Goal: Communication & Community: Answer question/provide support

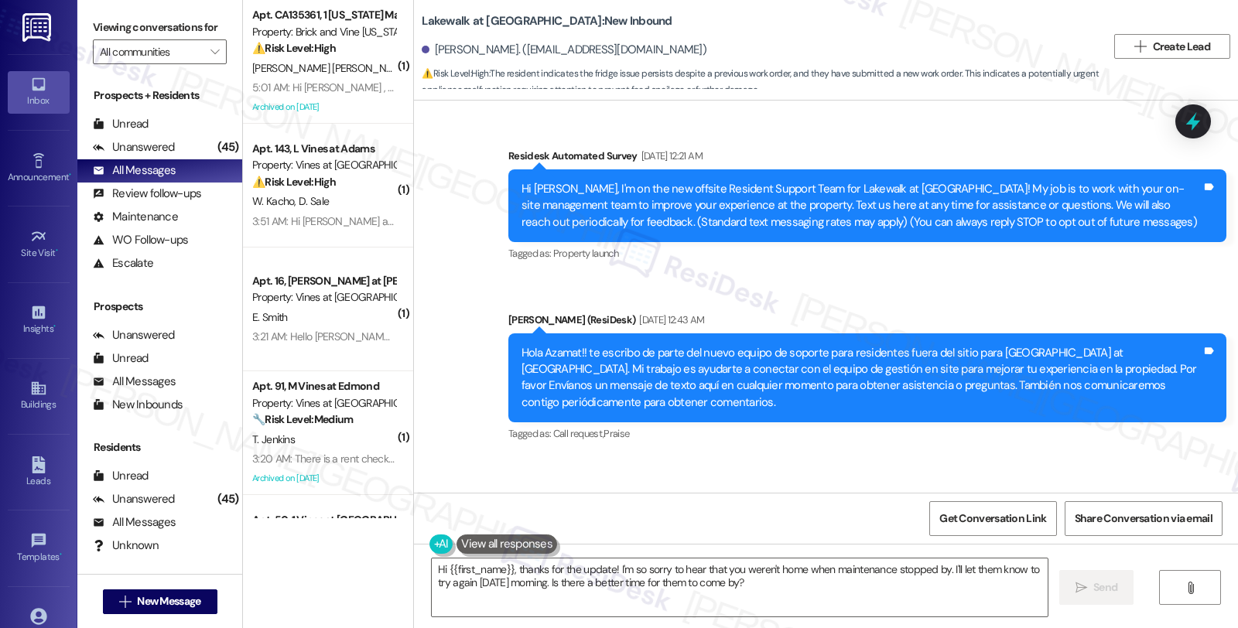
scroll to position [1060, 0]
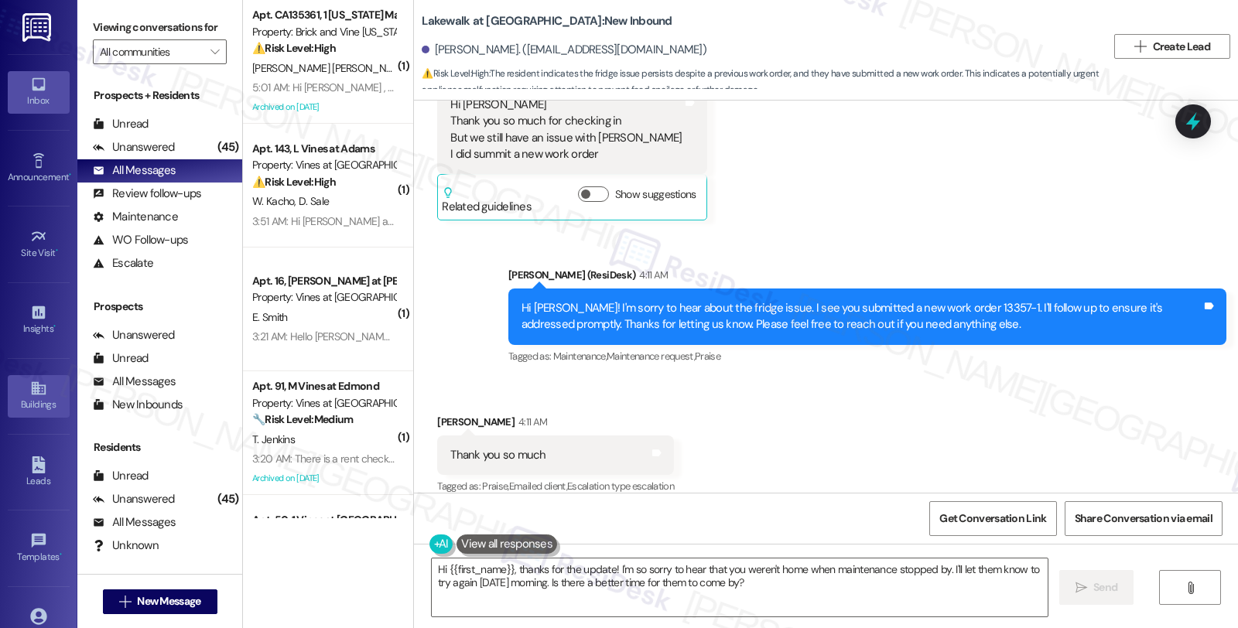
click at [41, 384] on icon at bounding box center [38, 388] width 17 height 17
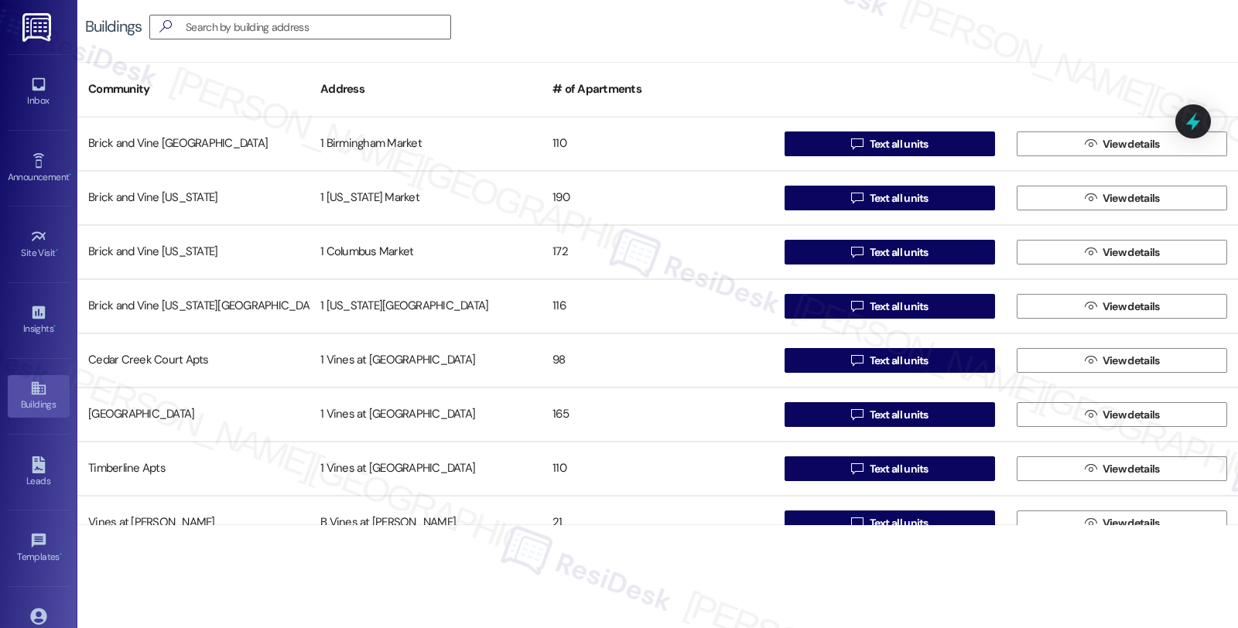
click at [350, 12] on div "Buildings " at bounding box center [657, 27] width 1161 height 54
click at [349, 26] on input at bounding box center [307, 27] width 286 height 22
paste input "Townhomes"
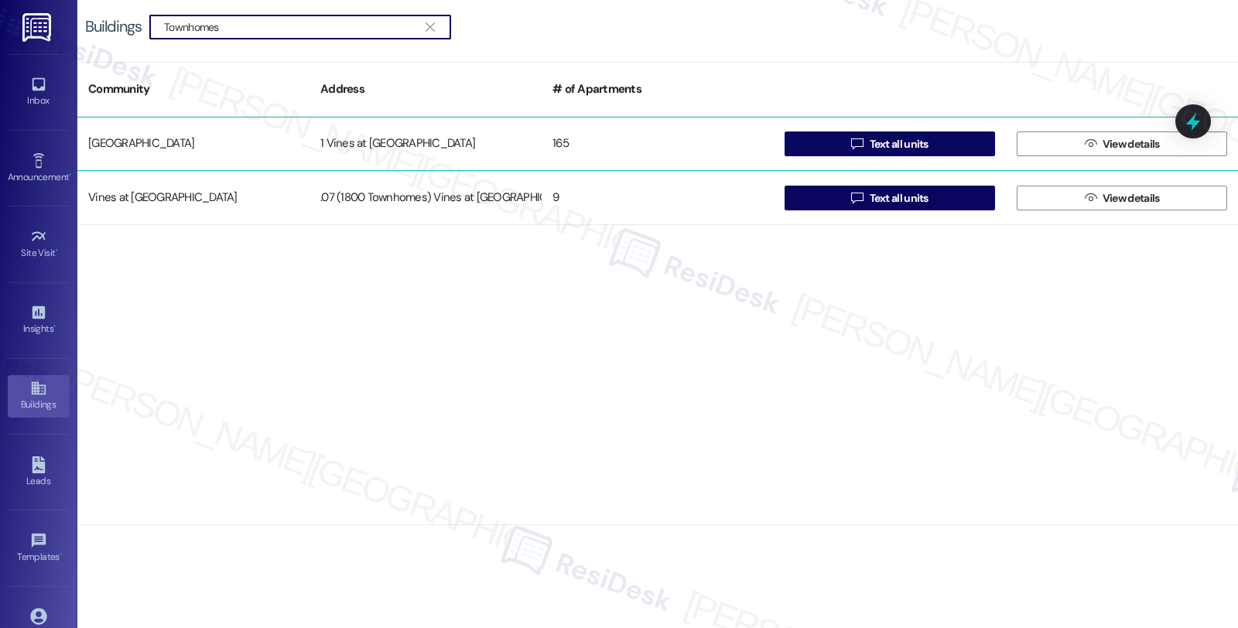
type input "Townhomes"
click at [501, 156] on div "1 Vines at Cedar Creek Townhomes" at bounding box center [426, 143] width 232 height 31
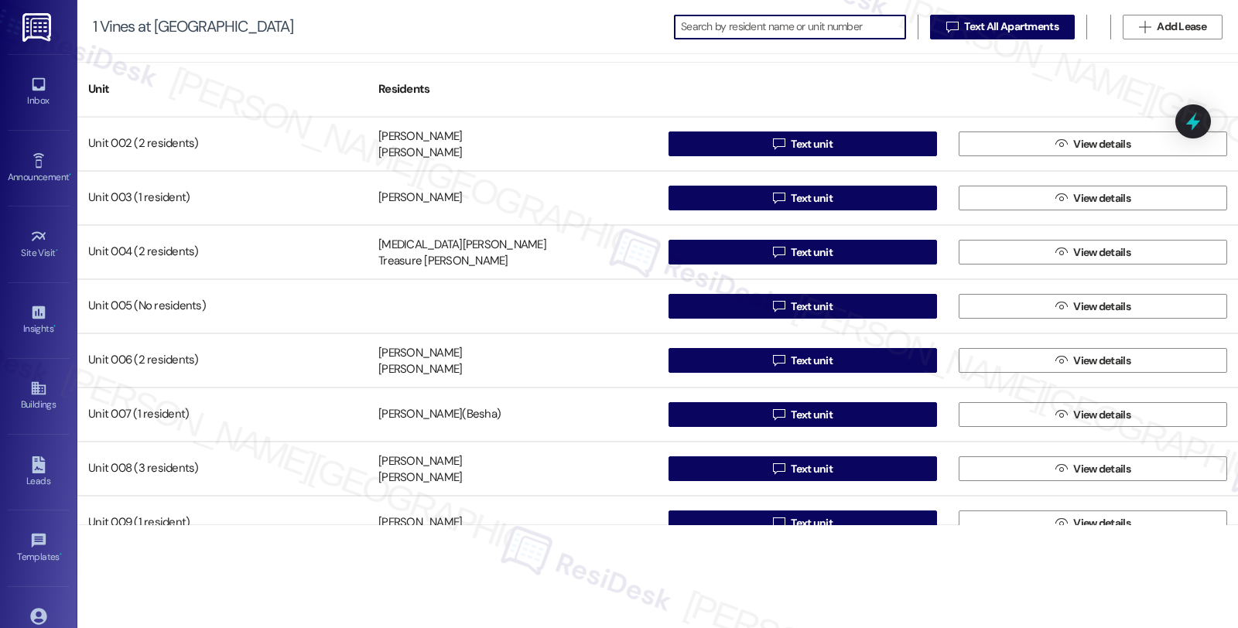
click at [713, 28] on input at bounding box center [793, 27] width 224 height 22
paste input "113"
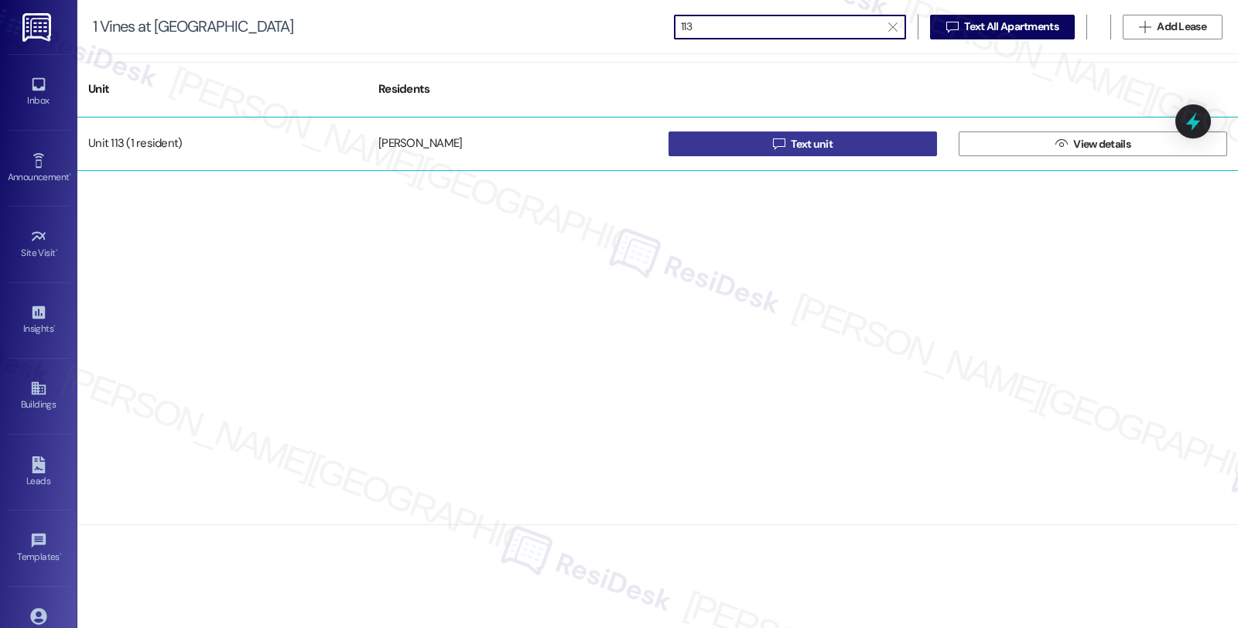
type input "113"
click at [713, 149] on button " Text unit" at bounding box center [803, 144] width 268 height 25
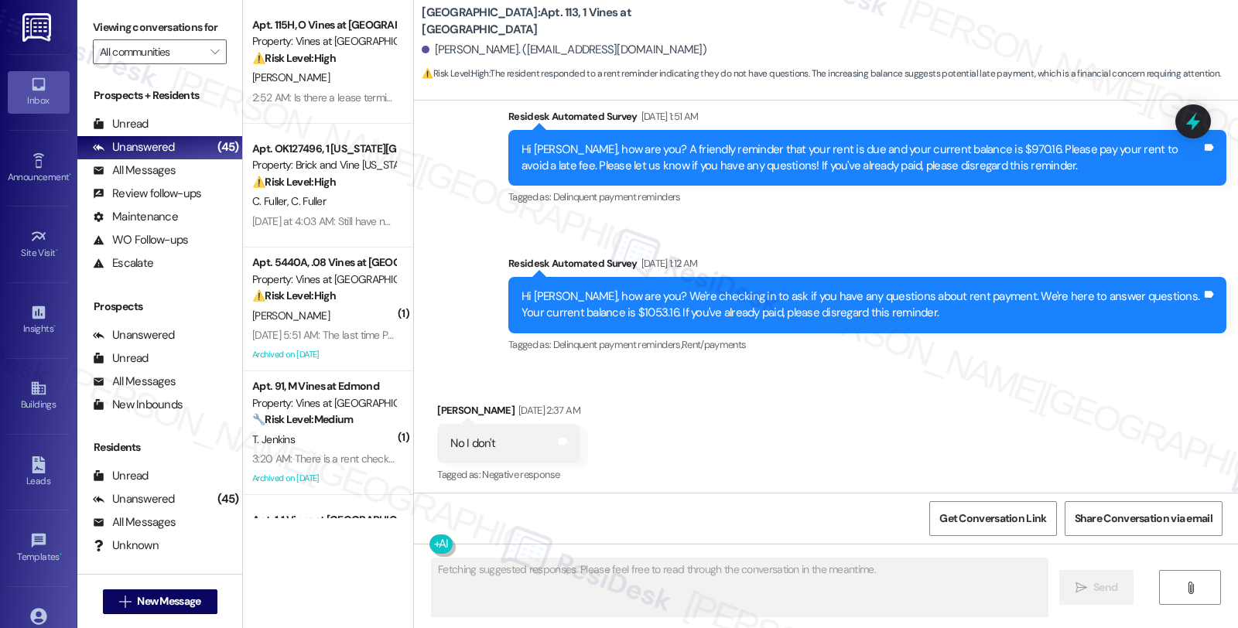
scroll to position [6889, 0]
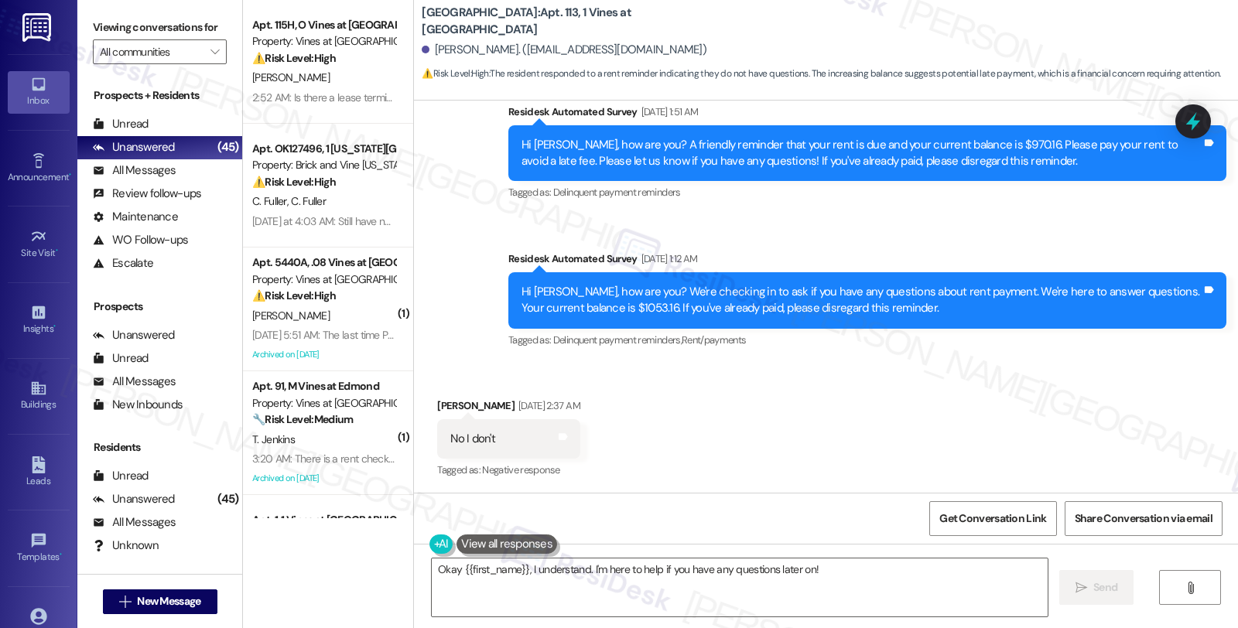
click at [949, 385] on div "Received via SMS Michael Todd Aug 08, 2025 at 2:37 AM No I don't Tags and notes…" at bounding box center [826, 428] width 824 height 131
click at [706, 587] on textarea "Okay {{first_name}}, I understand. I'm here to help if you have any questions l…" at bounding box center [740, 588] width 616 height 58
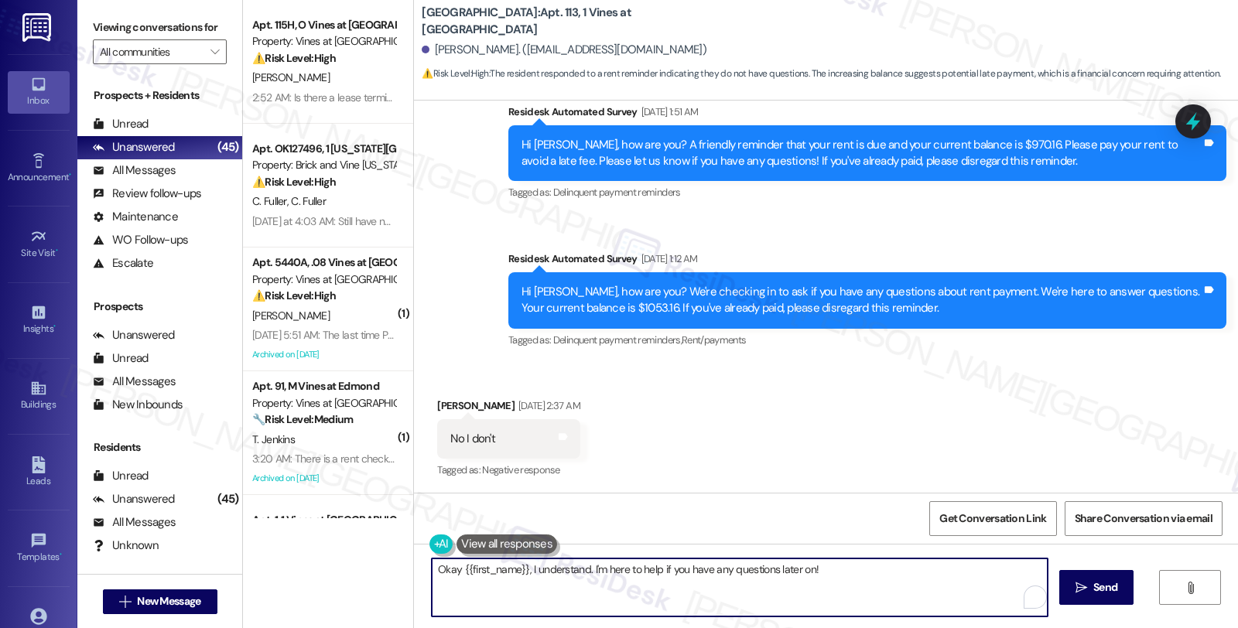
paste textarea "Subject: Urgent Notice Regarding Your Account Dear Mr. Todd, We have made sever…"
type textarea "Subject: Urgent Notice Regarding Your Account Dear Mr. Todd, We have made sever…"
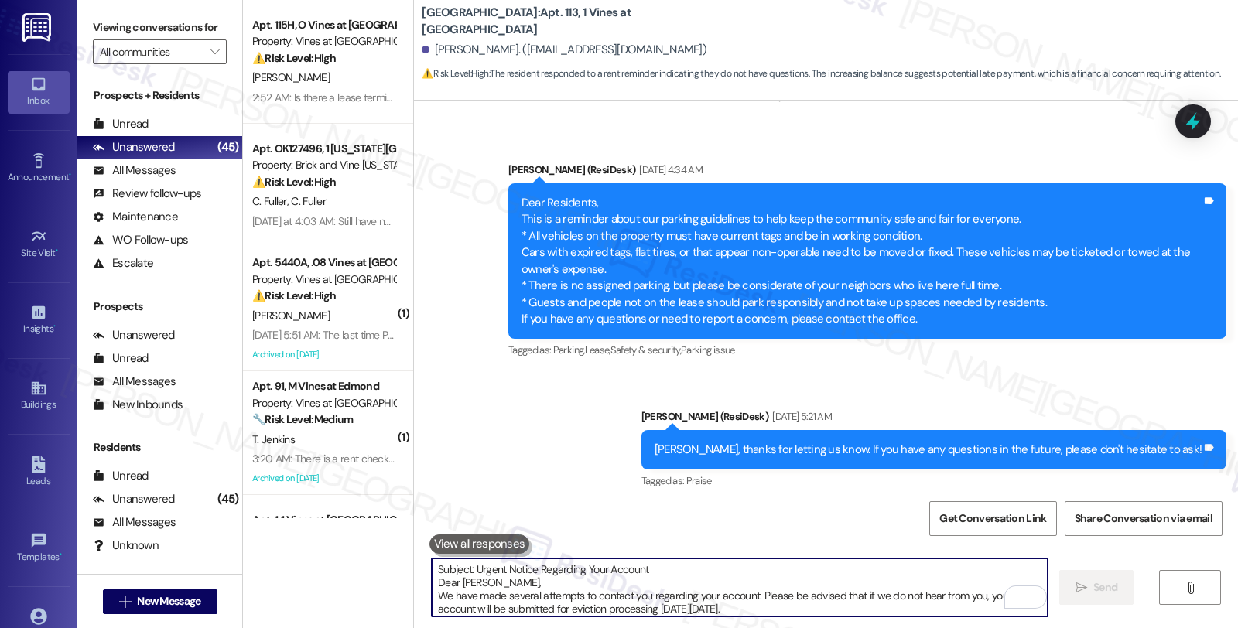
scroll to position [7730, 0]
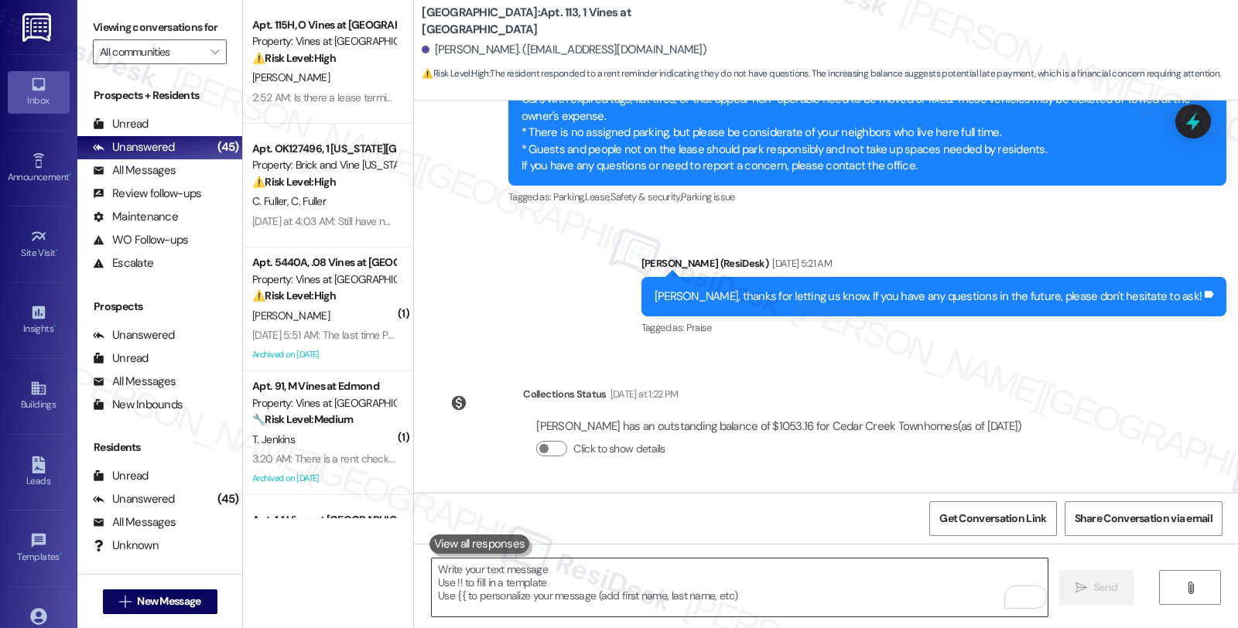
click at [848, 569] on textarea "To enrich screen reader interactions, please activate Accessibility in Grammarl…" at bounding box center [740, 588] width 616 height 58
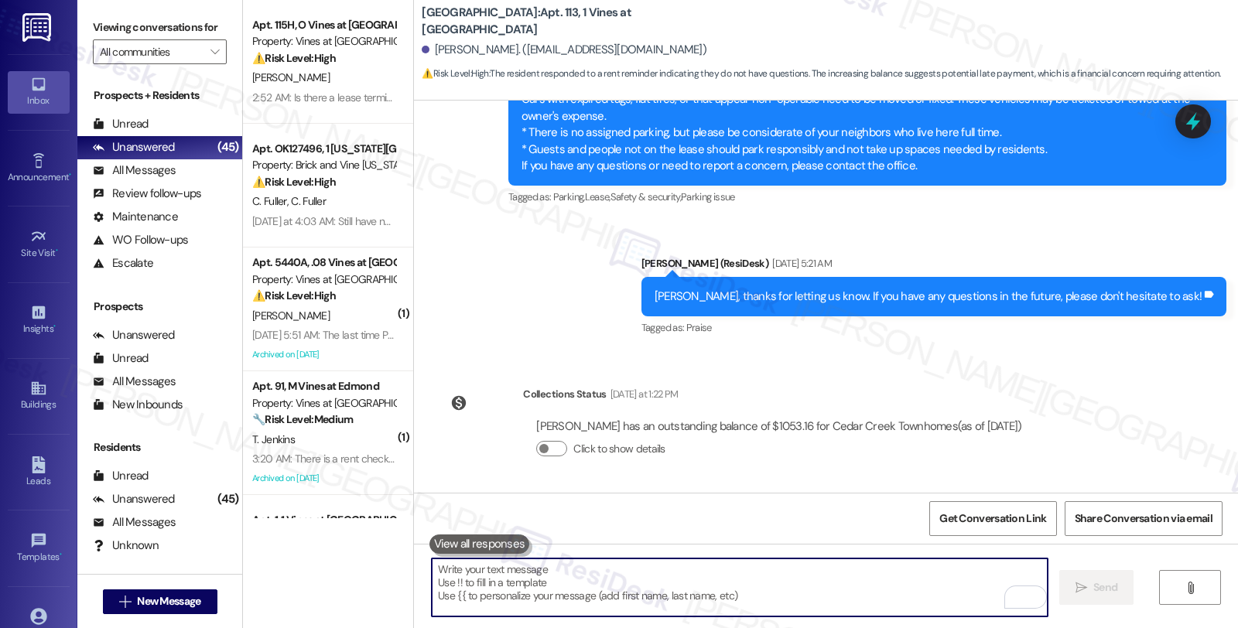
click at [769, 584] on textarea "To enrich screen reader interactions, please activate Accessibility in Grammarl…" at bounding box center [740, 588] width 616 height 58
click at [562, 584] on textarea "To enrich screen reader interactions, please activate Accessibility in Grammarl…" at bounding box center [740, 588] width 616 height 58
paste textarea "Subject: Urgent Notice Regarding Your Account Dear Mr. Todd, We have made sever…"
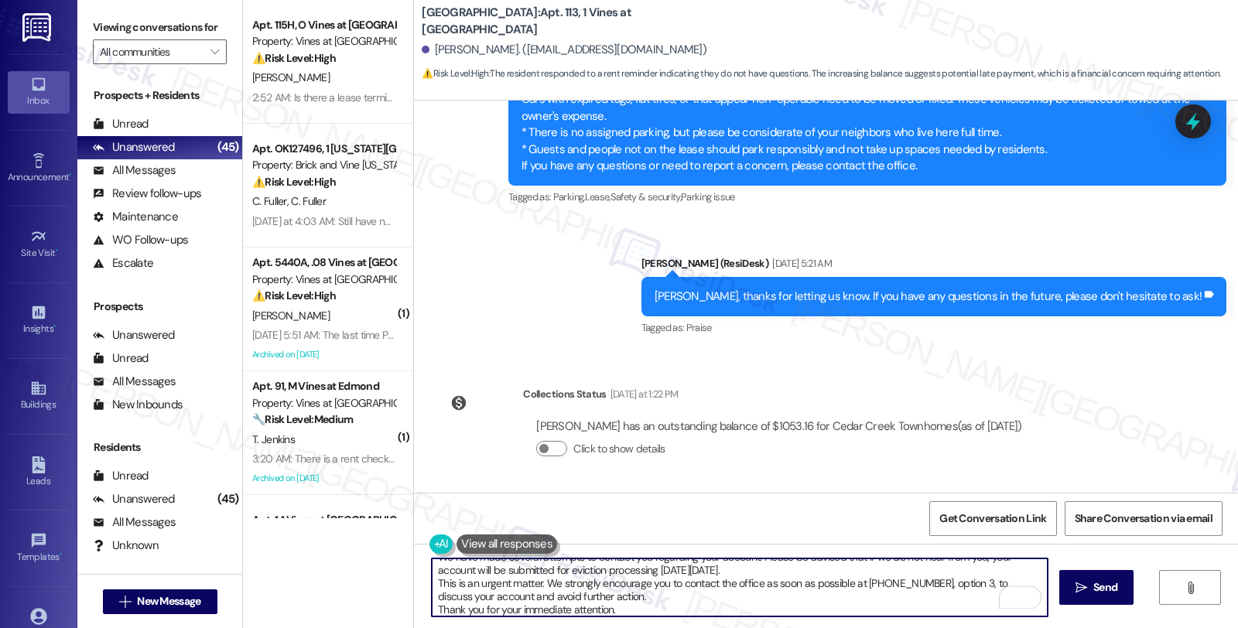
scroll to position [0, 0]
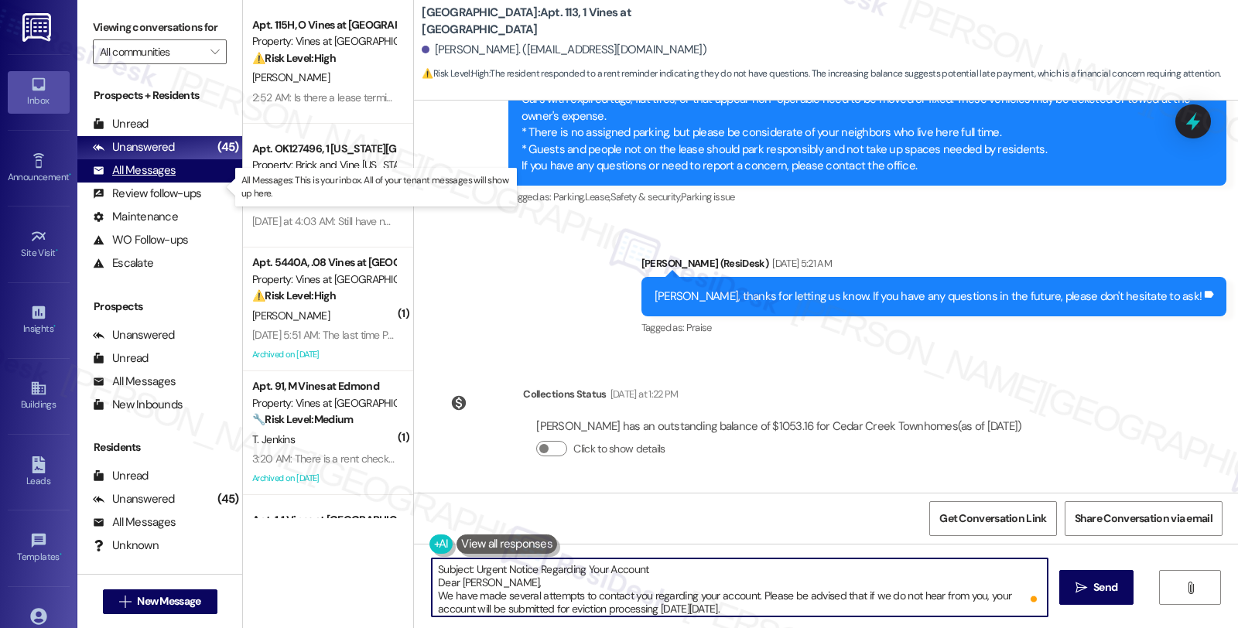
type textarea "Subject: Urgent Notice Regarding Your Account Dear Mr. Todd, We have made sever…"
click at [144, 179] on div "All Messages" at bounding box center [134, 170] width 83 height 16
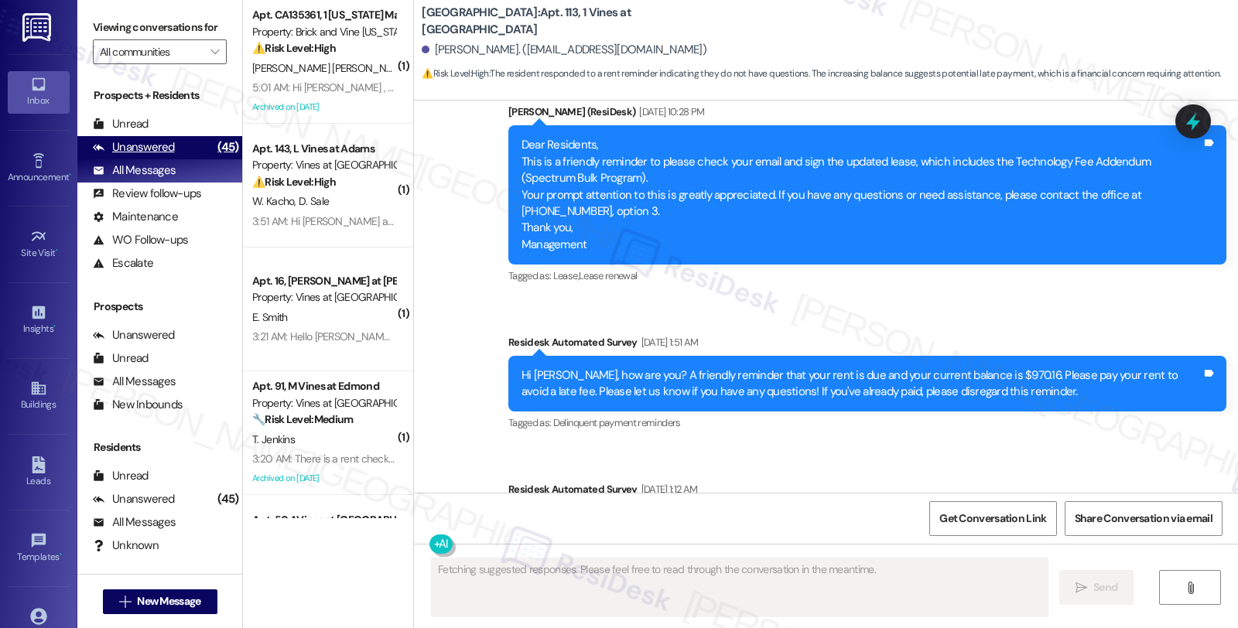
scroll to position [6889, 0]
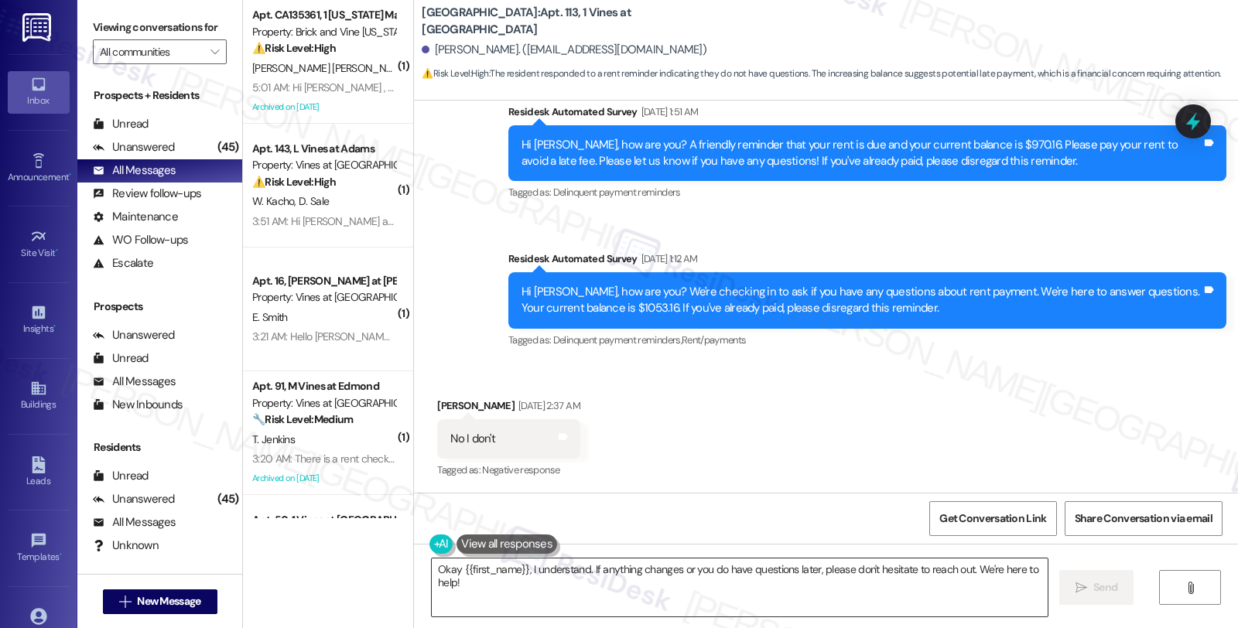
click at [669, 581] on textarea "Okay {{first_name}}, I understand. If anything changes or you do have questions…" at bounding box center [740, 588] width 616 height 58
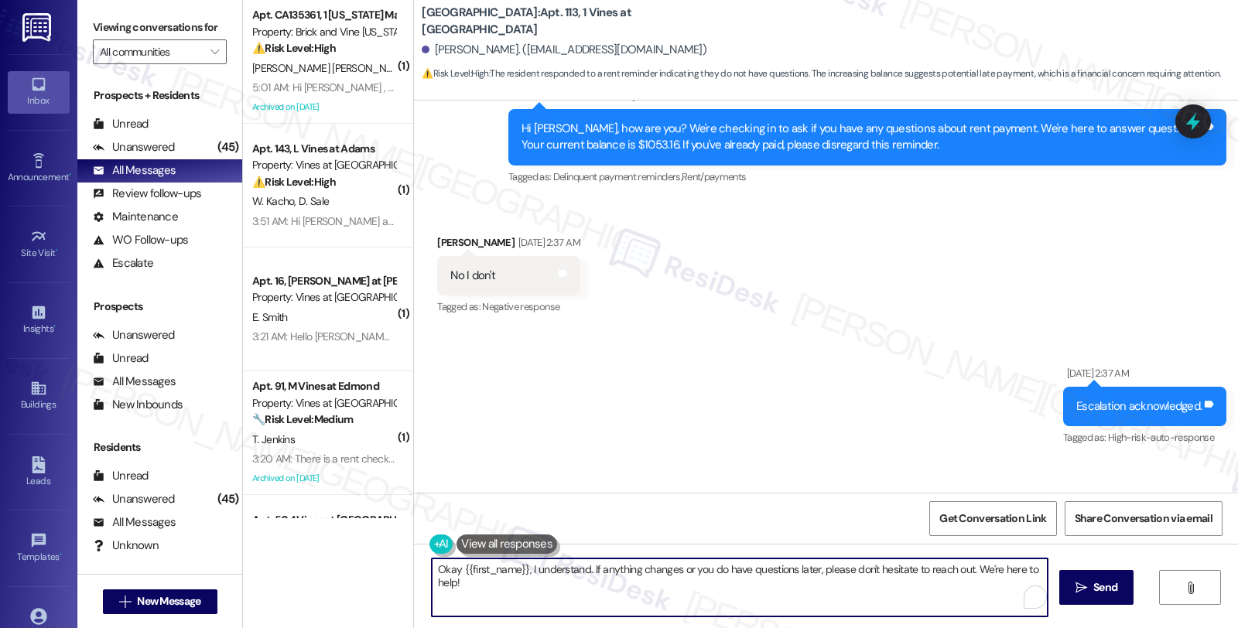
scroll to position [7577, 0]
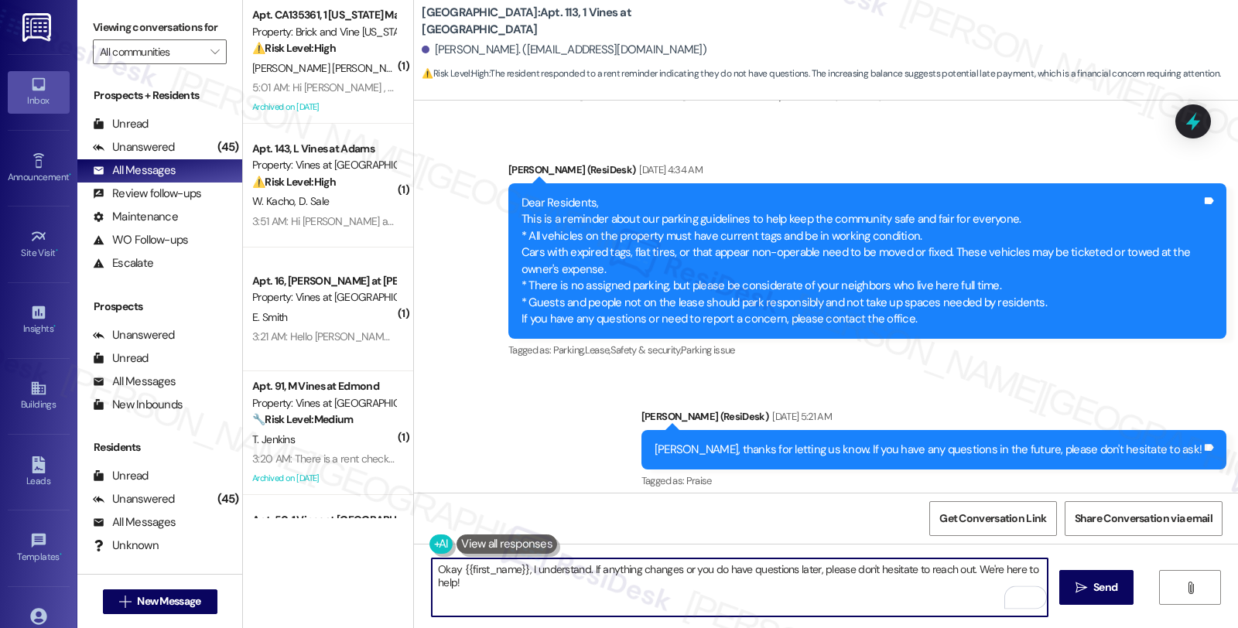
click at [642, 573] on textarea "Okay {{first_name}}, I understand. If anything changes or you do have questions…" at bounding box center [740, 588] width 616 height 58
paste textarea "Subject: Urgent Notice Regarding Your Account Dear Mr. Todd, We have made sever…"
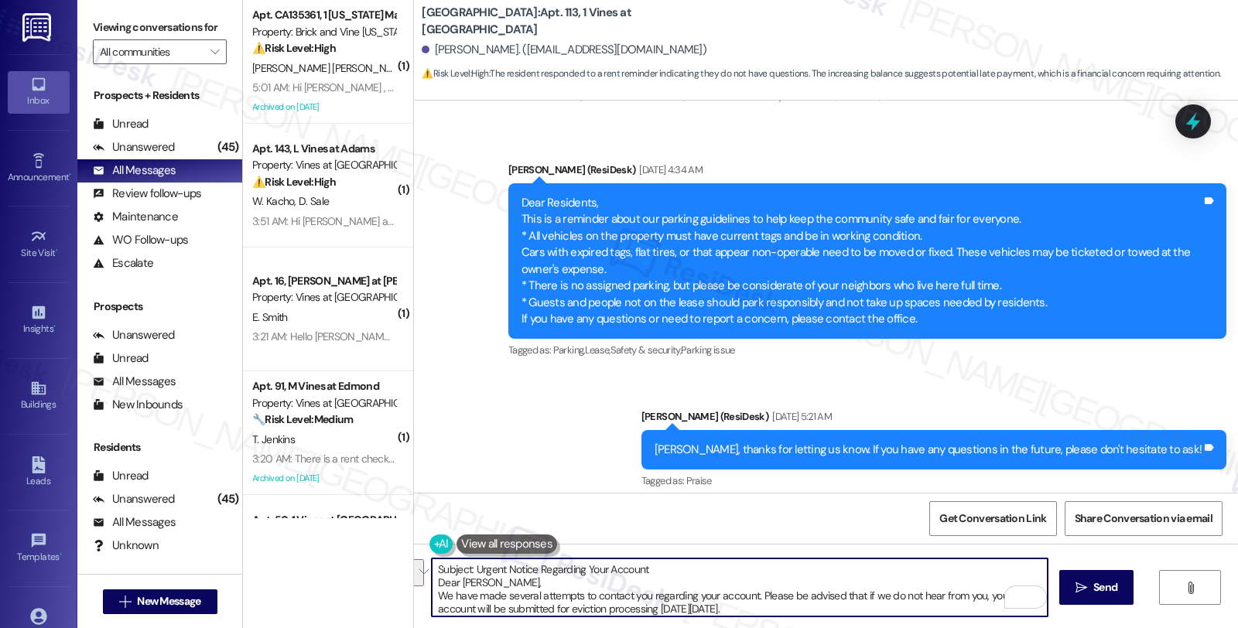
scroll to position [0, 0]
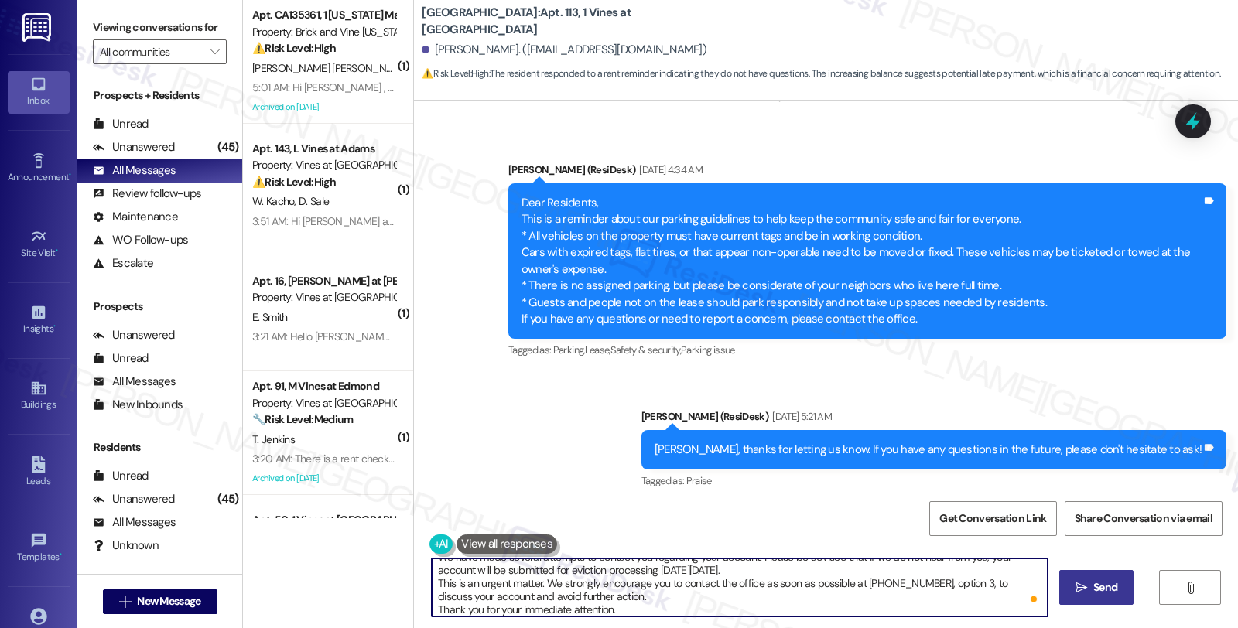
type textarea "Subject: Urgent Notice Regarding Your Account Dear Mr. Todd, We have made sever…"
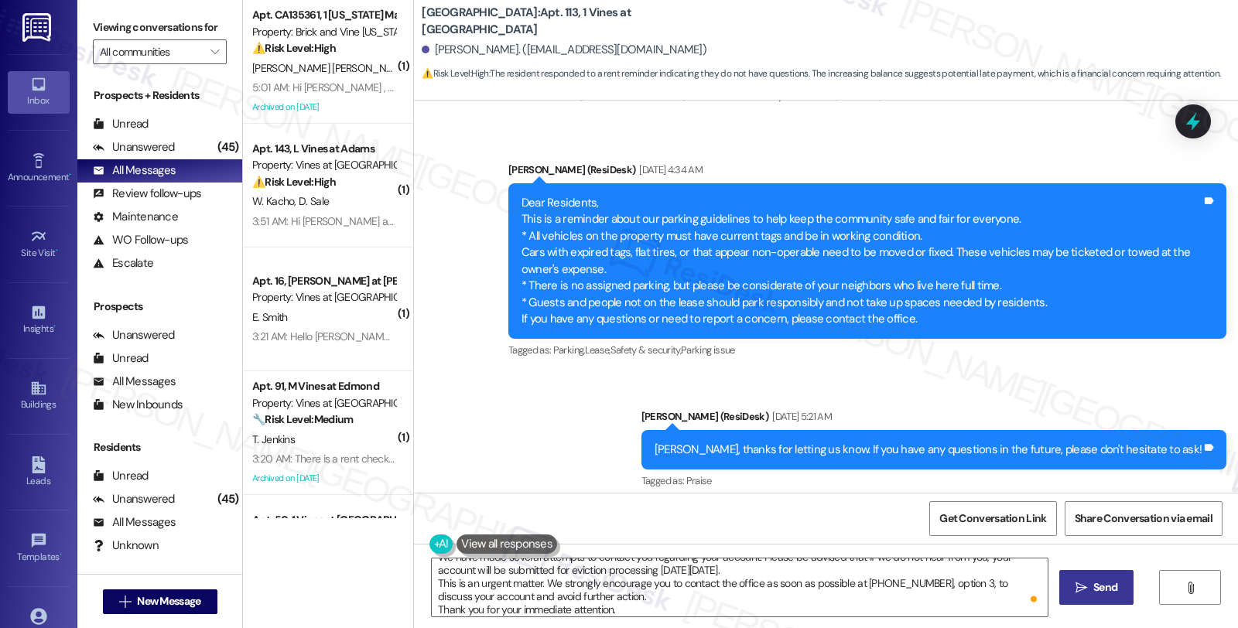
click at [1069, 574] on button " Send" at bounding box center [1096, 587] width 75 height 35
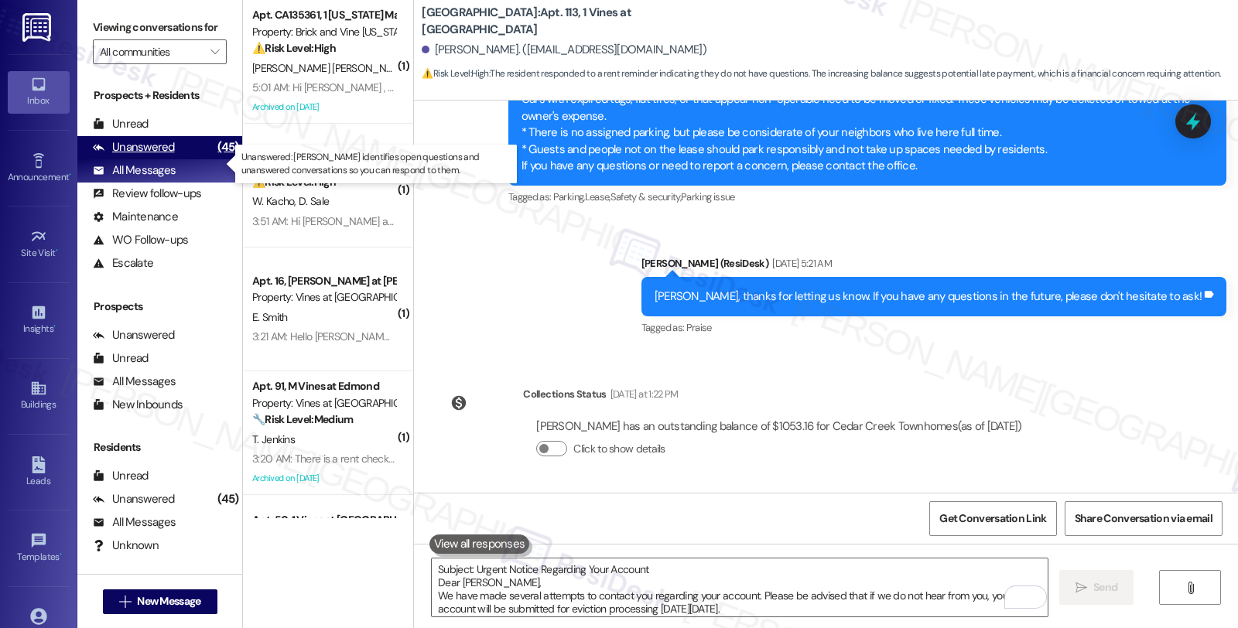
click at [167, 156] on div "Unanswered" at bounding box center [134, 147] width 82 height 16
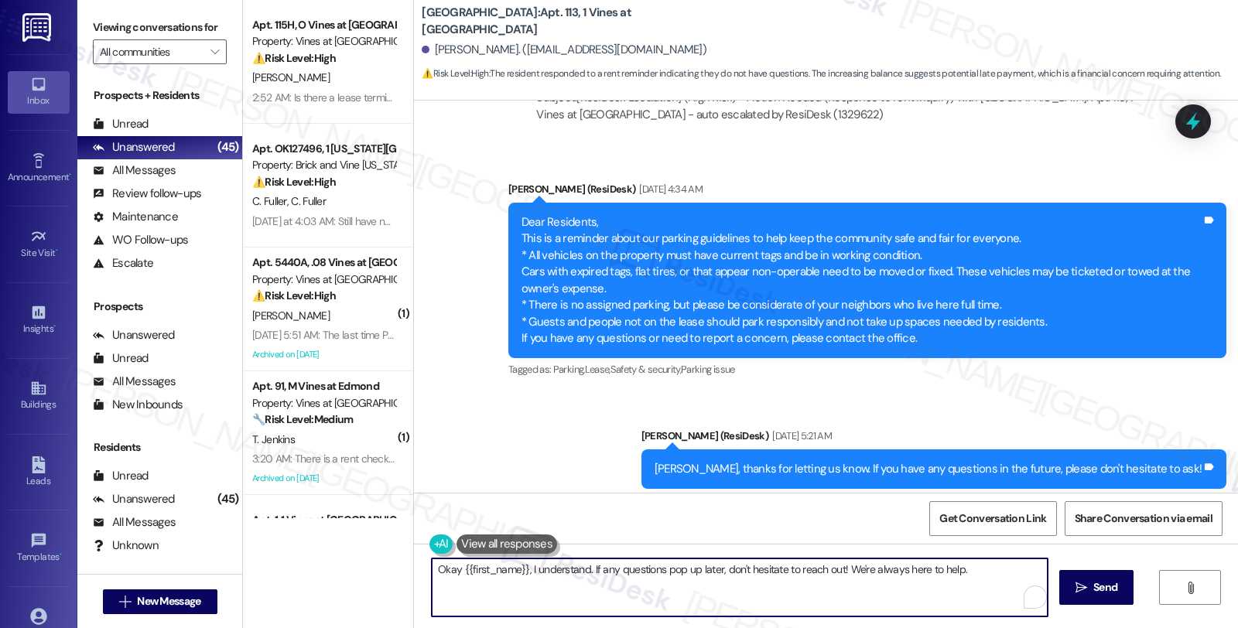
click at [610, 583] on textarea "Okay {{first_name}}, I understand. If any questions pop up later, don't hesitat…" at bounding box center [740, 588] width 616 height 58
paste textarea "Subject: Urgent Notice Regarding Your Account Dear Mr. Todd, We have made sever…"
type textarea "Subject: Urgent Notice Regarding Your Account Dear Mr. Todd, We have made sever…"
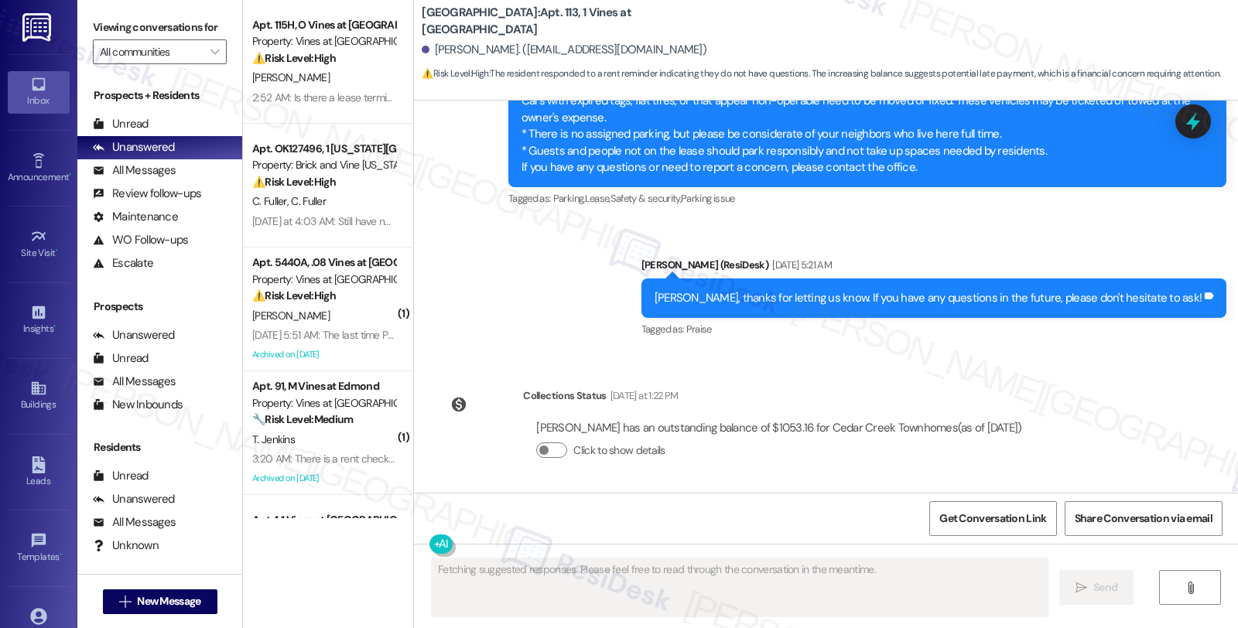
scroll to position [7730, 0]
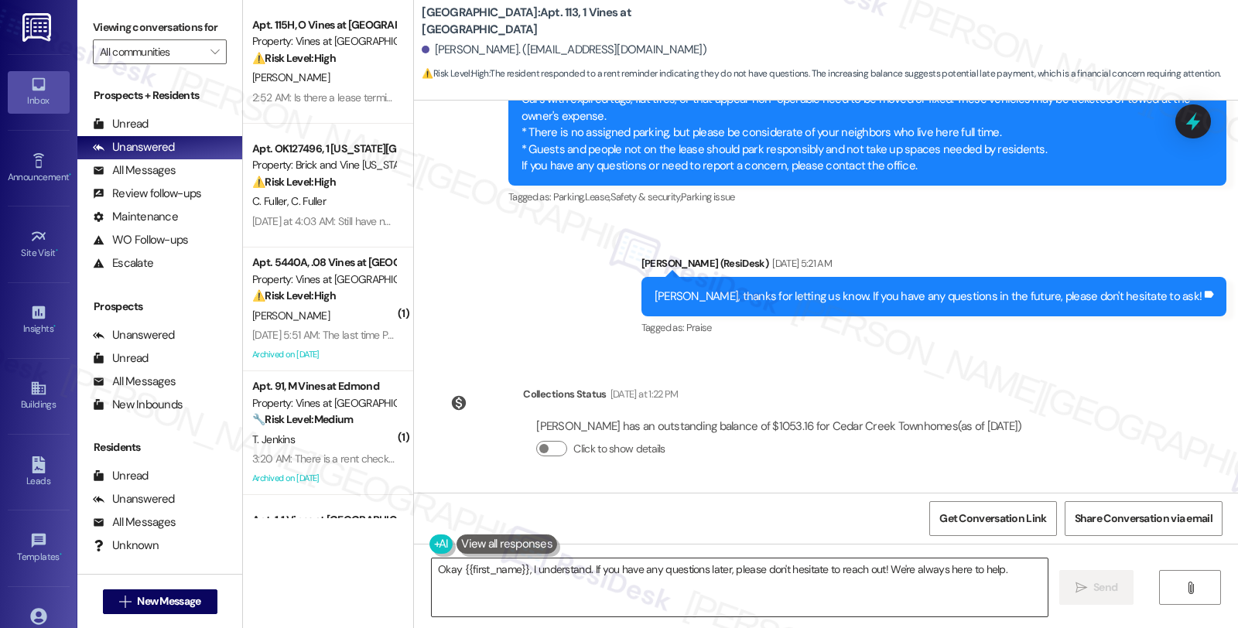
click at [739, 591] on textarea "Okay {{first_name}}, I understand. If you have any questions later, please don'…" at bounding box center [740, 588] width 616 height 58
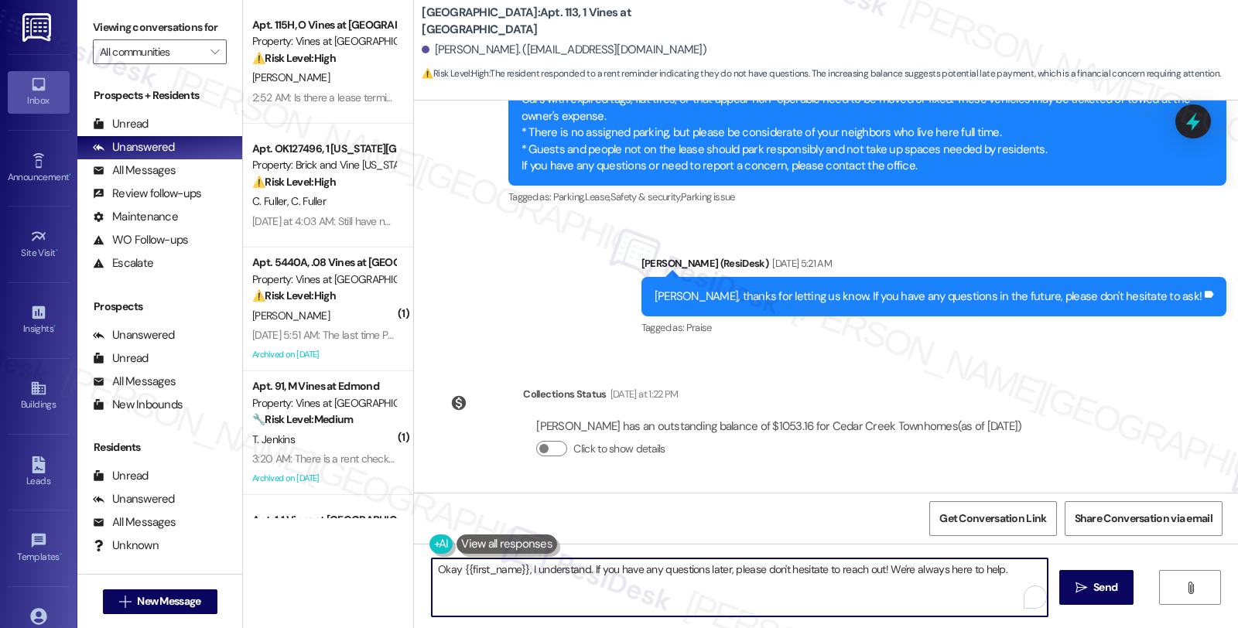
paste textarea "Subject: Urgent Notice Regarding Your Account Dear Mr. Todd, We have made sever…"
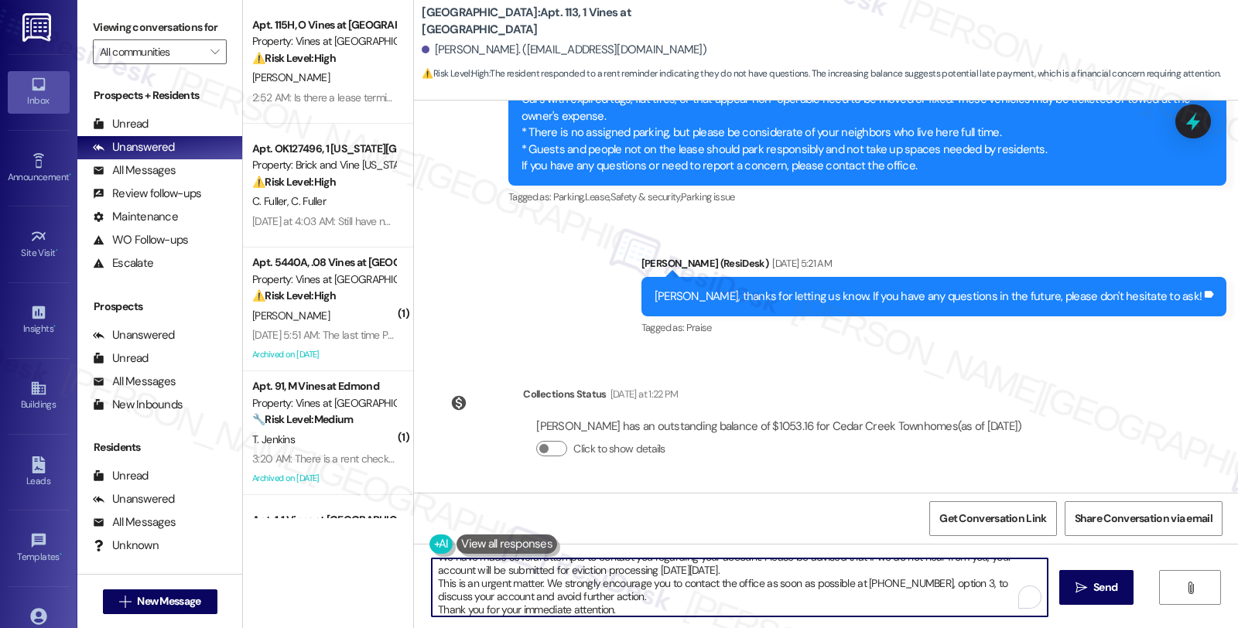
scroll to position [0, 0]
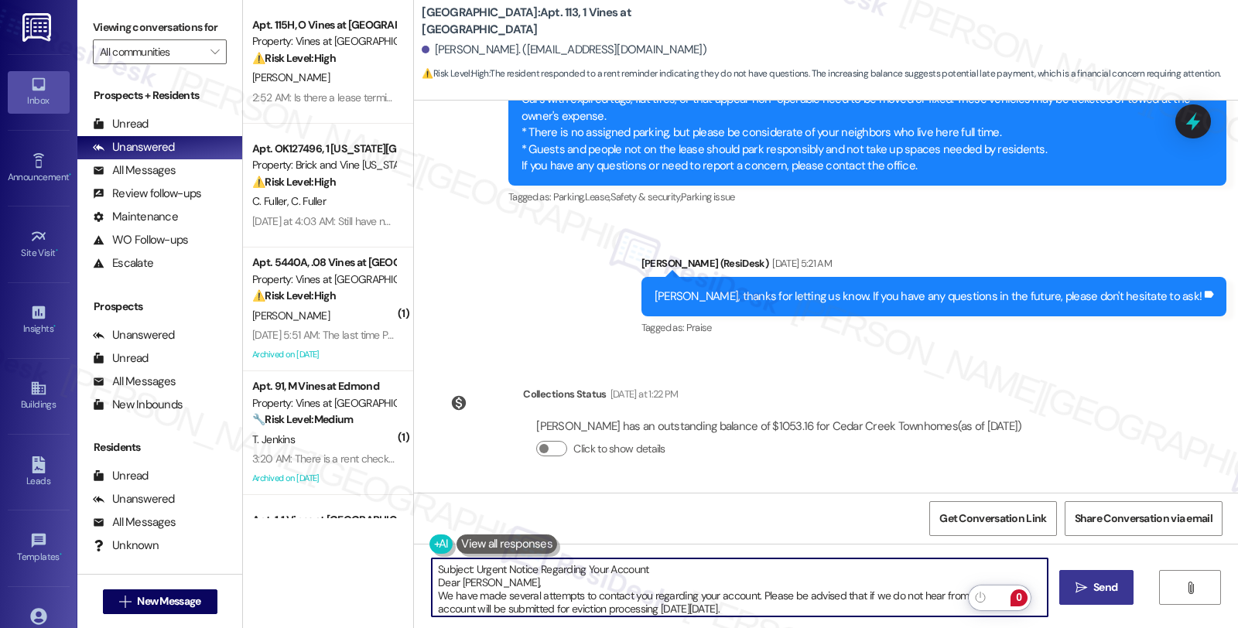
type textarea "Subject: Urgent Notice Regarding Your Account Dear Mr. Todd, We have made sever…"
click at [1093, 585] on span "Send" at bounding box center [1105, 588] width 24 height 16
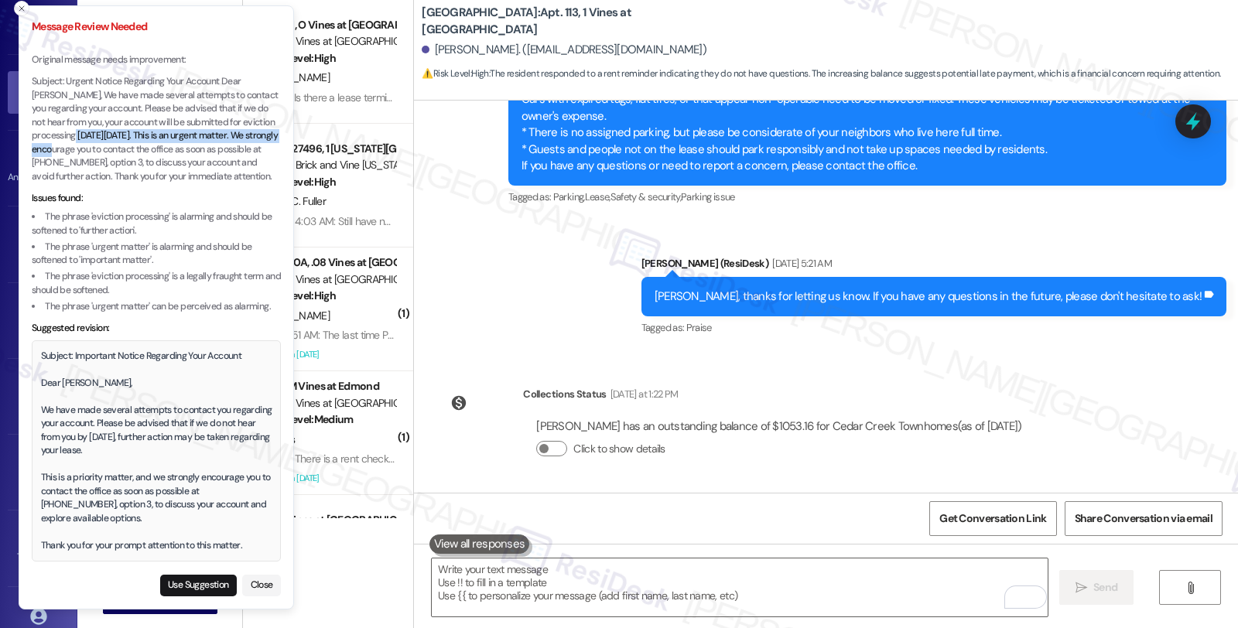
click at [36, 142] on p "Subject: Urgent Notice Regarding Your Account Dear Mr. Todd, We have made sever…" at bounding box center [156, 129] width 249 height 108
click at [47, 407] on div "Subject: Important Notice Regarding Your Account Dear Mr. Todd, We have made se…" at bounding box center [156, 451] width 231 height 203
click at [42, 354] on div "Subject: Important Notice Regarding Your Account Dear Mr. Todd, We have made se…" at bounding box center [156, 451] width 231 height 203
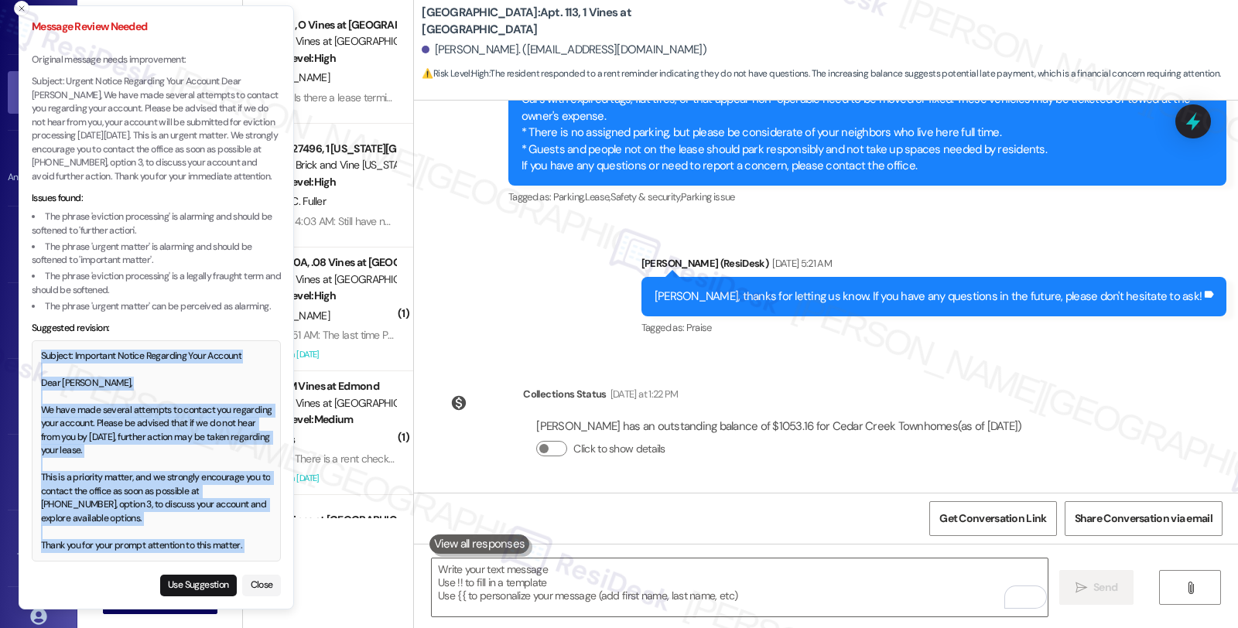
click at [255, 539] on div "Subject: Important Notice Regarding Your Account Dear Mr. Todd, We have made se…" at bounding box center [156, 451] width 231 height 203
copy div "Subject: Important Notice Regarding Your Account Dear Mr. Todd, We have made se…"
click at [210, 581] on button "Use Suggestion" at bounding box center [198, 586] width 77 height 22
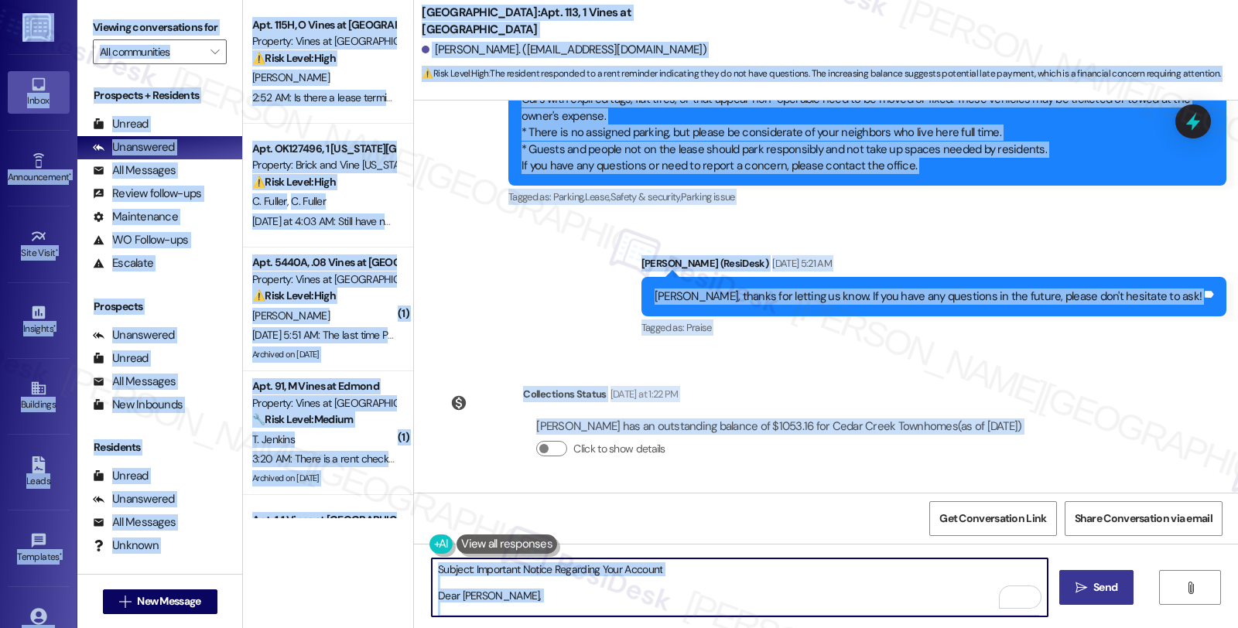
click at [551, 597] on textarea "Subject: Important Notice Regarding Your Account Dear Mr. Todd, We have made se…" at bounding box center [740, 588] width 616 height 58
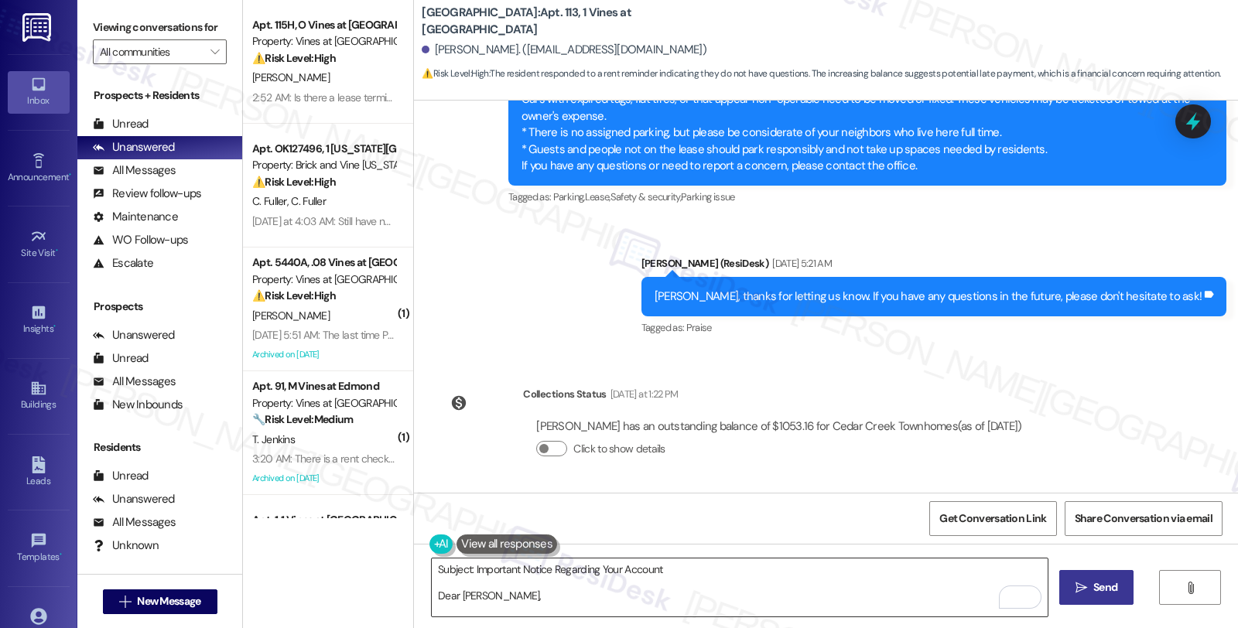
click at [949, 608] on textarea "Subject: Important Notice Regarding Your Account Dear Mr. Todd, We have made se…" at bounding box center [740, 588] width 616 height 58
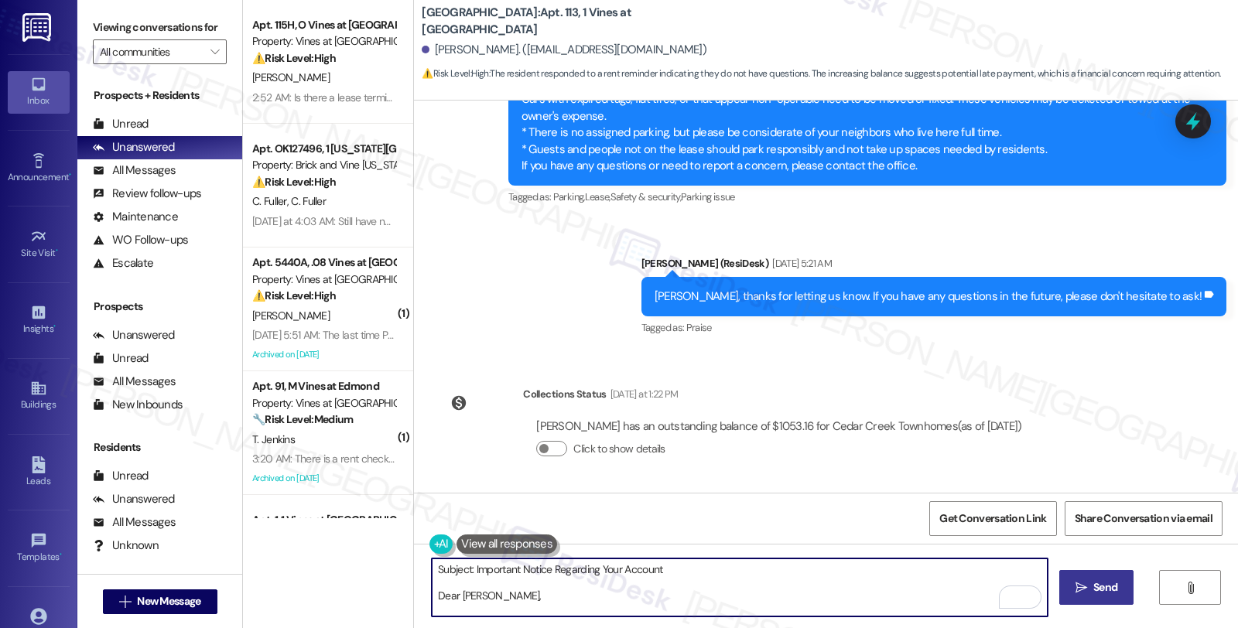
click at [723, 579] on textarea "Subject: Important Notice Regarding Your Account Dear Mr. Todd, We have made se…" at bounding box center [740, 588] width 616 height 58
paste textarea "Urgent Notice Regarding Your Account Dear Mr. Todd, We have made several attemp…"
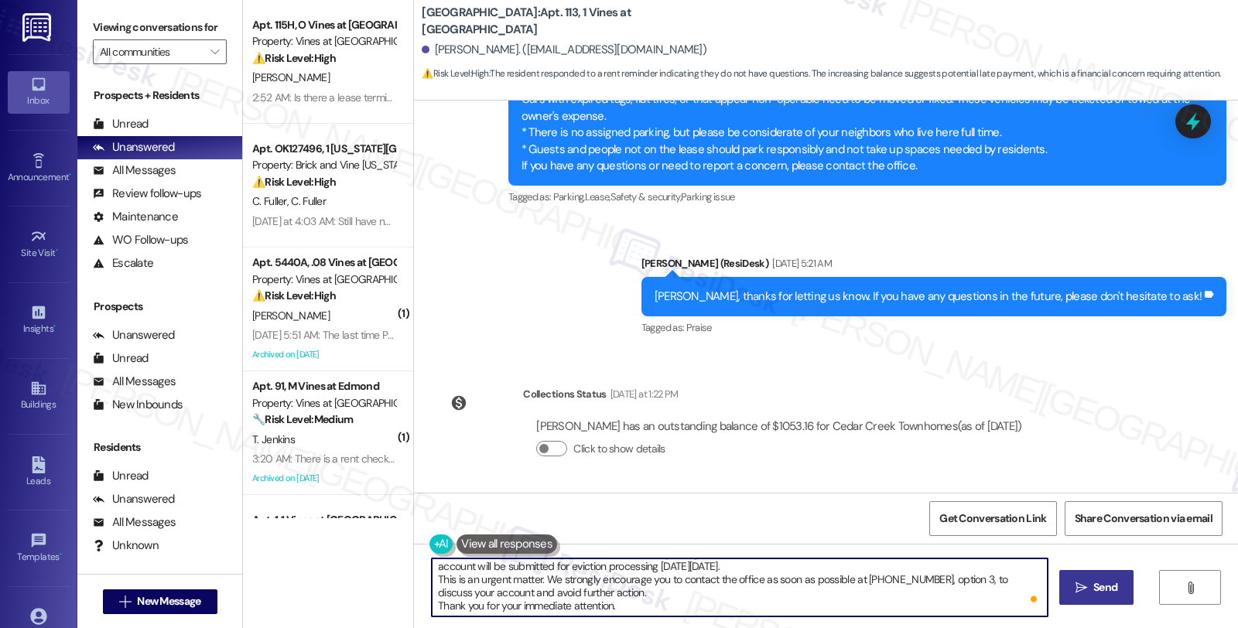
type textarea "Subject: Urgent Notice Regarding Your Account Dear Mr. Todd, We have made sever…"
click at [1071, 576] on button " Send" at bounding box center [1096, 587] width 75 height 35
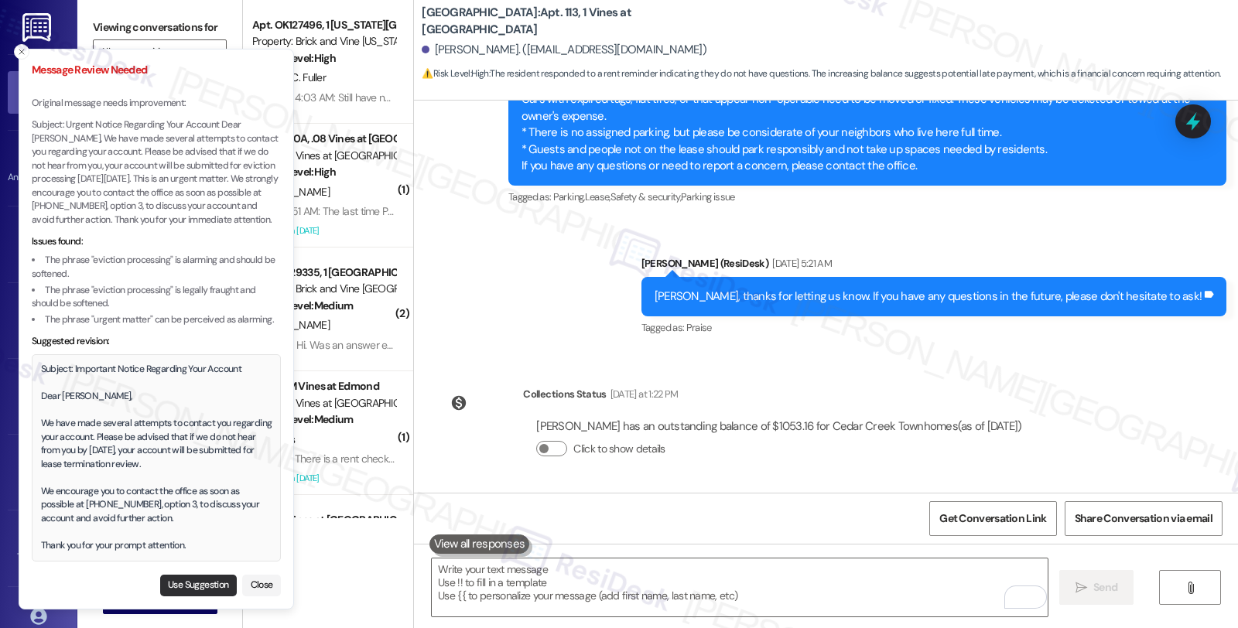
click at [214, 578] on button "Use Suggestion" at bounding box center [198, 586] width 77 height 22
type textarea "Subject: Important Notice Regarding Your Account Dear Mr. Todd, We have made se…"
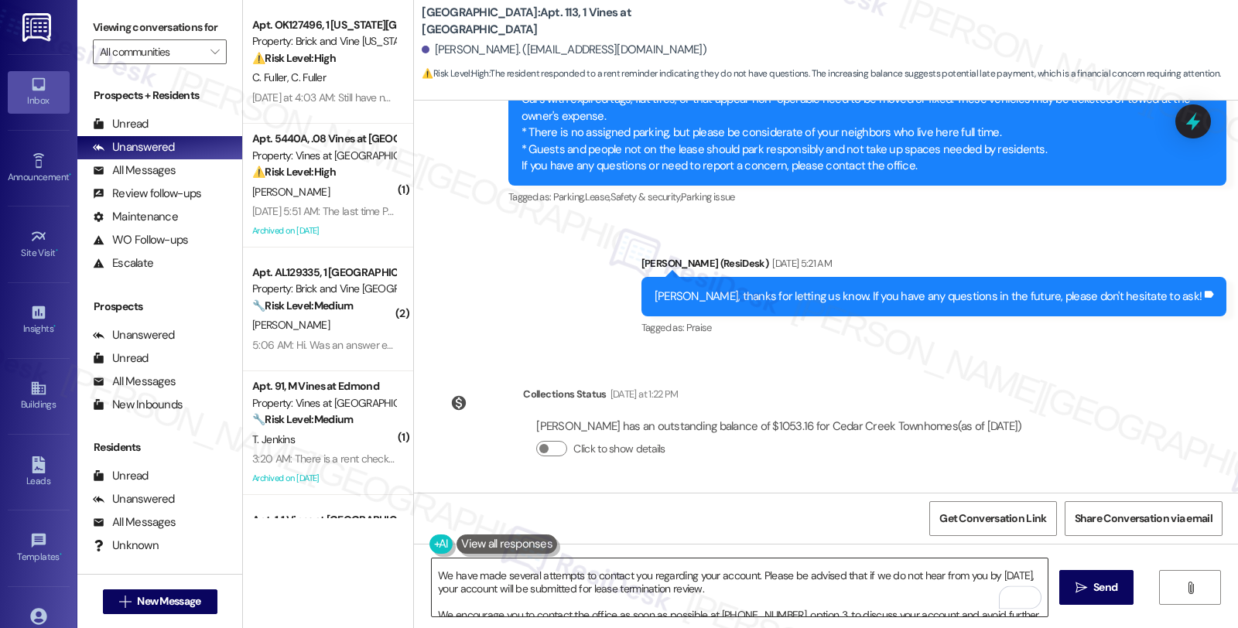
scroll to position [95, 0]
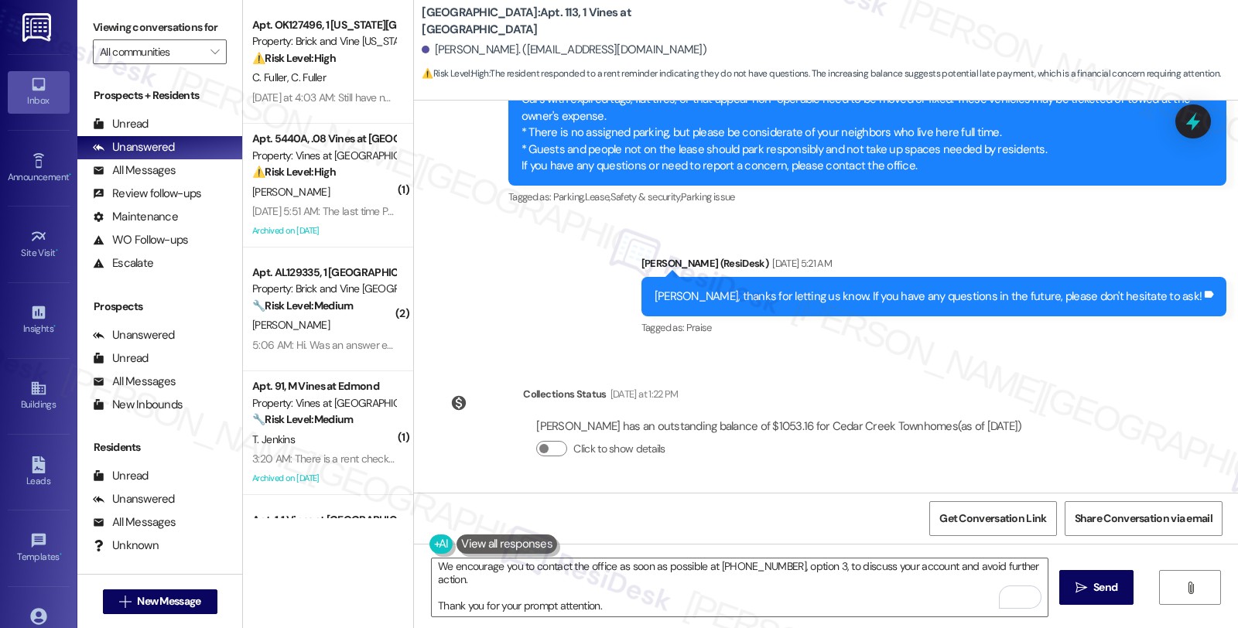
click at [1101, 594] on span "Send" at bounding box center [1105, 588] width 24 height 16
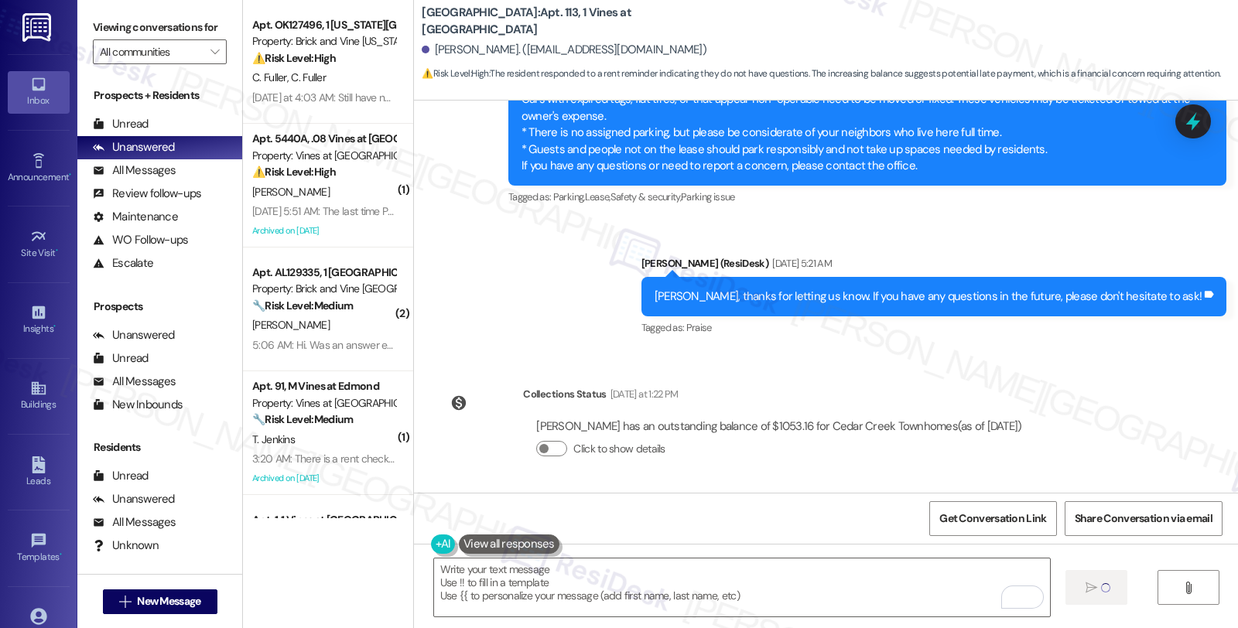
scroll to position [0, 0]
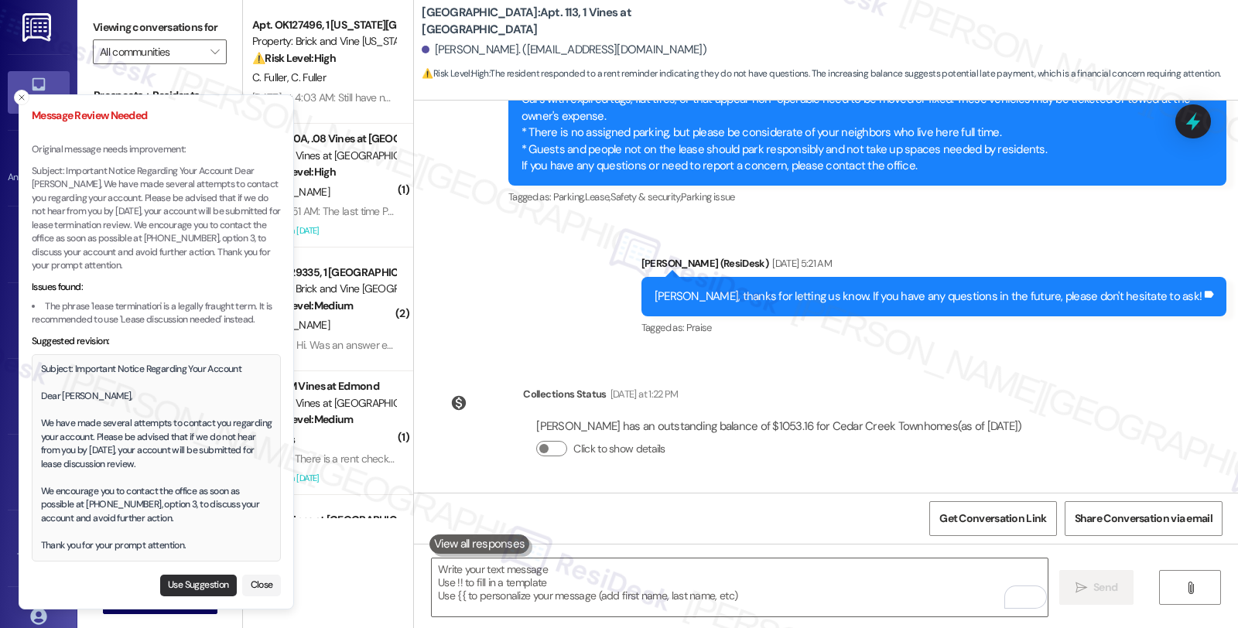
click at [192, 582] on button "Use Suggestion" at bounding box center [198, 586] width 77 height 22
type textarea "Subject: Important Notice Regarding Your Account Dear Mr. Todd, We have made se…"
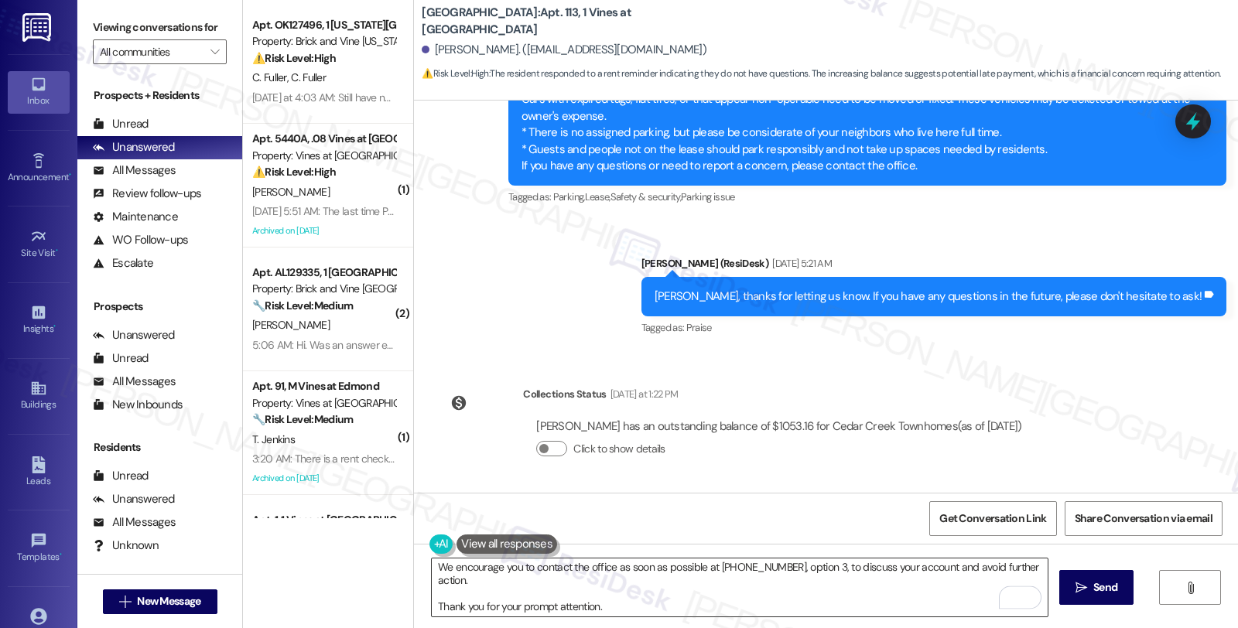
scroll to position [95, 0]
click at [1111, 590] on span "Send" at bounding box center [1105, 588] width 24 height 16
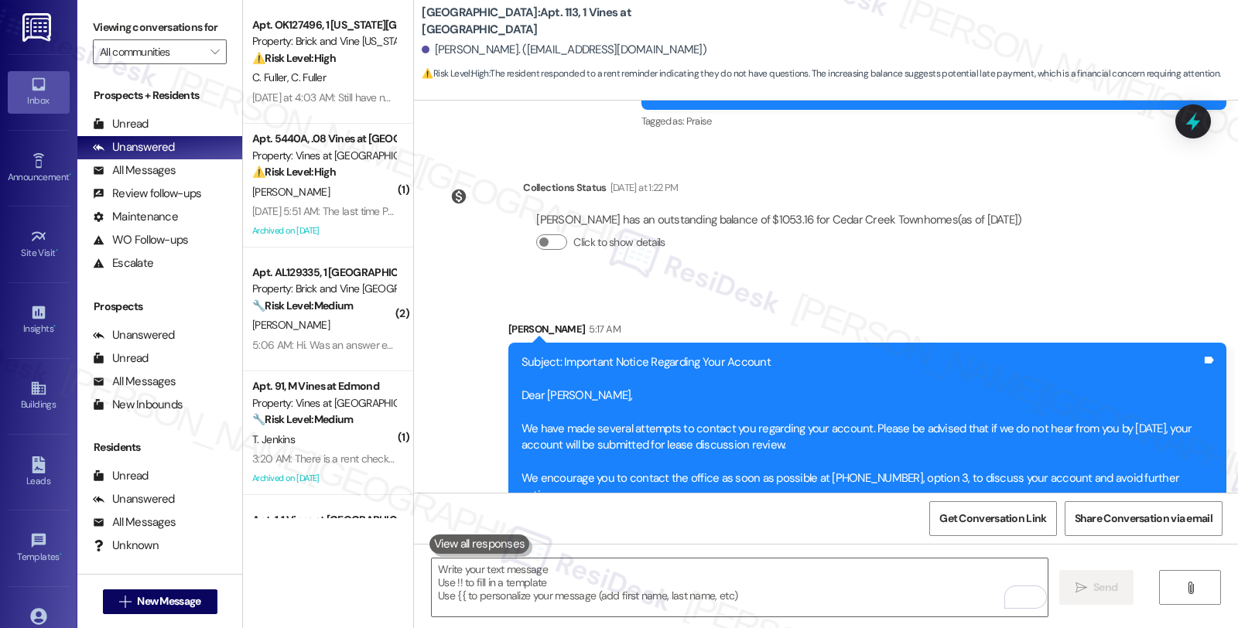
scroll to position [7987, 0]
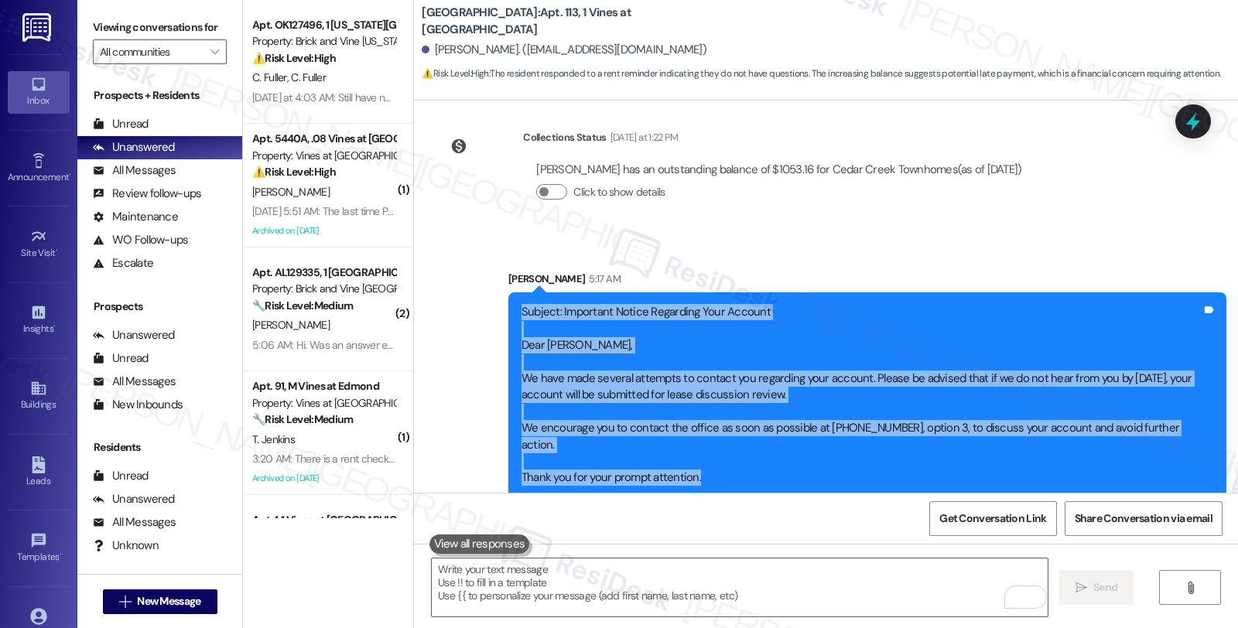
drag, startPoint x: 707, startPoint y: 461, endPoint x: 486, endPoint y: 314, distance: 265.7
click at [497, 314] on div "Sent via SMS Sarah 5:17 AM Subject: Important Notice Regarding Your Account Dea…" at bounding box center [867, 384] width 741 height 251
copy div "Subject: Important Notice Regarding Your Account Dear Mr. Todd, We have made se…"
click at [970, 315] on div "Subject: Important Notice Regarding Your Account Dear Mr. Todd, We have made se…" at bounding box center [862, 395] width 680 height 183
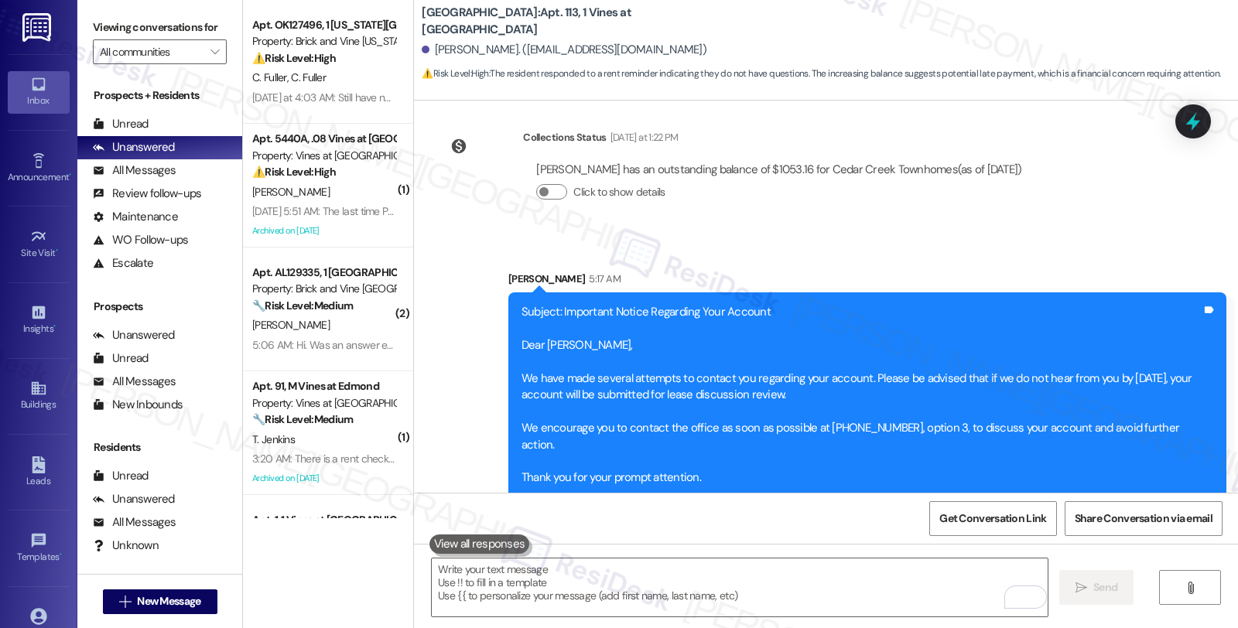
click at [884, 223] on div "Michael Todd has an outstanding balance of $1053.16 for Cedar Creek Townhomes (…" at bounding box center [778, 187] width 511 height 74
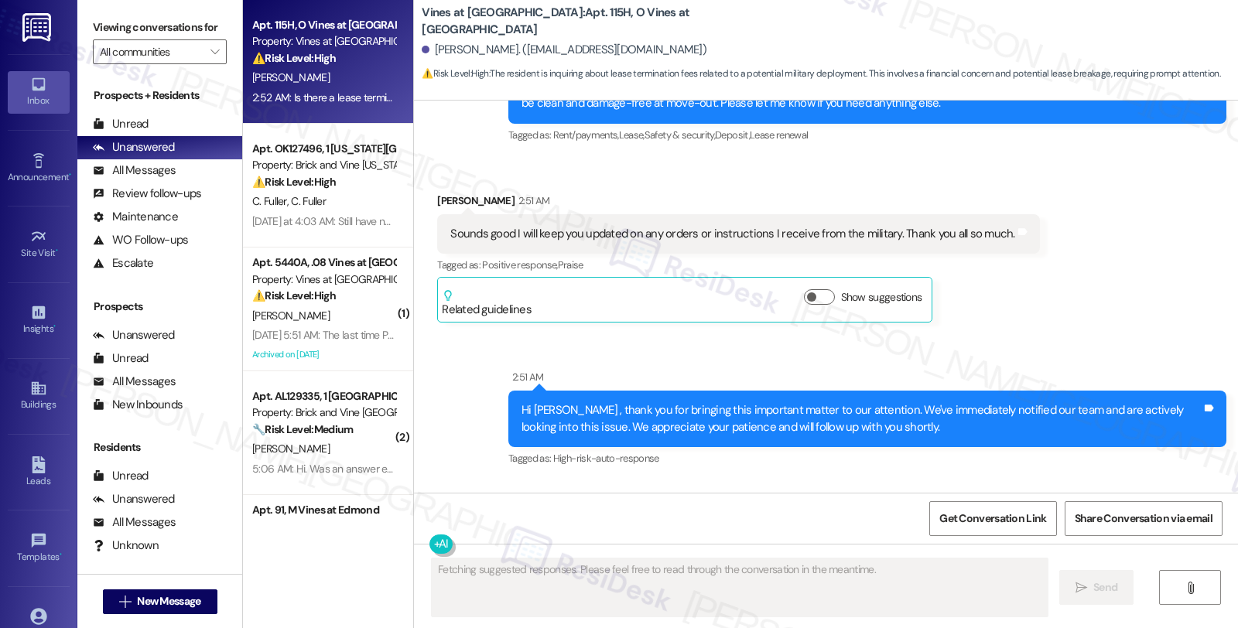
scroll to position [5681, 0]
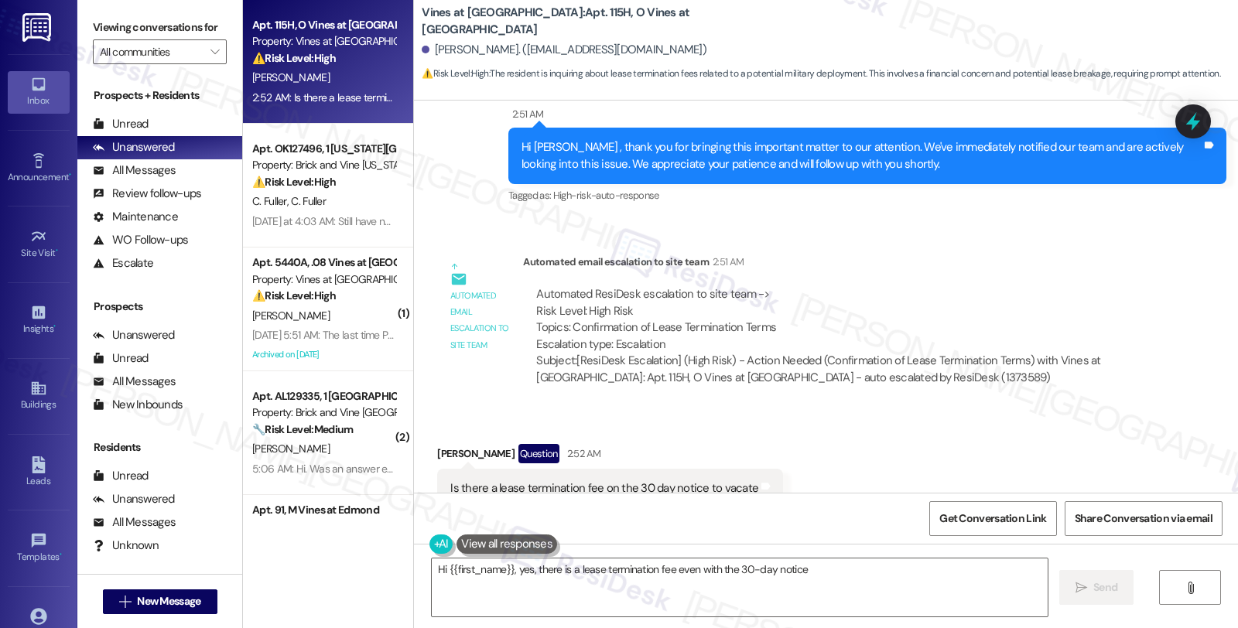
click at [987, 409] on div "Received via SMS Juwon Oroyo Question 2:52 AM Is there a lease termination fee …" at bounding box center [826, 476] width 824 height 134
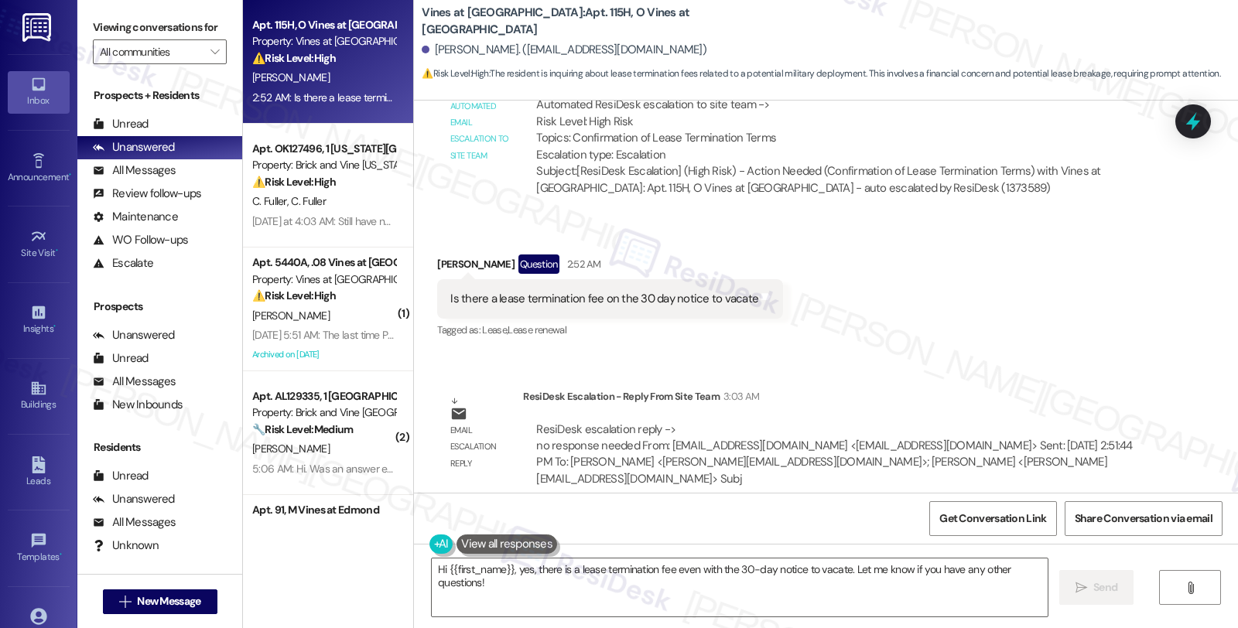
scroll to position [5705, 0]
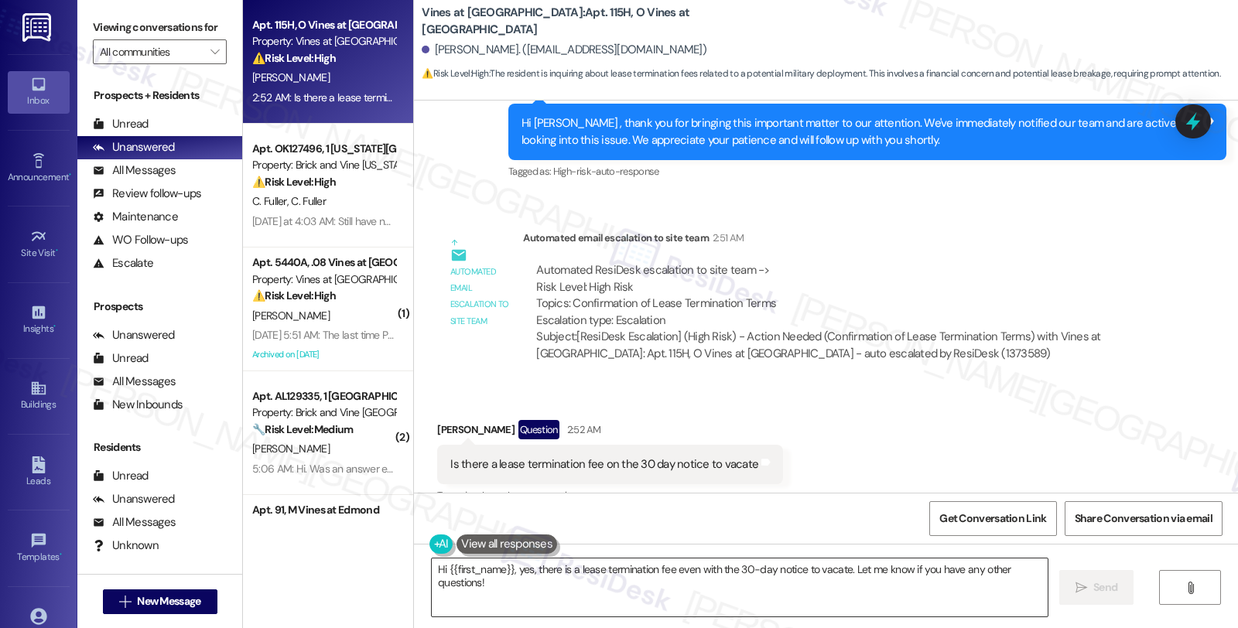
click at [695, 600] on textarea "Hi {{first_name}}, yes, there is a lease termination fee even with the 30-day n…" at bounding box center [740, 588] width 616 height 58
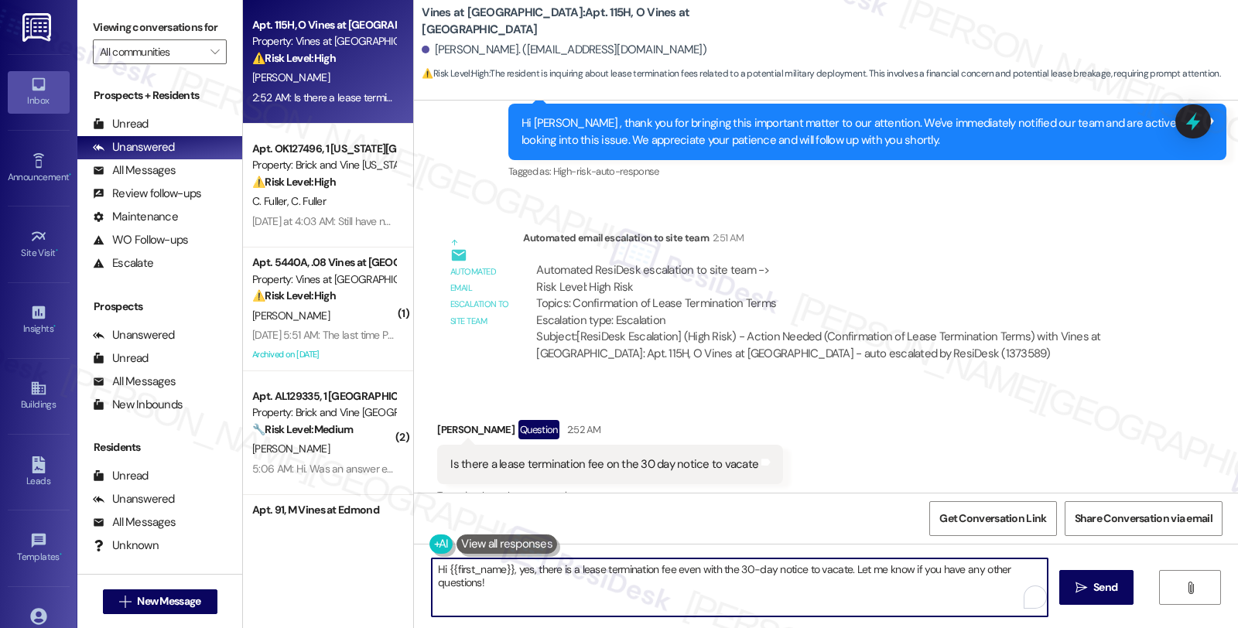
scroll to position [5963, 0]
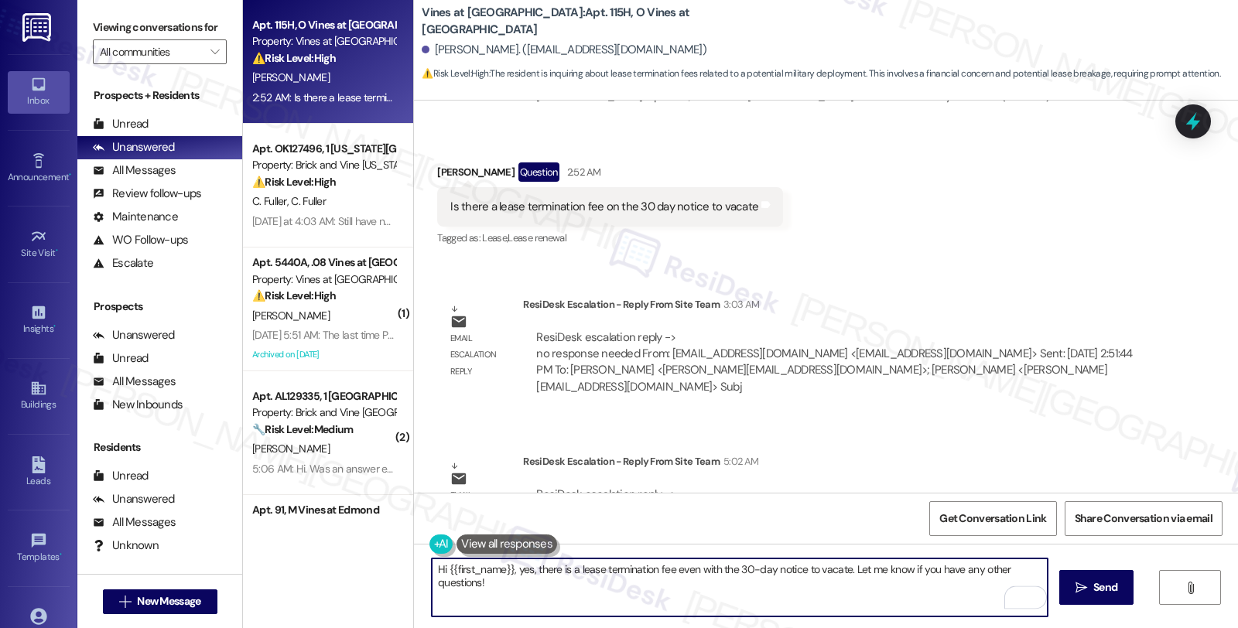
click at [495, 583] on textarea "Hi {{first_name}}, yes, there is a lease termination fee even with the 30-day n…" at bounding box center [740, 588] width 616 height 58
paste textarea "Please inform resident there is not a lease termination fee on a 30 day notice …"
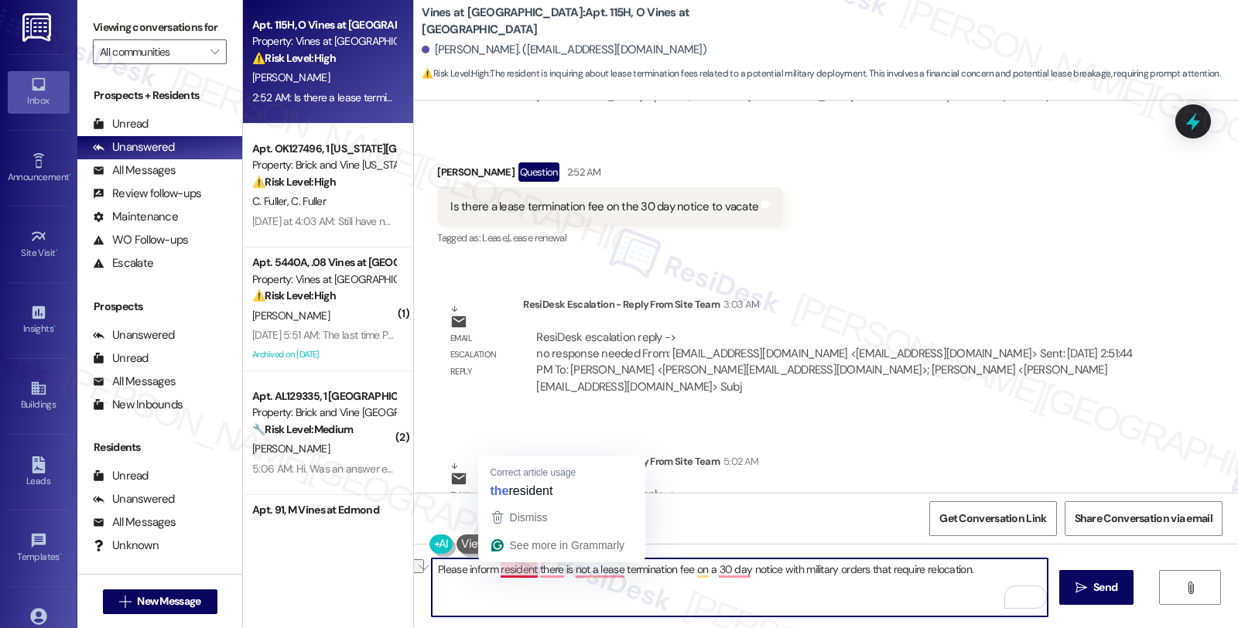
drag, startPoint x: 532, startPoint y: 569, endPoint x: 378, endPoint y: 569, distance: 154.0
click at [378, 569] on div "Apt. 115H, O Vines at Saddlebrook Property: Vines at Saddlebrook ⚠️ Risk Level:…" at bounding box center [740, 314] width 995 height 628
click at [480, 569] on textarea "There is no a lease termination fee on a 30 day notice with military orders tha…" at bounding box center [740, 588] width 616 height 58
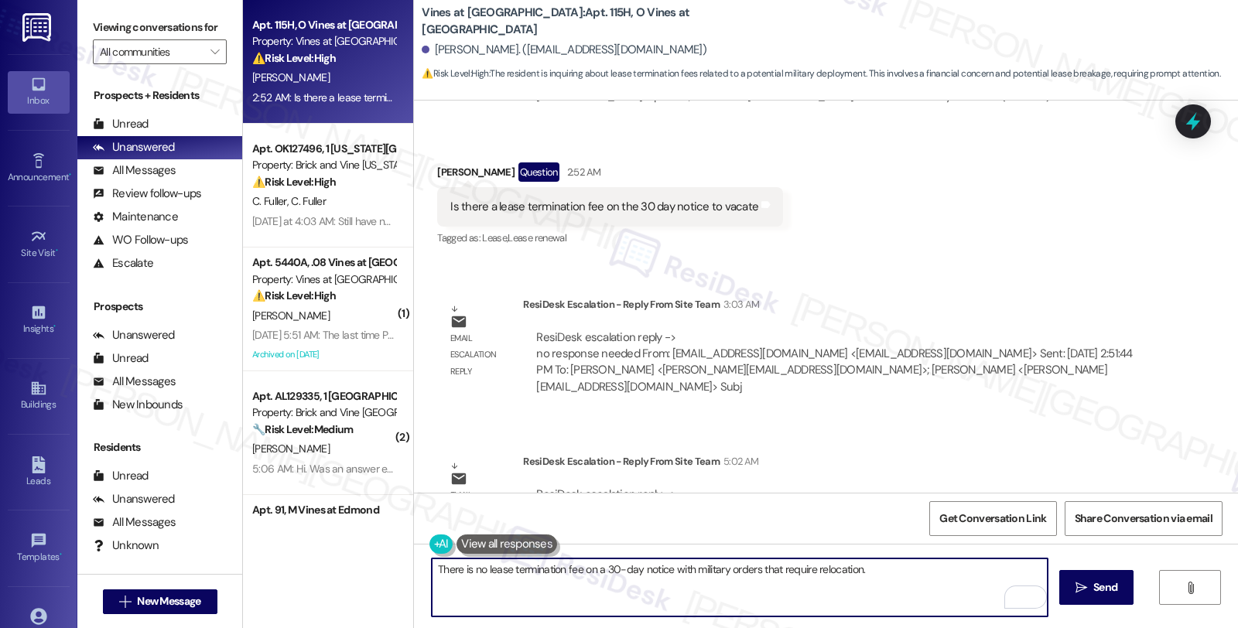
click at [891, 570] on textarea "There is no lease termination fee on a 30-day notice with military orders that …" at bounding box center [740, 588] width 616 height 58
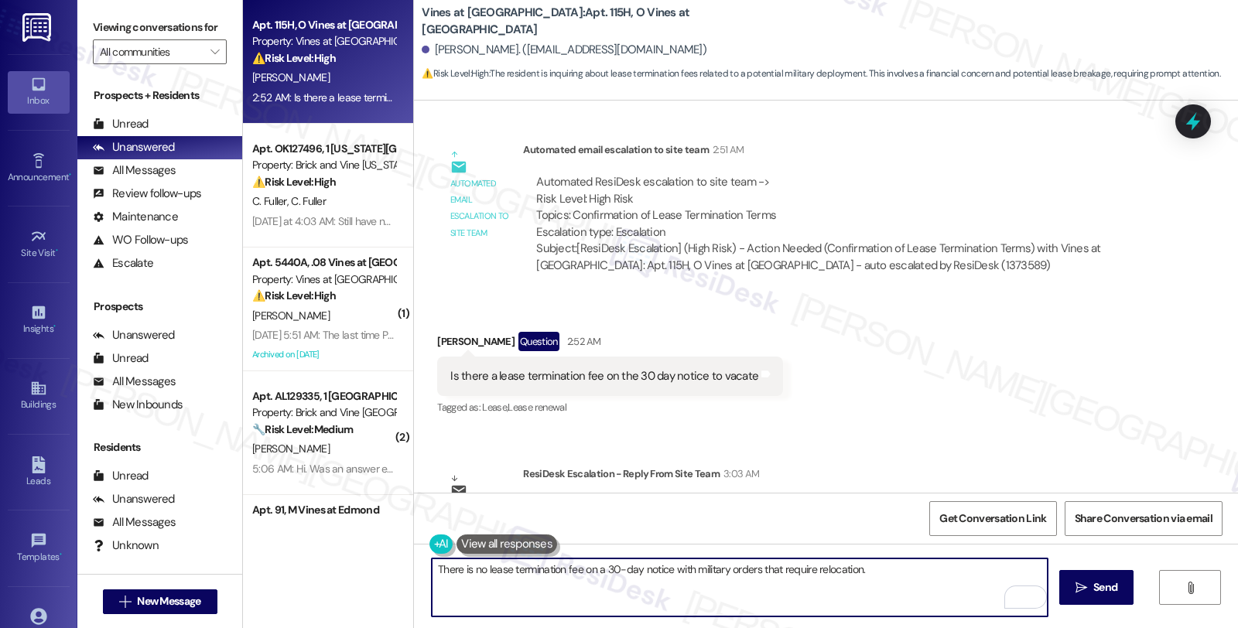
scroll to position [5791, 0]
type textarea "There is no lease termination fee on a 30-day notice with military orders that …"
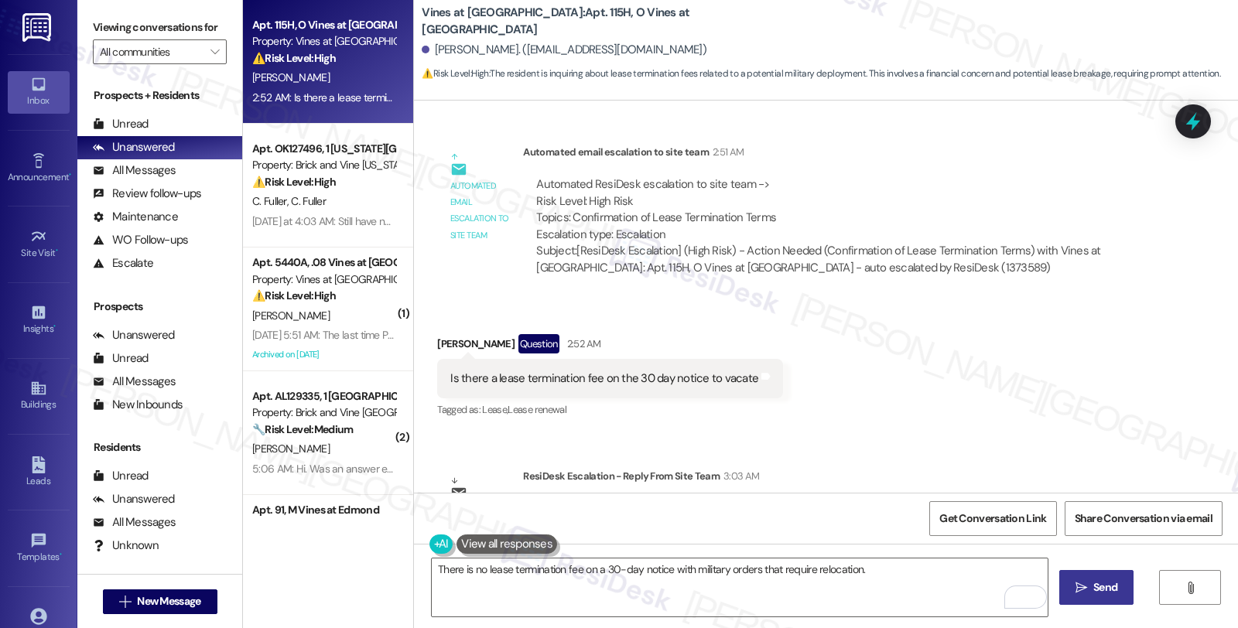
click at [1104, 583] on span "Send" at bounding box center [1105, 588] width 24 height 16
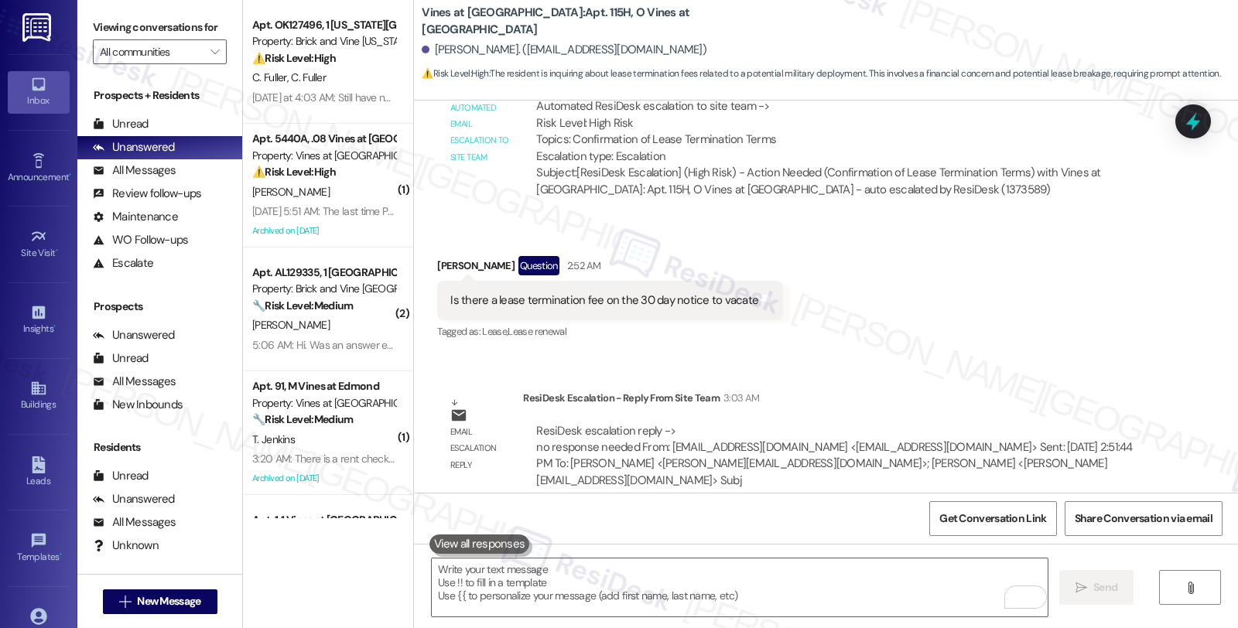
scroll to position [5813, 0]
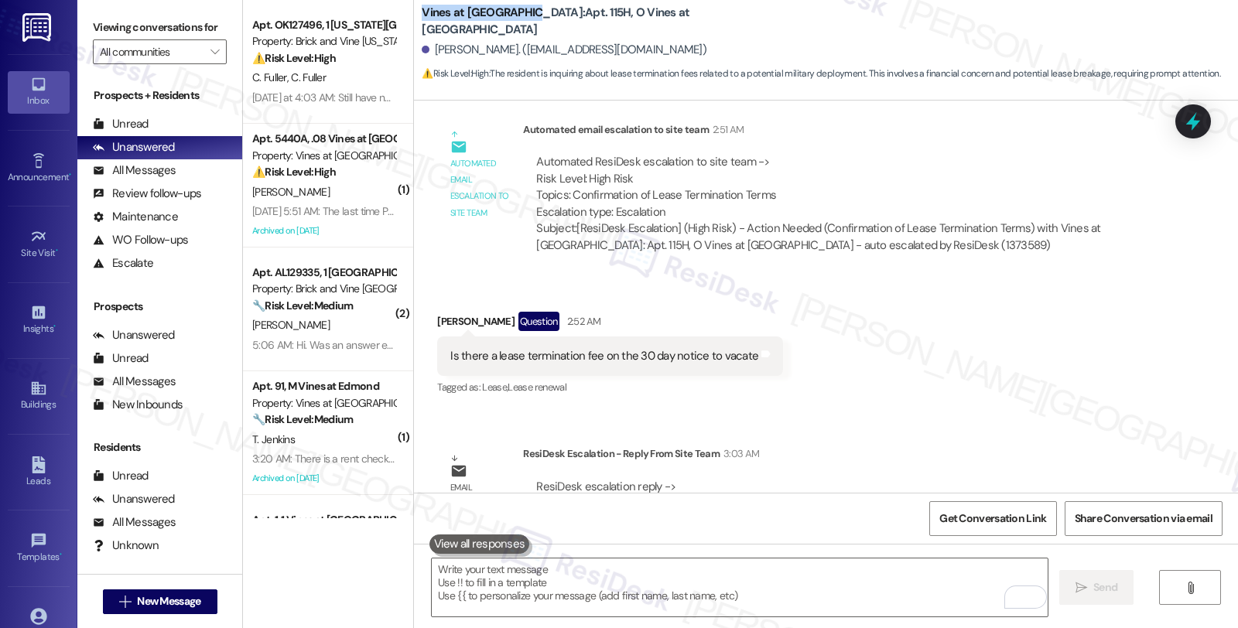
drag, startPoint x: 410, startPoint y: 15, endPoint x: 520, endPoint y: 26, distance: 110.4
click at [520, 26] on div "Vines at Saddlebrook: Apt. 115H, O Vines at Saddlebrook Juwon Oroyo. (joroyo001…" at bounding box center [826, 43] width 824 height 78
copy b "Vines at Saddlebrook"
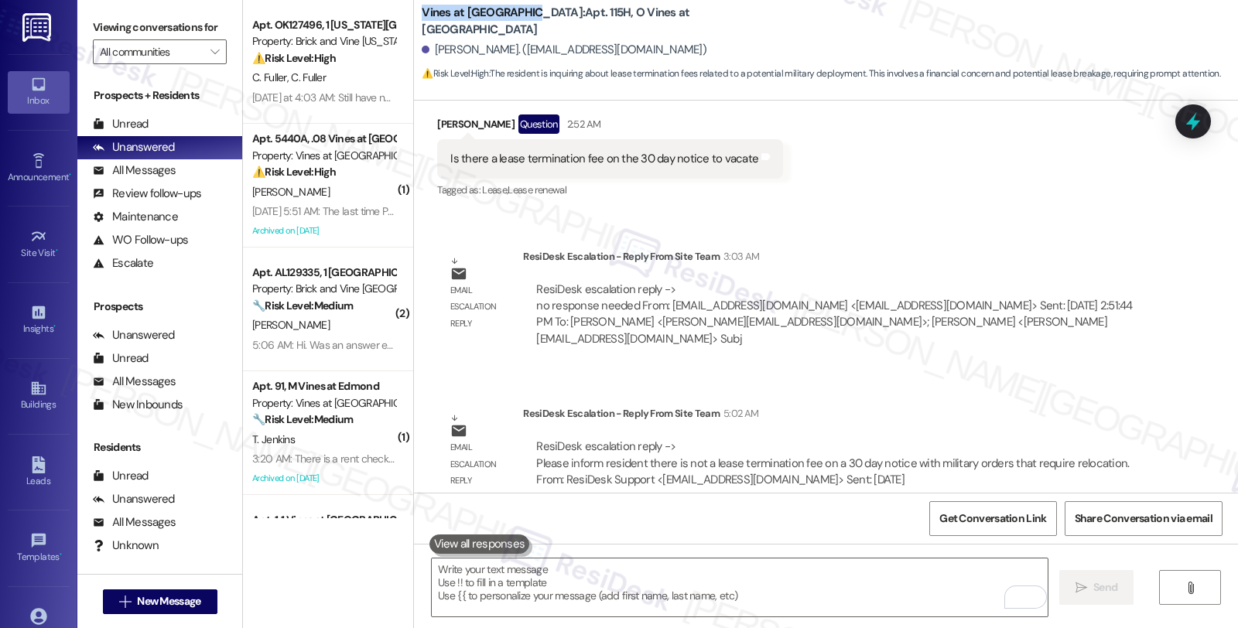
scroll to position [6071, 0]
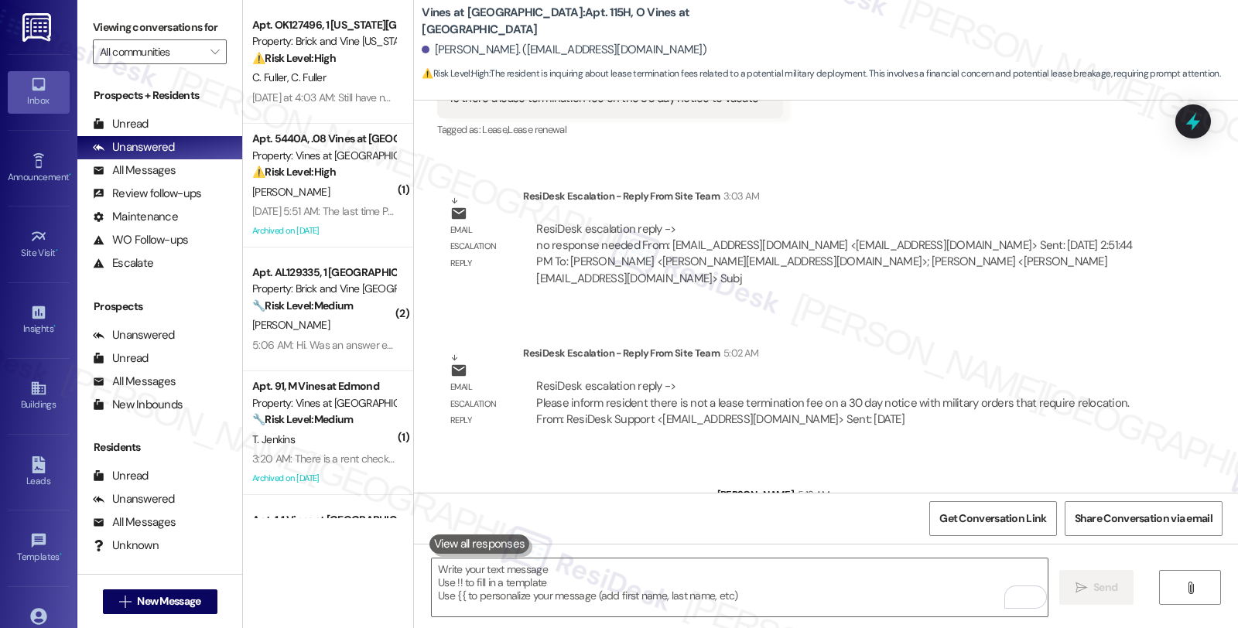
click at [1091, 452] on div "Sent via SMS Sarah 5:13 AM There is no lease termination fee on a 30-day notice…" at bounding box center [826, 506] width 824 height 108
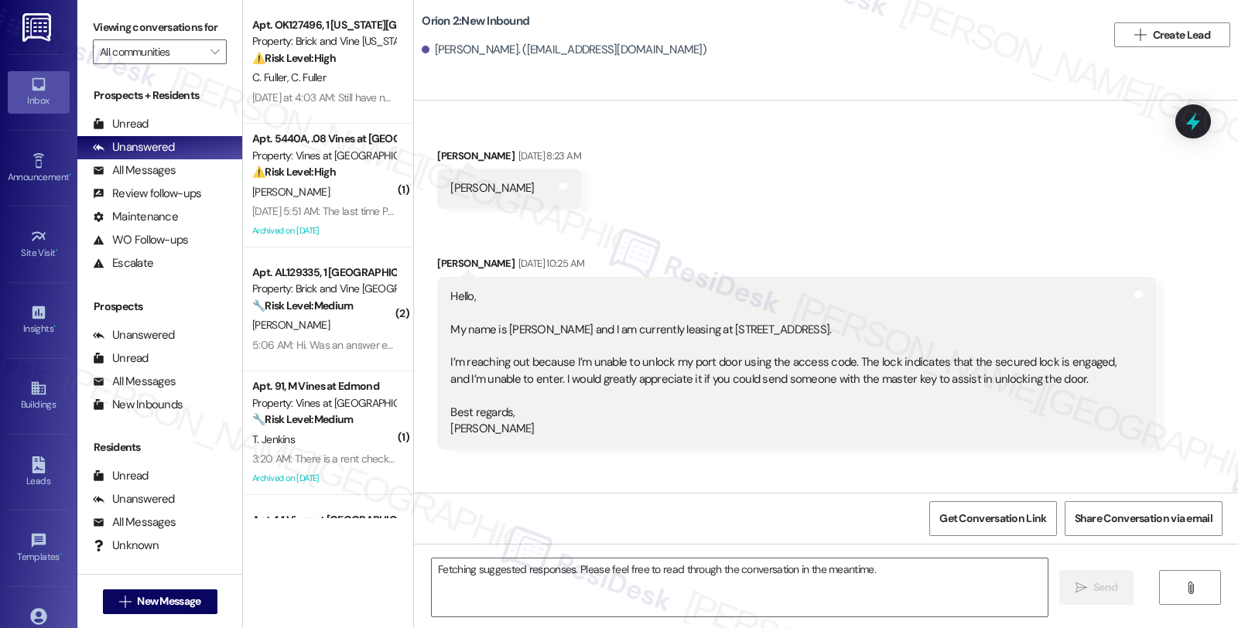
scroll to position [330, 0]
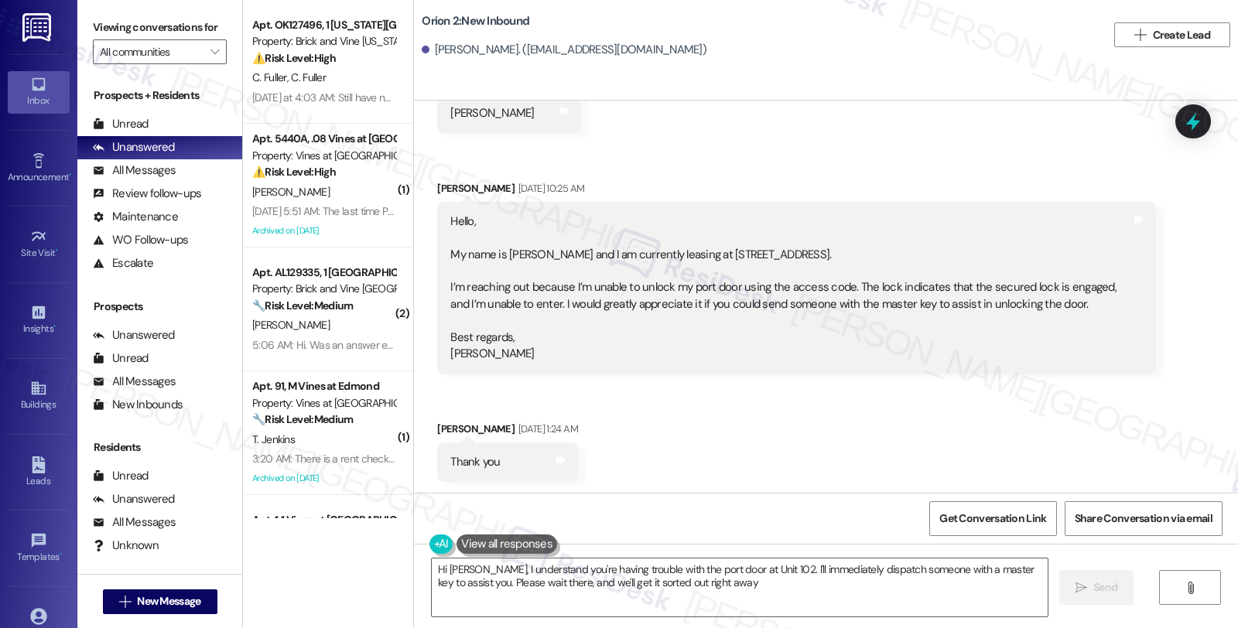
type textarea "Hi [PERSON_NAME], I understand you're having trouble with the port door at Unit…"
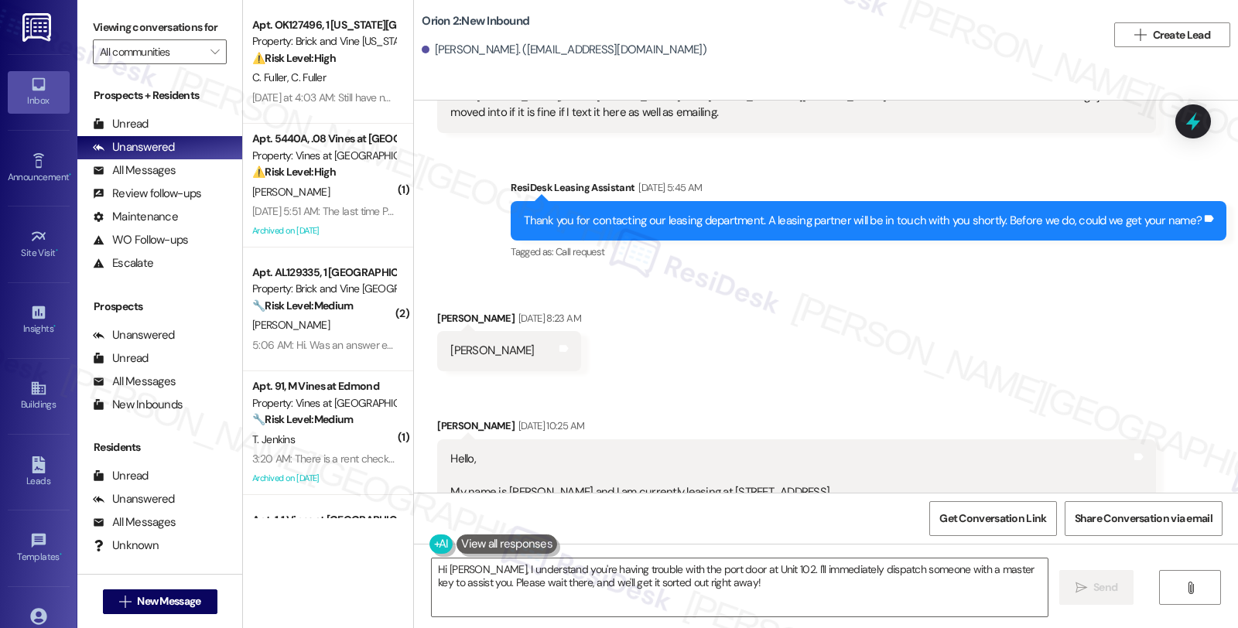
scroll to position [73, 0]
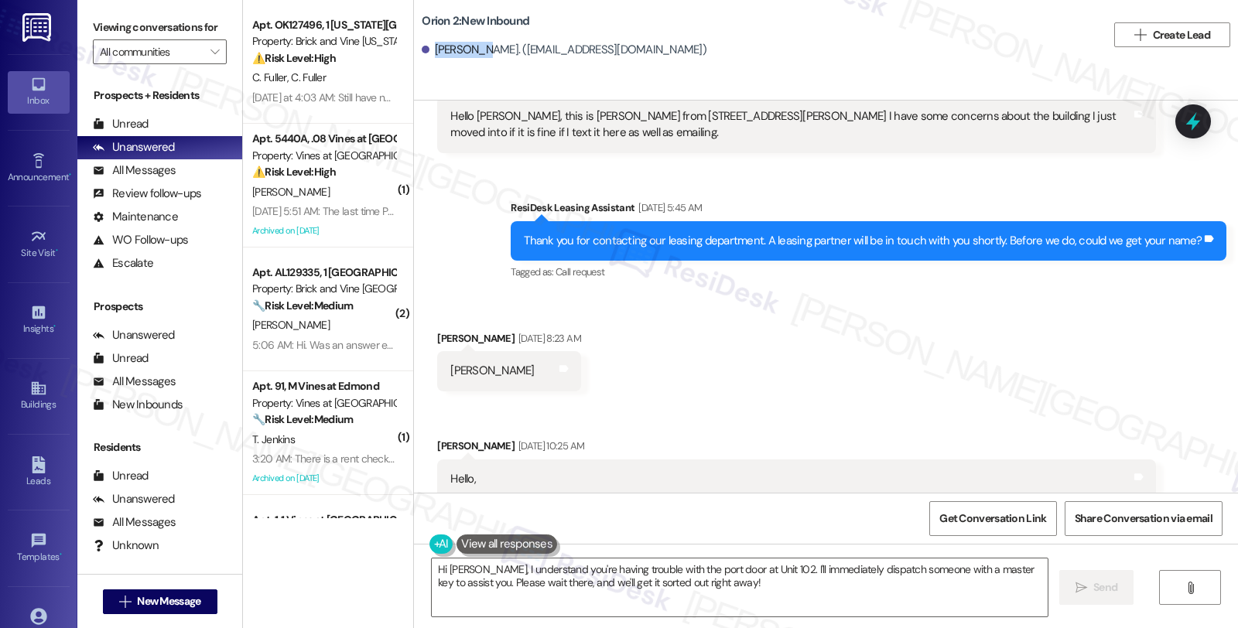
drag, startPoint x: 423, startPoint y: 50, endPoint x: 468, endPoint y: 50, distance: 44.9
click at [468, 50] on div "[PERSON_NAME]. ([EMAIL_ADDRESS][DOMAIN_NAME])" at bounding box center [564, 50] width 285 height 16
click at [465, 52] on div "[PERSON_NAME]. ([EMAIL_ADDRESS][DOMAIN_NAME])" at bounding box center [564, 50] width 285 height 16
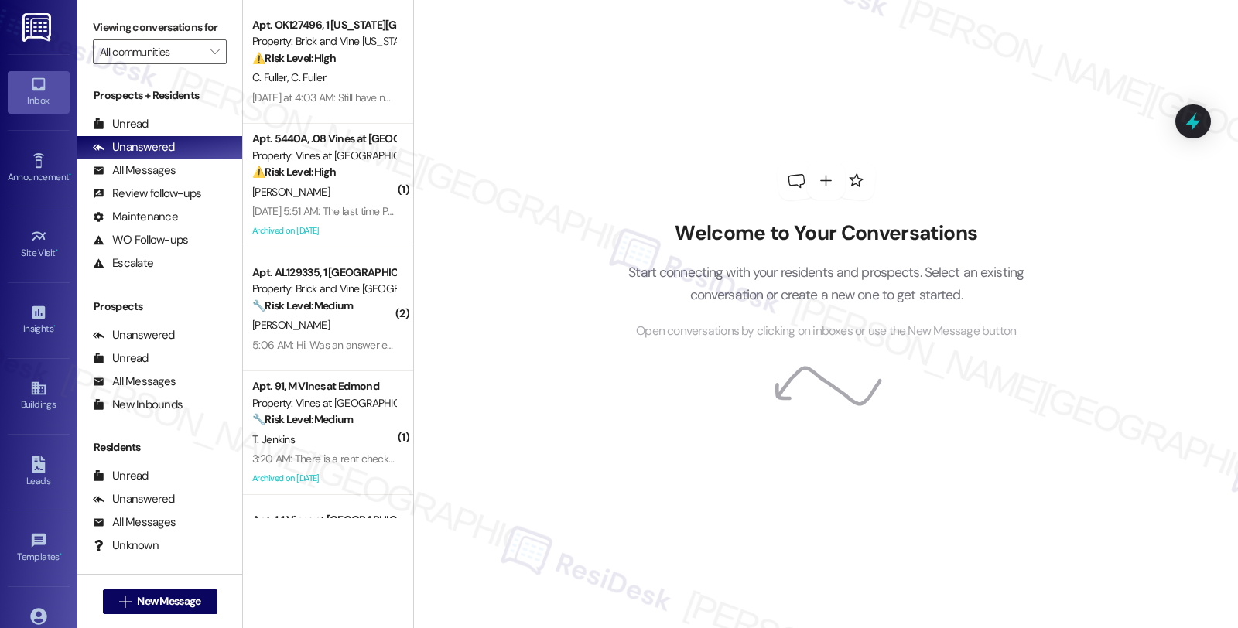
drag, startPoint x: 1066, startPoint y: 426, endPoint x: 1015, endPoint y: 428, distance: 51.1
click at [1066, 426] on div "Welcome to Your Conversations Start connecting with your residents and prospect…" at bounding box center [825, 314] width 825 height 628
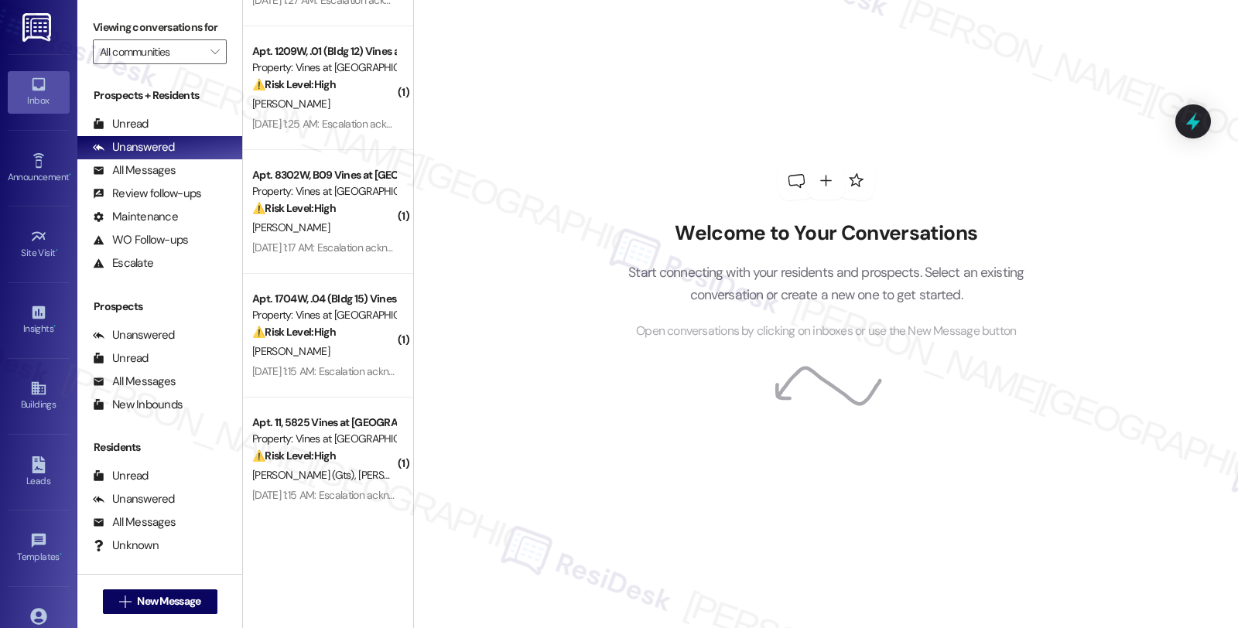
scroll to position [5300, 0]
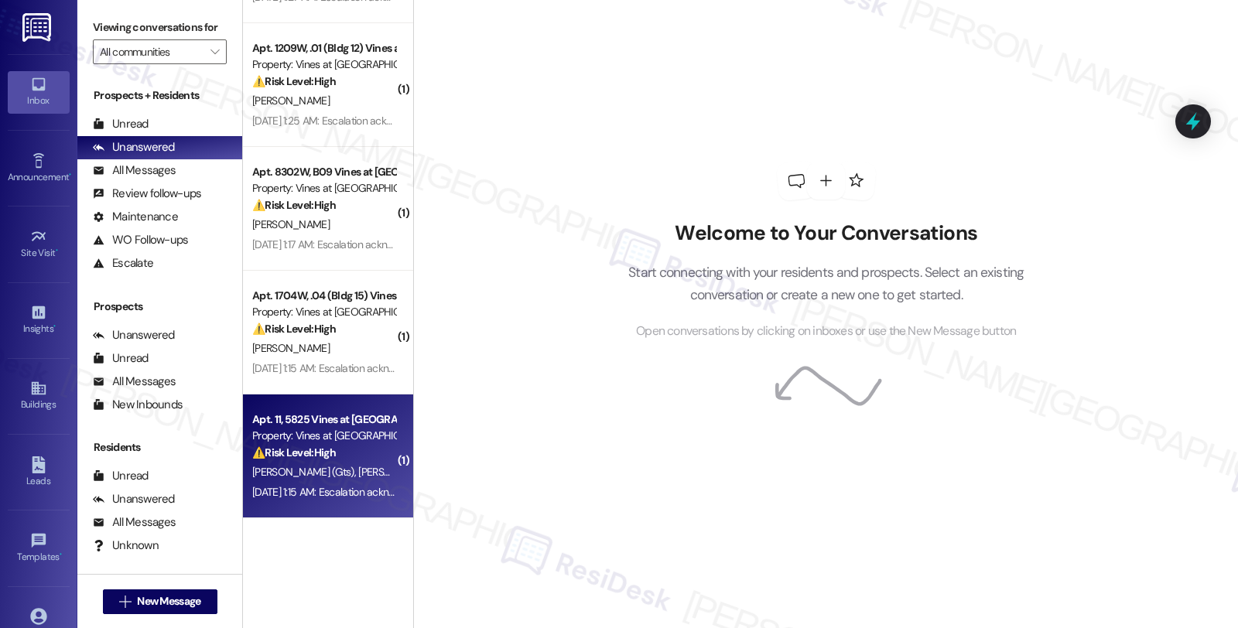
click at [340, 492] on div "[DATE] 1:15 AM: Escalation acknowledged. [DATE] 1:15 AM: Escalation acknowledge…" at bounding box center [343, 492] width 183 height 14
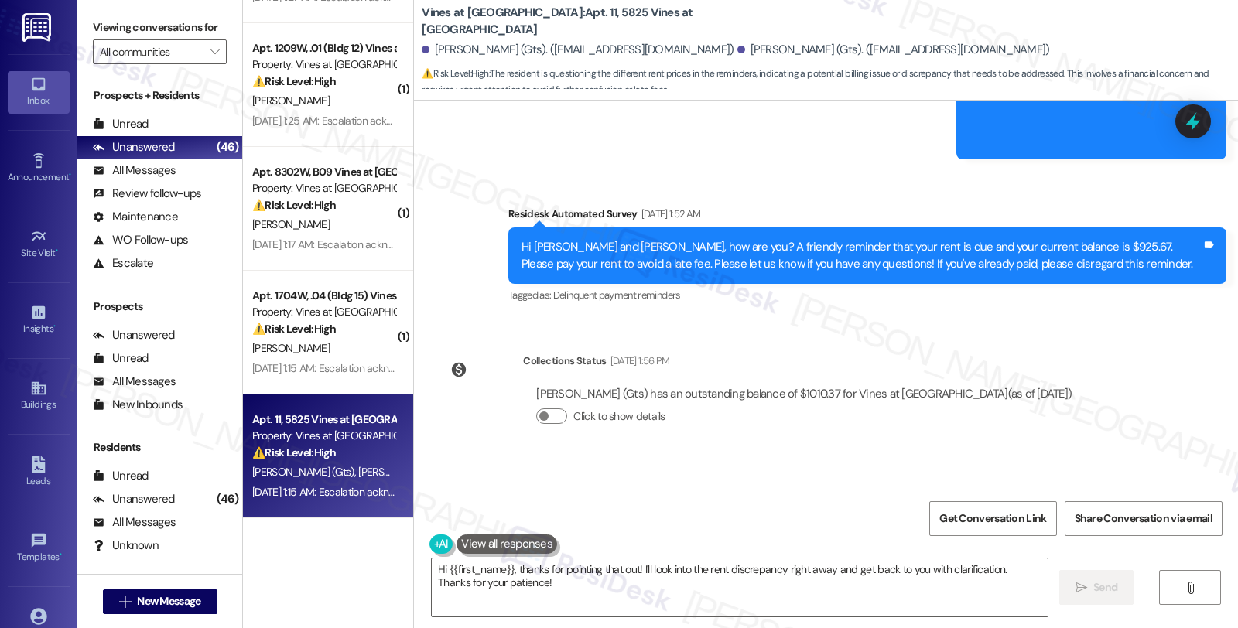
scroll to position [61260, 0]
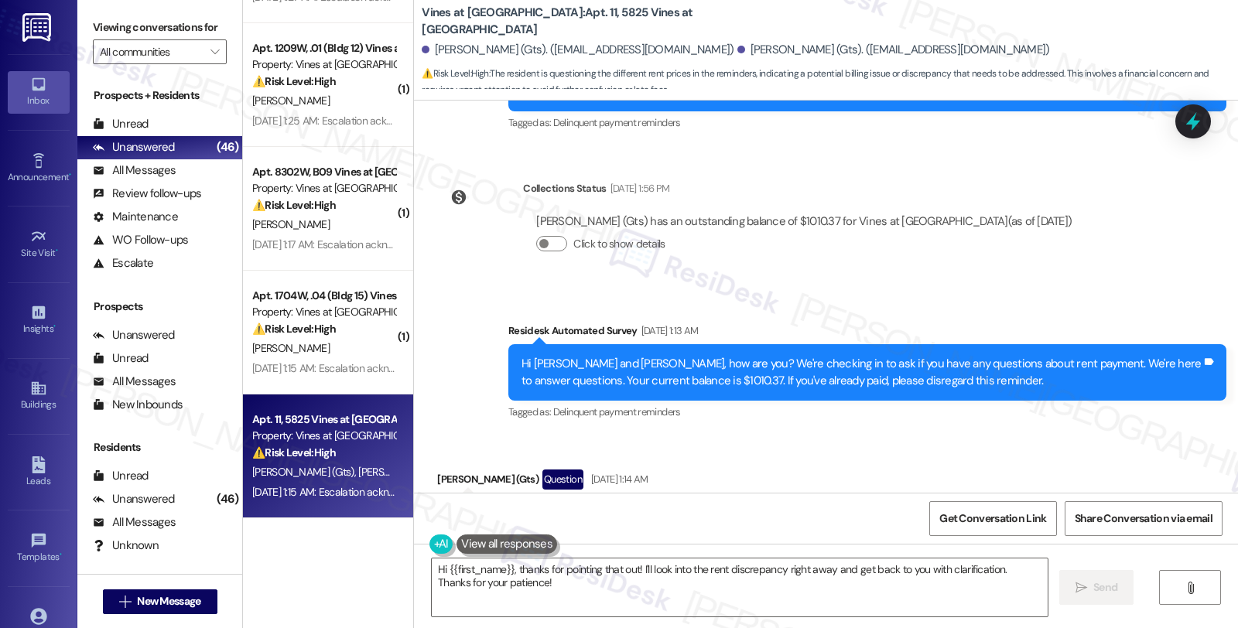
click at [442, 50] on div "[PERSON_NAME] (Gts). ([EMAIL_ADDRESS][DOMAIN_NAME])" at bounding box center [578, 50] width 312 height 16
copy div "Shanautica"
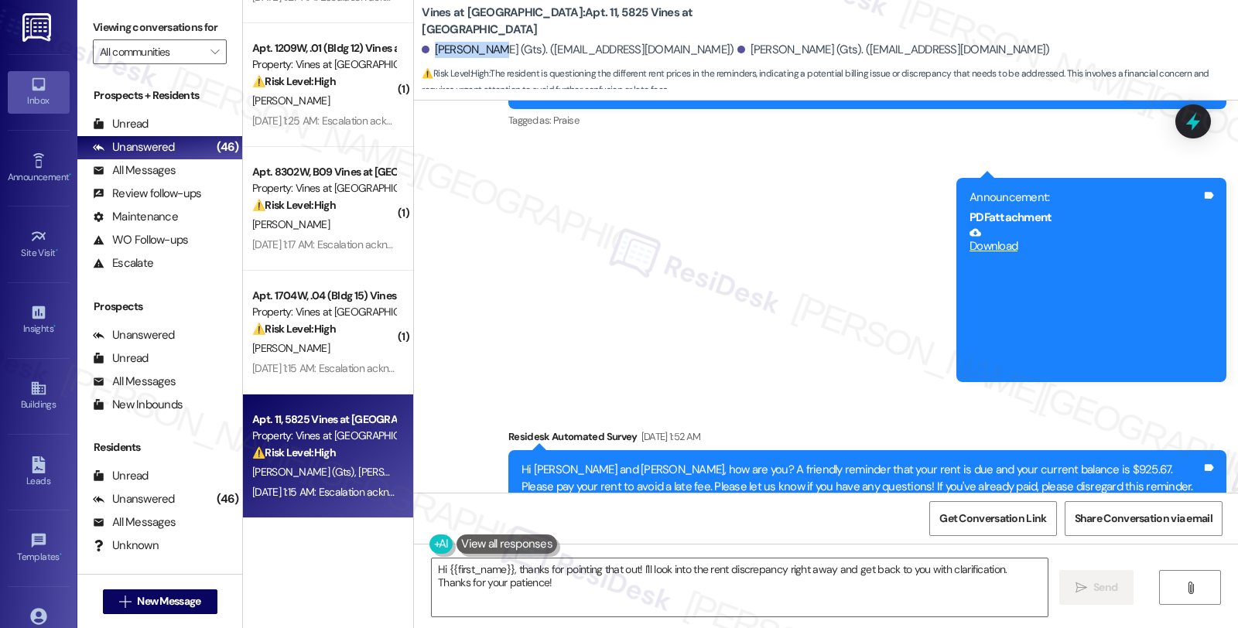
scroll to position [60829, 0]
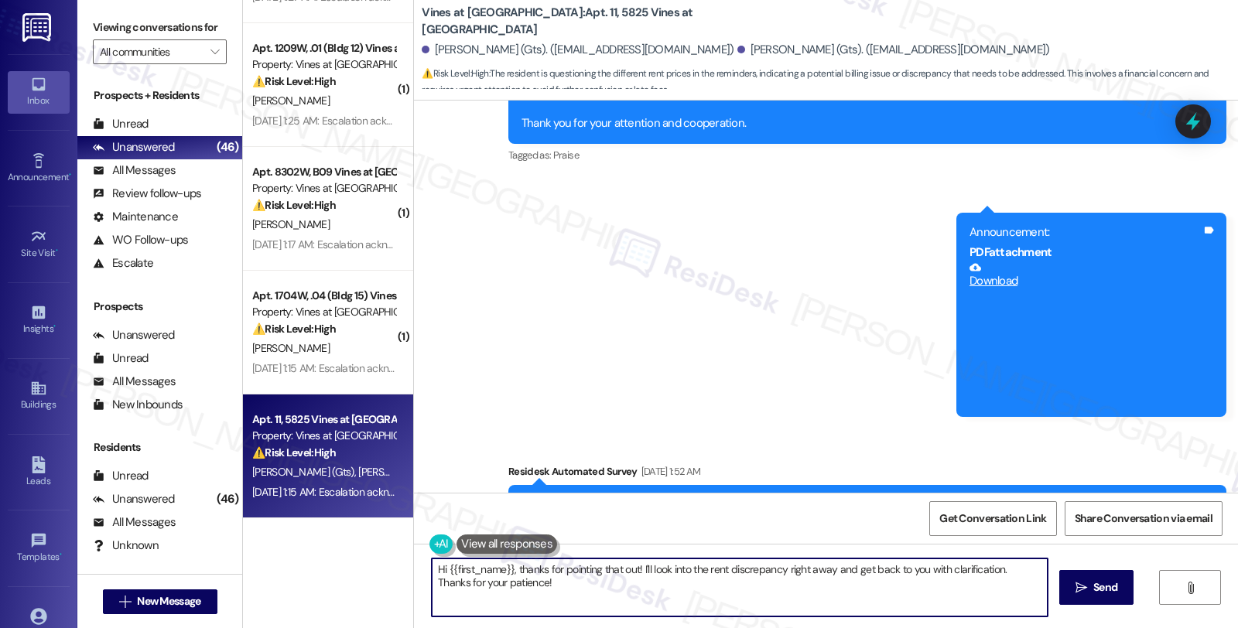
drag, startPoint x: 507, startPoint y: 569, endPoint x: 538, endPoint y: 593, distance: 39.6
click at [538, 593] on textarea "Hi {{first_name}}, thanks for pointing that out! I'll look into the rent discre…" at bounding box center [740, 588] width 616 height 58
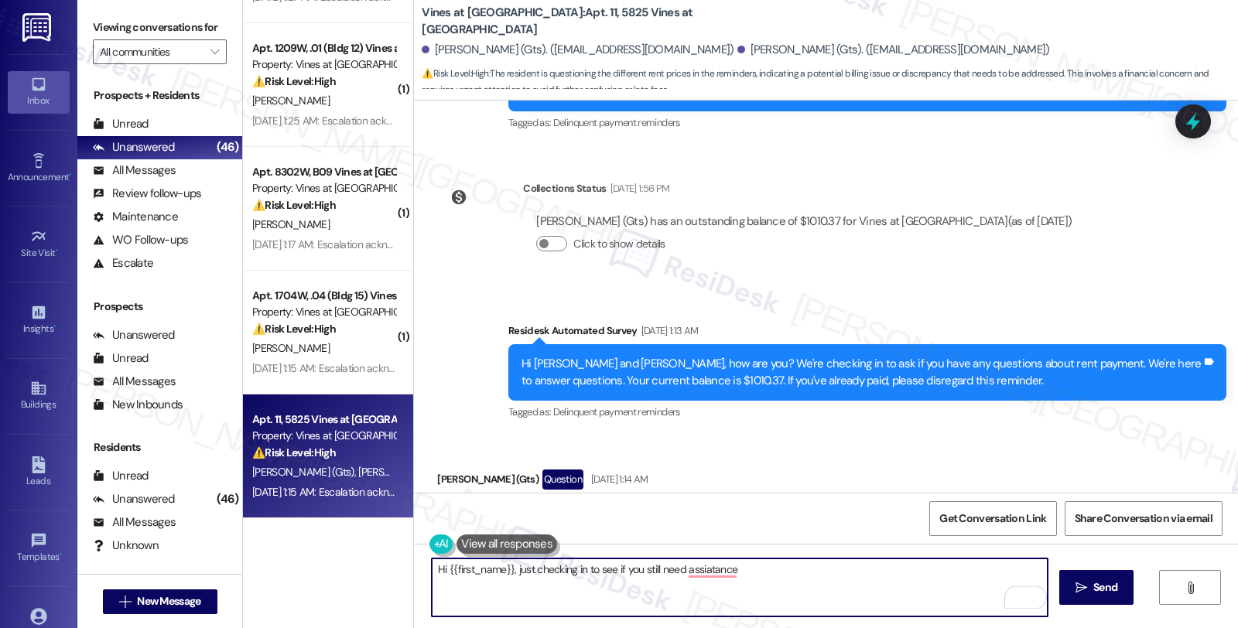
scroll to position [61174, 0]
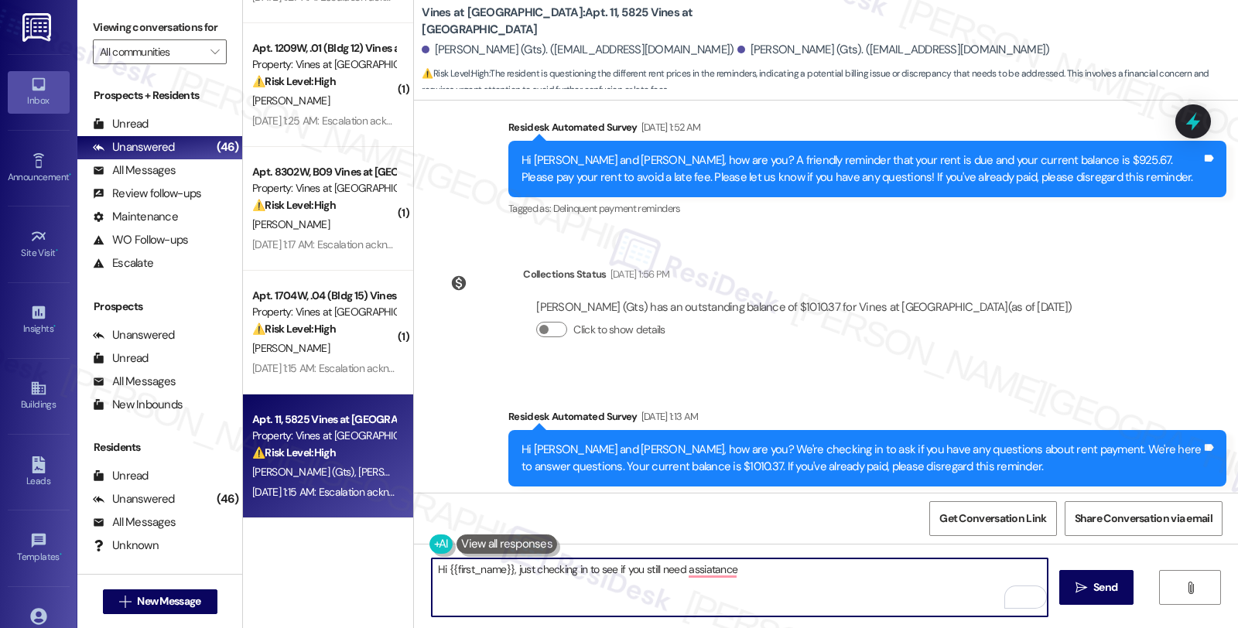
click at [632, 569] on textarea "Hi {{first_name}}, just checking in to see if you still need assiatance" at bounding box center [740, 588] width 616 height 58
click at [761, 568] on textarea "Hi {{first_name}}, just checking in to see if you still need assiatance" at bounding box center [740, 588] width 616 height 58
click at [792, 573] on textarea "Hi {{first_name}}, just checking in to see if you still need assistance with yo…" at bounding box center [740, 588] width 616 height 58
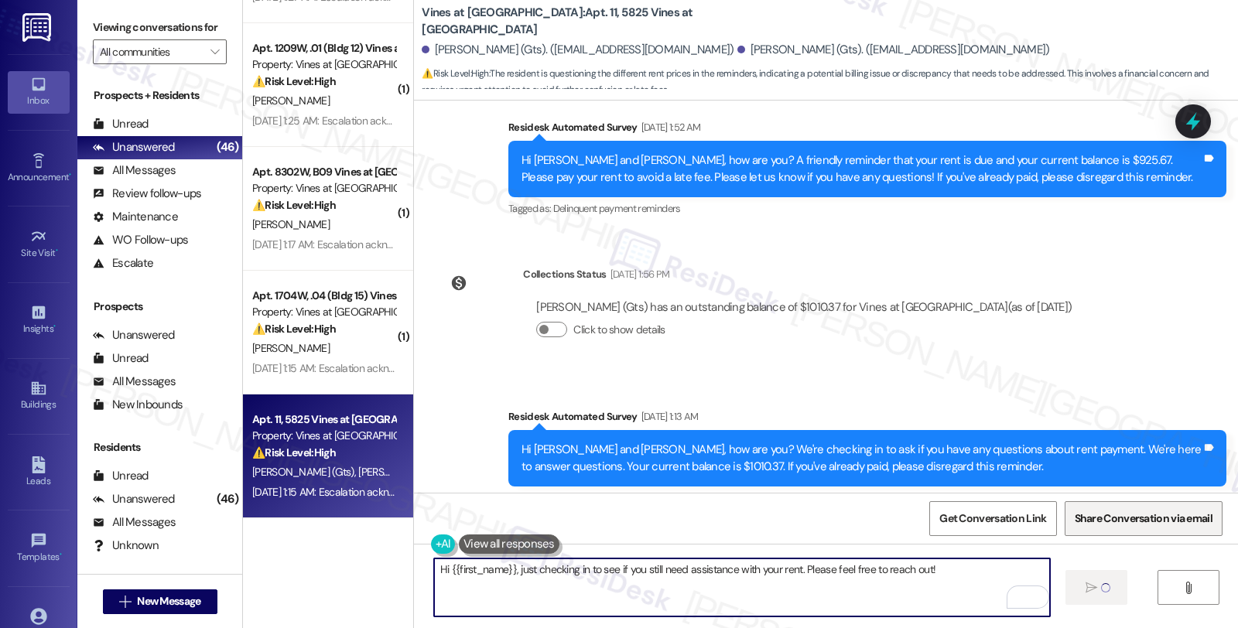
type textarea "Hi {{first_name}}, just checking in to see if you still need assistance with yo…"
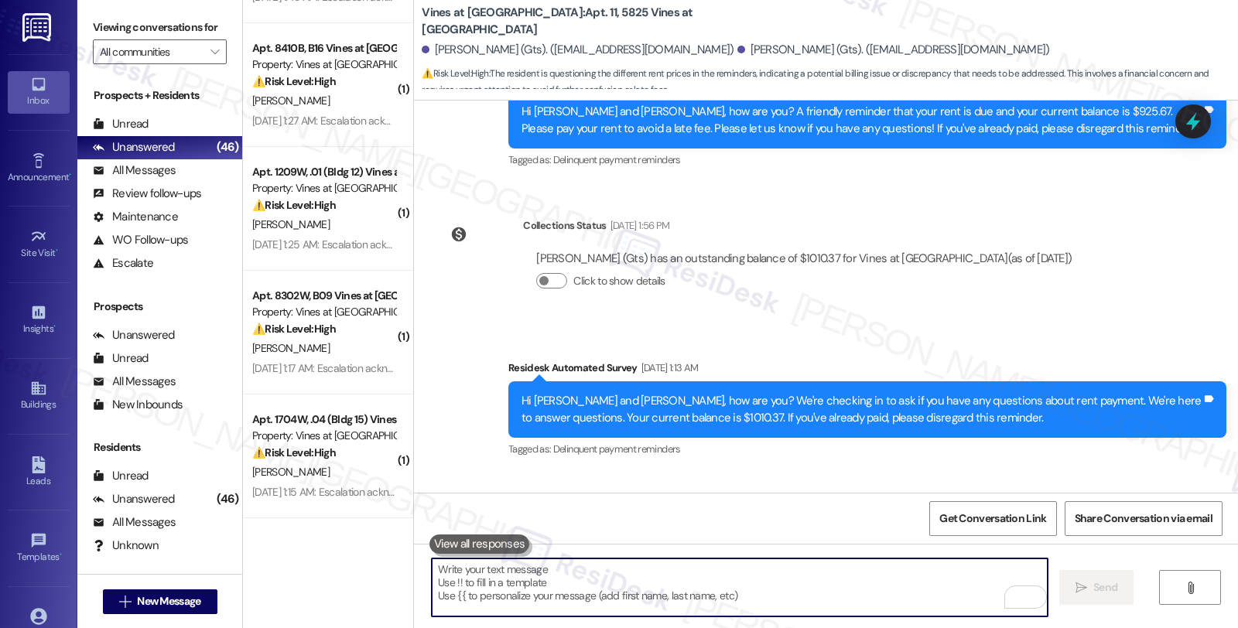
scroll to position [61368, 0]
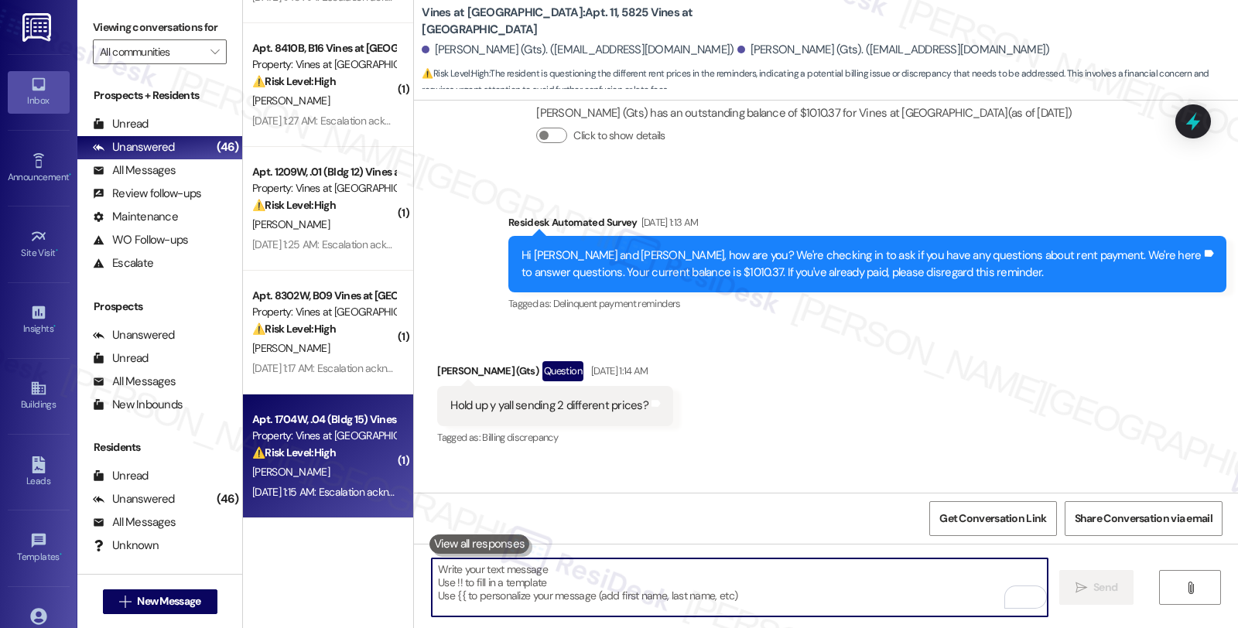
click at [364, 435] on div "Property: Vines at [GEOGRAPHIC_DATA]" at bounding box center [323, 436] width 143 height 16
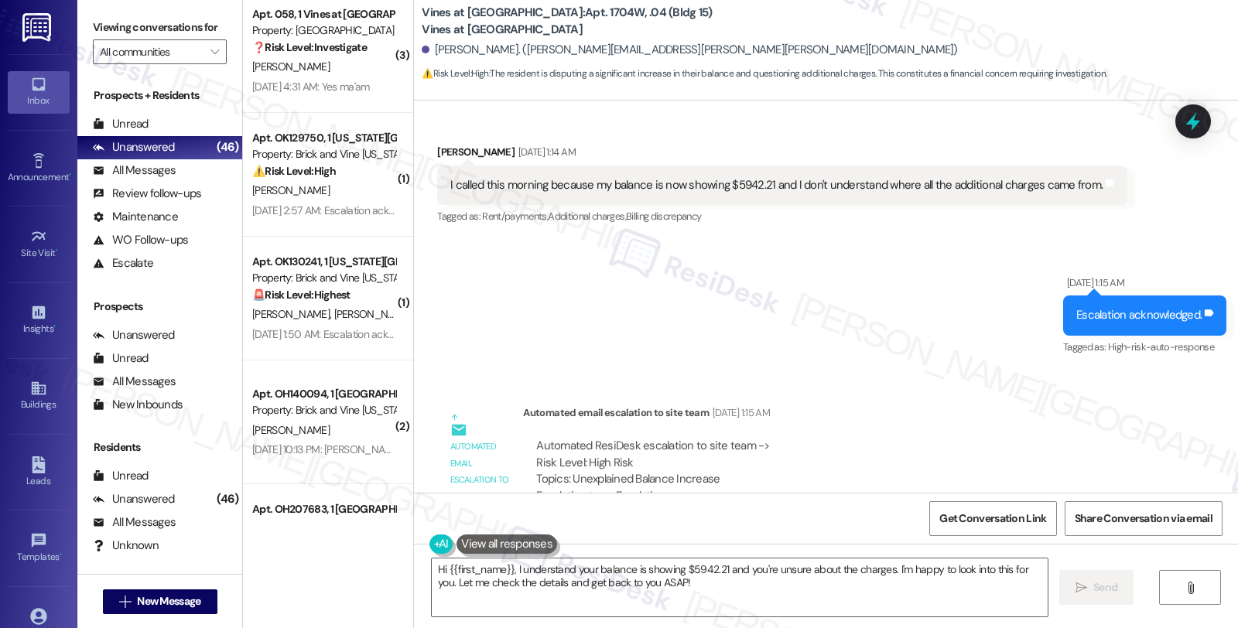
scroll to position [7148, 0]
click at [508, 573] on textarea "Hi {{first_name}}, I understand your balance is showing $5942.21 and you're uns…" at bounding box center [740, 588] width 616 height 58
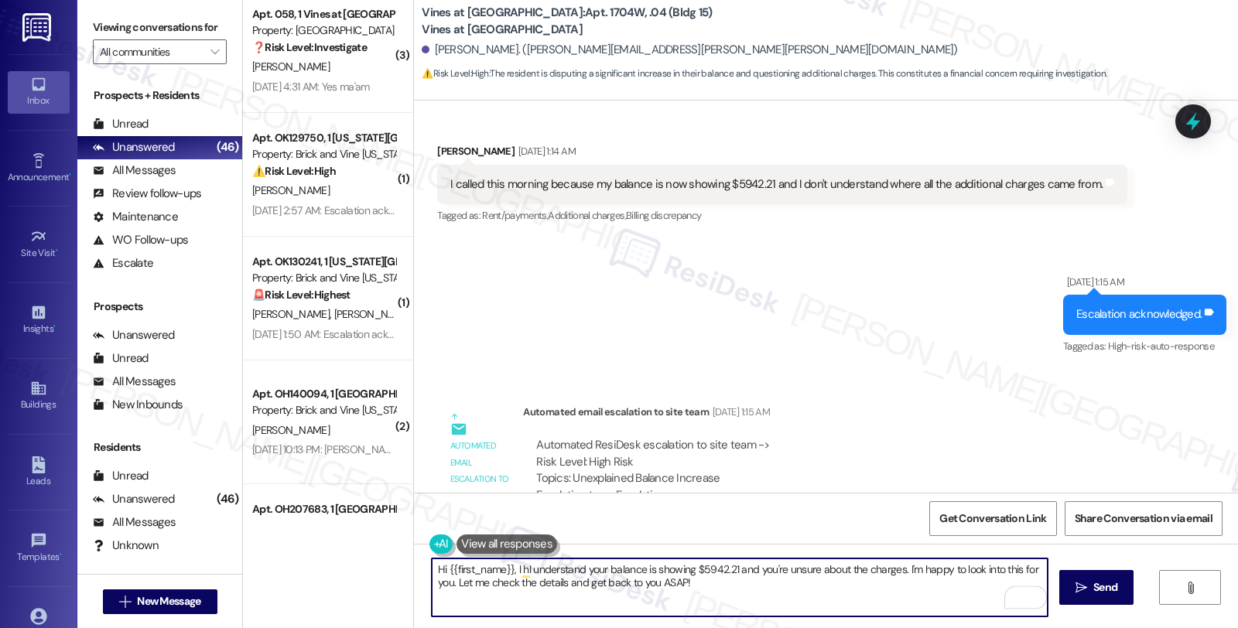
click at [431, 50] on div "Kay Thompson. (kay.alex.cargill@gmail.com)" at bounding box center [689, 50] width 535 height 16
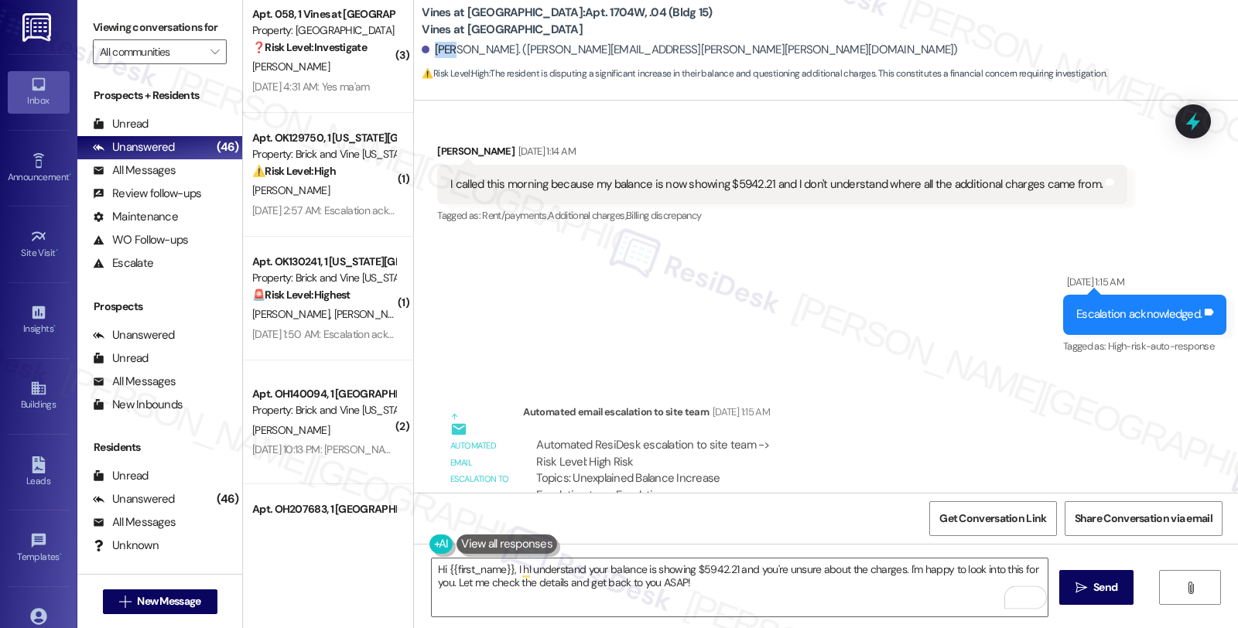
click at [431, 50] on div "Kay Thompson. (kay.alex.cargill@gmail.com)" at bounding box center [689, 50] width 535 height 16
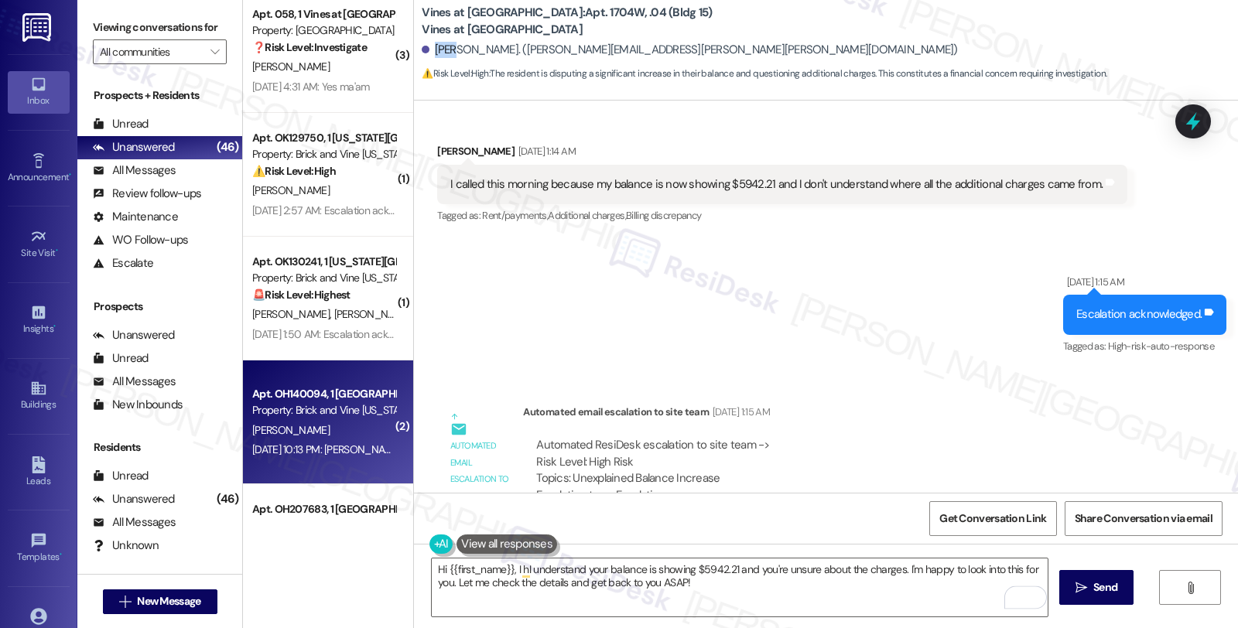
copy div "Kay"
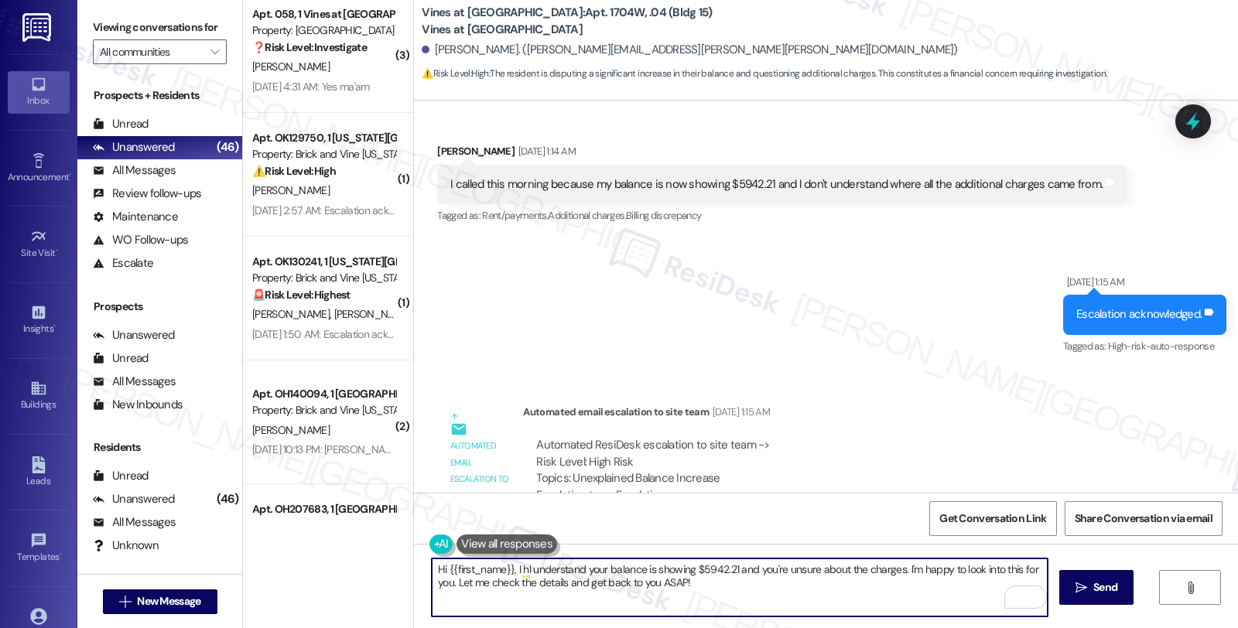
click at [432, 563] on textarea "Hi {{first_name}}, I hI understand your balance is showing $5942.21 and you're …" at bounding box center [740, 588] width 616 height 58
click at [508, 573] on textarea "Hi {{first_name}}, I hI understand your balance is showing $5942.21 and you're …" at bounding box center [740, 588] width 616 height 58
click at [648, 573] on textarea "Hi {{first_name}}, just checking in to see if you s" at bounding box center [740, 588] width 616 height 58
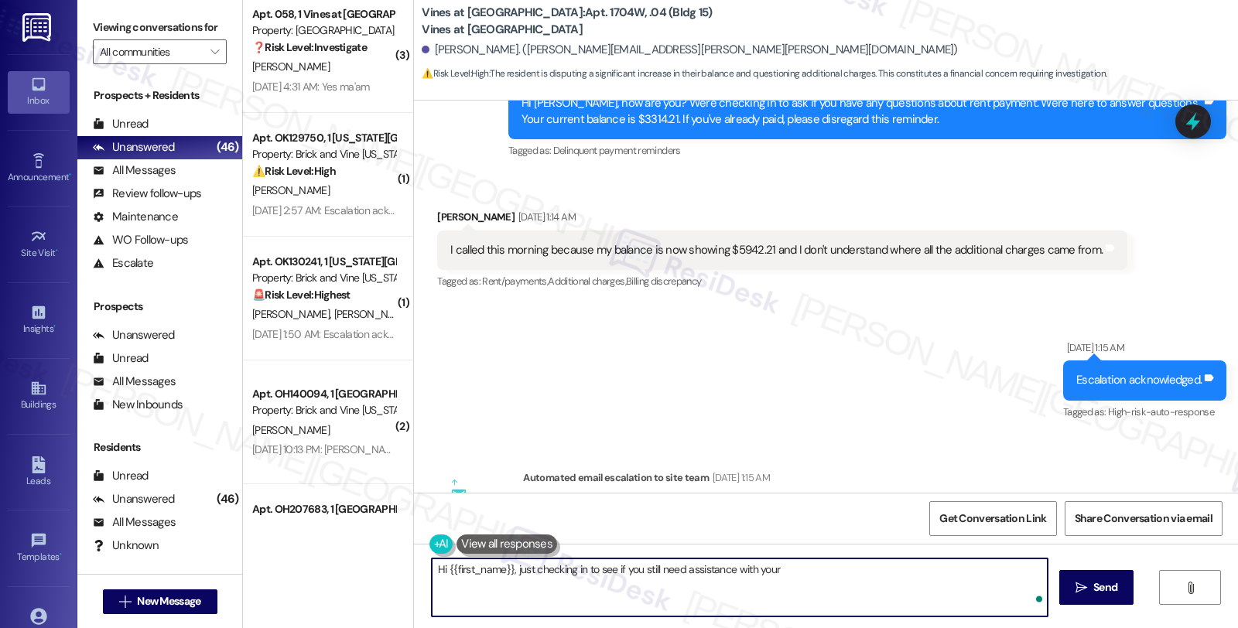
scroll to position [6890, 0]
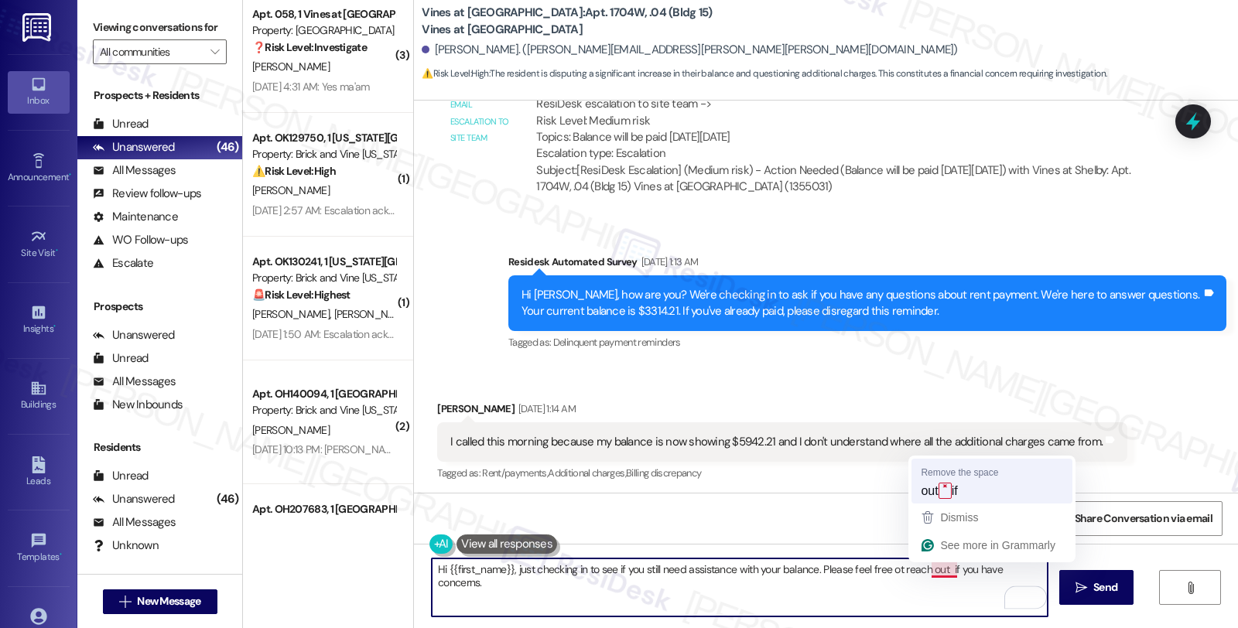
type textarea "Hi {{first_name}}, just checking in to see if you still need assistance with yo…"
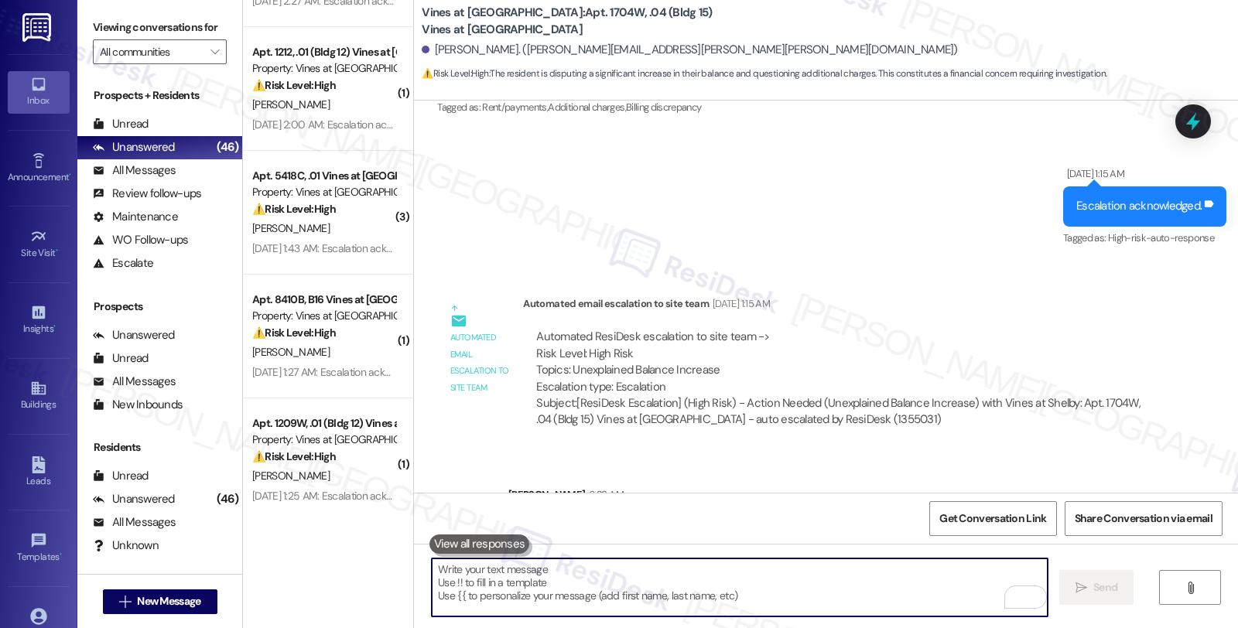
scroll to position [5300, 0]
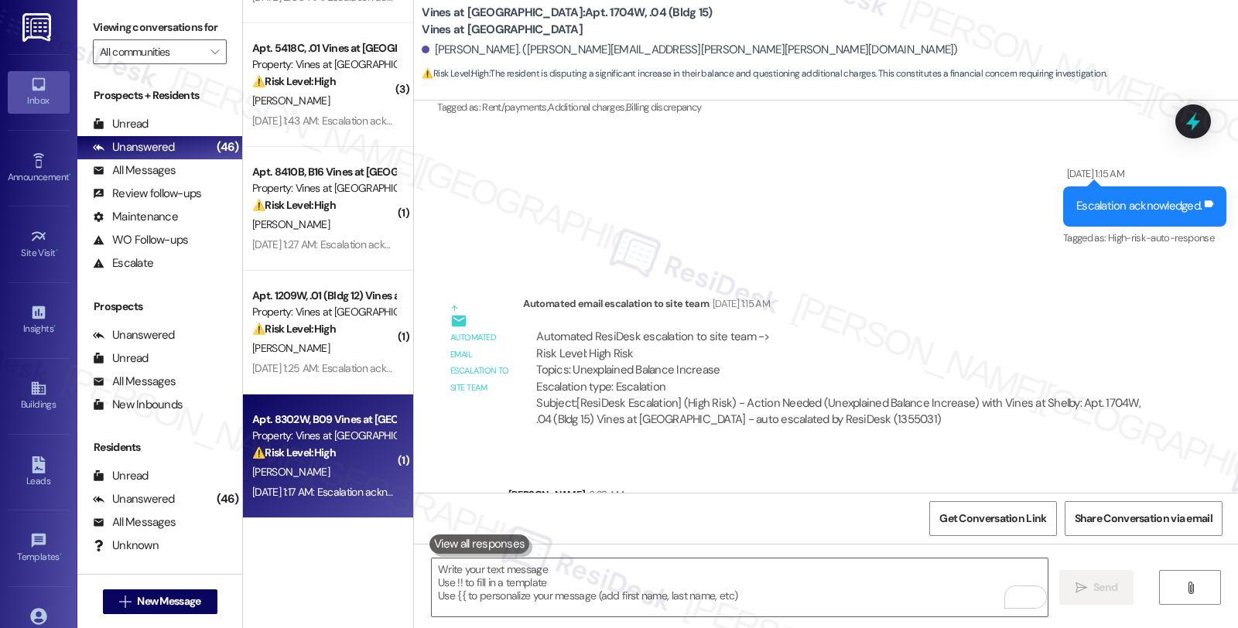
click at [348, 457] on div "⚠️ Risk Level: High The resident acknowledges they will be paying rent late. Th…" at bounding box center [323, 453] width 143 height 16
type textarea "Fetching suggested responses. Please feel free to read through the conversation…"
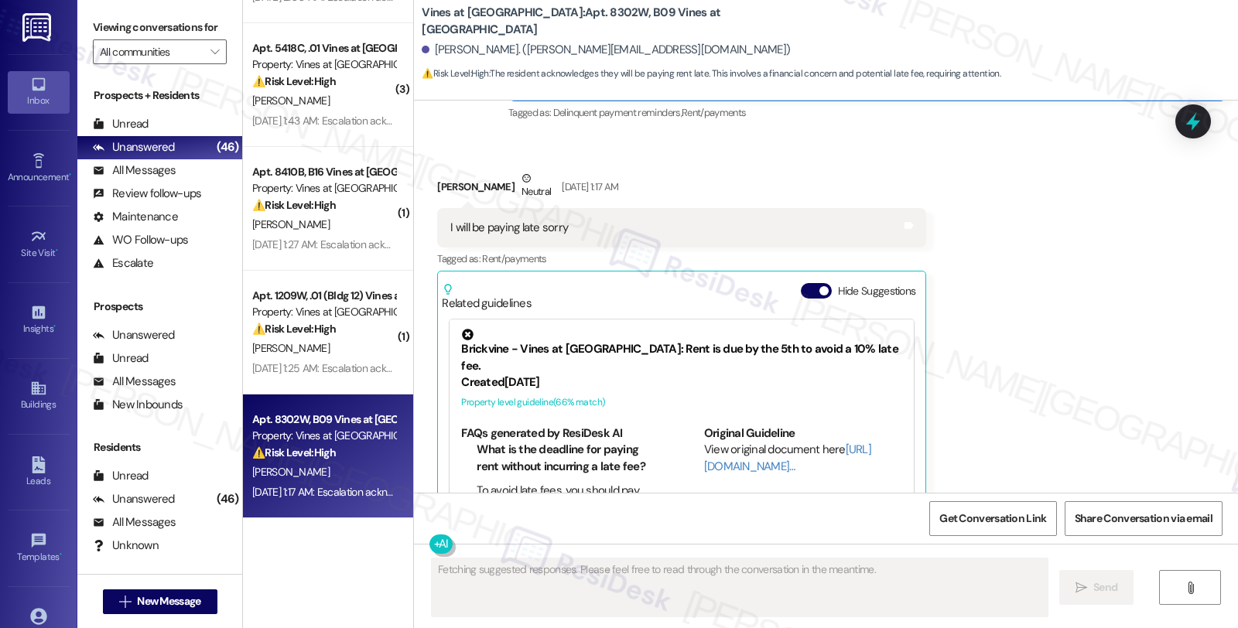
scroll to position [2362, 0]
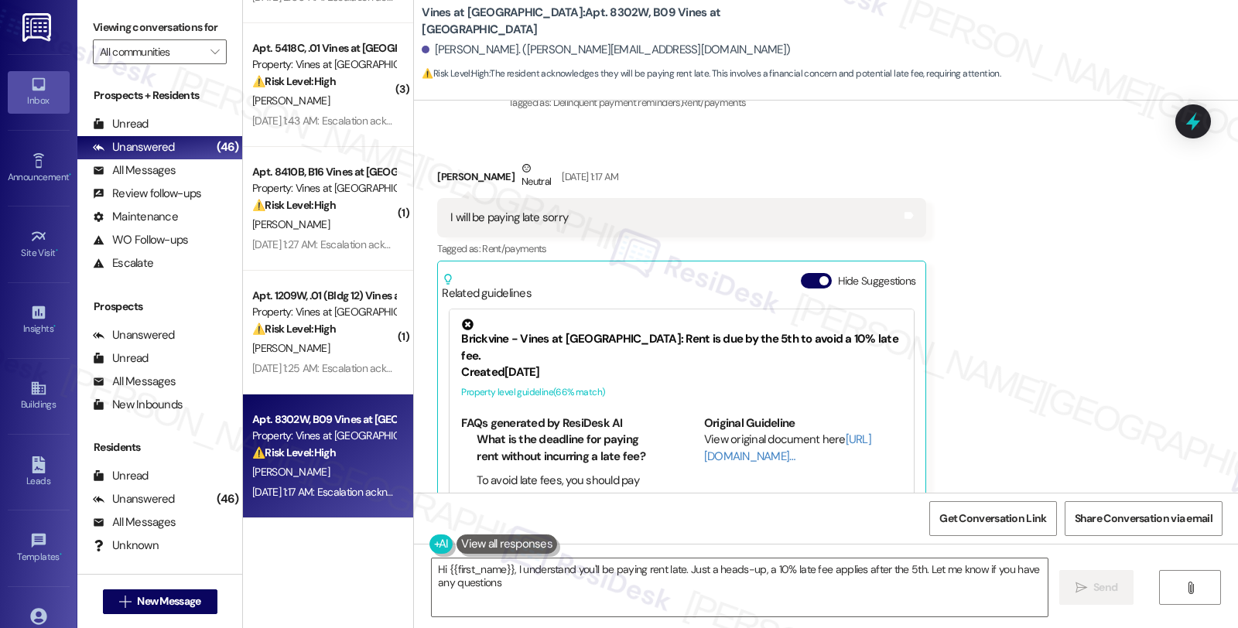
type textarea "Hi {{first_name}}, I understand you'll be paying rent late. Just a heads-up, a …"
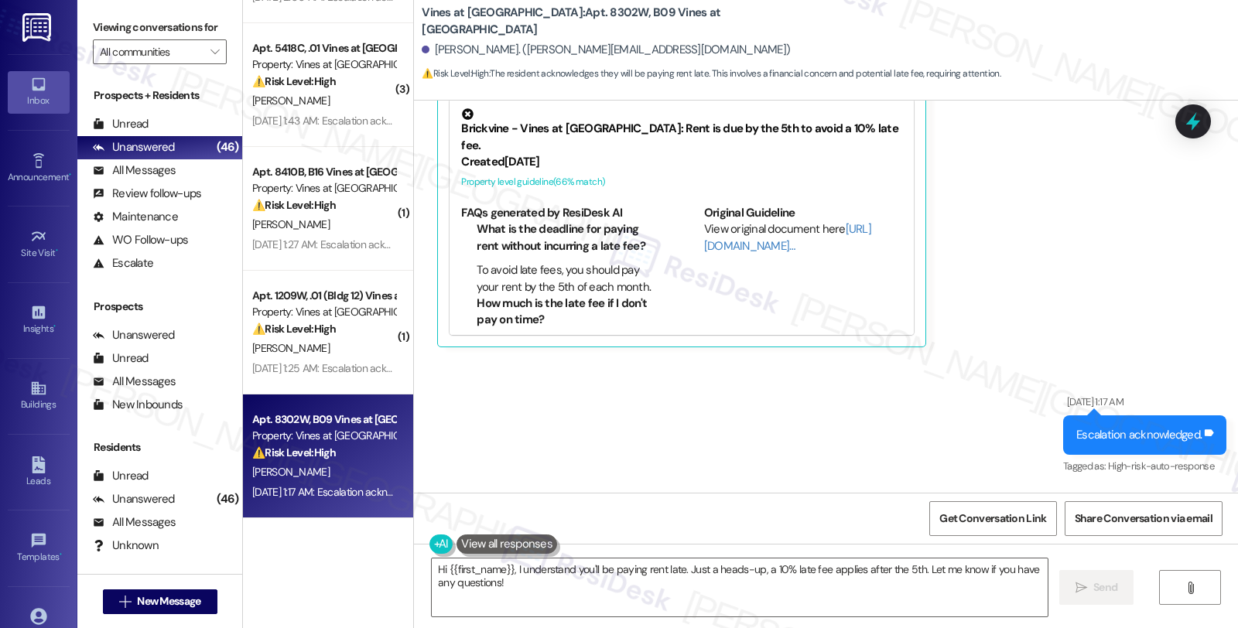
scroll to position [2942, 0]
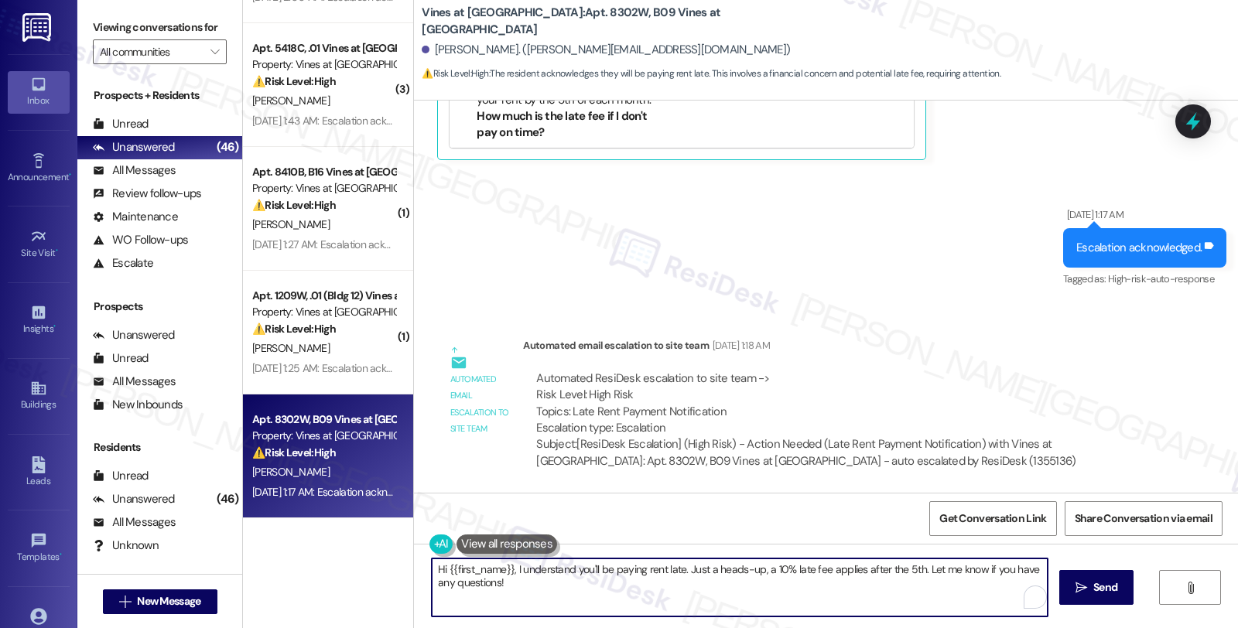
drag, startPoint x: 678, startPoint y: 569, endPoint x: 685, endPoint y: 589, distance: 20.6
click at [685, 589] on textarea "Hi {{first_name}}, I understand you'll be paying rent late. Just a heads-up, a …" at bounding box center [740, 588] width 616 height 58
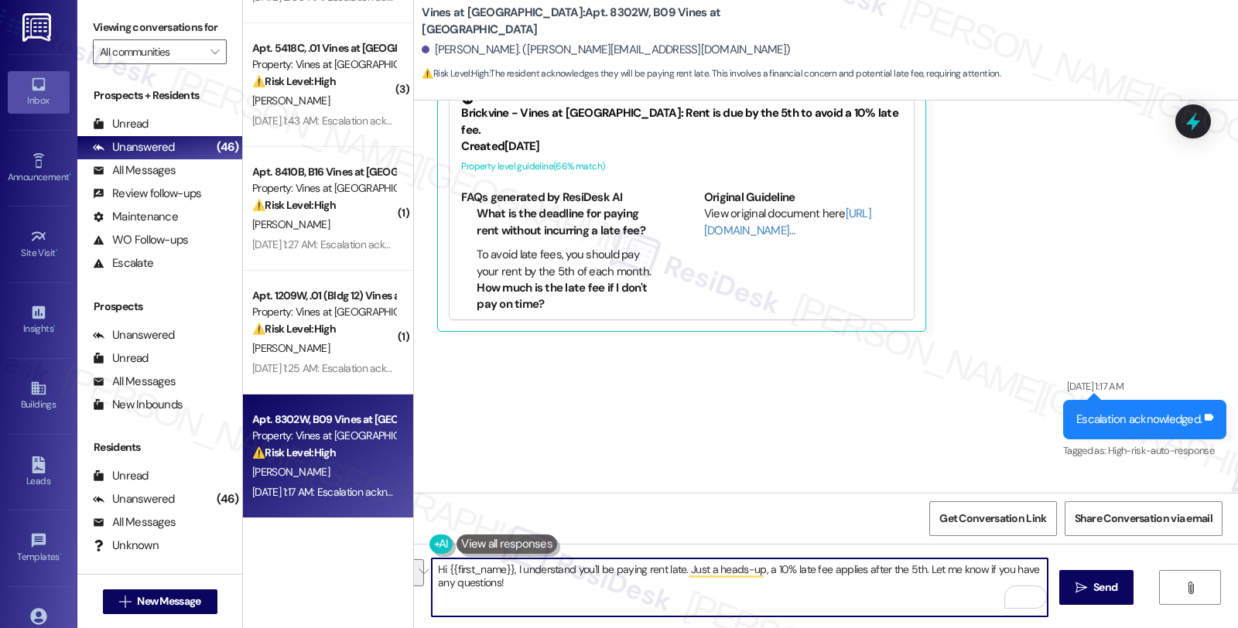
scroll to position [86, 0]
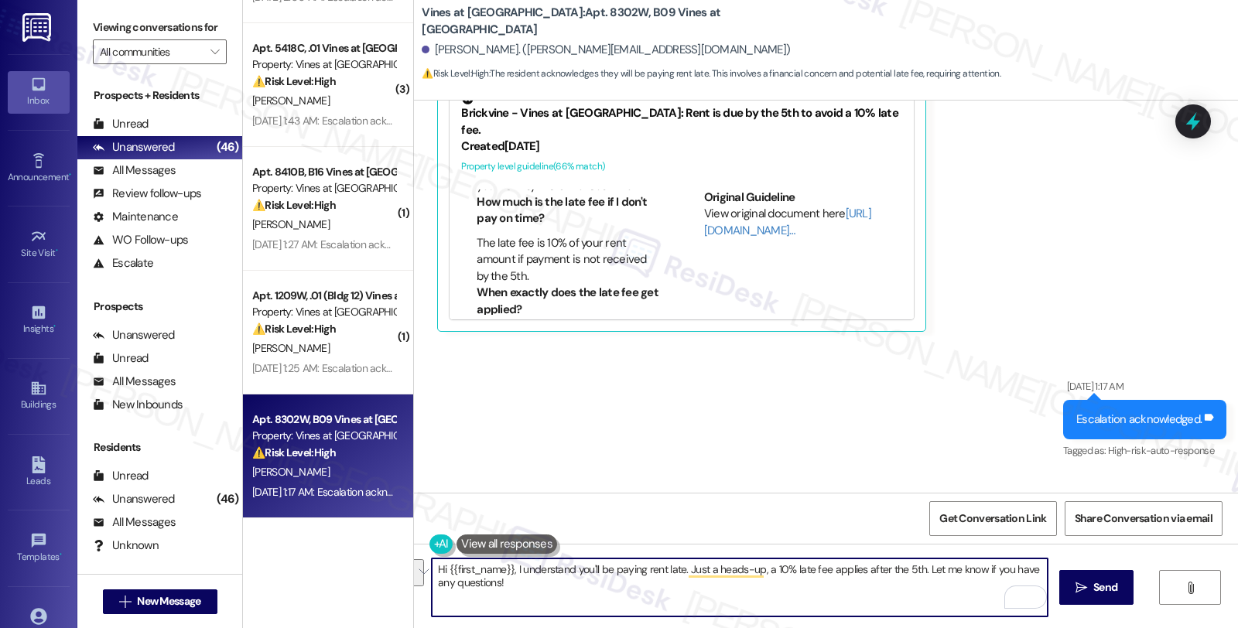
click at [825, 583] on textarea "Hi {{first_name}}, I understand you'll be paying rent late. Just a heads-up, a …" at bounding box center [740, 588] width 616 height 58
drag, startPoint x: 915, startPoint y: 568, endPoint x: 915, endPoint y: 577, distance: 9.3
click at [915, 577] on textarea "Hi {{first_name}}, I understand you'll be paying rent late. Just a heads-up, a …" at bounding box center [740, 588] width 616 height 58
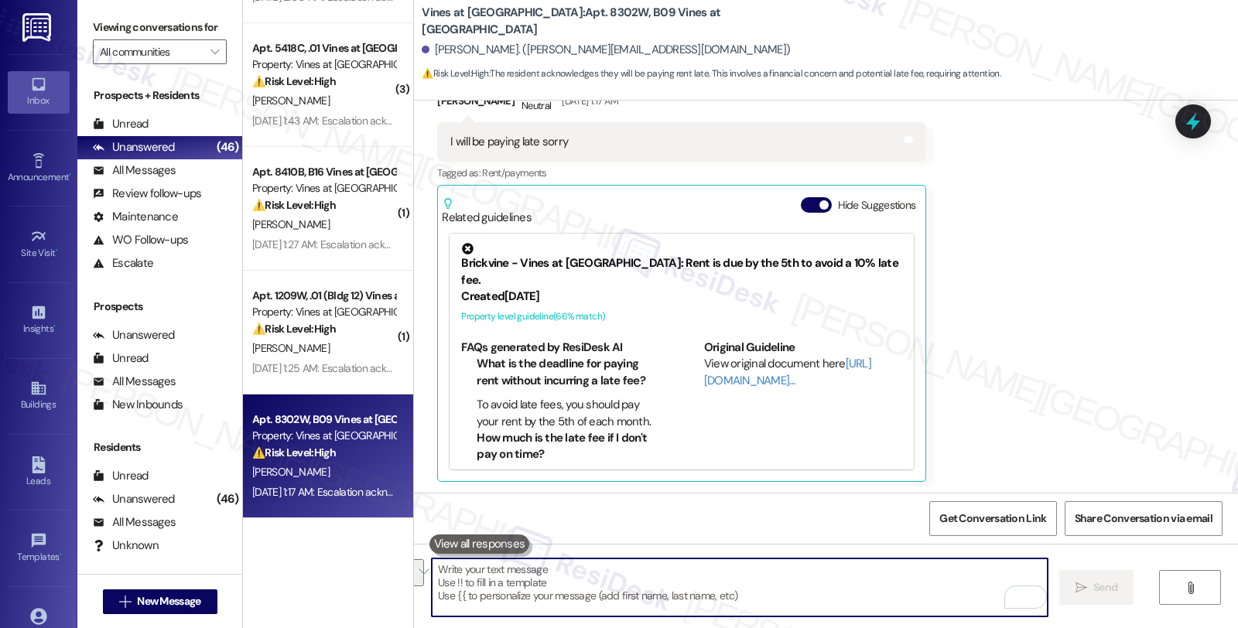
scroll to position [3050, 0]
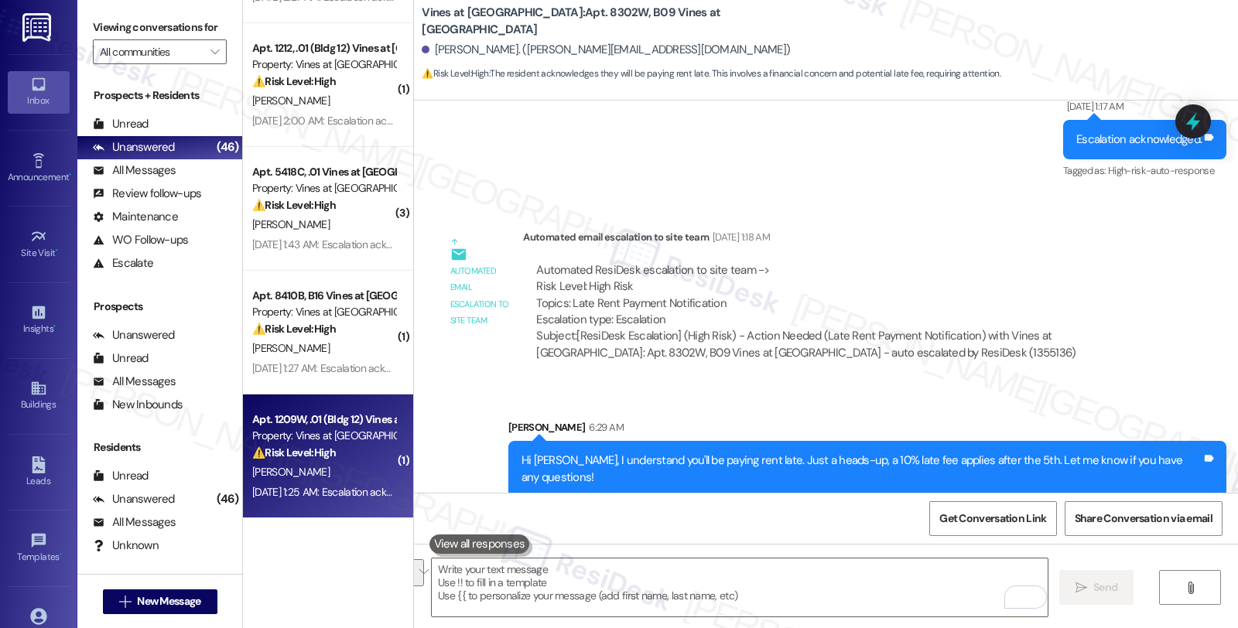
click at [327, 435] on div "Property: Vines at [GEOGRAPHIC_DATA]" at bounding box center [323, 436] width 143 height 16
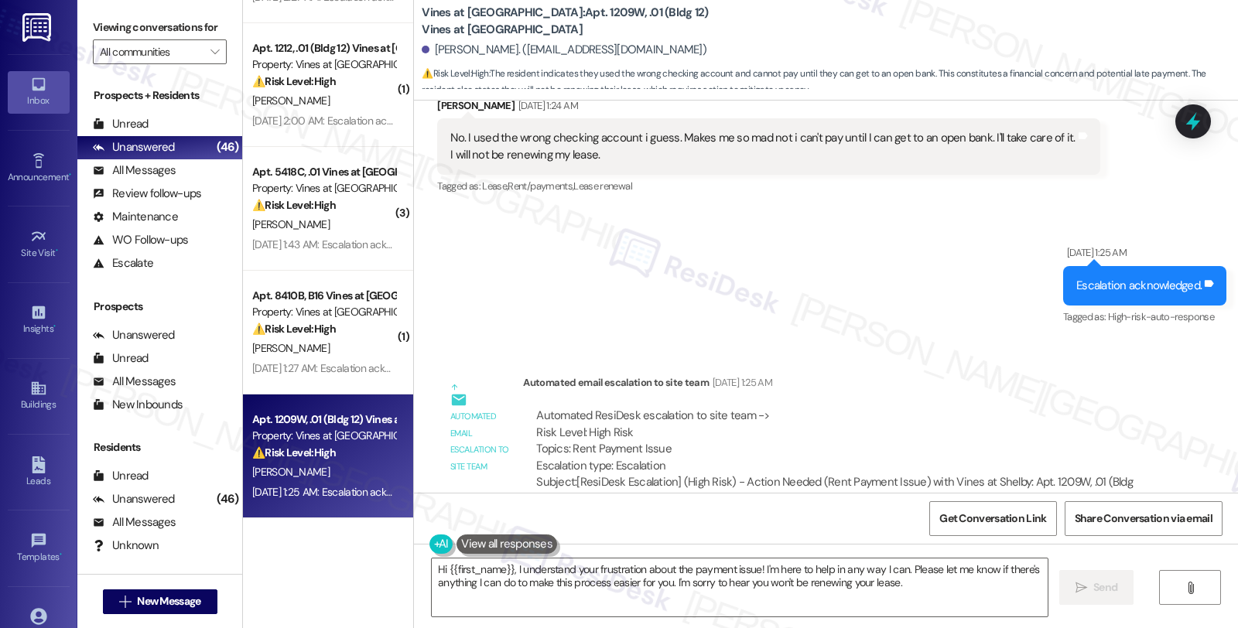
scroll to position [8216, 0]
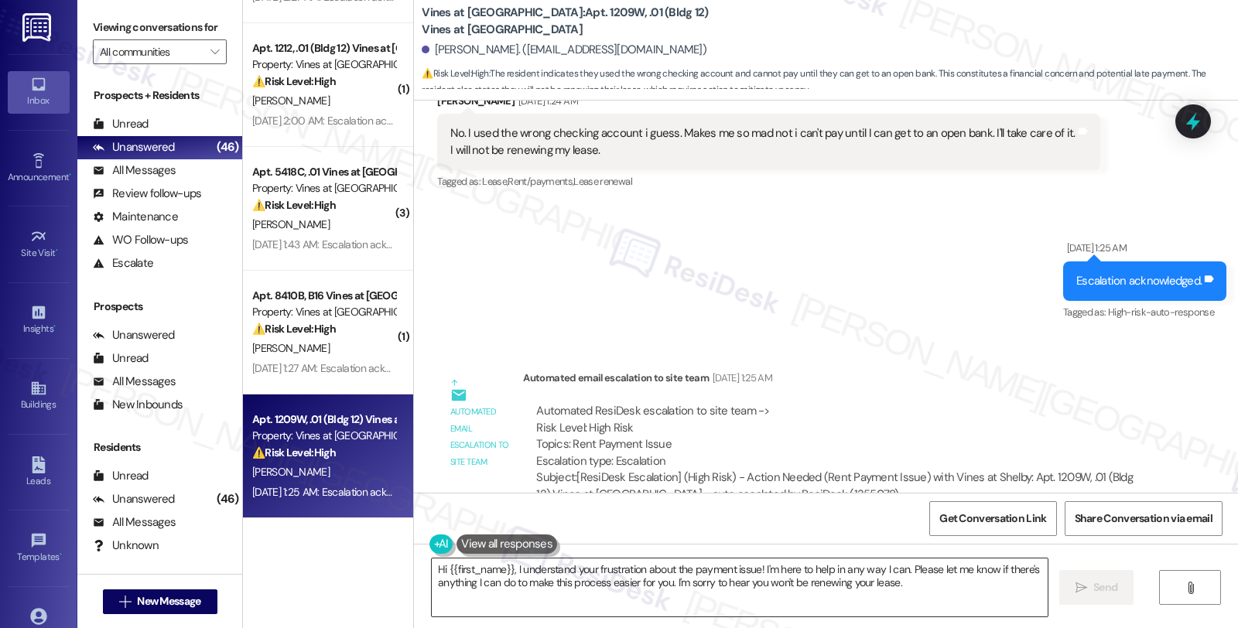
click at [805, 569] on textarea "Hi {{first_name}}, I understand your frustration about the payment issue! I'm h…" at bounding box center [740, 588] width 616 height 58
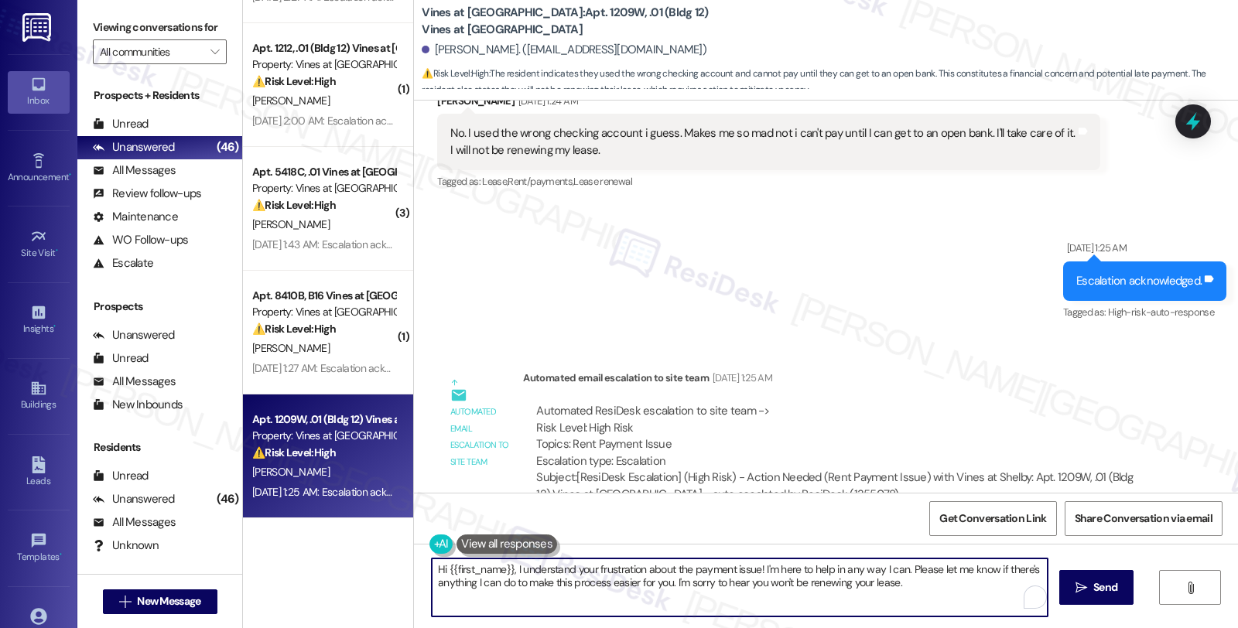
click at [805, 569] on textarea "Hi {{first_name}}, I understand your frustration about the payment issue! I'm h…" at bounding box center [740, 588] width 616 height 58
click at [911, 589] on textarea "Hi {{first_name}}, I understand your frustration about the payment issue! I'm h…" at bounding box center [740, 588] width 616 height 58
type textarea "Hi {{first_name}}, I understand your frustration about the payment issue! I'm h…"
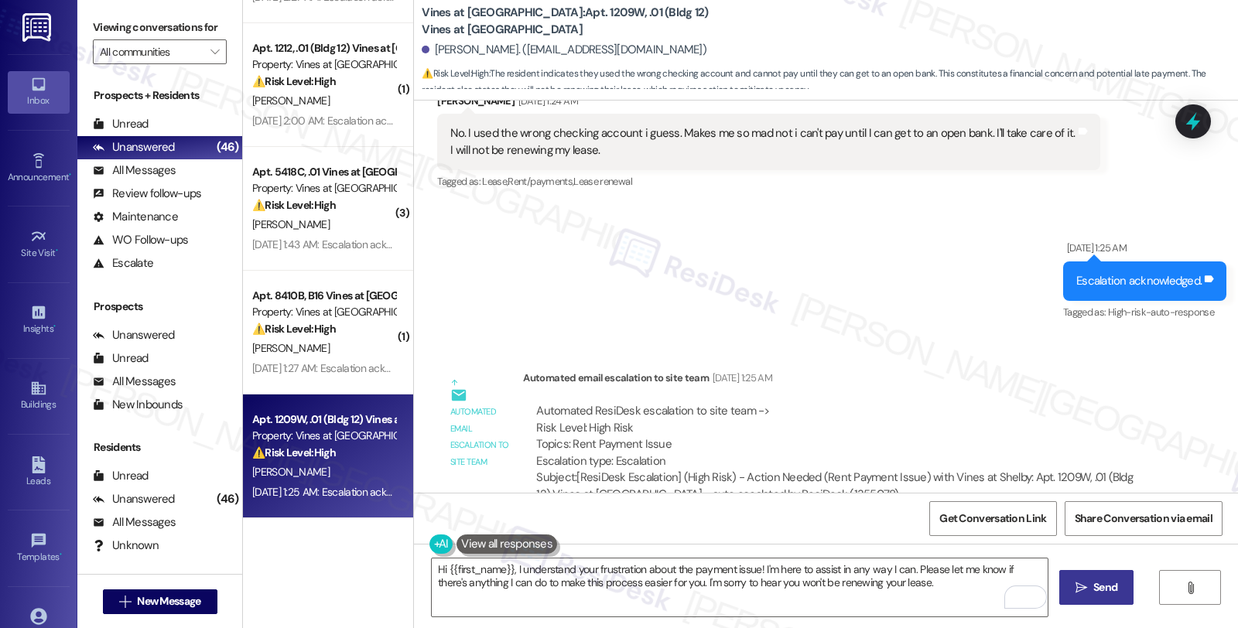
click at [1084, 586] on icon "" at bounding box center [1082, 588] width 12 height 12
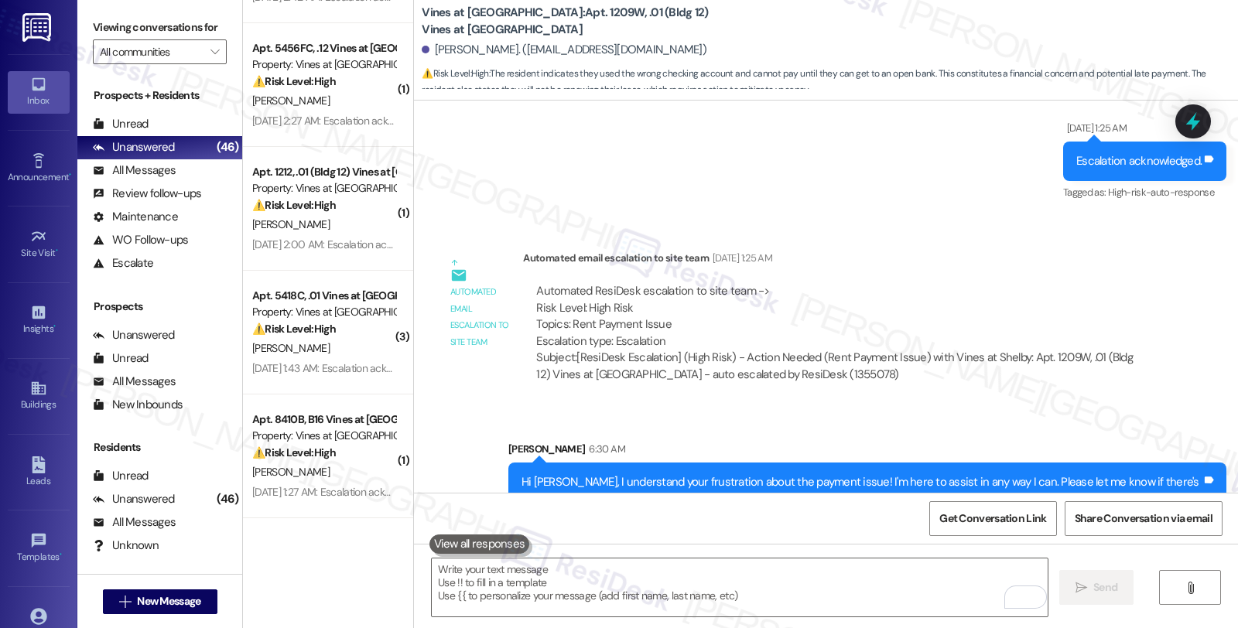
scroll to position [8341, 0]
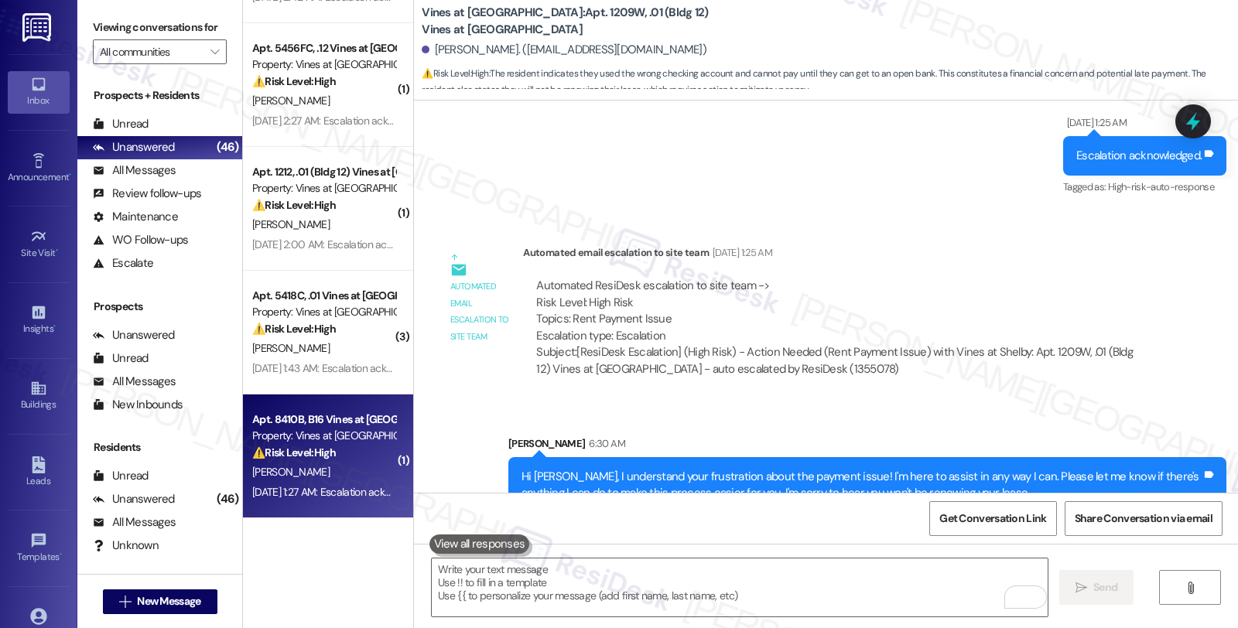
click at [310, 459] on strong "⚠️ Risk Level: High" at bounding box center [294, 453] width 84 height 14
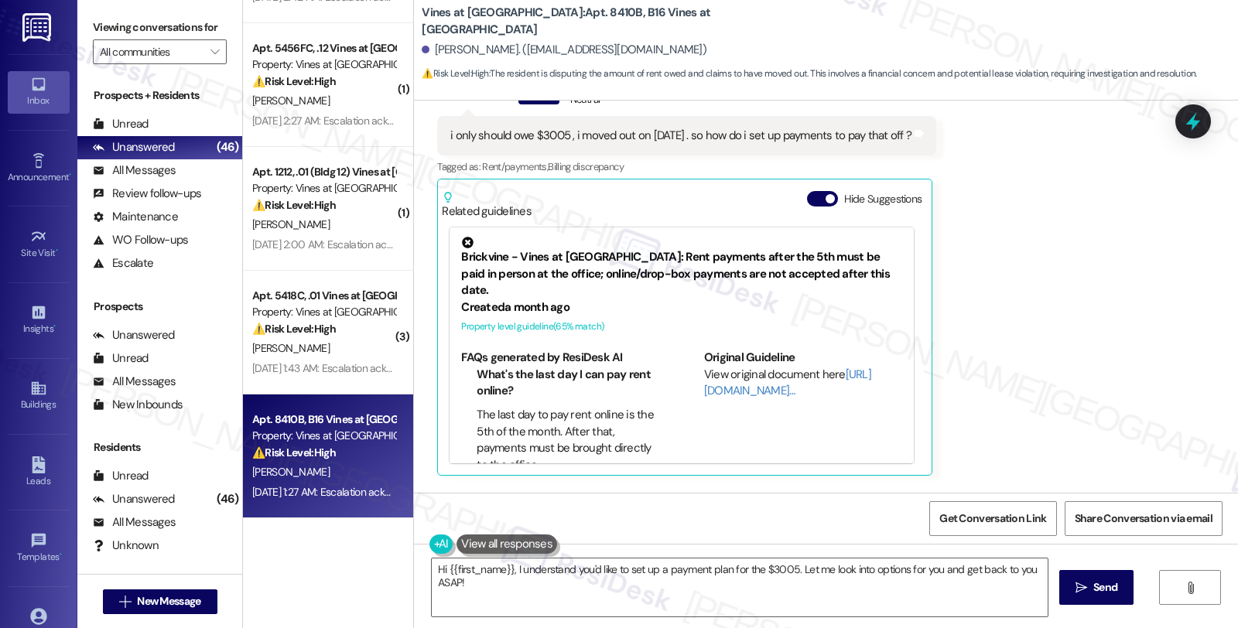
scroll to position [2633, 0]
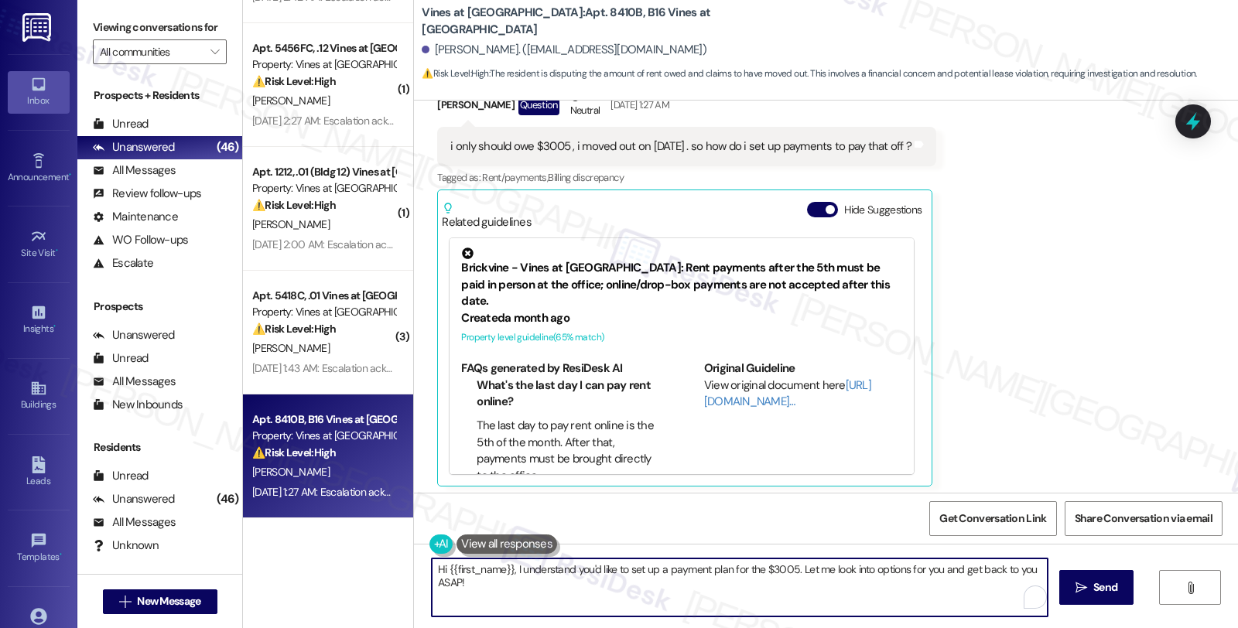
drag, startPoint x: 740, startPoint y: 569, endPoint x: 752, endPoint y: 580, distance: 16.5
click at [752, 580] on textarea "Hi {{first_name}}, I understand you'd like to set up a payment plan for the $30…" at bounding box center [740, 588] width 616 height 58
click at [874, 581] on textarea "Hi {{first_name}}, I understand you'd like to set up a payment plan for your re…" at bounding box center [740, 588] width 616 height 58
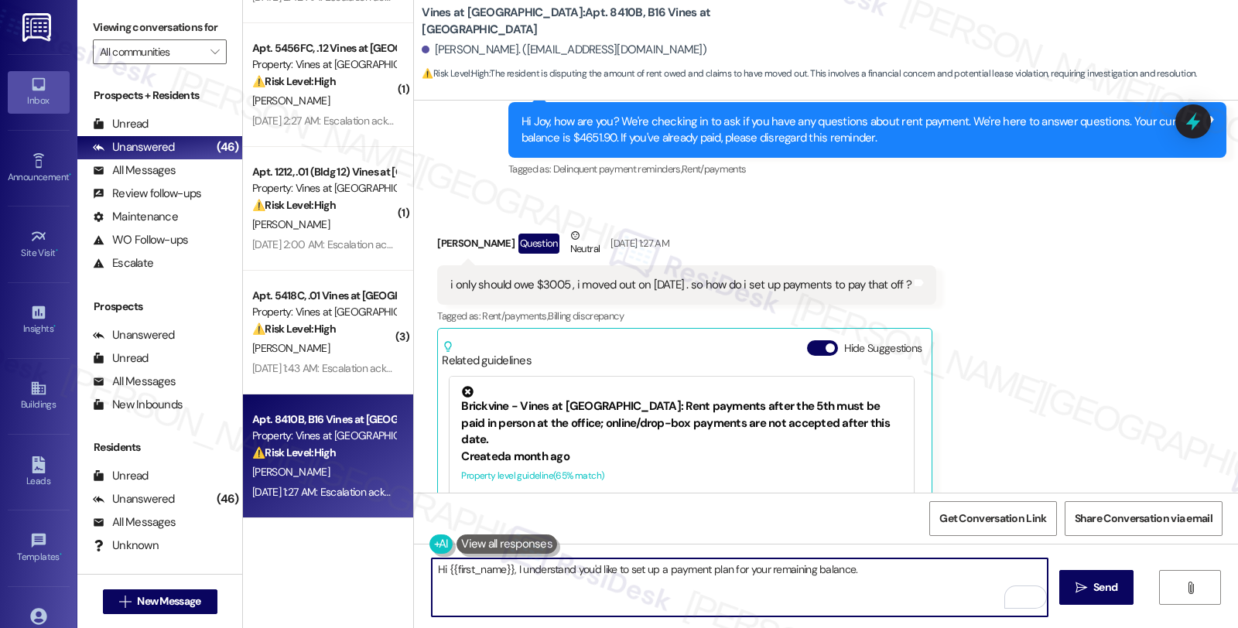
scroll to position [2461, 0]
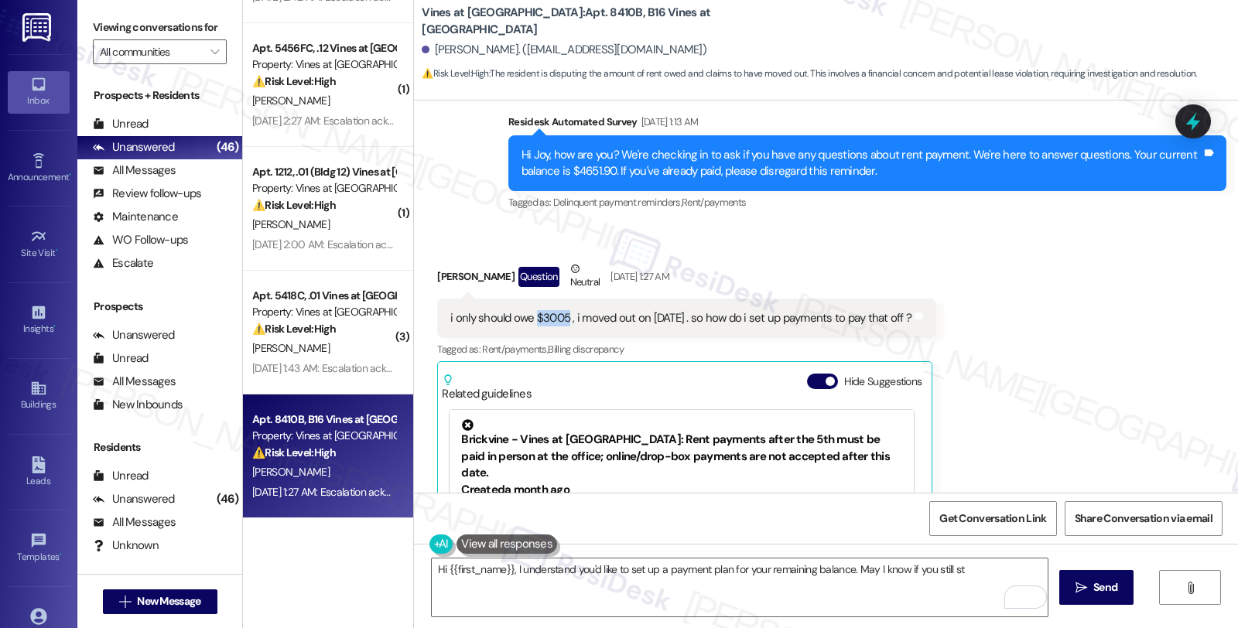
drag, startPoint x: 523, startPoint y: 318, endPoint x: 559, endPoint y: 319, distance: 35.6
click at [559, 319] on div "i only should owe $3005 , i moved out on july 10th . so how do i set up payment…" at bounding box center [680, 318] width 461 height 16
copy div "$3005"
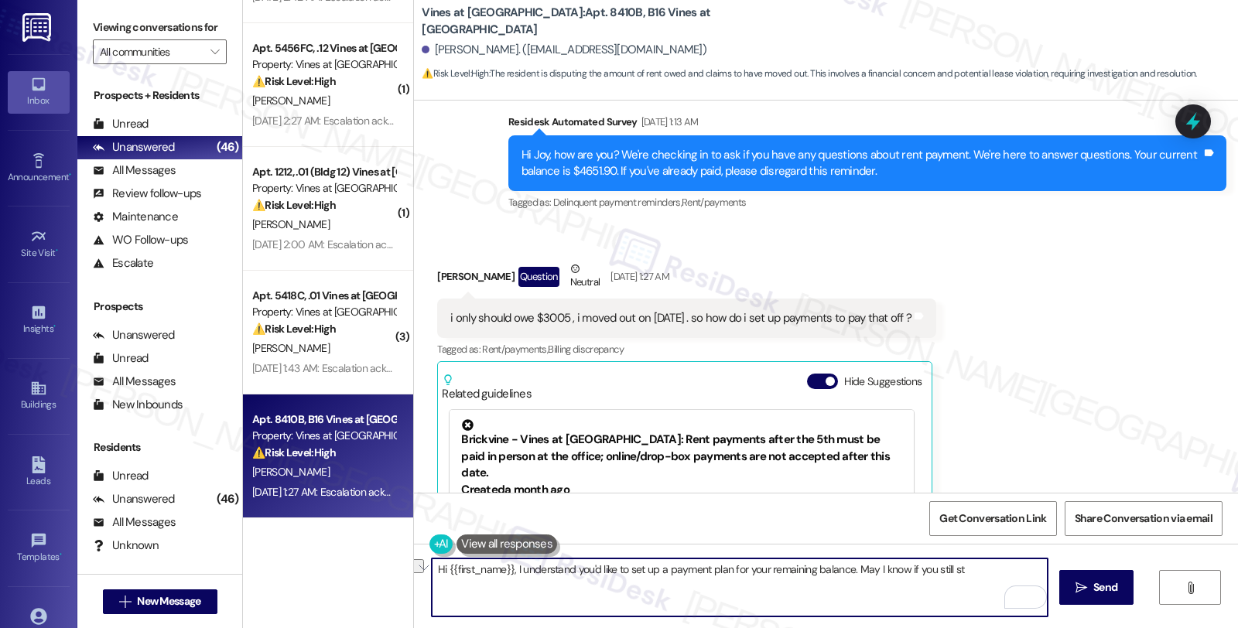
drag, startPoint x: 899, startPoint y: 567, endPoint x: 969, endPoint y: 567, distance: 69.6
click at [969, 567] on textarea "Hi {{first_name}}, I understand you'd like to set up a payment plan for your re…" at bounding box center [740, 588] width 616 height 58
paste textarea "$3005"
click at [610, 594] on textarea "Hi {{first_name}}, I understand you'd like to set up a payment plan for your re…" at bounding box center [740, 588] width 616 height 58
type textarea "Hi {{first_name}}, I understand you'd like to set up a payment plan for your re…"
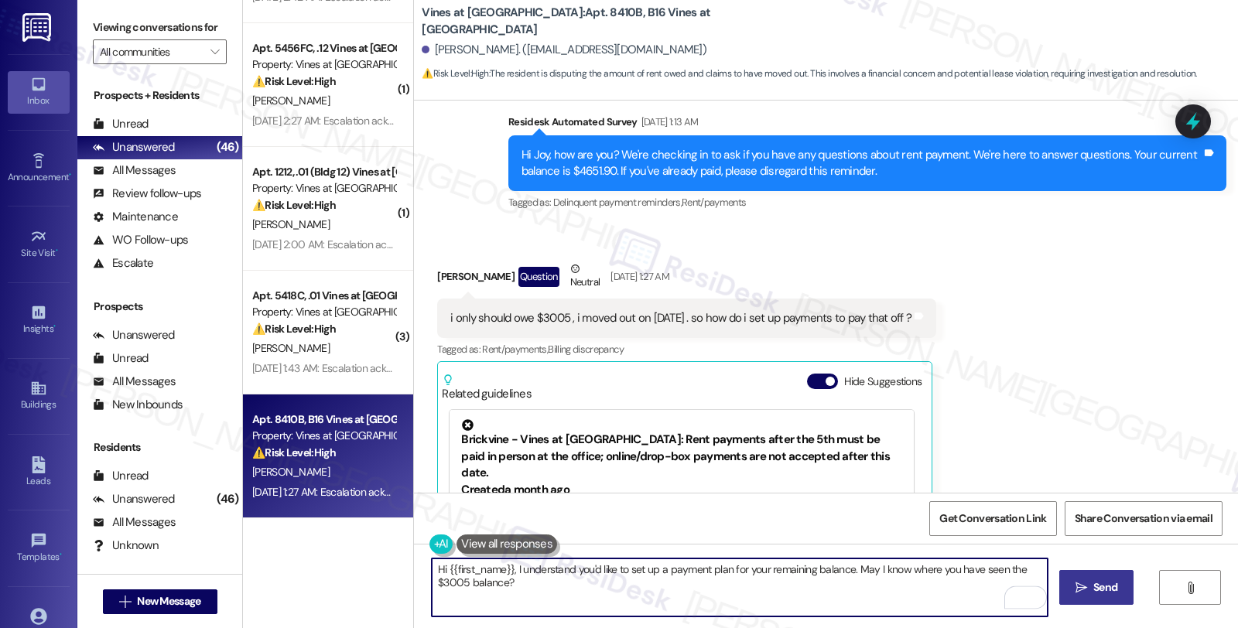
click at [1102, 587] on span "Send" at bounding box center [1105, 588] width 24 height 16
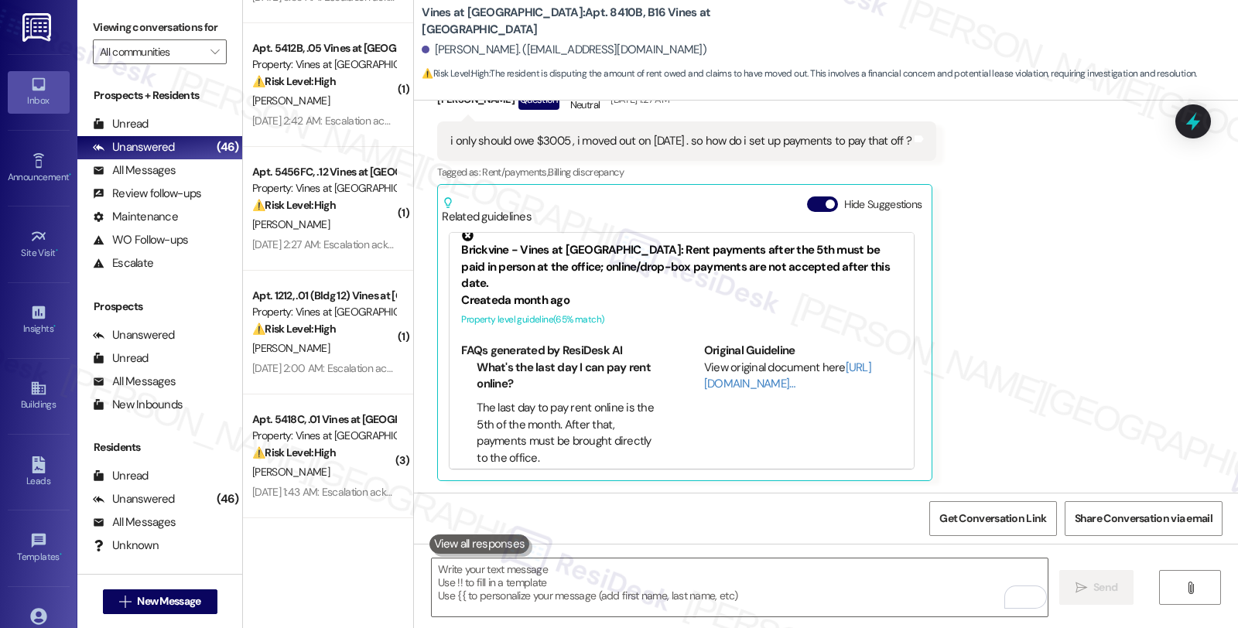
scroll to position [2749, 0]
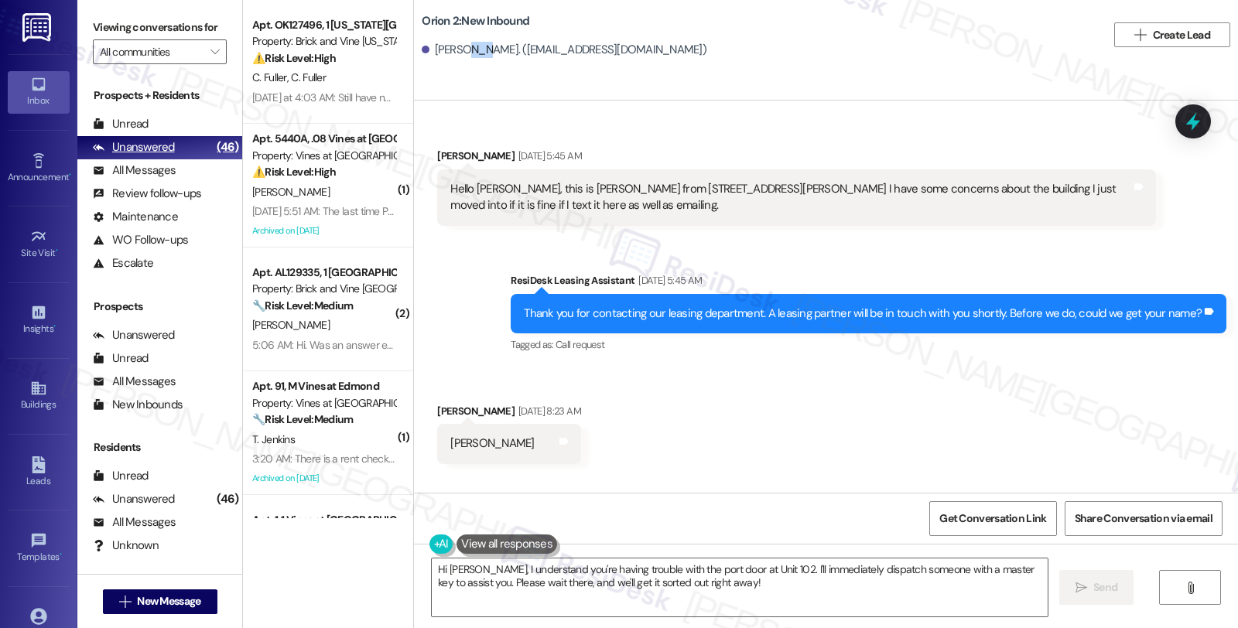
scroll to position [73, 0]
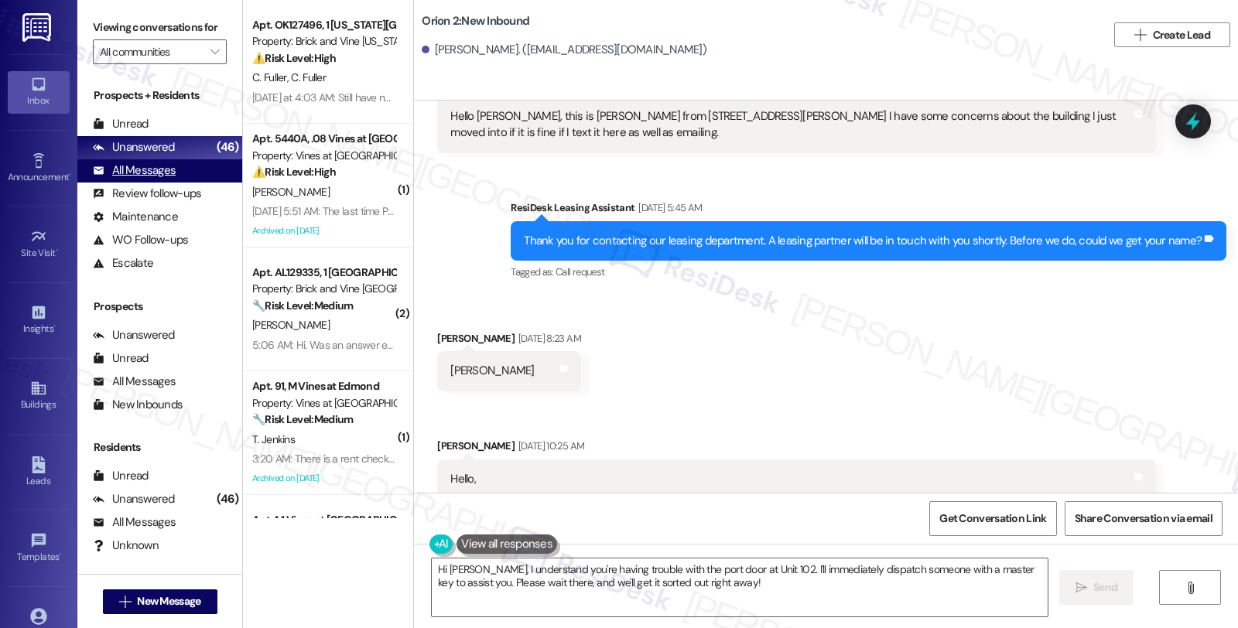
click at [156, 179] on div "All Messages" at bounding box center [134, 170] width 83 height 16
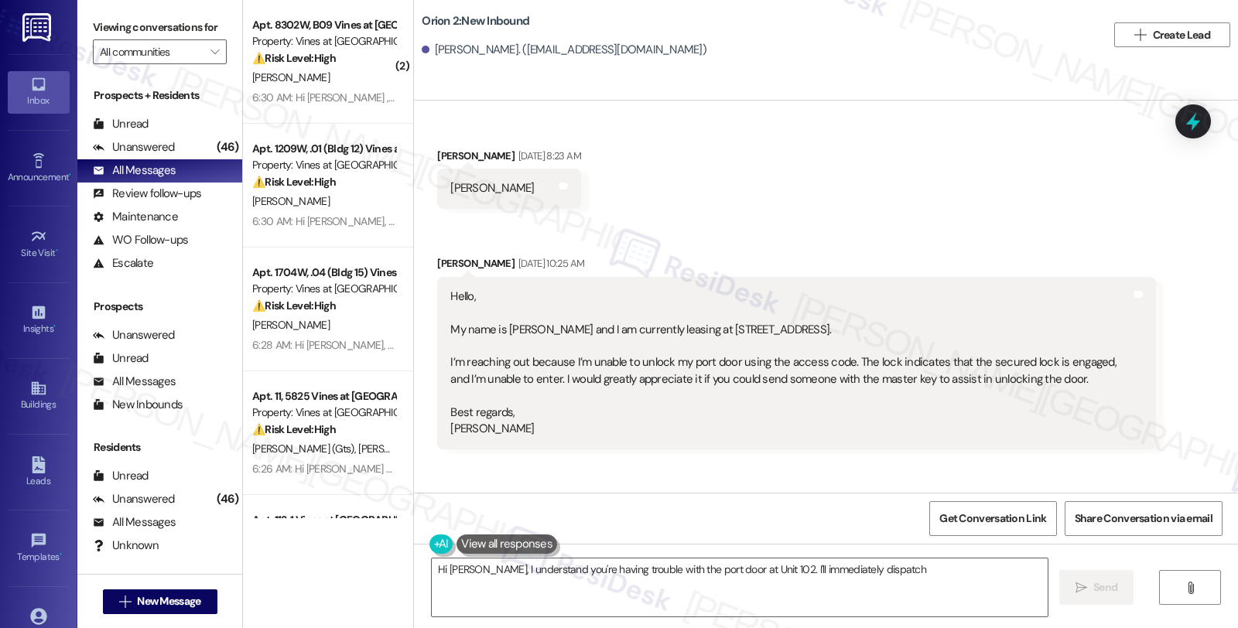
scroll to position [330, 0]
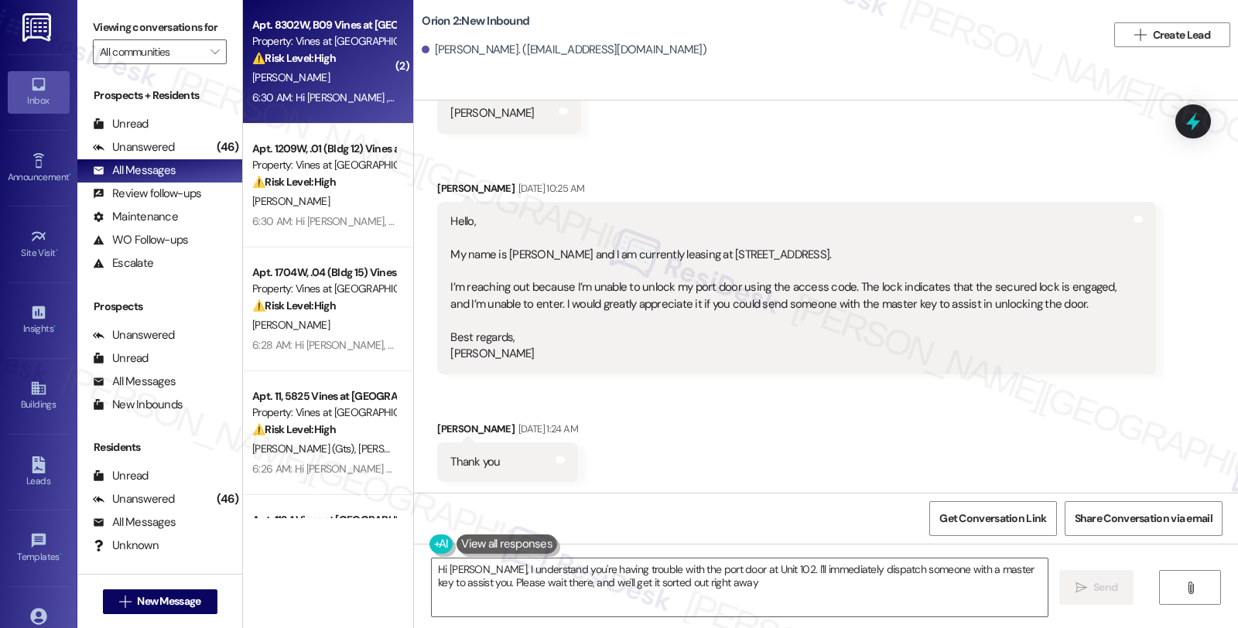
type textarea "Hi [PERSON_NAME], I understand you're having trouble with the port door at Unit…"
click at [357, 78] on div "[PERSON_NAME]" at bounding box center [324, 77] width 146 height 19
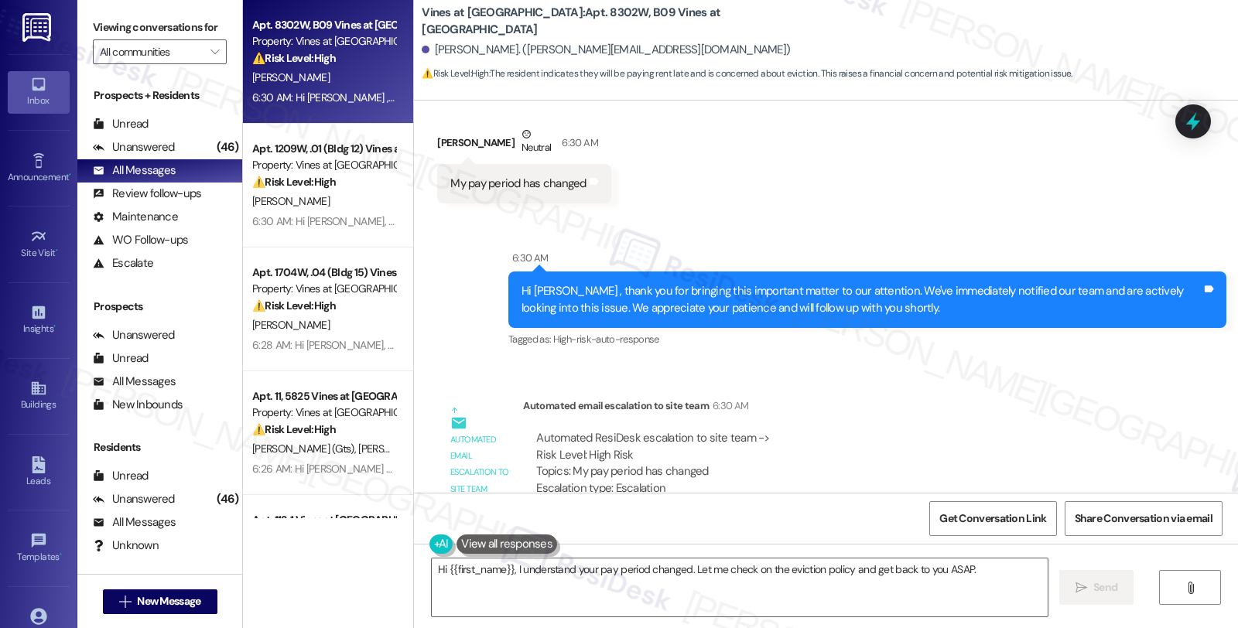
scroll to position [3727, 0]
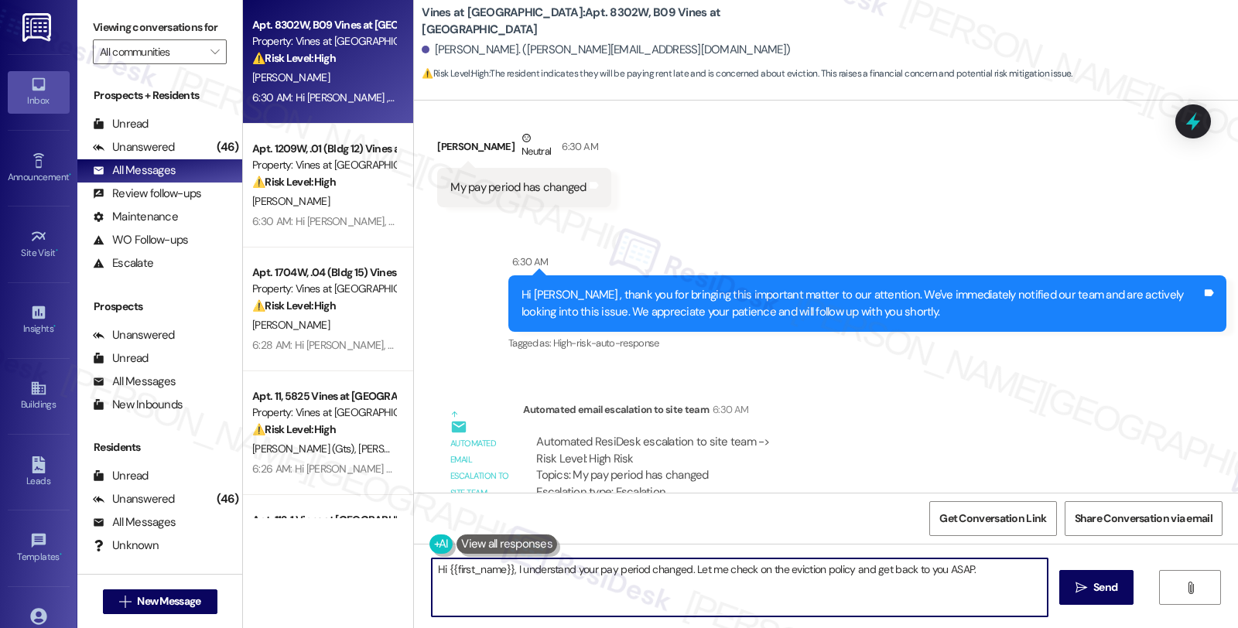
drag, startPoint x: 507, startPoint y: 570, endPoint x: 391, endPoint y: 570, distance: 116.1
click at [391, 570] on div "Apt. 8302W, B09 Vines at [GEOGRAPHIC_DATA] Property: Vines at [GEOGRAPHIC_DATA]…" at bounding box center [740, 314] width 995 height 628
click at [597, 565] on textarea "I understand your pay period changed. Let me check on the eviction policy and g…" at bounding box center [740, 588] width 616 height 58
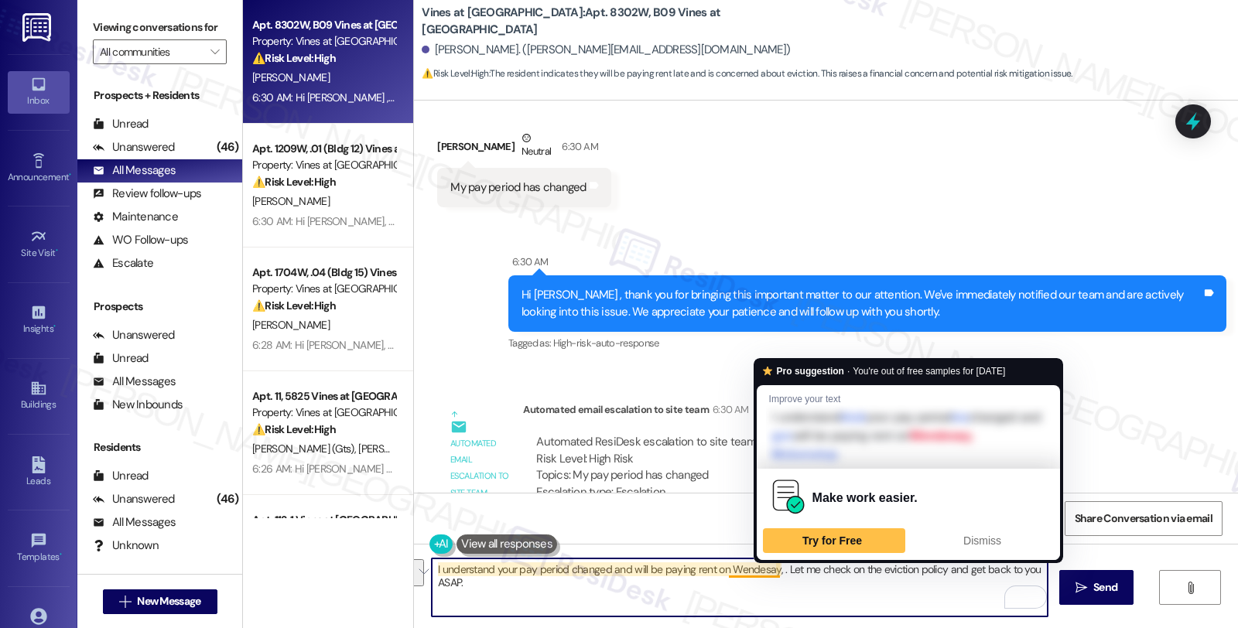
drag, startPoint x: 769, startPoint y: 573, endPoint x: 774, endPoint y: 593, distance: 19.9
click at [774, 593] on textarea "I understand your pay period changed and will be paying rent on Wendesay, . Let…" at bounding box center [740, 588] width 616 height 58
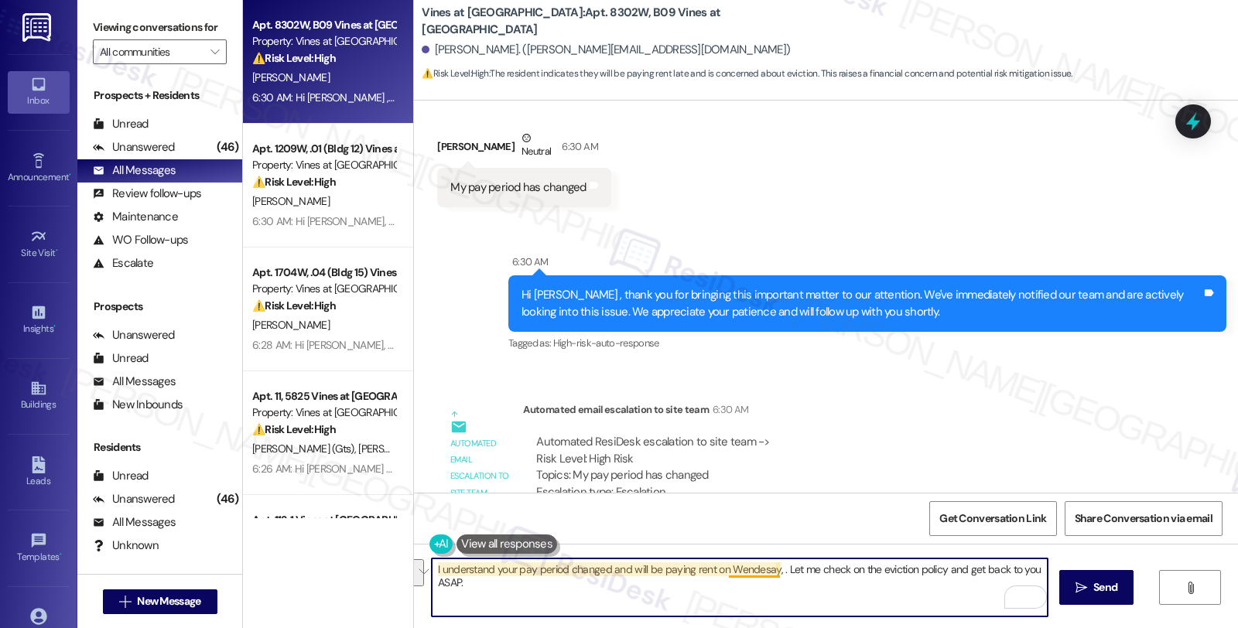
click at [768, 569] on textarea "I understand your pay period changed and will be paying rent on Wendesay, . Let…" at bounding box center [740, 588] width 616 height 58
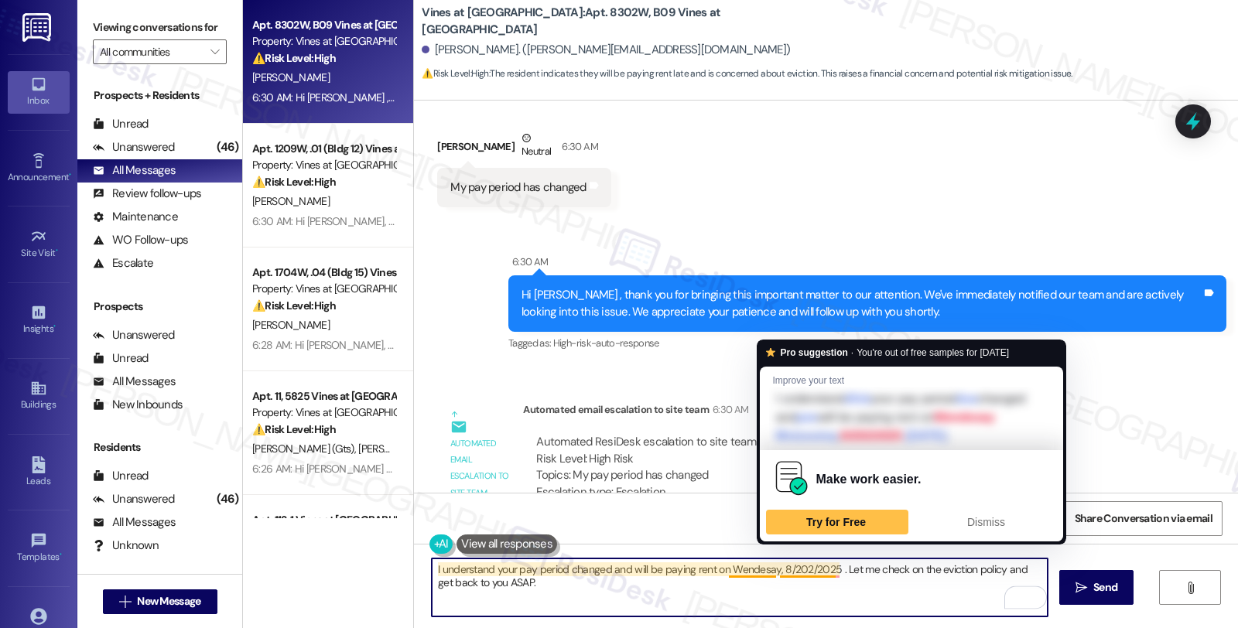
click at [793, 567] on textarea "I understand your pay period changed and will be paying rent on Wendesay, 8/202…" at bounding box center [740, 588] width 616 height 58
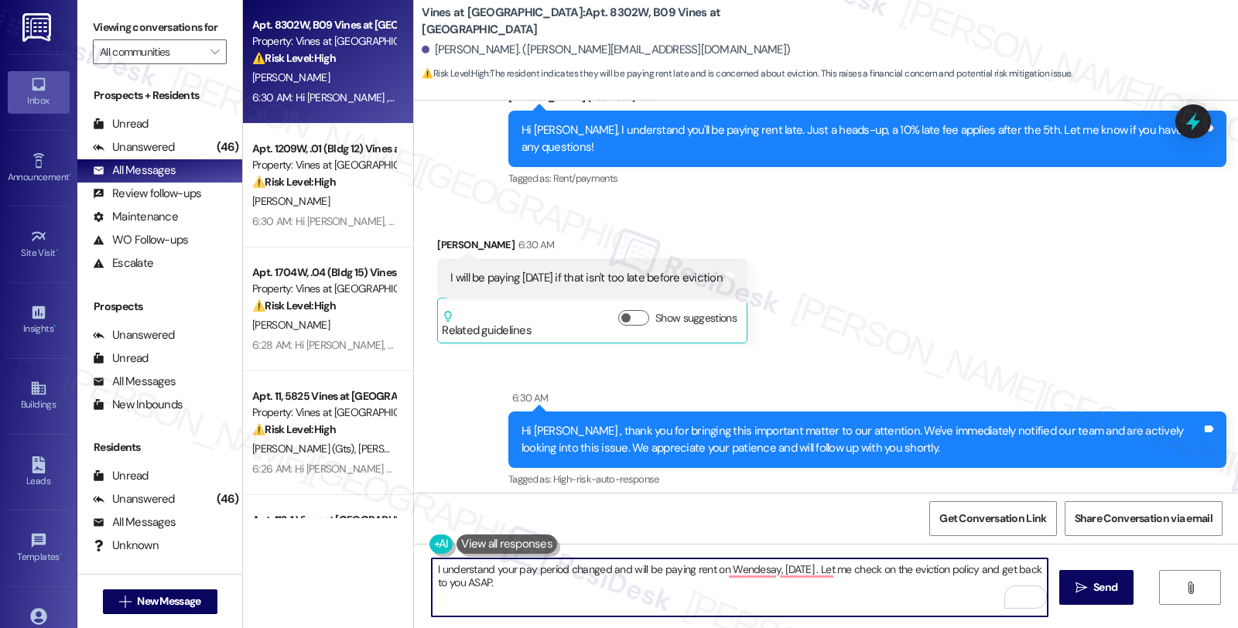
scroll to position [3126, 0]
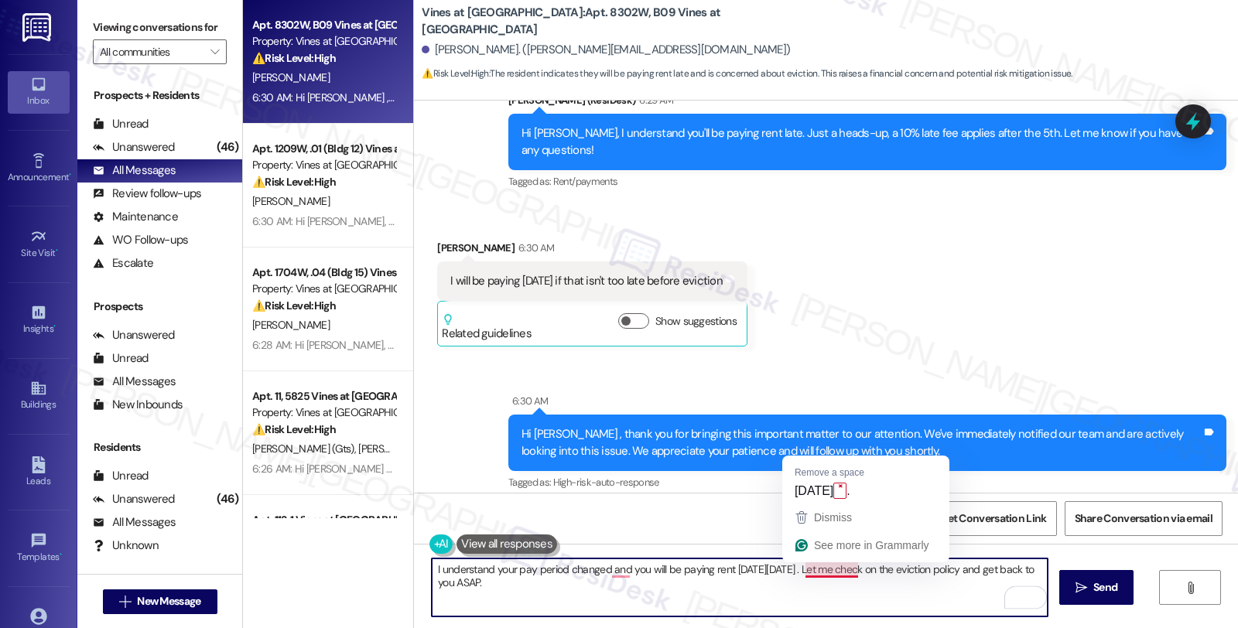
click at [845, 573] on textarea "I understand your pay period changed and you will be paying rent on Wednesday, …" at bounding box center [740, 588] width 616 height 58
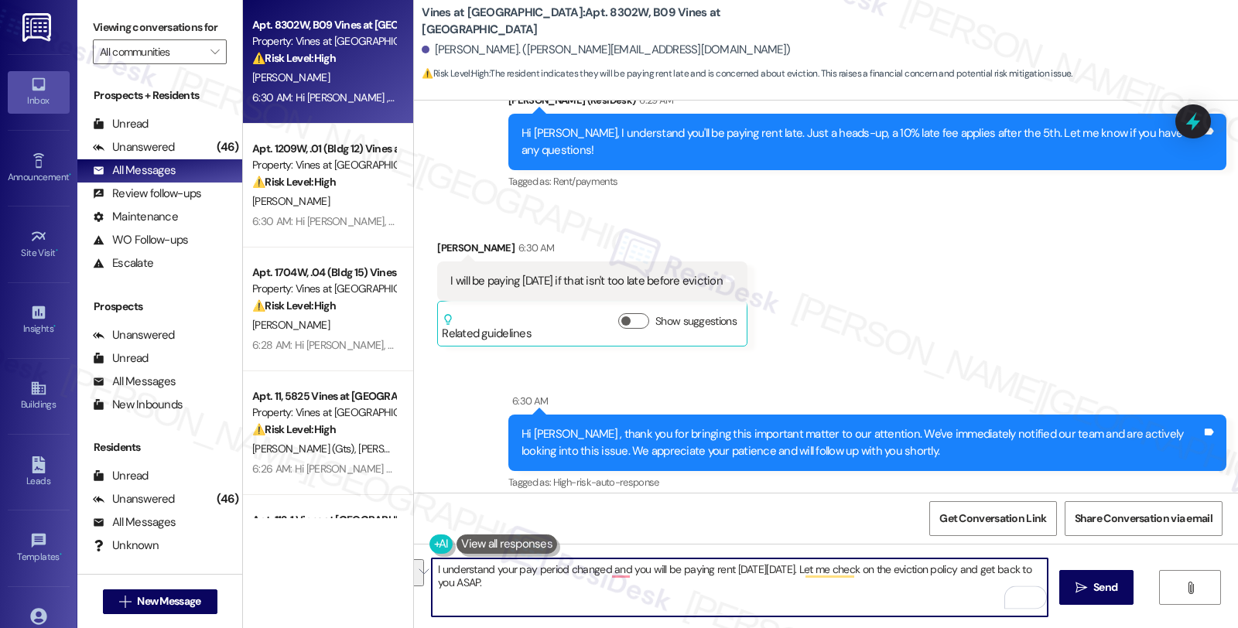
drag, startPoint x: 848, startPoint y: 568, endPoint x: 865, endPoint y: 589, distance: 26.9
click at [865, 589] on textarea "I understand your pay period changed and you will be paying rent on Wednesday, …" at bounding box center [740, 588] width 616 height 58
click at [849, 570] on textarea "I understand your pay period changed, and you will be paying rent on Wednesday,…" at bounding box center [740, 588] width 616 height 58
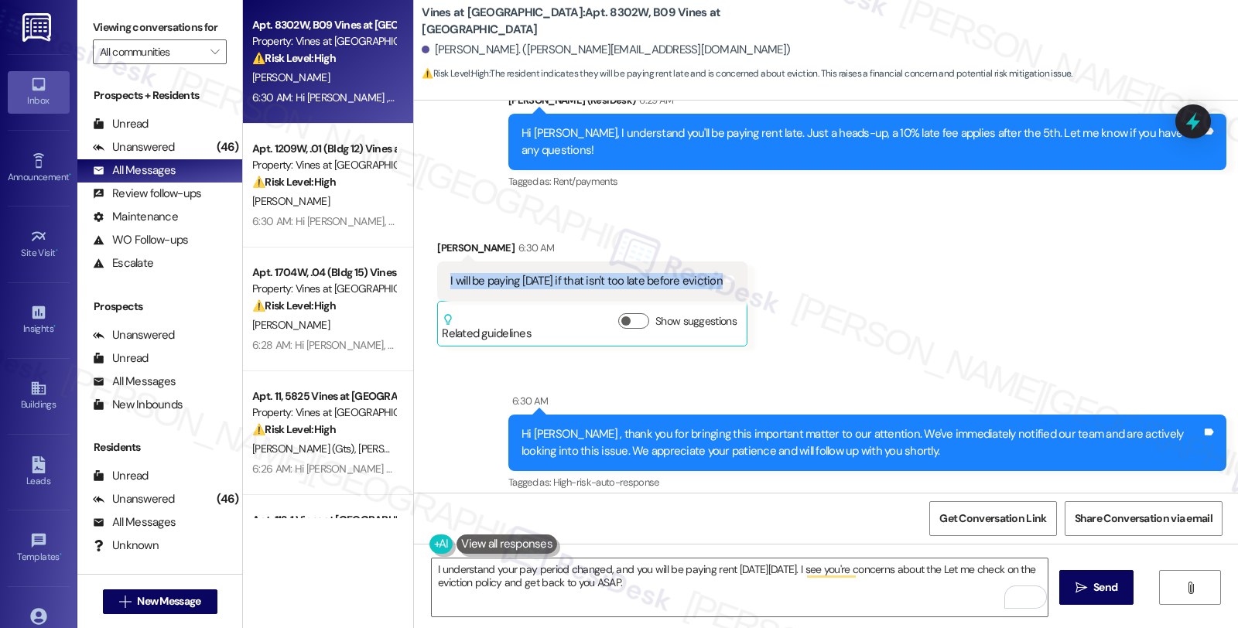
drag, startPoint x: 432, startPoint y: 266, endPoint x: 784, endPoint y: 275, distance: 352.2
click at [759, 275] on div "Received via SMS Deja Dickerson 6:30 AM I will be paying next Wednesday if that…" at bounding box center [592, 293] width 333 height 131
copy div "I will be paying next Wednesday if that isn't too late before eviction Tags and…"
click at [609, 569] on textarea "I understand your pay period changed, and you will be paying rent on Wednesday,…" at bounding box center [740, 588] width 616 height 58
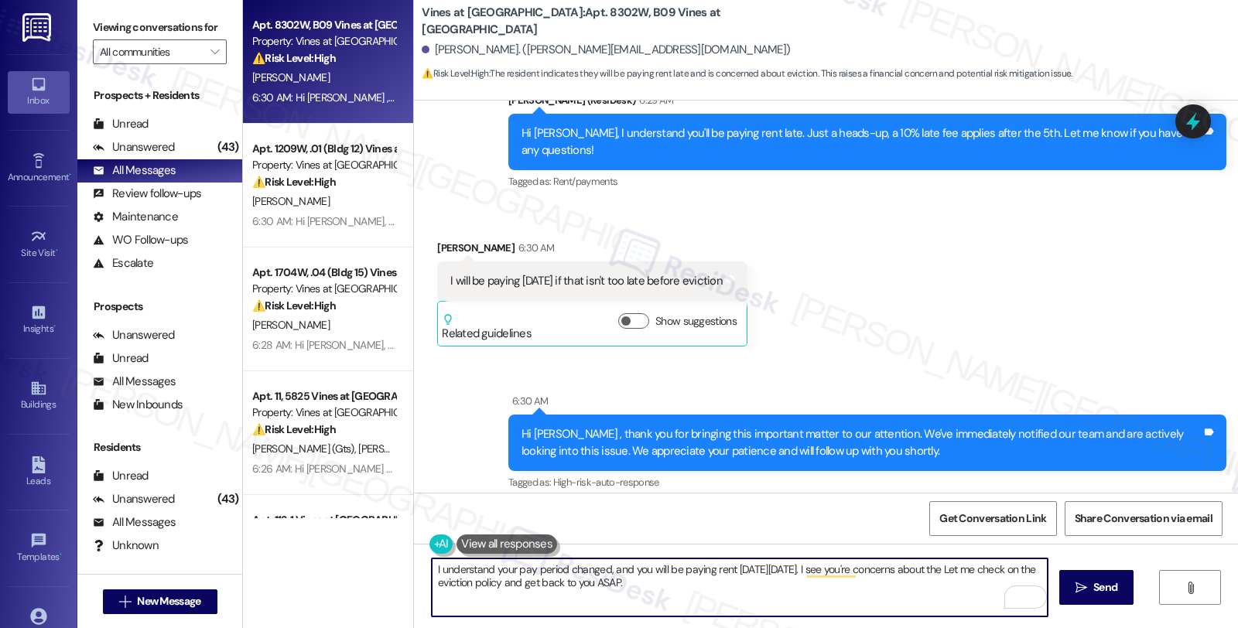
click at [597, 569] on textarea "I understand your pay period changed, and you will be paying rent on Wednesday,…" at bounding box center [740, 588] width 616 height 58
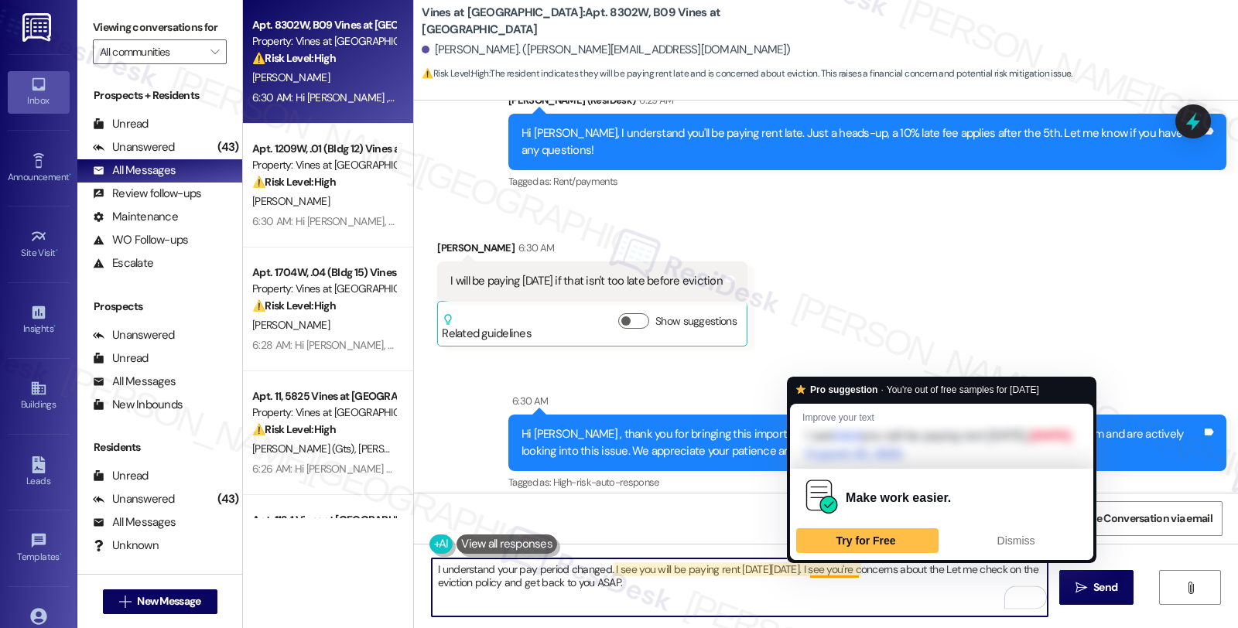
click at [846, 573] on textarea "I understand your pay period changed. I see you will be paying rent on Wednesda…" at bounding box center [740, 588] width 616 height 58
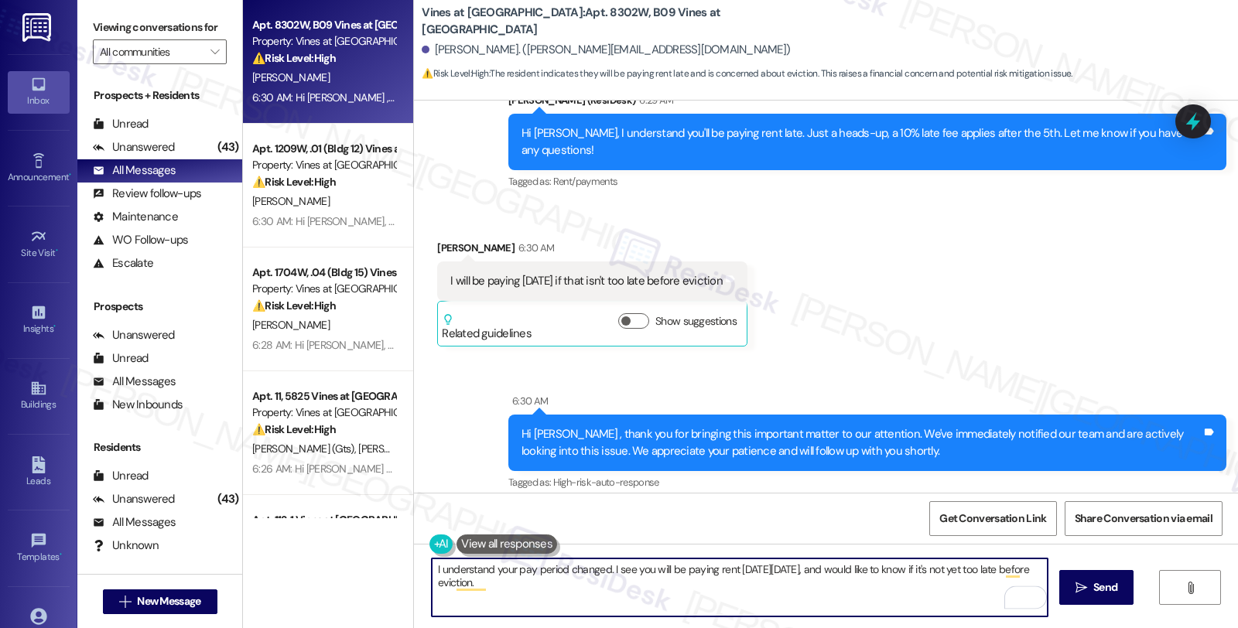
click at [620, 597] on textarea "I understand your pay period changed. I see you will be paying rent on Wednesda…" at bounding box center [740, 588] width 616 height 58
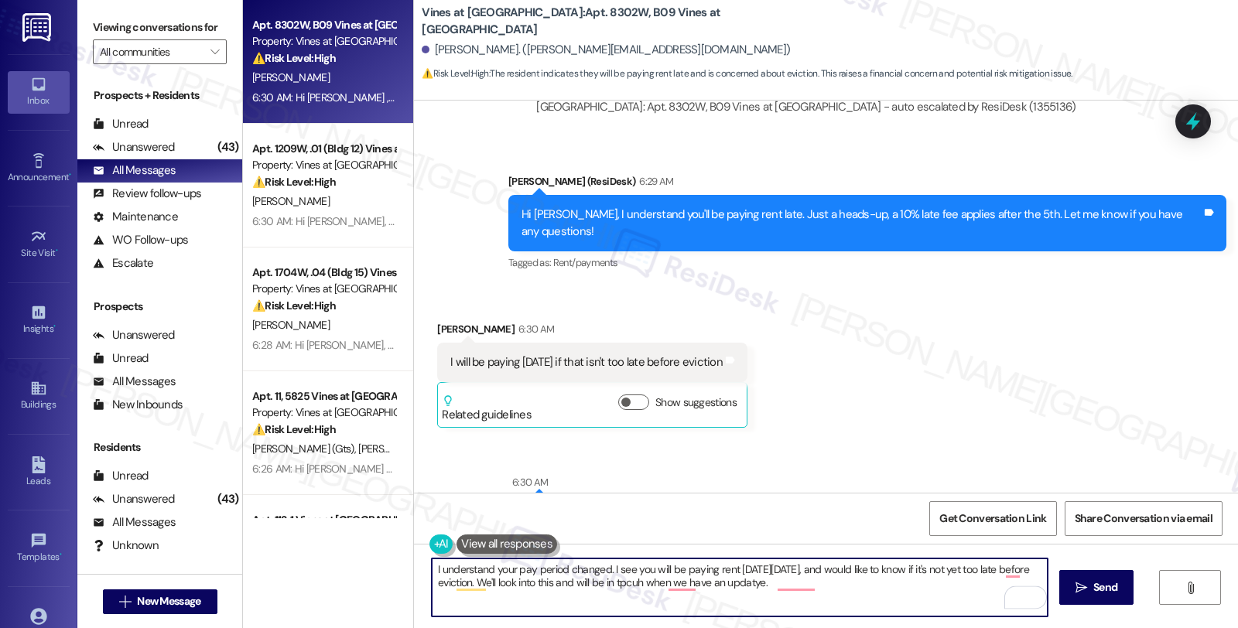
scroll to position [3039, 0]
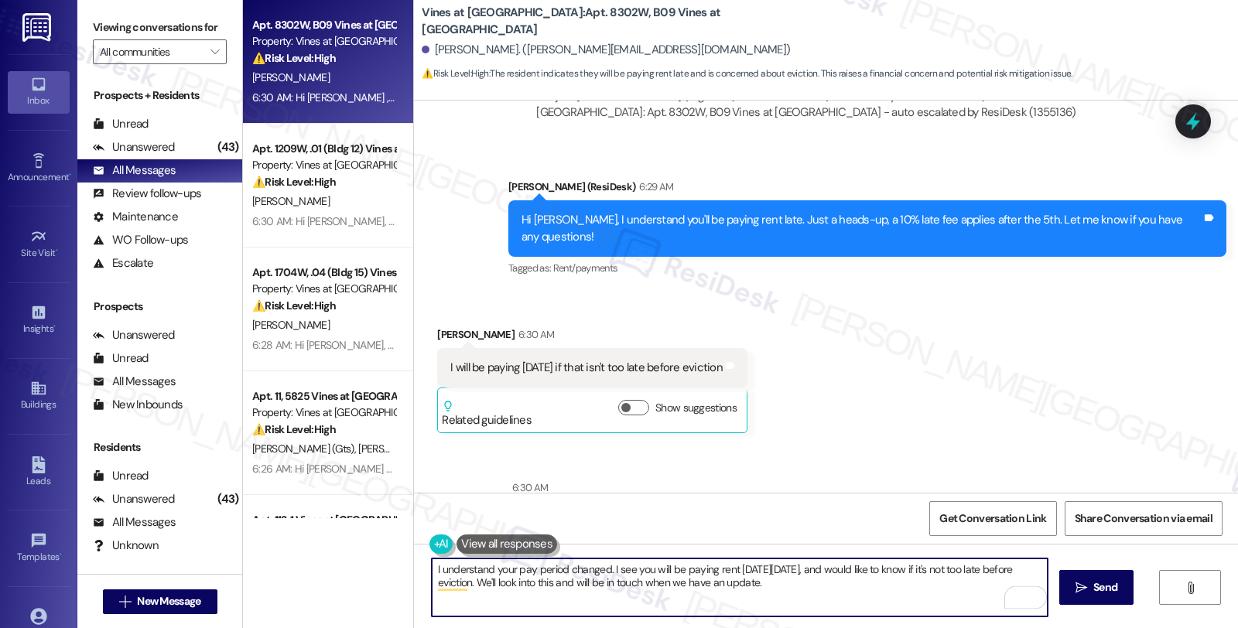
click at [840, 576] on textarea "I understand your pay period changed. I see you will be paying rent on Wednesda…" at bounding box center [740, 588] width 616 height 58
type textarea "I understand your pay period changed. I see you will be paying rent on Wednesda…"
click at [802, 617] on div "I understand your pay period changed. I see you will be paying rent on Wednesda…" at bounding box center [739, 588] width 617 height 60
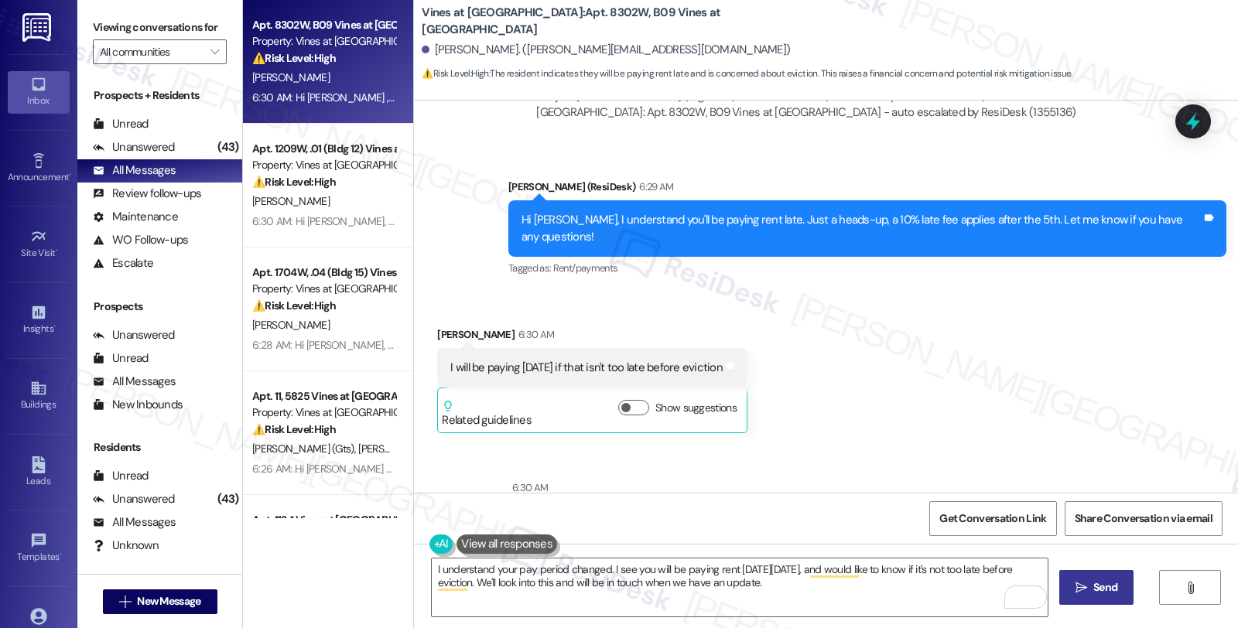
click at [1079, 586] on icon "" at bounding box center [1082, 588] width 12 height 12
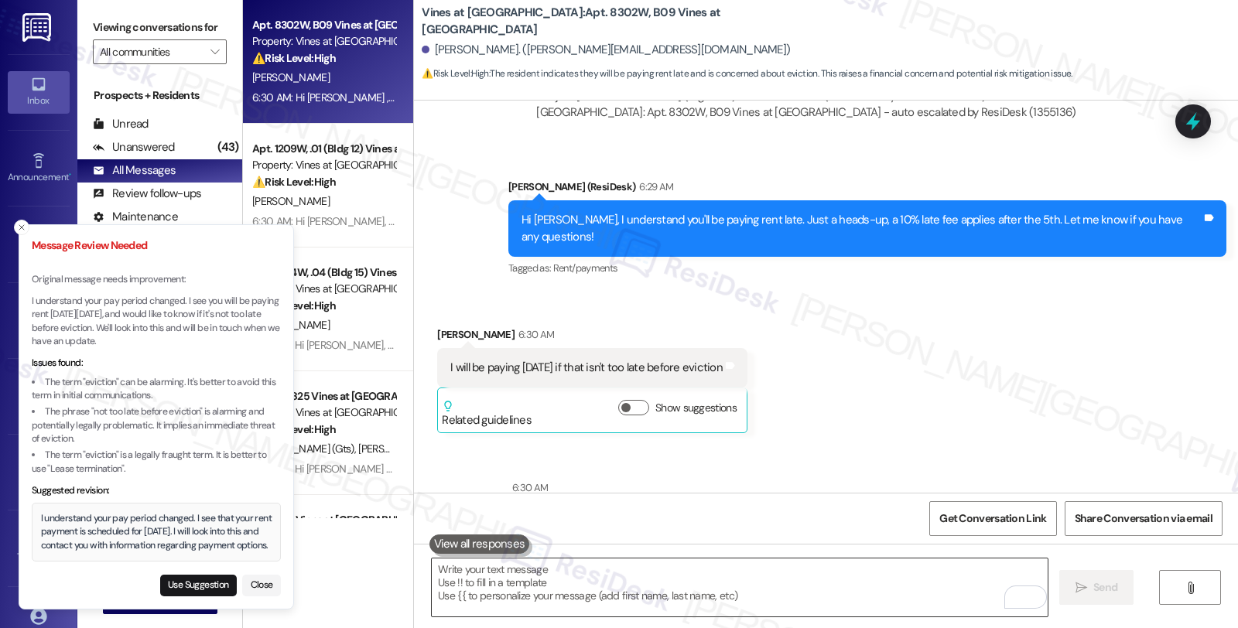
click at [528, 582] on textarea "To enrich screen reader interactions, please activate Accessibility in Grammarl…" at bounding box center [740, 588] width 616 height 58
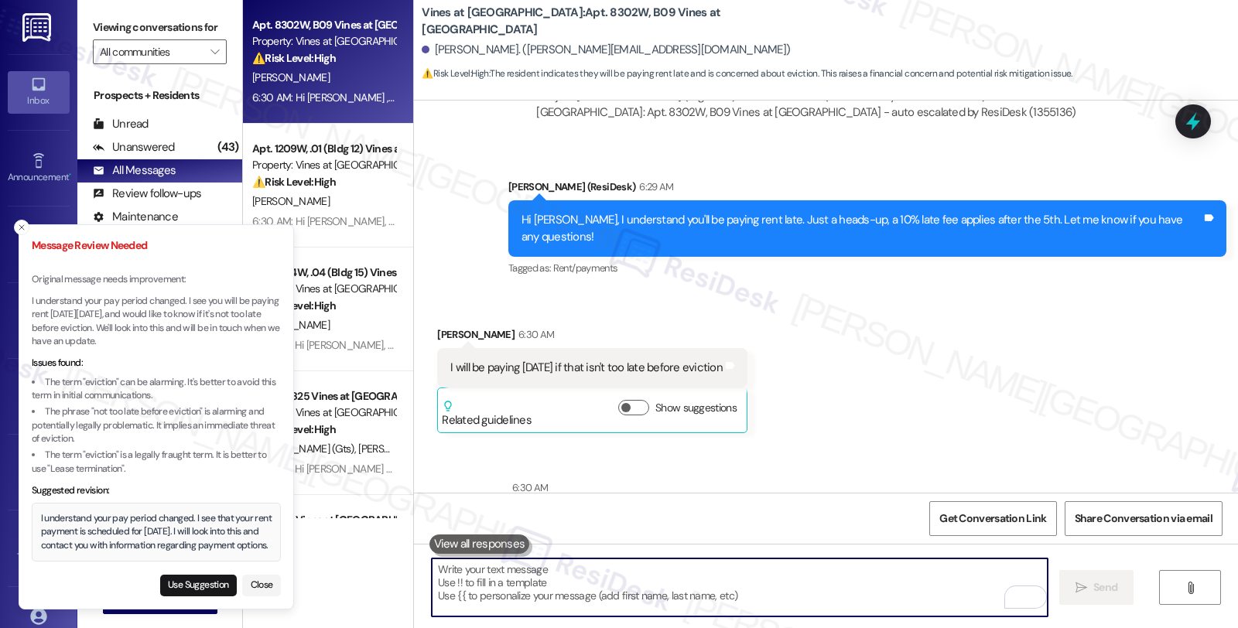
paste textarea "I understand your pay period changed. I see you will be paying rent on Wednesda…"
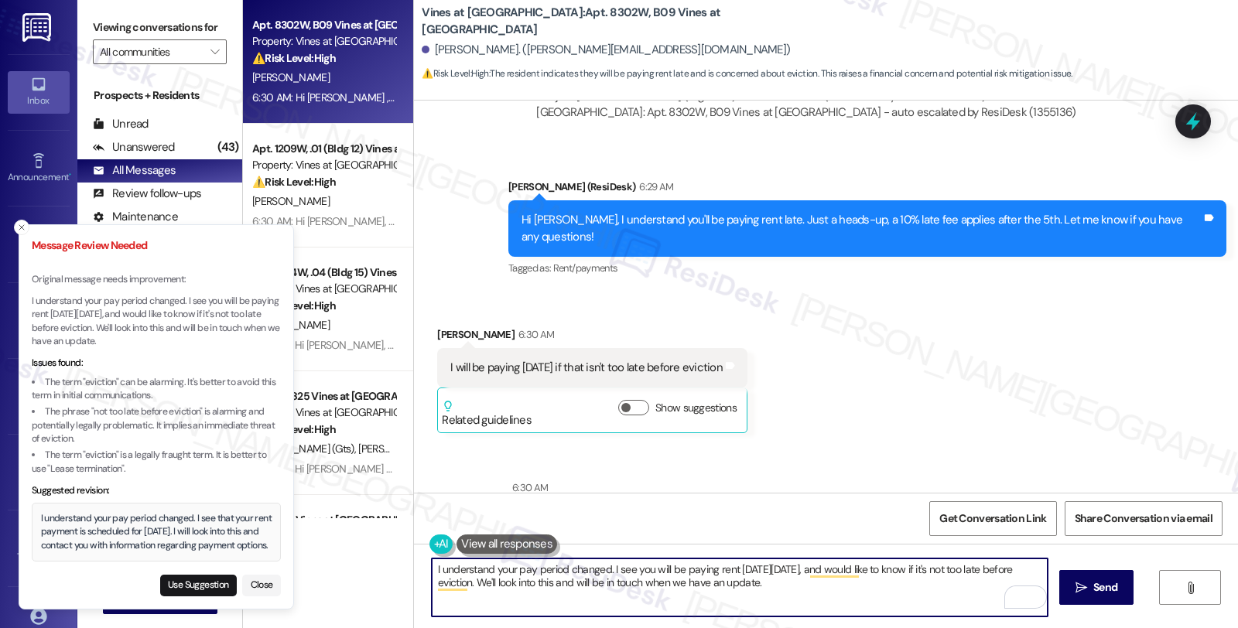
click at [473, 584] on textarea "I understand your pay period changed. I see you will be paying rent on Wednesda…" at bounding box center [740, 588] width 616 height 58
type textarea "I understand your pay period changed. I see you will be paying rent on Wednesda…"
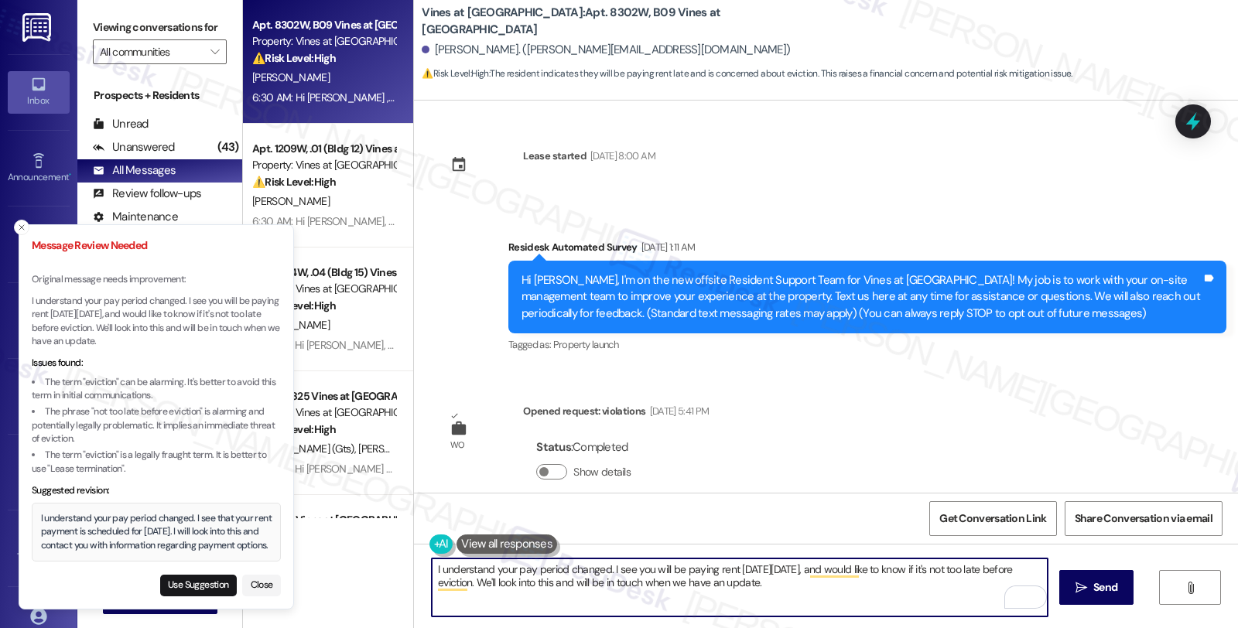
scroll to position [3039, 0]
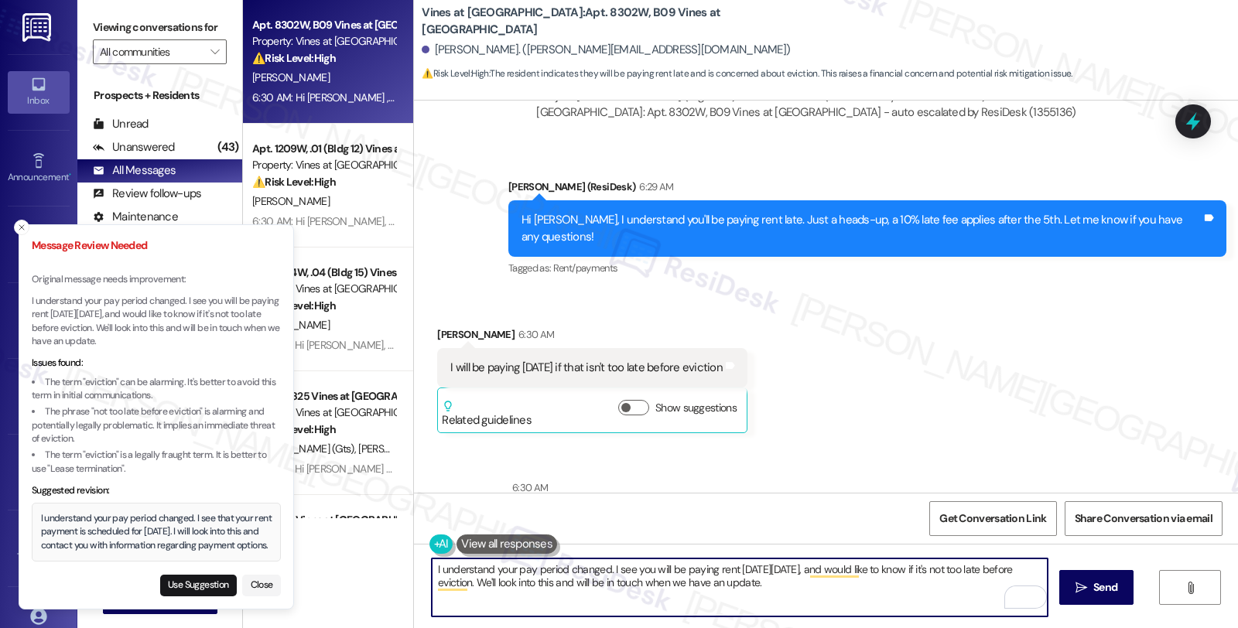
click at [478, 582] on textarea "I understand your pay period changed. I see you will be paying rent [DATE][DATE…" at bounding box center [740, 588] width 616 height 58
paste textarea "move-out due to nonpayment"
type textarea "I understand your pay period changed. I see you will be paying rent [DATE][DATE…"
click at [1095, 583] on span "Send" at bounding box center [1105, 588] width 24 height 16
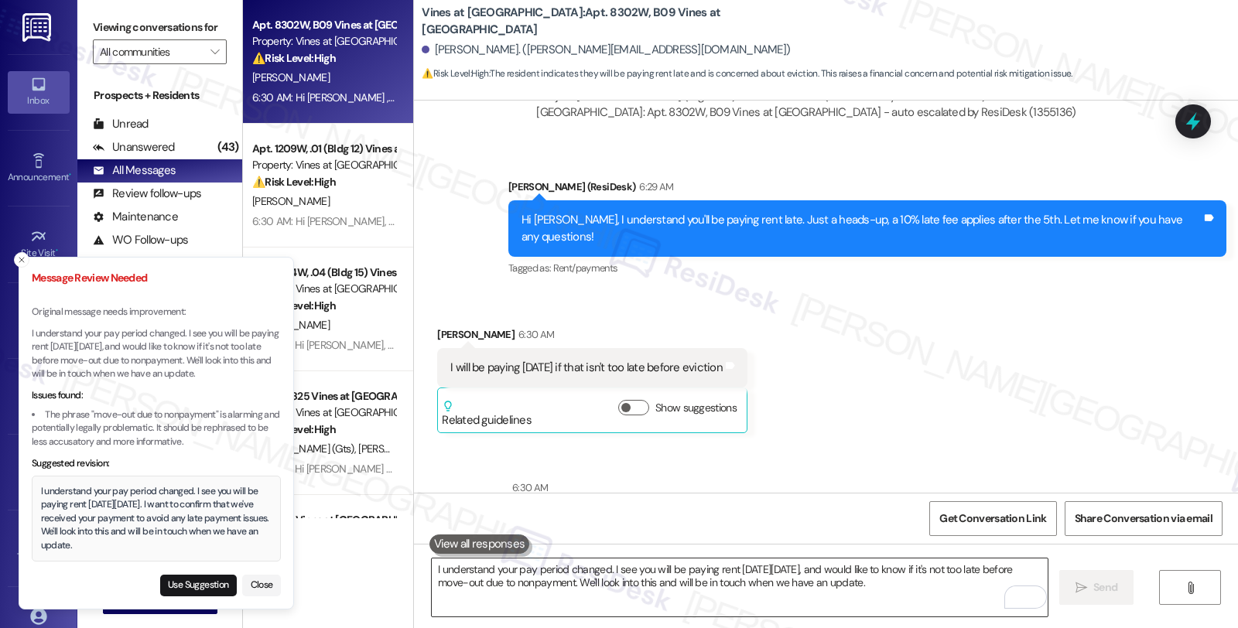
click at [664, 597] on textarea "I understand your pay period changed. I see you will be paying rent [DATE][DATE…" at bounding box center [740, 588] width 616 height 58
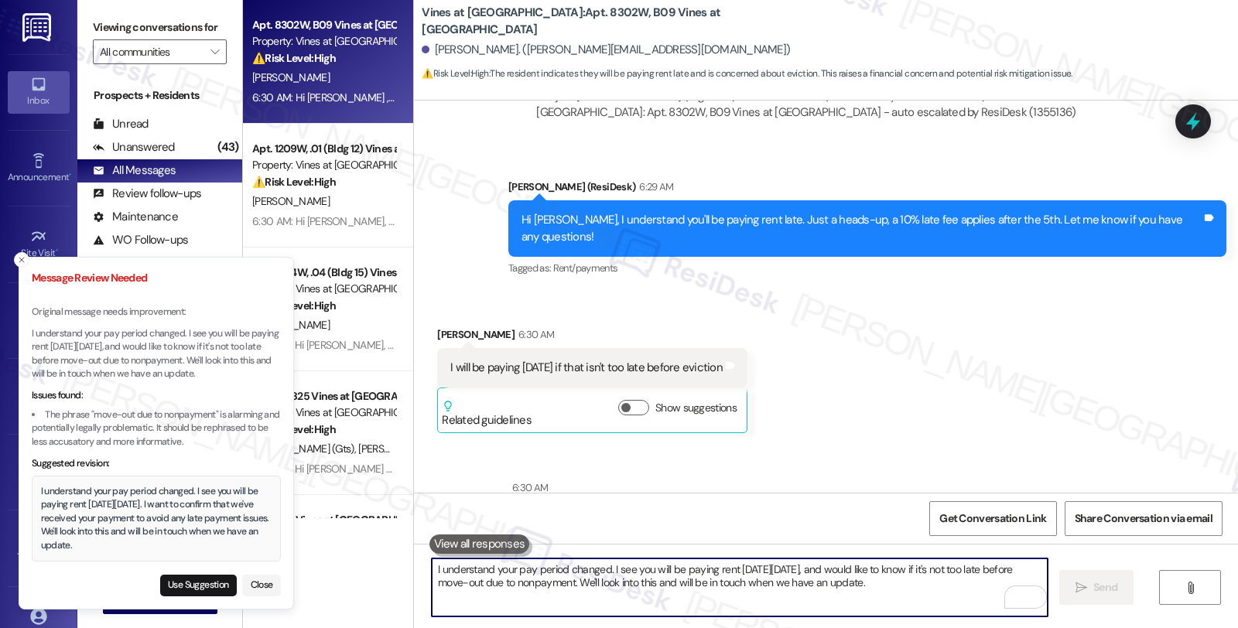
click at [689, 584] on textarea "I understand your pay period changed. I see you will be paying rent [DATE][DATE…" at bounding box center [740, 588] width 616 height 58
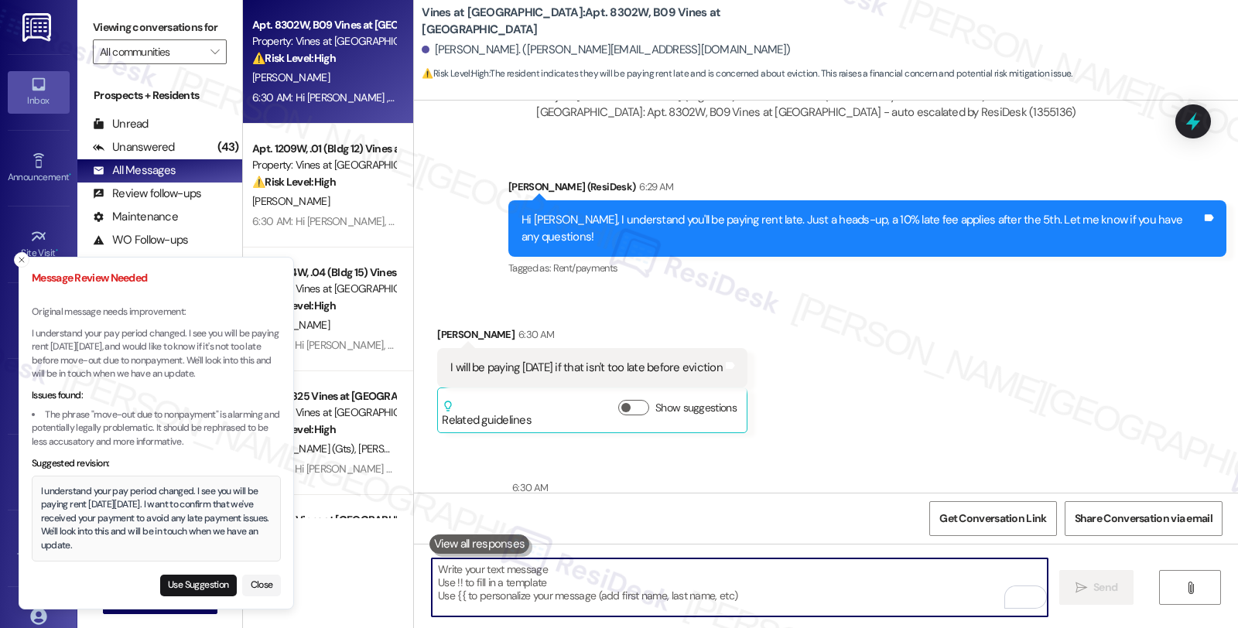
paste textarea "I understand your pay period changed. I see you will be paying rent [DATE][DATE…"
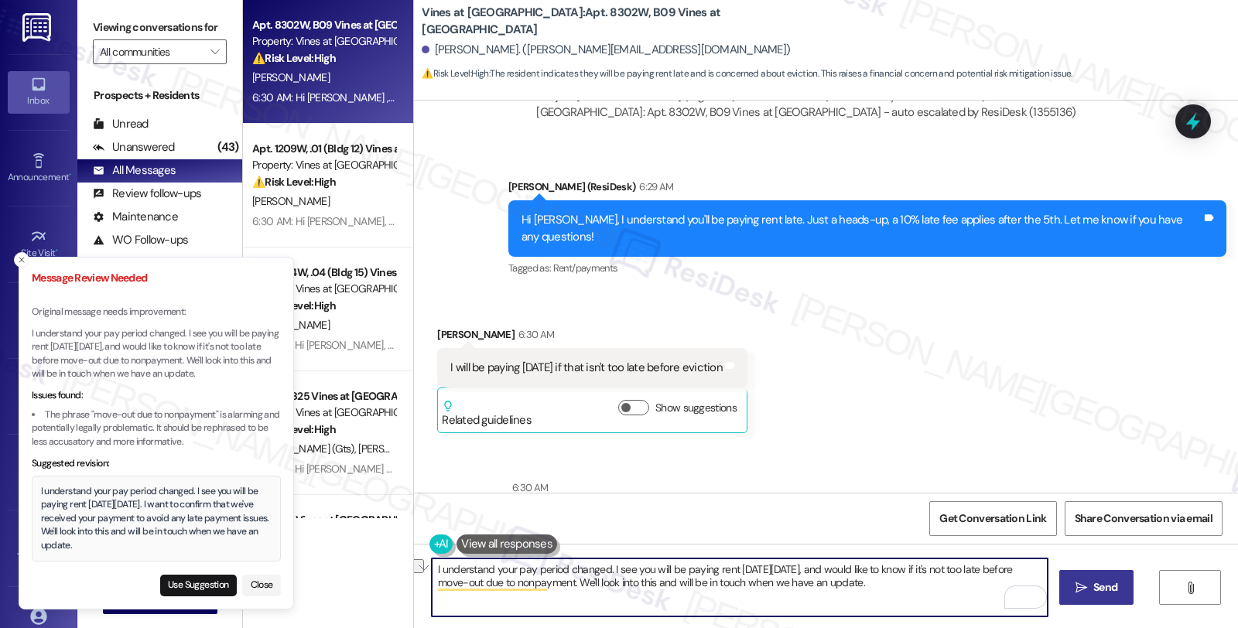
drag, startPoint x: 460, startPoint y: 584, endPoint x: 597, endPoint y: 586, distance: 137.0
click at [597, 586] on textarea "I understand your pay period changed. I see you will be paying rent [DATE][DATE…" at bounding box center [740, 588] width 616 height 58
click at [1034, 573] on textarea "I understand your pay period changed. I see you will be paying rent [DATE][DATE…" at bounding box center [740, 588] width 616 height 58
type textarea "I understand your pay period changed. I see you will be paying rent [DATE][DATE…"
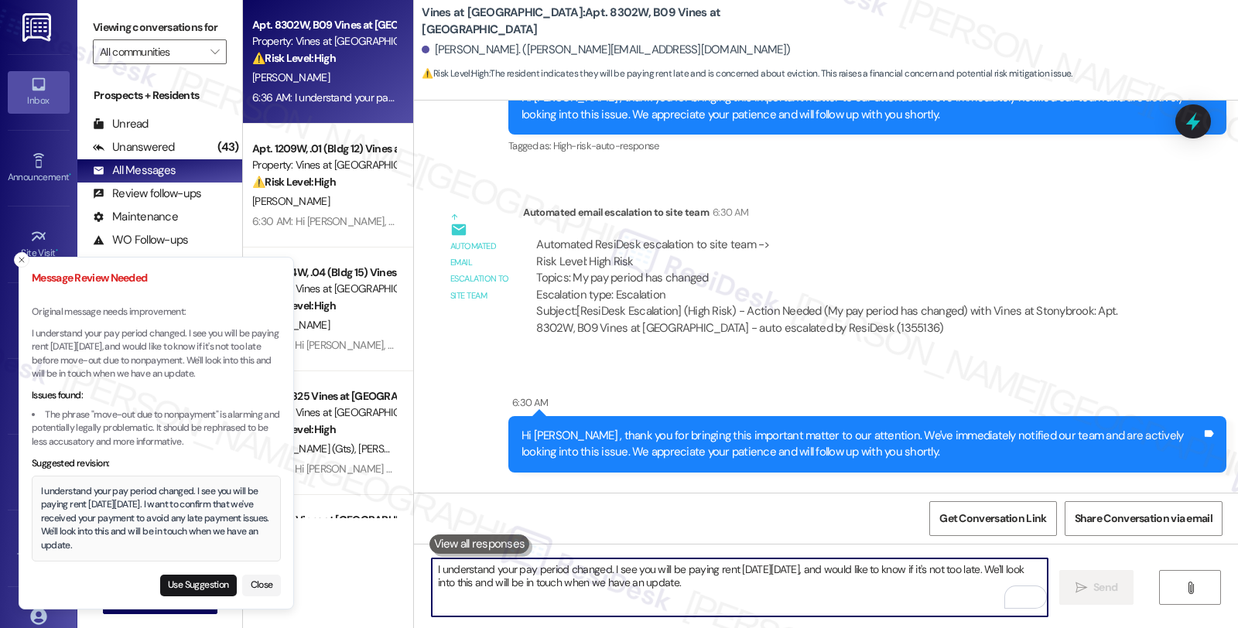
scroll to position [4024, 0]
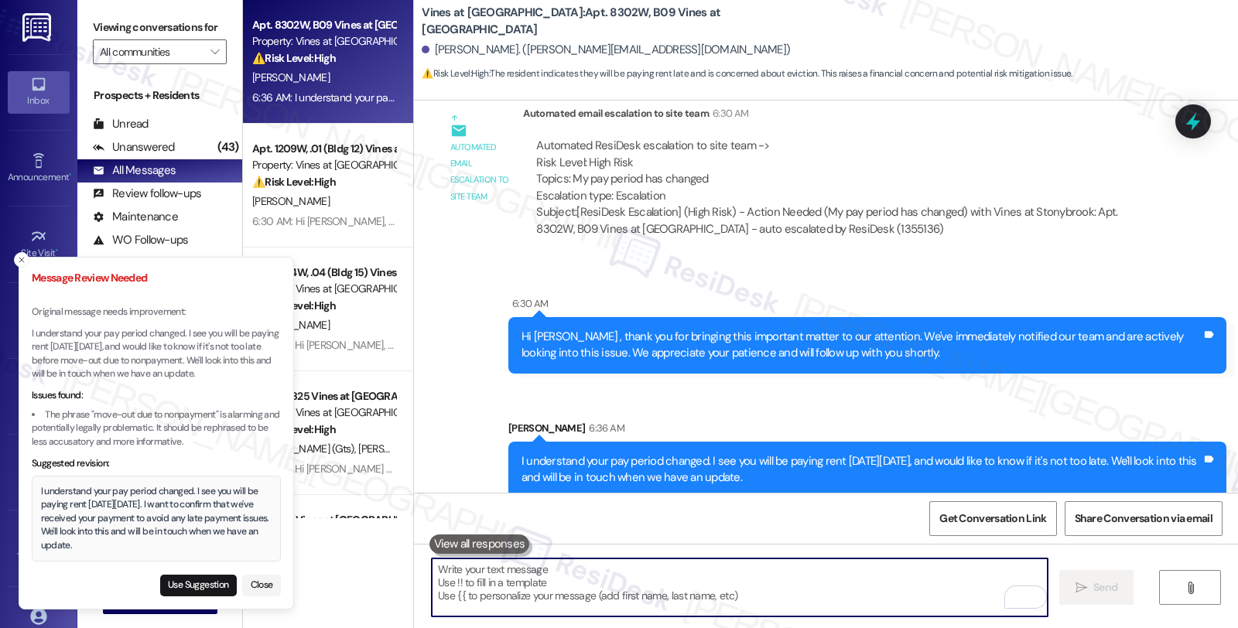
drag, startPoint x: 20, startPoint y: 258, endPoint x: 36, endPoint y: 264, distance: 16.7
click at [20, 258] on icon "Close toast" at bounding box center [21, 259] width 9 height 9
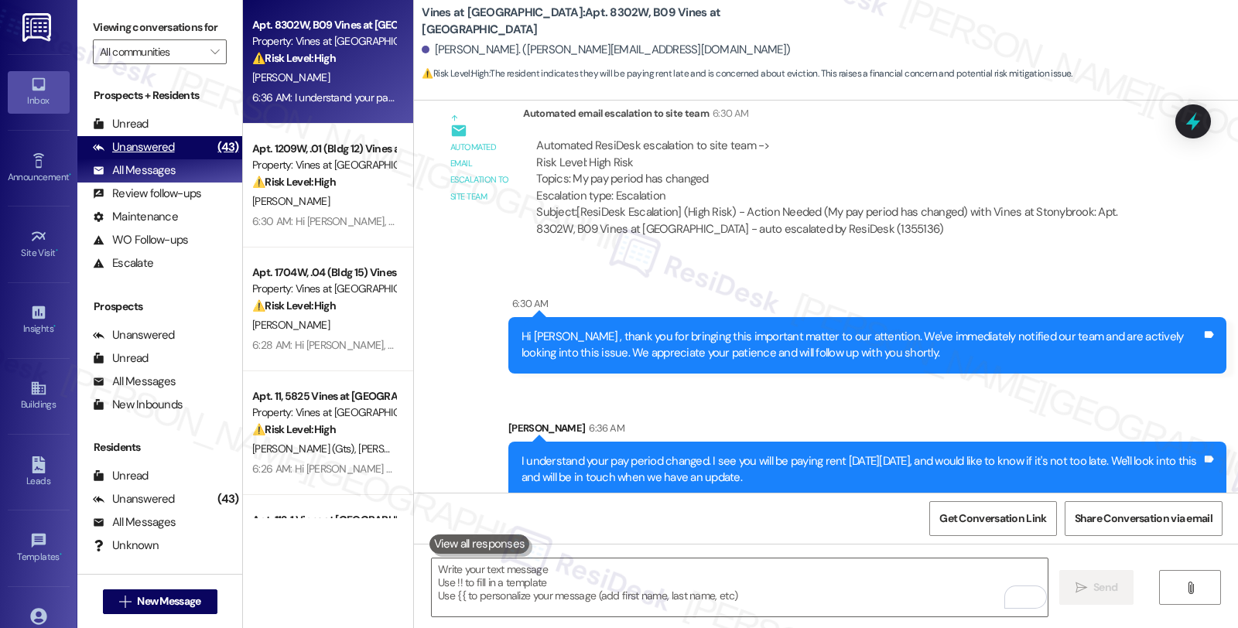
click at [196, 159] on div "Unanswered (43)" at bounding box center [159, 147] width 165 height 23
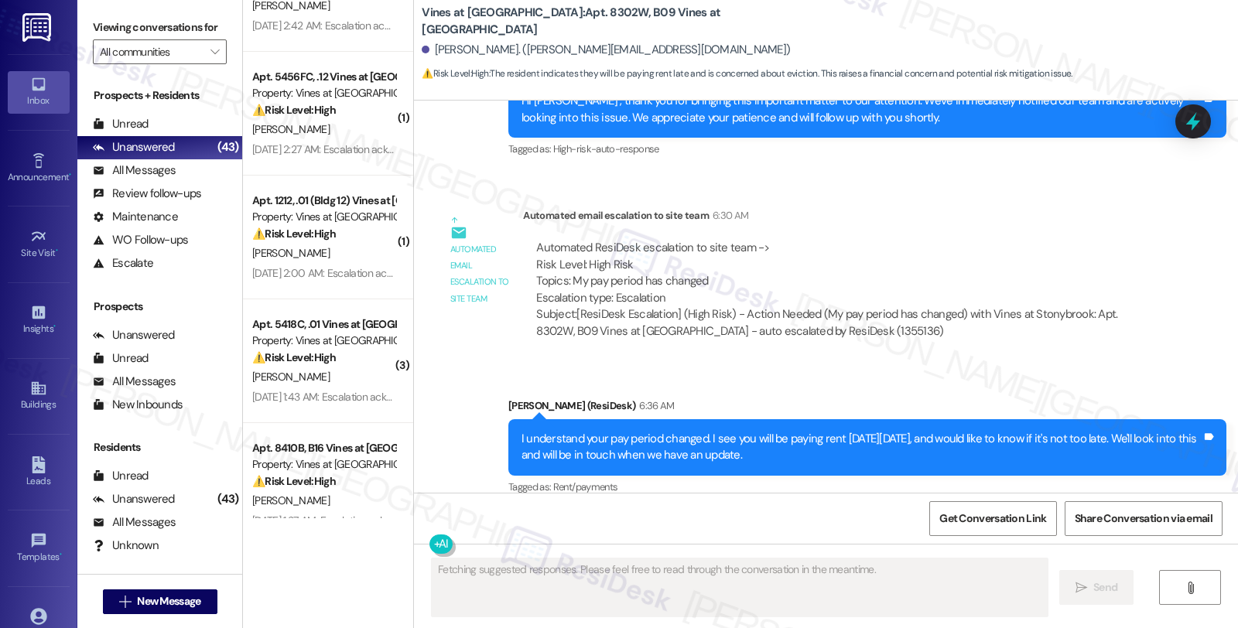
scroll to position [4929, 0]
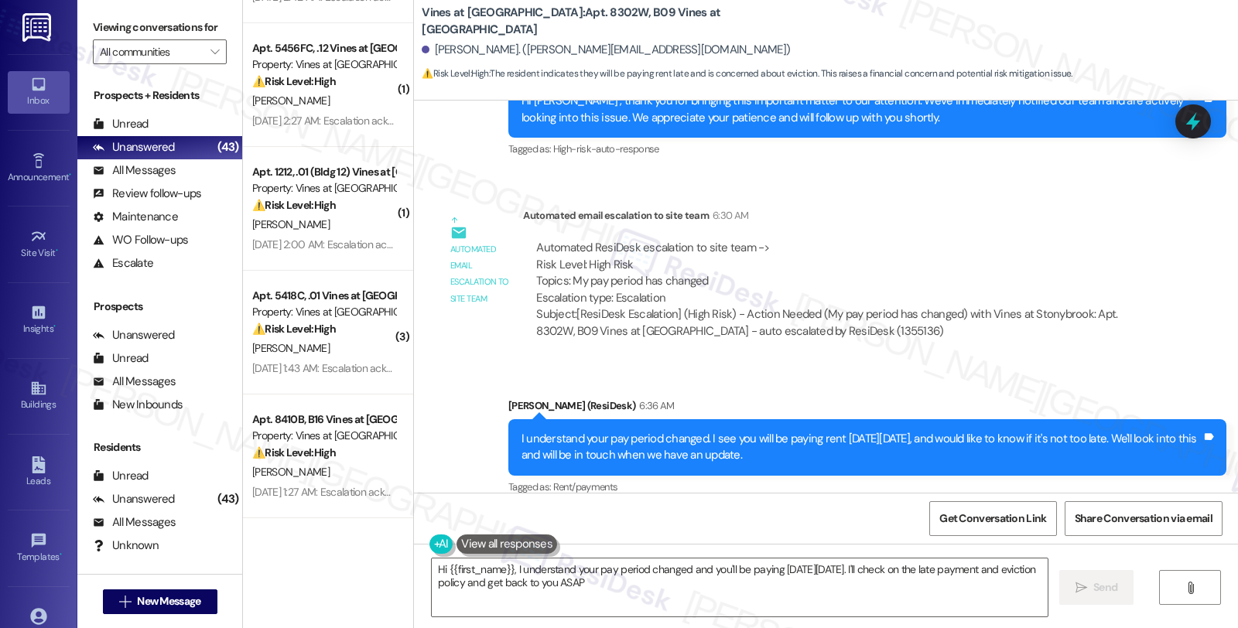
type textarea "Hi {{first_name}}, I understand your pay period changed and you'll be paying on…"
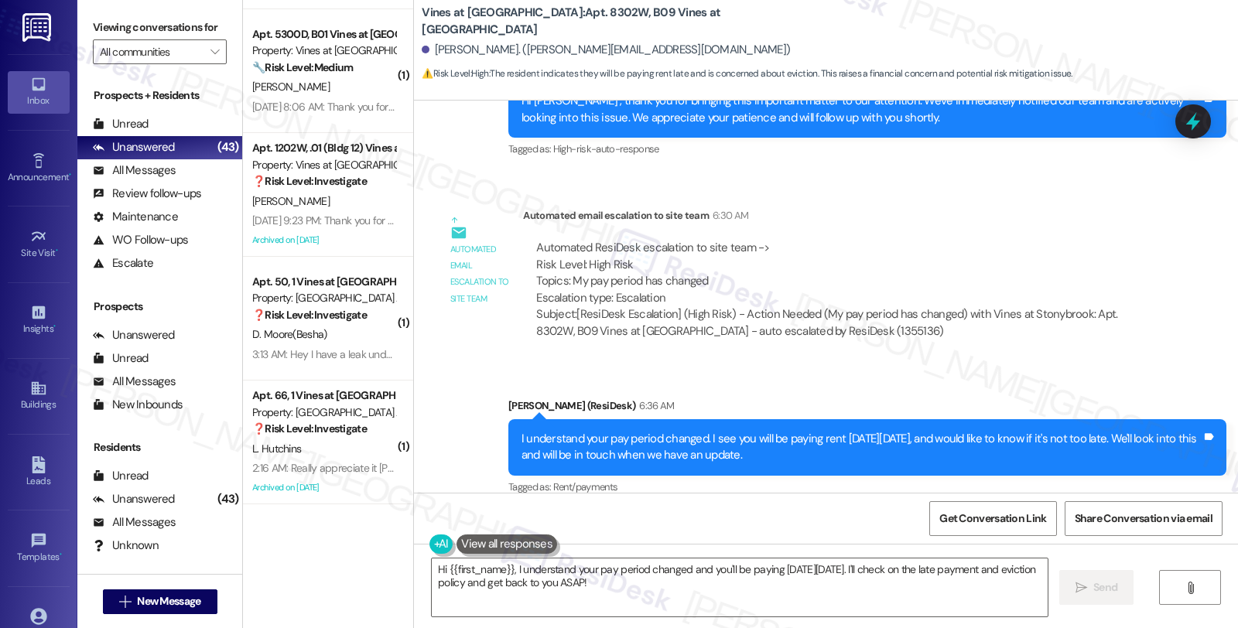
scroll to position [3037, 0]
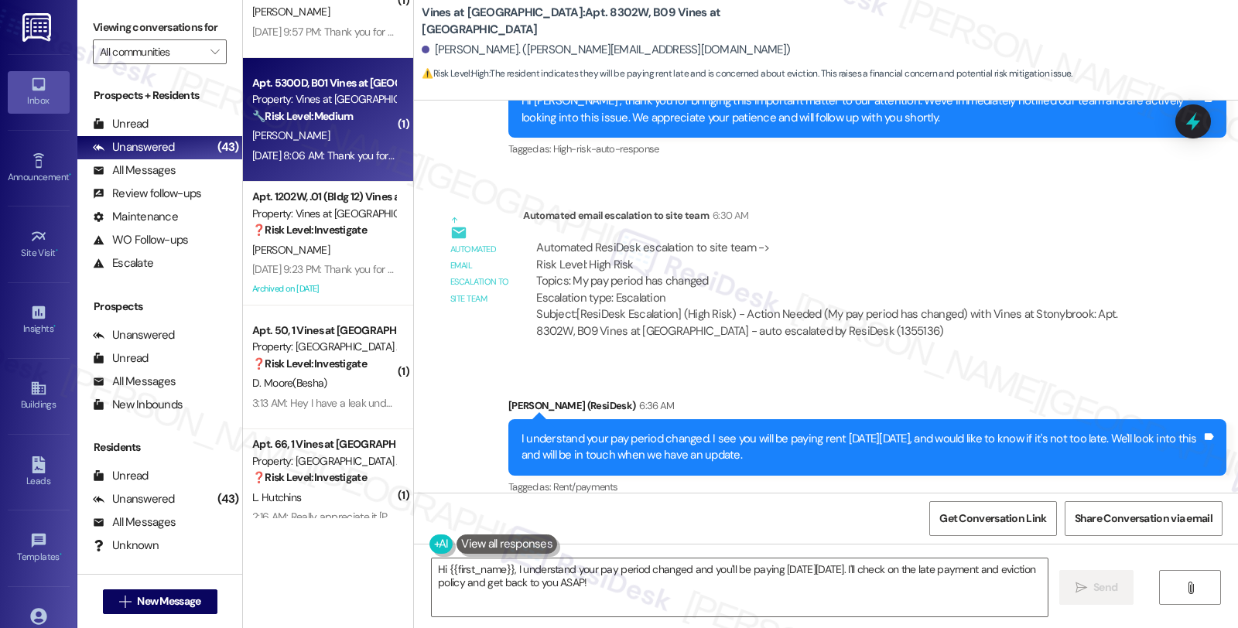
click at [303, 170] on div "Apt. 5300D, B01 Vines at Stony Brook Property: Vines at Stonybrook 🔧 Risk Level…" at bounding box center [328, 120] width 170 height 124
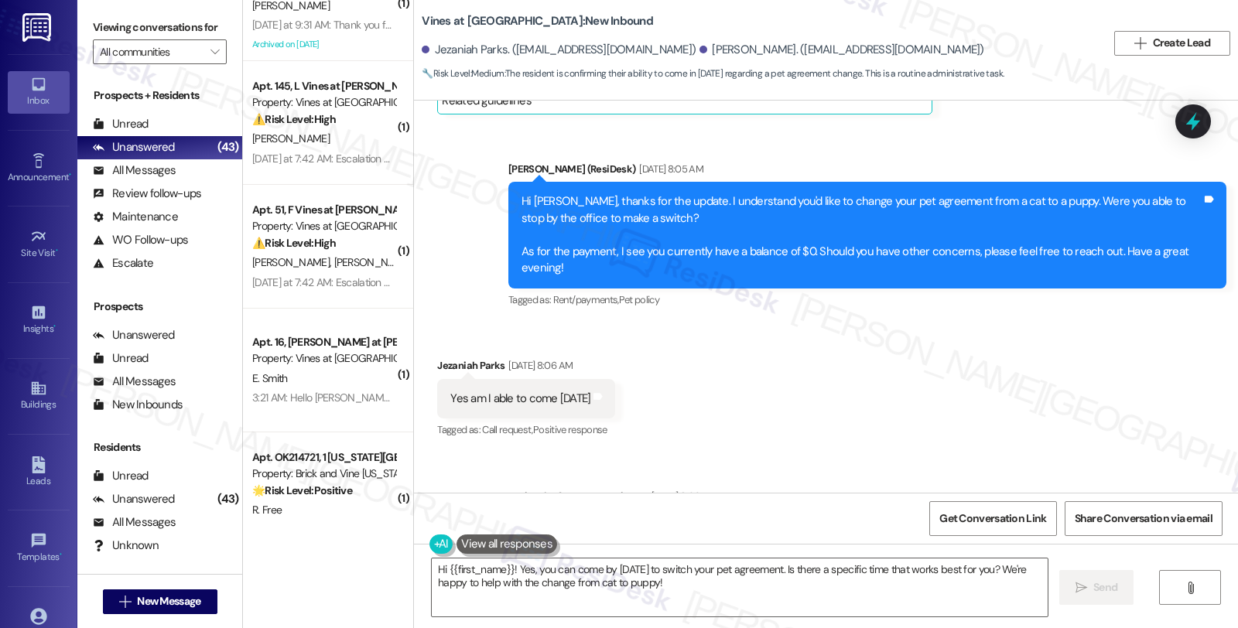
scroll to position [10531, 0]
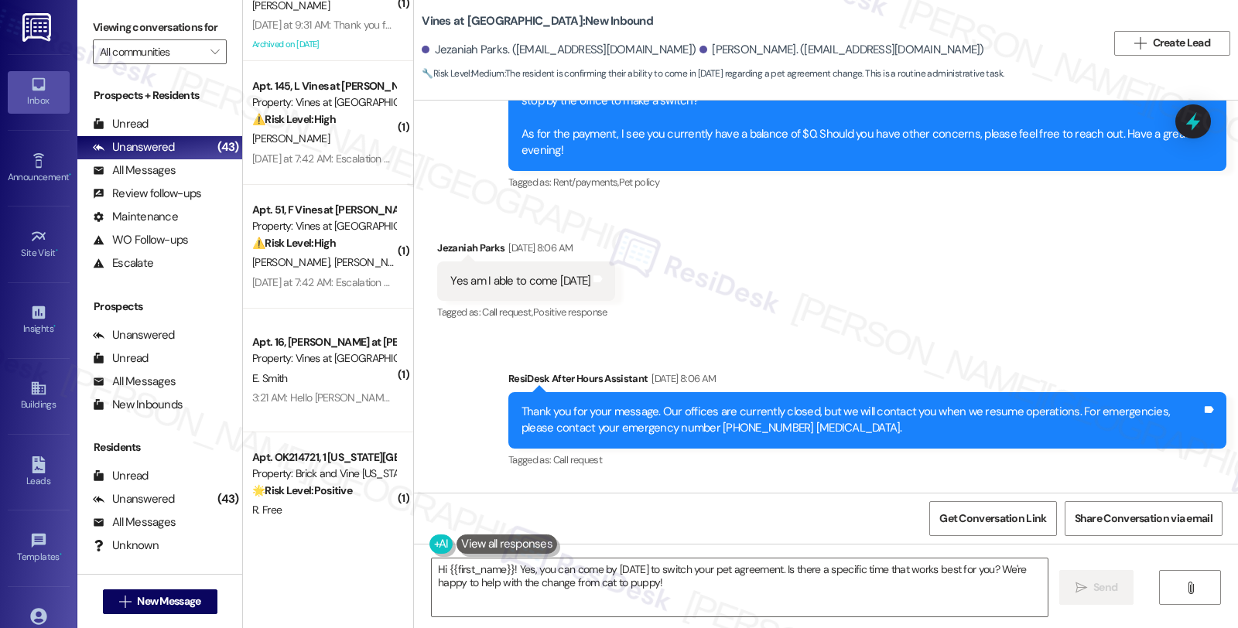
click at [438, 50] on div "Jezaniah Parks. (jezaniahparks3109@gmail.com)" at bounding box center [559, 50] width 274 height 16
copy div "Jezaniah"
click at [504, 569] on textarea "Hi {{first_name}}! Yes, you can come by tomorrow to switch your pet agreement. …" at bounding box center [740, 588] width 616 height 58
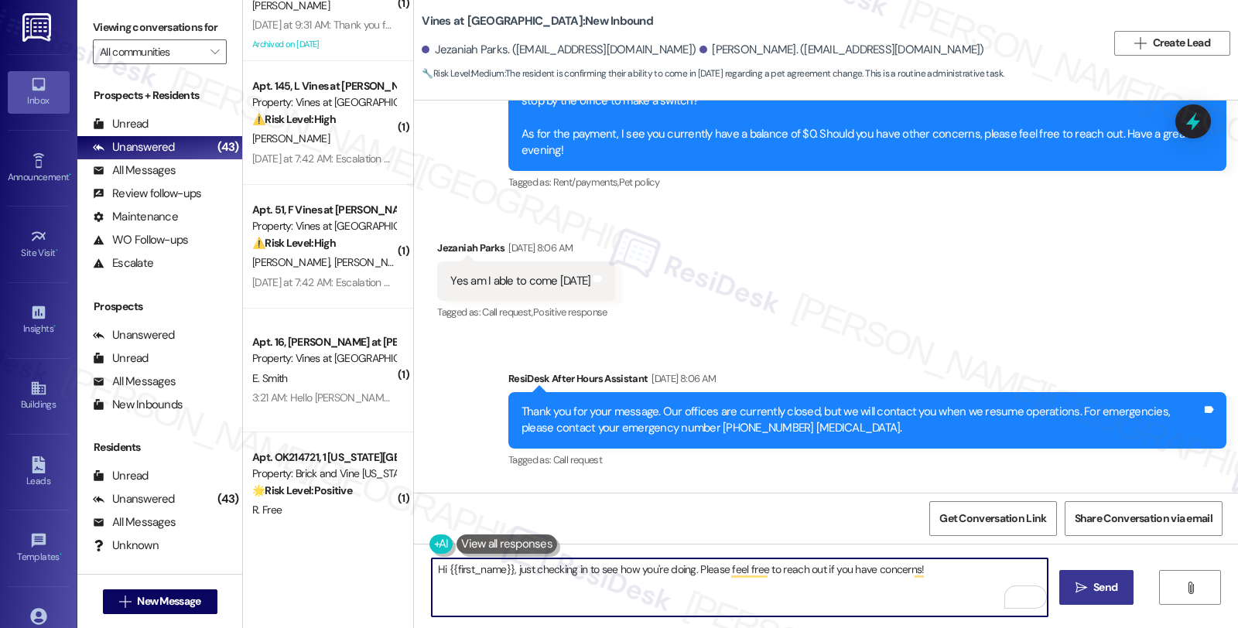
type textarea "Hi {{first_name}}, just checking in to see how you're doing. Please feel free t…"
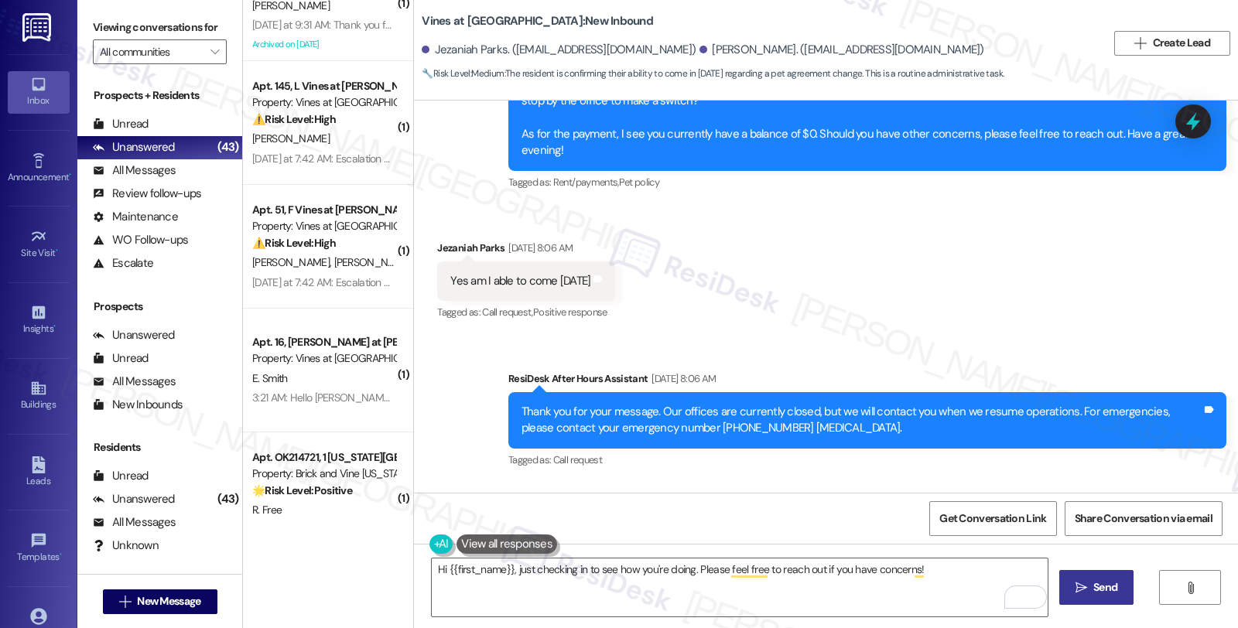
click at [1082, 582] on icon "" at bounding box center [1082, 588] width 12 height 12
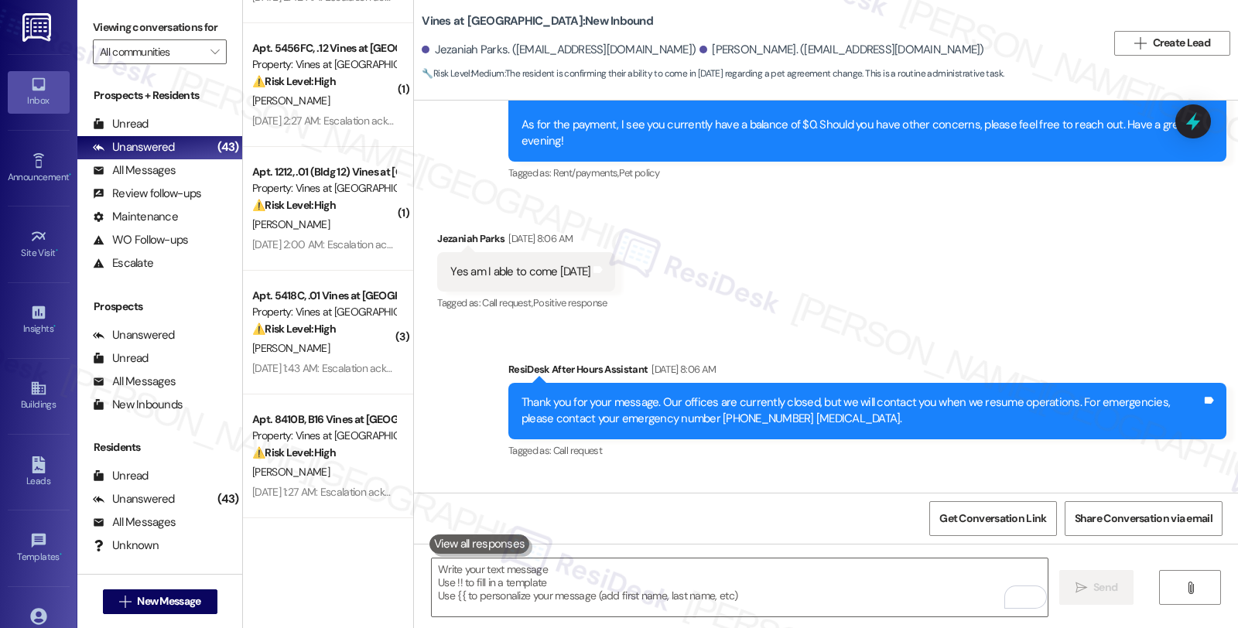
scroll to position [10638, 0]
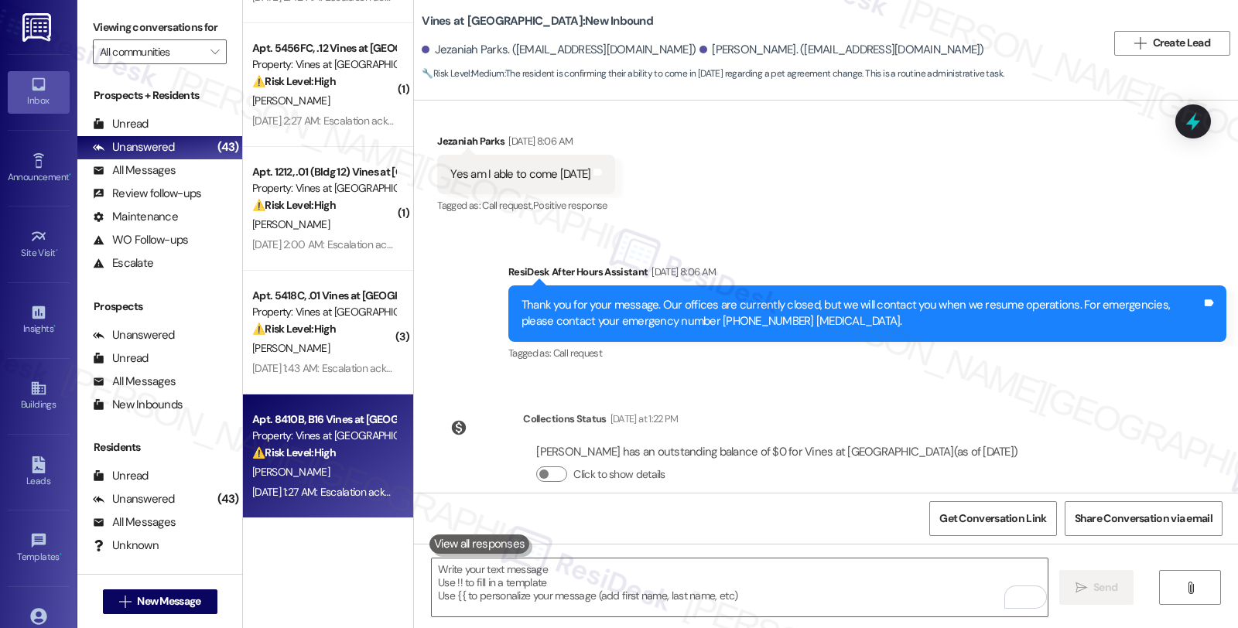
click at [311, 483] on div "Aug 08, 2025 at 1:27 AM: Escalation acknowledged. Aug 08, 2025 at 1:27 AM: Esca…" at bounding box center [324, 492] width 146 height 19
type textarea "Fetching suggested responses. Please feel free to read through the conversation…"
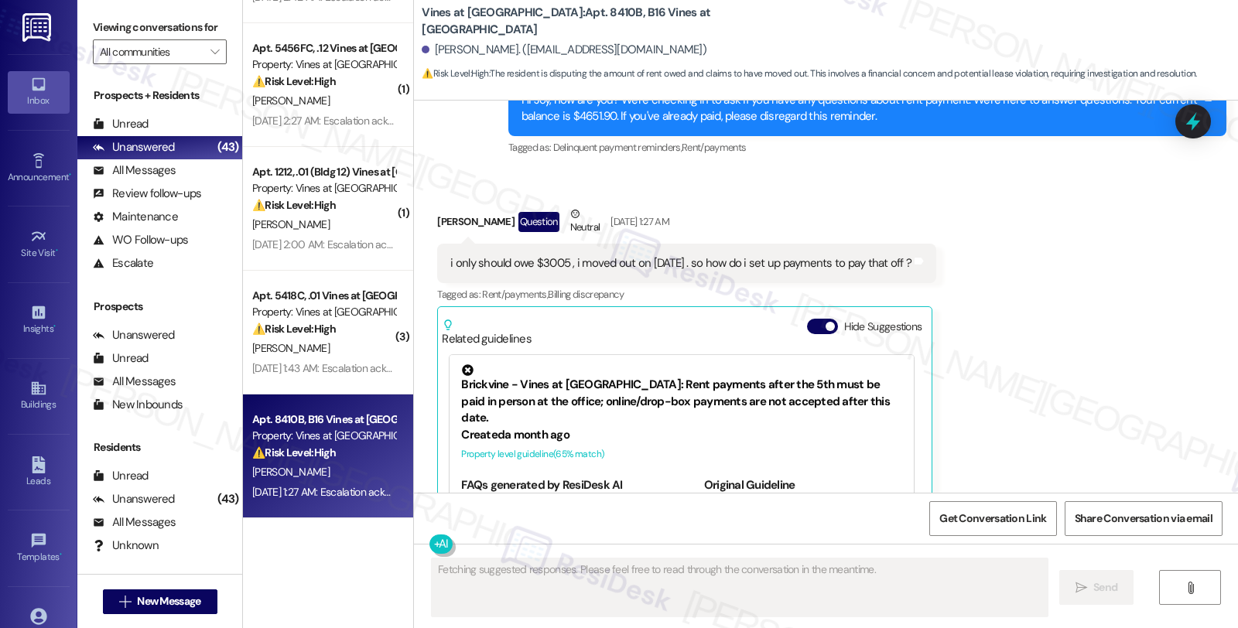
scroll to position [2552, 0]
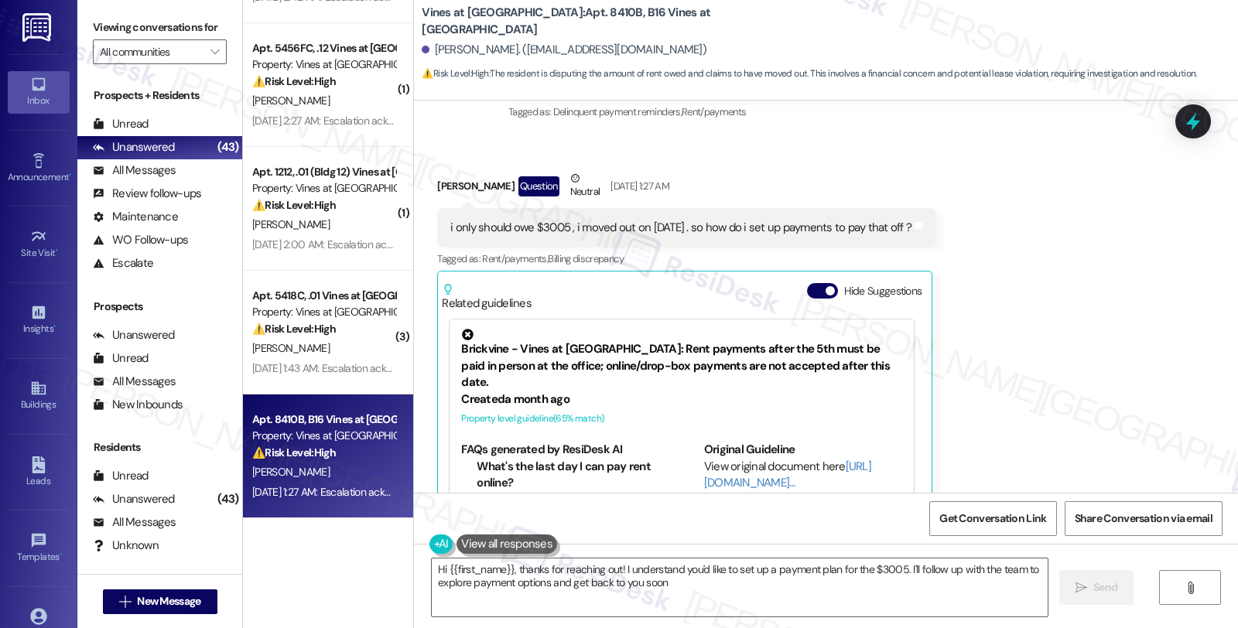
type textarea "Hi {{first_name}}, thanks for reaching out! I understand you'd like to set up a…"
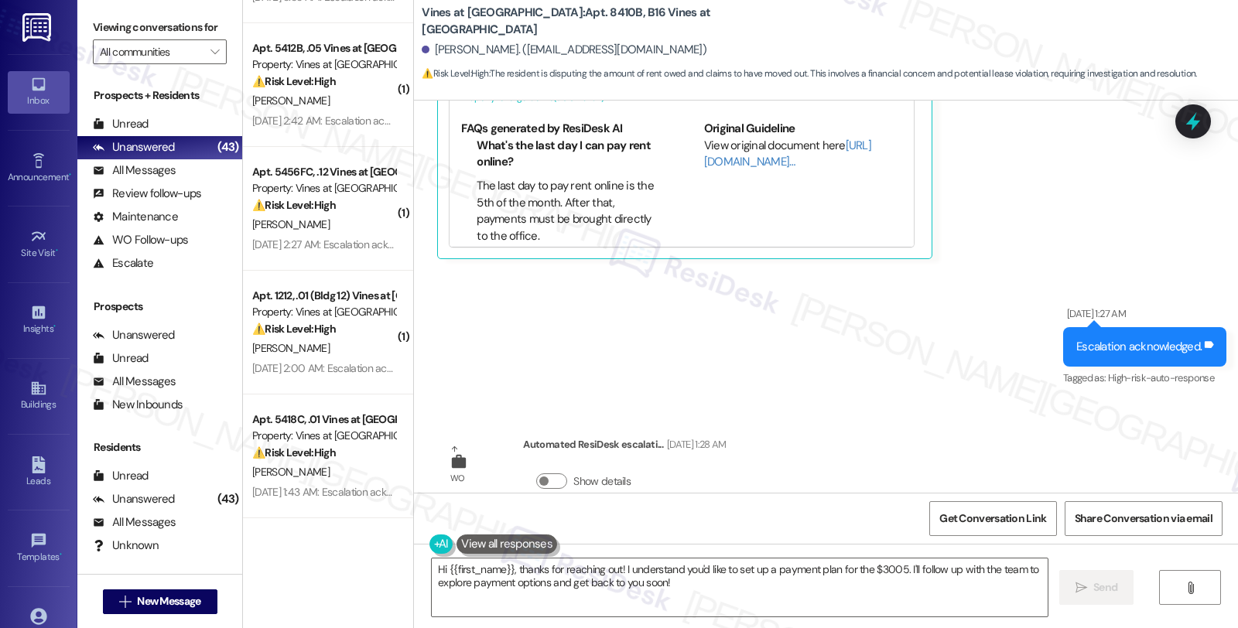
scroll to position [2998, 0]
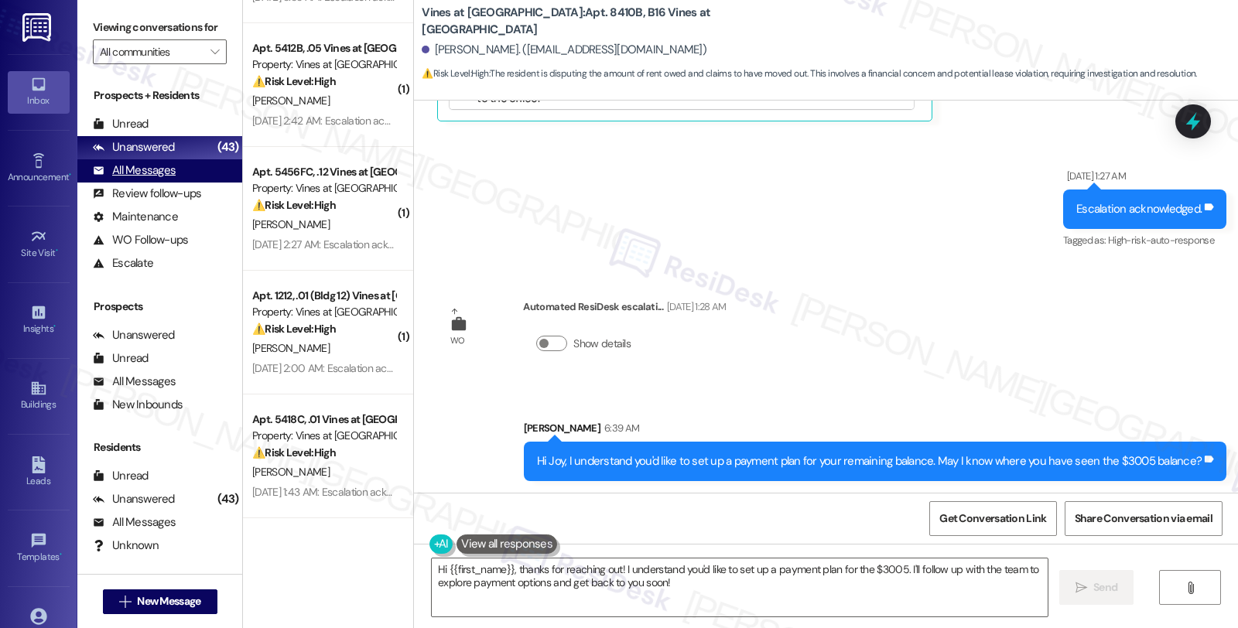
click at [148, 179] on div "All Messages" at bounding box center [134, 170] width 83 height 16
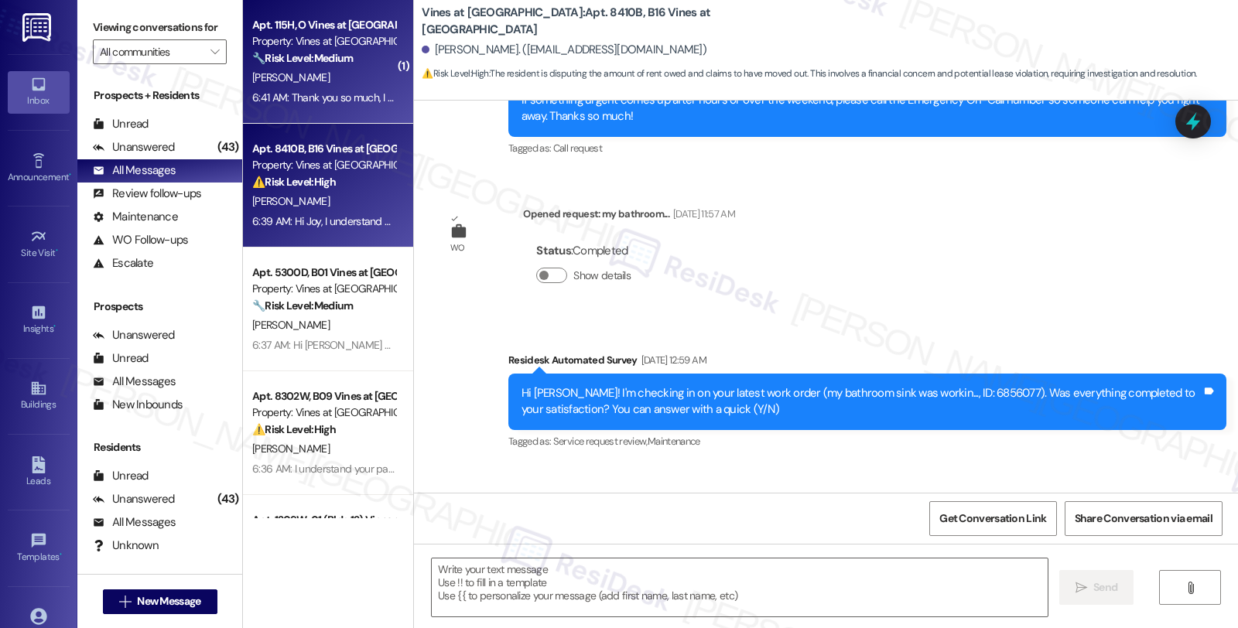
type textarea "Fetching suggested responses. Please feel free to read through the conversation…"
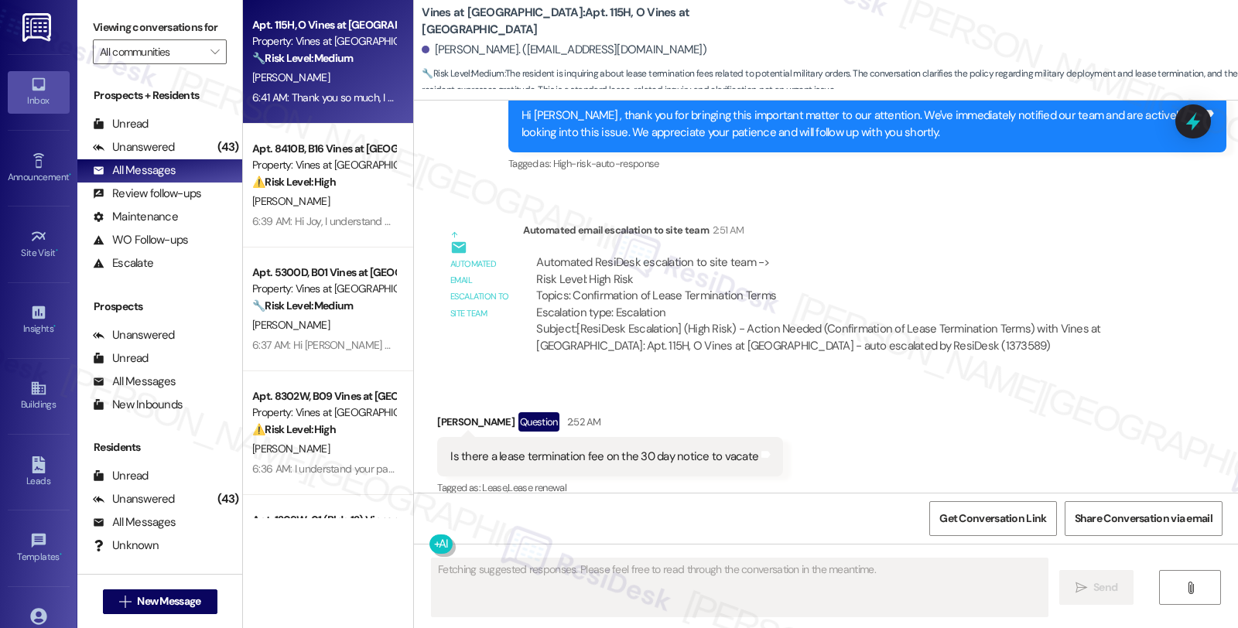
scroll to position [6224, 0]
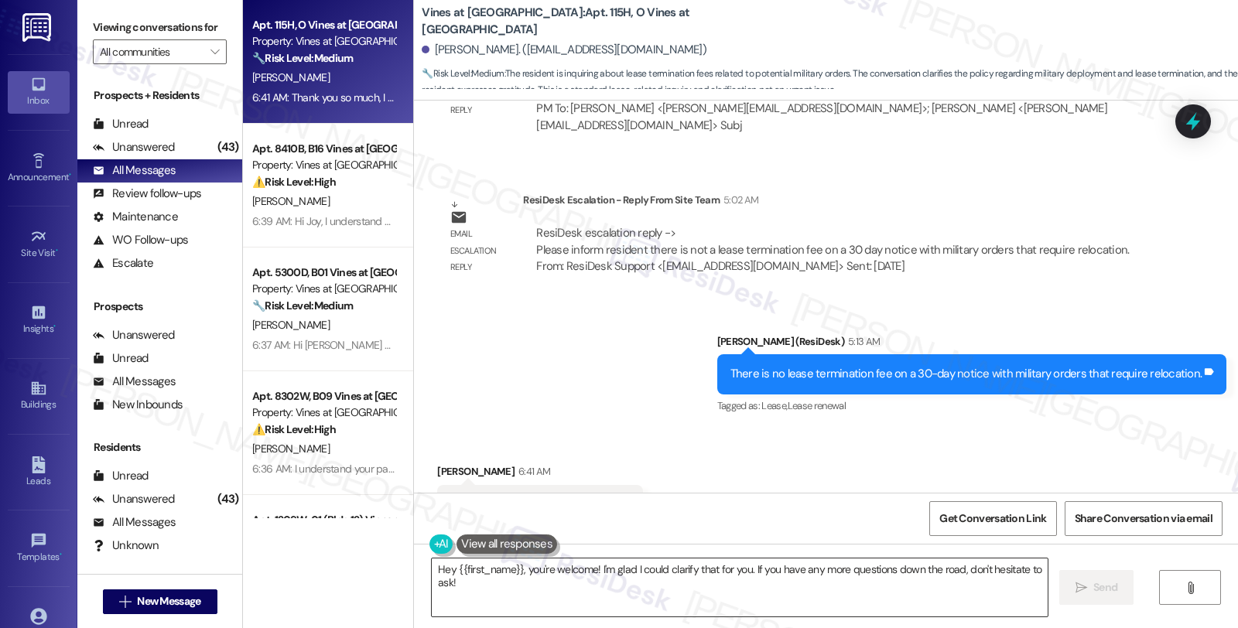
click at [470, 576] on textarea "Hey {{first_name}}, you're welcome! I'm glad I could clarify that for you. If y…" at bounding box center [740, 588] width 616 height 58
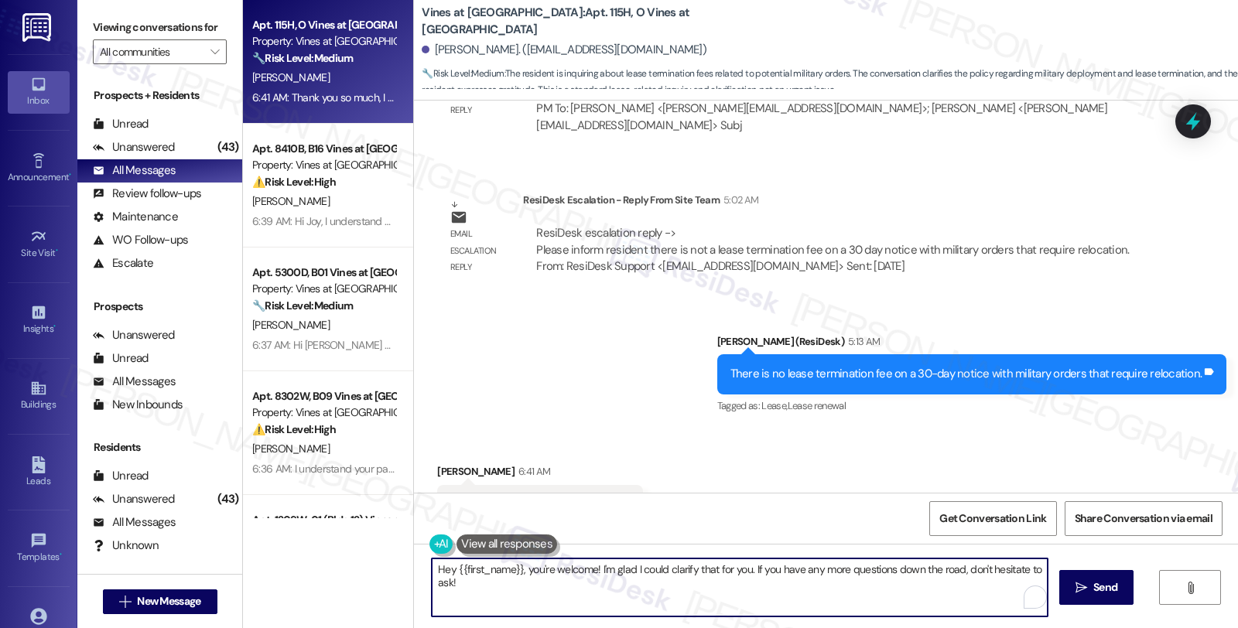
drag, startPoint x: 464, startPoint y: 592, endPoint x: 402, endPoint y: 566, distance: 67.0
click at [413, 566] on div "Vines at Saddlebrook: Apt. 115H, O Vines at Saddlebrook Juwon Oroyo. (joroyo001…" at bounding box center [825, 314] width 825 height 628
click at [675, 566] on textarea "You're very much welcome, Juwon!" at bounding box center [740, 588] width 616 height 58
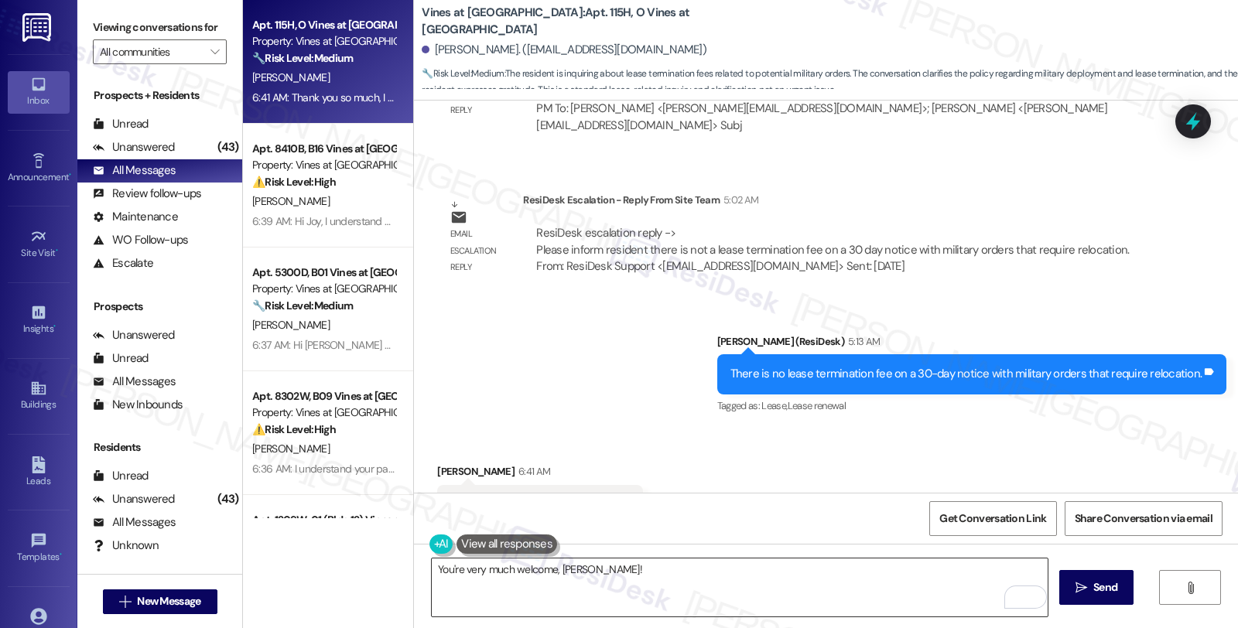
click at [621, 569] on textarea "You're very much welcome, Juwon!" at bounding box center [740, 588] width 616 height 58
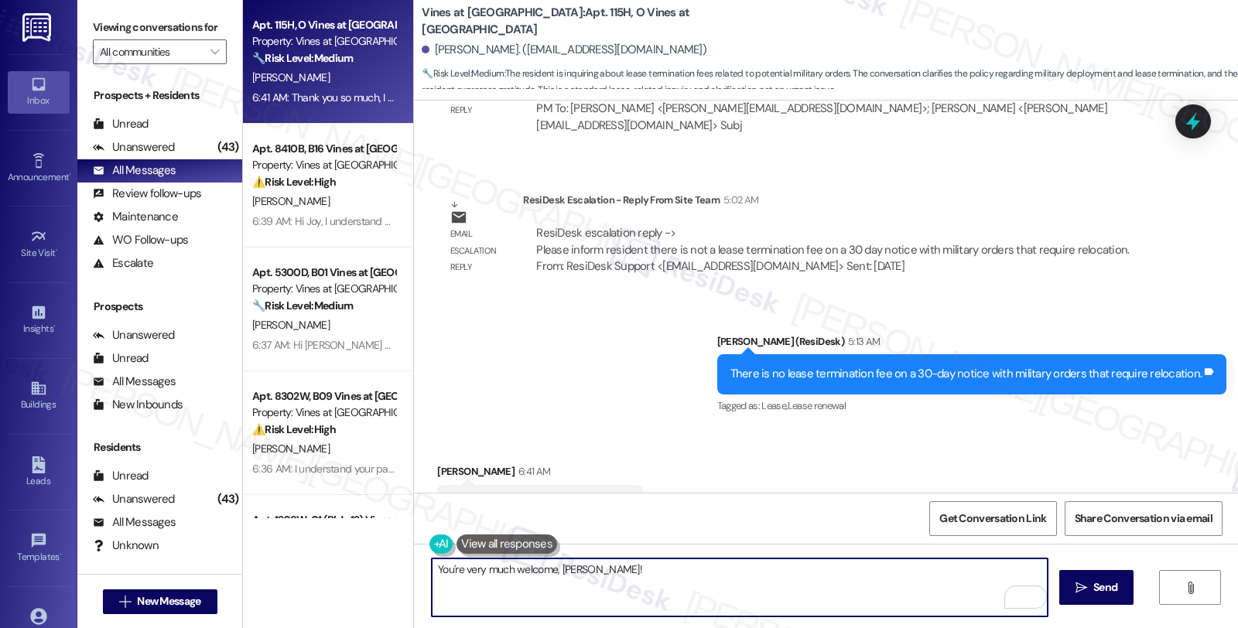
paste textarea "Should you have other concerns, please feel free to reach out. Have a great day!"
drag, startPoint x: 863, startPoint y: 569, endPoint x: 1204, endPoint y: 569, distance: 341.2
click at [1204, 569] on div "You're very much welcome, Juwon! Should you have other concerns, please feel fr…" at bounding box center [826, 602] width 824 height 116
type textarea "You're very much welcome, Juwon! Should you have other concerns, please feel fr…"
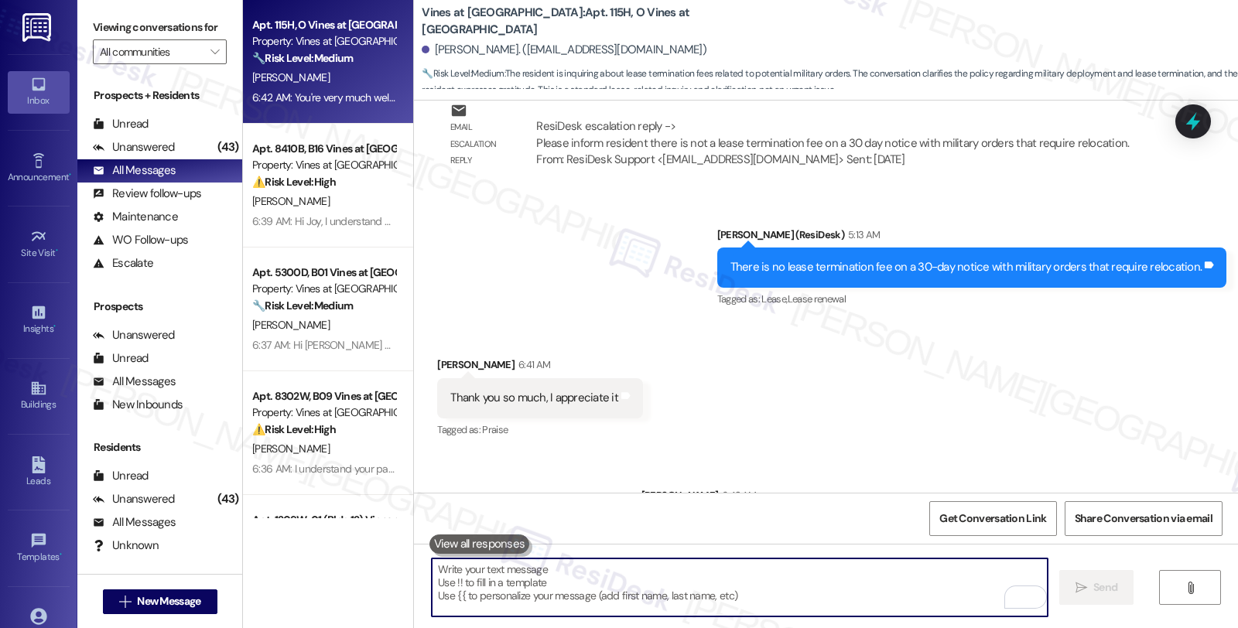
scroll to position [6332, 0]
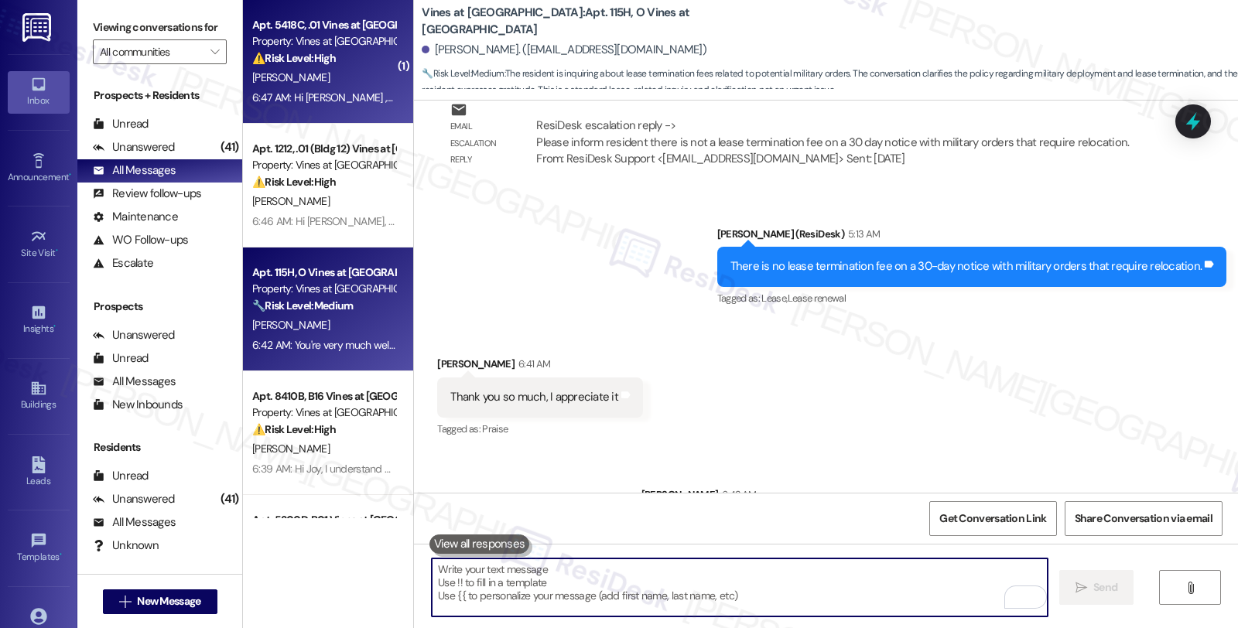
click at [335, 64] on div "⚠️ Risk Level: High The resident's AC is not working and the work order is awai…" at bounding box center [323, 58] width 143 height 16
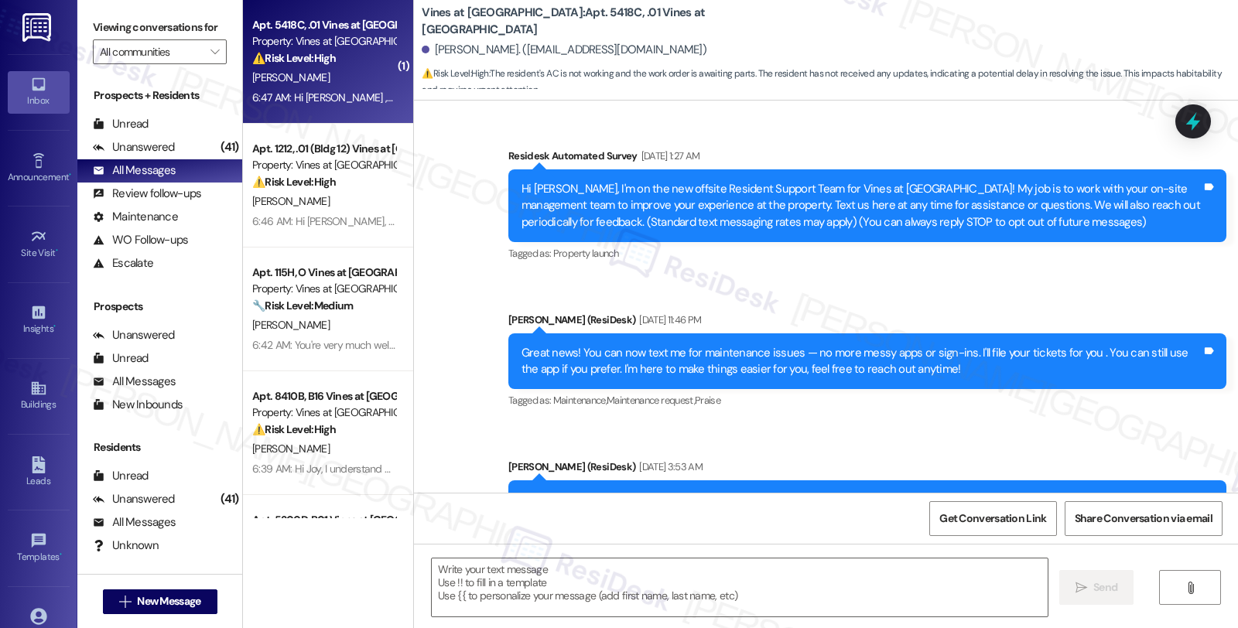
scroll to position [19136, 0]
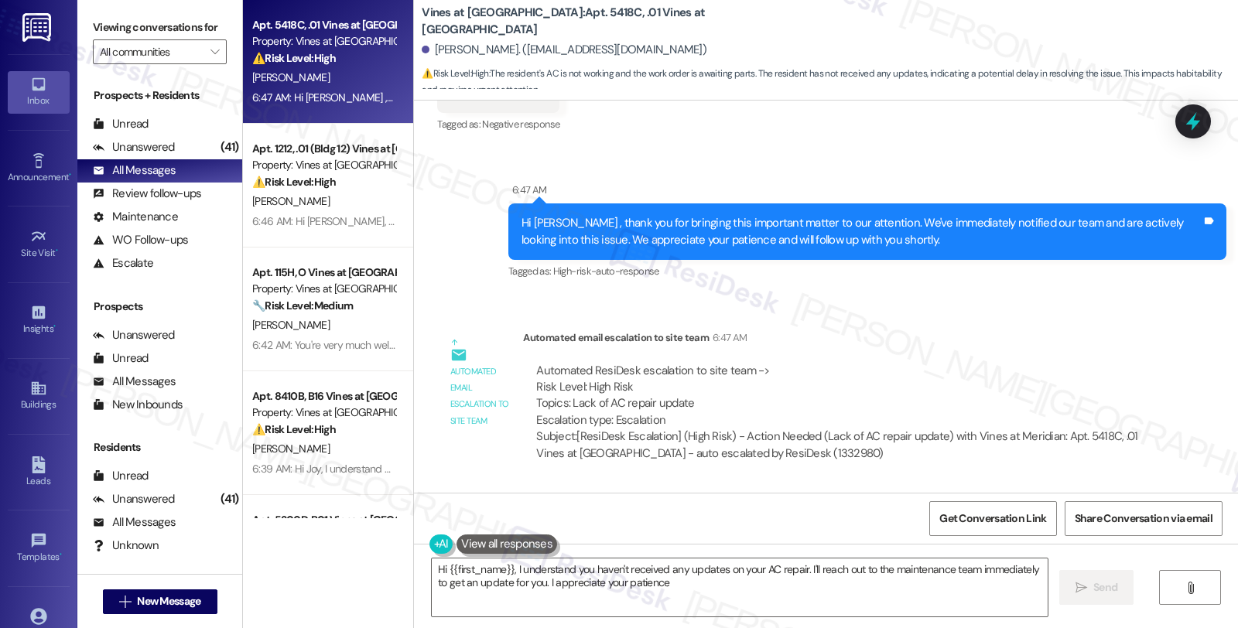
type textarea "Hi {{first_name}}, I understand you haven't received any updates on your AC rep…"
click at [184, 159] on div "Unanswered (41)" at bounding box center [159, 147] width 165 height 23
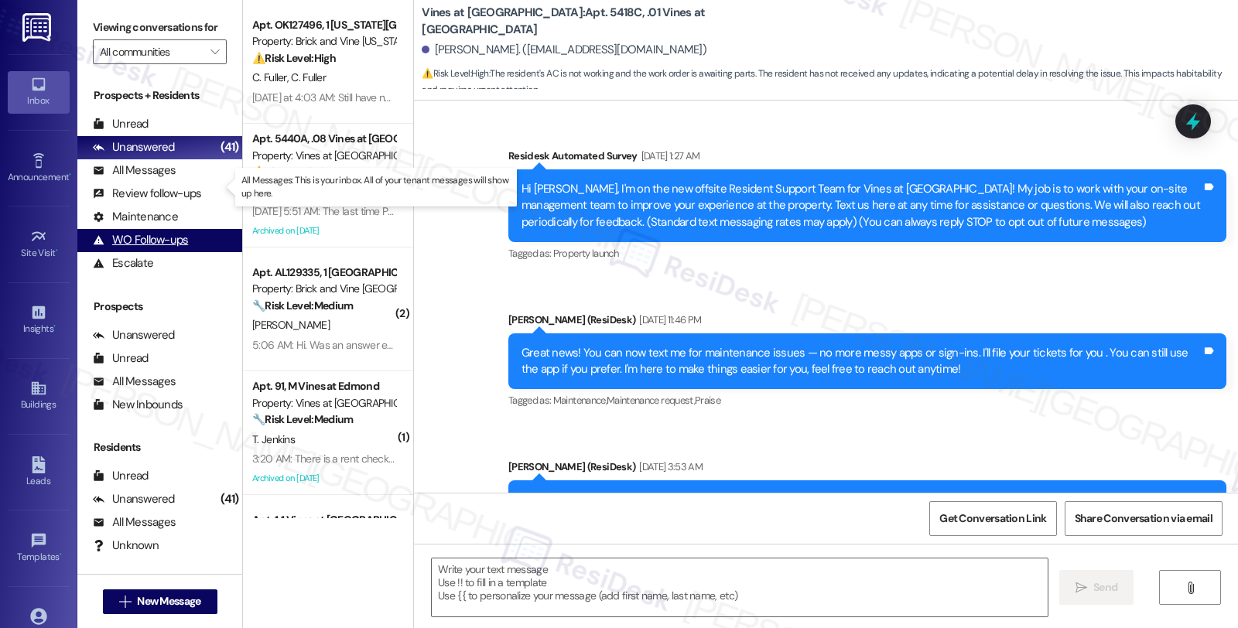
type textarea "Fetching suggested responses. Please feel free to read through the conversation…"
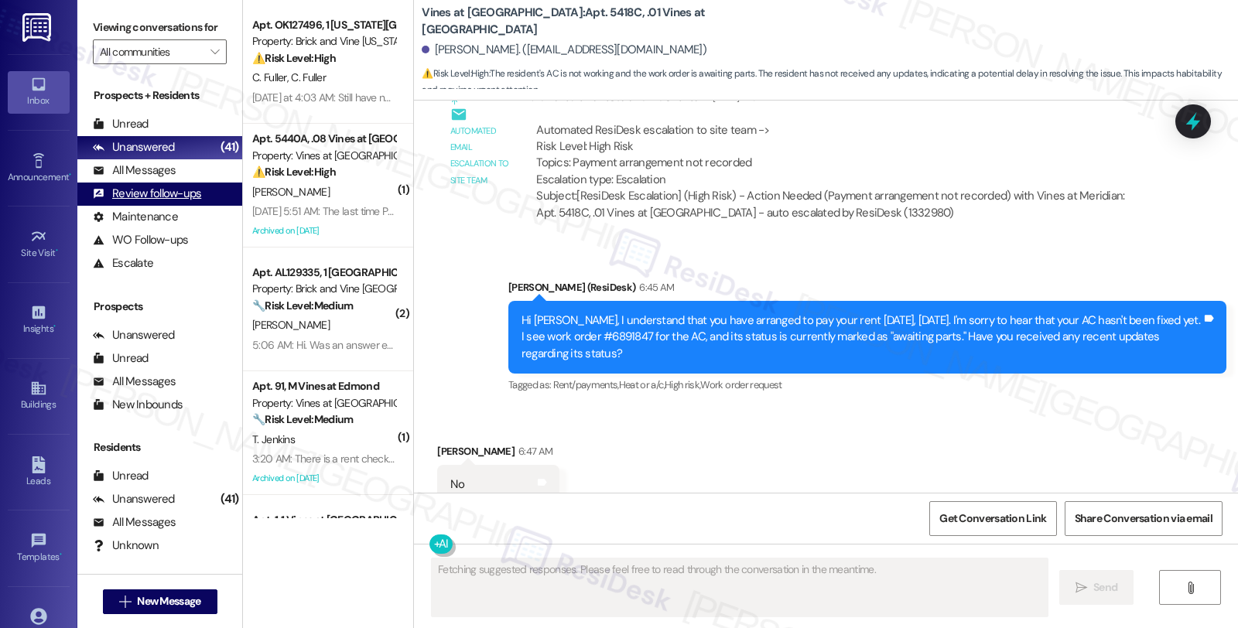
scroll to position [18673, 0]
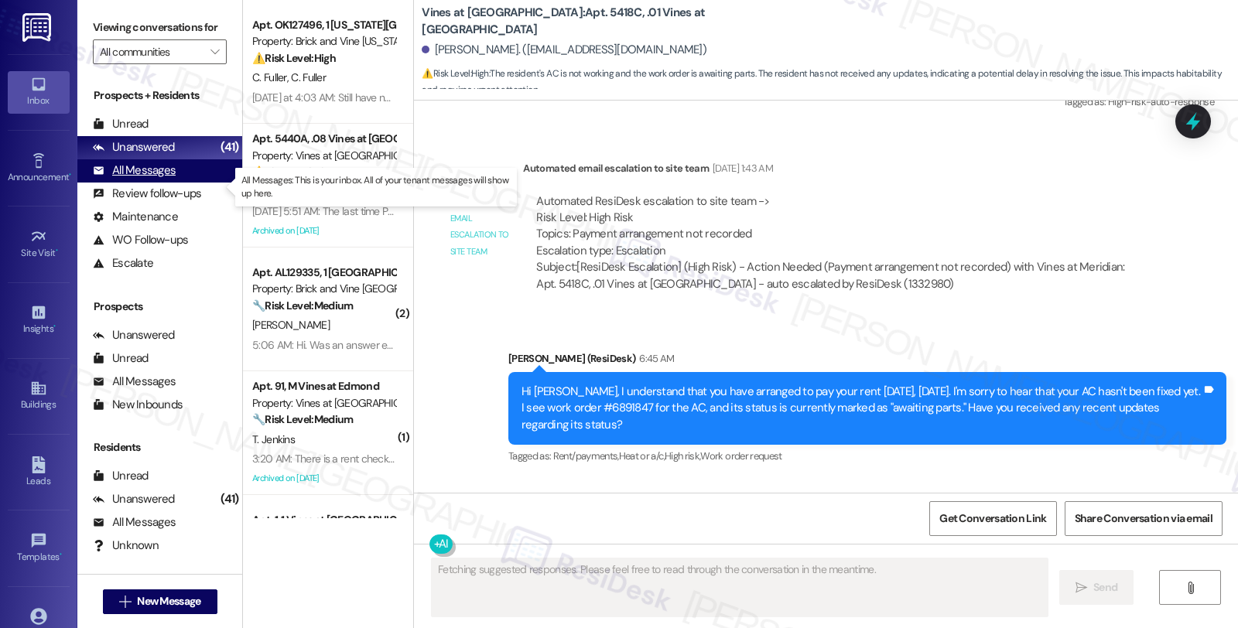
click at [149, 179] on div "All Messages" at bounding box center [134, 170] width 83 height 16
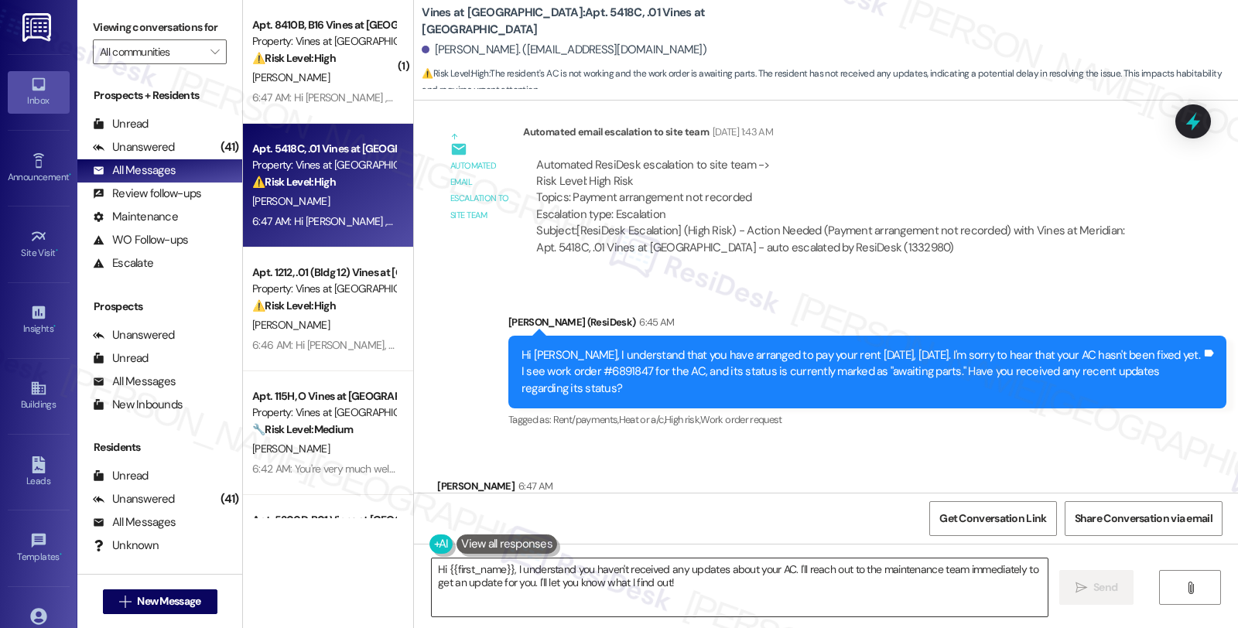
scroll to position [18706, 0]
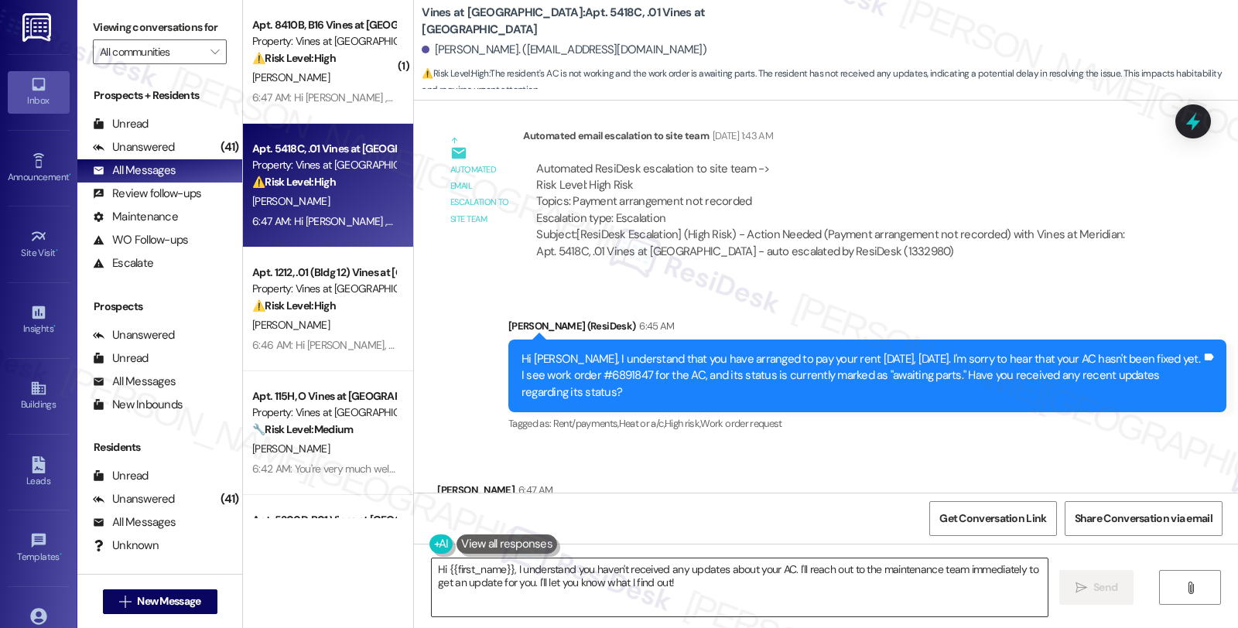
click at [432, 573] on textarea "Hi {{first_name}}, I understand you haven't received any updates about your AC.…" at bounding box center [740, 588] width 616 height 58
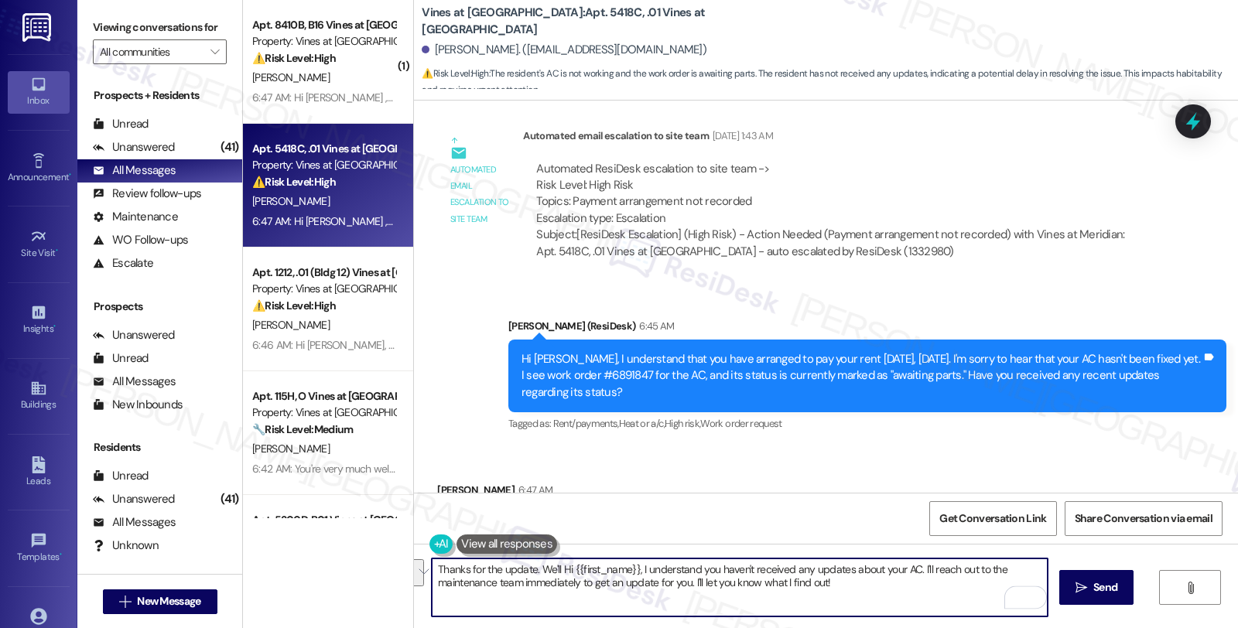
drag, startPoint x: 530, startPoint y: 569, endPoint x: 846, endPoint y: 583, distance: 316.0
click at [846, 583] on textarea "Thanks for the update. We'll Hi {{first_name}}, I understand you haven't receiv…" at bounding box center [740, 588] width 616 height 58
type textarea "Thanks for the update. A follow-up has been made and we will be in touch when w…"
click at [1076, 590] on icon "" at bounding box center [1082, 588] width 12 height 12
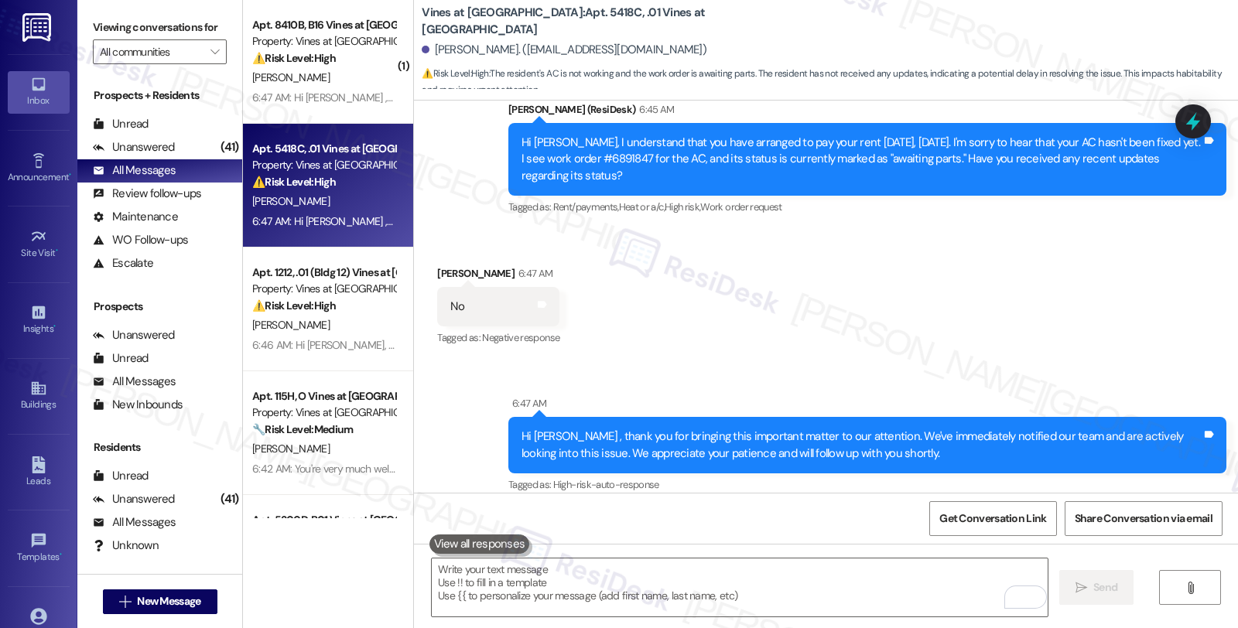
scroll to position [19243, 0]
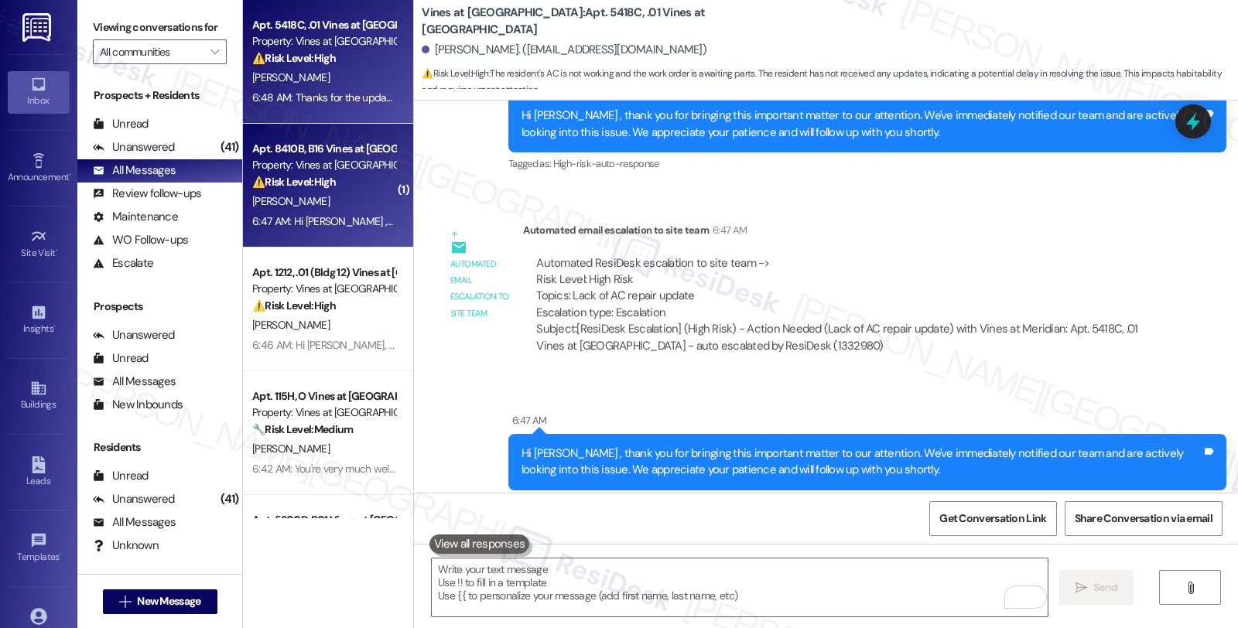
click at [361, 207] on div "J. Downs" at bounding box center [324, 201] width 146 height 19
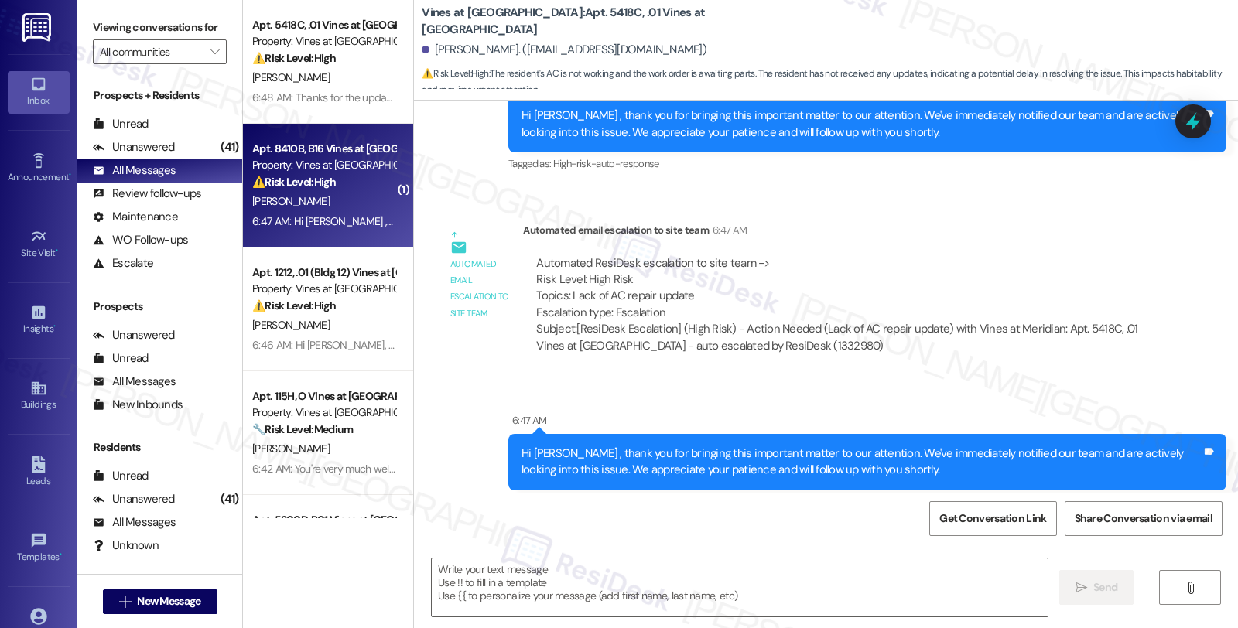
type textarea "Fetching suggested responses. Please feel free to read through the conversation…"
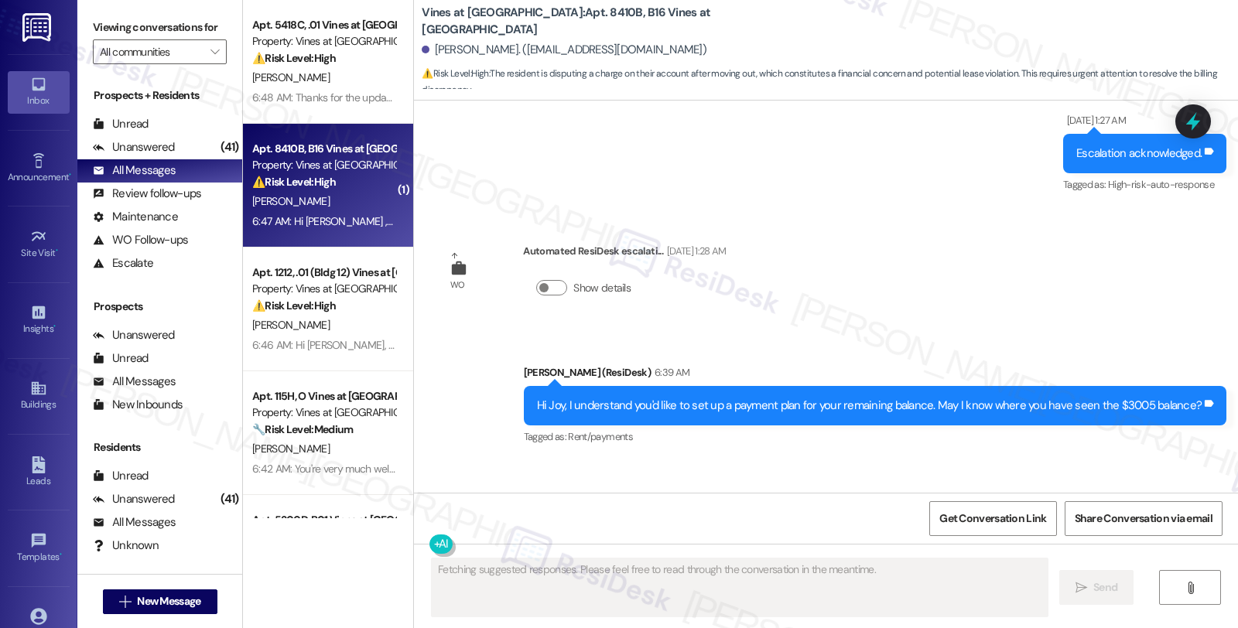
scroll to position [2899, 0]
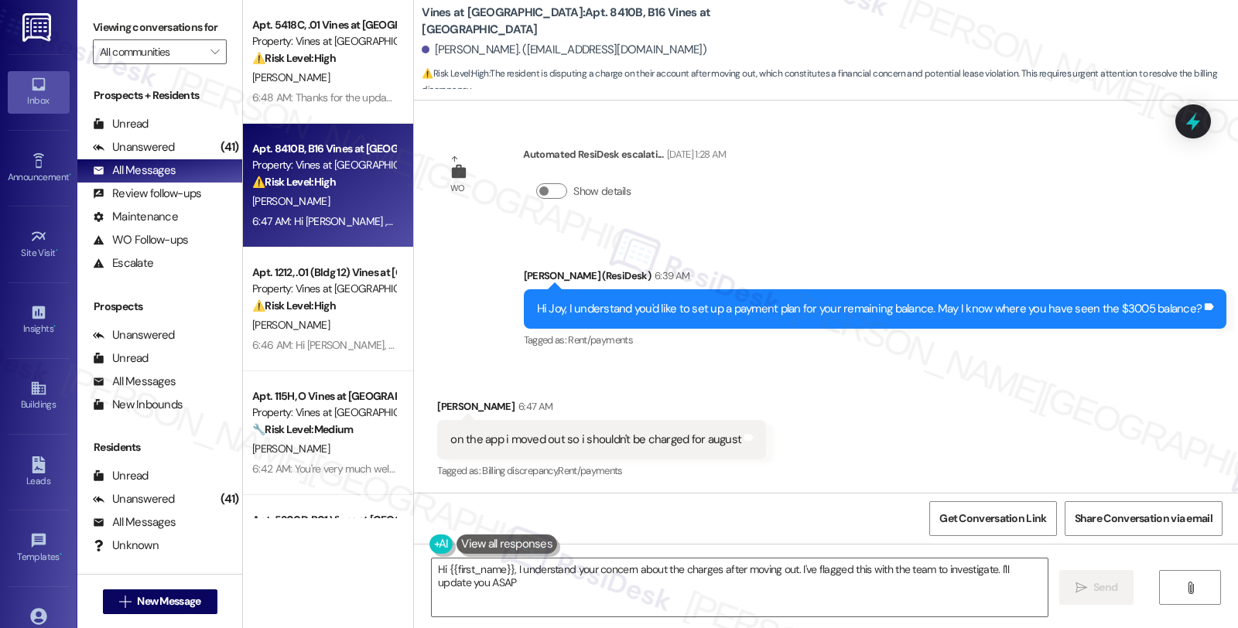
type textarea "Hi {{first_name}}, I understand your concern about the charges after moving out…"
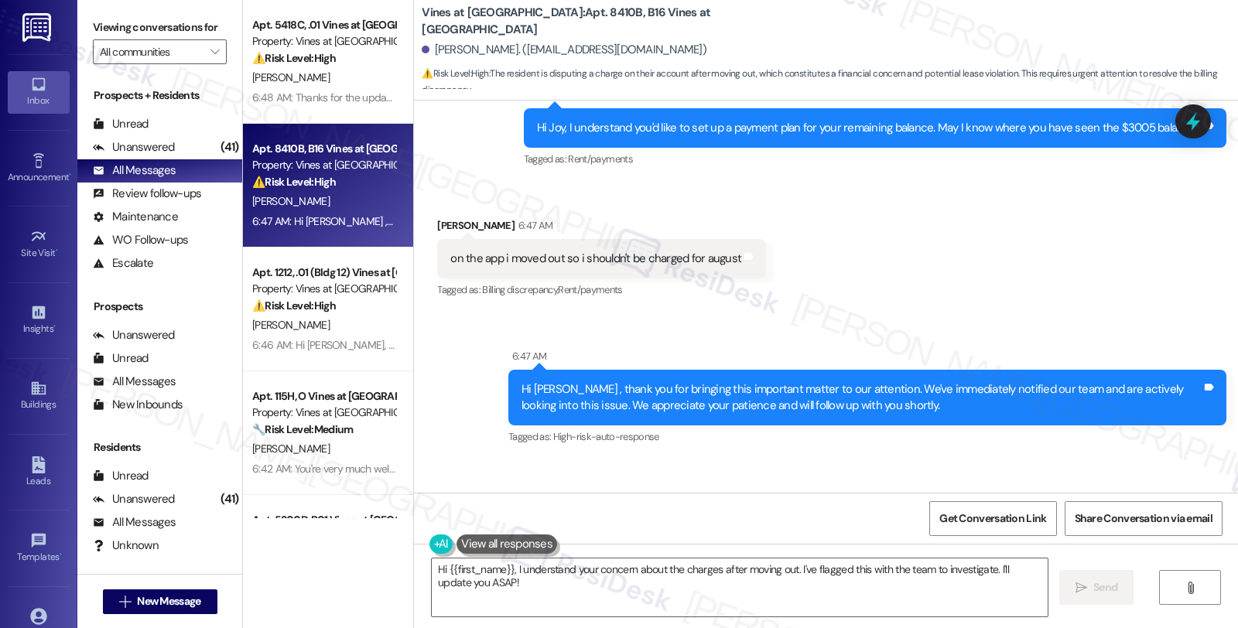
scroll to position [3066, 0]
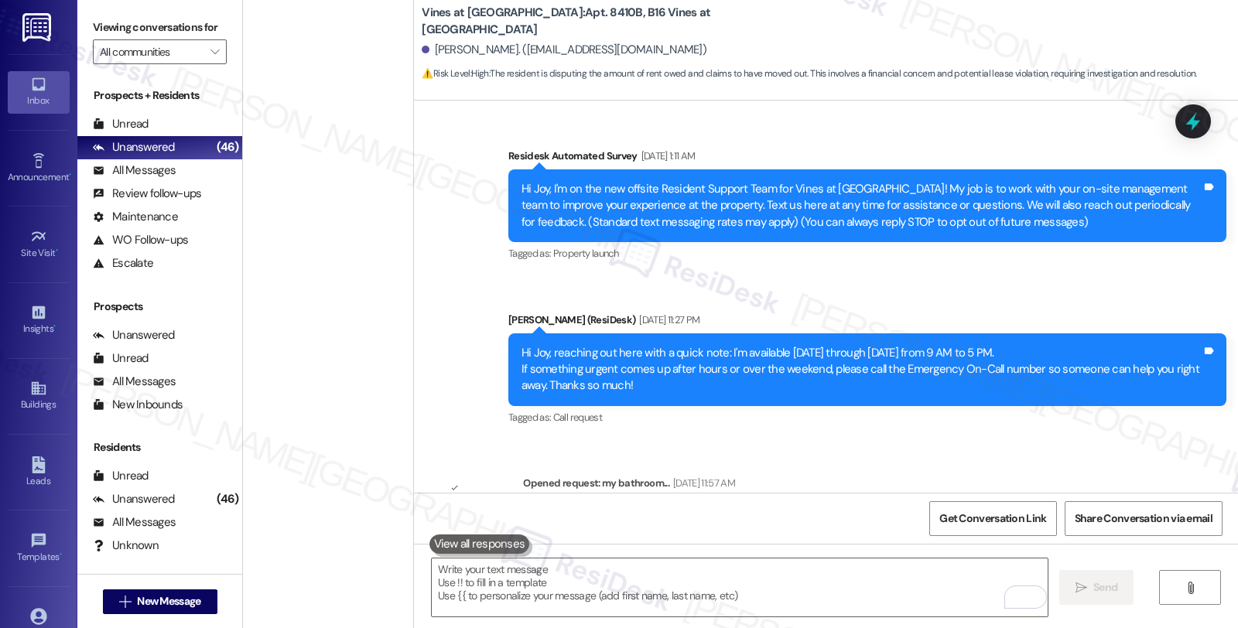
scroll to position [12, 0]
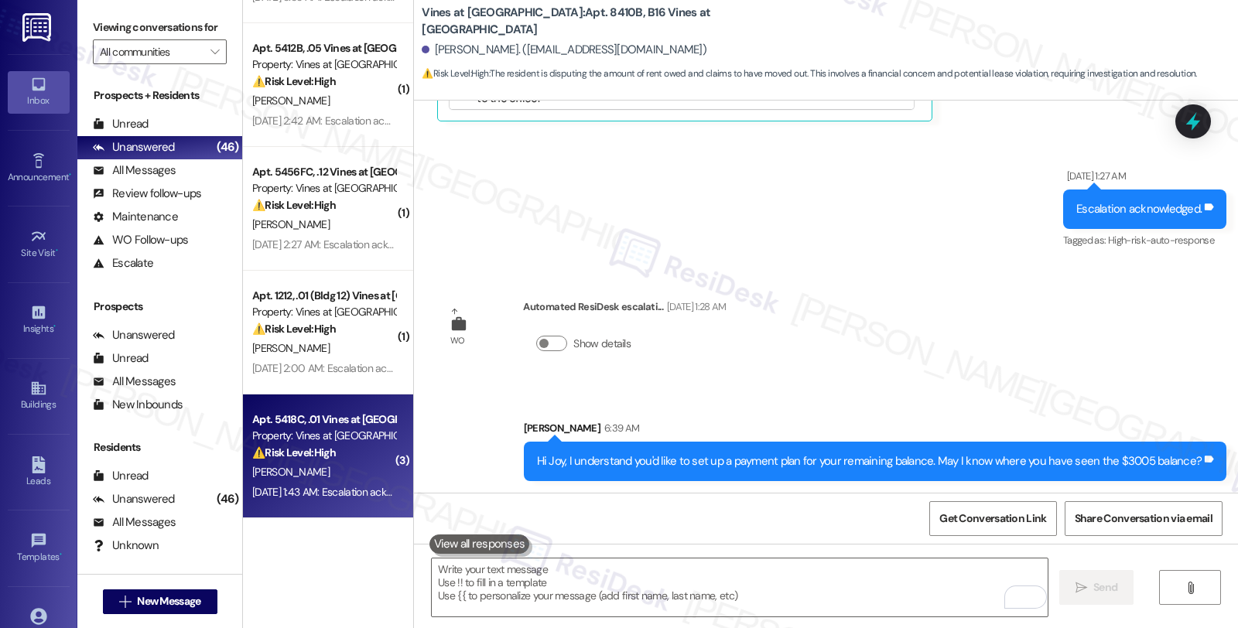
click at [323, 458] on strong "⚠️ Risk Level: High" at bounding box center [294, 453] width 84 height 14
type textarea "Fetching suggested responses. Please feel free to read through the conversation…"
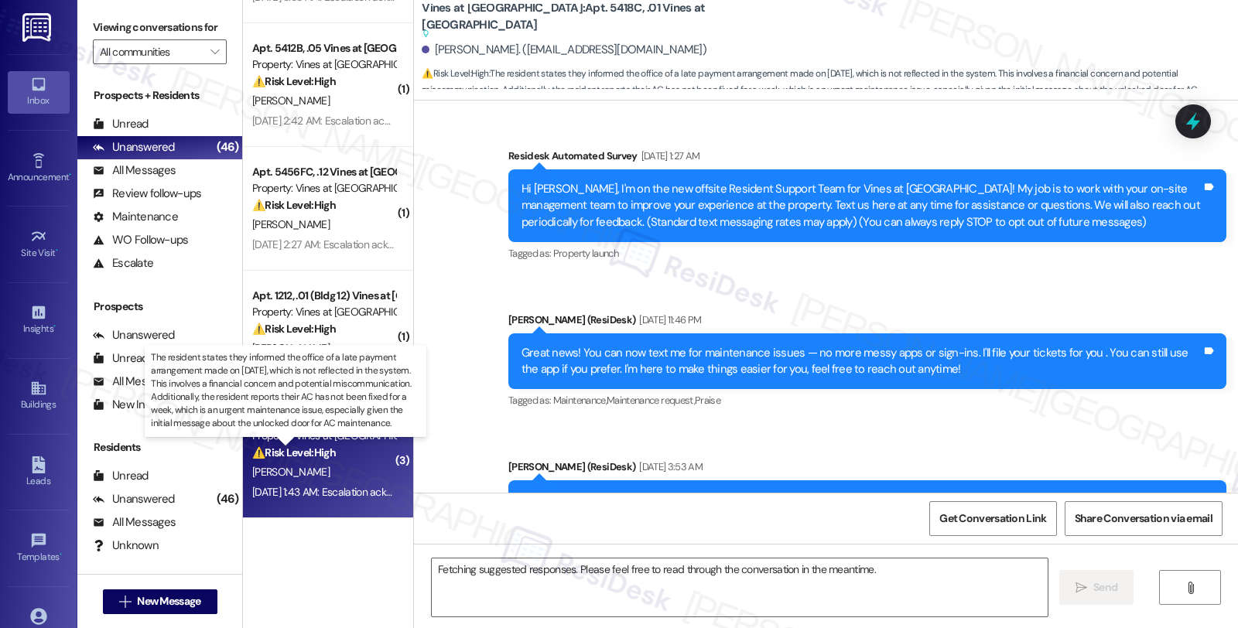
scroll to position [18716, 0]
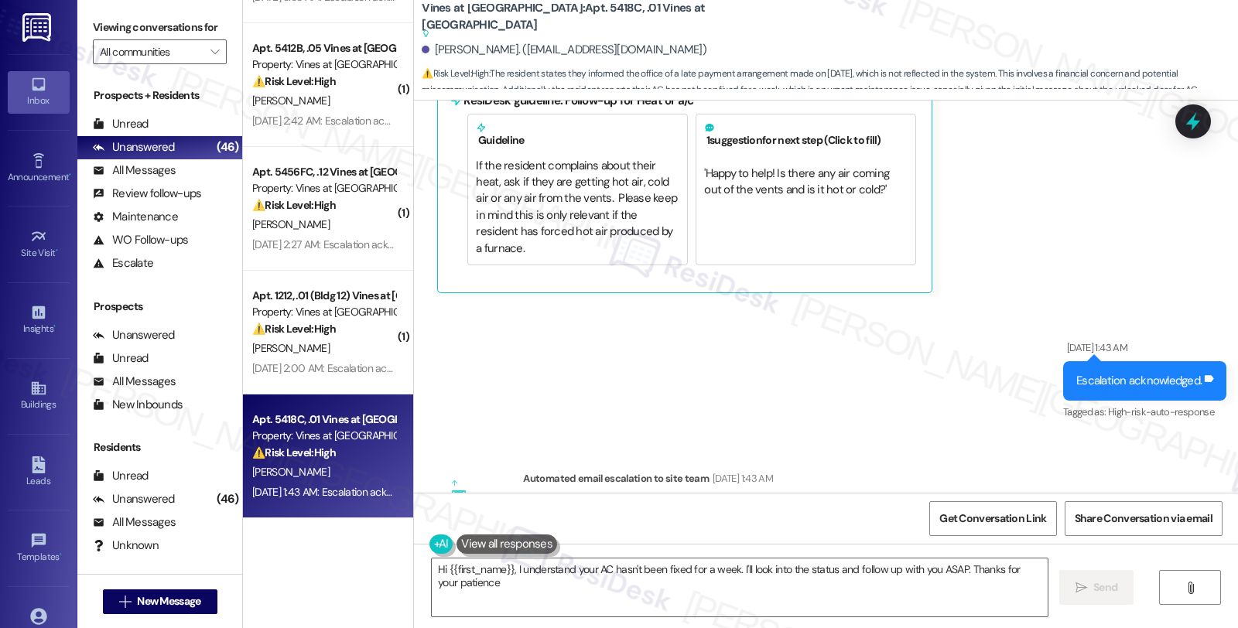
type textarea "Hi {{first_name}}, I understand your AC hasn't been fixed for a week. I'll look…"
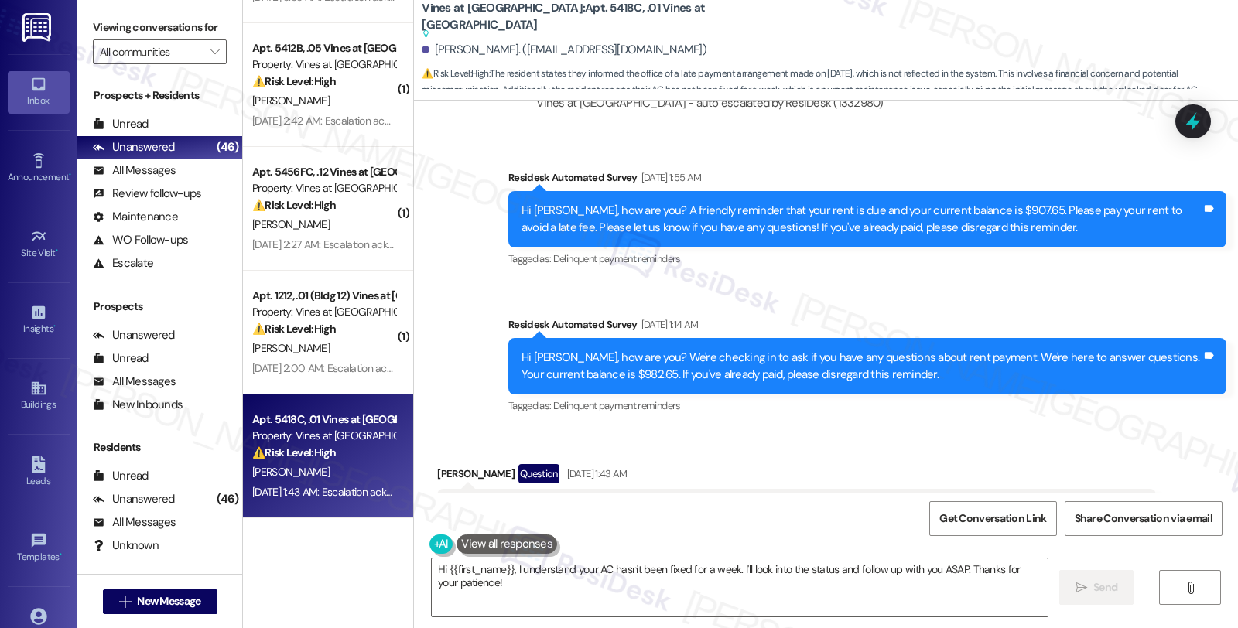
scroll to position [18115, 0]
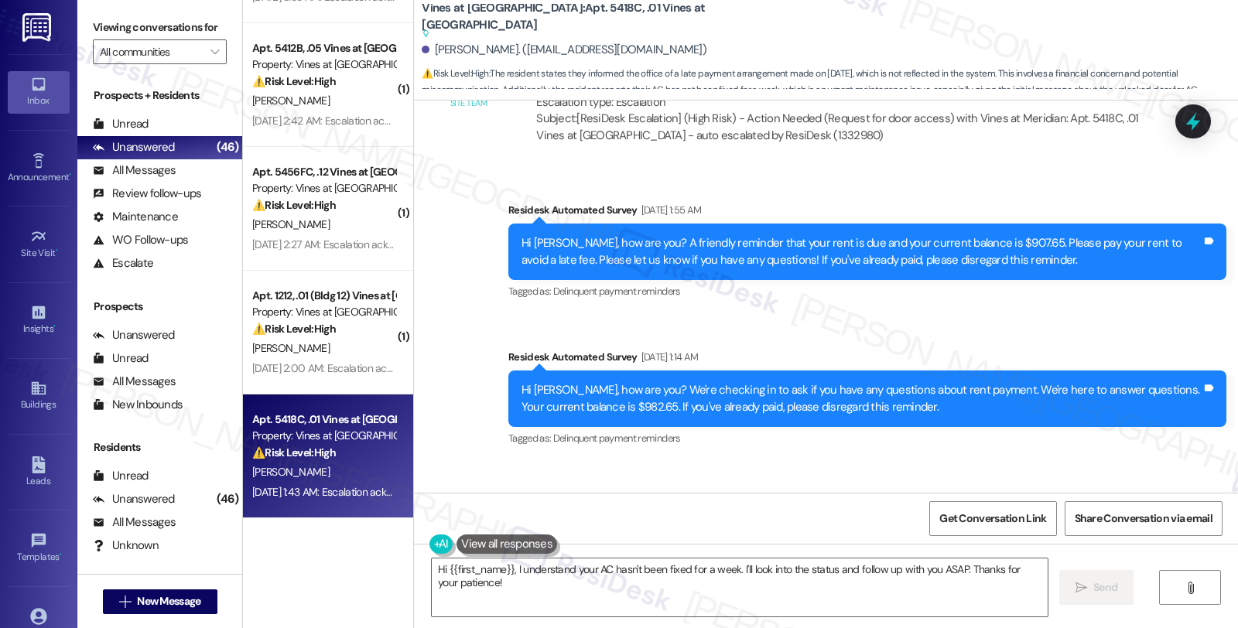
drag, startPoint x: 872, startPoint y: 443, endPoint x: 992, endPoint y: 443, distance: 119.9
click at [992, 533] on div "I made arrangements with a [DEMOGRAPHIC_DATA] in the office... Not [PERSON_NAME…" at bounding box center [790, 566] width 680 height 67
drag, startPoint x: 942, startPoint y: 459, endPoint x: 1041, endPoint y: 460, distance: 99.8
click at [1041, 533] on div "I made arrangements with a [DEMOGRAPHIC_DATA] in the office... Not [PERSON_NAME…" at bounding box center [790, 566] width 680 height 67
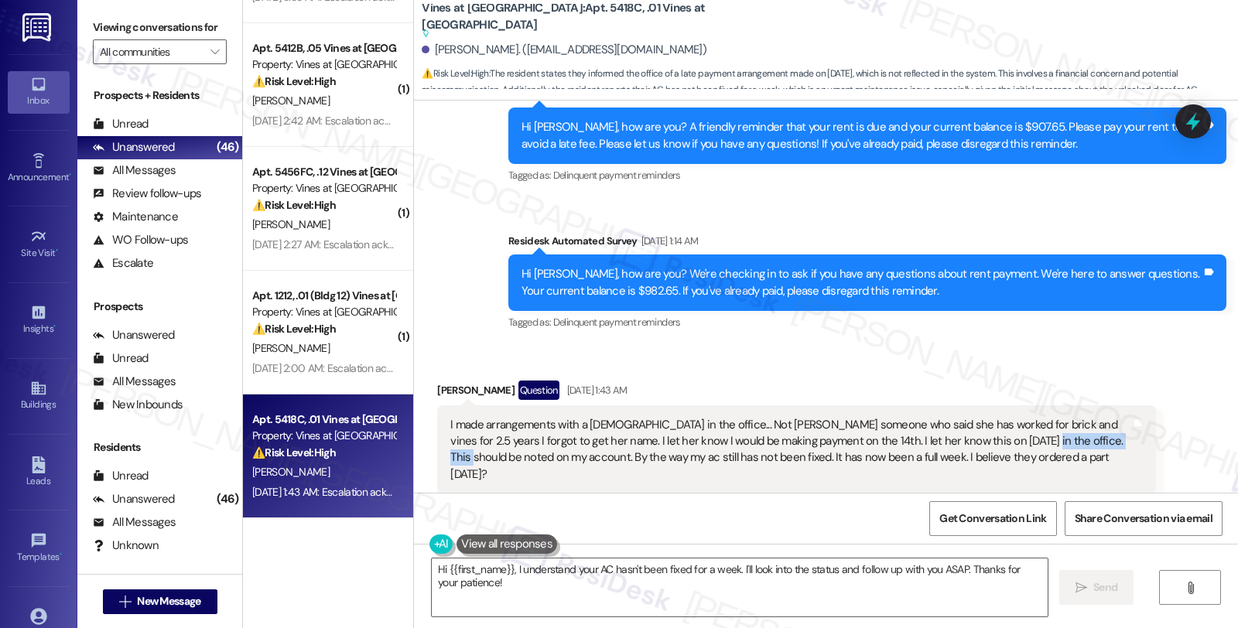
scroll to position [18200, 0]
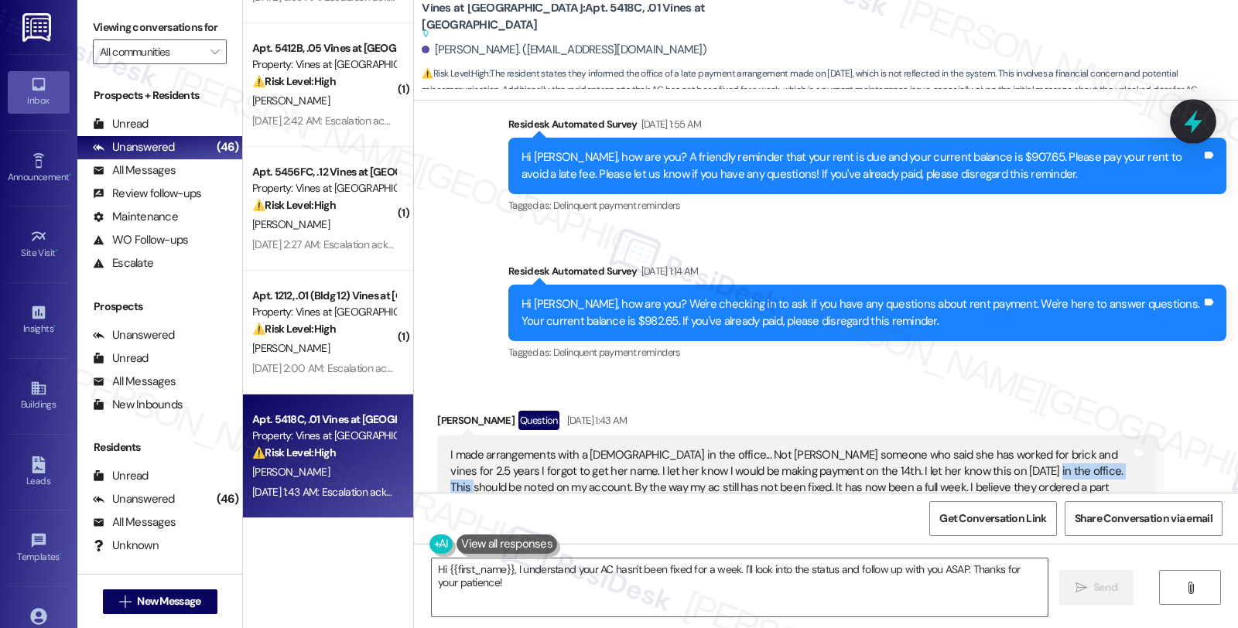
click at [1195, 118] on icon at bounding box center [1193, 121] width 26 height 26
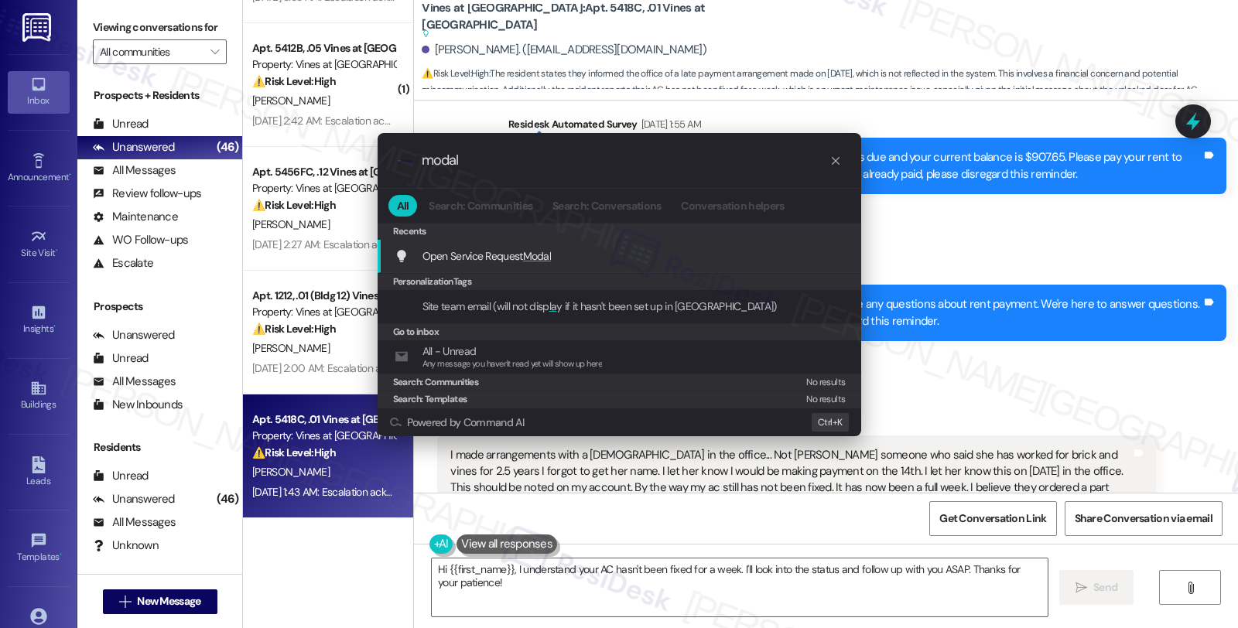
type input "modal"
click at [551, 245] on div "Open Service Request Modal Add shortcut" at bounding box center [620, 256] width 484 height 33
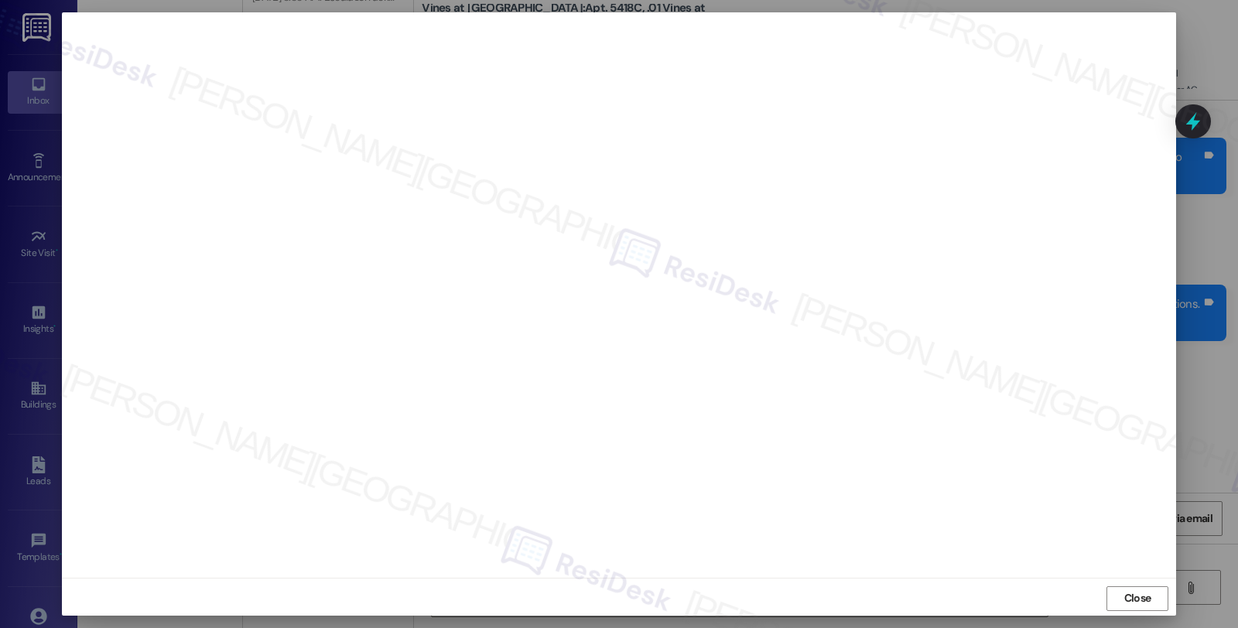
click at [1124, 593] on span "Close" at bounding box center [1137, 598] width 27 height 16
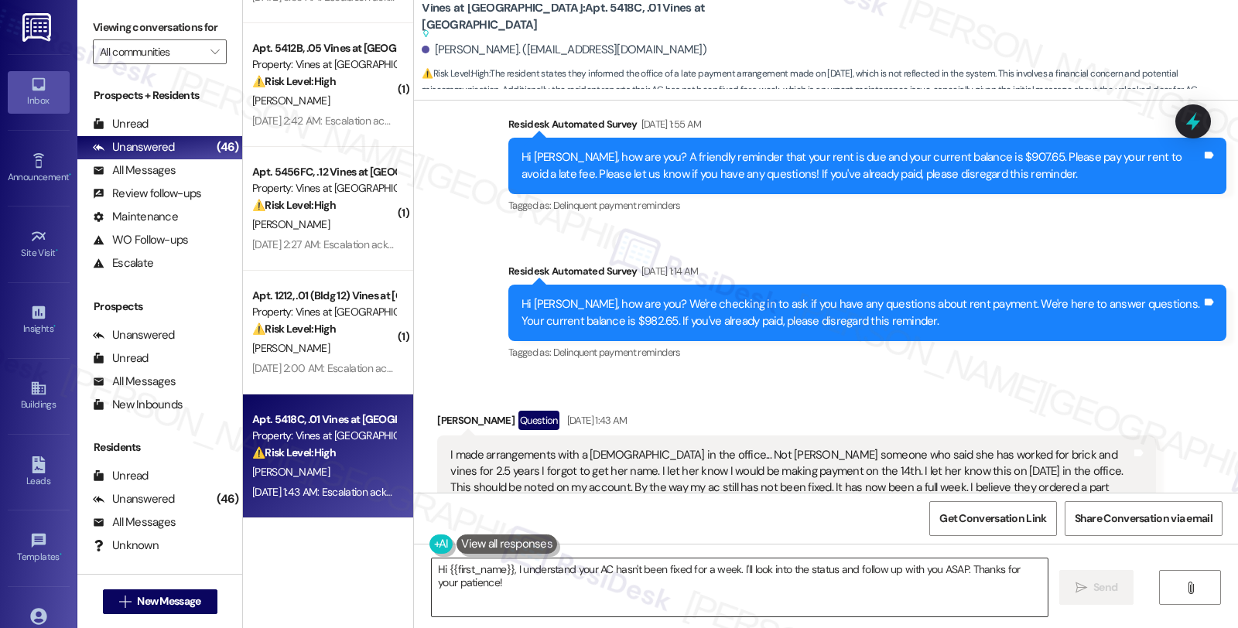
click at [506, 570] on textarea "Hi {{first_name}}, I understand your AC hasn't been fixed for a week. I'll look…" at bounding box center [740, 588] width 616 height 58
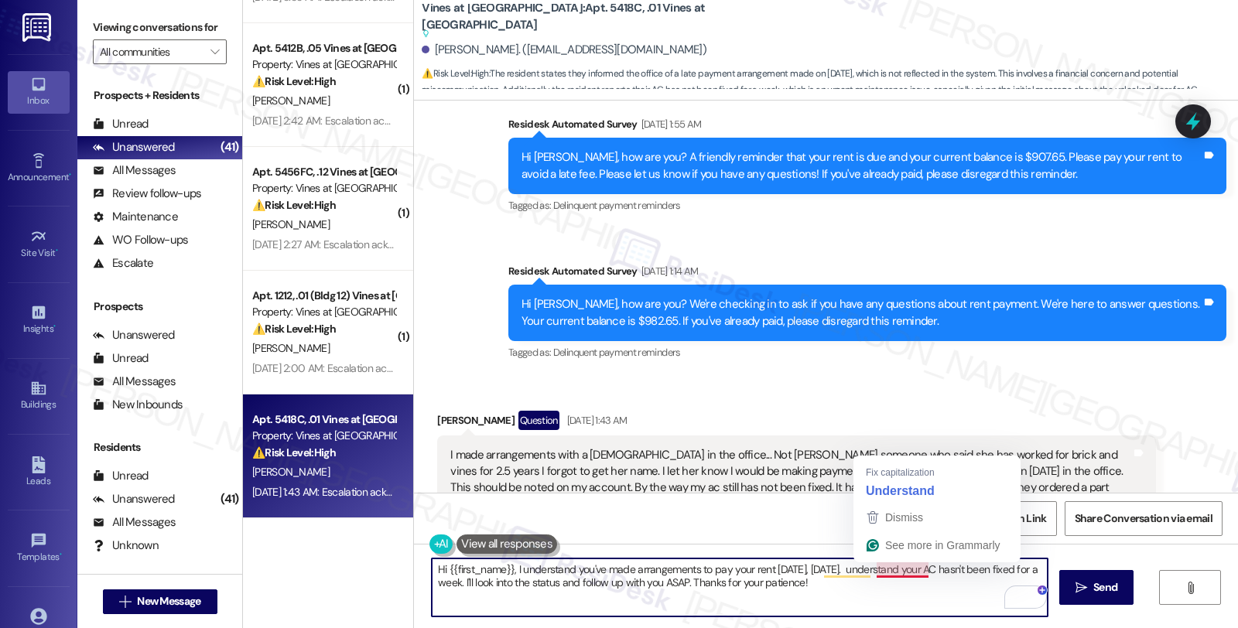
click at [867, 573] on textarea "Hi {{first_name}}, I understand you've made arrangements to pay your rent tomor…" at bounding box center [740, 588] width 616 height 58
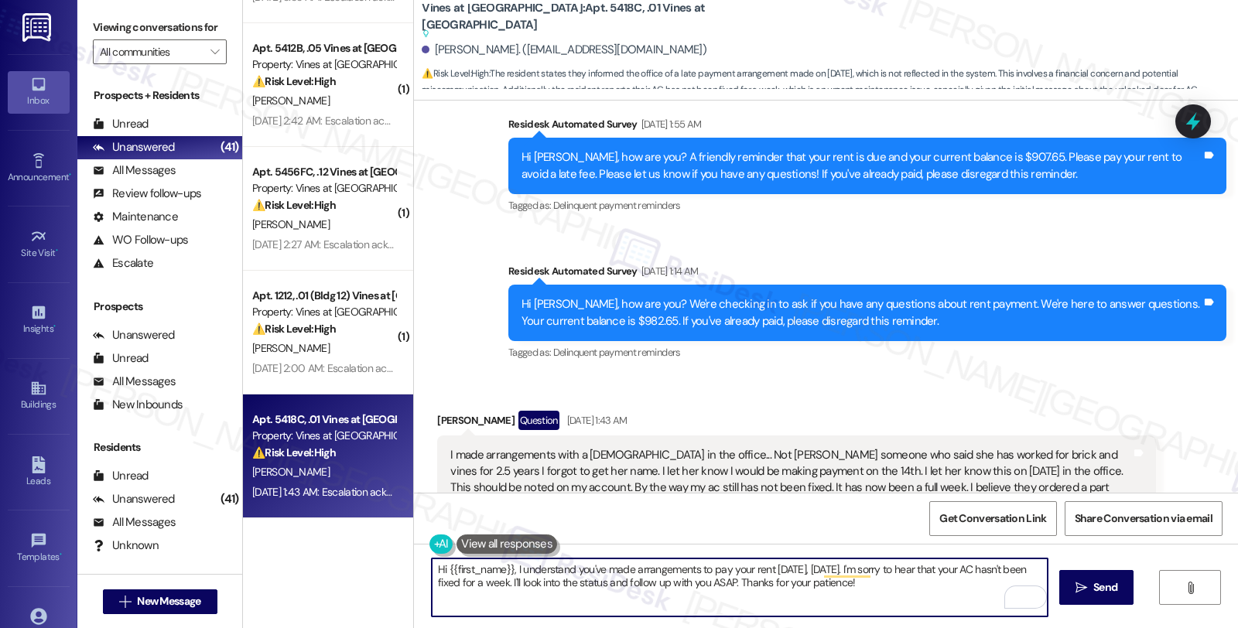
click at [474, 583] on textarea "Hi {{first_name}}, I understand you've made arrangements to pay your rent tomor…" at bounding box center [740, 588] width 616 height 58
type textarea "Hi {{first_name}}, I understand you've made arrangements to pay your rent tomor…"
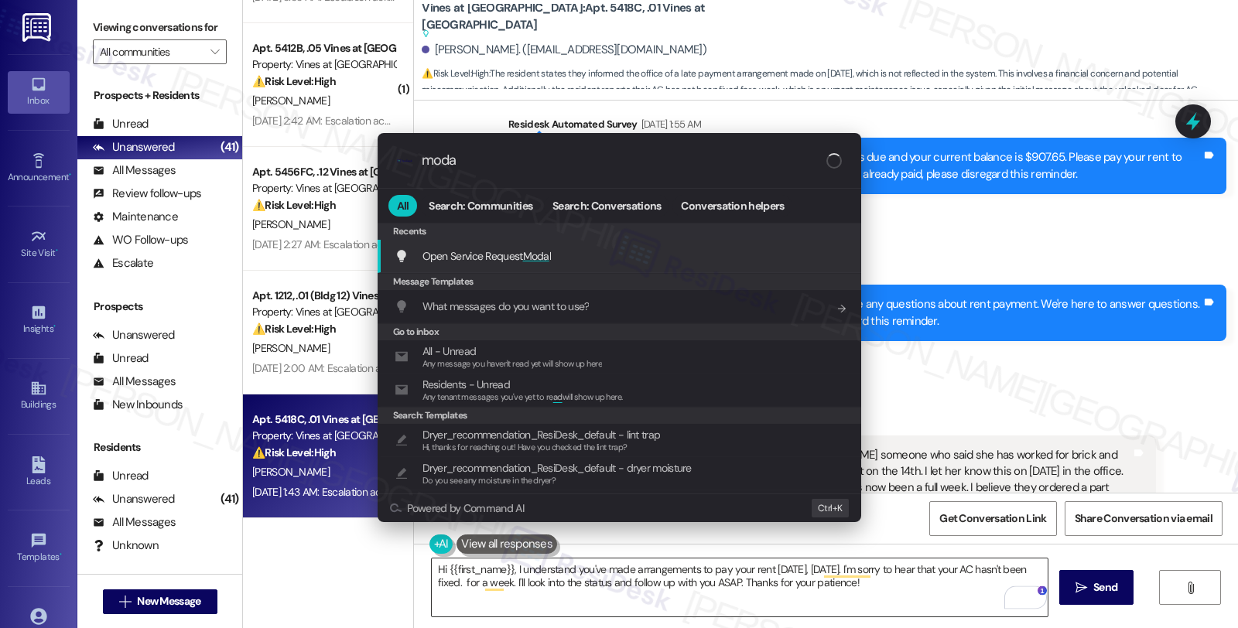
type input "modal"
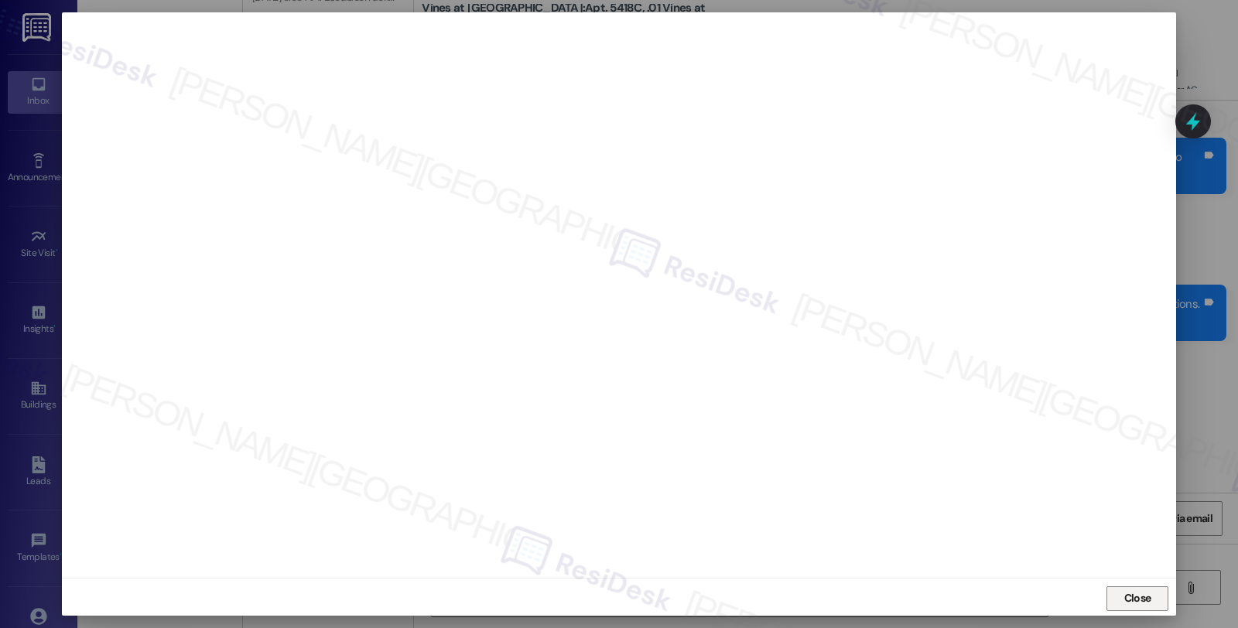
click at [1127, 593] on span "Close" at bounding box center [1137, 598] width 27 height 16
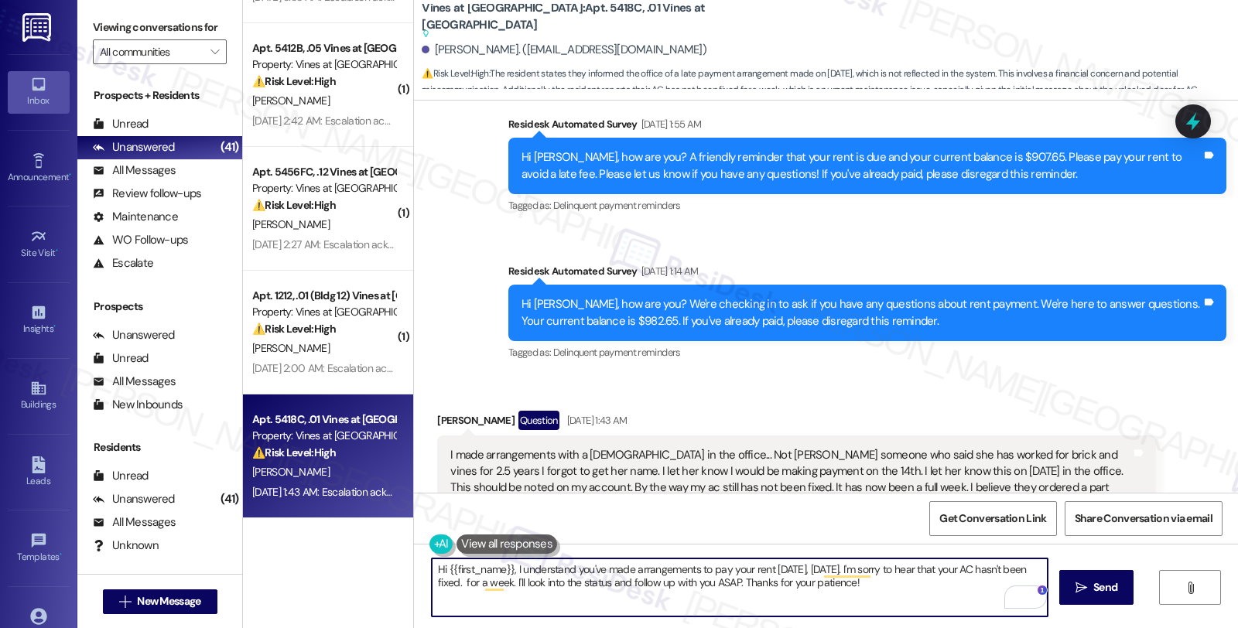
click at [888, 590] on textarea "Hi {{first_name}}, I understand you've made arrangements to pay your rent tomor…" at bounding box center [740, 588] width 616 height 58
paste textarea "6891847"
click at [792, 583] on textarea "Hi {{first_name}}, I understand you've made arrangements to pay your rent tomor…" at bounding box center [740, 588] width 616 height 58
click at [838, 583] on textarea "Hi {{first_name}}, I understand you've made arrangements to pay your rent tomor…" at bounding box center [740, 588] width 616 height 58
click at [844, 582] on textarea "Hi {{first_name}}, I understand you've made arrangements to pay your rent tomor…" at bounding box center [740, 588] width 616 height 58
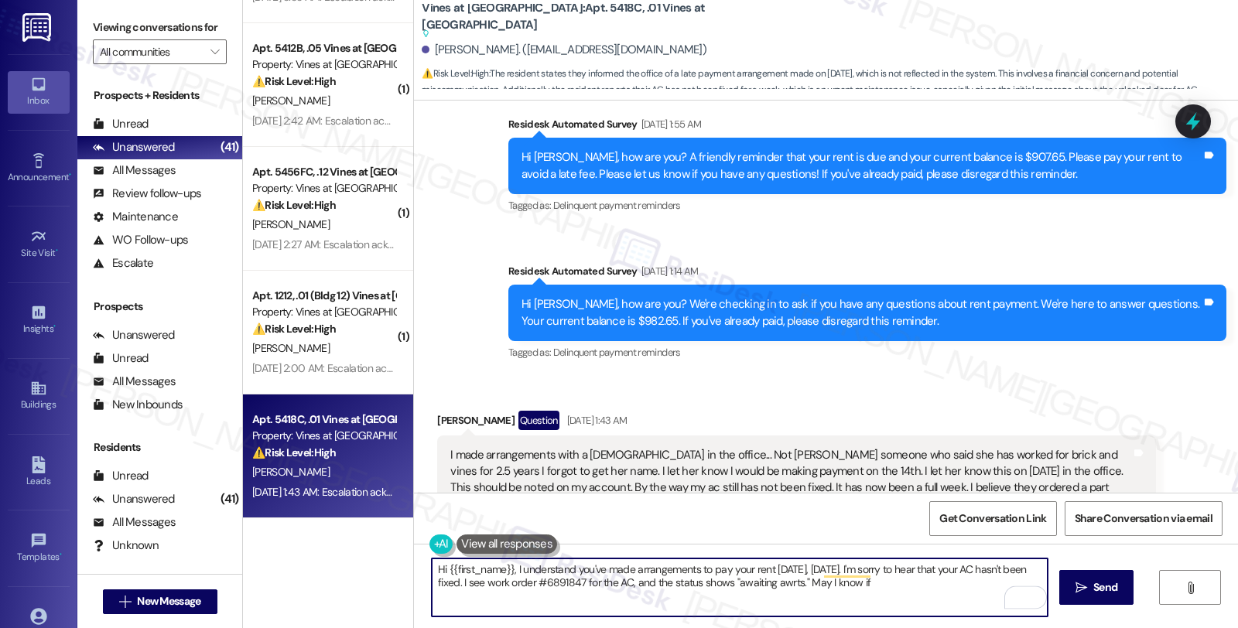
click at [916, 583] on textarea "Hi {{first_name}}, I understand you've made arrangements to pay your rent tomor…" at bounding box center [740, 588] width 616 height 58
type textarea "Hi {{first_name}}, I understand you've made arrangements to pay your rent tomor…"
click at [1007, 597] on div "Rewrite with Grammarly" at bounding box center [1005, 598] width 17 height 18
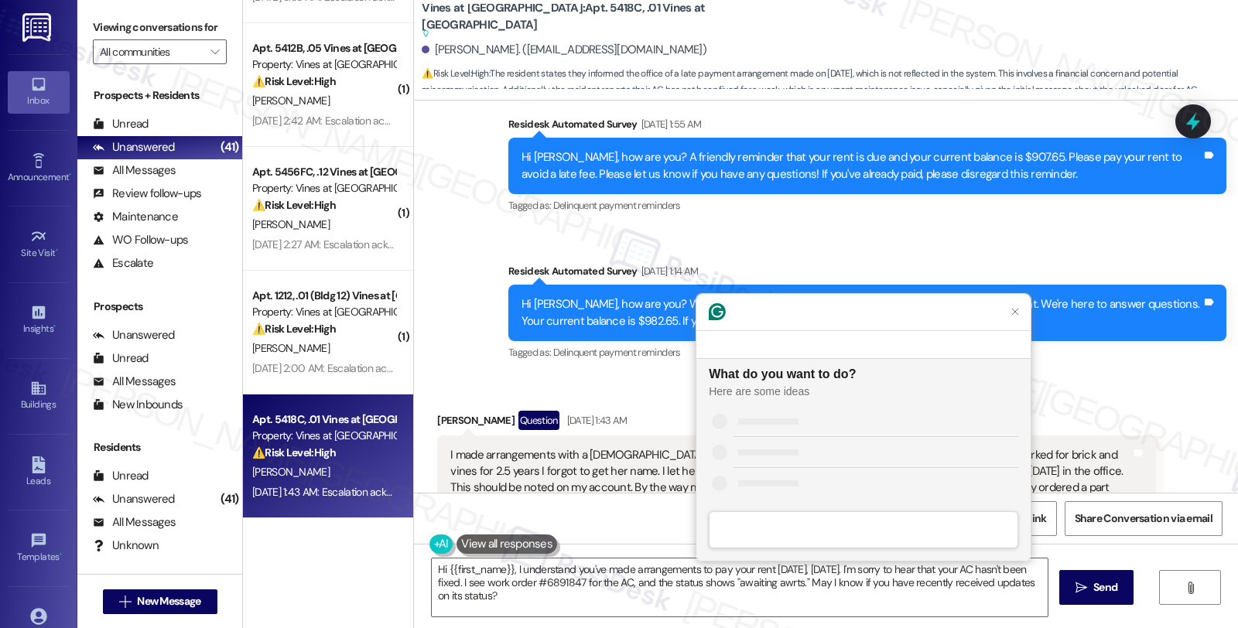
scroll to position [0, 0]
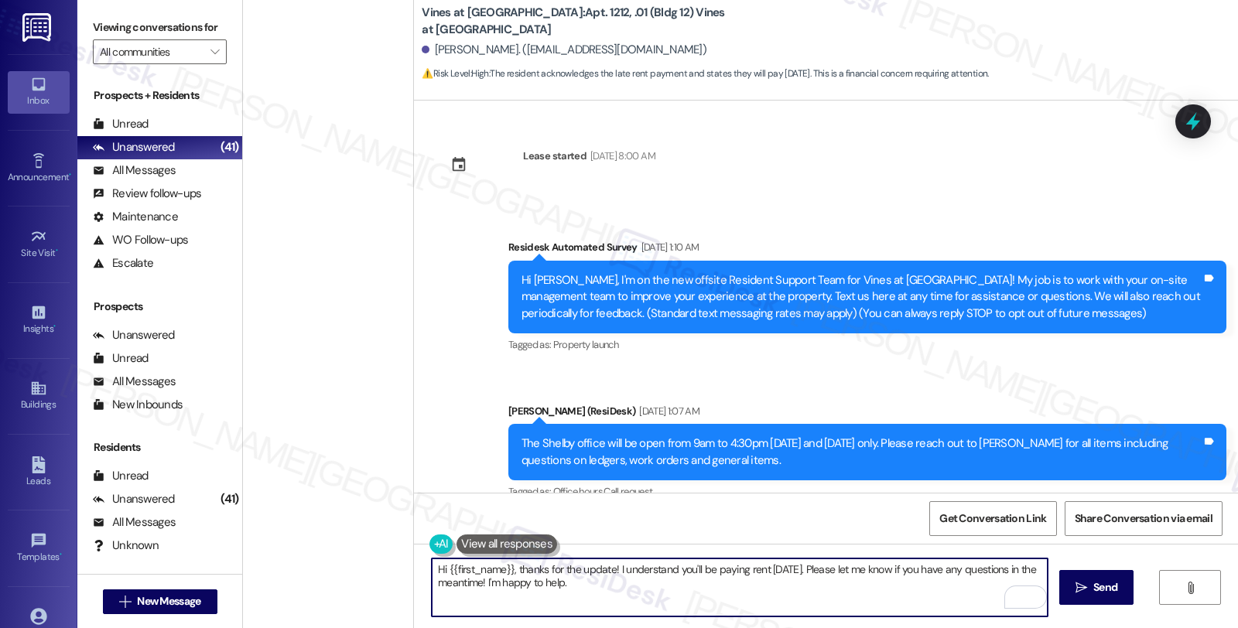
scroll to position [5553, 0]
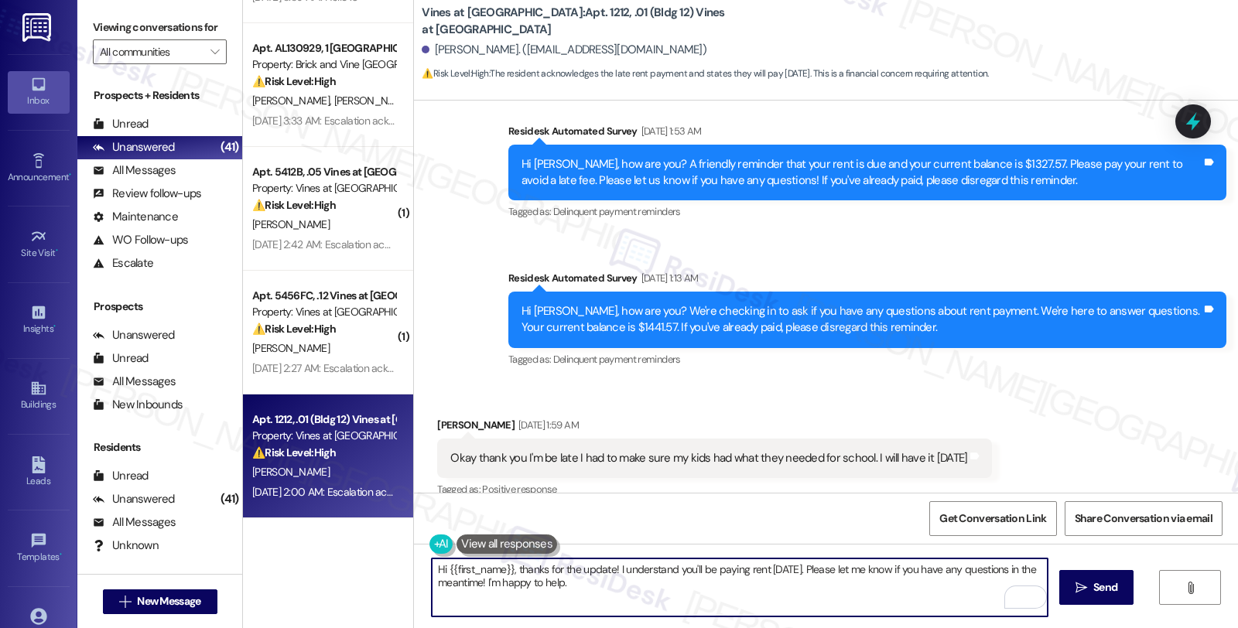
click at [806, 566] on textarea "Hi {{first_name}}, thanks for the update! I understand you'll be paying rent [D…" at bounding box center [740, 588] width 616 height 58
click at [769, 574] on textarea "Hi {{first_name}}, thanks for the update! I understand you'll be paying rent [D…" at bounding box center [740, 588] width 616 height 58
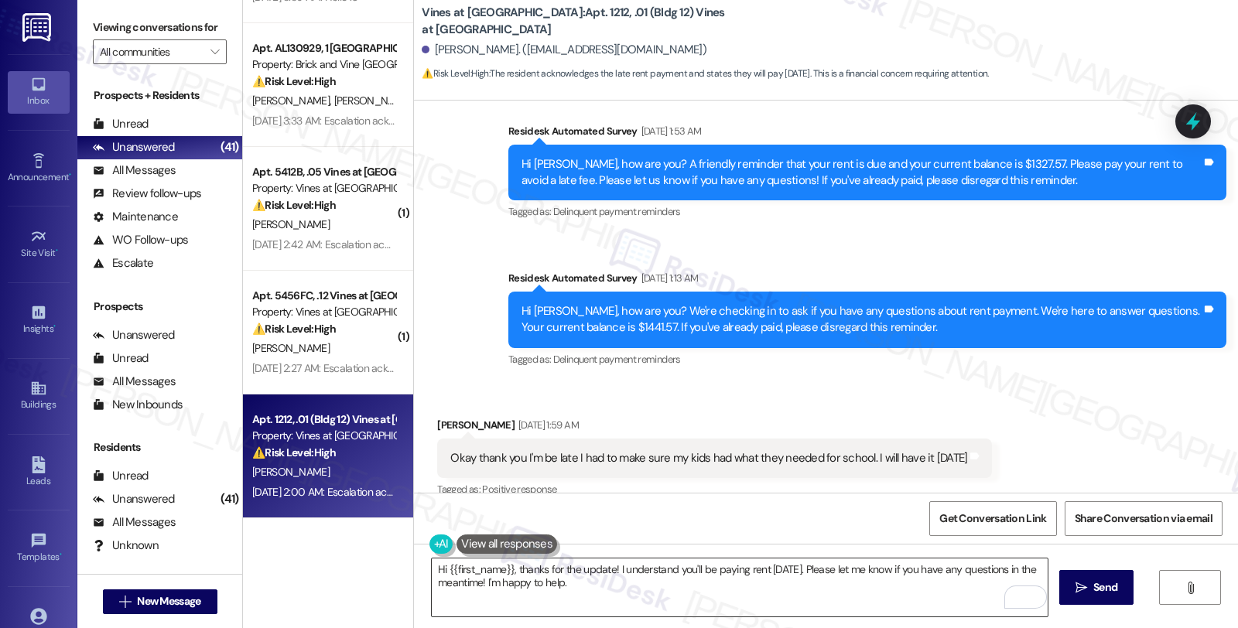
click at [805, 569] on textarea "Hi {{first_name}}, thanks for the update! I understand you'll be paying rent [D…" at bounding box center [740, 588] width 616 height 58
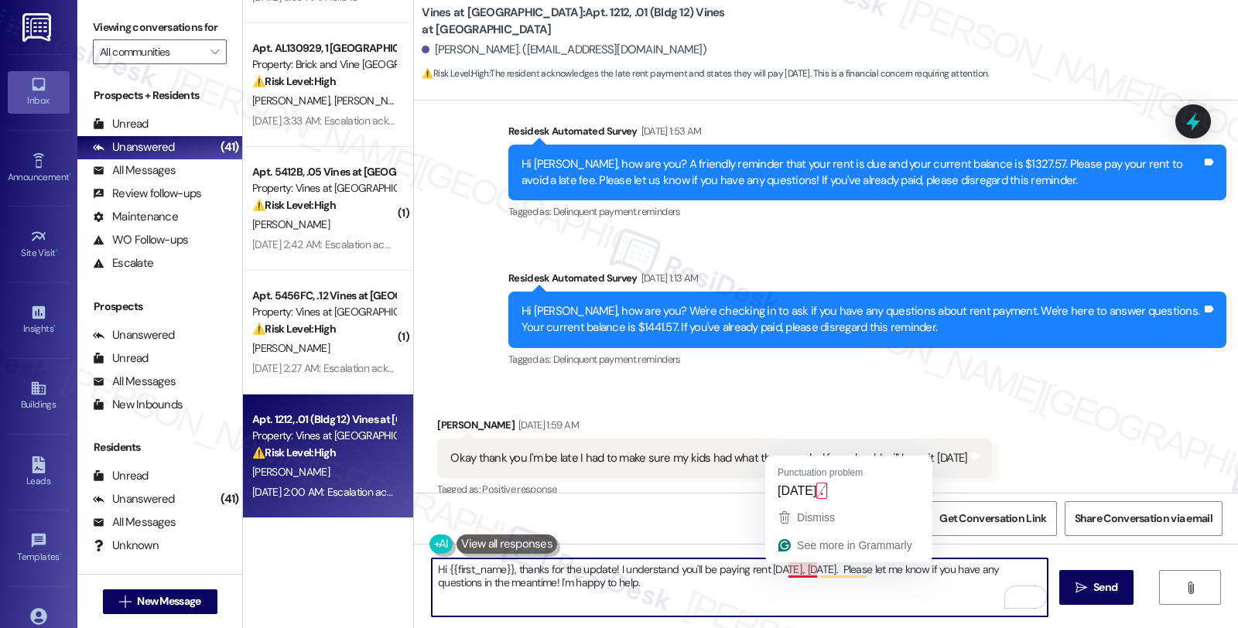
click at [801, 574] on textarea "Hi {{first_name}}, thanks for the update! I understand you'll be paying rent [D…" at bounding box center [740, 588] width 616 height 58
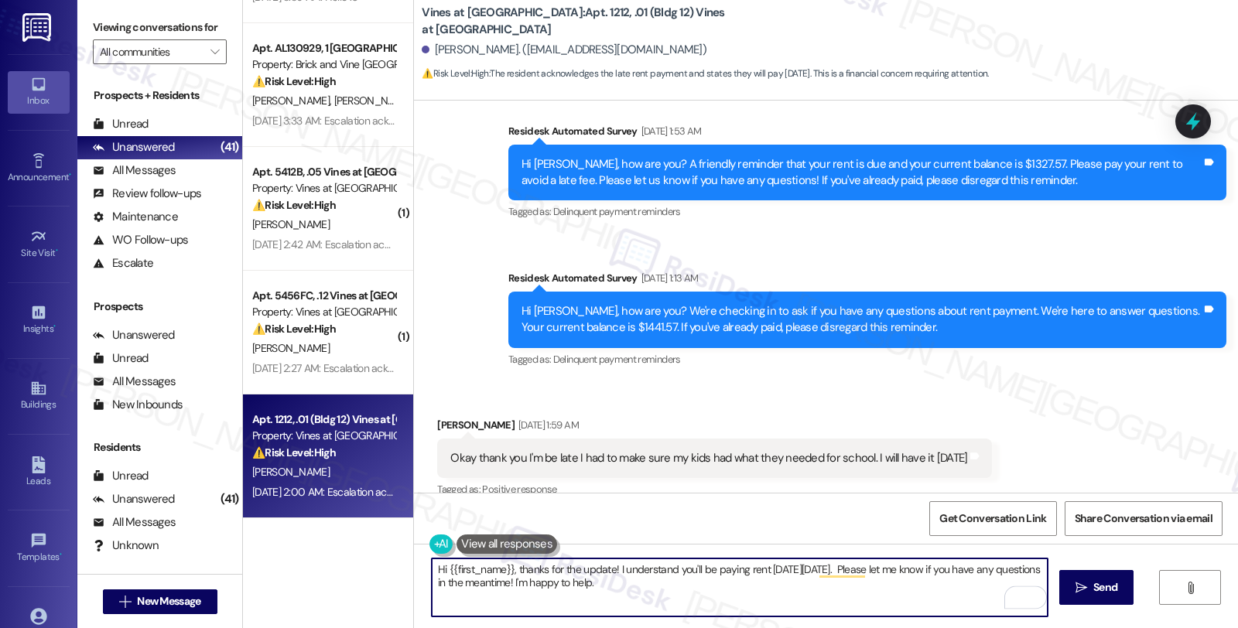
scroll to position [5812, 0]
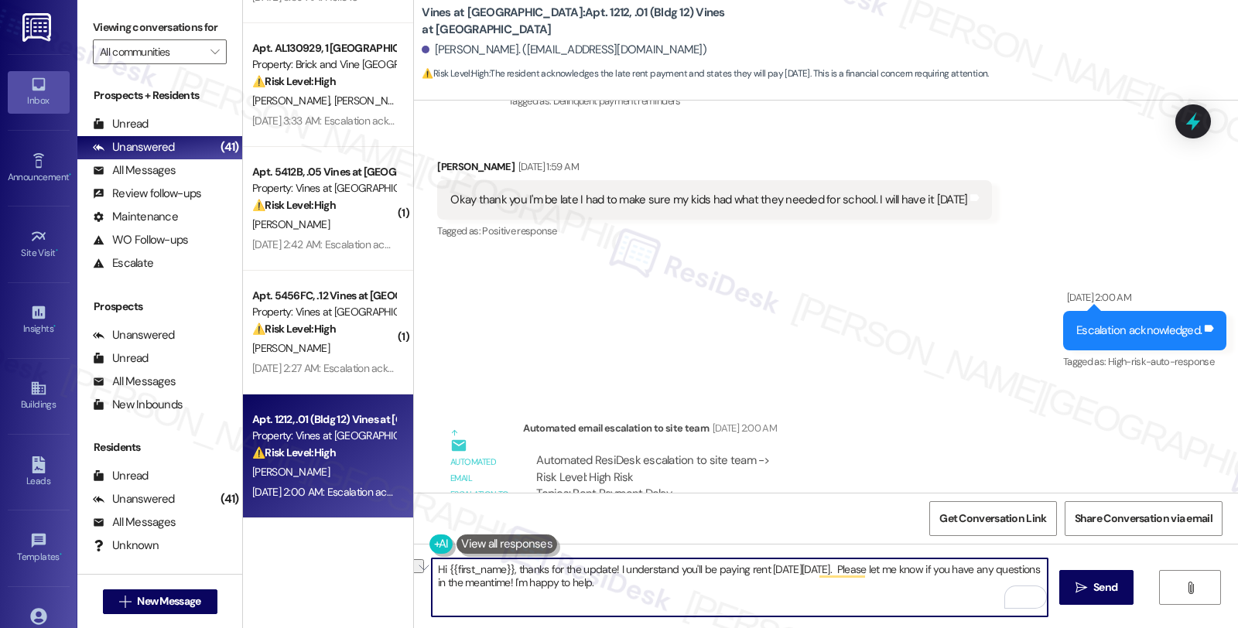
drag, startPoint x: 551, startPoint y: 583, endPoint x: 741, endPoint y: 583, distance: 190.3
click at [741, 583] on textarea "Hi {{first_name}}, thanks for the update! I understand you'll be paying rent [D…" at bounding box center [740, 588] width 616 height 58
type textarea "Hi {{first_name}}, thanks for the update! I understand you'll be paying rent [D…"
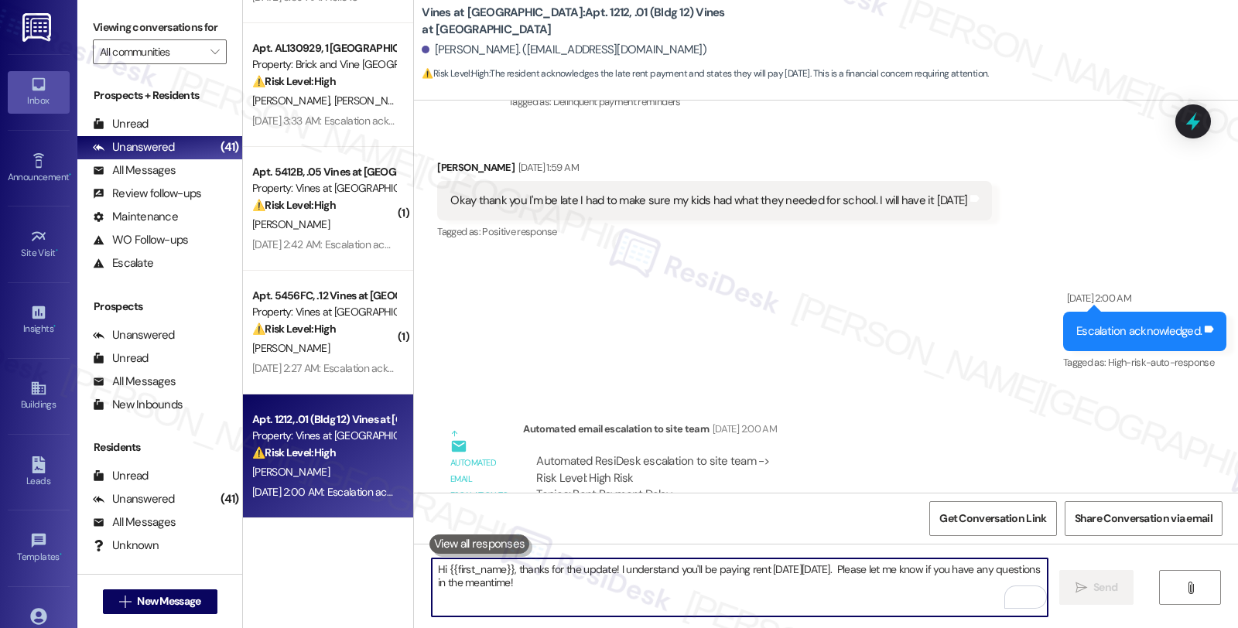
scroll to position [5936, 0]
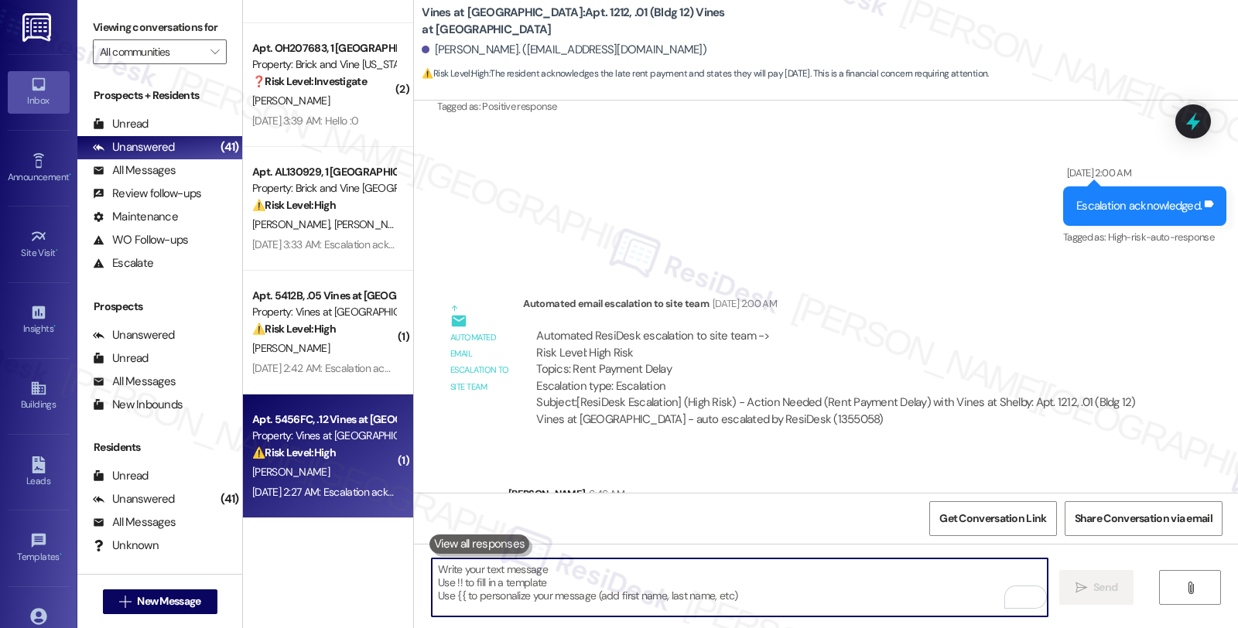
click at [292, 445] on div "⚠️ Risk Level: High The resident is communicating about a late rent payment and…" at bounding box center [323, 453] width 143 height 16
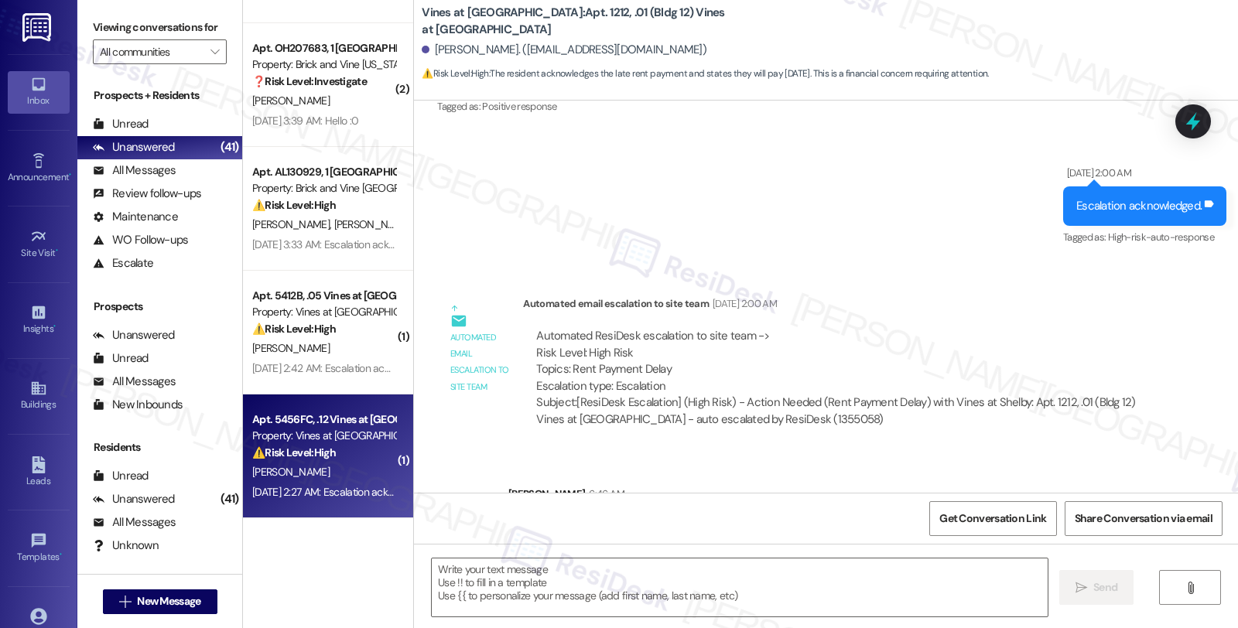
type textarea "Fetching suggested responses. Please feel free to read through the conversation…"
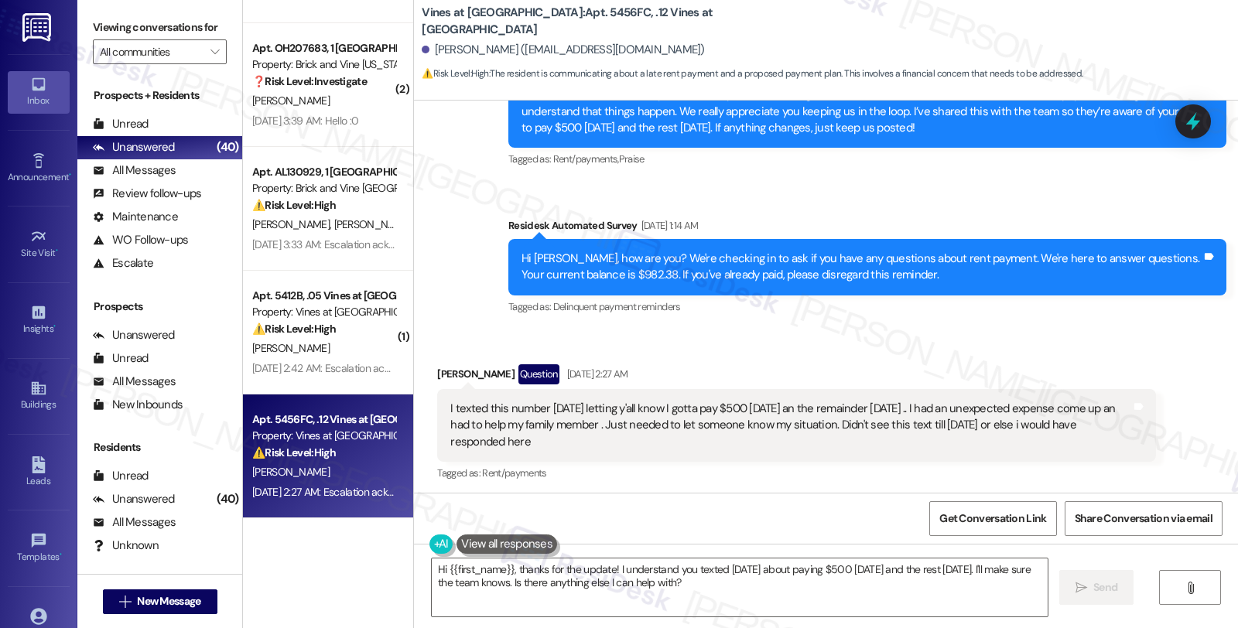
scroll to position [4434, 0]
click at [685, 569] on textarea "Hi {{first_name}}, thanks for the update! I understand you texted [DATE] about …" at bounding box center [740, 588] width 616 height 58
drag, startPoint x: 458, startPoint y: 357, endPoint x: 427, endPoint y: 344, distance: 33.6
click at [437, 389] on div "I texted this number [DATE] letting y'all know I gotta pay $500 [DATE] an the r…" at bounding box center [796, 425] width 718 height 73
copy div "I texted this number [DATE] letting y'all know I gotta pay $500 [DATE] an the r…"
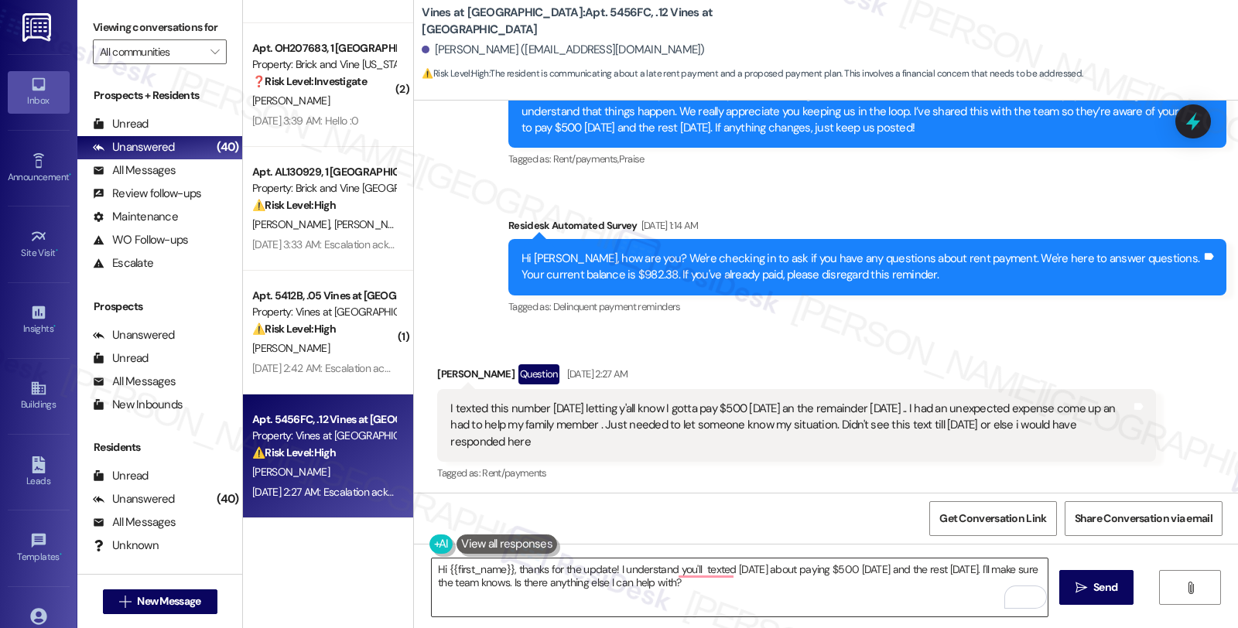
click at [609, 563] on textarea "Hi {{first_name}}, thanks for the update! I understand you'll texted [DATE] abo…" at bounding box center [740, 588] width 616 height 58
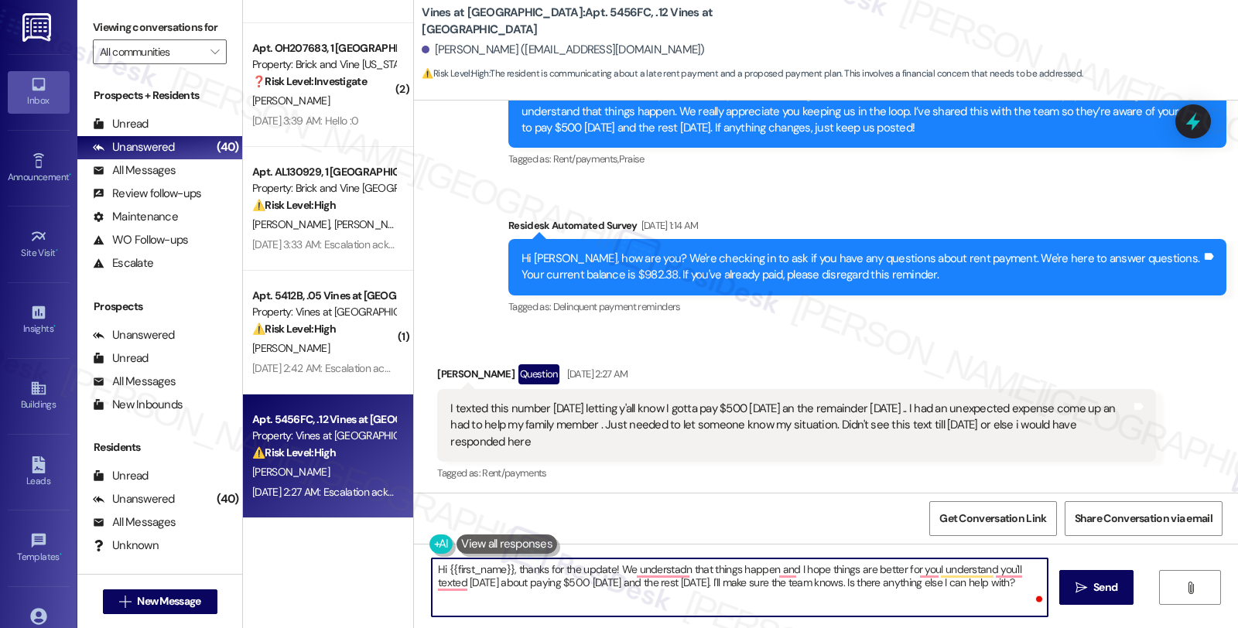
click at [898, 567] on textarea "Hi {{first_name}}, thanks for the update! We understadn that things happen and …" at bounding box center [740, 588] width 616 height 58
click at [864, 571] on textarea "Hi {{first_name}}, thanks for the update! We understadn that things happen and …" at bounding box center [740, 588] width 616 height 58
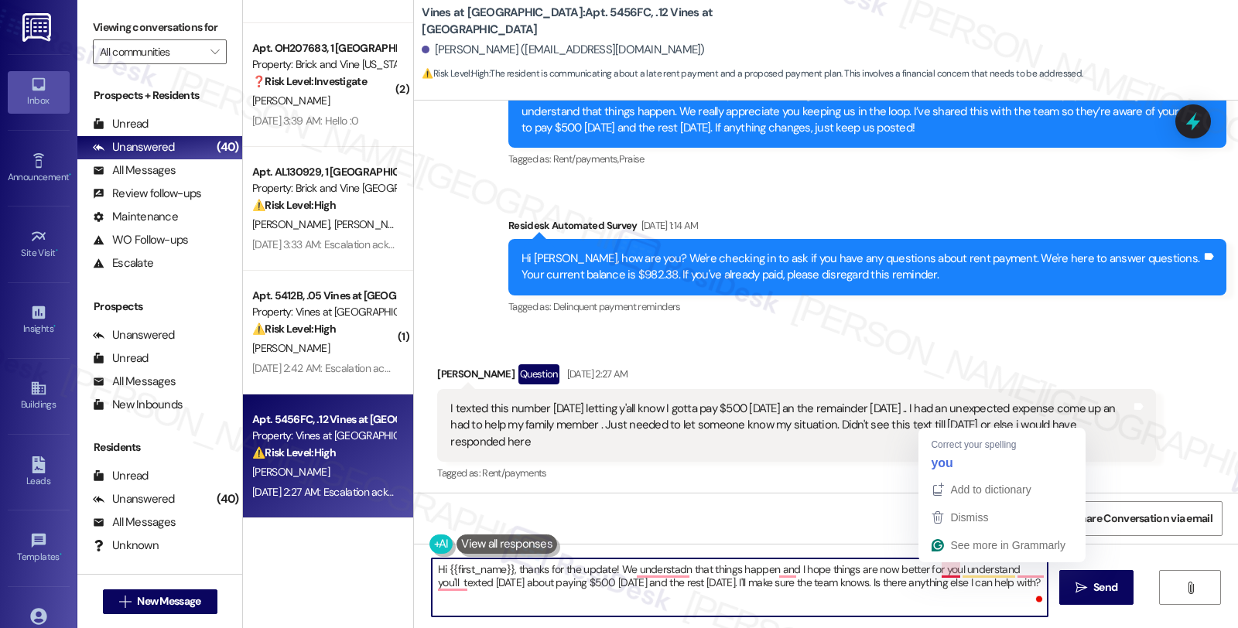
click at [948, 569] on textarea "Hi {{first_name}}, thanks for the update! We understadn that things happen and …" at bounding box center [740, 588] width 616 height 58
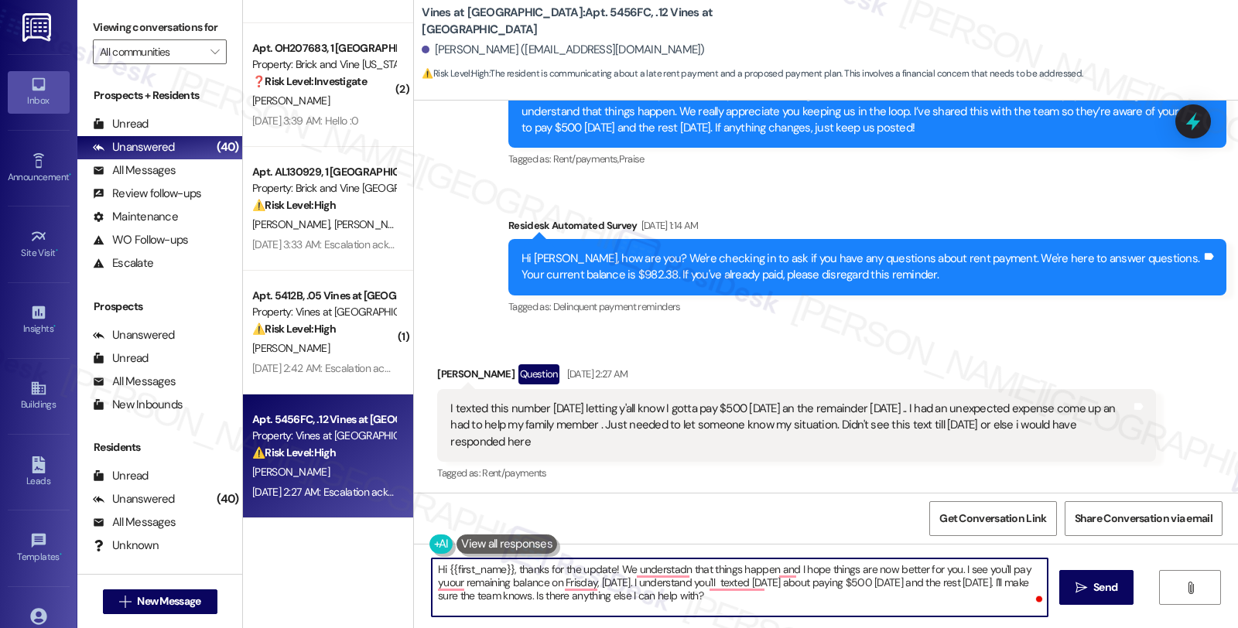
click at [818, 608] on textarea "Hi {{first_name}}, thanks for the update! We understadn that things happen and …" at bounding box center [740, 588] width 616 height 58
drag, startPoint x: 825, startPoint y: 586, endPoint x: 855, endPoint y: 585, distance: 30.2
click at [855, 585] on textarea "Hi {{first_name}}, thanks for the update! We understadn that things happen and …" at bounding box center [740, 588] width 616 height 58
click at [608, 577] on textarea "Hi {{first_name}}, thanks for the update! We understand that things happen, and…" at bounding box center [740, 588] width 616 height 58
type textarea "Hi {{first_name}}, thanks for the update! We understand that things happen, and…"
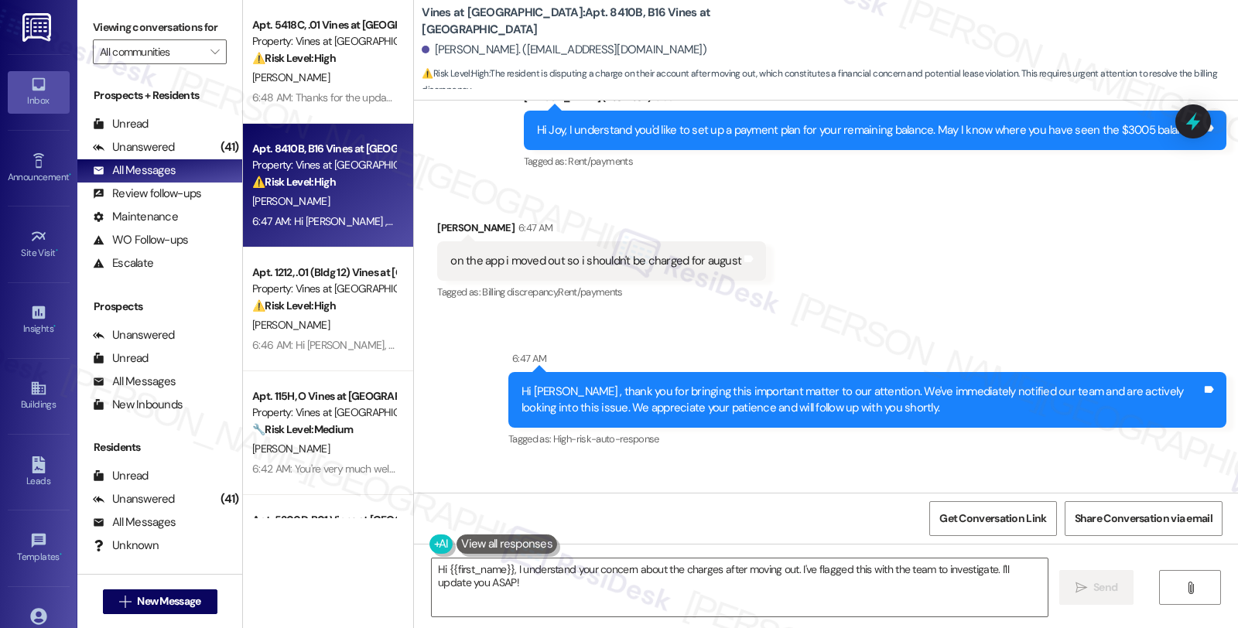
scroll to position [3066, 0]
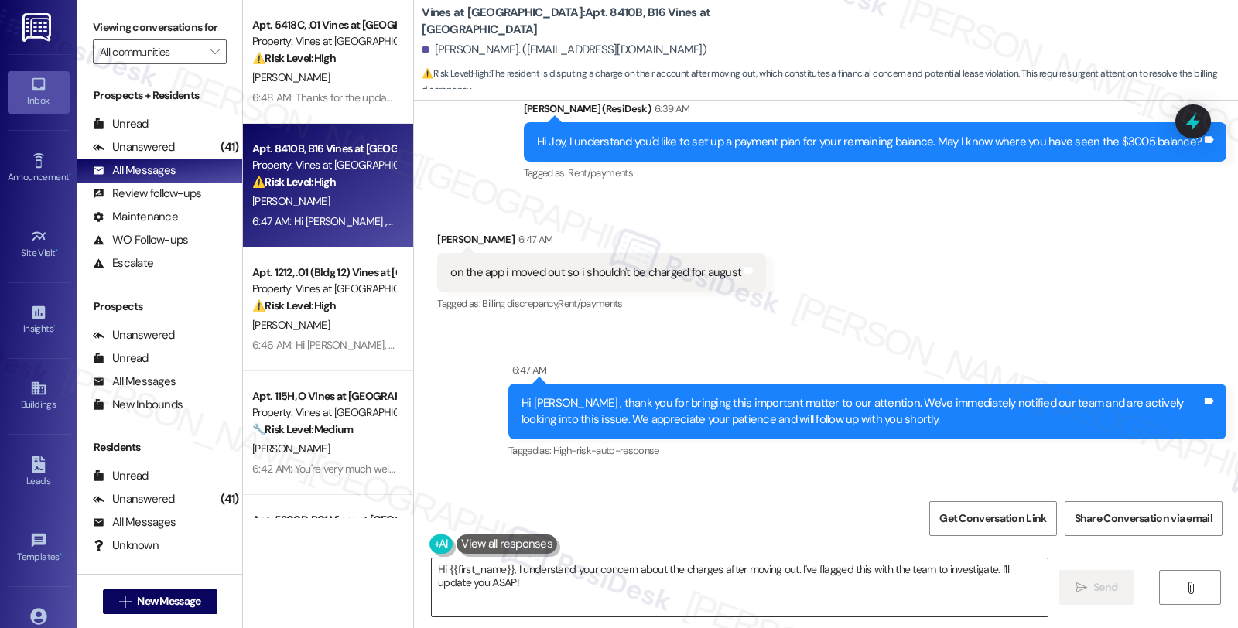
click at [432, 568] on textarea "Hi {{first_name}}, I understand your concern about the charges after moving out…" at bounding box center [740, 588] width 616 height 58
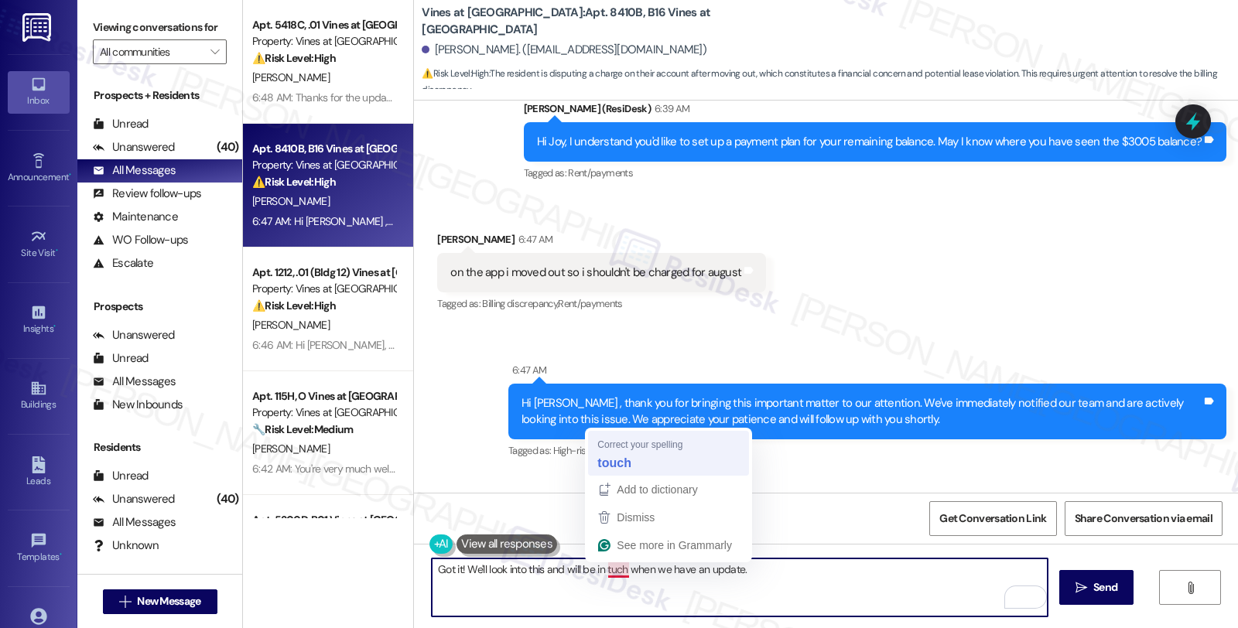
type textarea "Got it! We'll look into this and will be in touch when we have an update."
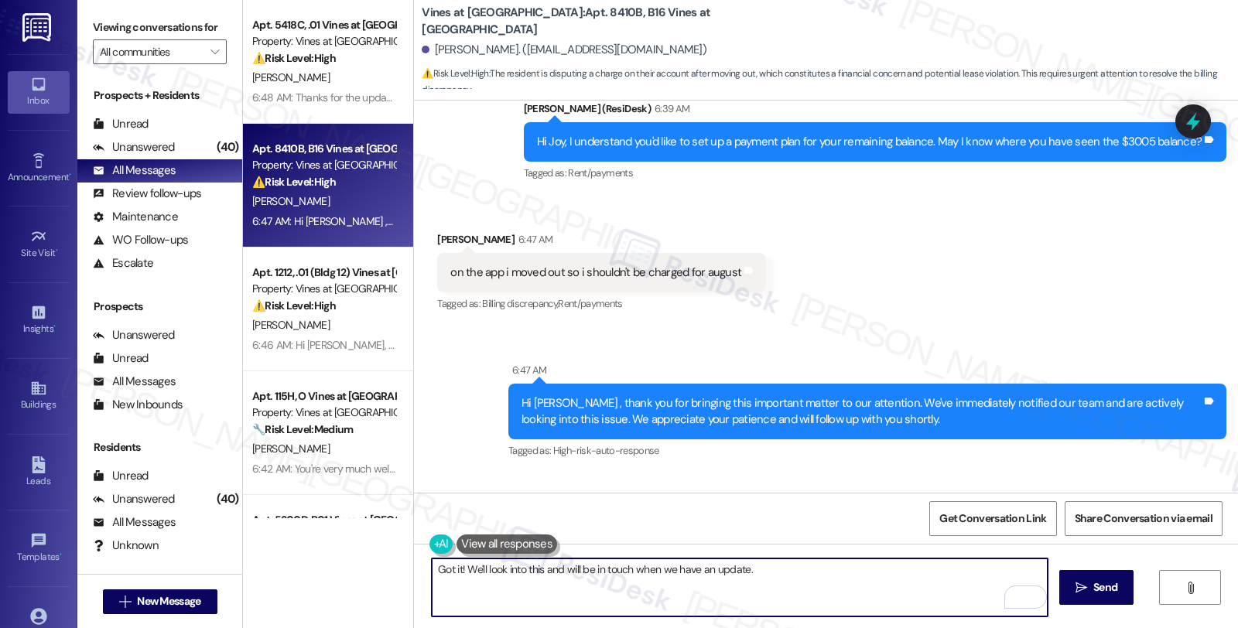
click at [777, 575] on textarea "Got it! We'll look into this and will be in touch when we have an update." at bounding box center [740, 588] width 616 height 58
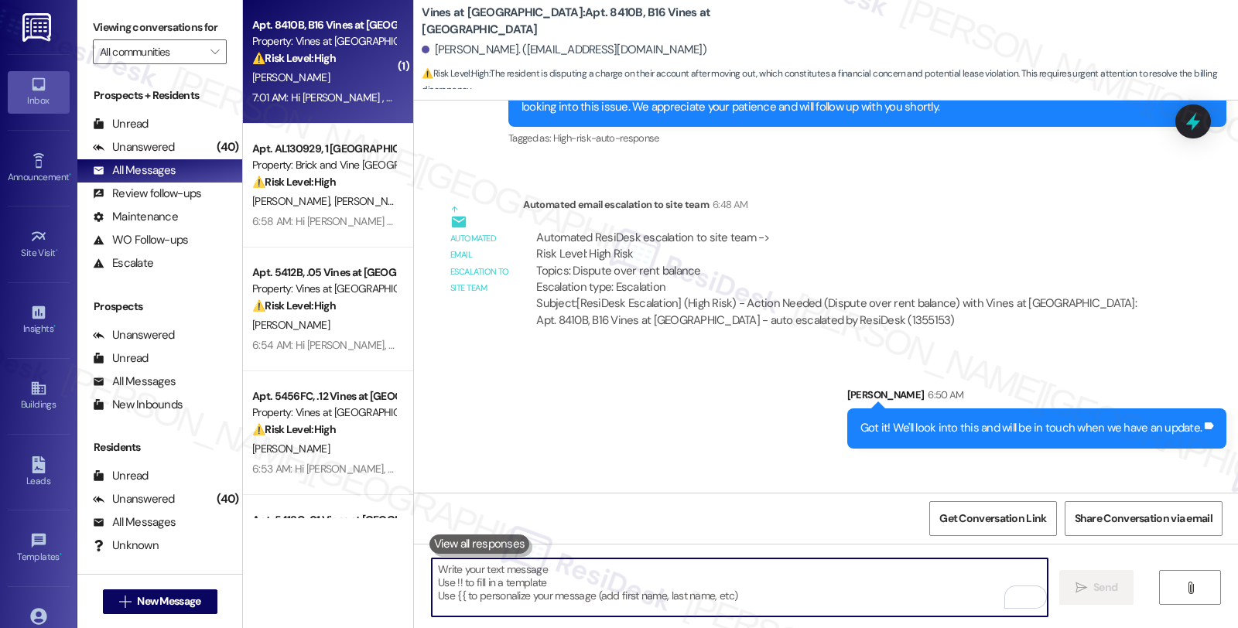
scroll to position [3353, 0]
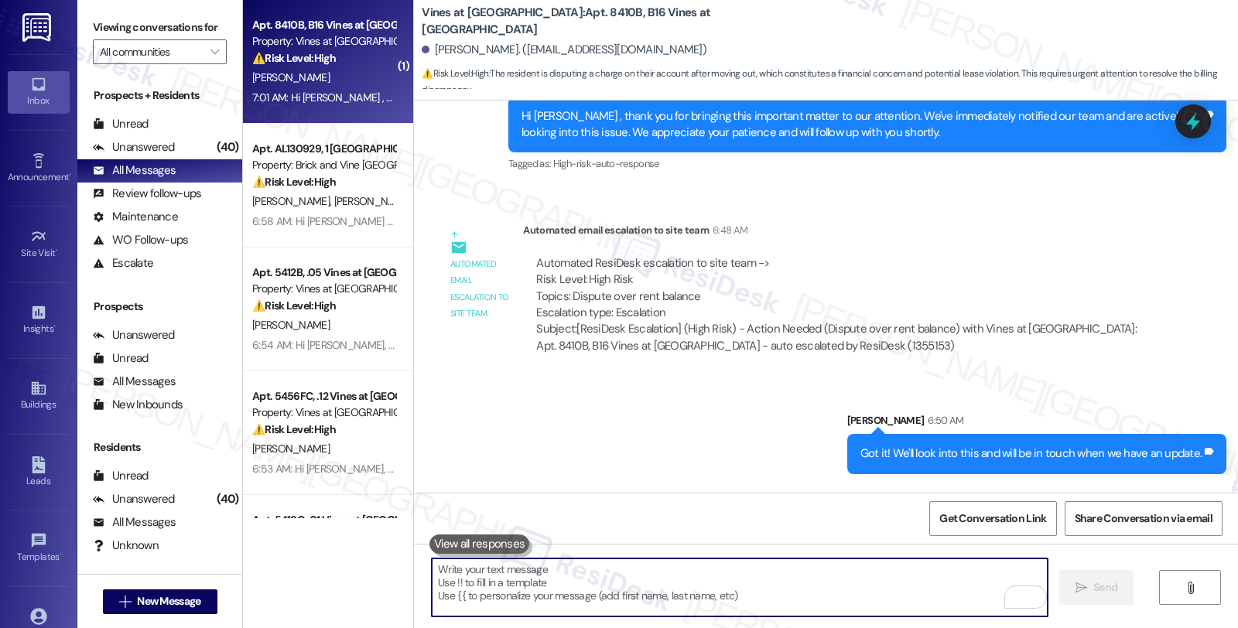
click at [585, 586] on textarea "To enrich screen reader interactions, please activate Accessibility in Grammarl…" at bounding box center [740, 588] width 616 height 58
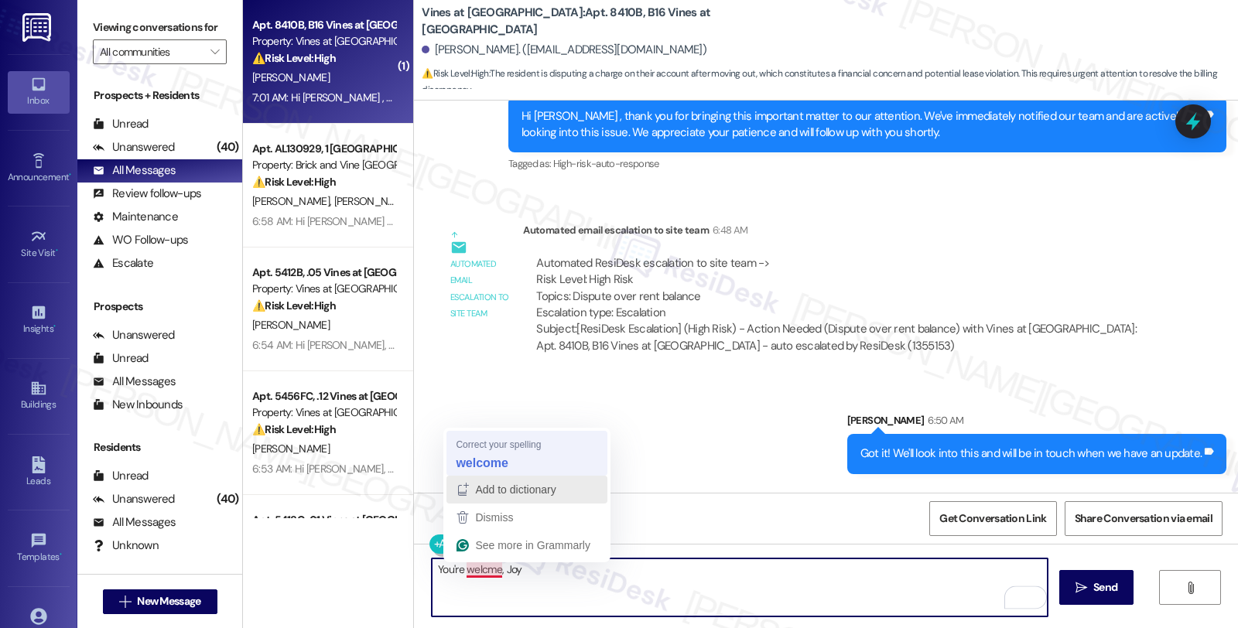
type textarea "You're welcome, Joy"
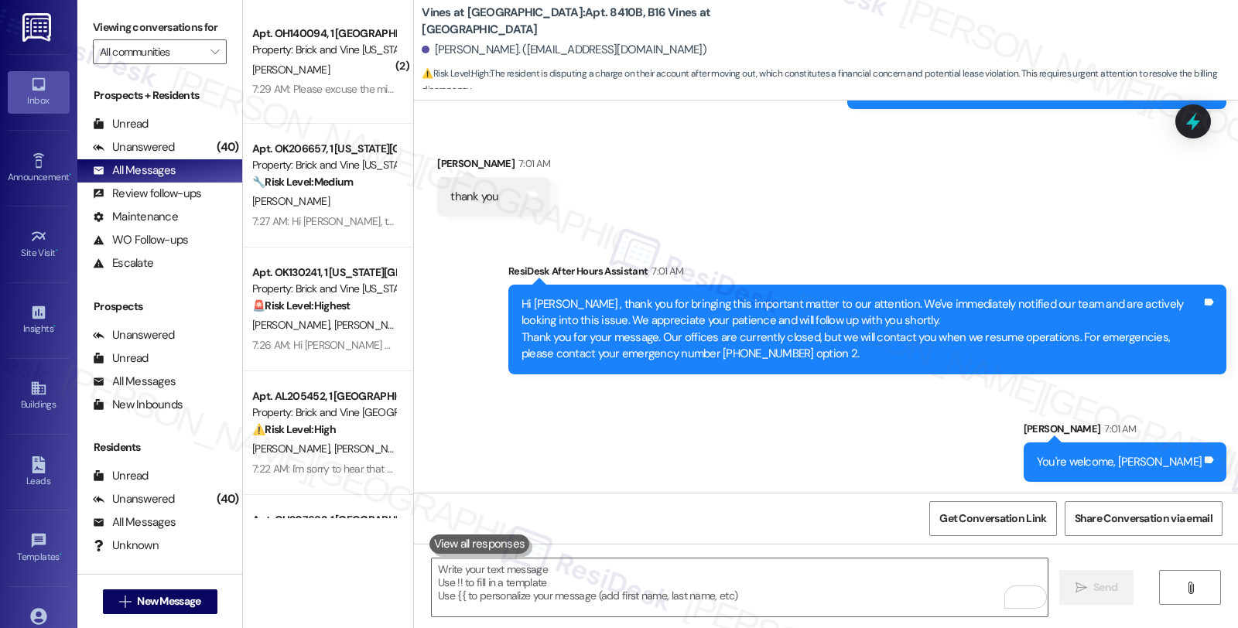
scroll to position [3826, 0]
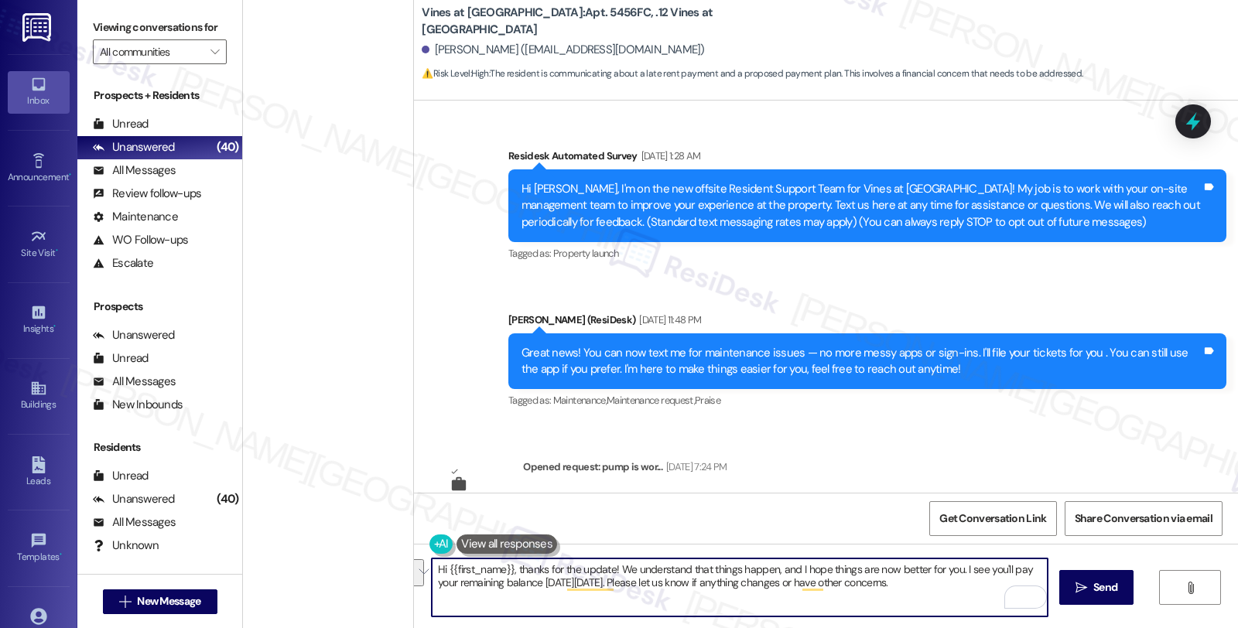
scroll to position [9906, 0]
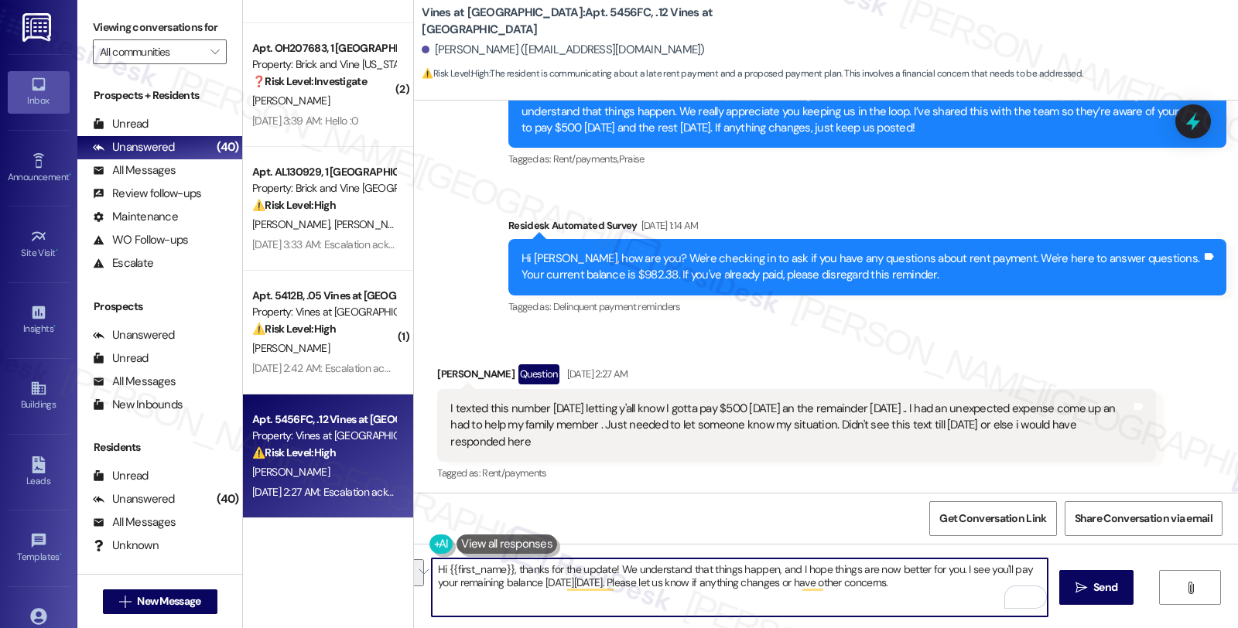
click at [585, 600] on textarea "Hi {{first_name}}, thanks for the update! We understand that things happen, and…" at bounding box center [740, 588] width 616 height 58
drag, startPoint x: 949, startPoint y: 569, endPoint x: 266, endPoint y: 566, distance: 683.2
click at [266, 566] on div "( 1 ) Apt. OK129750, 1 [US_STATE] City Market Property: Brick and Vine [US_STAT…" at bounding box center [740, 314] width 995 height 628
paste textarea "unexpected things can come up, and I hope everything’s better now"
type textarea "Hi {{first_name}}, thanks for the update! We understand unexpected things can c…"
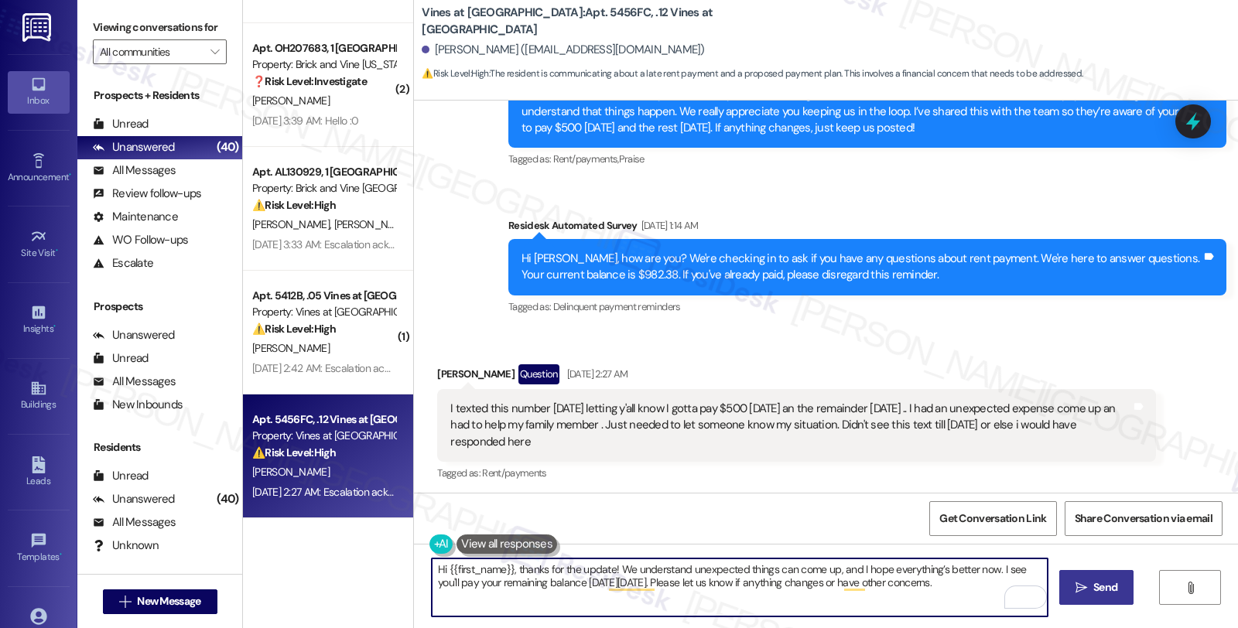
click at [1100, 594] on span "Send" at bounding box center [1105, 588] width 24 height 16
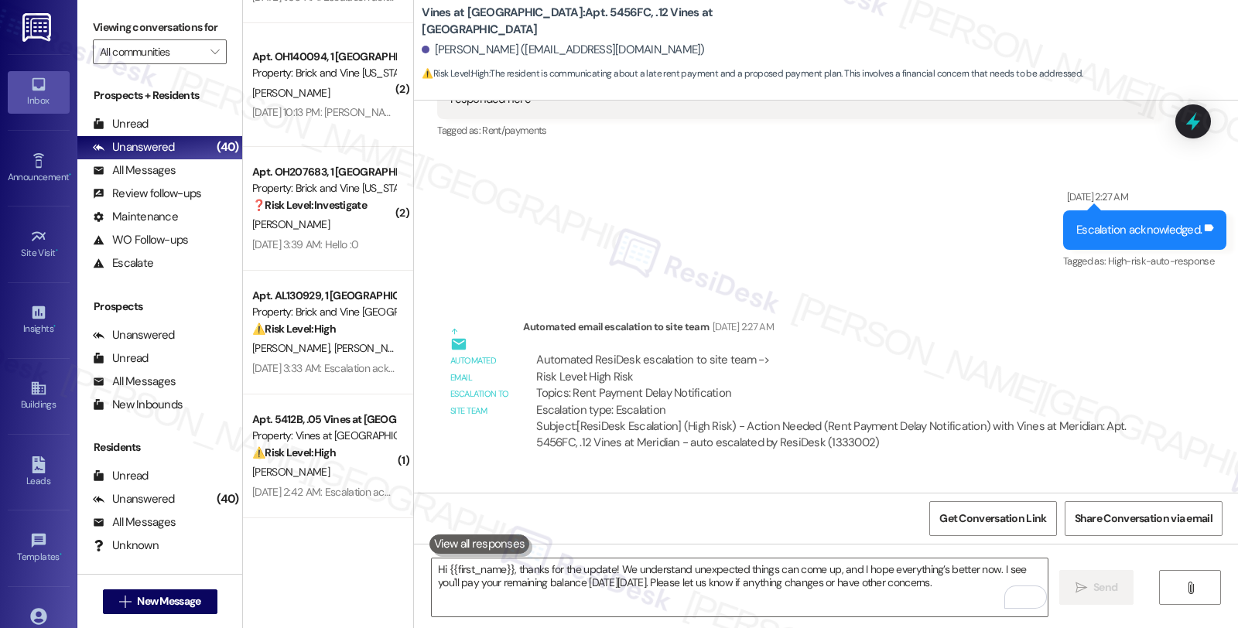
scroll to position [10288, 0]
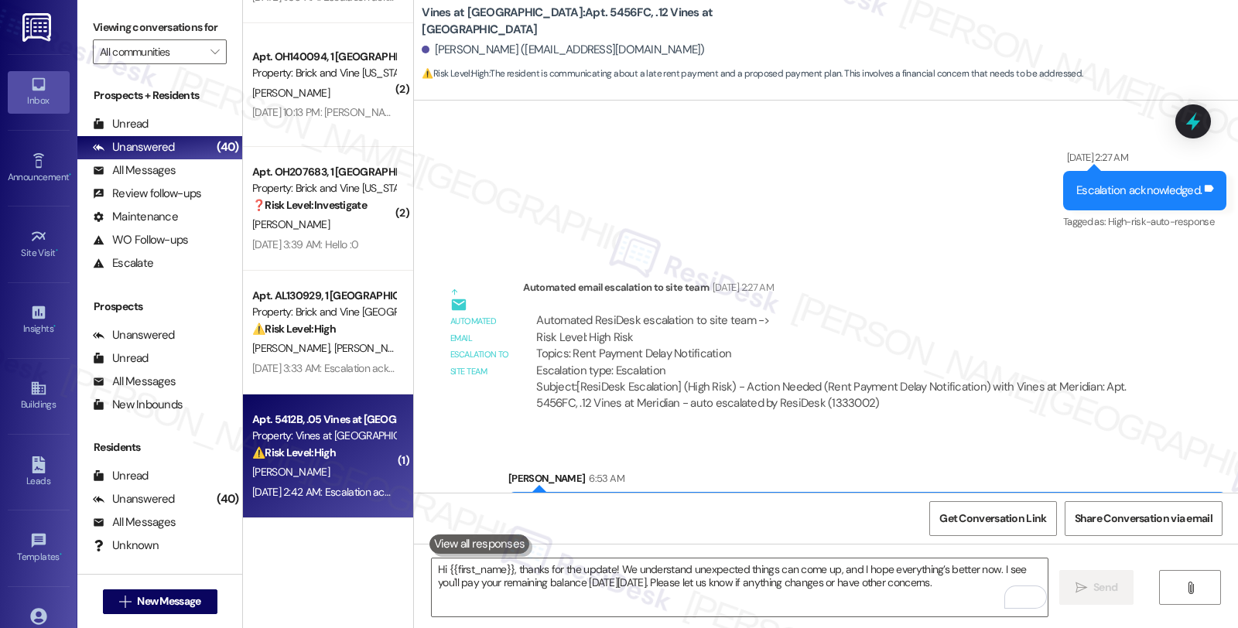
click at [292, 464] on div "[PERSON_NAME]" at bounding box center [324, 472] width 146 height 19
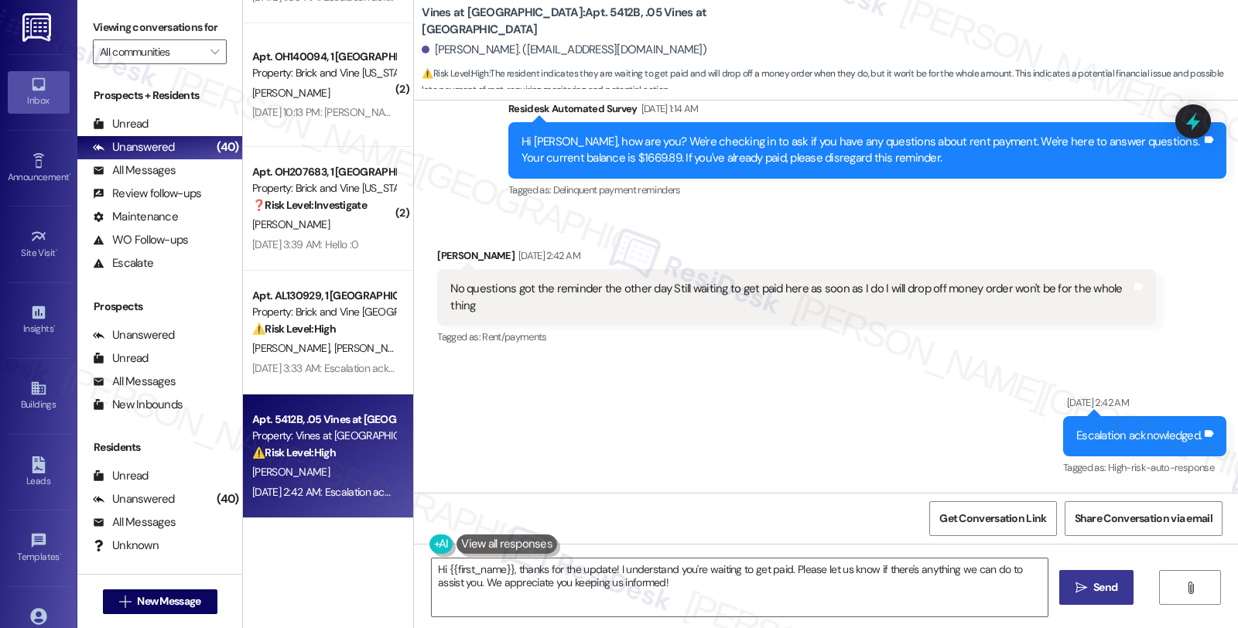
scroll to position [1706, 0]
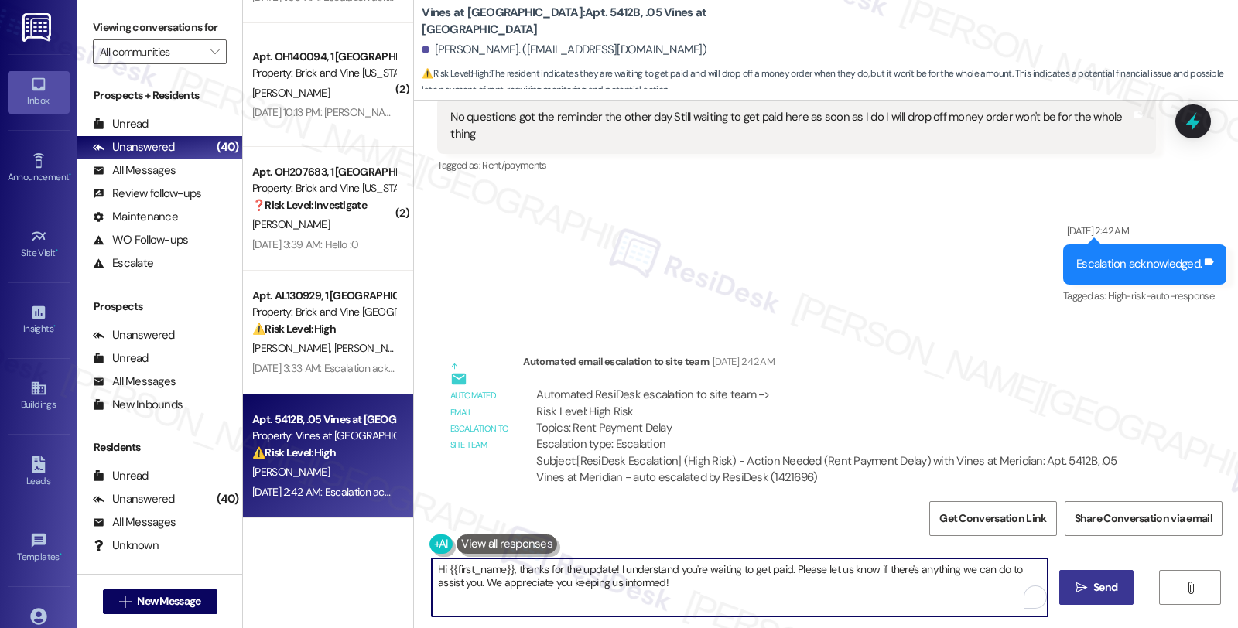
click at [511, 569] on textarea "Hi {{first_name}}, thanks for the update! I understand you're waiting to get pa…" at bounding box center [740, 588] width 616 height 58
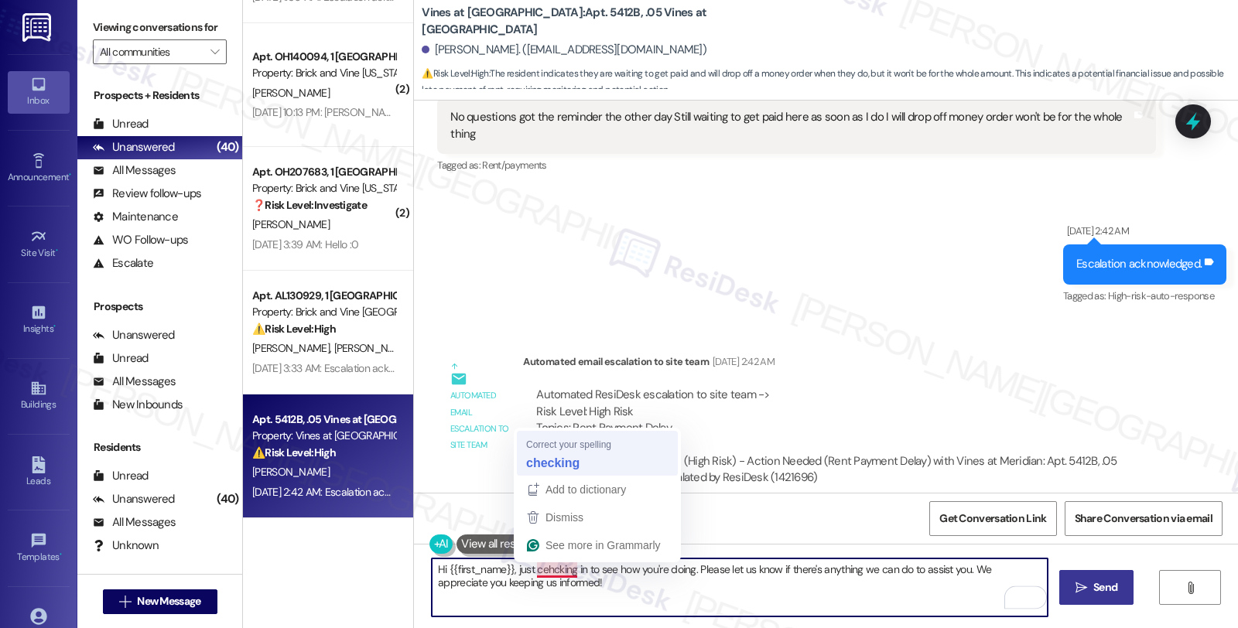
type textarea "Hi {{first_name}}, just checking in to see how you're doing. Please let us know…"
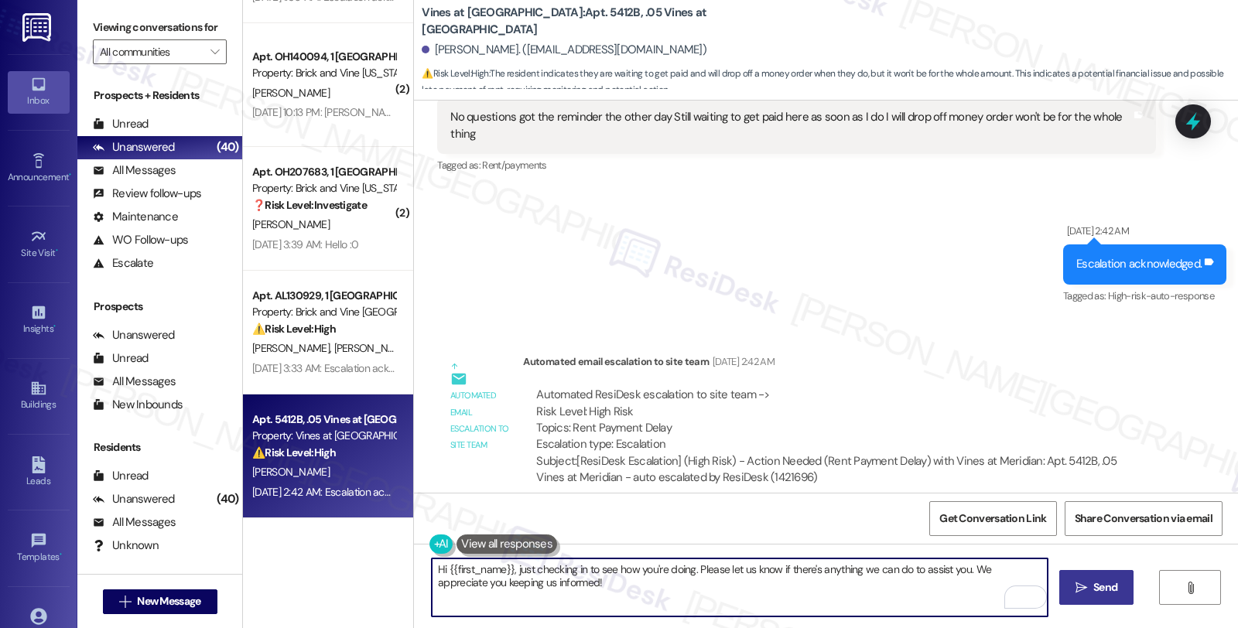
click at [640, 588] on textarea "Hi {{first_name}}, just checking in to see how you're doing. Please let us know…" at bounding box center [740, 588] width 616 height 58
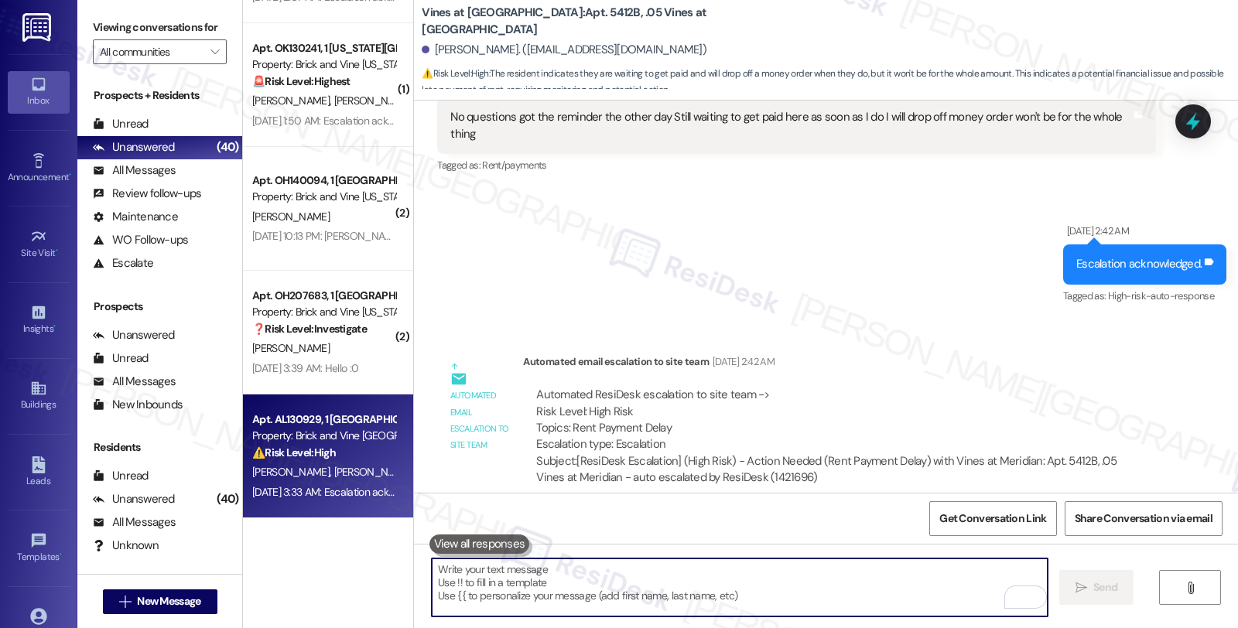
click at [333, 453] on div "⚠️ Risk Level: High The resident expresses significant dissatisfaction with the…" at bounding box center [323, 453] width 143 height 16
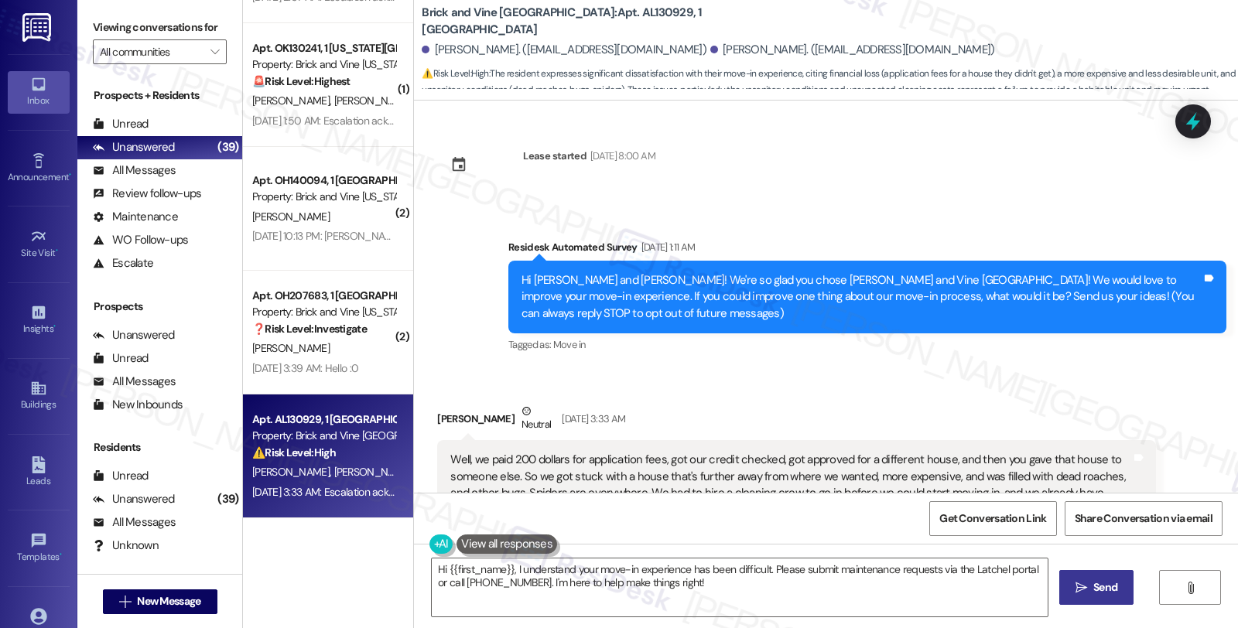
scroll to position [86, 0]
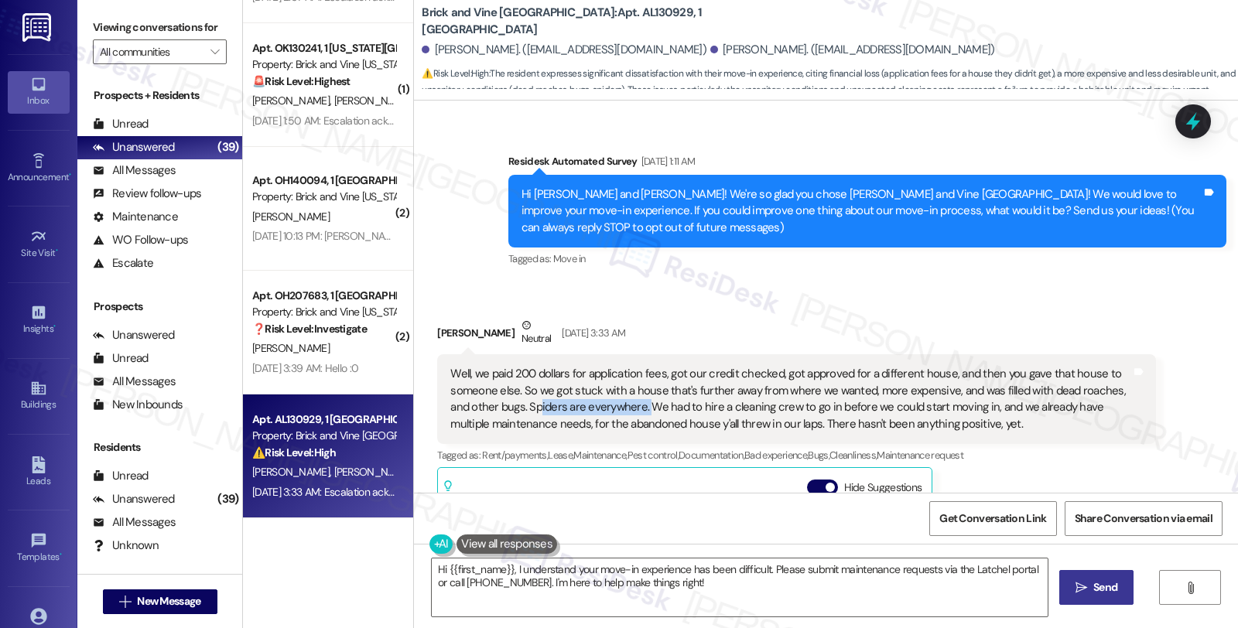
drag, startPoint x: 506, startPoint y: 412, endPoint x: 617, endPoint y: 412, distance: 111.4
click at [617, 412] on div "Well, we paid 200 dollars for application fees, got our credit checked, got app…" at bounding box center [790, 399] width 680 height 67
click at [449, 329] on div "Phillip Waters Neutral Aug 08, 2025 at 3:33 AM" at bounding box center [796, 336] width 718 height 38
click at [754, 391] on div "Well, we paid 200 dollars for application fees, got our credit checked, got app…" at bounding box center [790, 399] width 680 height 67
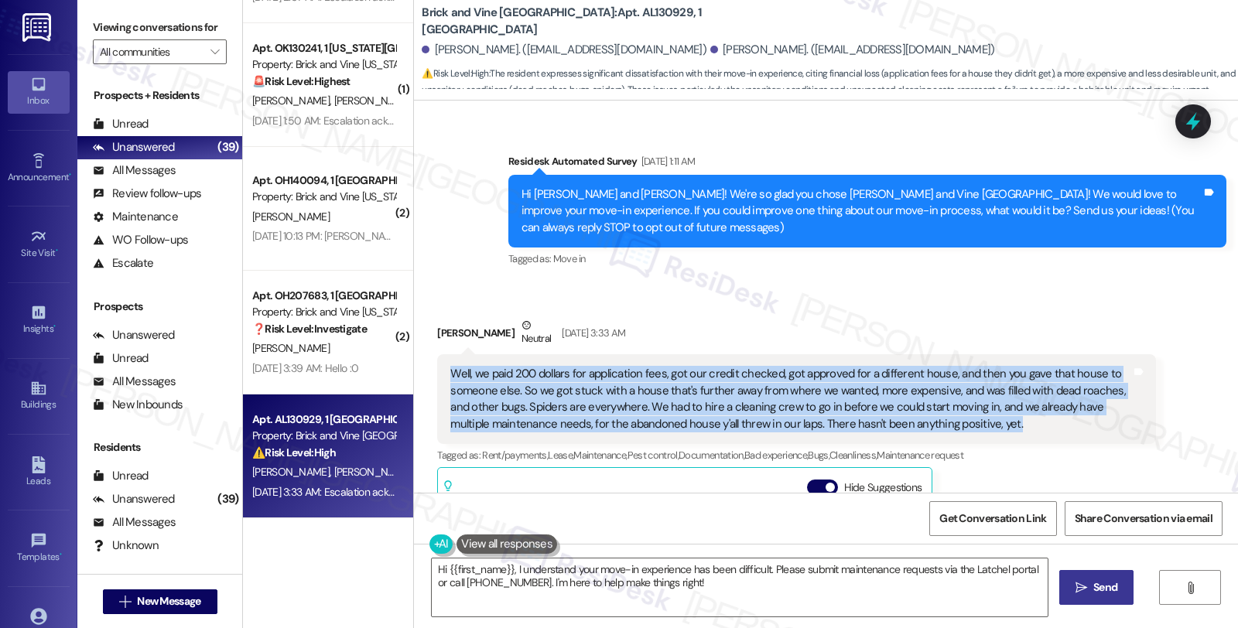
drag, startPoint x: 981, startPoint y: 429, endPoint x: 433, endPoint y: 381, distance: 550.0
click at [437, 381] on div "Well, we paid 200 dollars for application fees, got our credit checked, got app…" at bounding box center [796, 399] width 718 height 90
copy div "Well, we paid 200 dollars for application fees, got our credit checked, got app…"
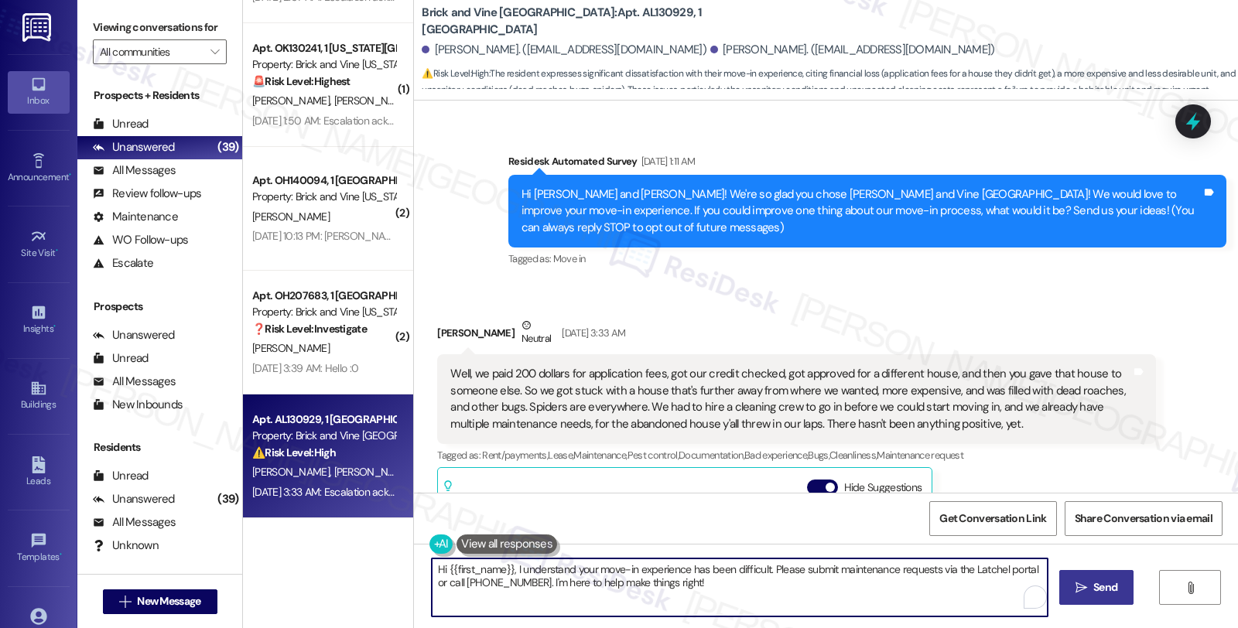
drag, startPoint x: 361, startPoint y: 559, endPoint x: 299, endPoint y: 546, distance: 63.3
click at [299, 546] on div "( 1 ) Apt. 8311CW, B12 Vines at Stony Brook Property: Vines at Stonybrook ⚠️ Ri…" at bounding box center [740, 314] width 995 height 628
paste textarea "[Resident Name], I’m really sorry to hear about your experience so far. I under…"
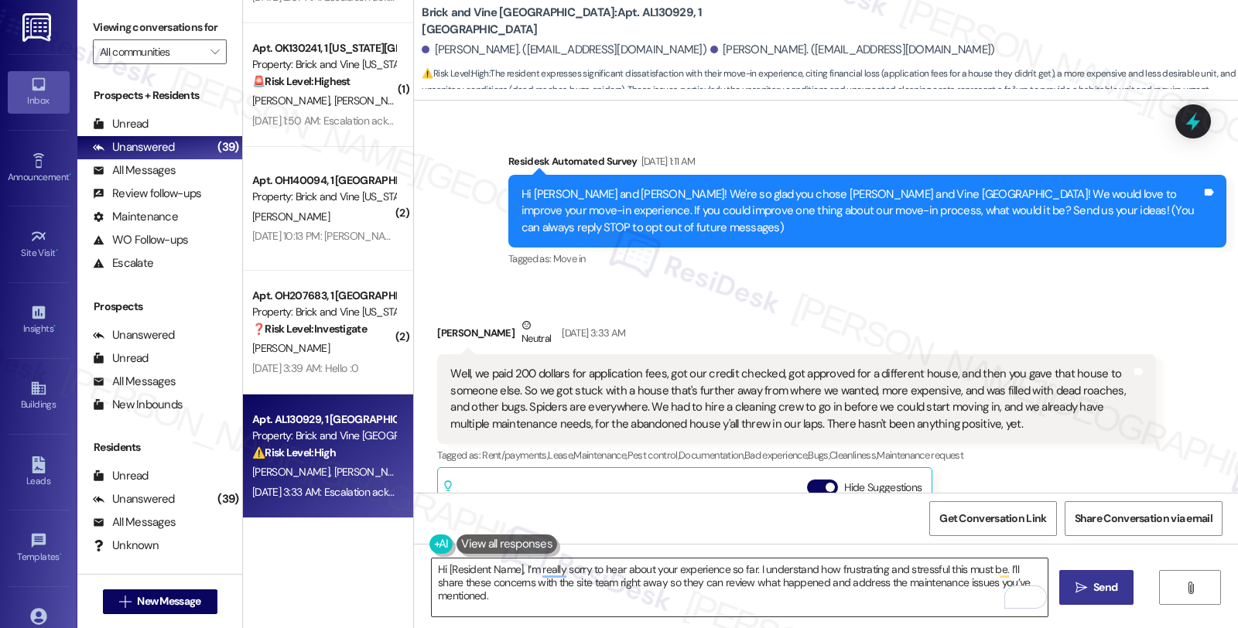
click at [885, 581] on textarea "Hi [Resident Name], I’m really sorry to hear about your experience so far. I un…" at bounding box center [740, 588] width 616 height 58
click at [976, 575] on textarea "Hi [Resident Name], I’m really sorry to hear about your experience so far. I un…" at bounding box center [740, 588] width 616 height 58
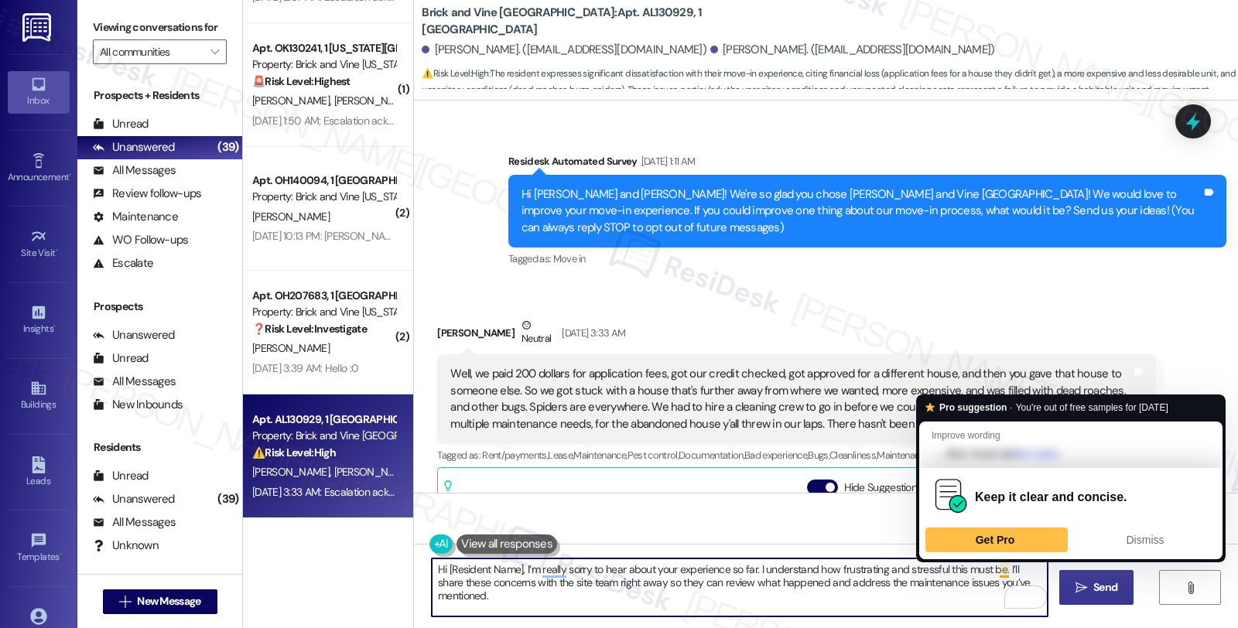
click at [998, 569] on textarea "Hi [Resident Name], I’m really sorry to hear about your experience so far. I un…" at bounding box center [740, 588] width 616 height 58
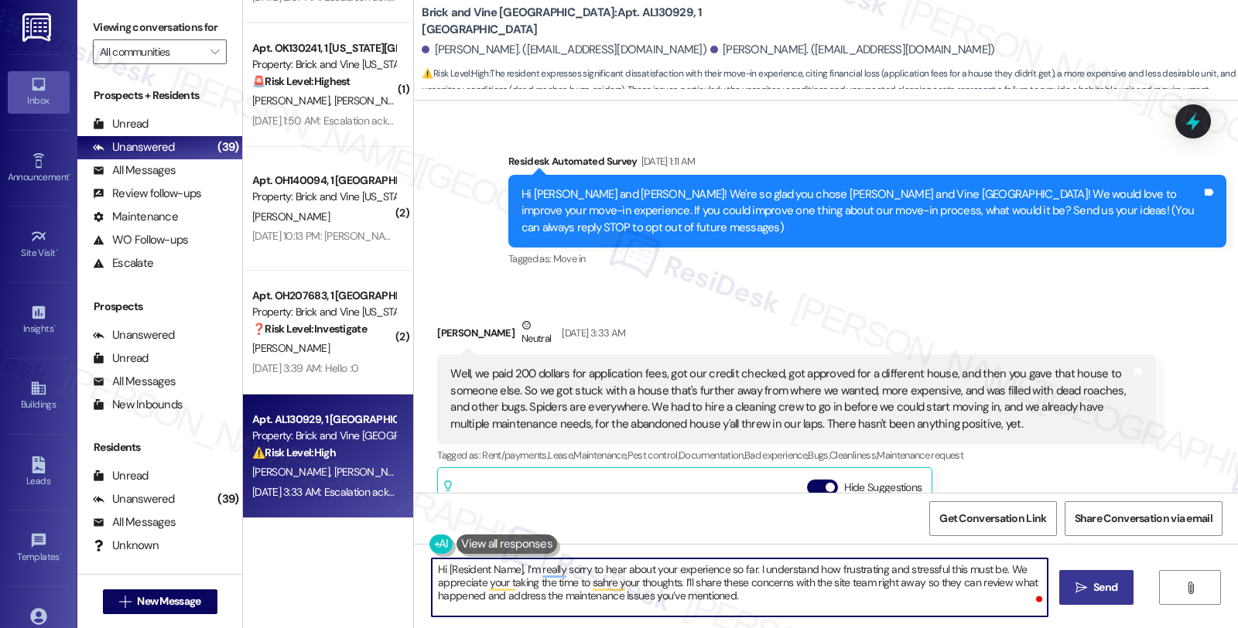
paste textarea "Your input is valuable to us as it helps us identify areas for improvement in s…"
click at [651, 614] on textarea "Hi [Resident Name], I’m really sorry to hear about your experience so far. I un…" at bounding box center [740, 588] width 616 height 58
click at [559, 607] on textarea "Hi [Resident Name], I’m really sorry to hear about your experience so far. I un…" at bounding box center [740, 588] width 616 height 58
click at [811, 597] on textarea "Hi [Resident Name], I’m really sorry to hear about your experience so far. I un…" at bounding box center [740, 588] width 616 height 58
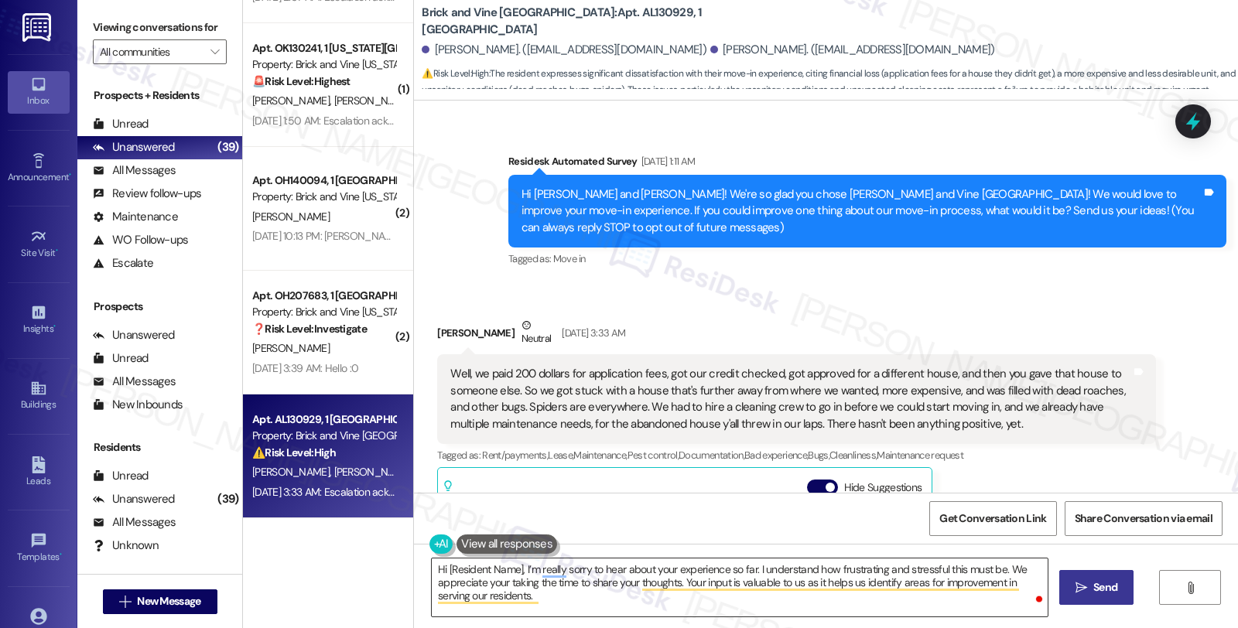
click at [591, 592] on textarea "Hi [Resident Name], I’m really sorry to hear about your experience so far. I un…" at bounding box center [740, 588] width 616 height 58
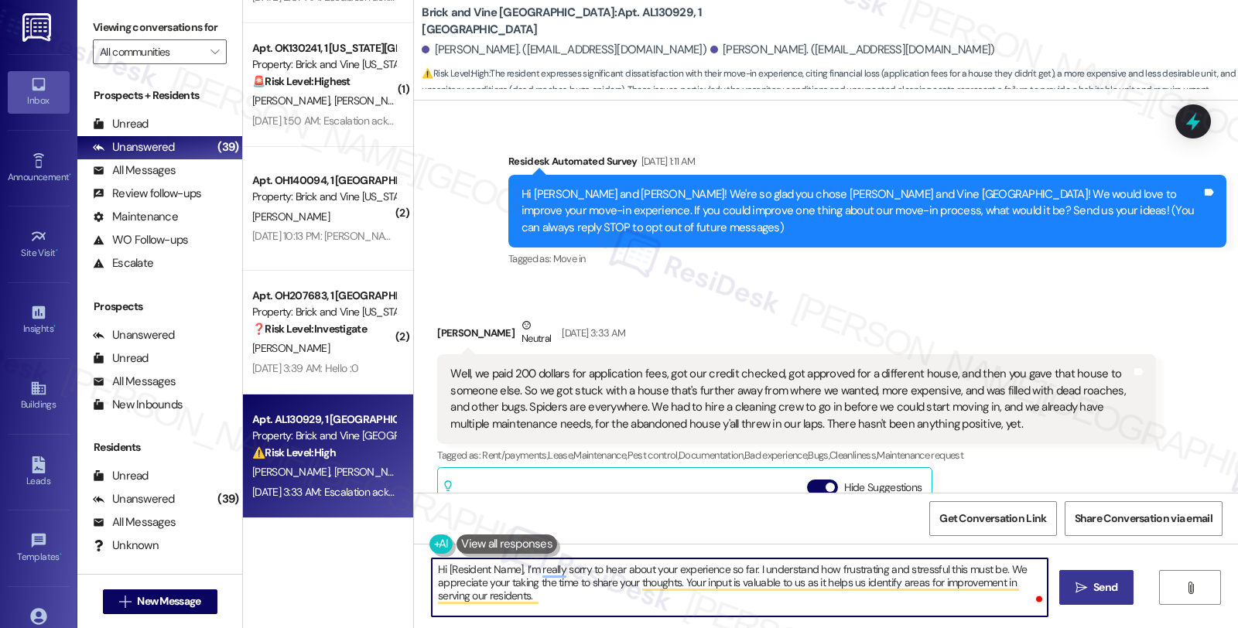
paste textarea "Should you have other concerns, please feel free to reach out. Have a great day!"
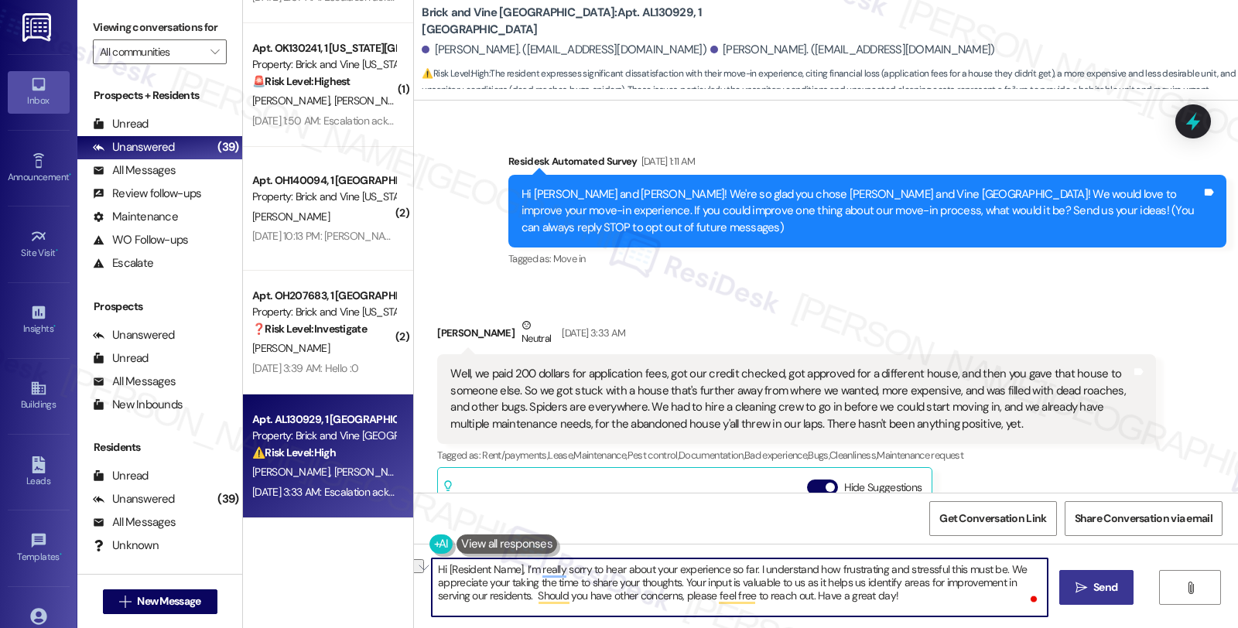
drag, startPoint x: 888, startPoint y: 593, endPoint x: 803, endPoint y: 593, distance: 85.1
click at [803, 593] on textarea "Hi [Resident Name], I’m really sorry to hear about your experience so far. I un…" at bounding box center [740, 588] width 616 height 58
type textarea "Hi [Resident Name], I’m really sorry to hear about your experience so far. I un…"
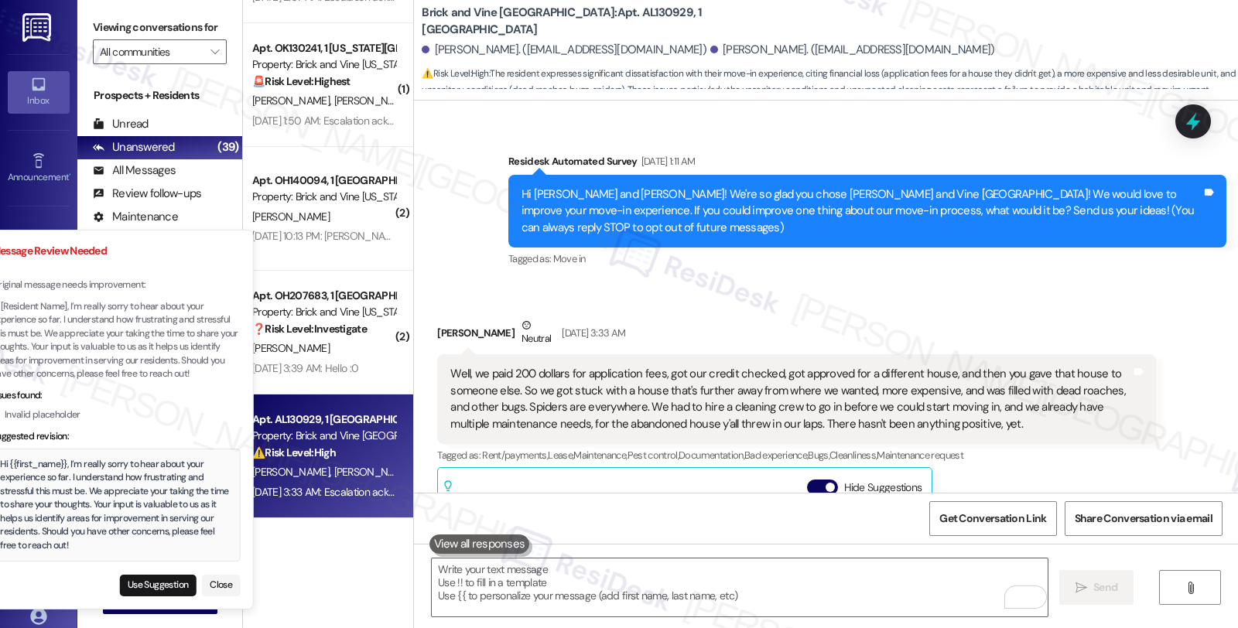
drag, startPoint x: 122, startPoint y: 545, endPoint x: 106, endPoint y: 511, distance: 37.0
click at [106, 511] on div "Hi {{first_name}}, I’m really sorry to hear about your experience so far. I und…" at bounding box center [115, 505] width 231 height 95
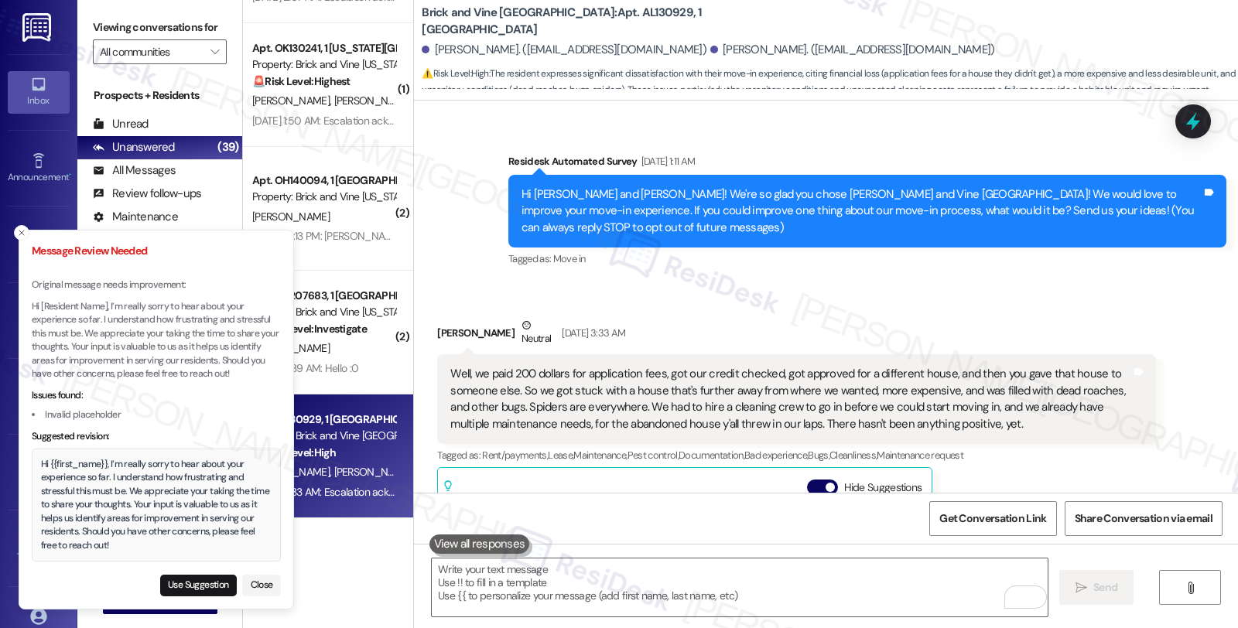
click at [43, 464] on div "Hi {{first_name}}, I’m really sorry to hear about your experience so far. I und…" at bounding box center [156, 505] width 231 height 95
click at [116, 543] on div "Hi {{first_name}}, I’m really sorry to hear about your experience so far. I und…" at bounding box center [156, 505] width 231 height 95
click at [41, 468] on div "Hi {{first_name}}, I’m really sorry to hear about your experience so far. I und…" at bounding box center [156, 505] width 231 height 95
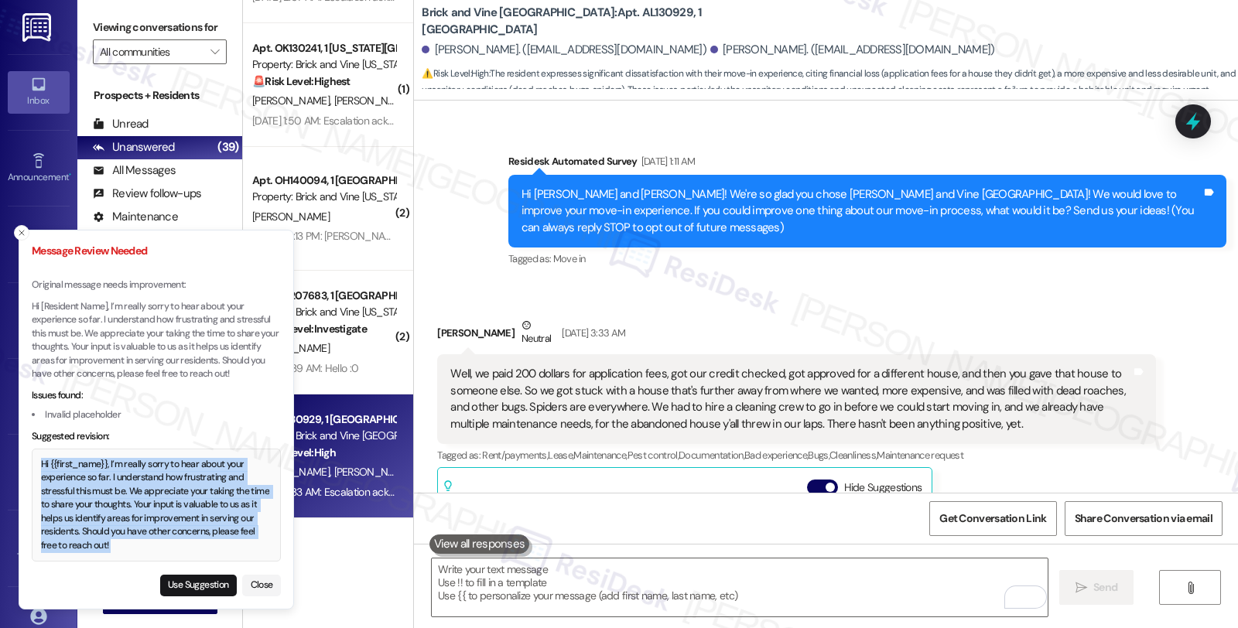
click at [109, 545] on div "Hi {{first_name}}, I’m really sorry to hear about your experience so far. I und…" at bounding box center [156, 505] width 231 height 95
copy div "Hi {{first_name}}, I’m really sorry to hear about your experience so far. I und…"
click at [181, 586] on button "Use Suggestion" at bounding box center [198, 586] width 77 height 22
type textarea "Hi {{first_name}}, I’m really sorry to hear about your experience so far. I und…"
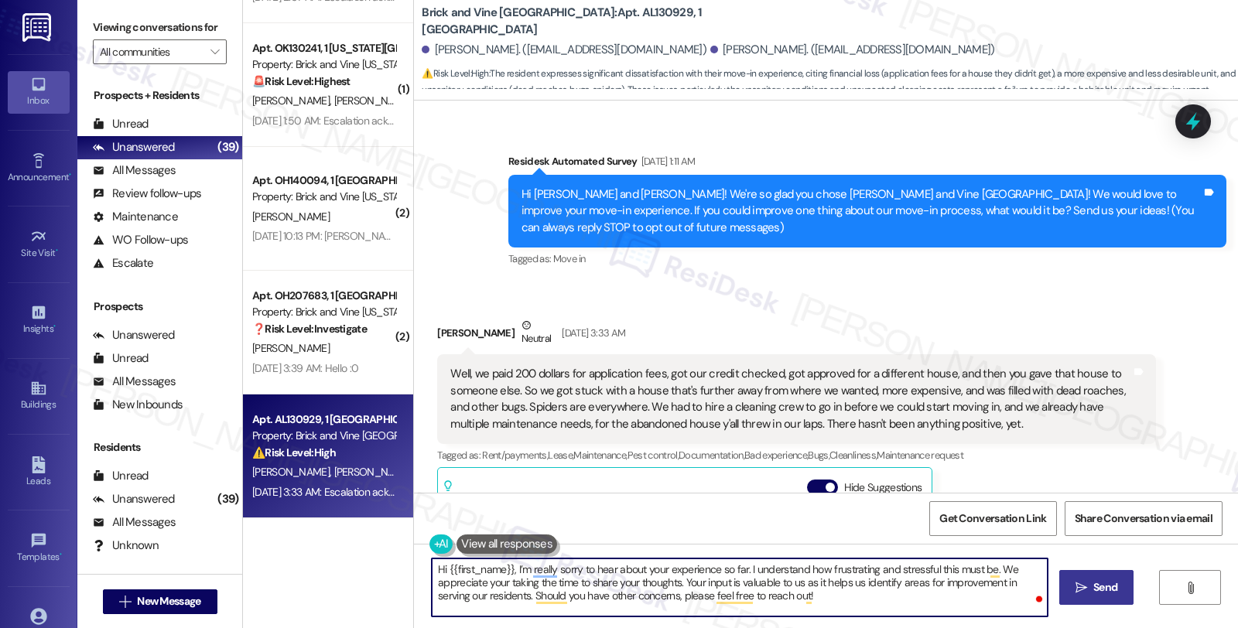
click at [918, 602] on textarea "Hi {{first_name}}, I’m really sorry to hear about your experience so far. I und…" at bounding box center [740, 588] width 616 height 58
click at [1086, 601] on button " Send" at bounding box center [1096, 587] width 75 height 35
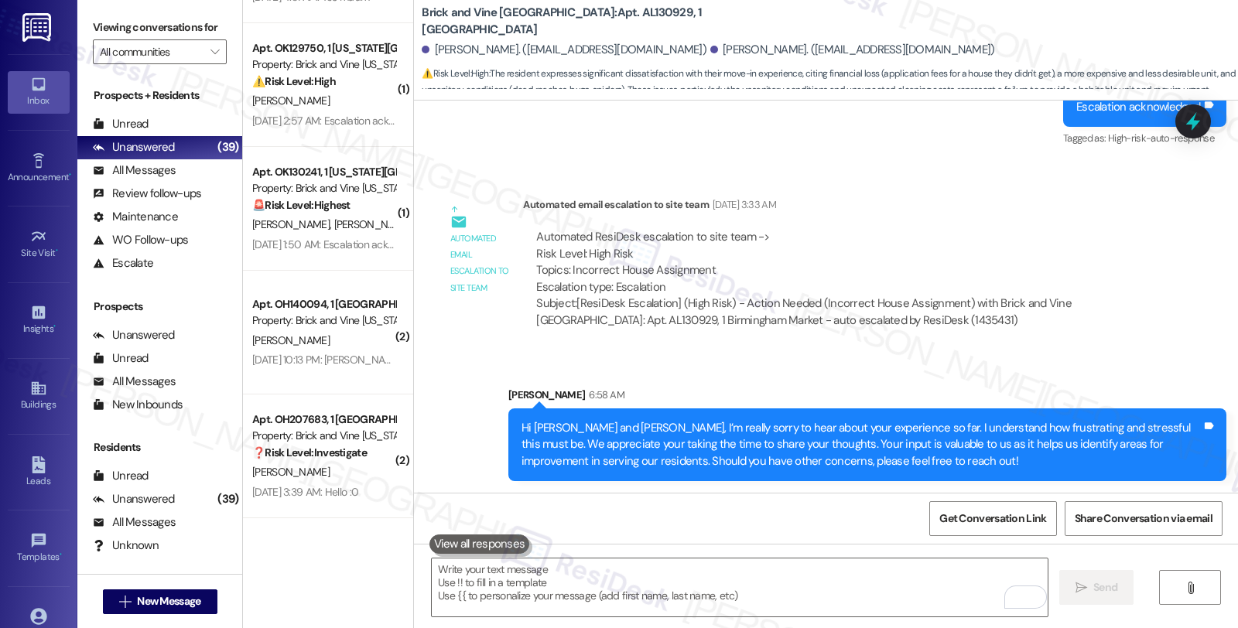
scroll to position [4062, 0]
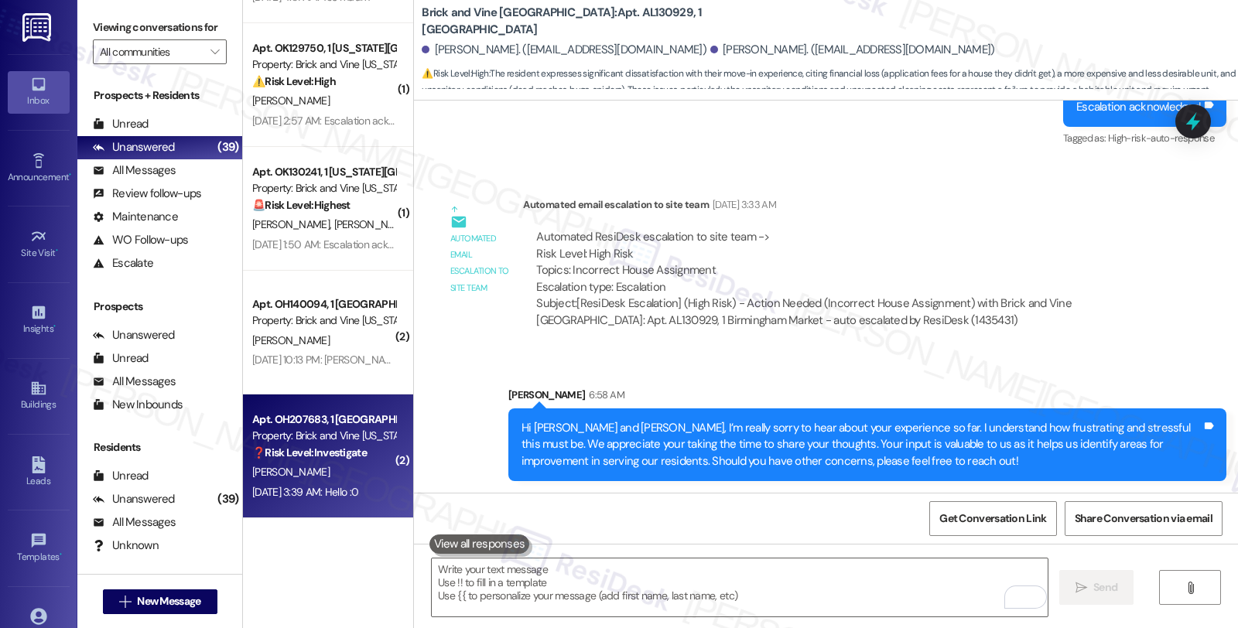
click at [357, 459] on strong "❓ Risk Level: Investigate" at bounding box center [309, 453] width 115 height 14
type textarea "Fetching suggested responses. Please feel free to read through the conversation…"
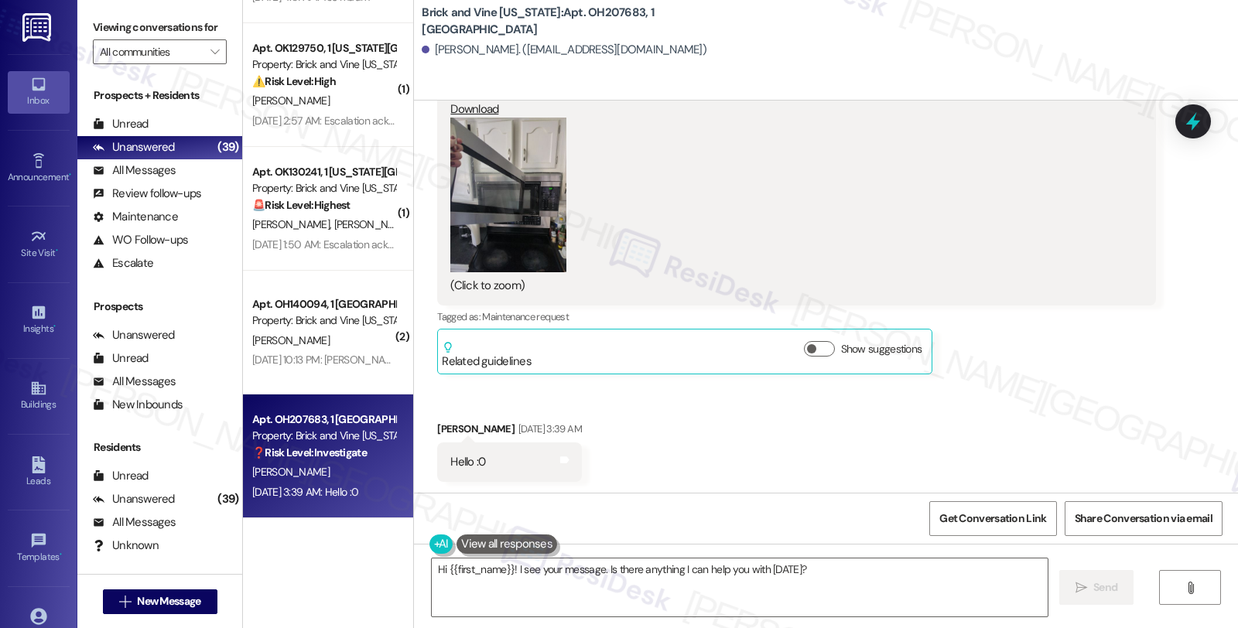
scroll to position [2776, 0]
drag, startPoint x: 426, startPoint y: 50, endPoint x: 496, endPoint y: 50, distance: 70.4
click at [496, 50] on div "[PERSON_NAME]. ([EMAIL_ADDRESS][DOMAIN_NAME])" at bounding box center [564, 50] width 285 height 16
copy div "[PERSON_NAME]"
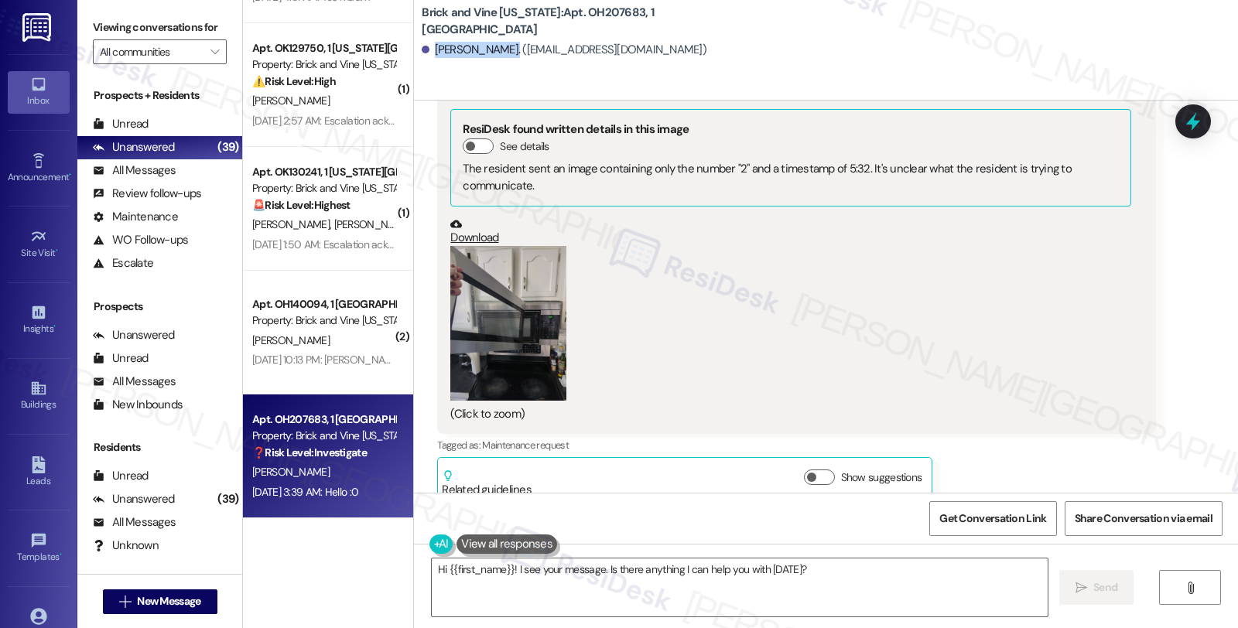
scroll to position [2604, 0]
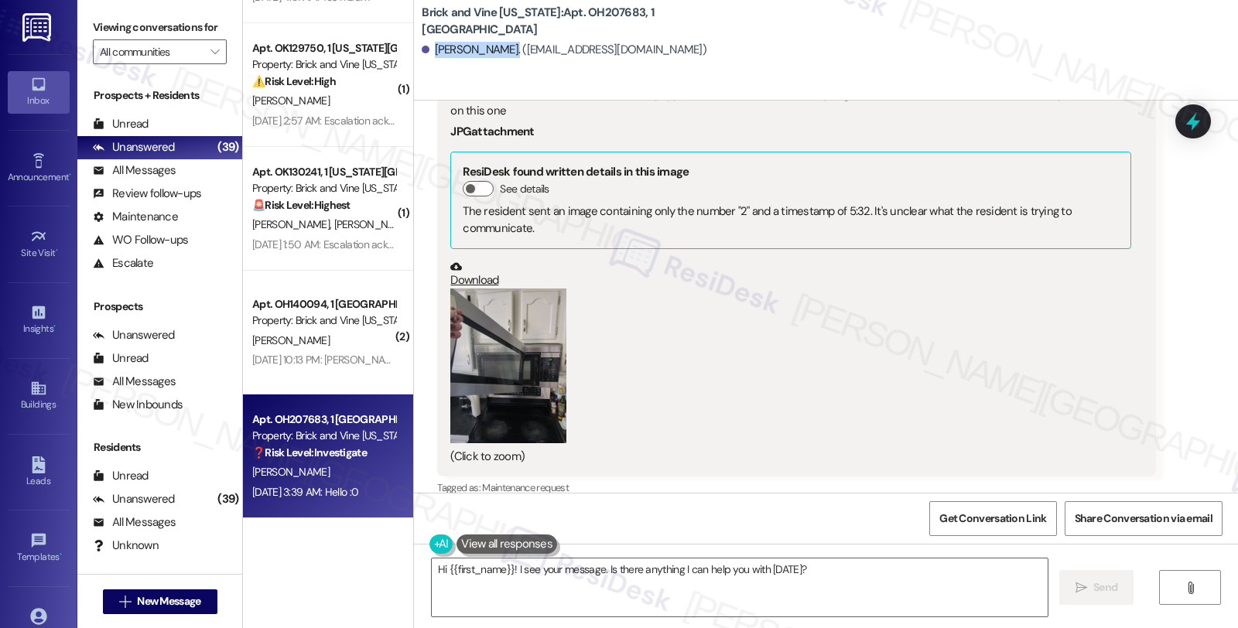
click at [433, 45] on div "[PERSON_NAME]. ([EMAIL_ADDRESS][DOMAIN_NAME])" at bounding box center [564, 50] width 285 height 16
drag, startPoint x: 501, startPoint y: 569, endPoint x: 597, endPoint y: 569, distance: 96.7
click at [501, 569] on textarea "Hi {{first_name}}! I see your message. Is there anything I can help you with to…" at bounding box center [740, 588] width 616 height 58
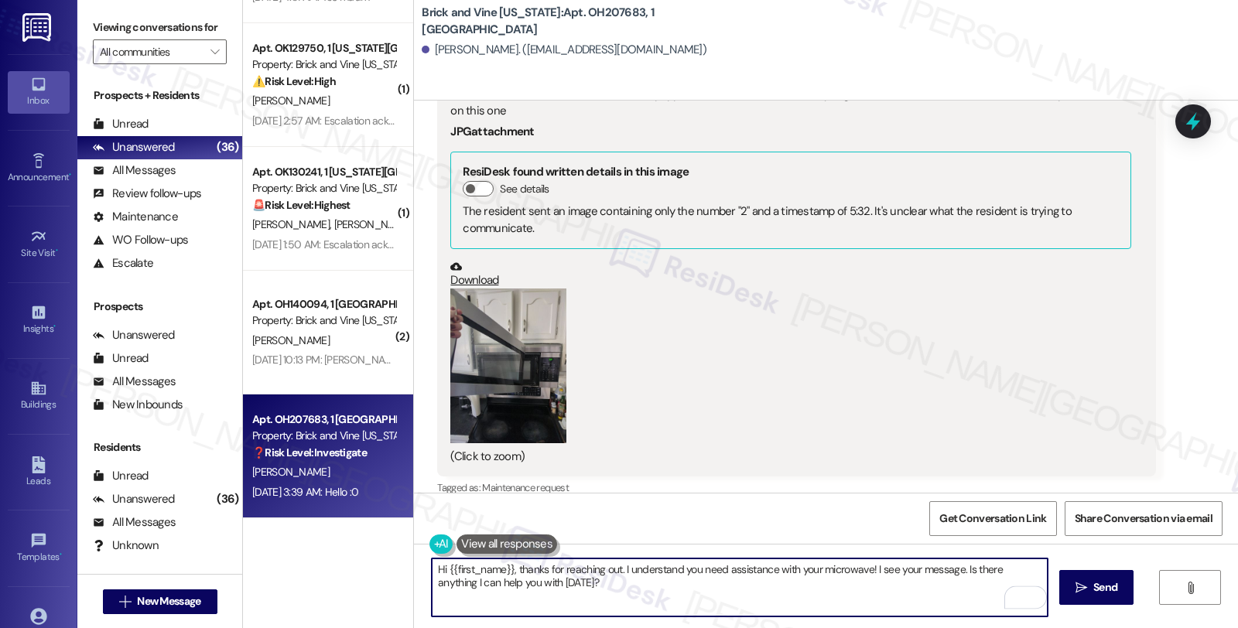
click at [862, 567] on textarea "Hi {{first_name}}, thanks for reaching out. I understand you need assistance wi…" at bounding box center [740, 588] width 616 height 58
drag, startPoint x: 904, startPoint y: 566, endPoint x: 932, endPoint y: 580, distance: 32.2
click at [932, 580] on textarea "Hi {{first_name}}, thanks for reaching out. I understand you need assistance wi…" at bounding box center [740, 588] width 616 height 58
click at [508, 391] on button "Zoom image" at bounding box center [508, 366] width 116 height 155
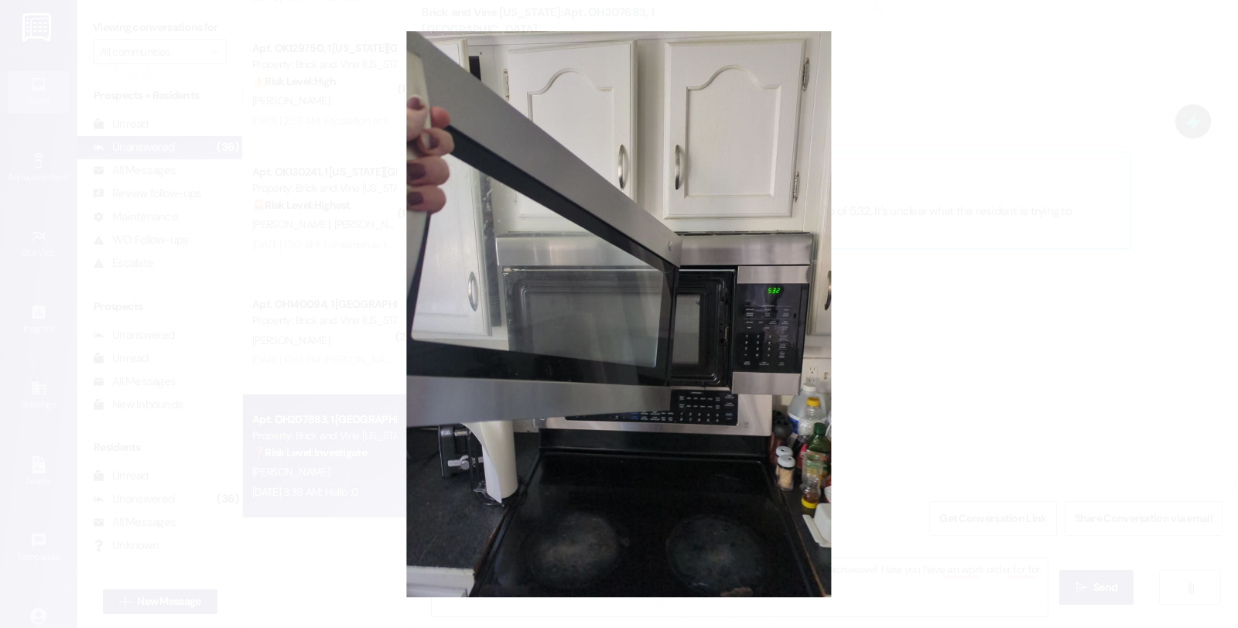
click at [952, 334] on button "Unzoom image" at bounding box center [619, 314] width 1238 height 628
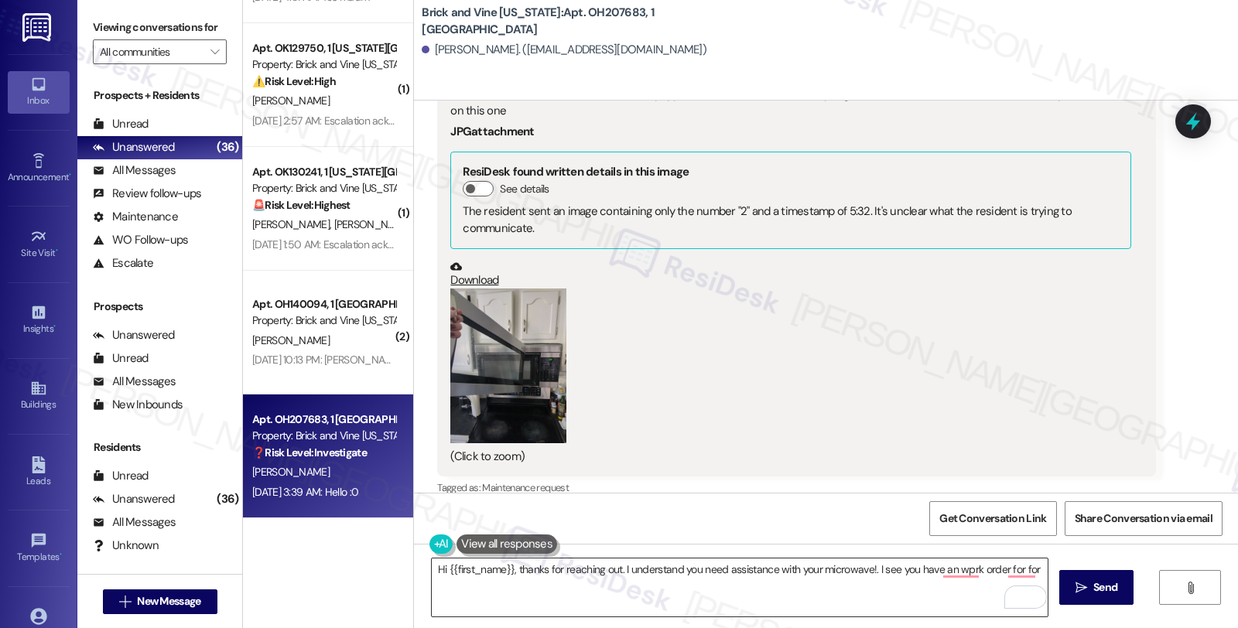
click at [616, 568] on textarea "Hi {{first_name}}, thanks for reaching out. I understand you need assistance wi…" at bounding box center [740, 588] width 616 height 58
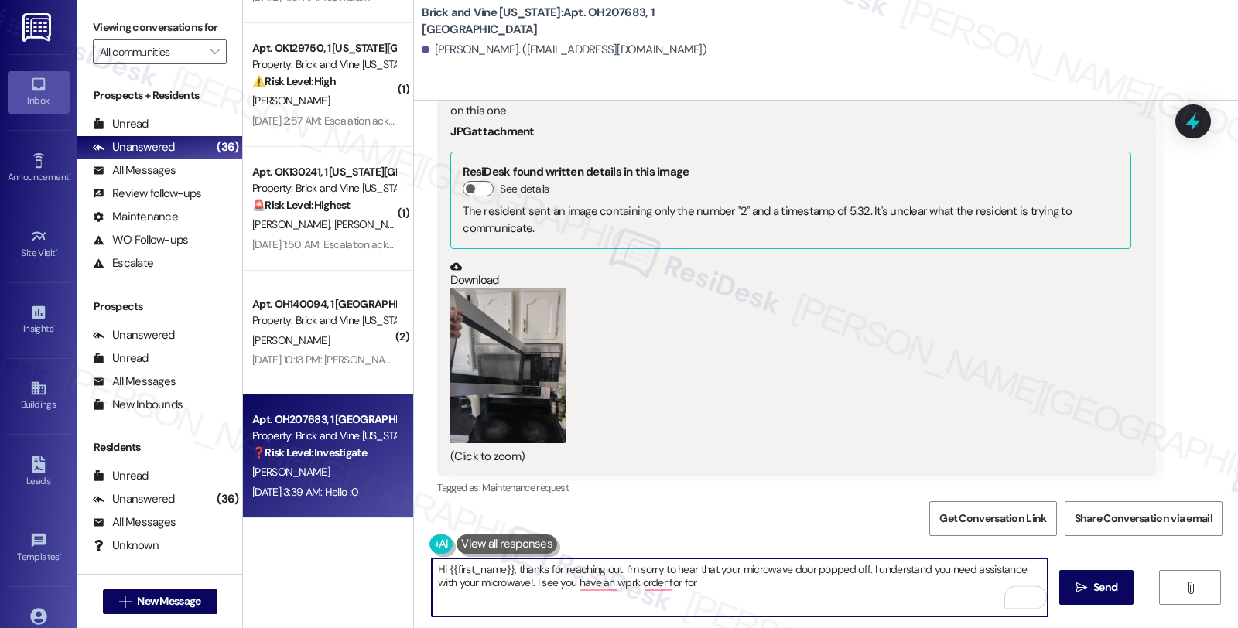
click at [505, 582] on textarea "Hi {{first_name}}, thanks for reaching out. I'm sorry to hear that your microwa…" at bounding box center [740, 588] width 616 height 58
type textarea "Hi {{first_name}}, thanks for reaching out. I'm sorry to hear that your microwa…"
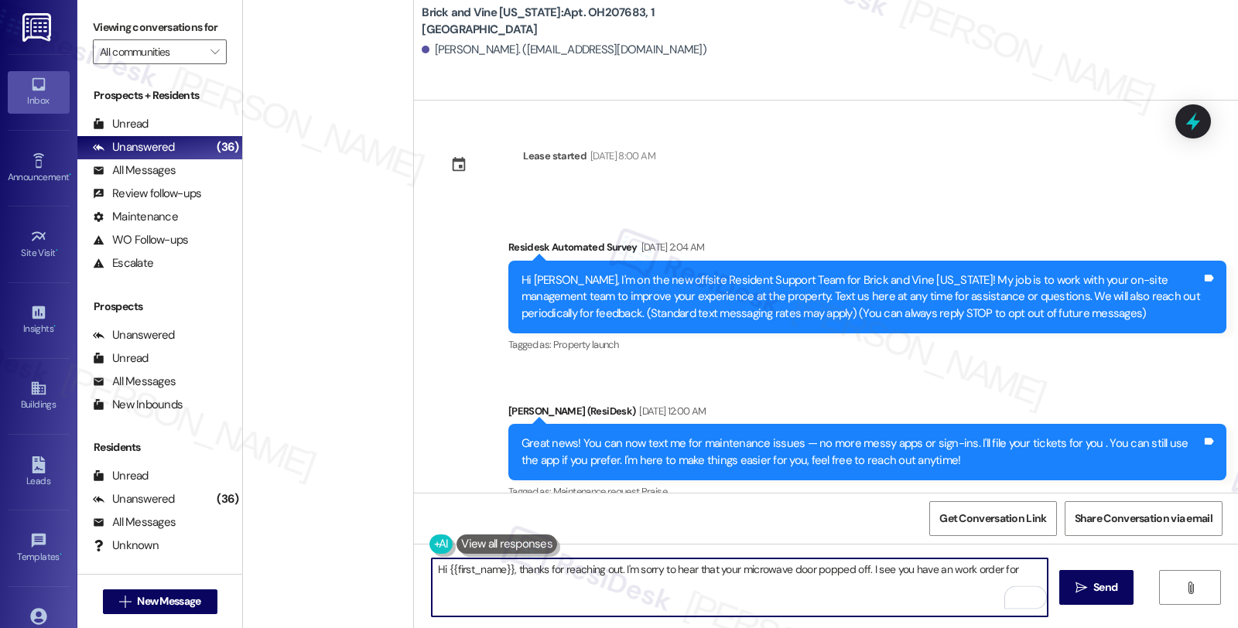
scroll to position [2604, 0]
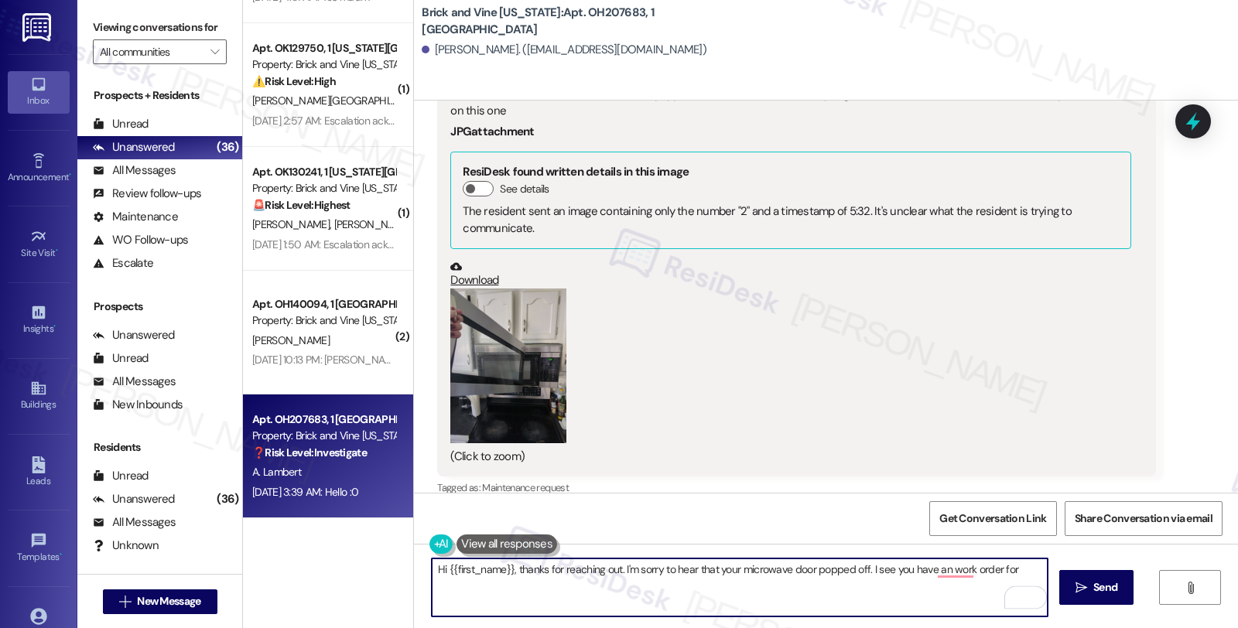
click at [942, 578] on textarea "Hi {{first_name}}, thanks for reaching out. I'm sorry to hear that your microwa…" at bounding box center [740, 588] width 616 height 58
click at [1012, 562] on textarea "Hi {{first_name}}, thanks for reaching out. I'm sorry to hear that your microwa…" at bounding box center [740, 588] width 616 height 58
paste textarea "7886"
click at [483, 587] on textarea "Hi {{first_name}}, thanks for reaching out. I'm sorry to hear that your microwa…" at bounding box center [740, 588] width 616 height 58
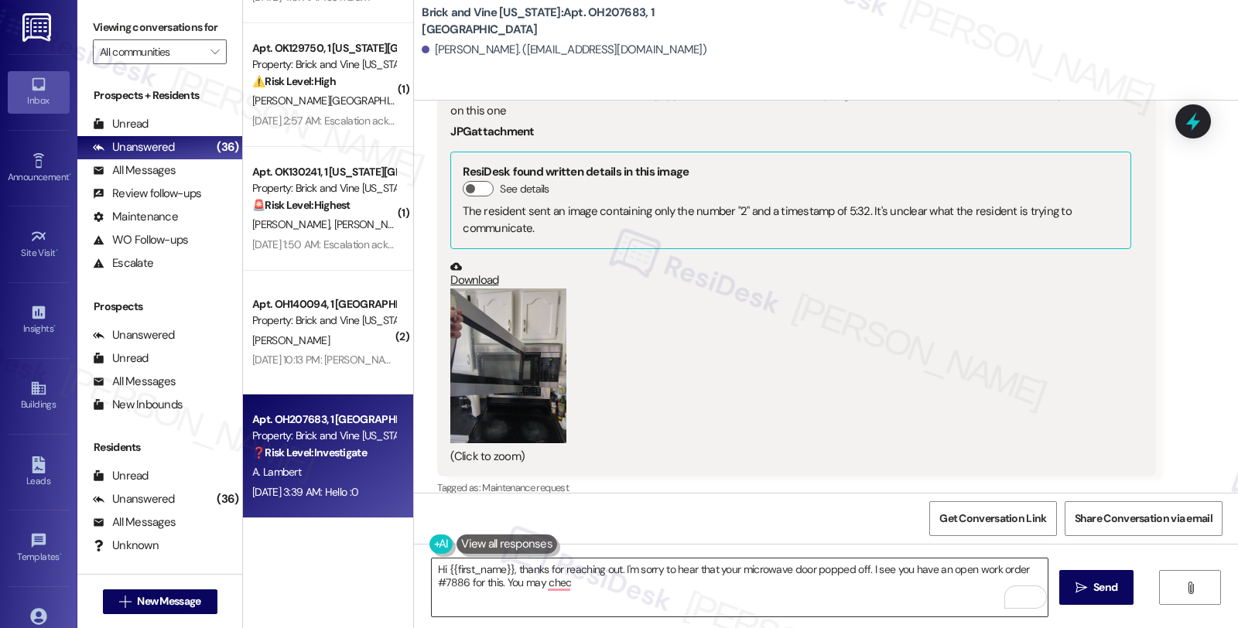
click at [625, 583] on textarea "Hi {{first_name}}, thanks for reaching out. I'm sorry to hear that your microwa…" at bounding box center [740, 588] width 616 height 58
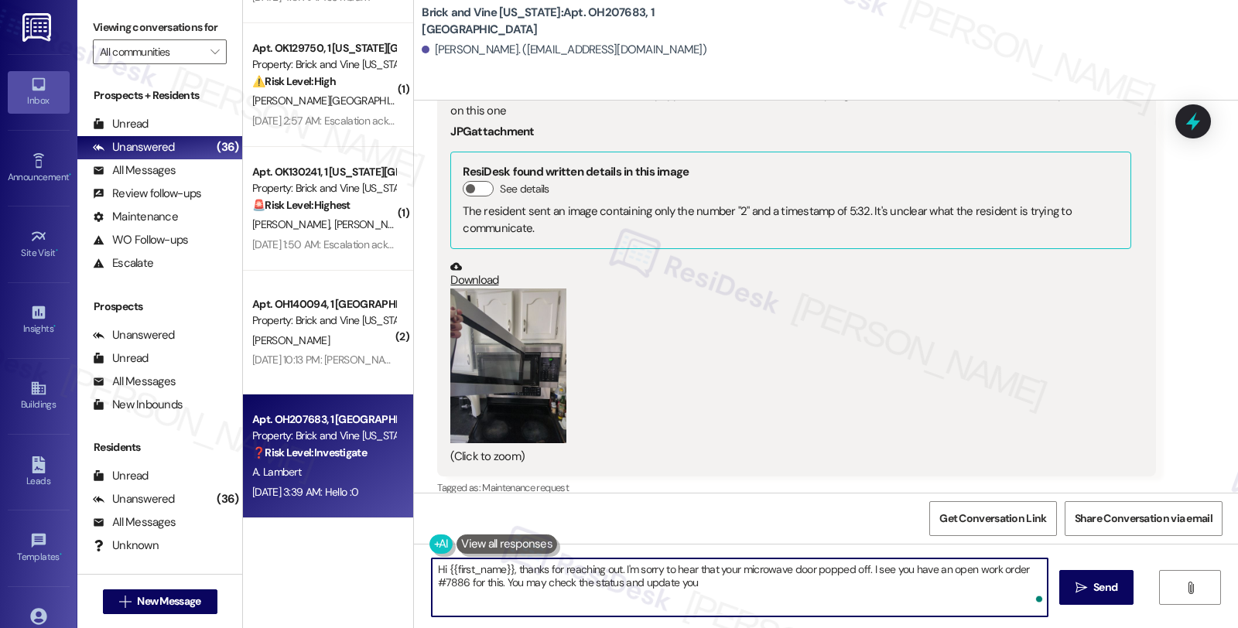
scroll to position [3938, 0]
paste textarea "https://app.latchel.com/p/resident/2Vmx1/dashboard"
click at [492, 582] on textarea "Hi {{first_name}}, thanks for reaching out. I'm sorry to hear that your microwa…" at bounding box center [740, 588] width 616 height 58
paste textarea "8/14/2025, 3:46 AM"
click at [514, 583] on textarea "Hi {{first_name}}, thanks for reaching out. I'm sorry to hear that your microwa…" at bounding box center [740, 588] width 616 height 58
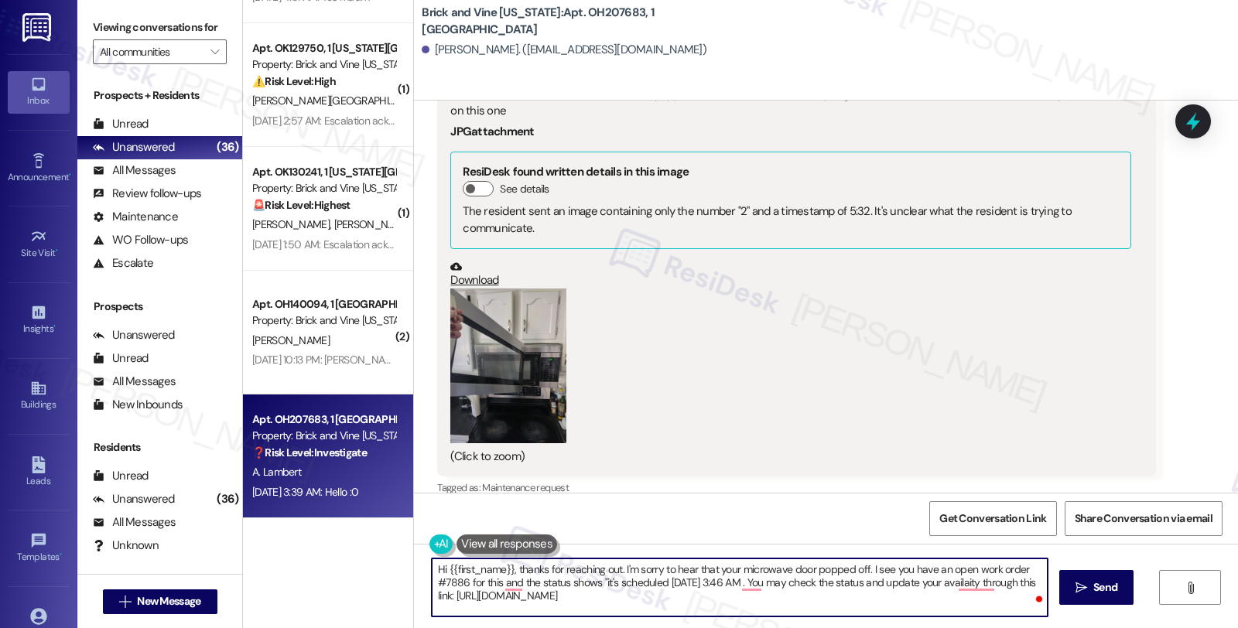
paste textarea "Scheduling Service Provider"
click at [698, 593] on textarea "Hi {{first_name}}, thanks for reaching out. I'm sorry to hear that your microwa…" at bounding box center [740, 588] width 616 height 58
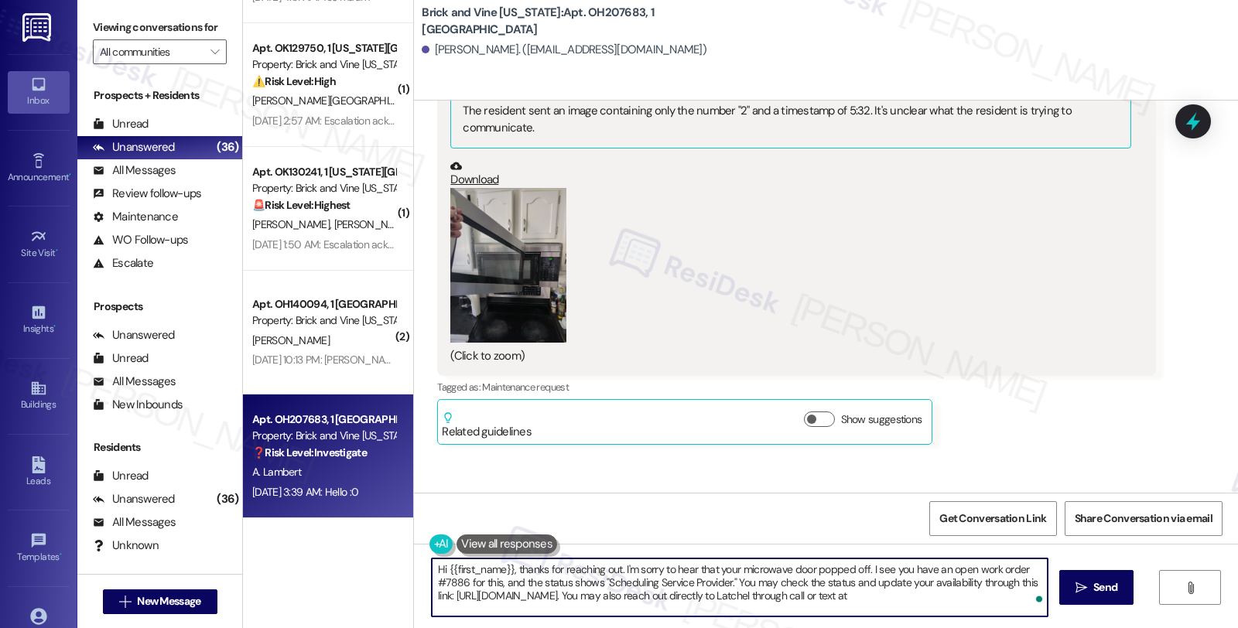
scroll to position [2776, 0]
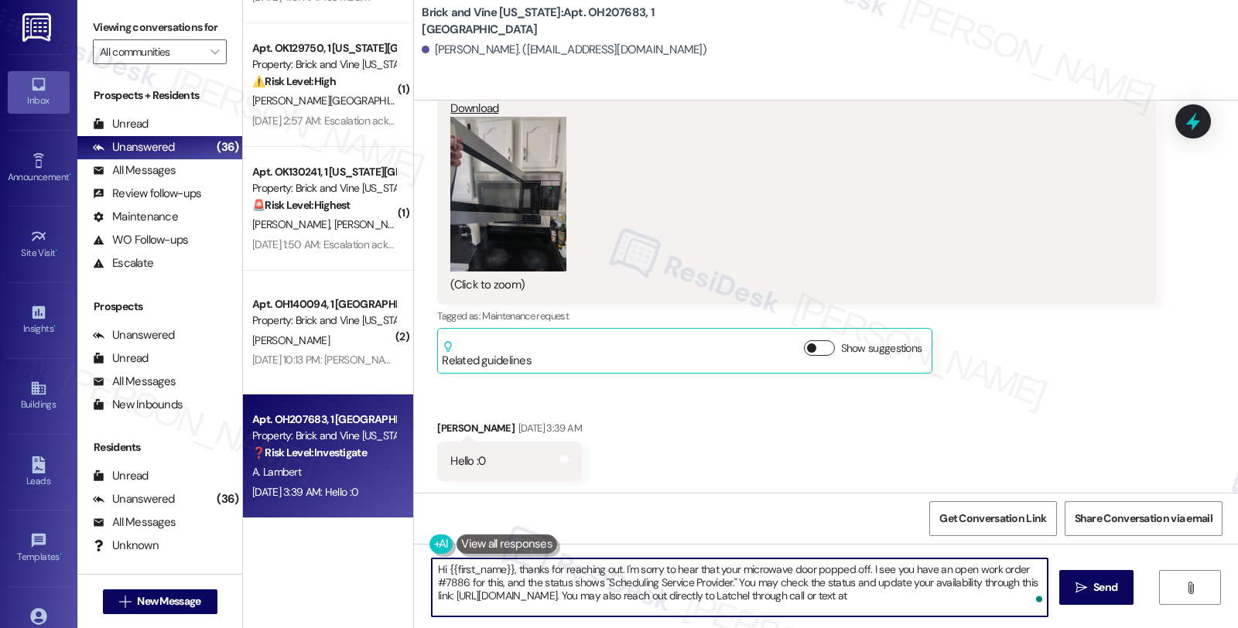
click at [810, 344] on button "Show suggestions" at bounding box center [819, 347] width 31 height 15
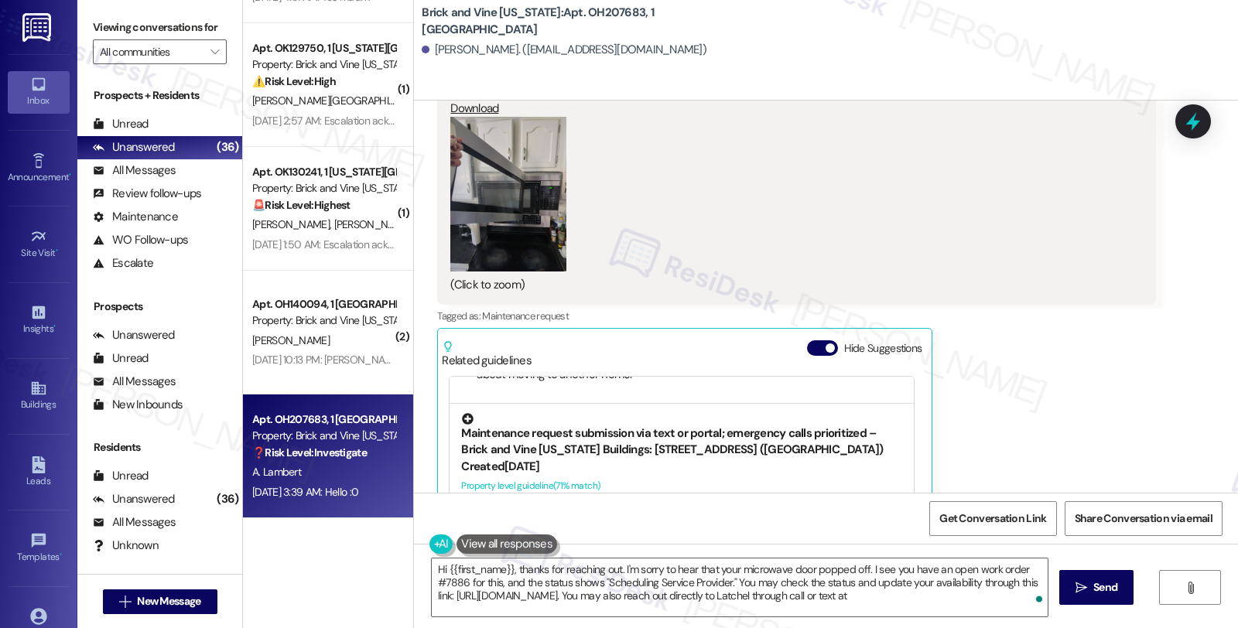
scroll to position [344, 0]
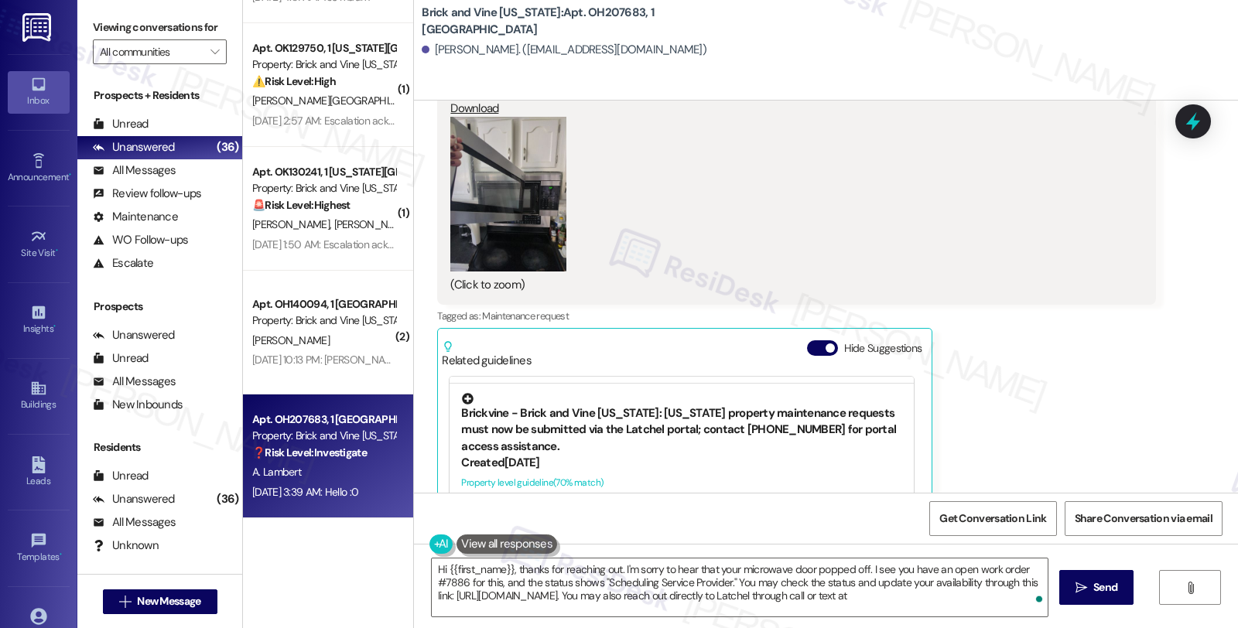
click at [663, 429] on div "Brickvine - Brick and Vine Ohio: Ohio property maintenance requests must now be…" at bounding box center [681, 424] width 441 height 62
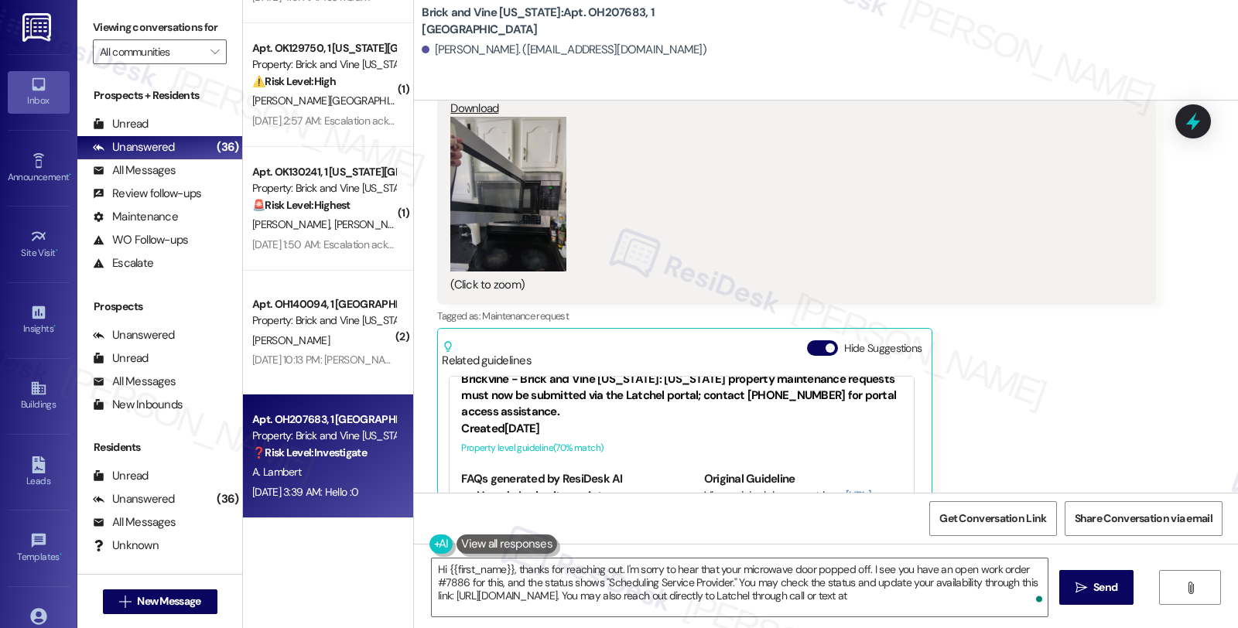
scroll to position [195, 0]
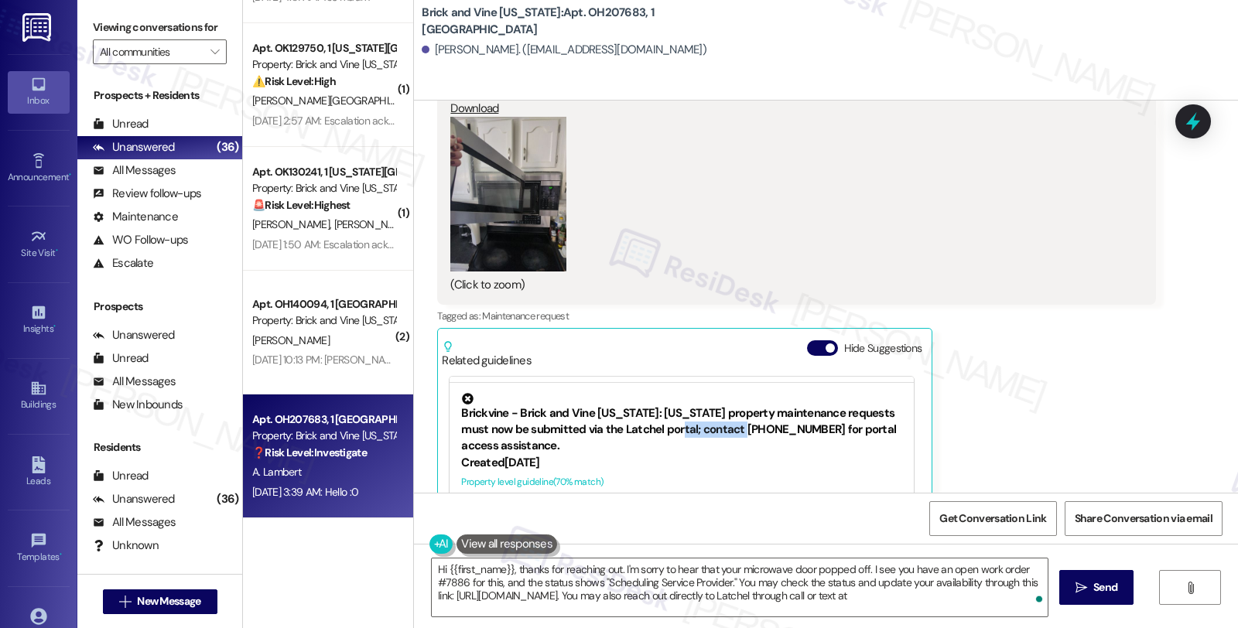
drag, startPoint x: 661, startPoint y: 426, endPoint x: 734, endPoint y: 430, distance: 72.9
click at [734, 430] on div "Brickvine - Brick and Vine Ohio: Ohio property maintenance requests must now be…" at bounding box center [681, 424] width 441 height 62
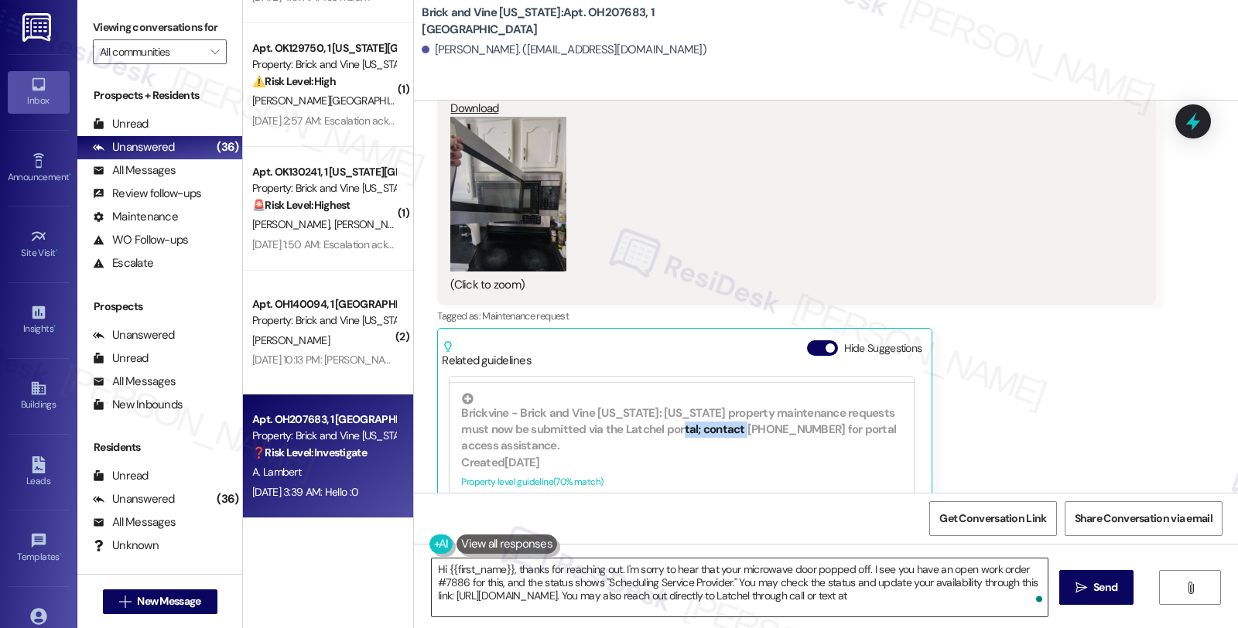
copy div "239-946-5172"
click at [983, 593] on textarea "Hi {{first_name}}, thanks for reaching out. I'm sorry to hear that your microwa…" at bounding box center [740, 588] width 616 height 58
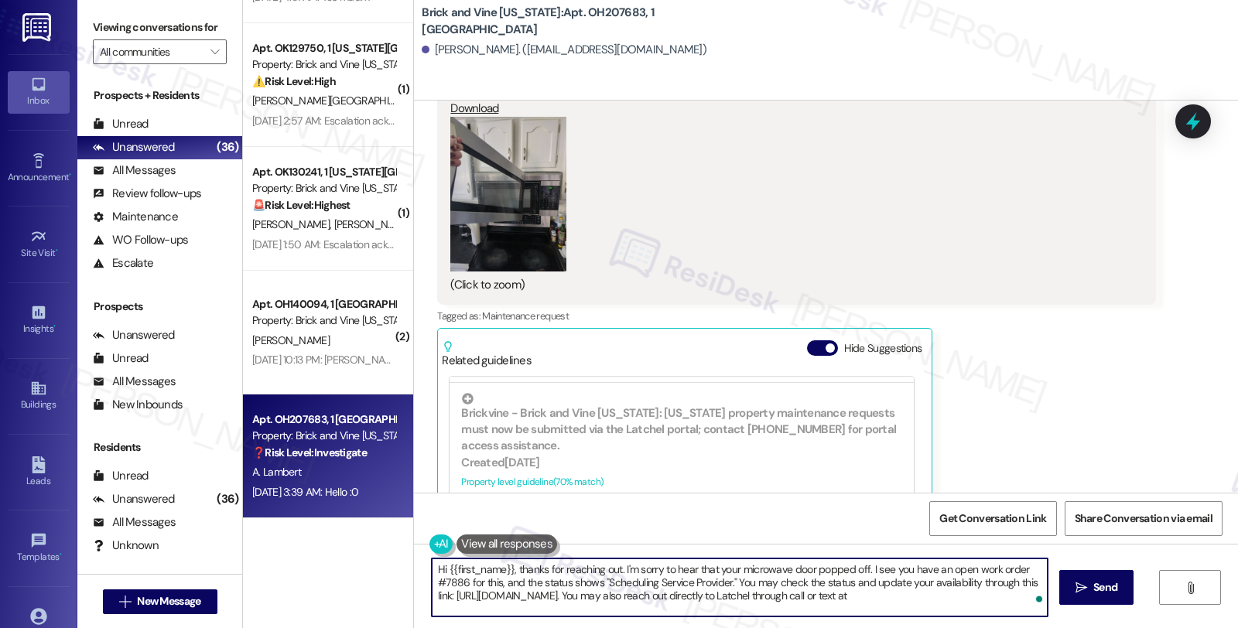
paste textarea "239-946-5172"
click at [976, 600] on textarea "Hi {{first_name}}, thanks for reaching out. I'm sorry to hear that your microwa…" at bounding box center [740, 588] width 616 height 58
click at [515, 604] on textarea "Hi {{first_name}}, thanks for reaching out. I'm sorry to hear that your microwa…" at bounding box center [740, 588] width 616 height 58
click at [523, 611] on textarea "Hi {{first_name}}, thanks for reaching out. I'm sorry to hear that your microwa…" at bounding box center [740, 588] width 616 height 58
click at [730, 604] on textarea "Hi {{first_name}}, thanks for reaching out. I'm sorry to hear that your microwa…" at bounding box center [740, 588] width 616 height 58
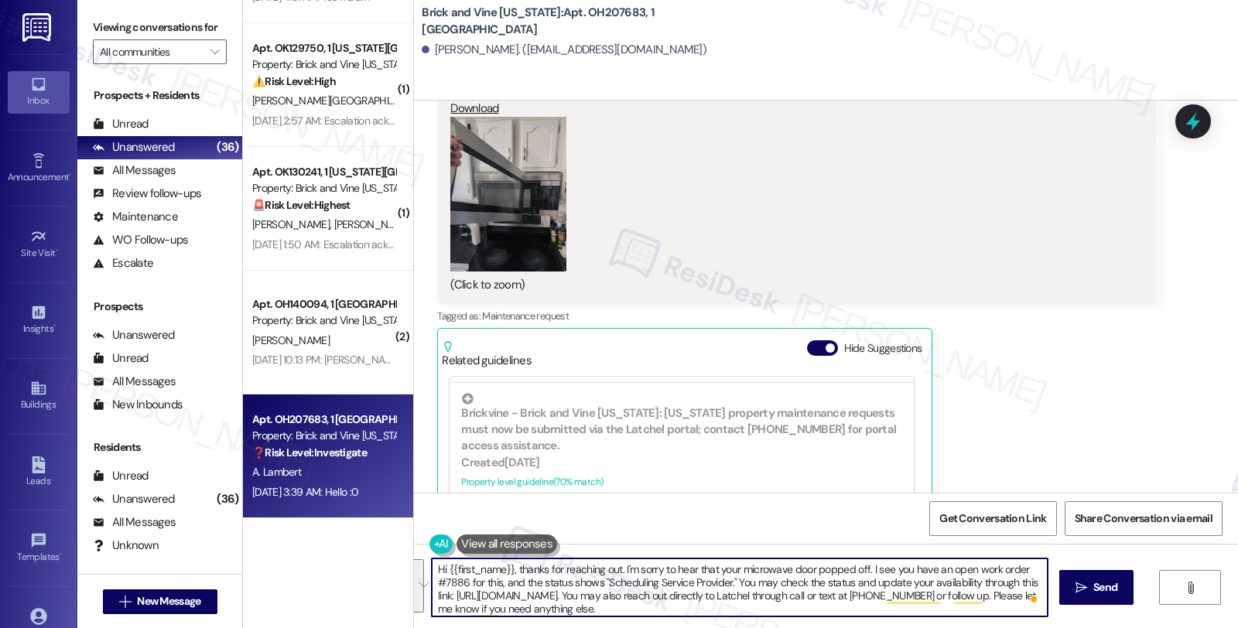
type textarea "Hi {{first_name}}, thanks for reaching out. I'm sorry to hear that your microwa…"
click at [770, 607] on textarea "Hi {{first_name}}, thanks for reaching out. I'm sorry to hear that your microwa…" at bounding box center [740, 588] width 616 height 58
click at [1074, 580] on span " Send" at bounding box center [1096, 588] width 49 height 16
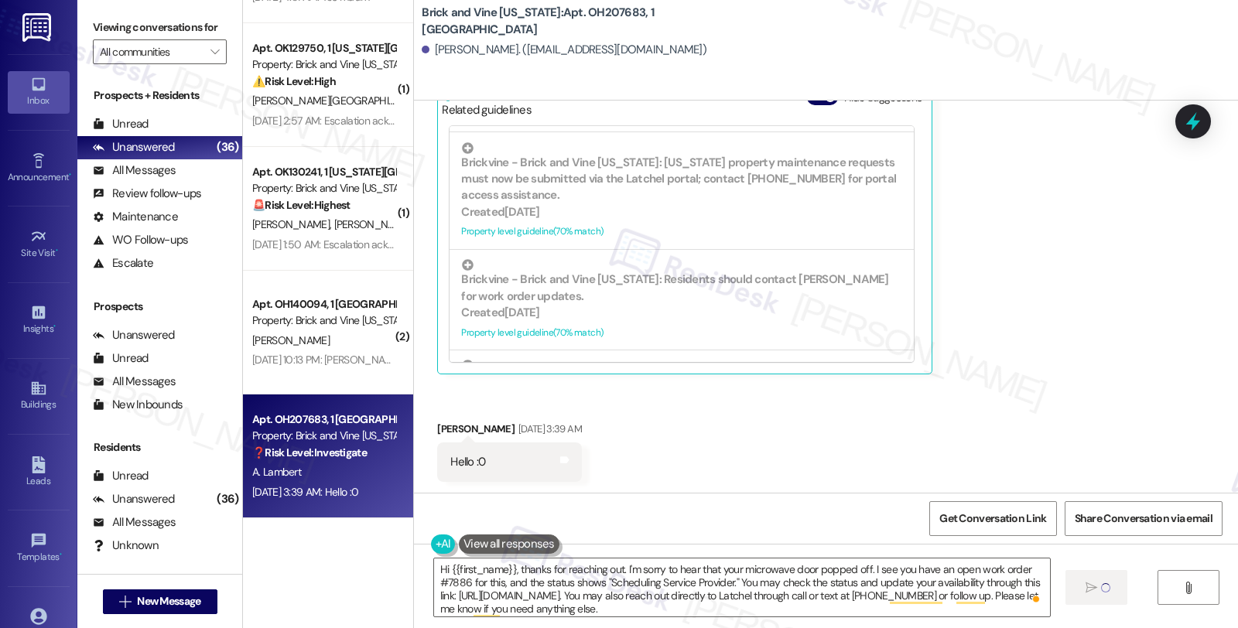
scroll to position [3028, 0]
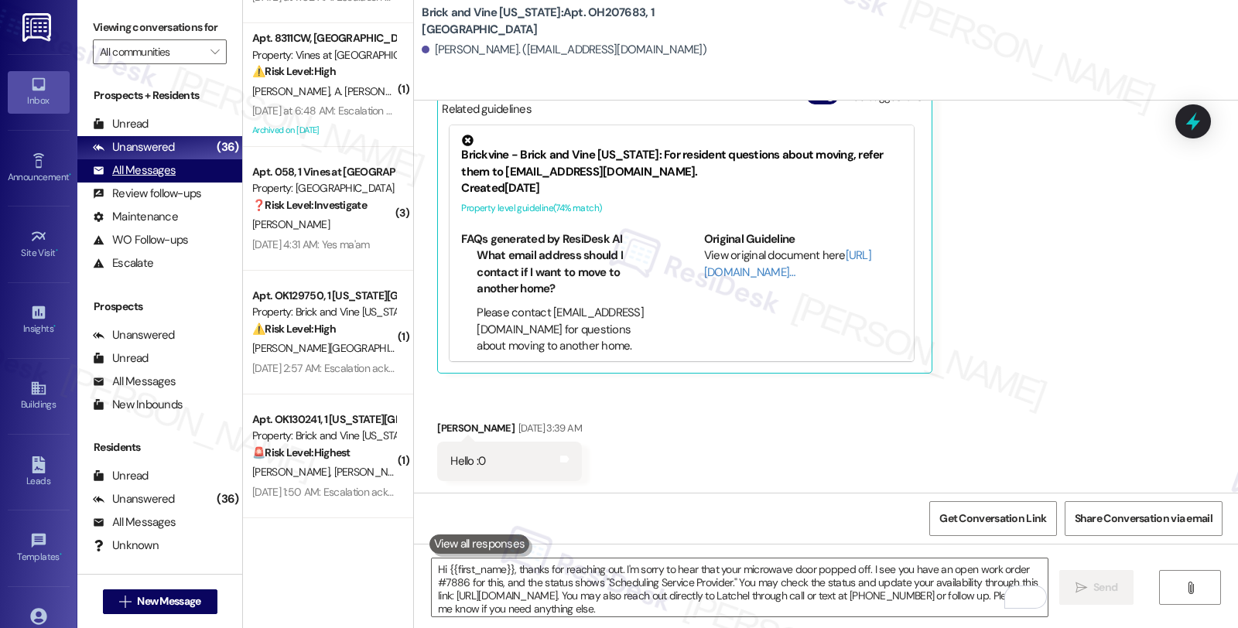
click at [180, 181] on div "All Messages (undefined)" at bounding box center [159, 170] width 165 height 23
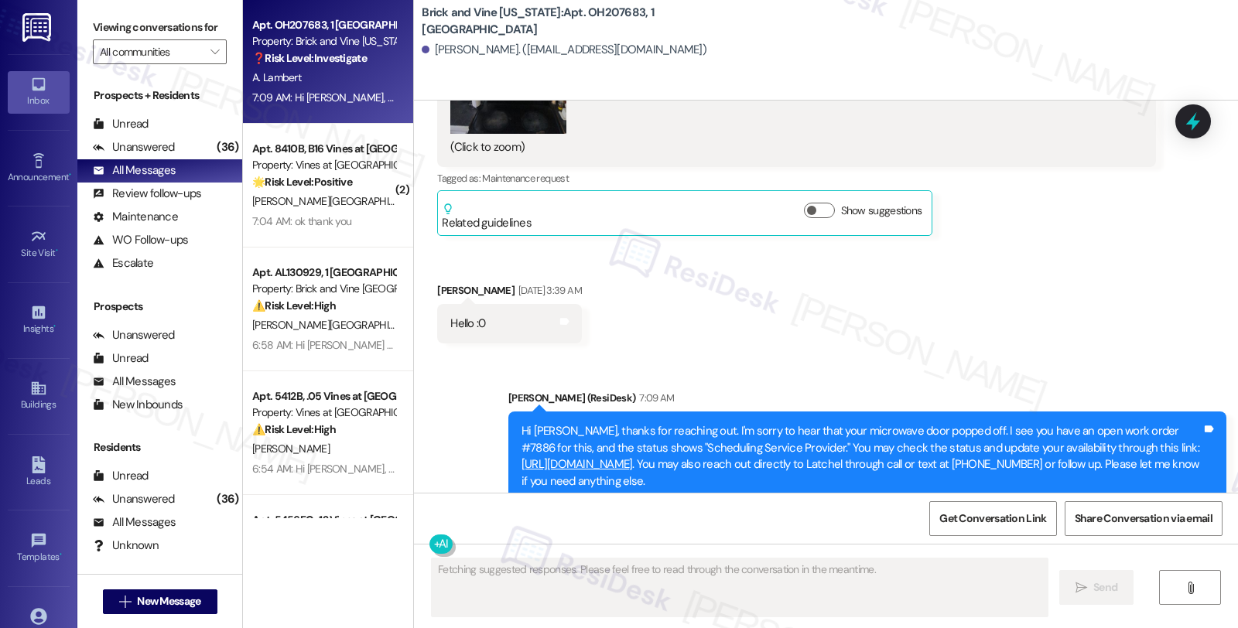
scroll to position [2957, 0]
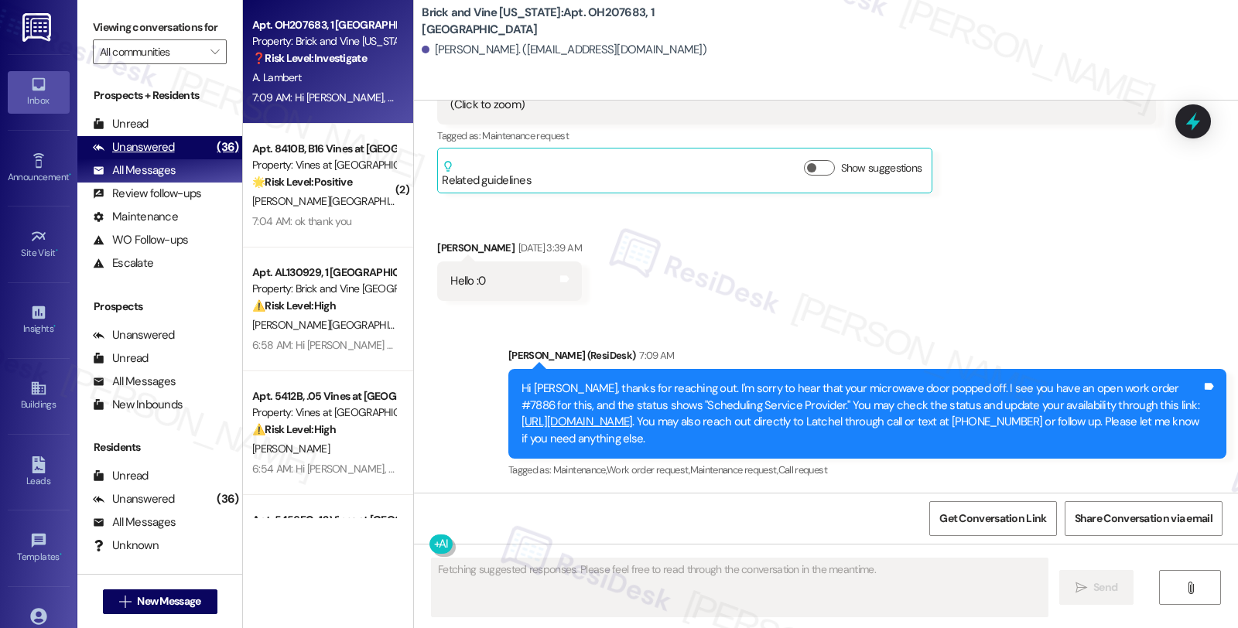
click at [186, 159] on div "Unanswered (36)" at bounding box center [159, 147] width 165 height 23
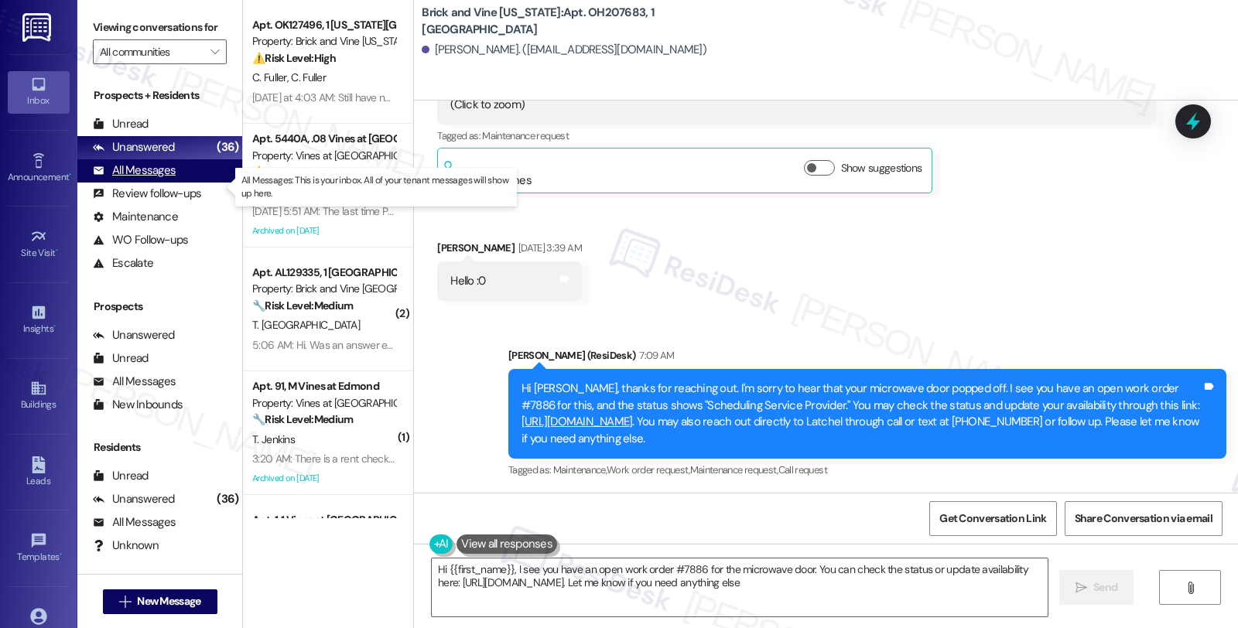
type textarea "Hi {{first_name}}, I see you have an open work order #7886 for the microwave do…"
click at [144, 179] on div "All Messages" at bounding box center [134, 170] width 83 height 16
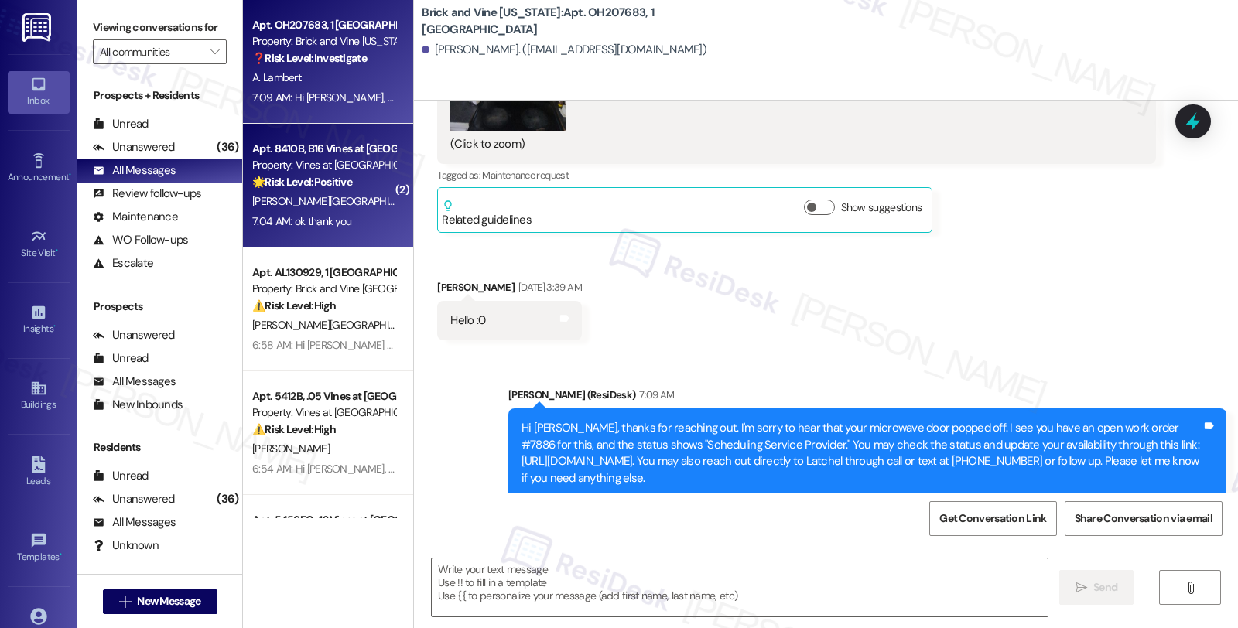
click at [333, 198] on div "J. Downs" at bounding box center [324, 201] width 146 height 19
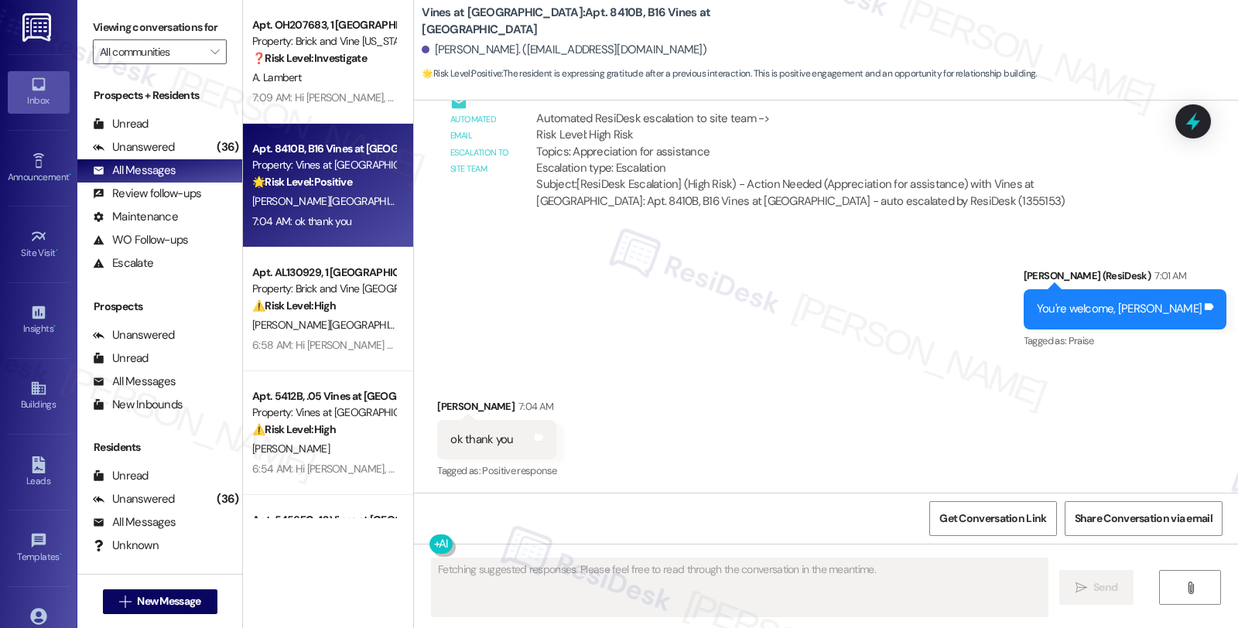
scroll to position [4132, 0]
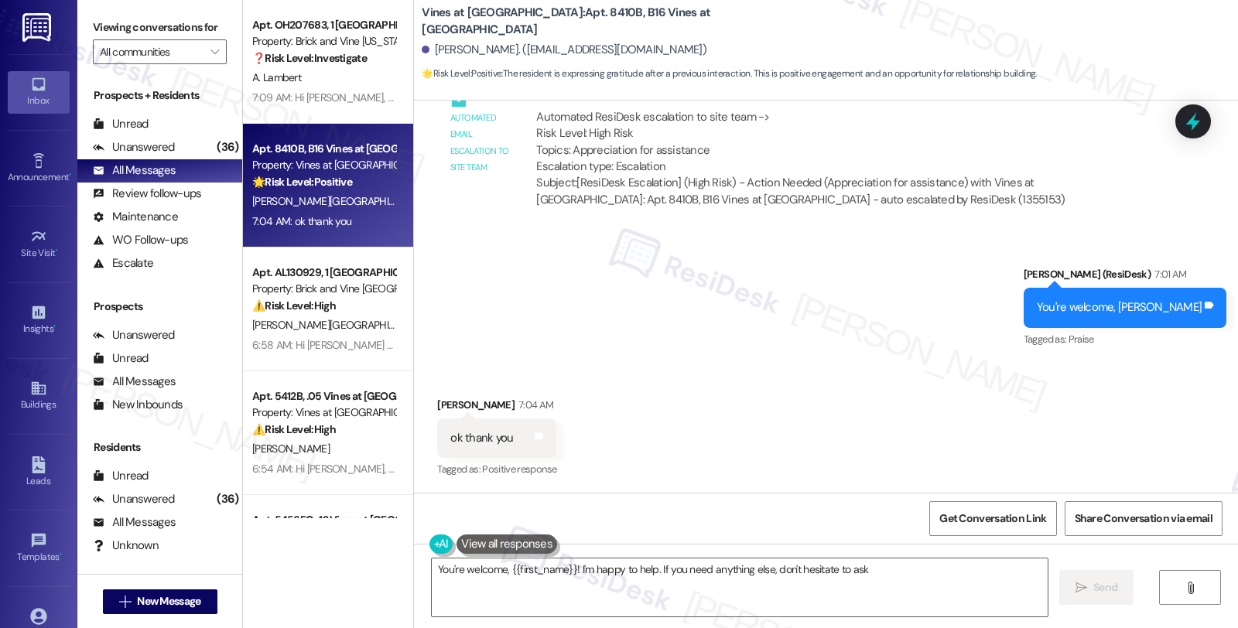
type textarea "You're welcome, {{first_name}}! I'm happy to help. If you need anything else, d…"
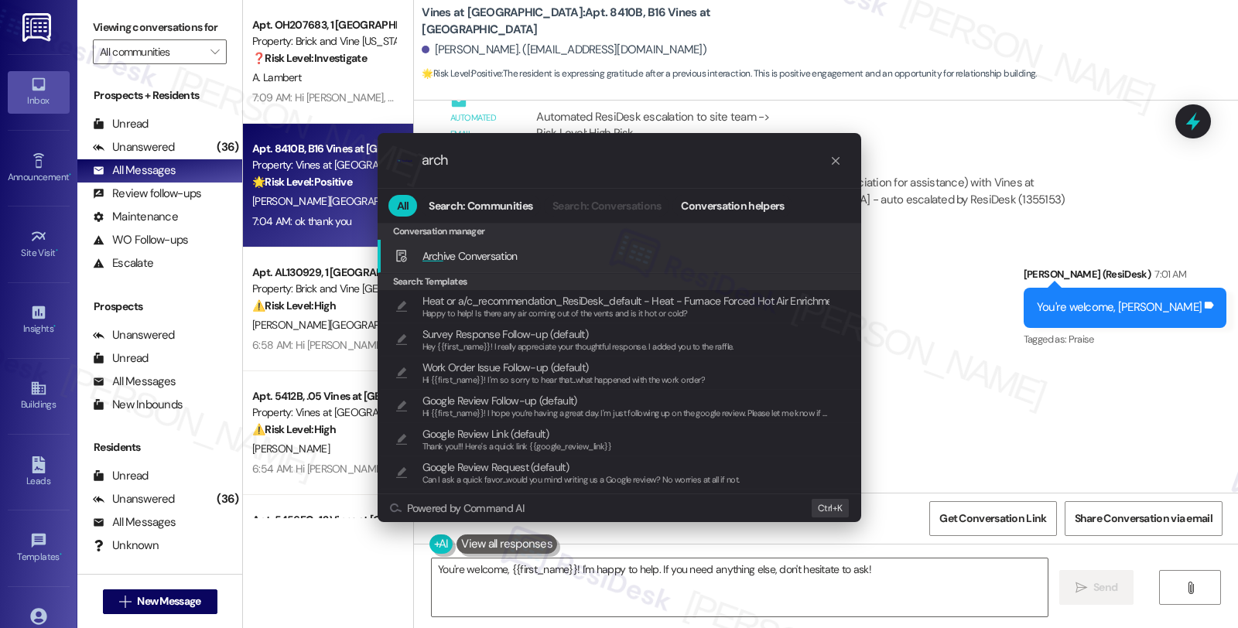
type input "arch"
click at [481, 259] on span "Arch ive Conversation" at bounding box center [469, 256] width 95 height 14
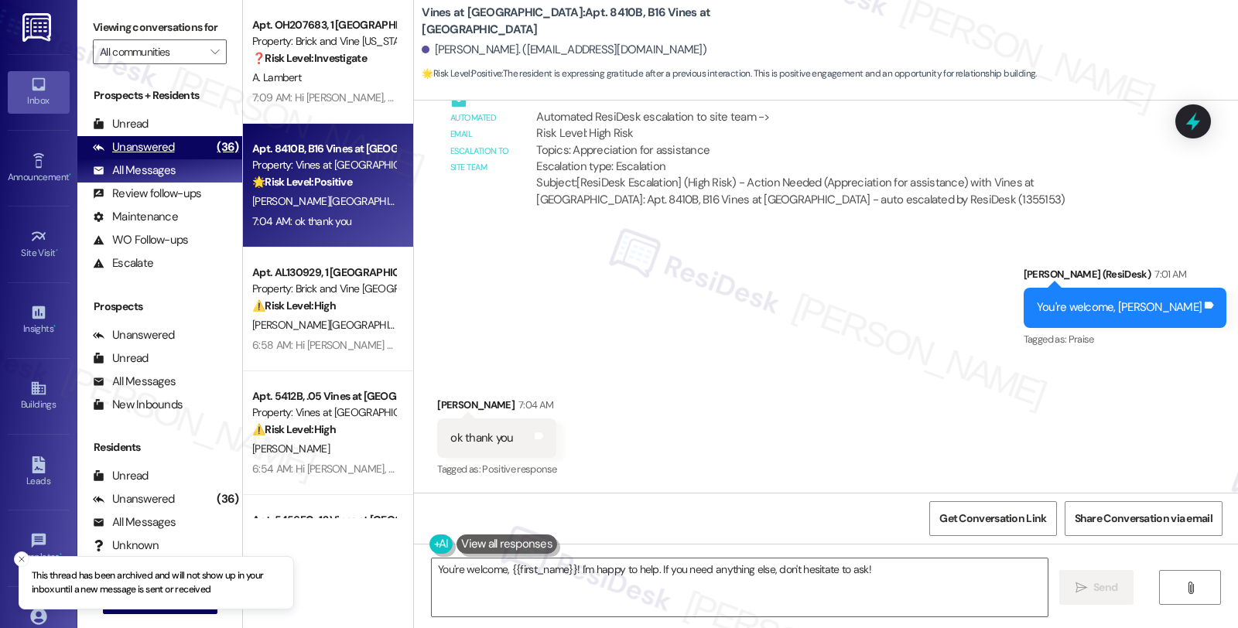
click at [166, 156] on div "Unanswered" at bounding box center [134, 147] width 82 height 16
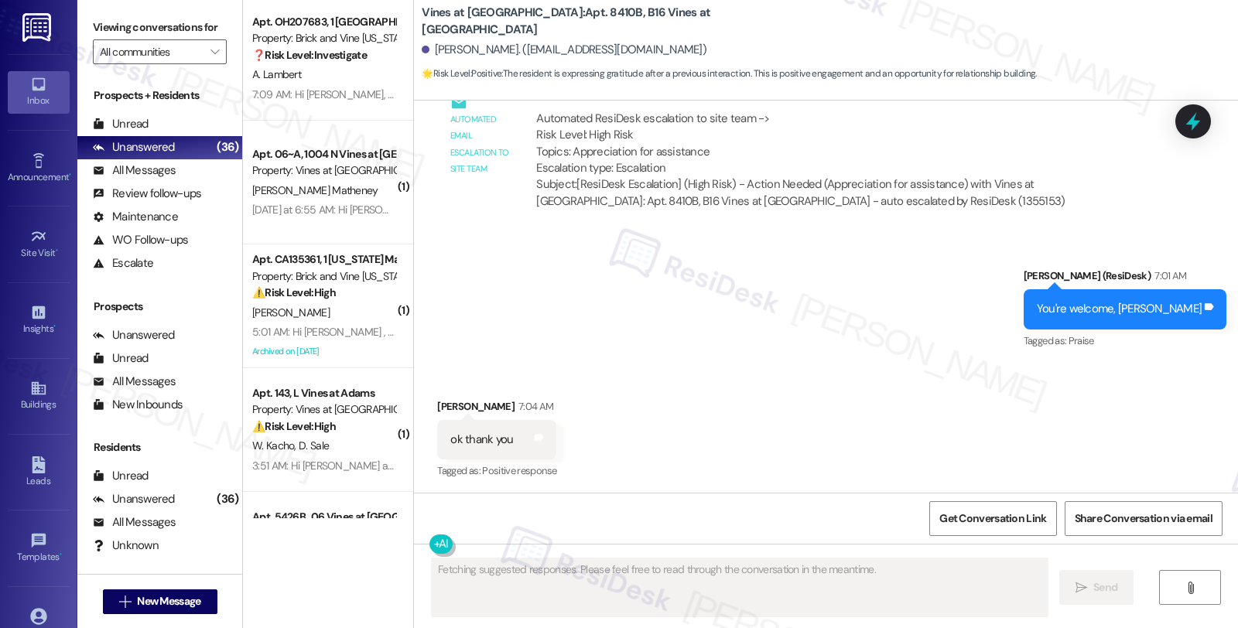
scroll to position [1461, 0]
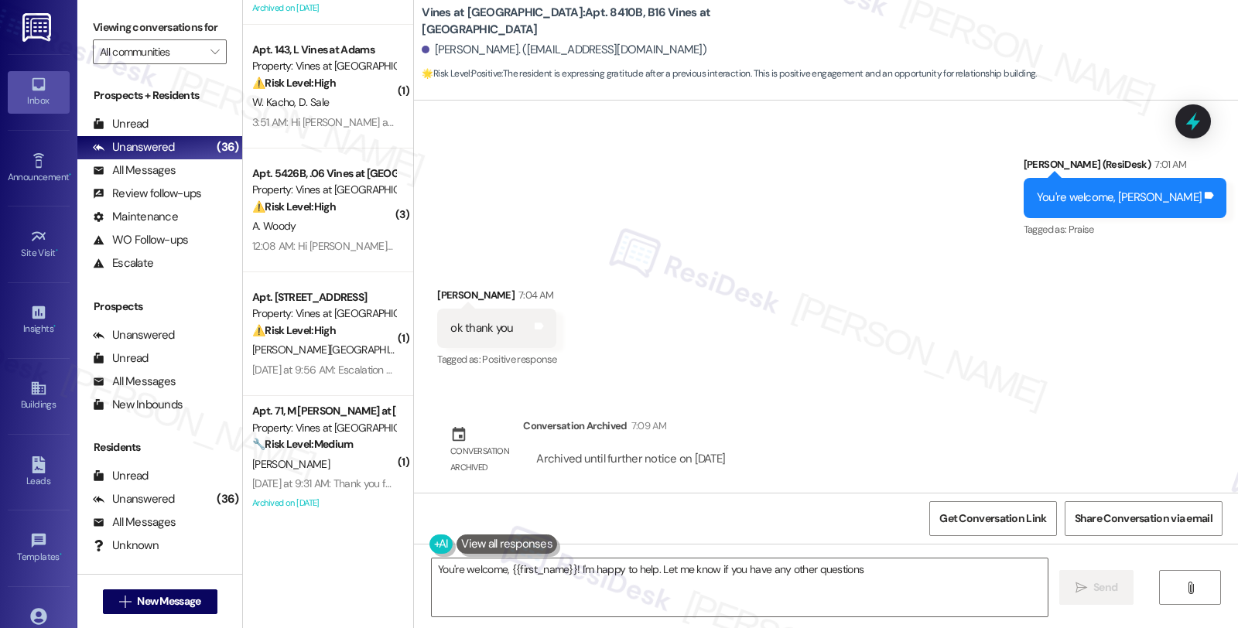
type textarea "You're welcome, {{first_name}}! I'm happy to help. Let me know if you have any …"
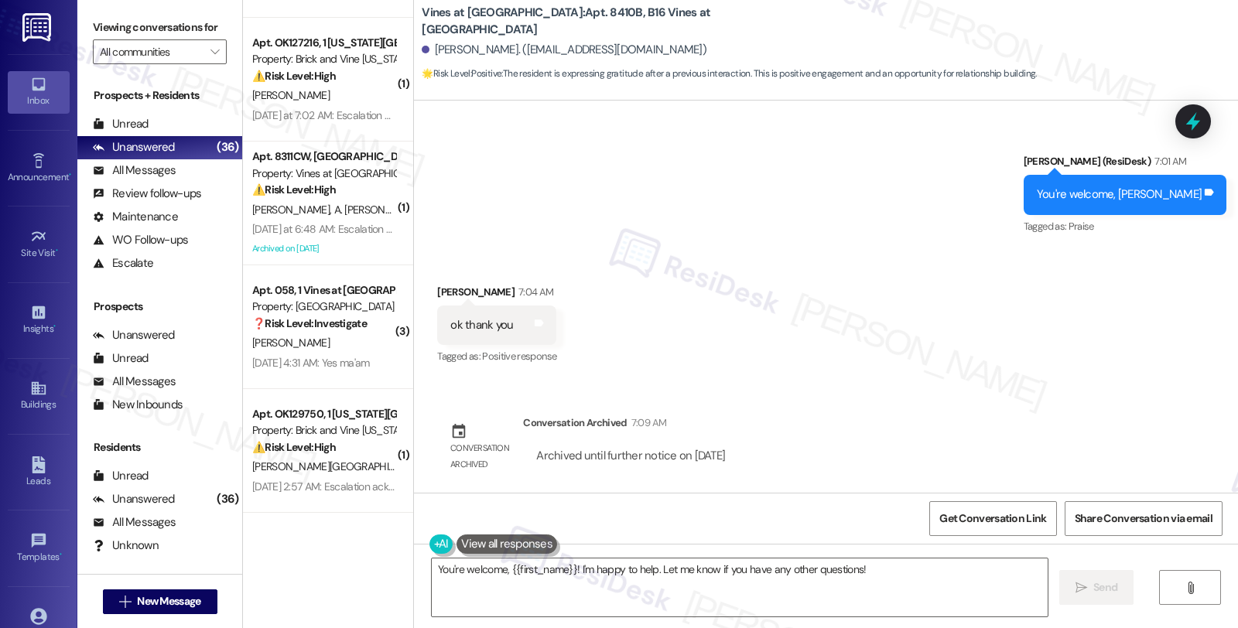
scroll to position [3938, 0]
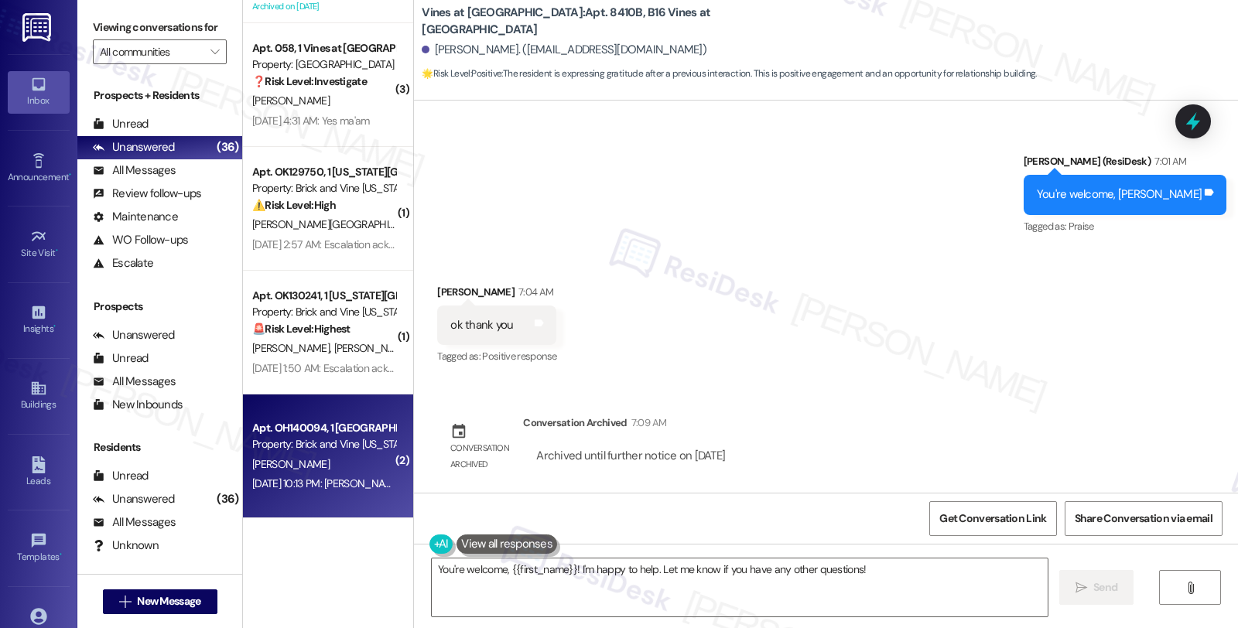
click at [327, 477] on div "Aug 08, 2025 at 10:13 PM: Robin Snyder Aug 08, 2025 at 10:13 PM: Robin Snyder" at bounding box center [326, 484] width 149 height 14
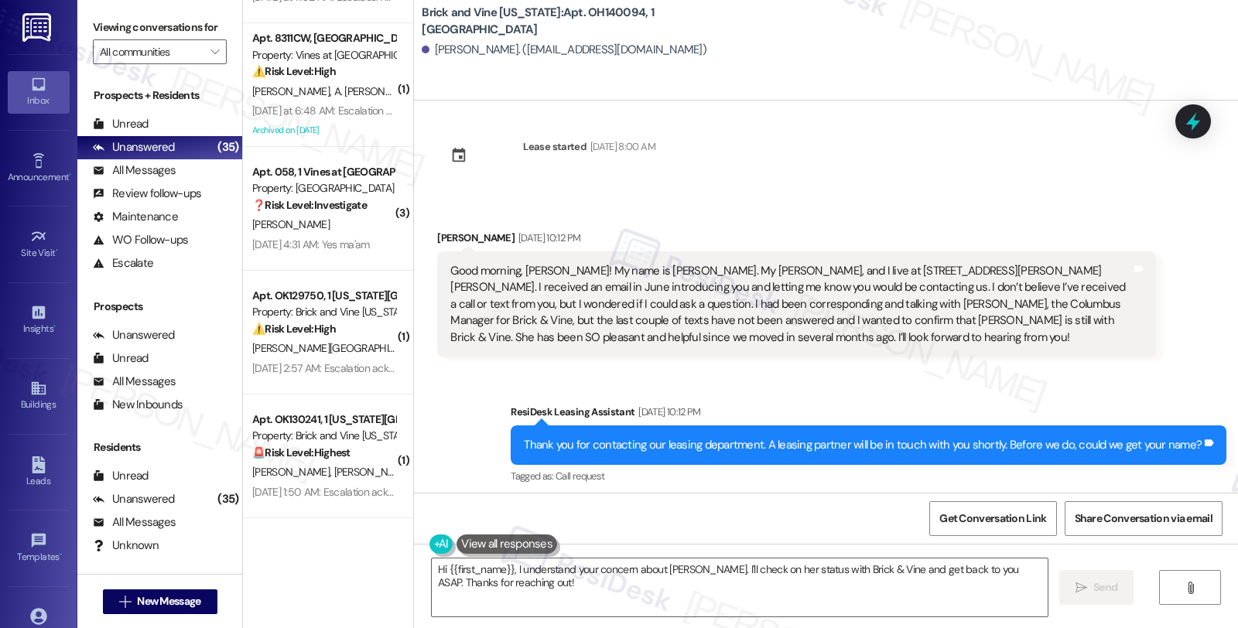
scroll to position [0, 0]
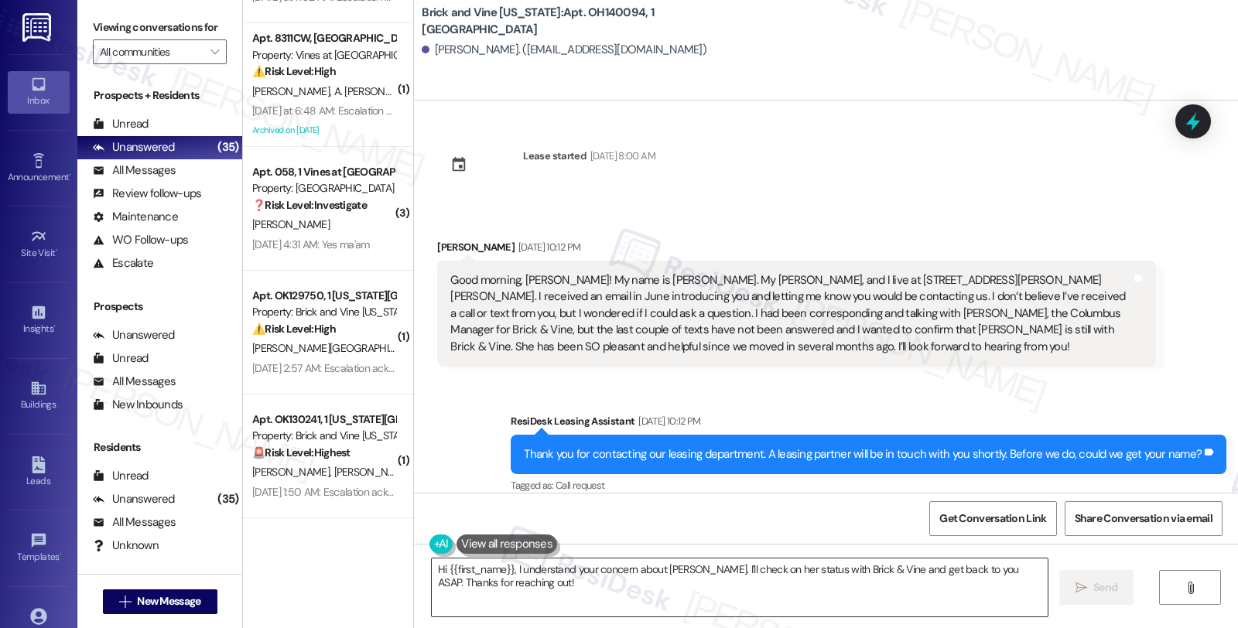
click at [955, 598] on textarea "Hi {{first_name}}, I understand your concern about Amy. I'll check on her statu…" at bounding box center [740, 588] width 616 height 58
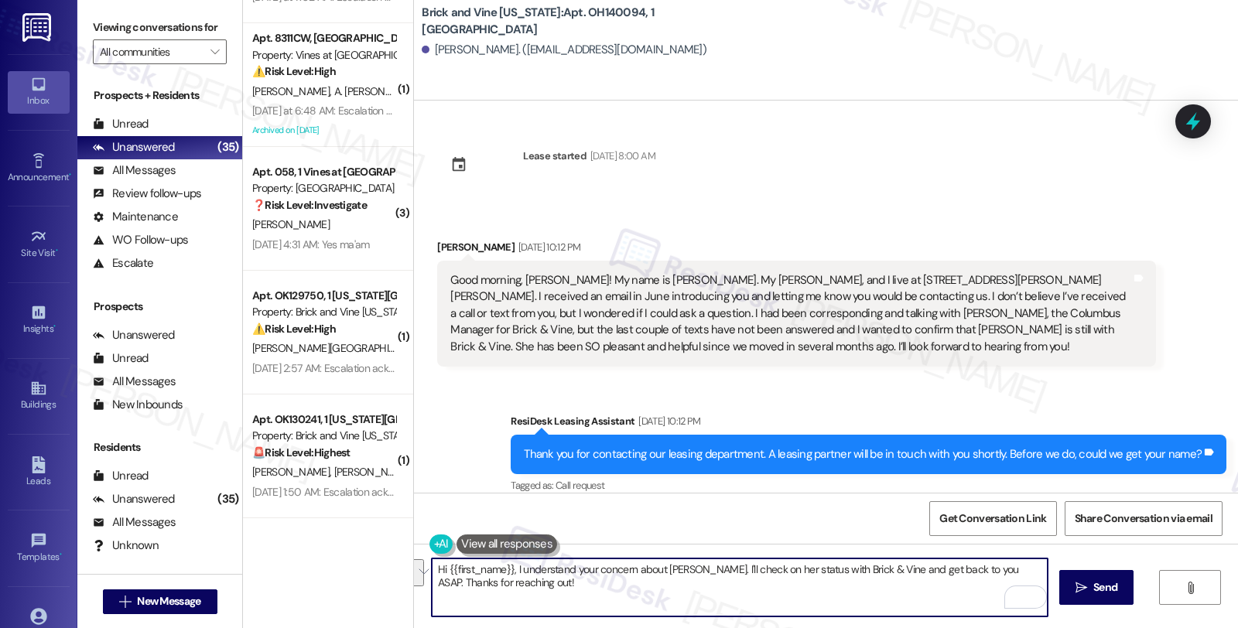
drag, startPoint x: 683, startPoint y: 571, endPoint x: 730, endPoint y: 586, distance: 48.7
click at [730, 586] on textarea "Hi {{first_name}}, I understand your concern about Amy. I'll check on her statu…" at bounding box center [740, 588] width 616 height 58
click at [704, 582] on textarea "Hi {{first_name}}, I understand your concern about Amy. I'll check on her statu…" at bounding box center [740, 588] width 616 height 58
click at [682, 569] on textarea "Hi {{first_name}}, I understand your concern about Amy. I'll check on her statu…" at bounding box center [740, 588] width 616 height 58
drag, startPoint x: 800, startPoint y: 569, endPoint x: 1231, endPoint y: 669, distance: 442.4
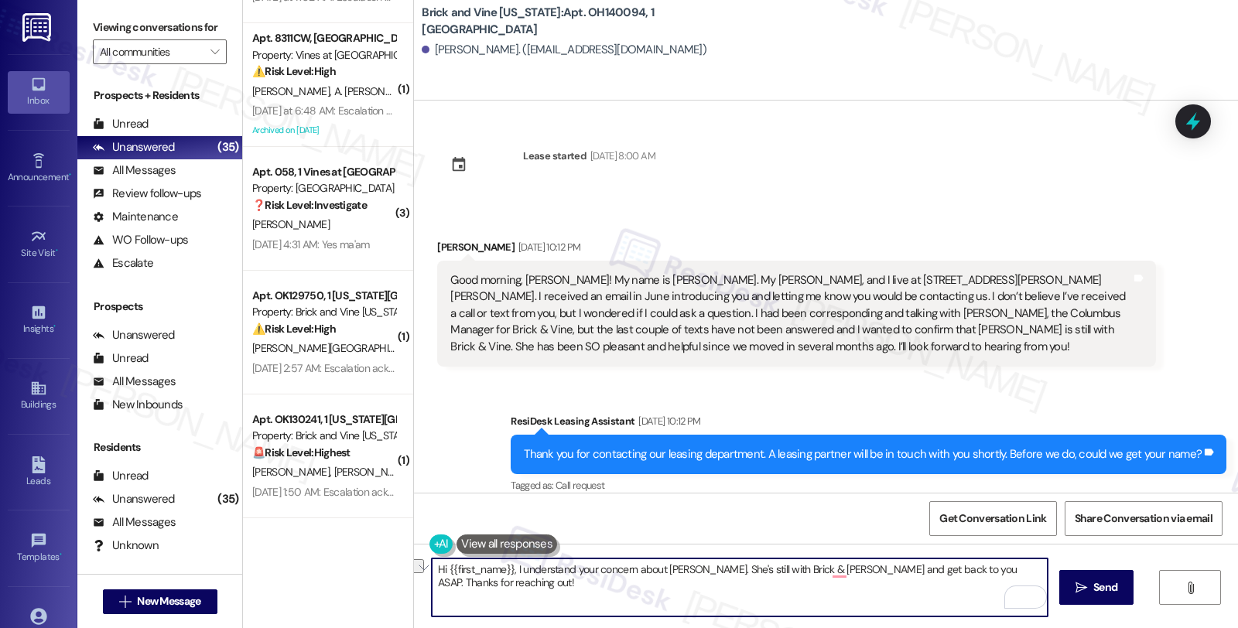
click at [1231, 628] on html "Inbox Go to Inbox Announcement • Send A Text Announcement Site Visit • Go to Si…" at bounding box center [619, 314] width 1238 height 628
click at [875, 571] on textarea "Hi {{first_name}}, I understand your concern about Amy. She's still with Brick …" at bounding box center [740, 588] width 616 height 58
click at [981, 575] on textarea "Hi {{first_name}}, I understand your concern about Amy. She's still with Brick …" at bounding box center [740, 588] width 616 height 58
type textarea "Hi {{first_name}}, I understand your concern about Amy. She's still with Brick …"
click at [1103, 583] on span "Send" at bounding box center [1105, 588] width 24 height 16
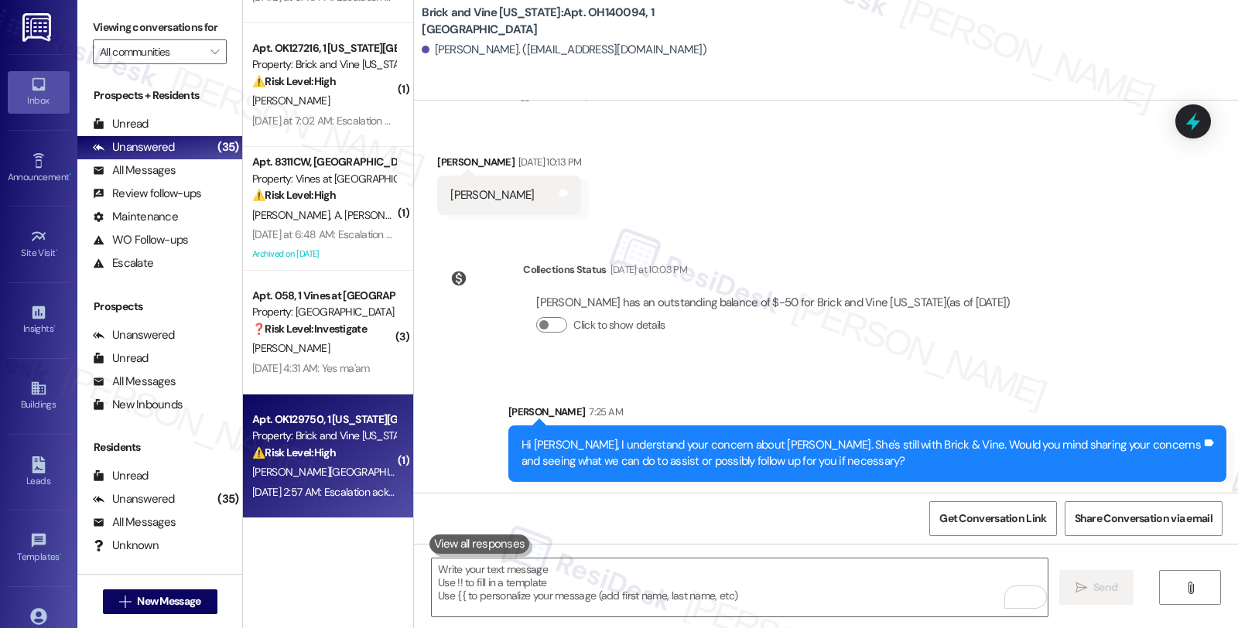
scroll to position [3938, 0]
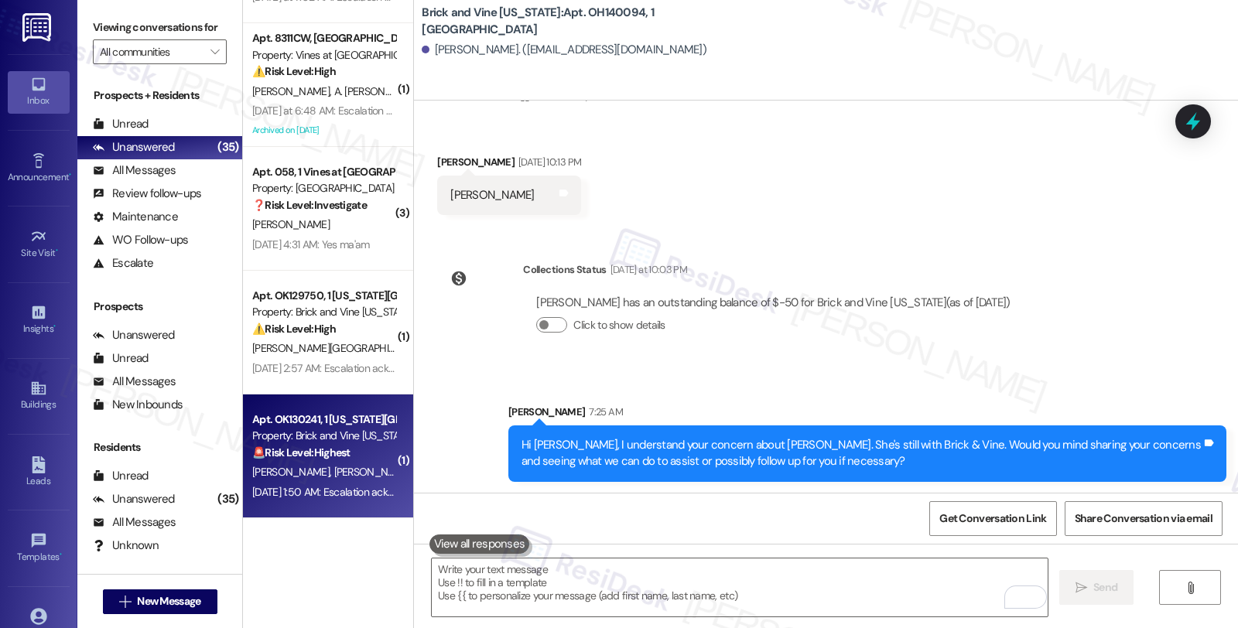
click at [356, 444] on div "Property: Brick and Vine [US_STATE][GEOGRAPHIC_DATA]" at bounding box center [323, 436] width 143 height 16
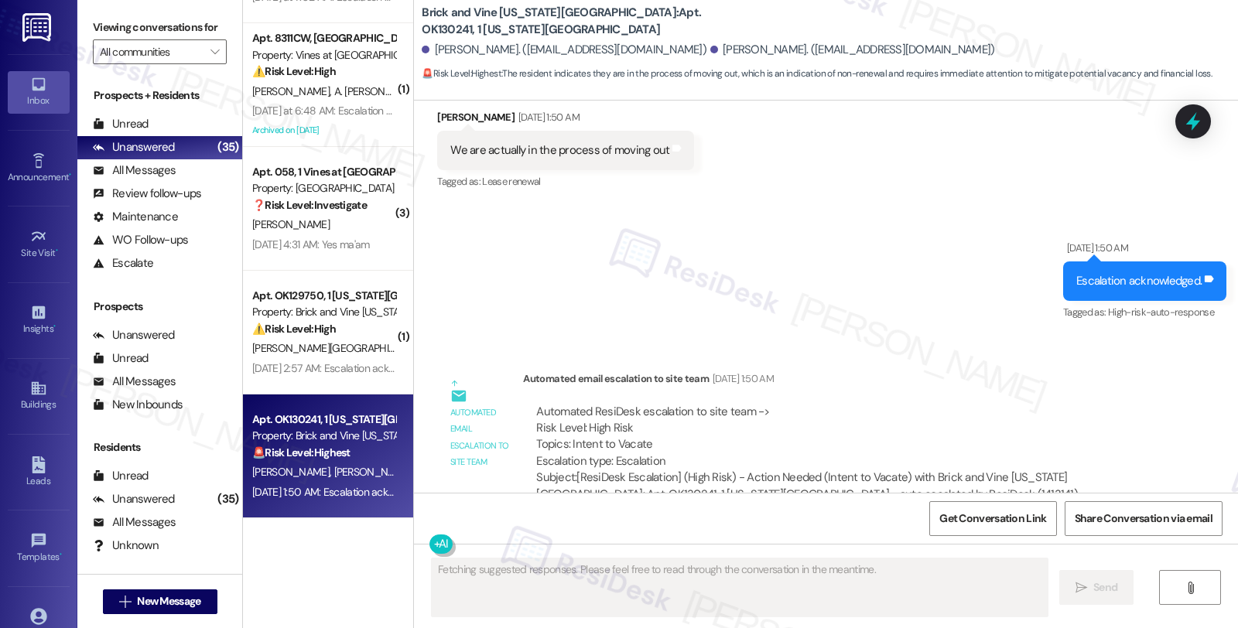
scroll to position [371, 0]
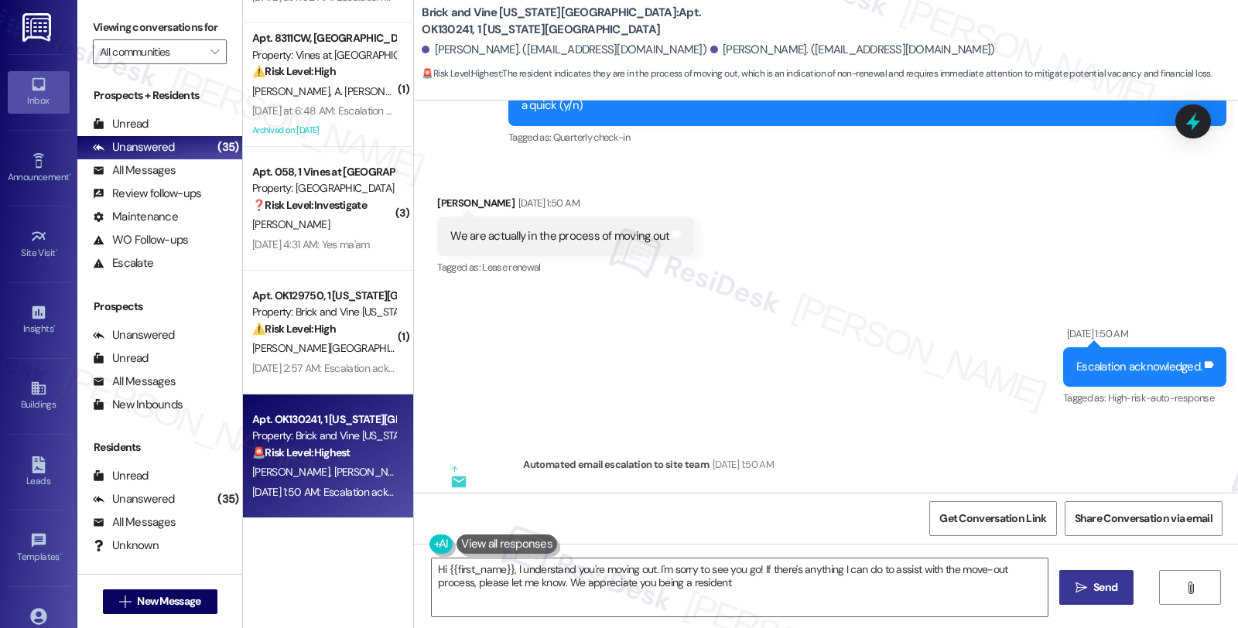
type textarea "Hi {{first_name}}, I understand you're moving out. I'm sorry to see you go! If …"
click at [437, 195] on div "Russell Ross Aug 12, 2025 at 1:50 AM" at bounding box center [565, 206] width 257 height 22
click at [1122, 580] on button " Send" at bounding box center [1096, 587] width 75 height 35
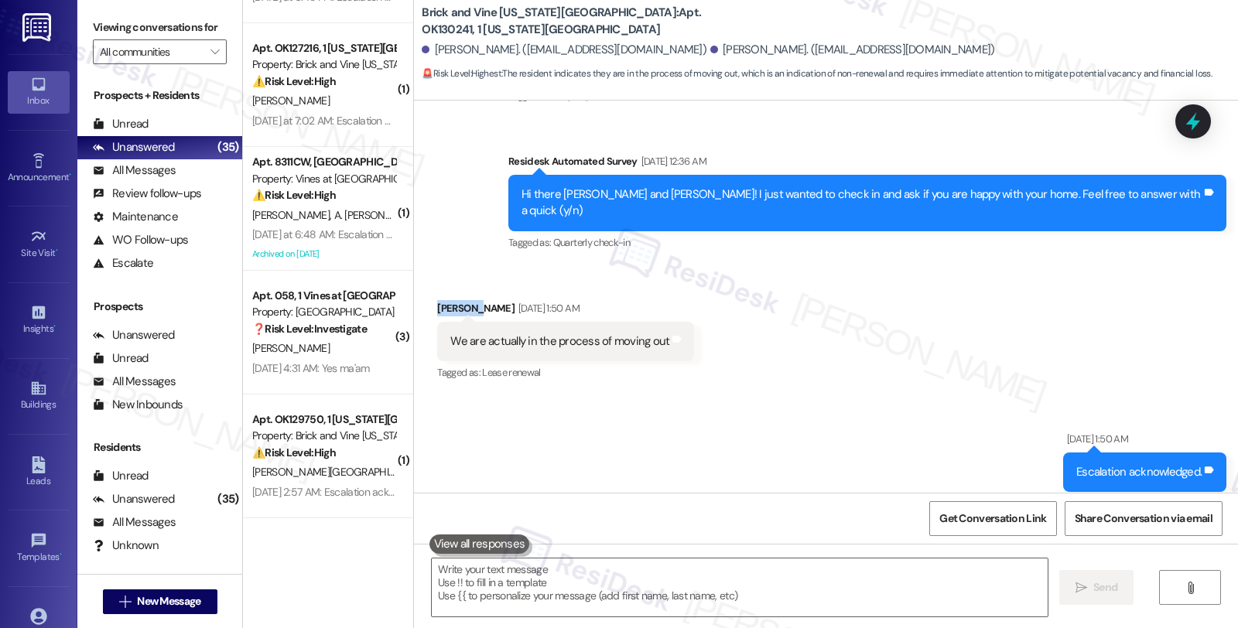
scroll to position [582, 0]
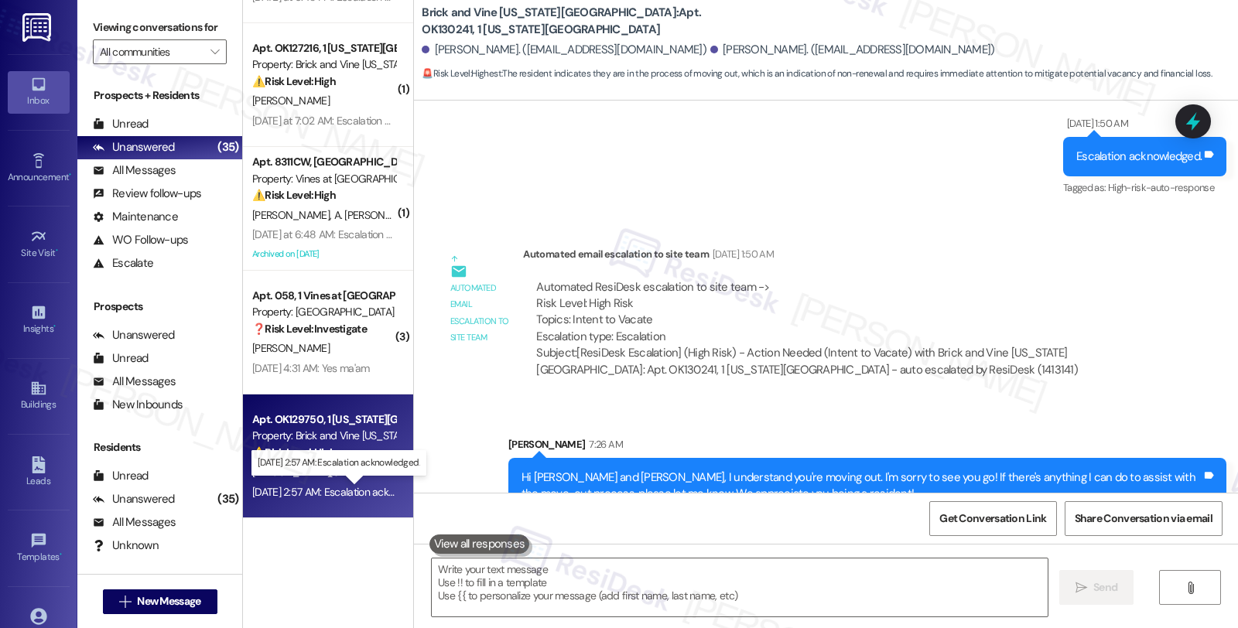
click at [306, 491] on div "Aug 12, 2025 at 2:57 AM: Escalation acknowledged. Aug 12, 2025 at 2:57 AM: Esca…" at bounding box center [346, 492] width 189 height 14
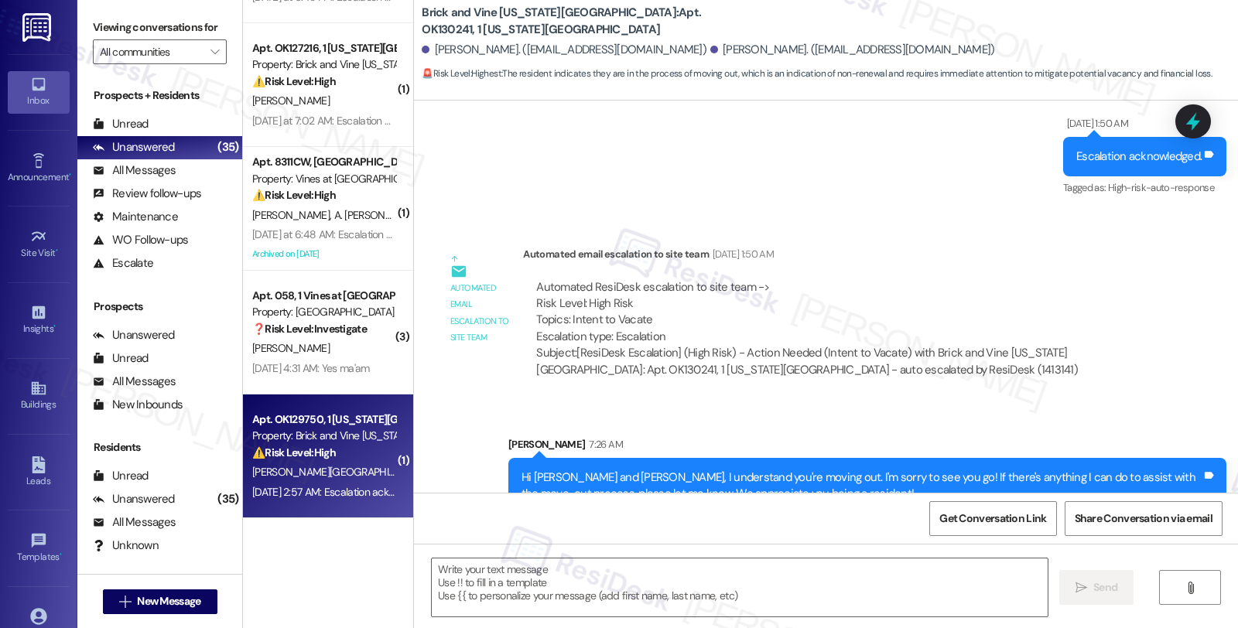
type textarea "Fetching suggested responses. Please feel free to read through the conversation…"
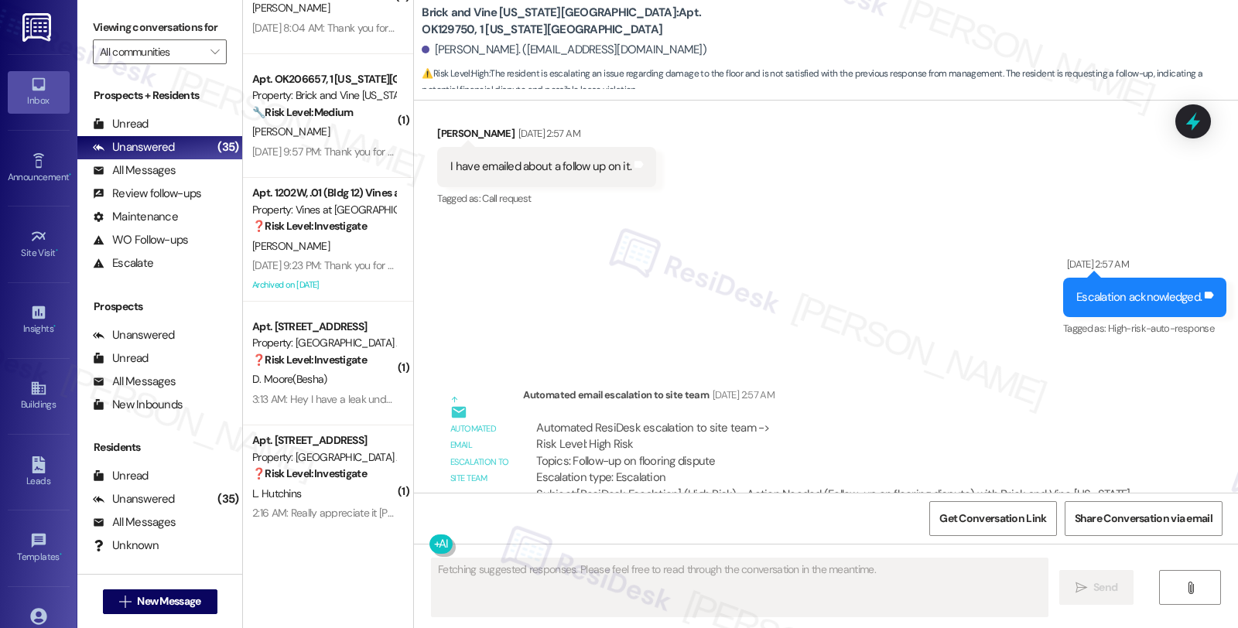
scroll to position [2820, 0]
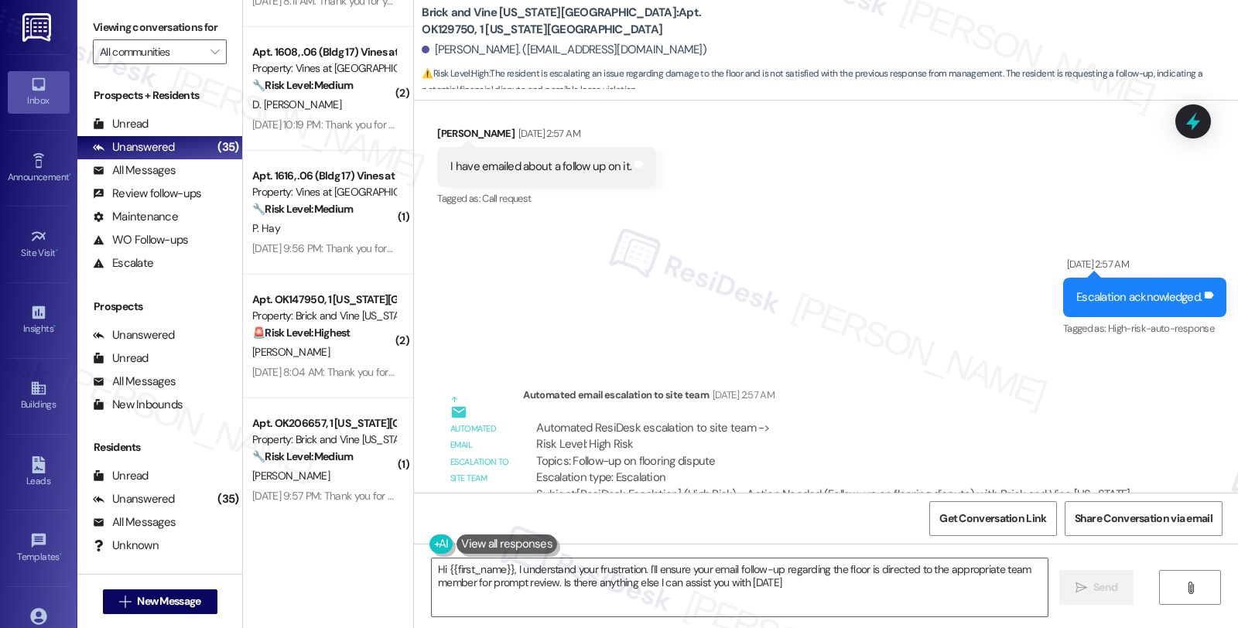
type textarea "Hi {{first_name}}, I understand your frustration. I'll ensure your email follow…"
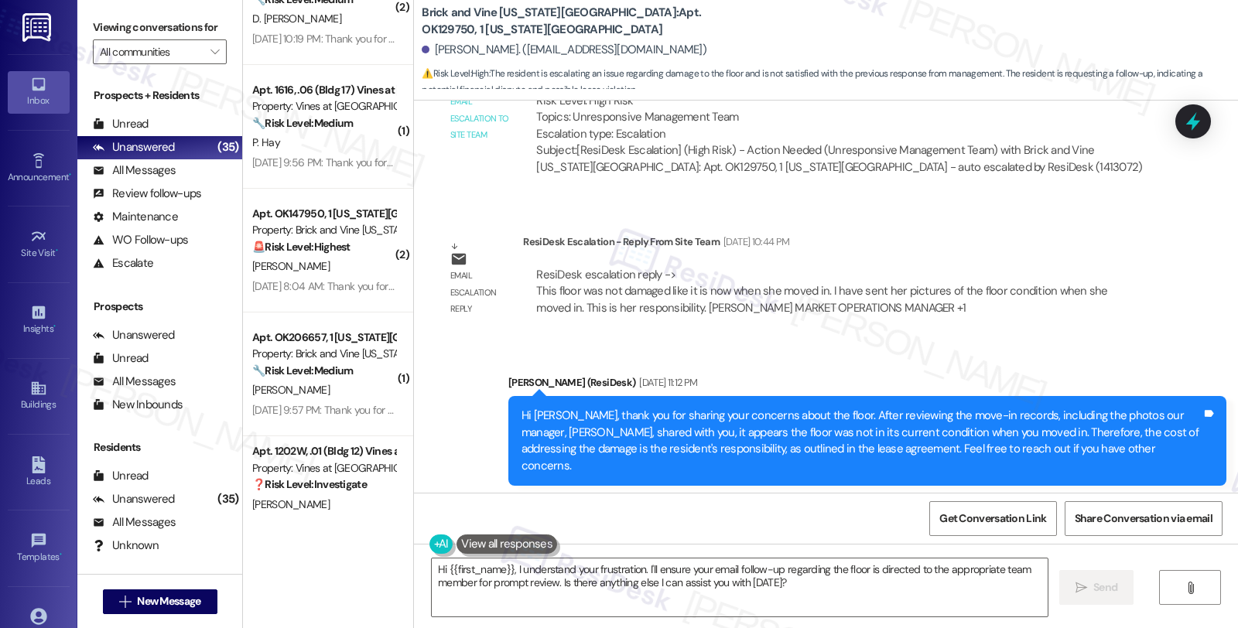
scroll to position [6852, 0]
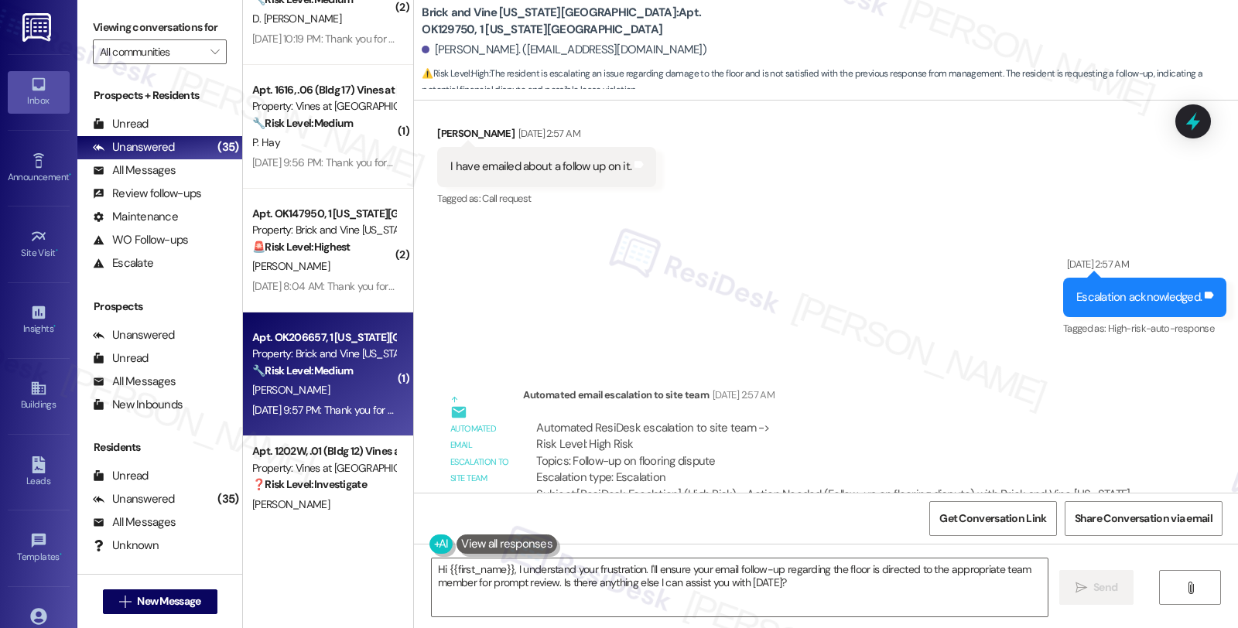
click at [327, 364] on strong "🔧 Risk Level: Medium" at bounding box center [302, 371] width 101 height 14
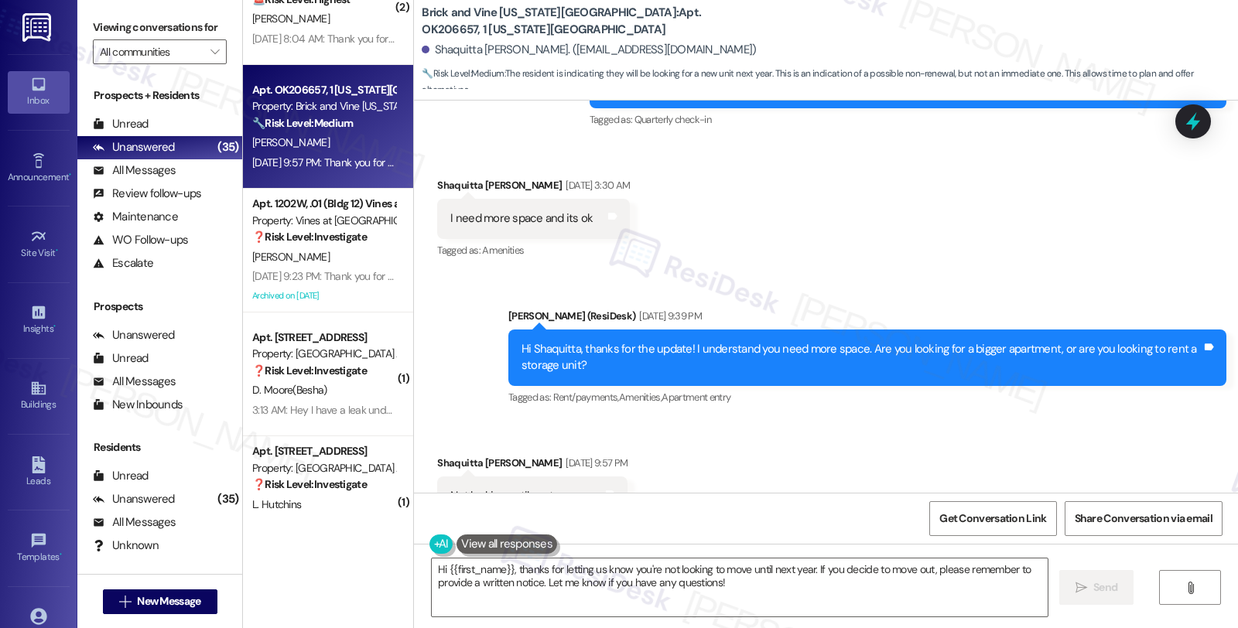
scroll to position [2224, 0]
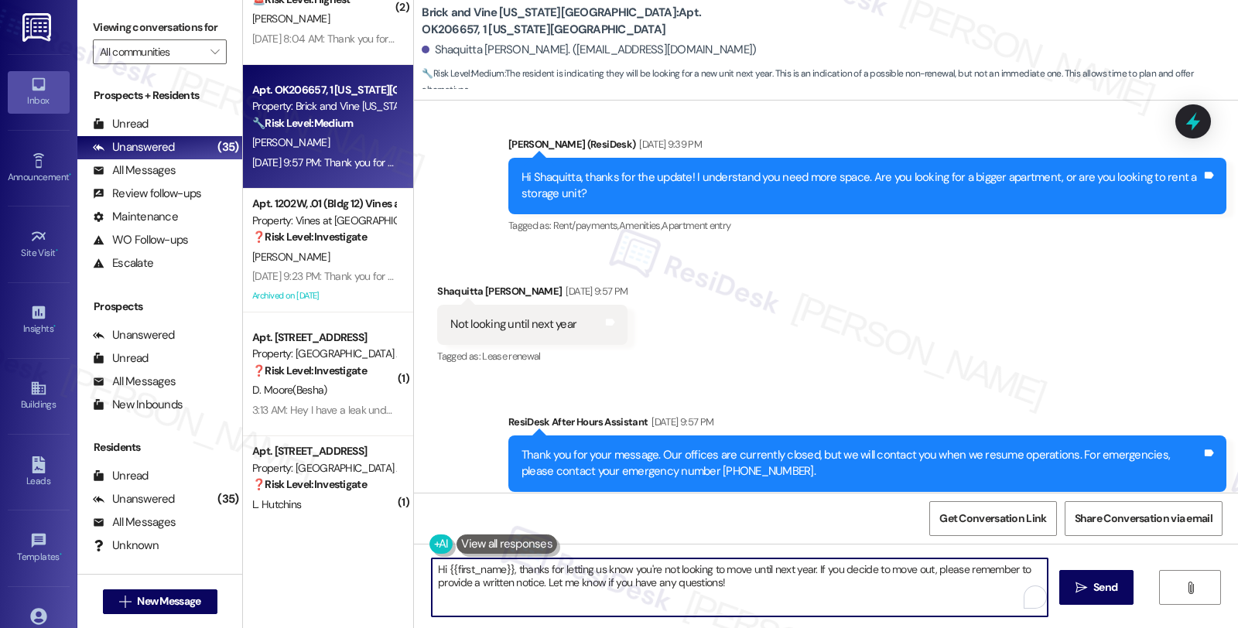
drag, startPoint x: 809, startPoint y: 569, endPoint x: 833, endPoint y: 600, distance: 39.2
click at [833, 600] on textarea "Hi {{first_name}}, thanks for letting us know you're not looking to move until …" at bounding box center [740, 588] width 616 height 58
type textarea "Hi {{first_name}}, thanks for letting us know you're not looking to move until …"
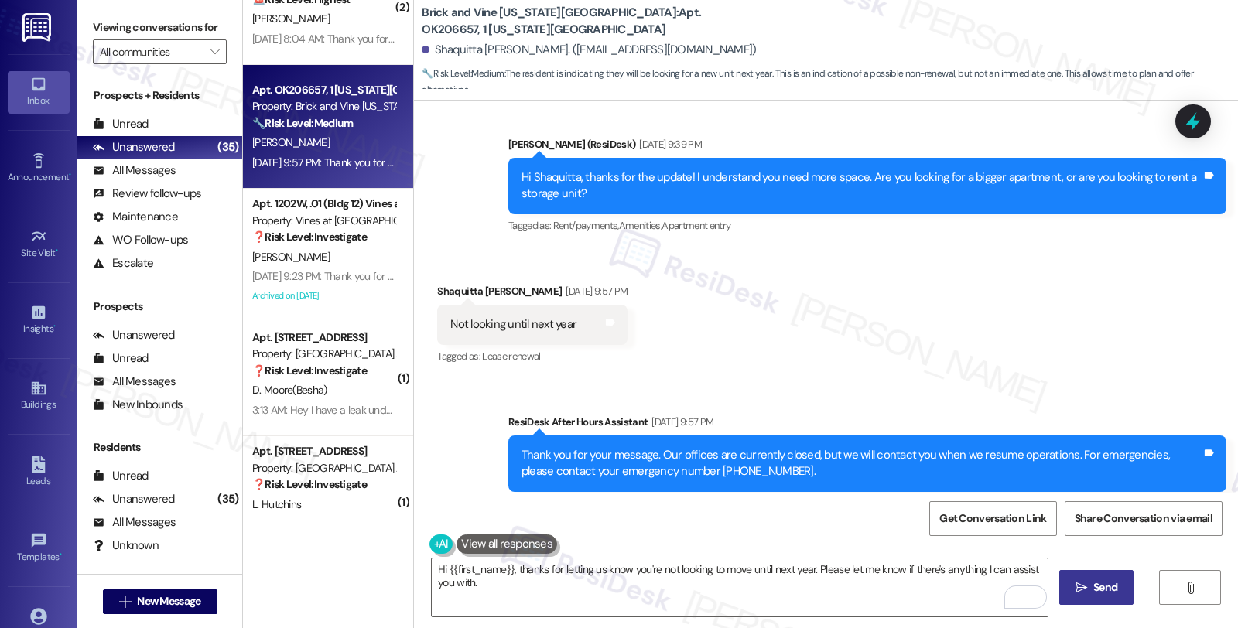
click at [1089, 574] on button " Send" at bounding box center [1096, 587] width 75 height 35
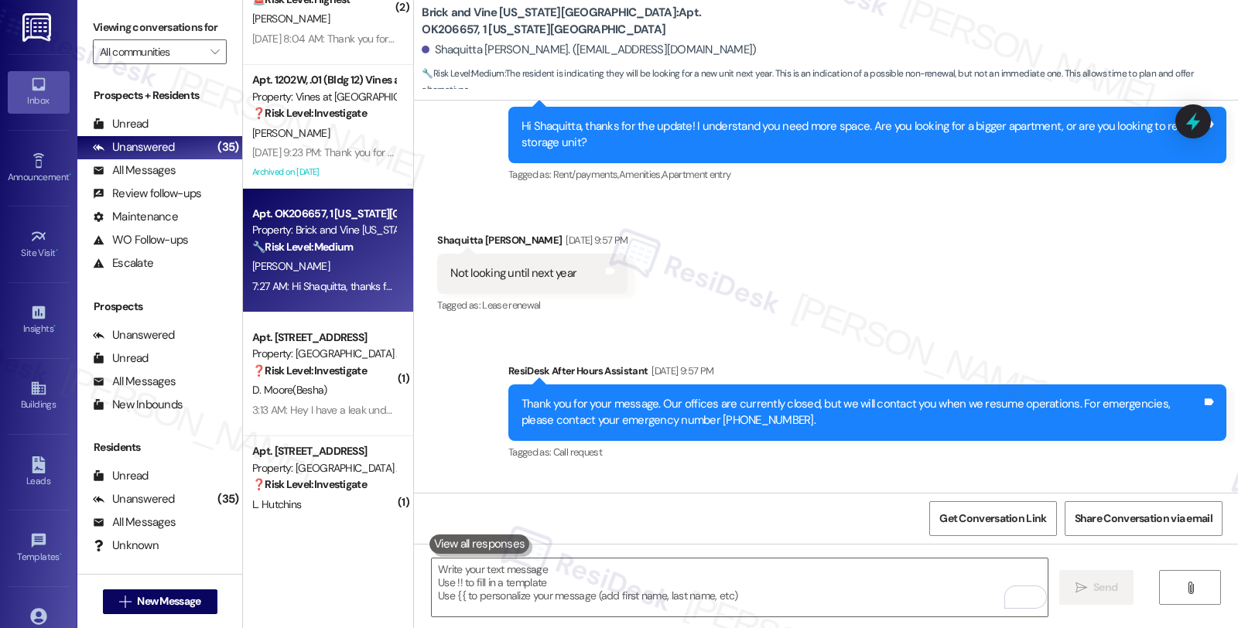
scroll to position [2331, 0]
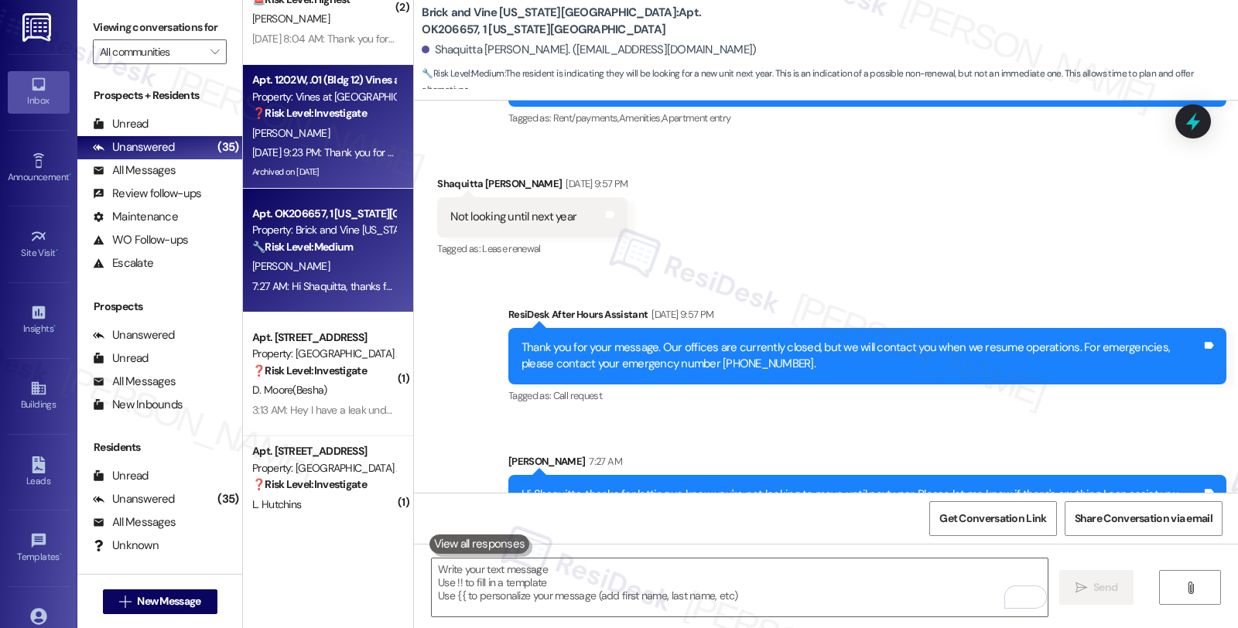
click at [320, 124] on div "K. Dowdy" at bounding box center [324, 133] width 146 height 19
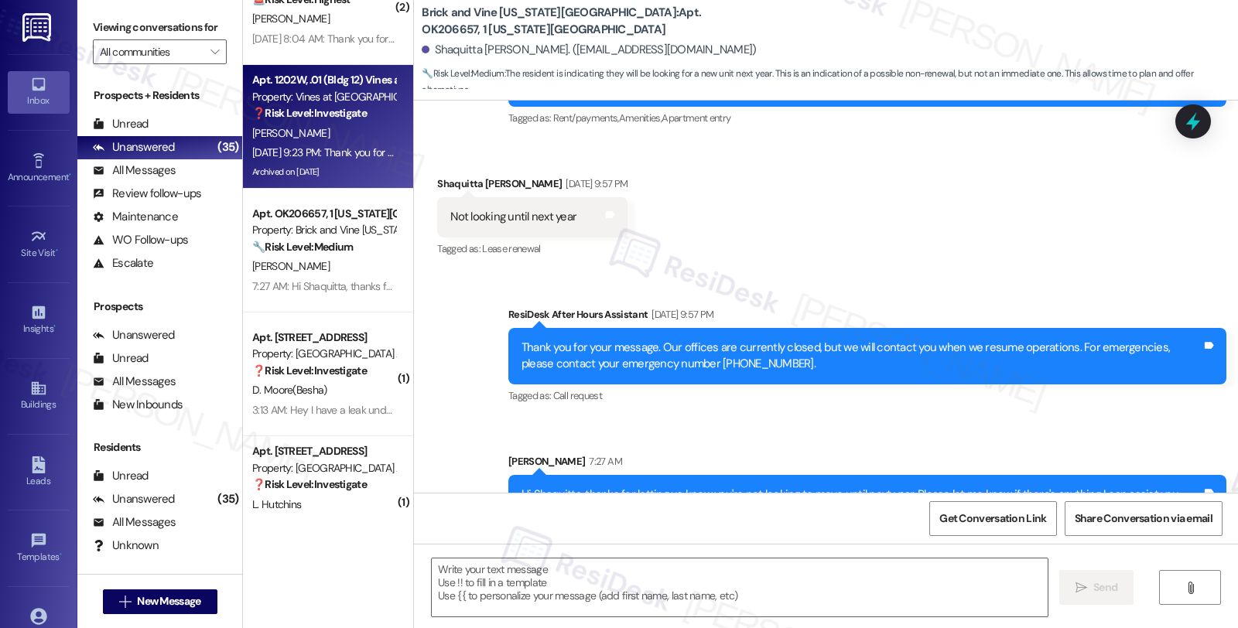
type textarea "Fetching suggested responses. Please feel free to read through the conversation…"
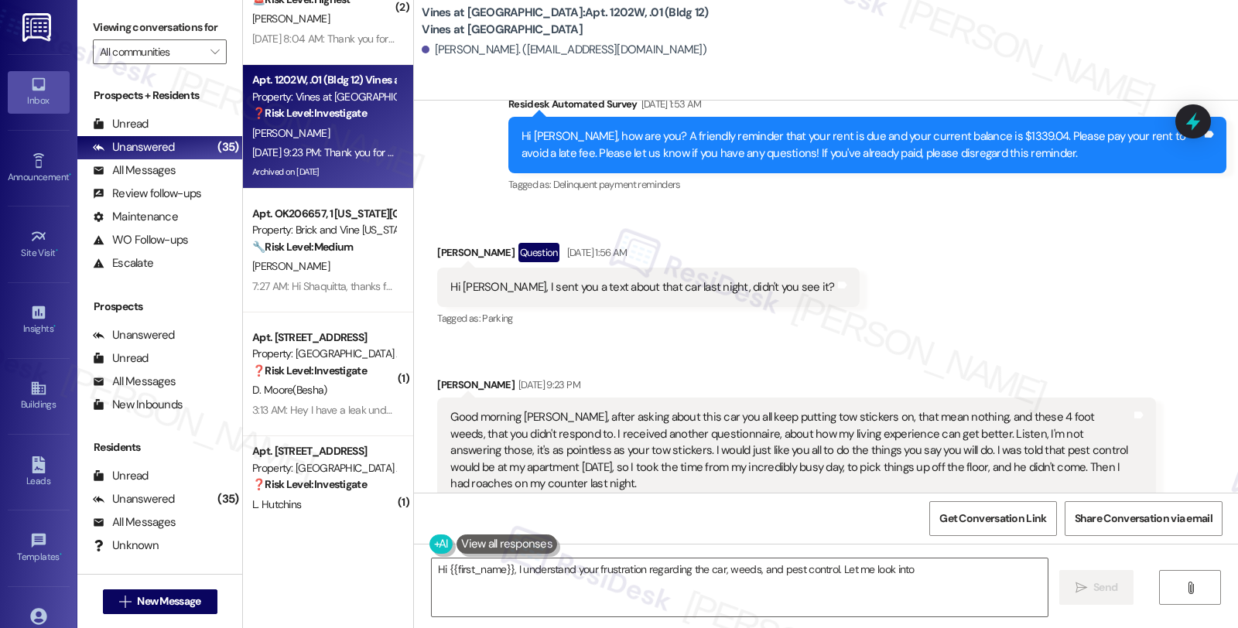
scroll to position [27732, 0]
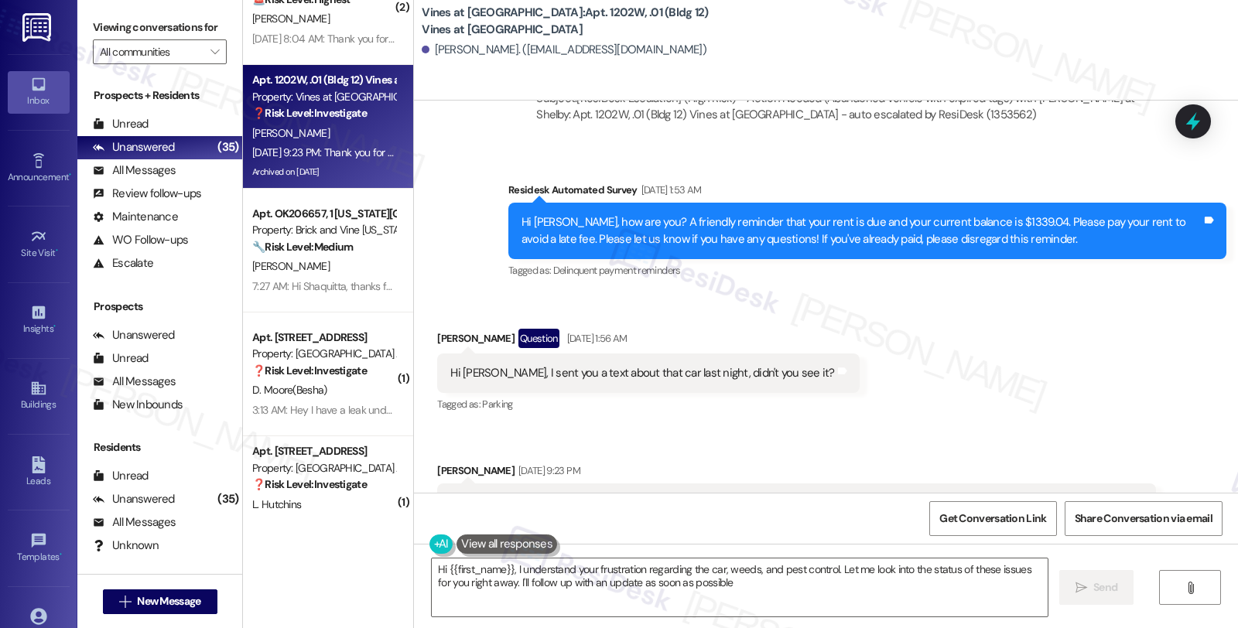
type textarea "Hi {{first_name}}, I understand your frustration regarding the car, weeds, and …"
drag, startPoint x: 465, startPoint y: 357, endPoint x: 610, endPoint y: 361, distance: 144.7
click at [610, 495] on div "Good morning Sarah, after asking about this car you all keep putting tow sticke…" at bounding box center [790, 536] width 680 height 83
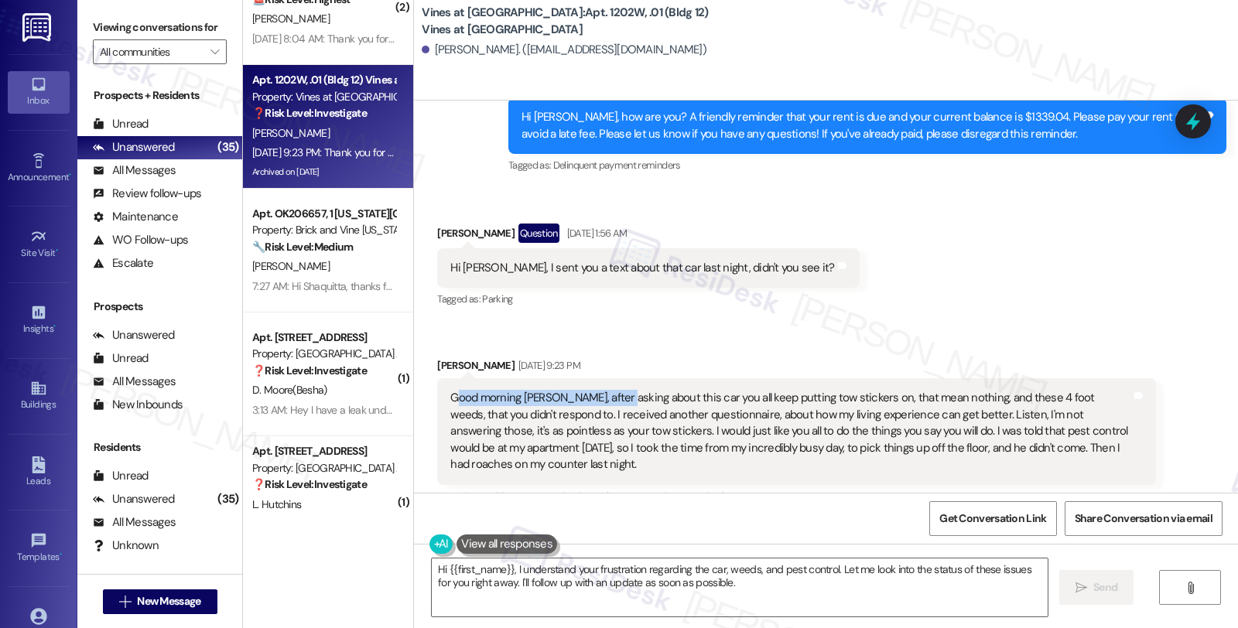
scroll to position [27818, 0]
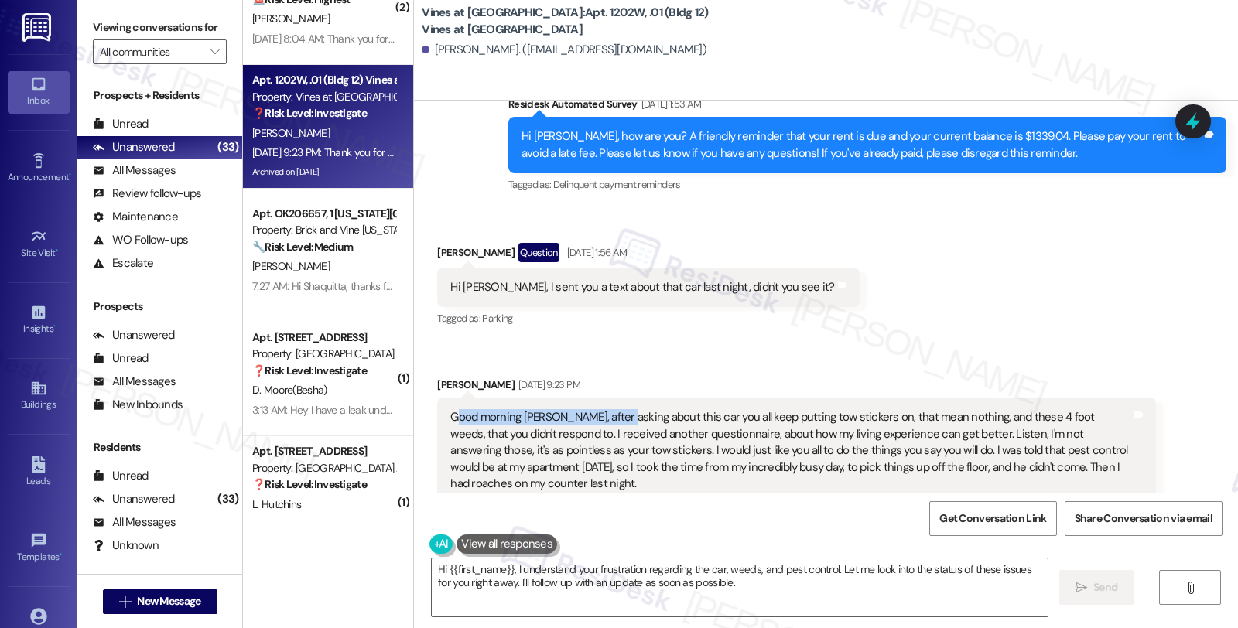
click at [1177, 135] on div at bounding box center [1193, 121] width 36 height 34
click at [1195, 126] on icon at bounding box center [1193, 122] width 19 height 24
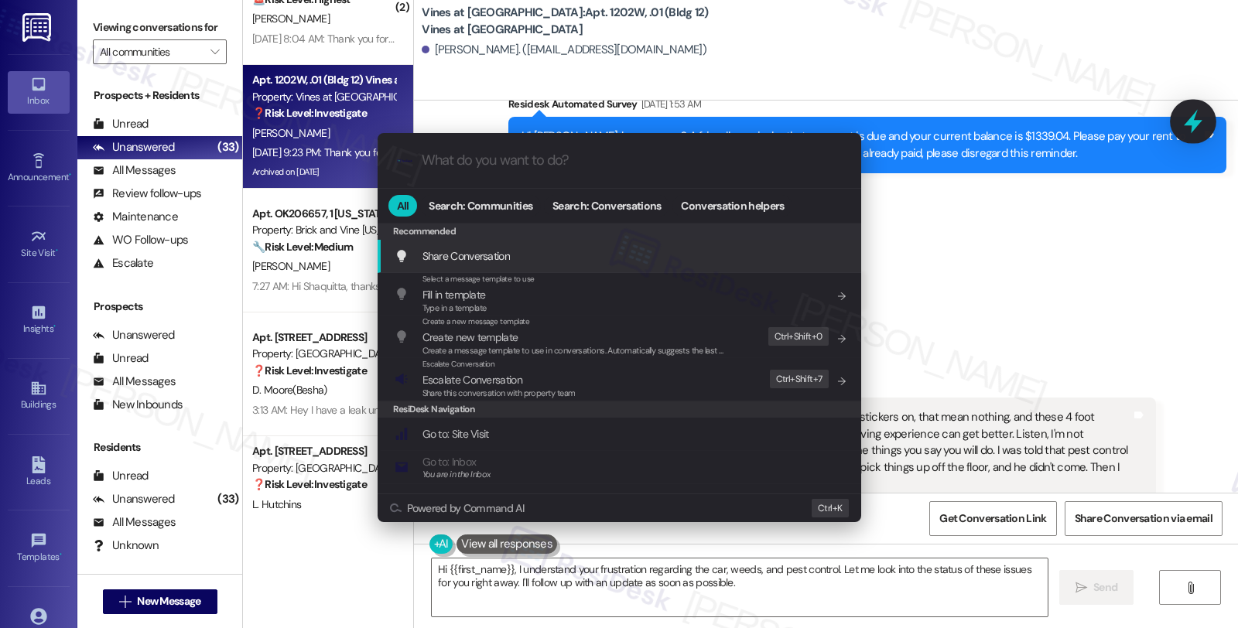
type input "o"
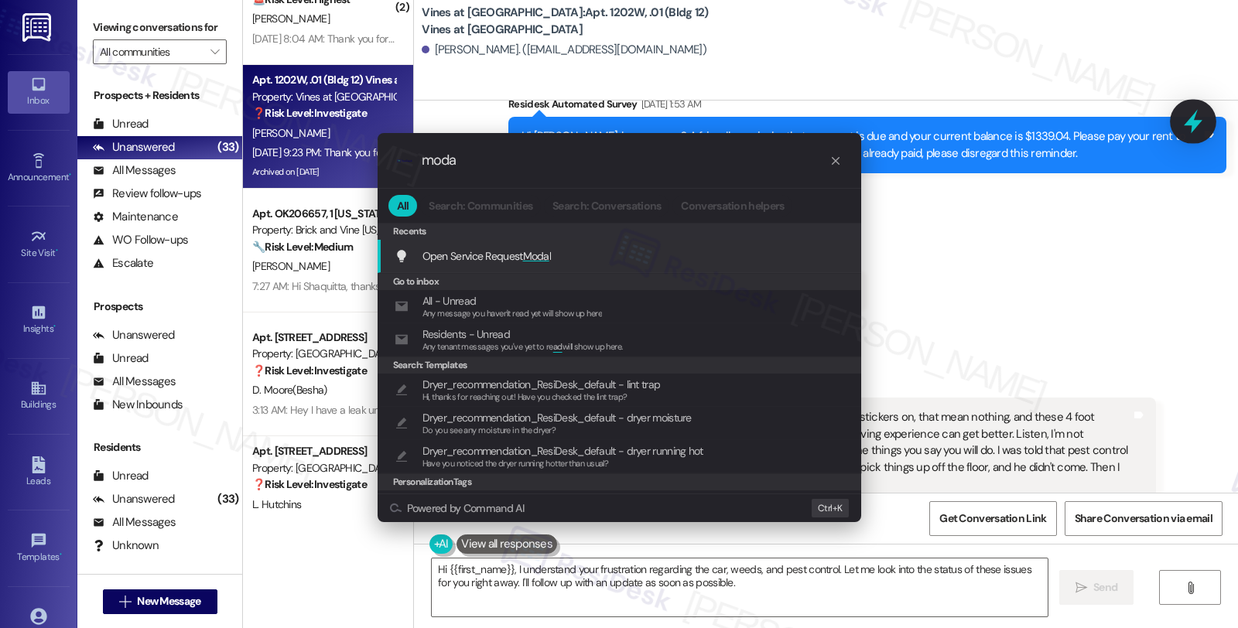
type input "modal"
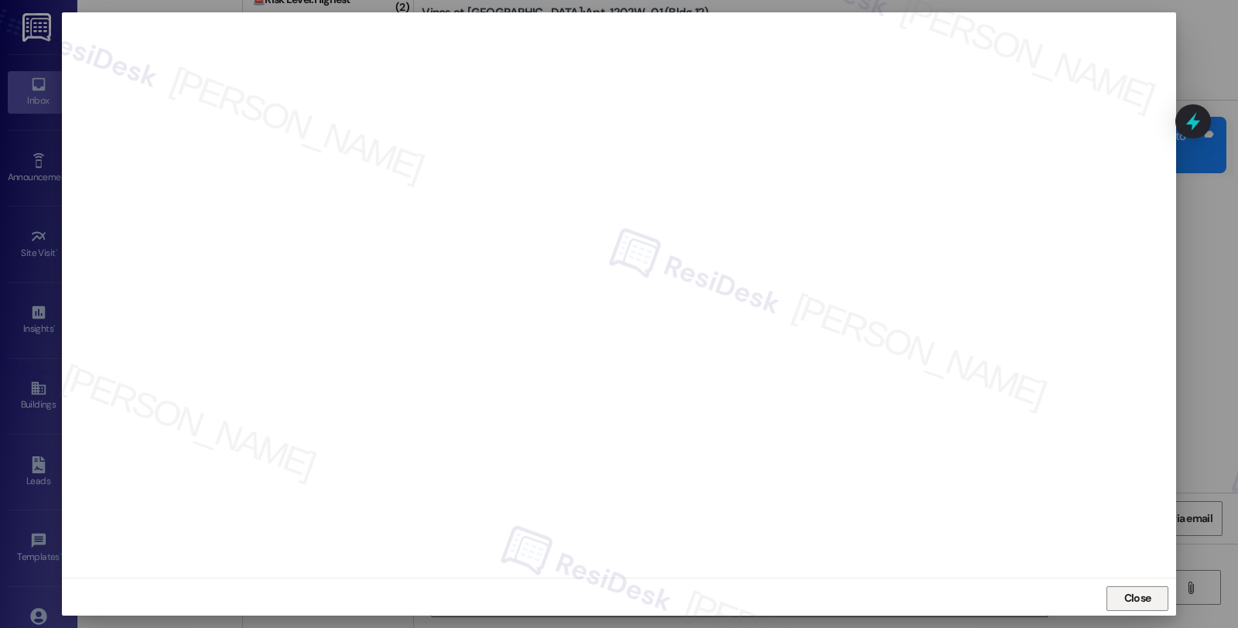
click at [1124, 590] on span "Close" at bounding box center [1137, 598] width 33 height 23
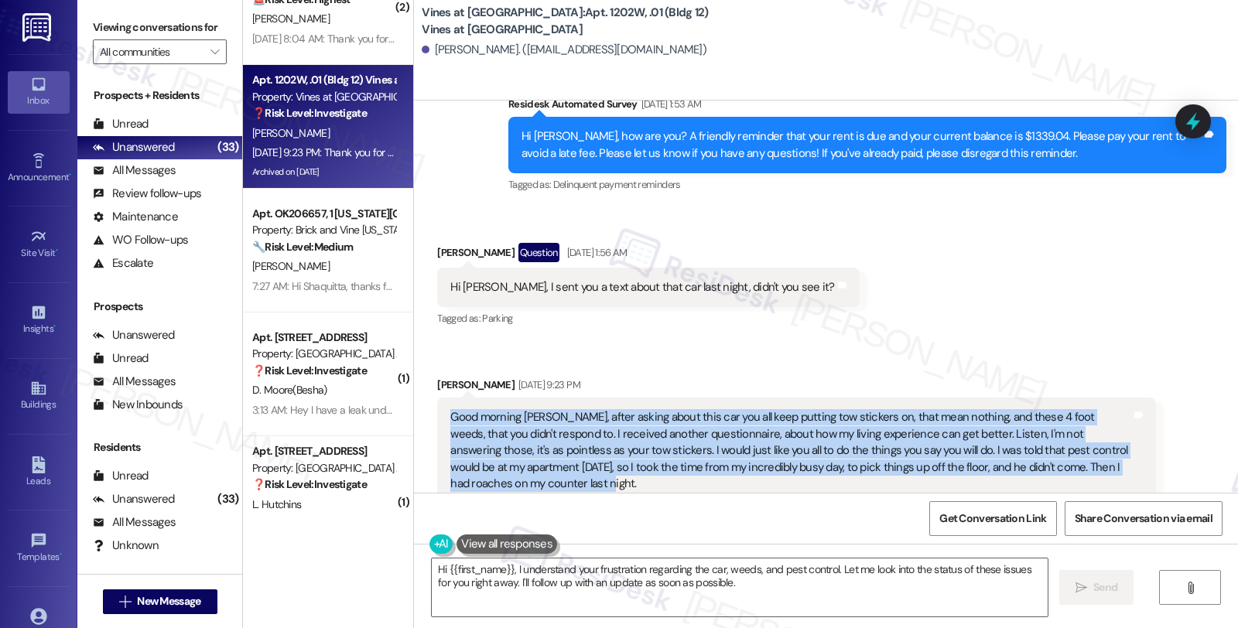
drag, startPoint x: 436, startPoint y: 272, endPoint x: 1119, endPoint y: 328, distance: 684.8
click at [1119, 398] on div "Good morning Sarah, after asking about this car you all keep putting tow sticke…" at bounding box center [796, 451] width 718 height 106
copy div "Good morning Sarah, after asking about this car you all keep putting tow sticke…"
click at [506, 565] on textarea "Hi {{first_name}}, I understand your frustration regarding the car, weeds, and …" at bounding box center [740, 588] width 616 height 58
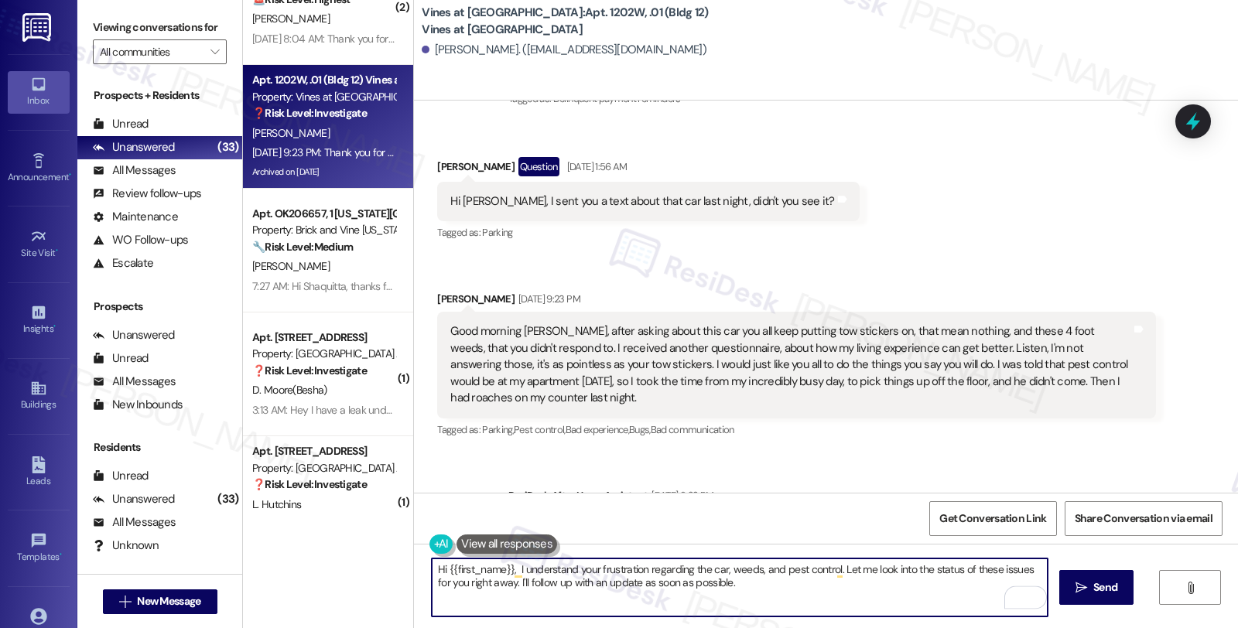
scroll to position [27989, 0]
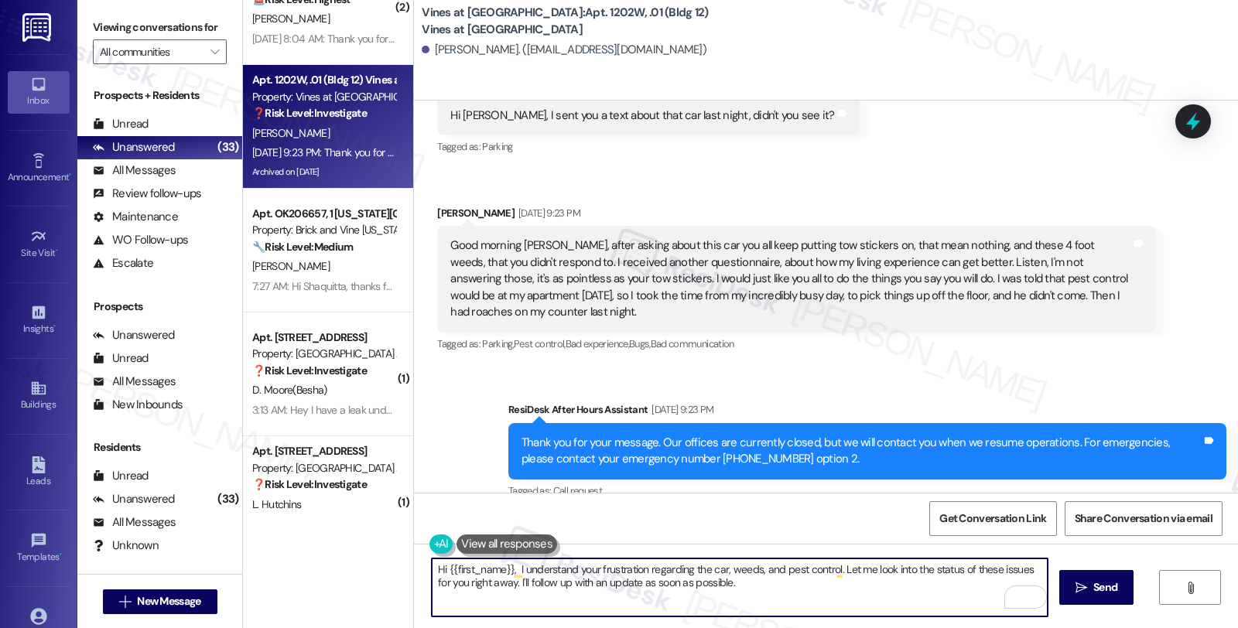
paste textarea "’m really sorry for the frustration you’re feeling—we hear you. I understand ho…"
type textarea "Hi {{first_name}}, I’m really sorry for the frustration you’re feeling—we hear …"
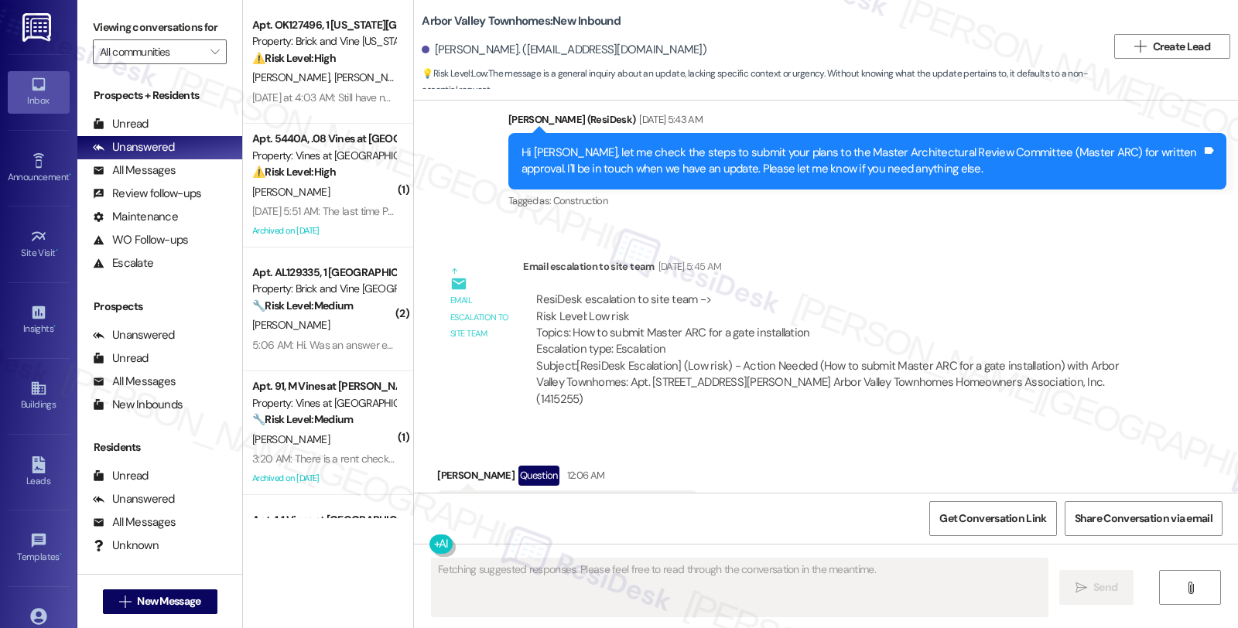
scroll to position [1587, 0]
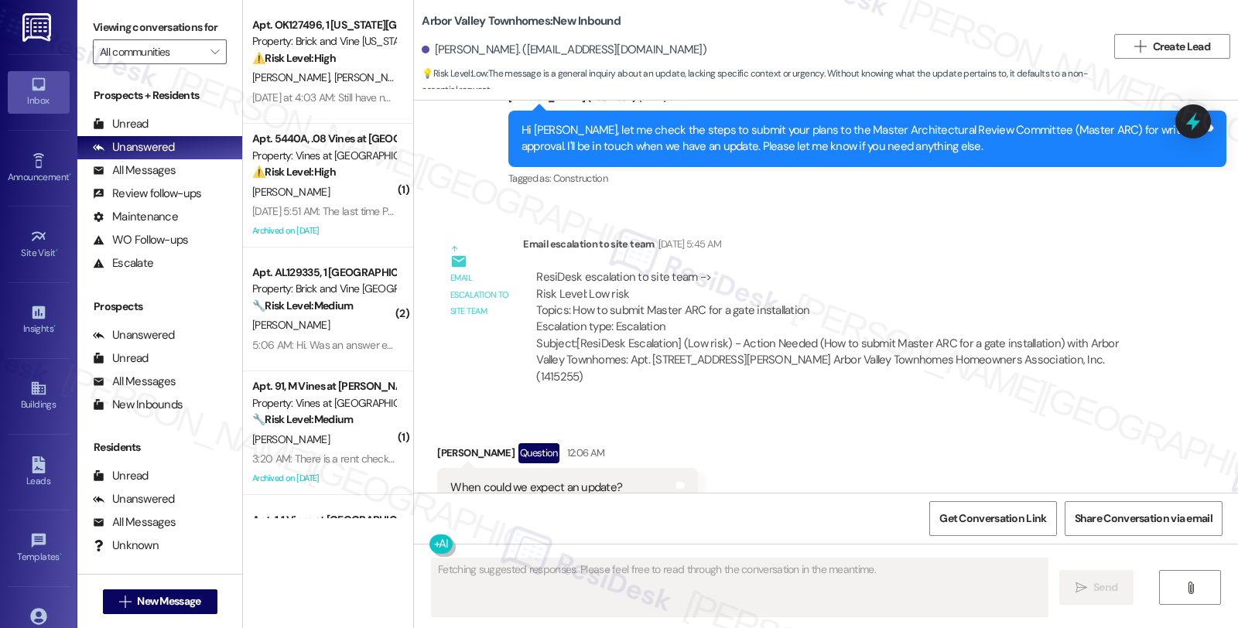
click at [797, 409] on div "Received via SMS [PERSON_NAME] Question 12:06 AM When could we expect an update…" at bounding box center [826, 476] width 824 height 134
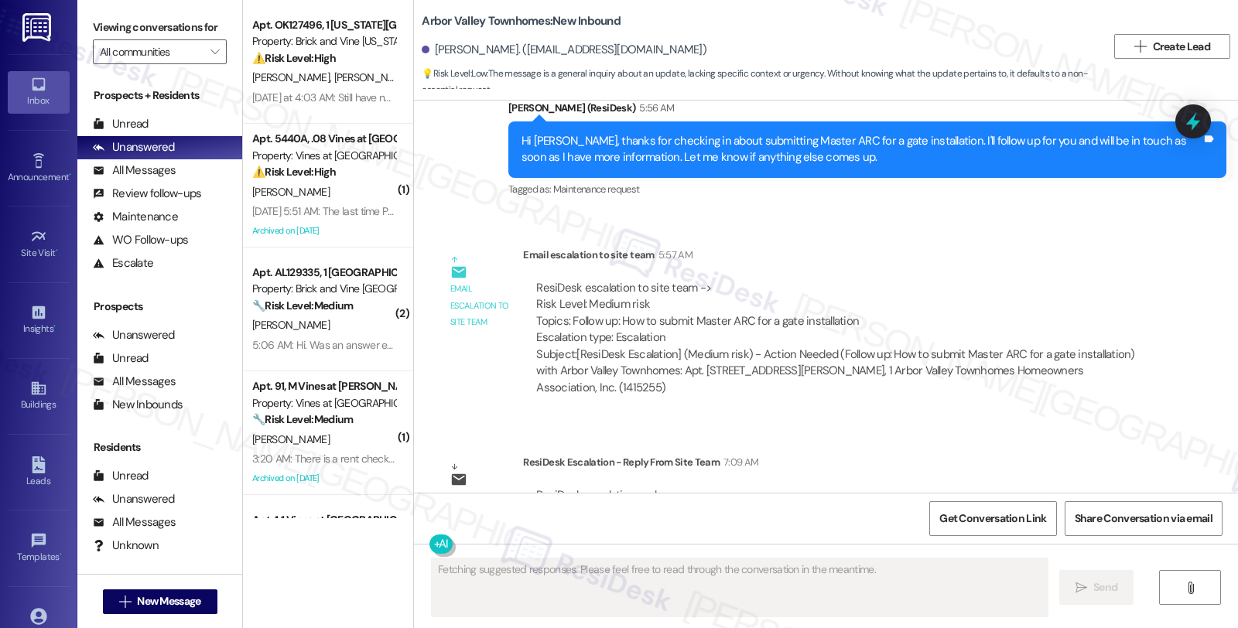
scroll to position [2066, 0]
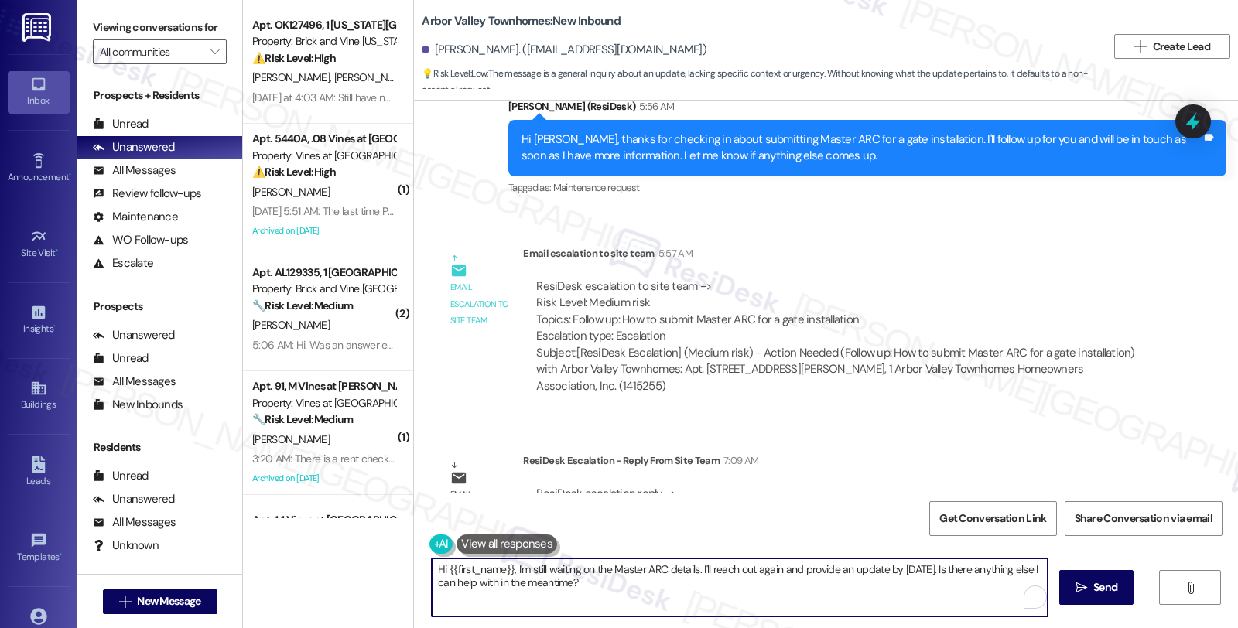
drag, startPoint x: 589, startPoint y: 582, endPoint x: 390, endPoint y: 551, distance: 201.3
click at [390, 551] on div "Apt. OK127496, 1 [US_STATE] City Market Property: Brick and Vine [US_STATE] Cit…" at bounding box center [740, 314] width 995 height 628
paste textarea "Under the shared documents section in appfolio, there is an ARC application. Yo…"
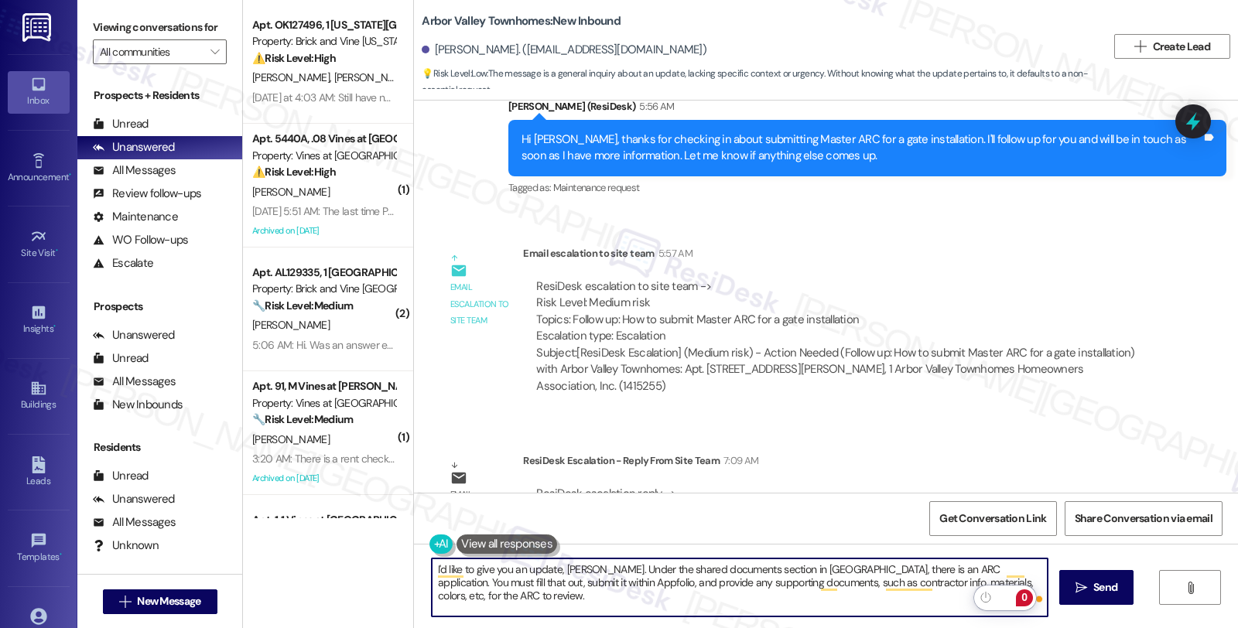
click at [823, 576] on textarea "I'd like to give you an update, [PERSON_NAME]. Under the shared documents secti…" at bounding box center [740, 588] width 616 height 58
click at [699, 600] on textarea "I'd like to give you an update, [PERSON_NAME]. Under the shared documents secti…" at bounding box center [740, 588] width 616 height 58
drag, startPoint x: 600, startPoint y: 569, endPoint x: 987, endPoint y: 591, distance: 387.5
click at [1042, 607] on textarea "I'd like to give you an update, [PERSON_NAME]. Under the shared documents secti…" at bounding box center [740, 588] width 616 height 58
paste textarea "Shared Documents section in AppFolio, you’ll find the ARC Application. Please c…"
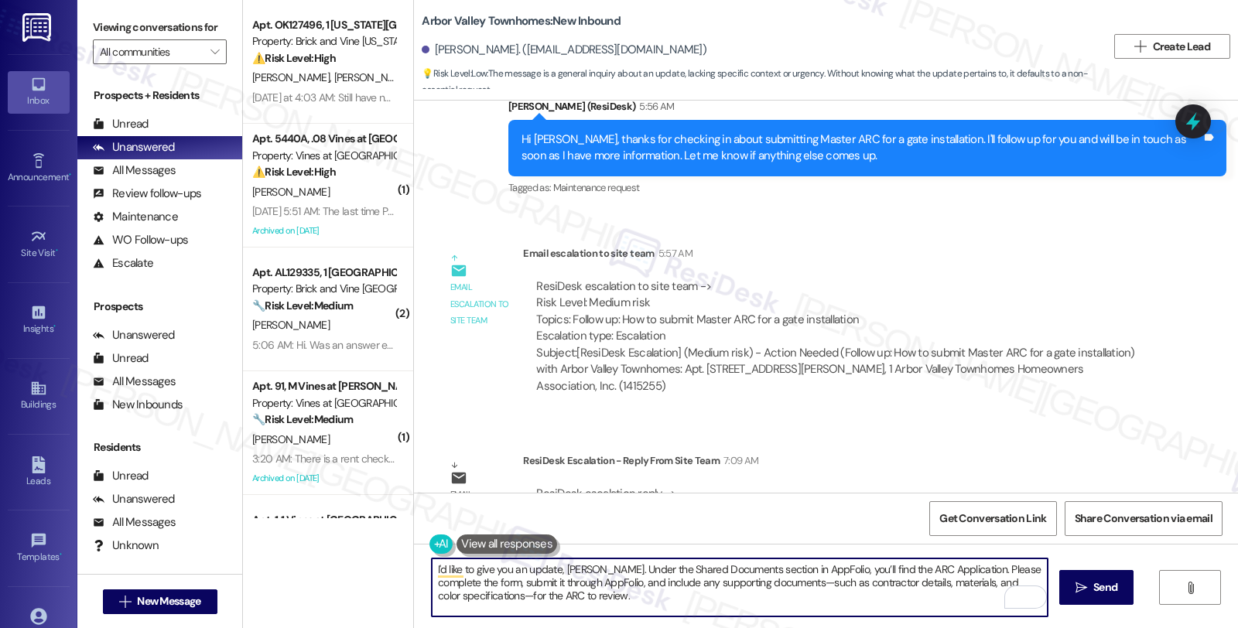
click at [667, 600] on textarea "I'd like to give you an update, [PERSON_NAME]. Under the Shared Documents secti…" at bounding box center [740, 588] width 616 height 58
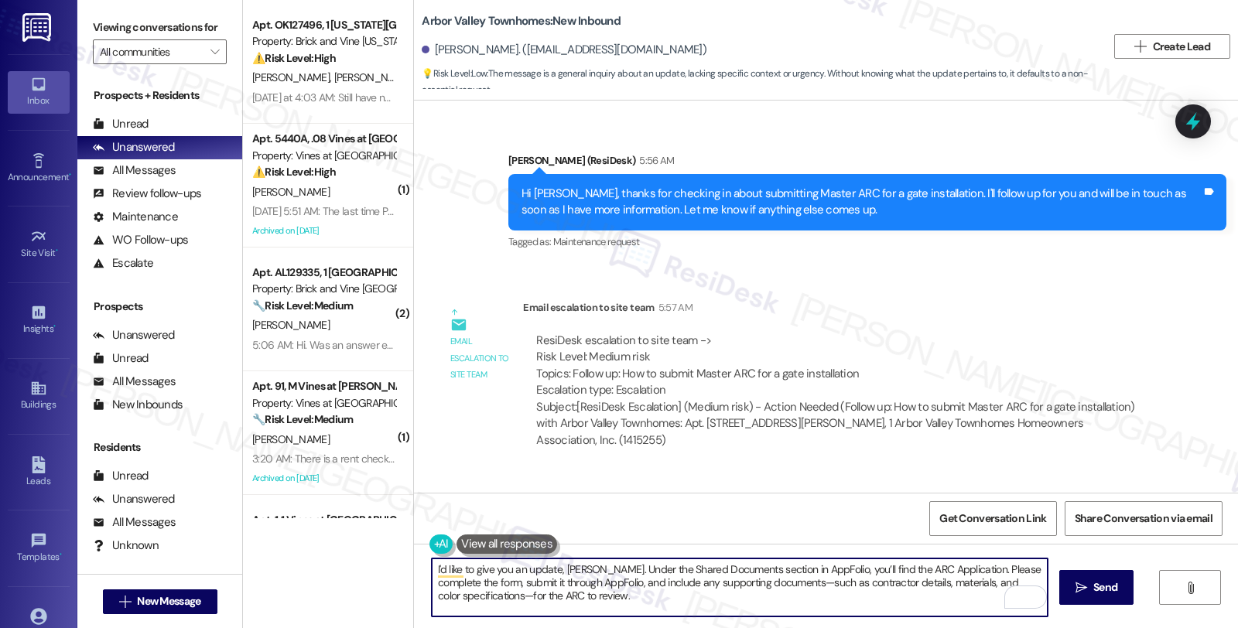
scroll to position [1979, 0]
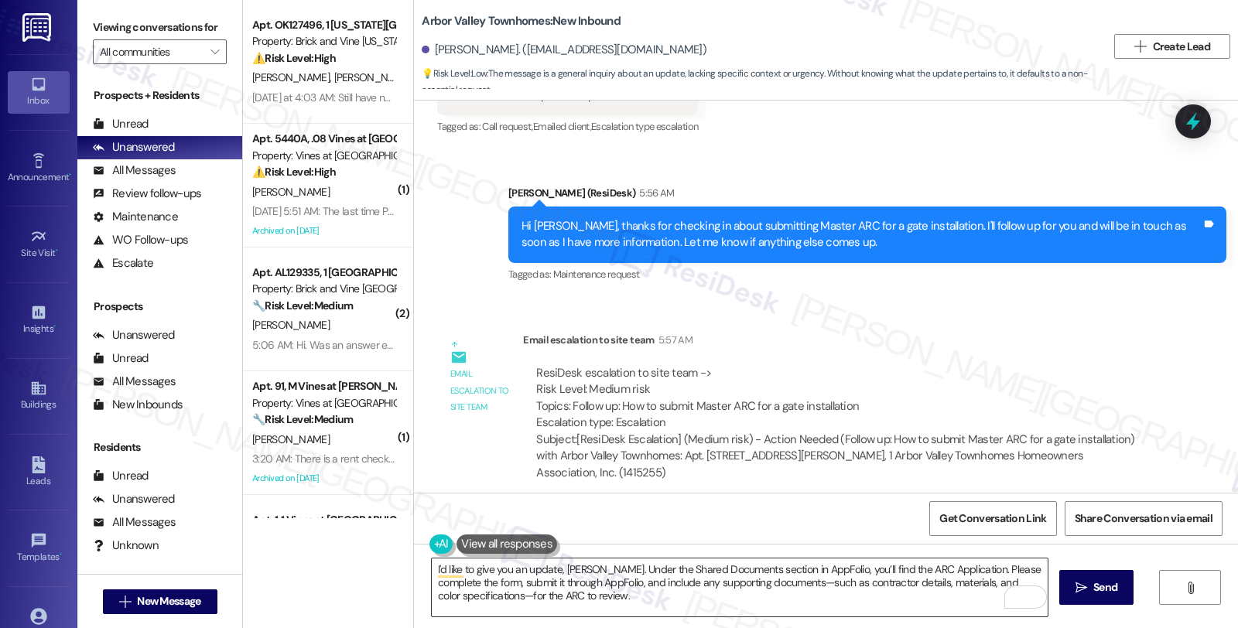
click at [635, 594] on textarea "I'd like to give you an update, [PERSON_NAME]. Under the Shared Documents secti…" at bounding box center [740, 588] width 616 height 58
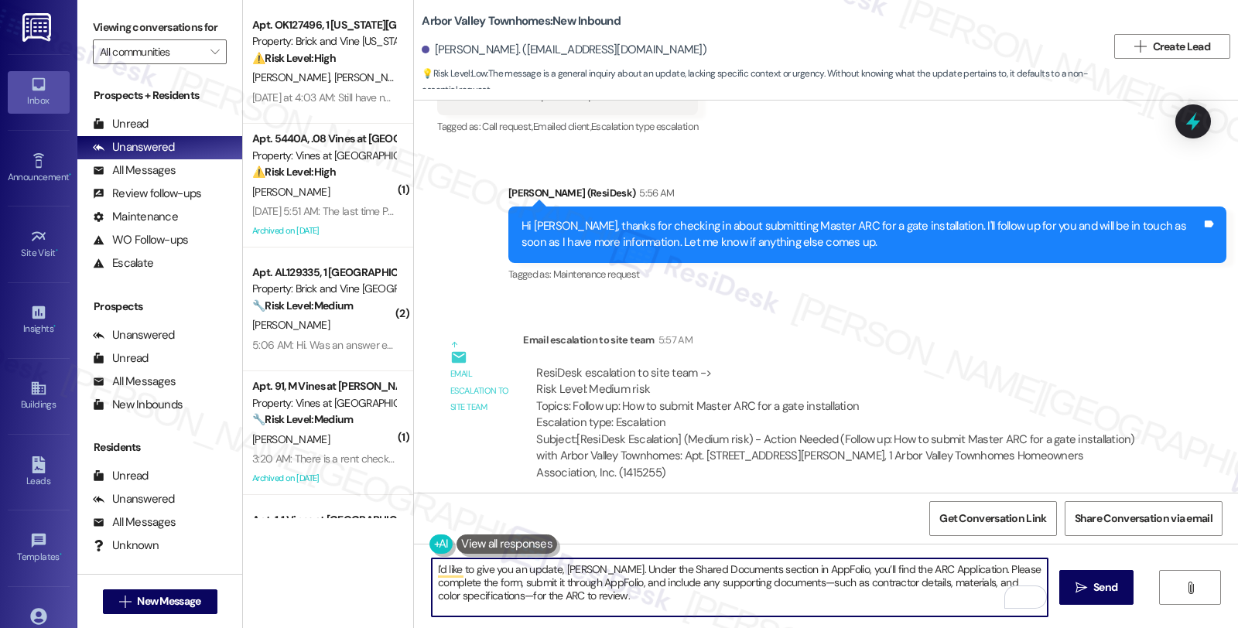
paste textarea "Should you have other concerns, please feel free to reach out. Have a great day!"
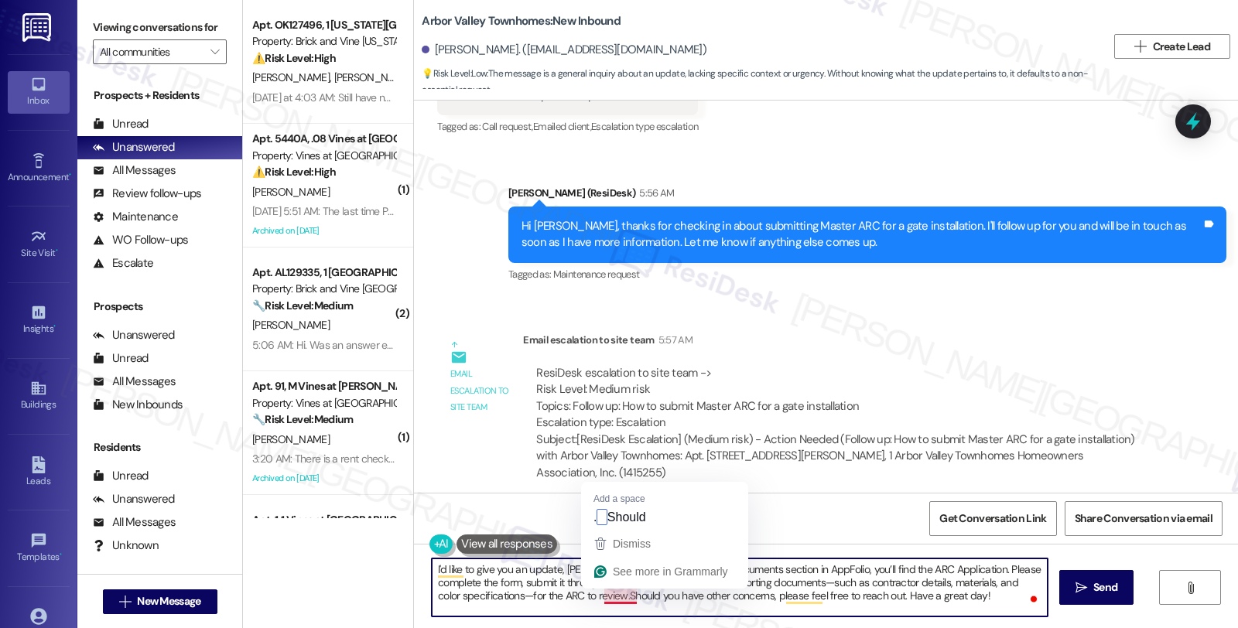
click at [597, 597] on textarea "I'd like to give you an update, [PERSON_NAME]. Under the Shared Documents secti…" at bounding box center [740, 588] width 616 height 58
drag, startPoint x: 906, startPoint y: 594, endPoint x: 1032, endPoint y: 597, distance: 126.1
click at [1032, 597] on textarea "I'd like to give you an update, Jeremy. Under the Shared Documents section in A…" at bounding box center [740, 588] width 616 height 58
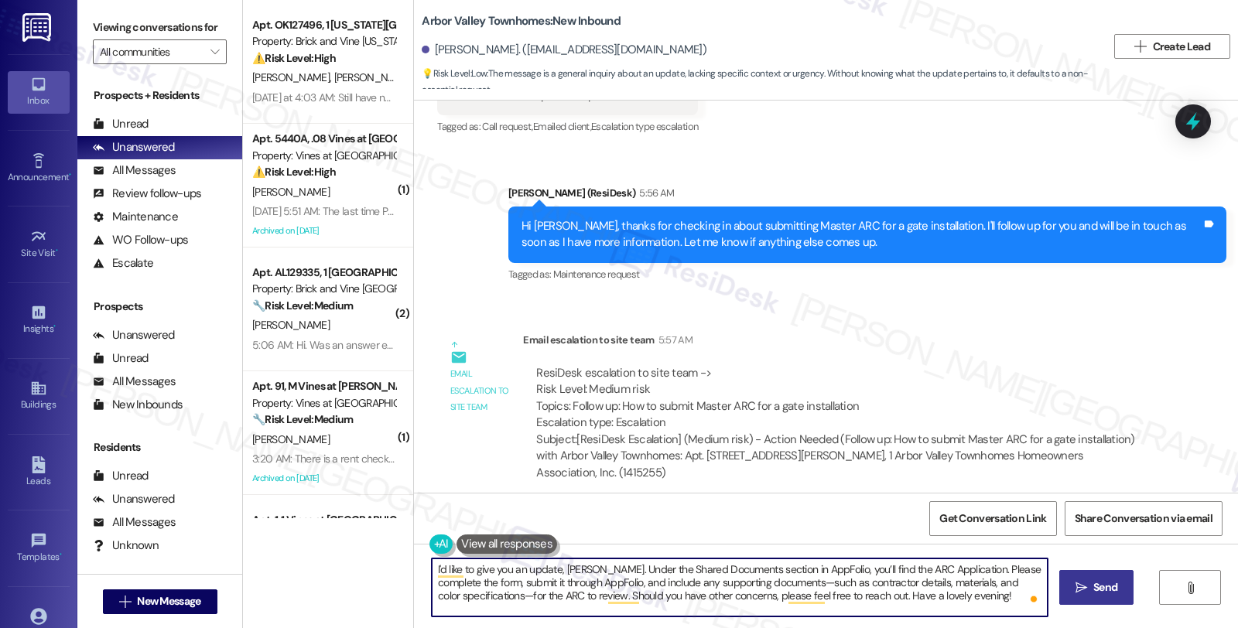
type textarea "I'd like to give you an update, Jeremy. Under the Shared Documents section in A…"
click at [1112, 596] on span "Send" at bounding box center [1105, 588] width 24 height 16
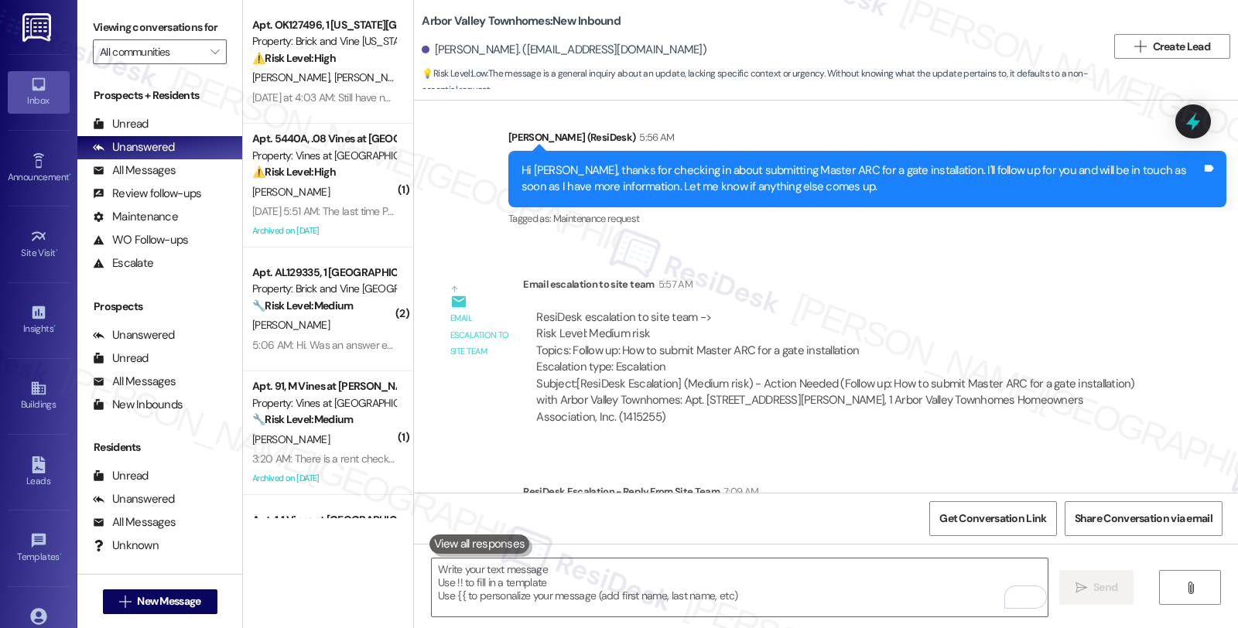
scroll to position [2066, 0]
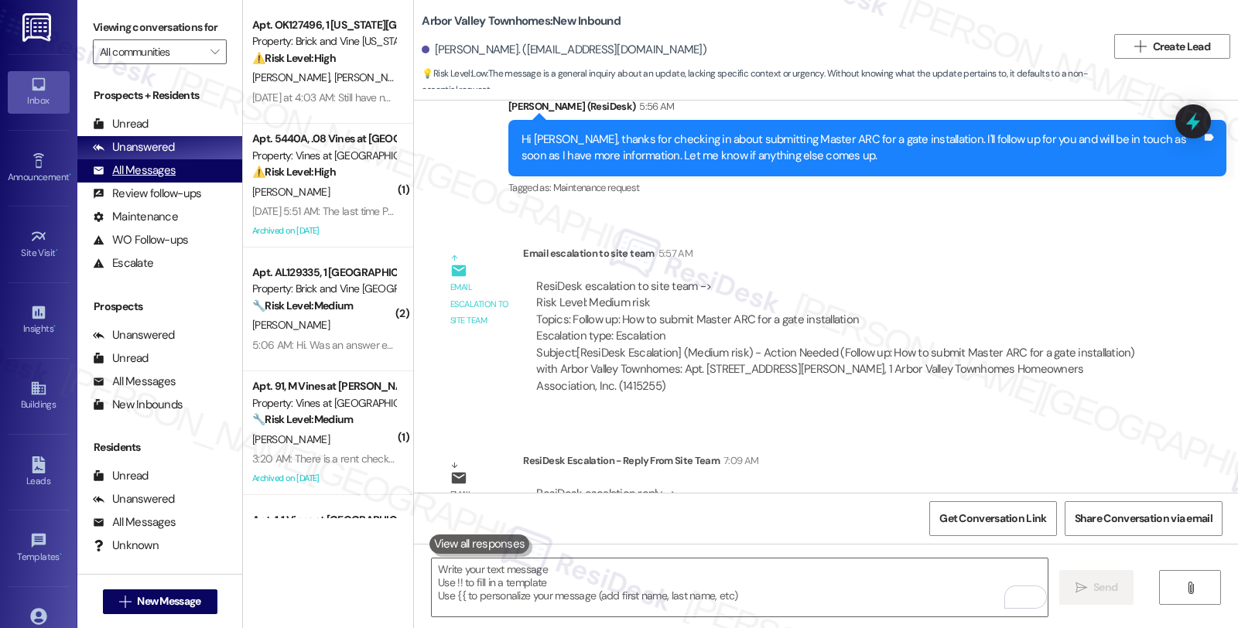
click at [166, 179] on div "All Messages" at bounding box center [134, 170] width 83 height 16
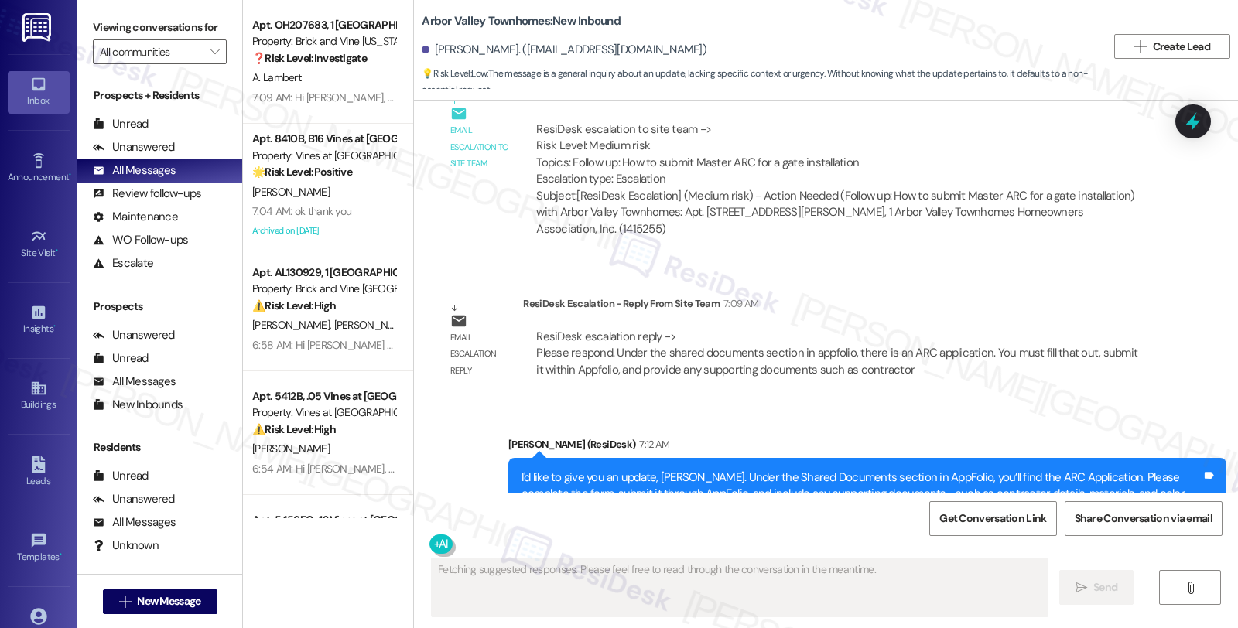
scroll to position [2229, 0]
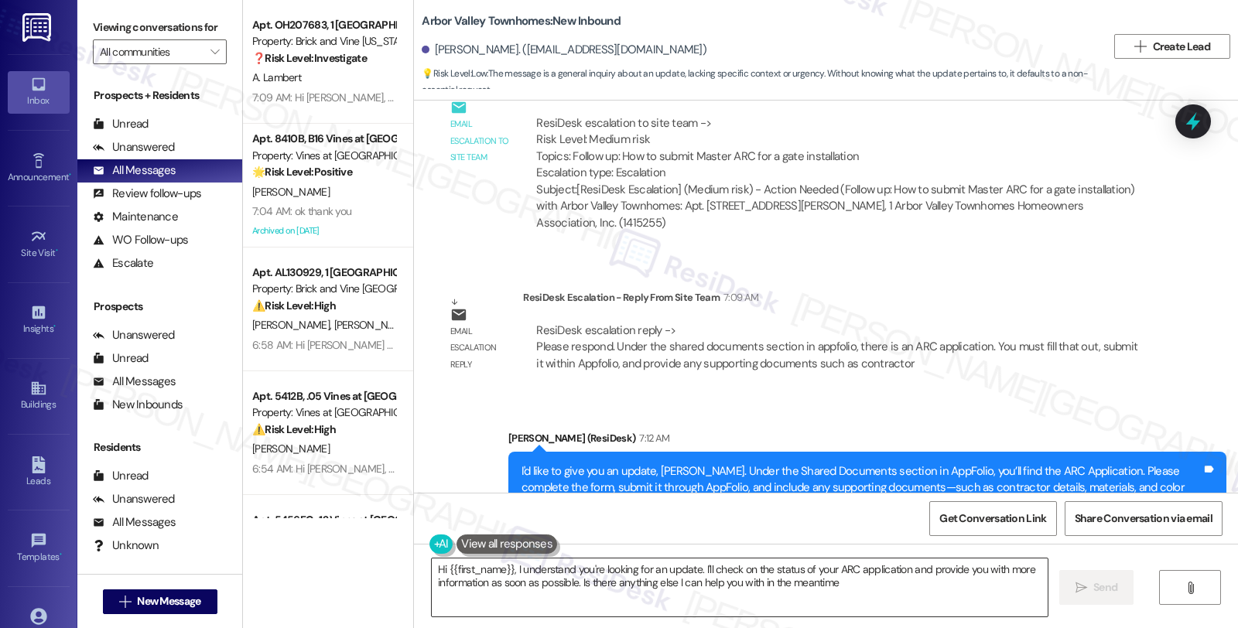
type textarea "Hi {{first_name}}, I understand you're looking for an update. I'll check on the…"
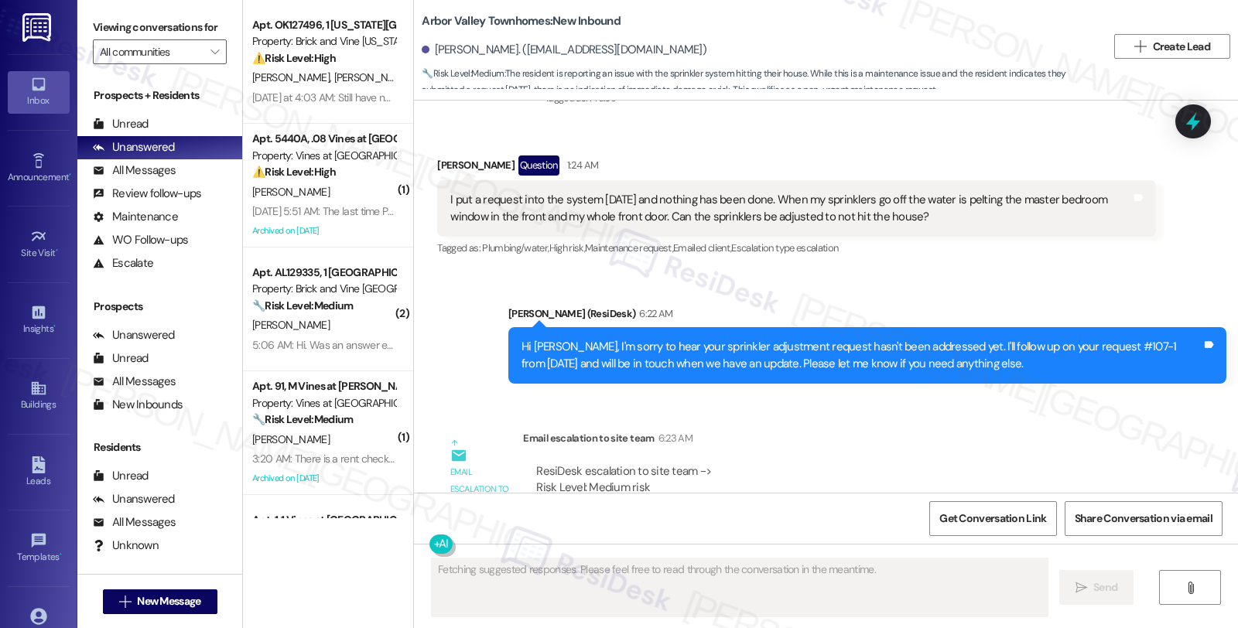
scroll to position [4620, 0]
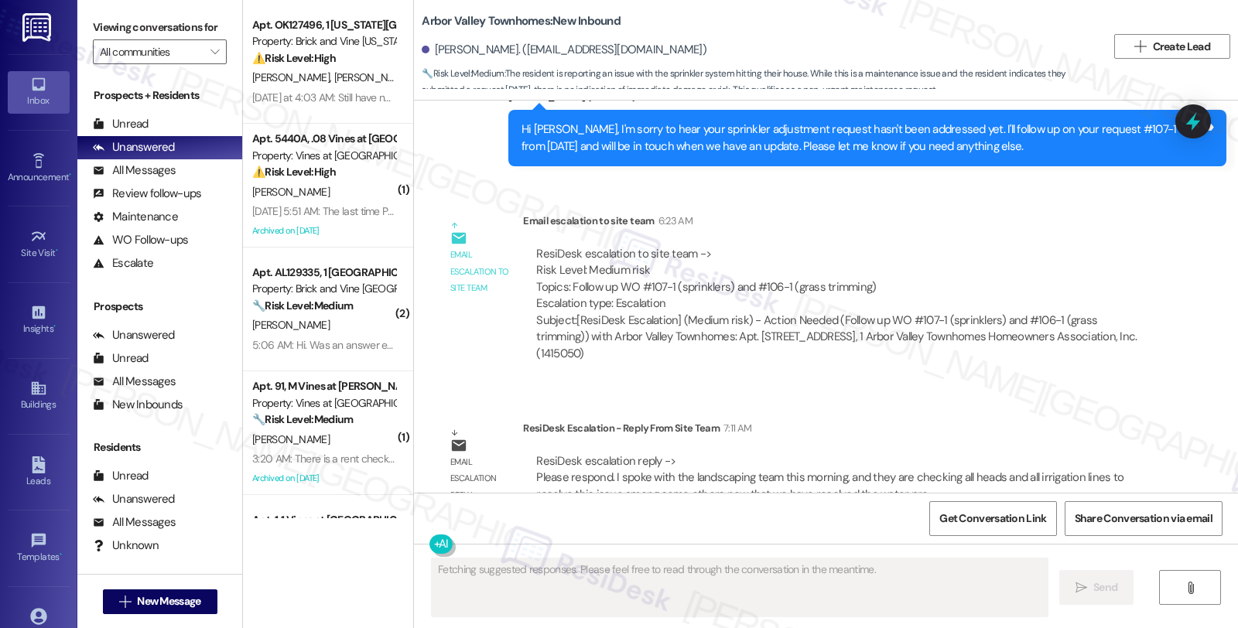
drag, startPoint x: 1062, startPoint y: 392, endPoint x: 1021, endPoint y: 393, distance: 41.0
click at [1062, 420] on div "ResiDesk Escalation - Reply From Site Team 7:11 AM" at bounding box center [839, 431] width 632 height 22
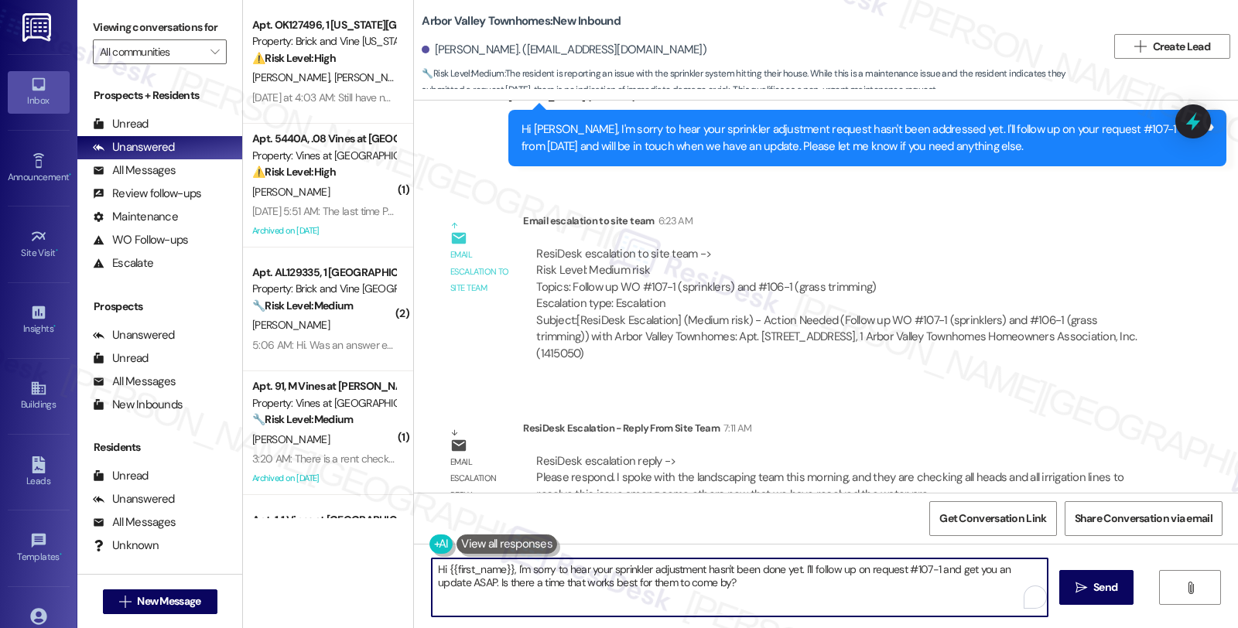
drag, startPoint x: 725, startPoint y: 583, endPoint x: 412, endPoint y: 562, distance: 313.3
click at [423, 562] on div "Hi {{first_name}}, I'm sorry to hear your sprinkler adjustment hasn't been done…" at bounding box center [731, 588] width 617 height 60
paste textarea "I spoke with the landscaping team this morning, and they are checking all heads…"
click at [432, 568] on textarea "I spoke with the landscaping team this morning, and they are checking all heads…" at bounding box center [740, 588] width 616 height 58
click at [432, 566] on textarea "I'd live to give you an I spoke with the landscaping team this morning, and the…" at bounding box center [740, 588] width 616 height 58
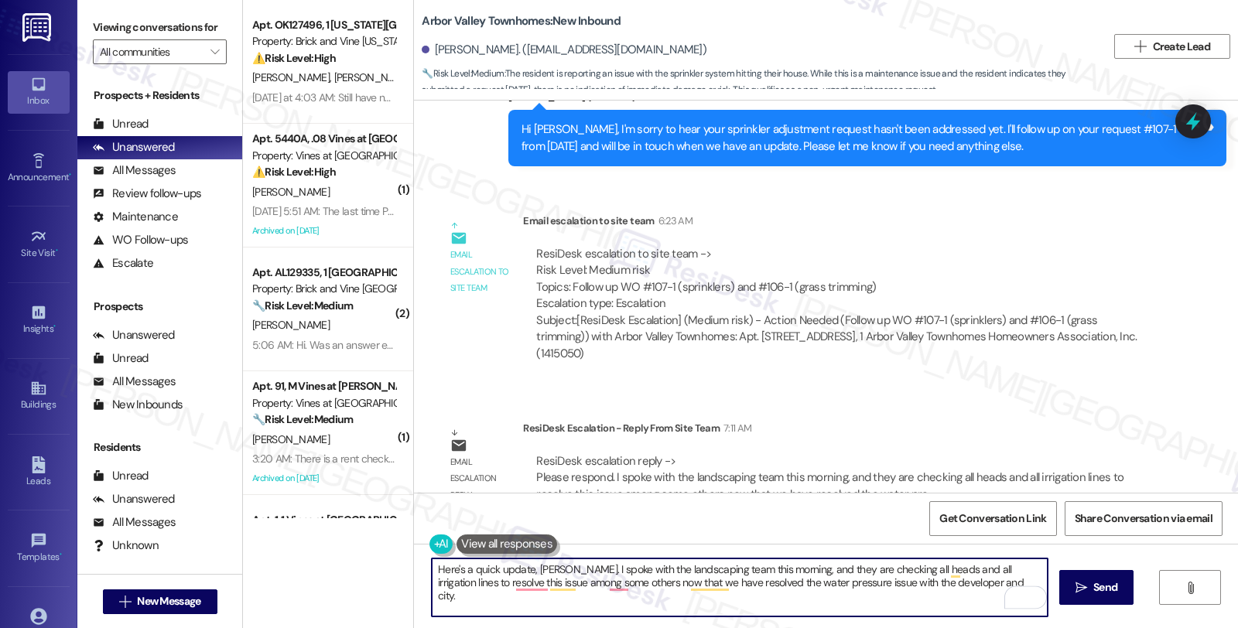
click at [562, 567] on textarea "Here's a quick update, Megan. I spoke with the landscaping team this morning, a…" at bounding box center [740, 588] width 616 height 58
drag, startPoint x: 1008, startPoint y: 583, endPoint x: 343, endPoint y: 575, distance: 665.5
click at [343, 575] on div "Apt. OK127496, 1 Oklahoma City Market Property: Brick and Vine Oklahoma City ⚠️…" at bounding box center [740, 314] width 995 height 628
click at [702, 587] on textarea "Here's a quick update, Megan. We have spoken with the landscaping team this mor…" at bounding box center [740, 588] width 616 height 58
drag, startPoint x: 579, startPoint y: 567, endPoint x: 638, endPoint y: 569, distance: 58.8
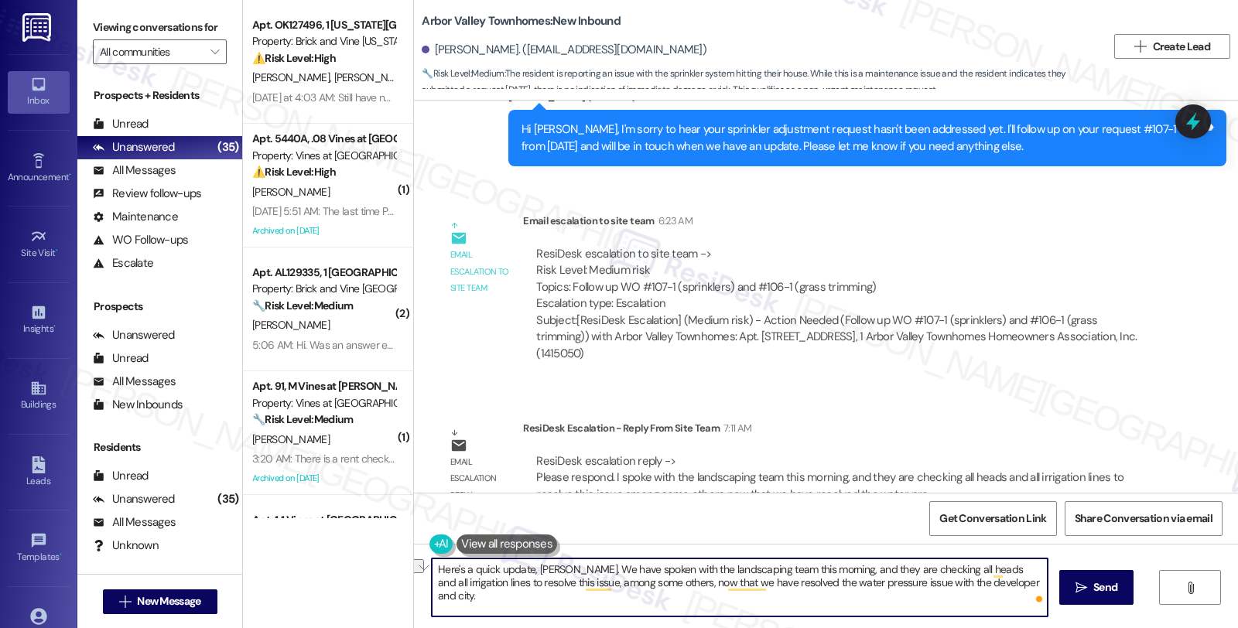
click at [638, 569] on textarea "Here's a quick update, Megan. We have spoken with the landscaping team this mor…" at bounding box center [740, 588] width 616 height 58
click at [966, 586] on textarea "Here's a quick update, Megan. We spoke with the landscaping team this morning, …" at bounding box center [740, 588] width 616 height 58
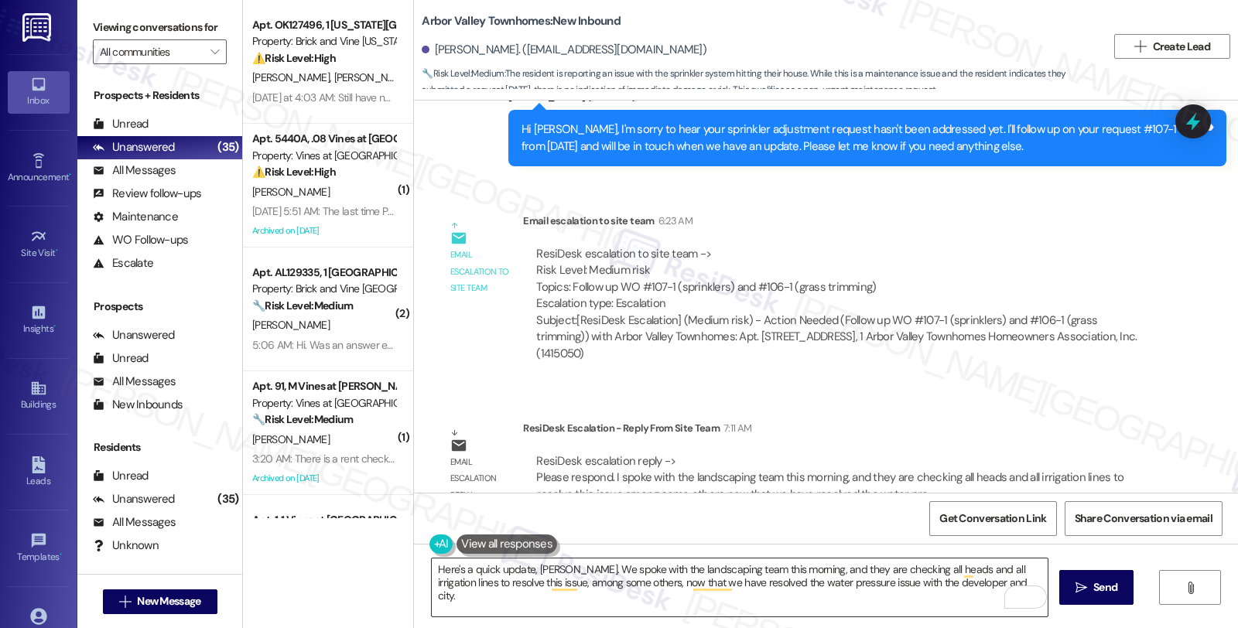
click at [635, 592] on textarea "Here's a quick update, Megan. We spoke with the landscaping team this morning, …" at bounding box center [740, 588] width 616 height 58
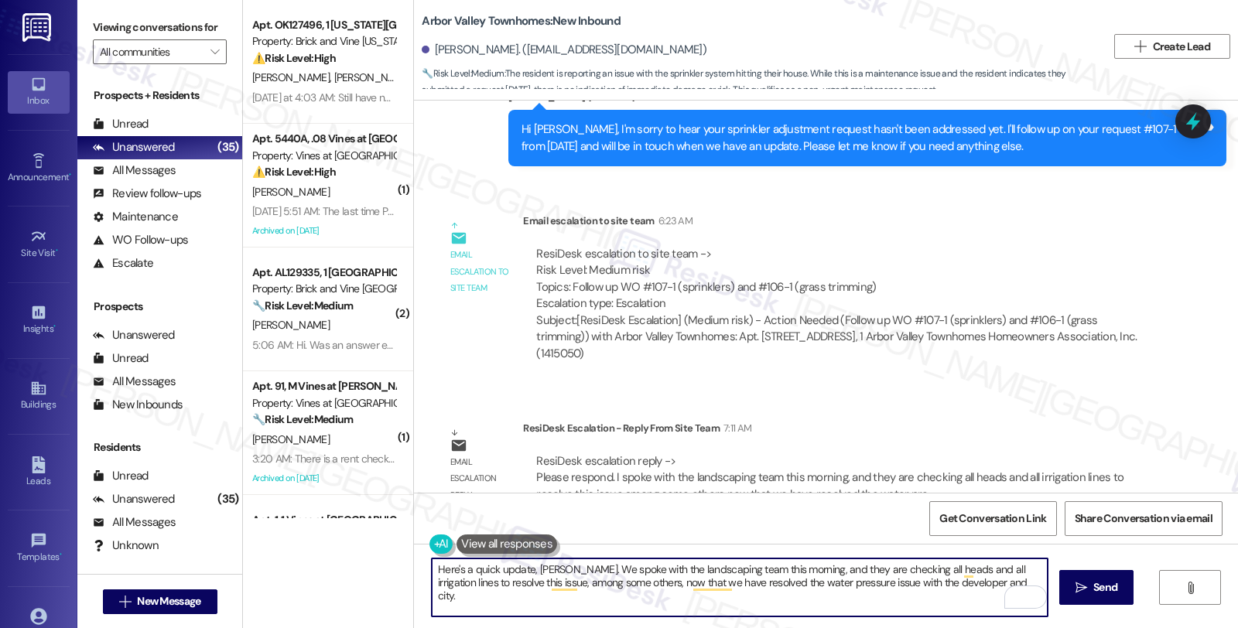
click at [976, 588] on textarea "Here's a quick update, Megan. We spoke with the landscaping team this morning, …" at bounding box center [740, 588] width 616 height 58
paste textarea "Should you have other concerns, please feel free to reach out. Have a great day!"
click at [697, 597] on textarea "Here's a quick update, Megan. We spoke with the landscaping team this morning, …" at bounding box center [740, 588] width 616 height 58
drag, startPoint x: 689, startPoint y: 596, endPoint x: 829, endPoint y: 598, distance: 140.8
click at [829, 598] on textarea "Here's a quick update, Megan. We spoke with the landscaping team this morning, …" at bounding box center [740, 588] width 616 height 58
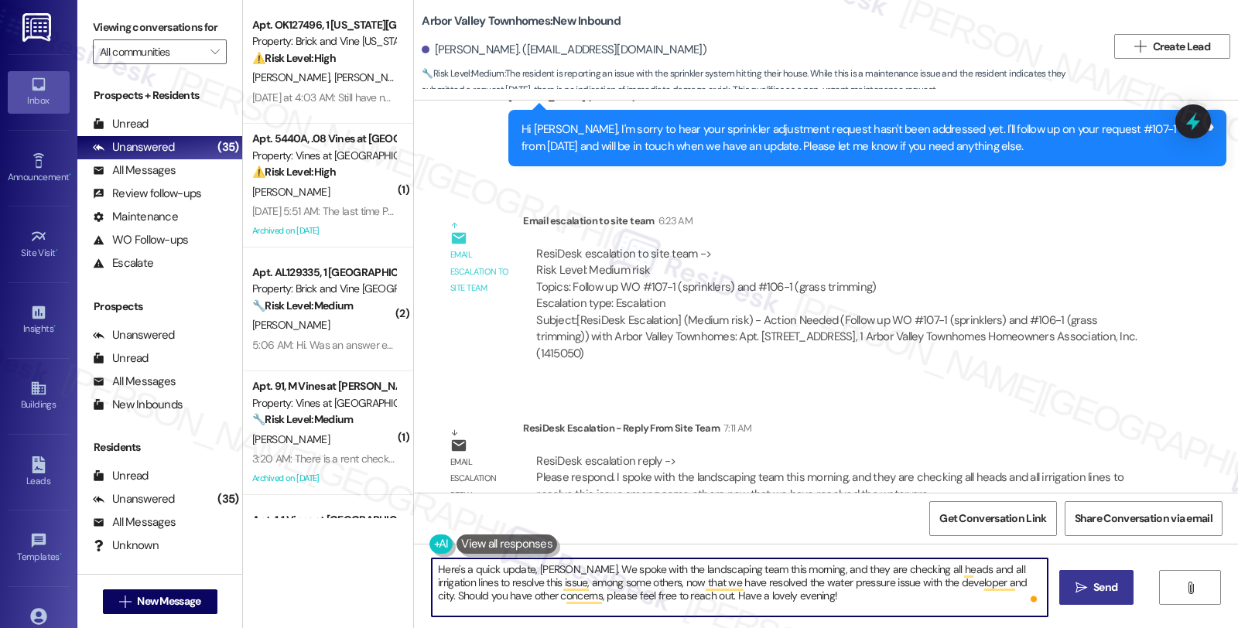
type textarea "Here's a quick update, Megan. We spoke with the landscaping team this morning, …"
click at [1093, 580] on span "Send" at bounding box center [1105, 588] width 24 height 16
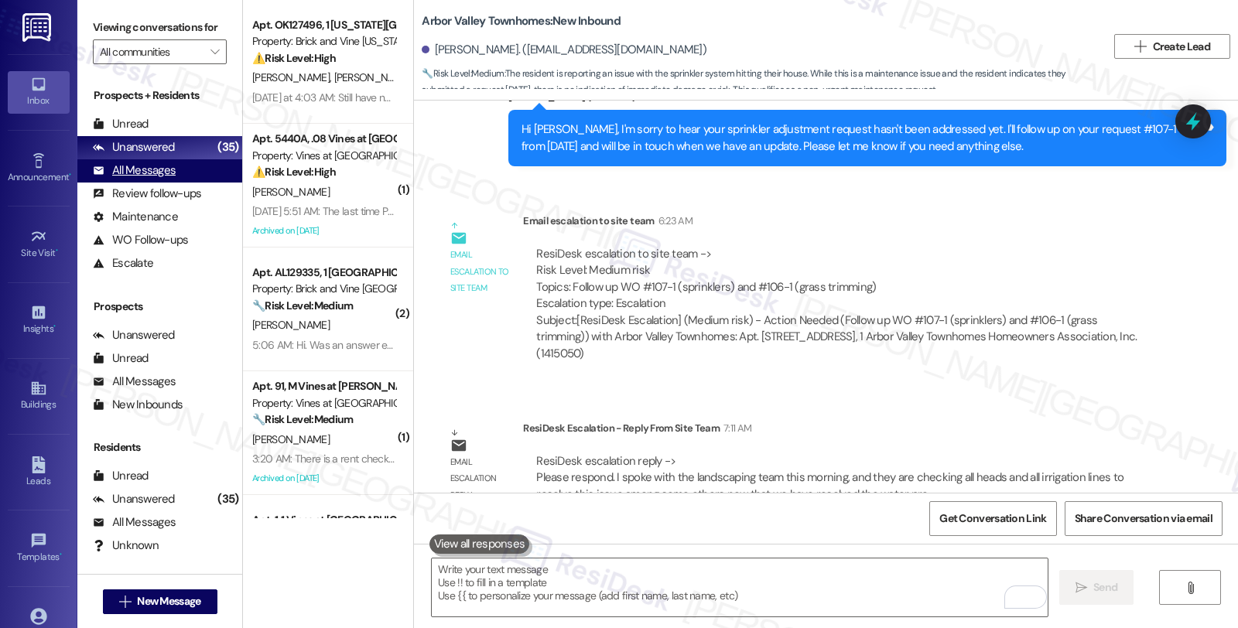
click at [159, 179] on div "All Messages" at bounding box center [134, 170] width 83 height 16
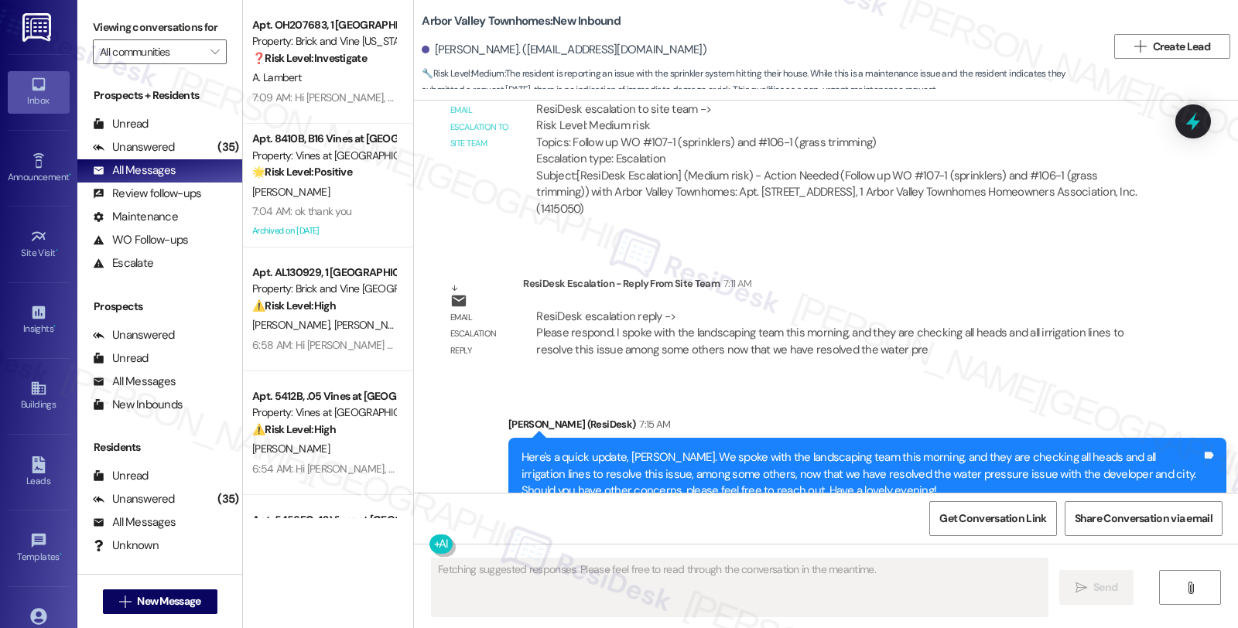
scroll to position [4784, 0]
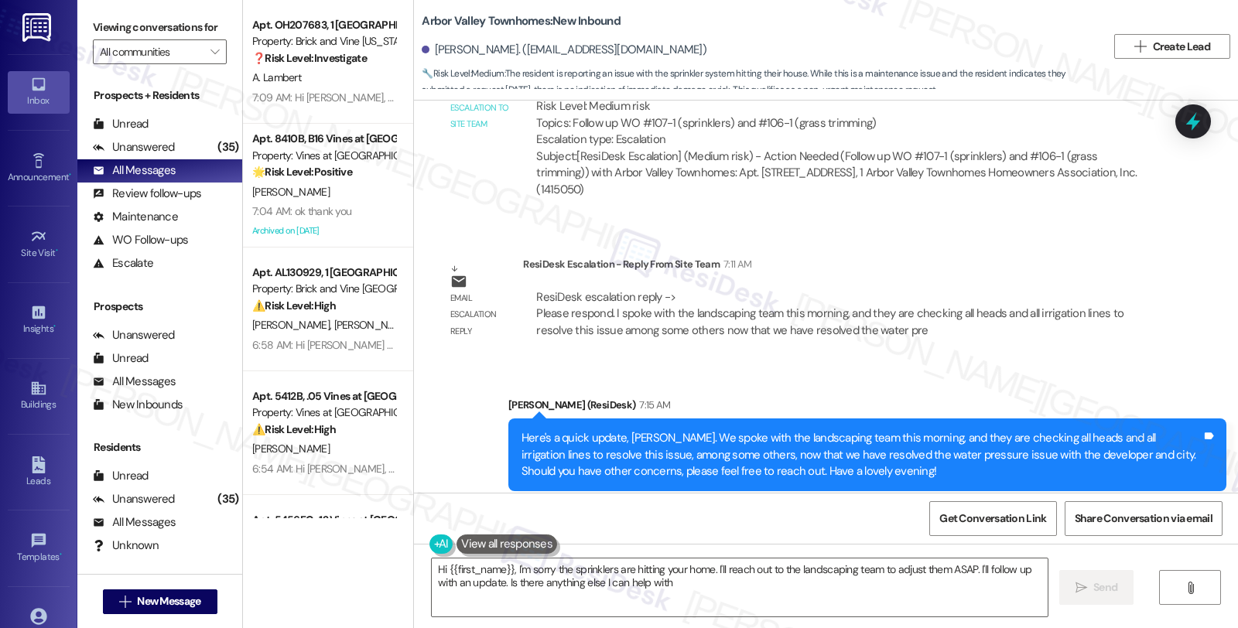
type textarea "Hi {{first_name}}, I'm sorry the sprinklers are hitting your home. I'll reach o…"
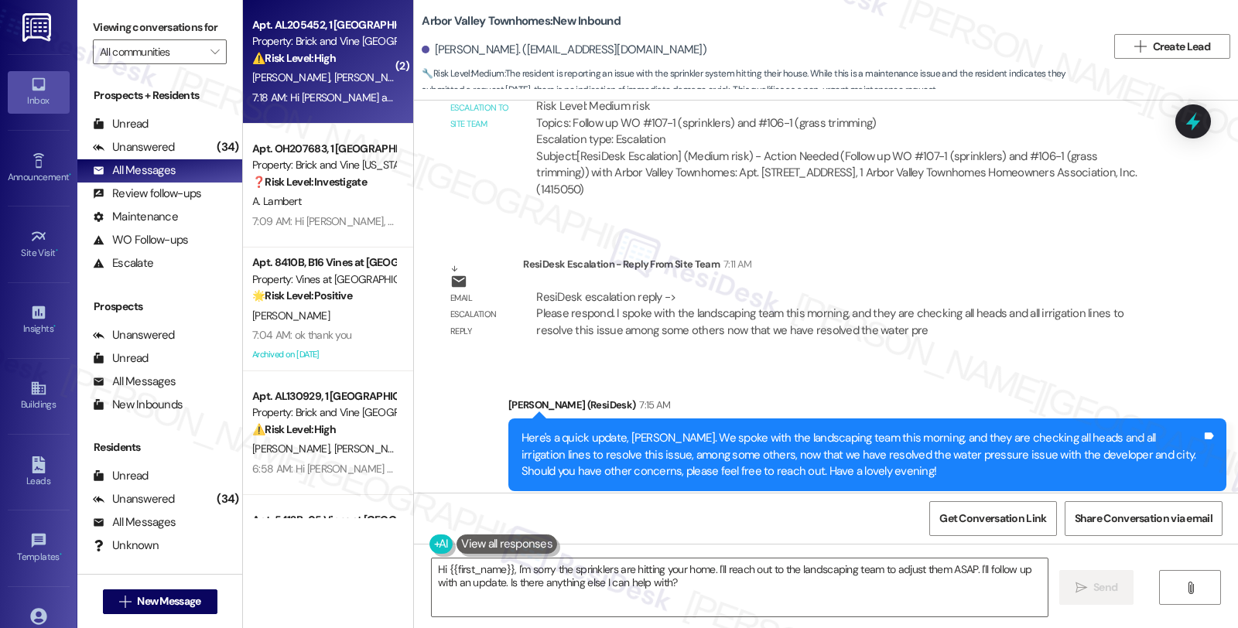
click at [343, 72] on div "A. Odom R. Odom" at bounding box center [324, 77] width 146 height 19
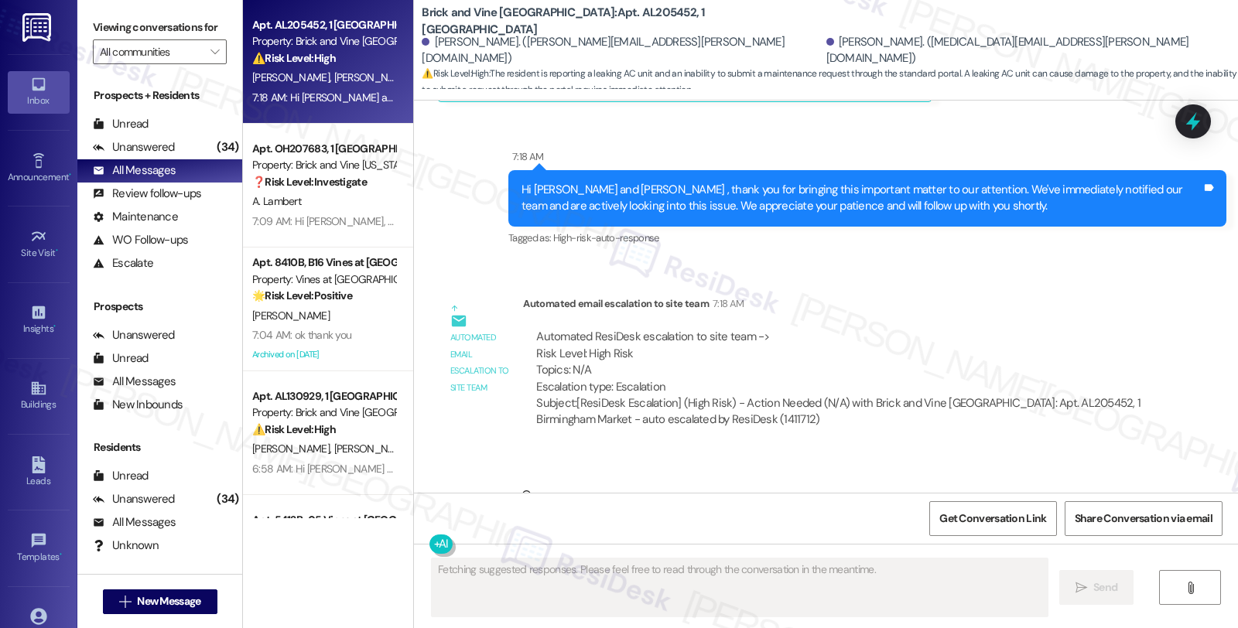
scroll to position [5844, 0]
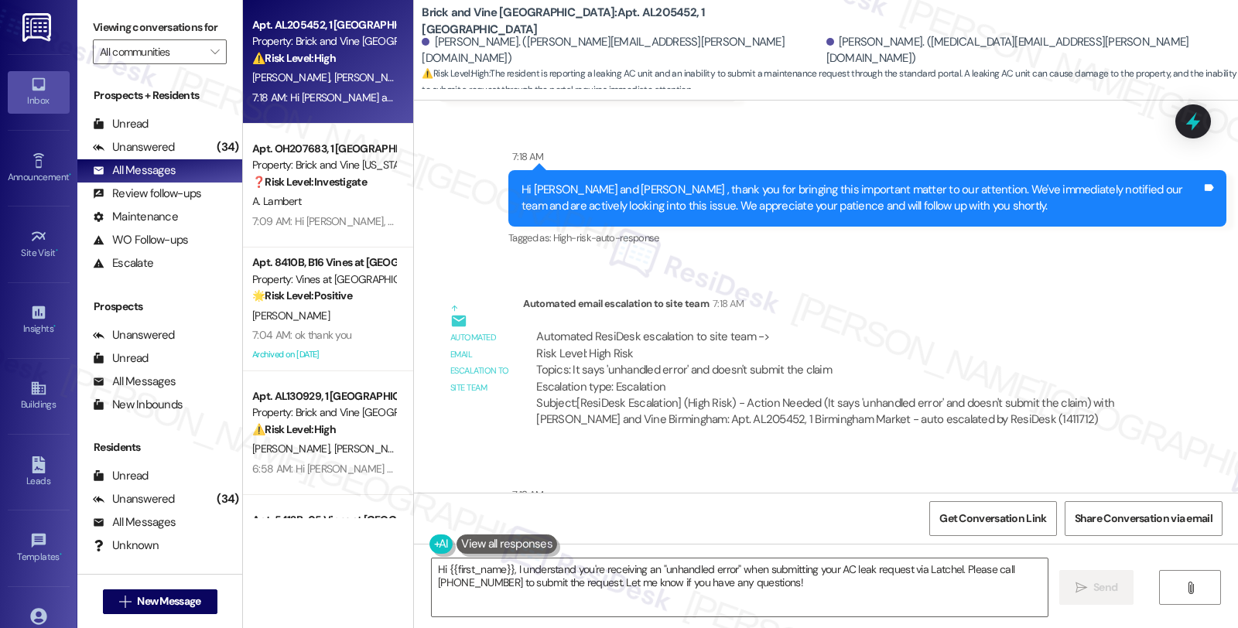
click at [1124, 329] on div "Automated ResiDesk escalation to site team -> Risk Level: High Risk Topics: It …" at bounding box center [839, 362] width 606 height 67
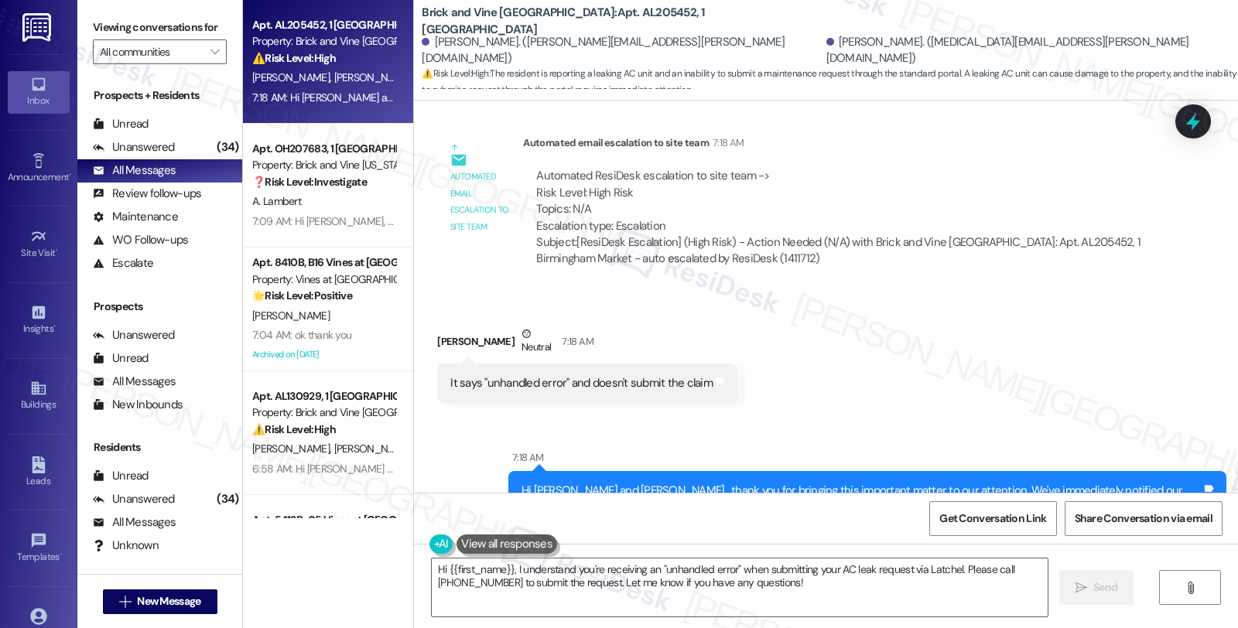
scroll to position [5500, 0]
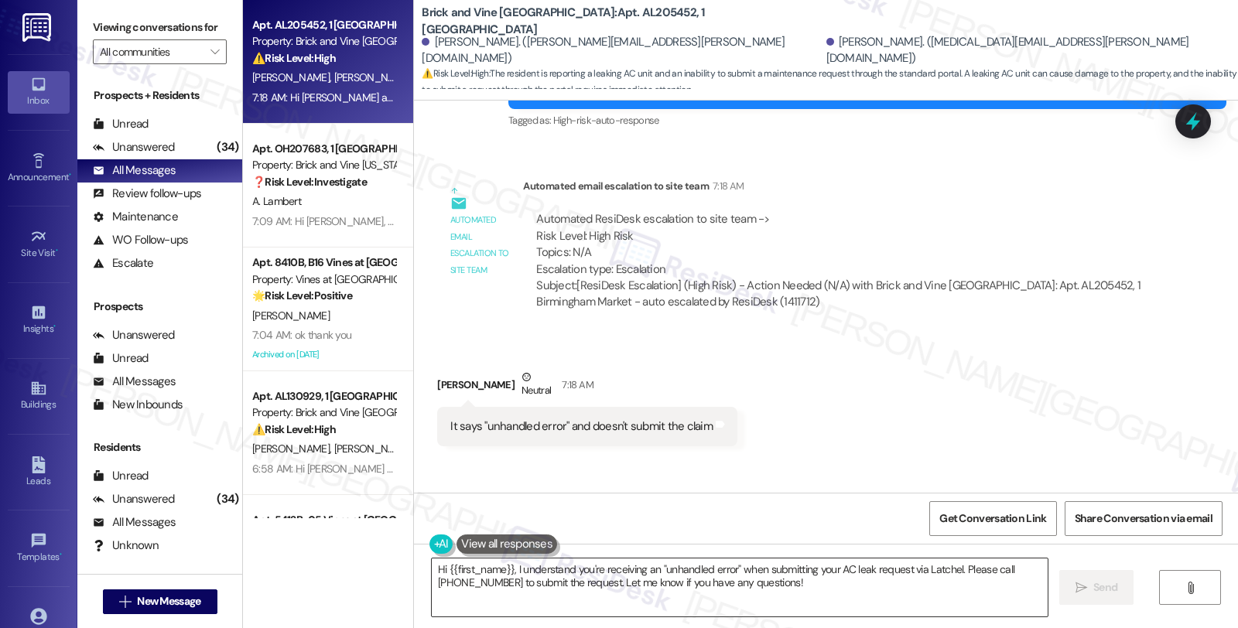
click at [432, 569] on textarea "Hi {{first_name}}, I understand you're receiving an "unhandled error" when subm…" at bounding box center [740, 588] width 616 height 58
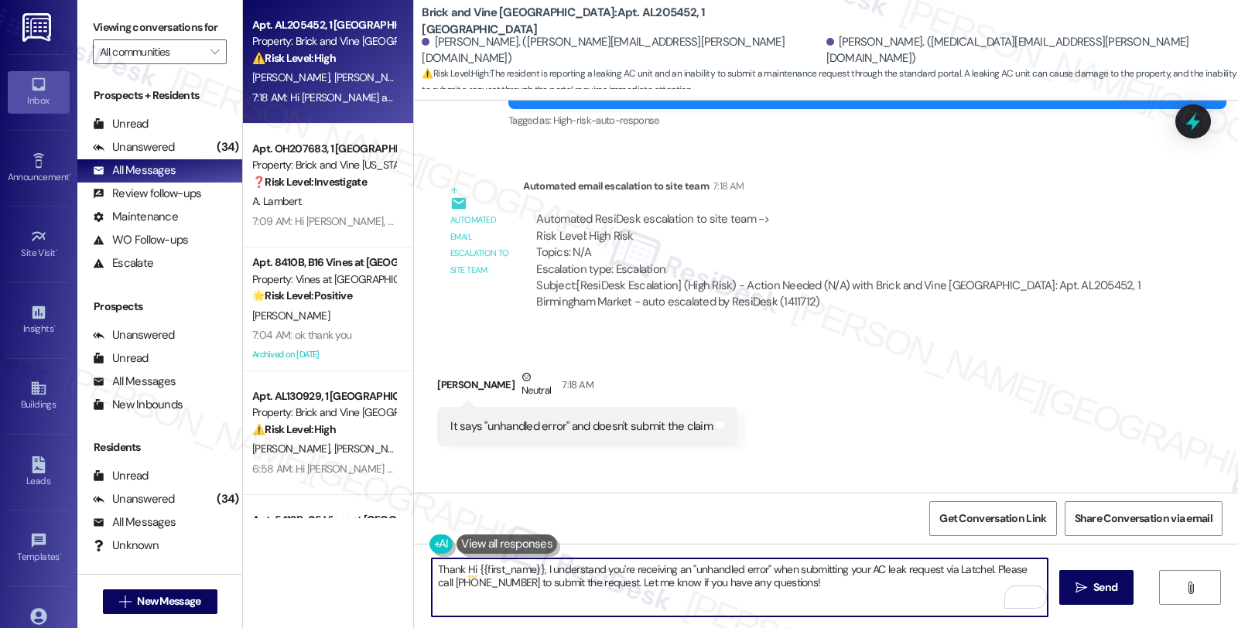
click at [432, 573] on textarea "Thank Hi {{first_name}}, I understand you're receiving an "unhandled error" whe…" at bounding box center [740, 588] width 616 height 58
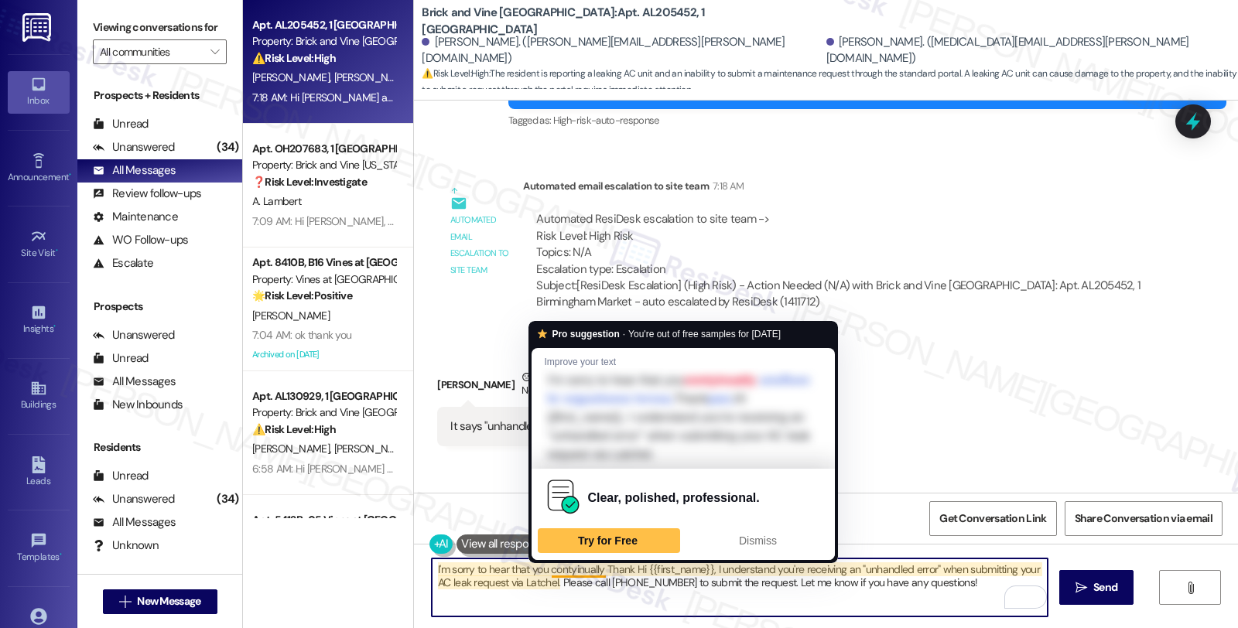
click at [563, 566] on textarea "I'm sorry to hear that you contyinually Thank Hi {{first_name}}, I understand y…" at bounding box center [740, 588] width 616 height 58
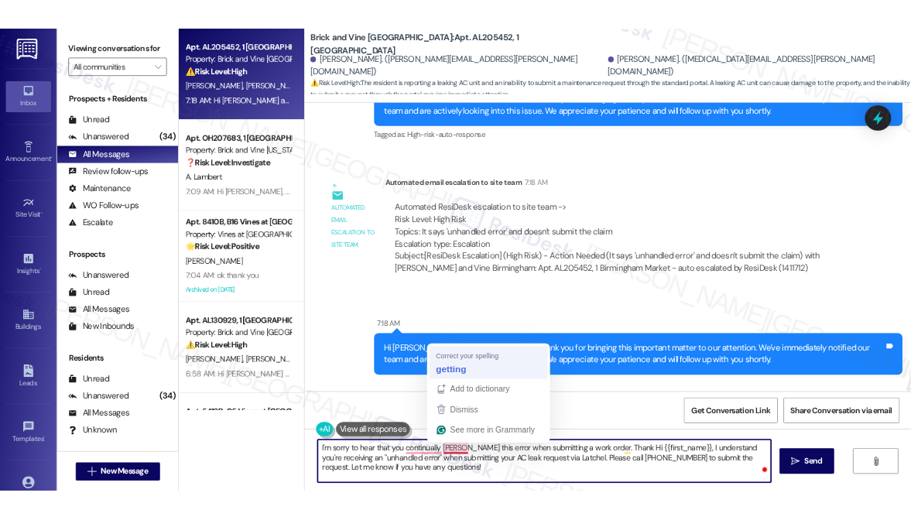
scroll to position [5985, 0]
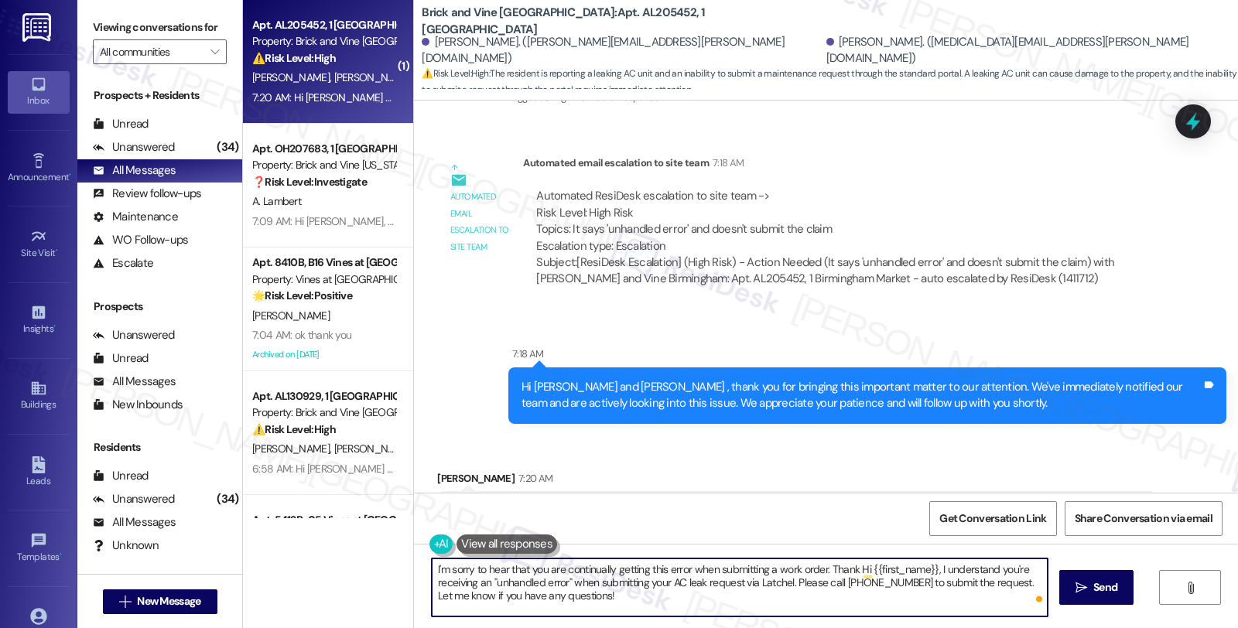
click at [824, 570] on textarea "I'm sorry to hear that you are continually getting this error when submitting a…" at bounding box center [740, 588] width 616 height 58
click at [883, 569] on textarea "I'm sorry to hear that you are continually getting this error when submitting a…" at bounding box center [740, 588] width 616 height 58
click at [942, 570] on textarea "I'm sorry to hear that you are continually getting this error when submitting a…" at bounding box center [740, 588] width 616 height 58
click at [894, 583] on textarea "I'm sorry to hear that you are continually getting this error when submitting a…" at bounding box center [740, 588] width 616 height 58
click at [459, 581] on textarea "I'm sorry to hear that you are continually getting this error when submitting a…" at bounding box center [740, 588] width 616 height 58
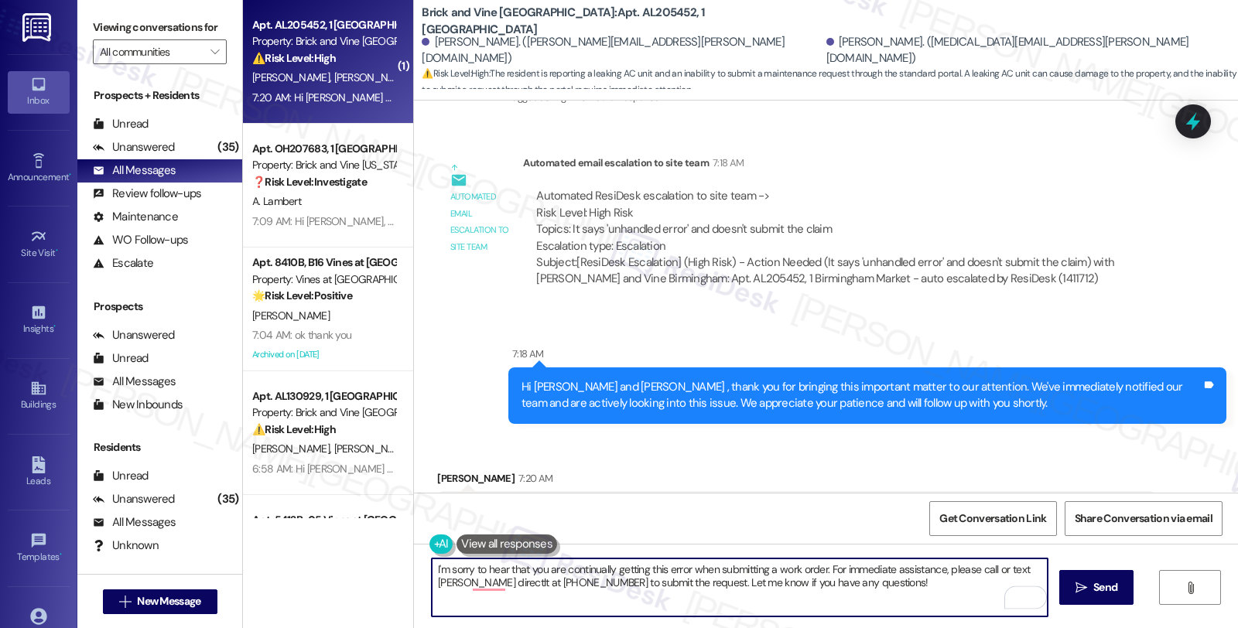
click at [476, 503] on div "The air conditioning unit is leaking from up under some industrial tape that wa…" at bounding box center [790, 528] width 680 height 50
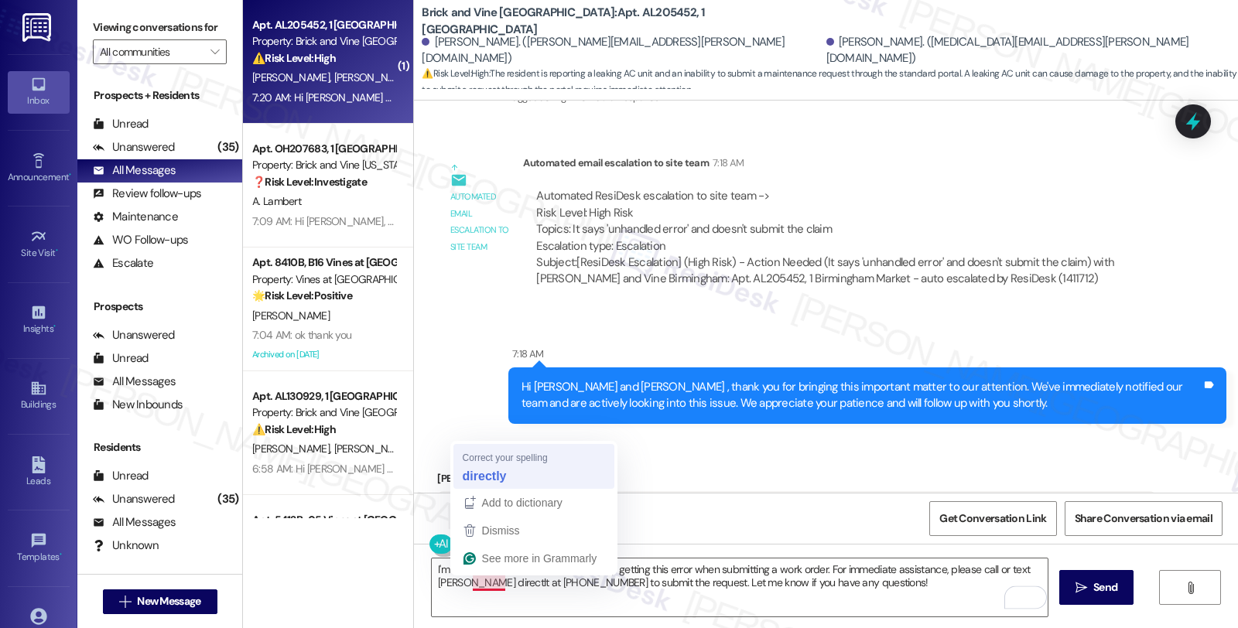
type textarea "I'm sorry to hear that you are continually getting this error when submitting a…"
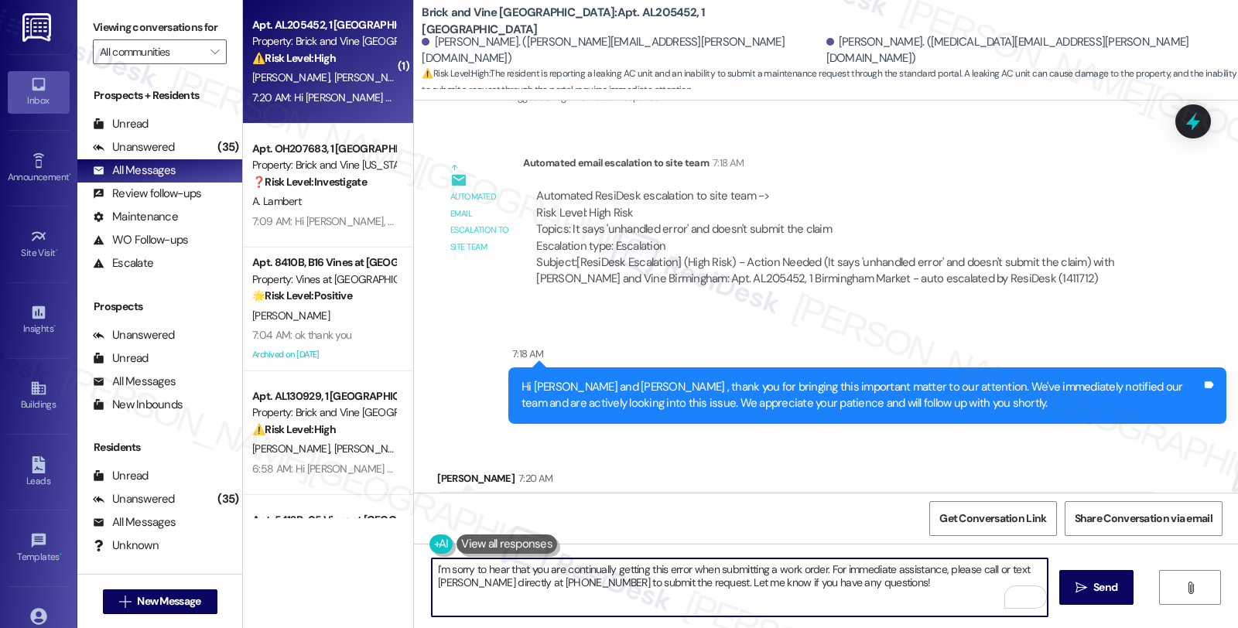
click at [836, 583] on textarea "I'm sorry to hear that you are continually getting this error when submitting a…" at bounding box center [740, 588] width 616 height 58
click at [867, 583] on textarea "I'm sorry to hear that you are continually getting this error when submitting a…" at bounding box center [740, 588] width 616 height 58
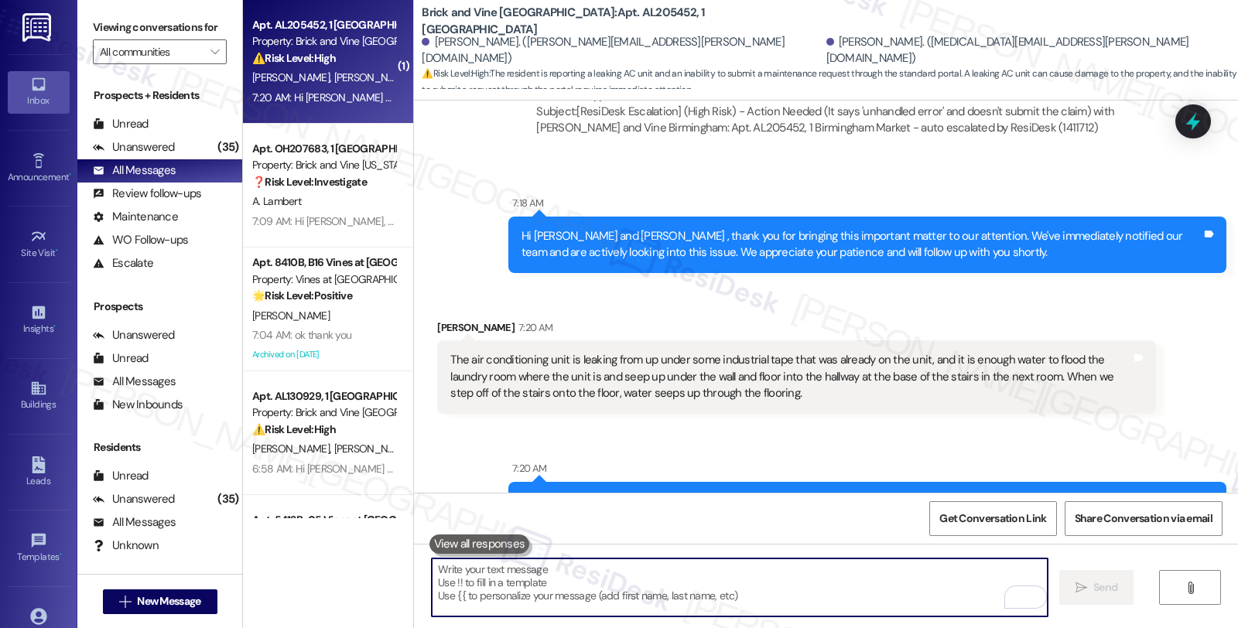
scroll to position [6234, 0]
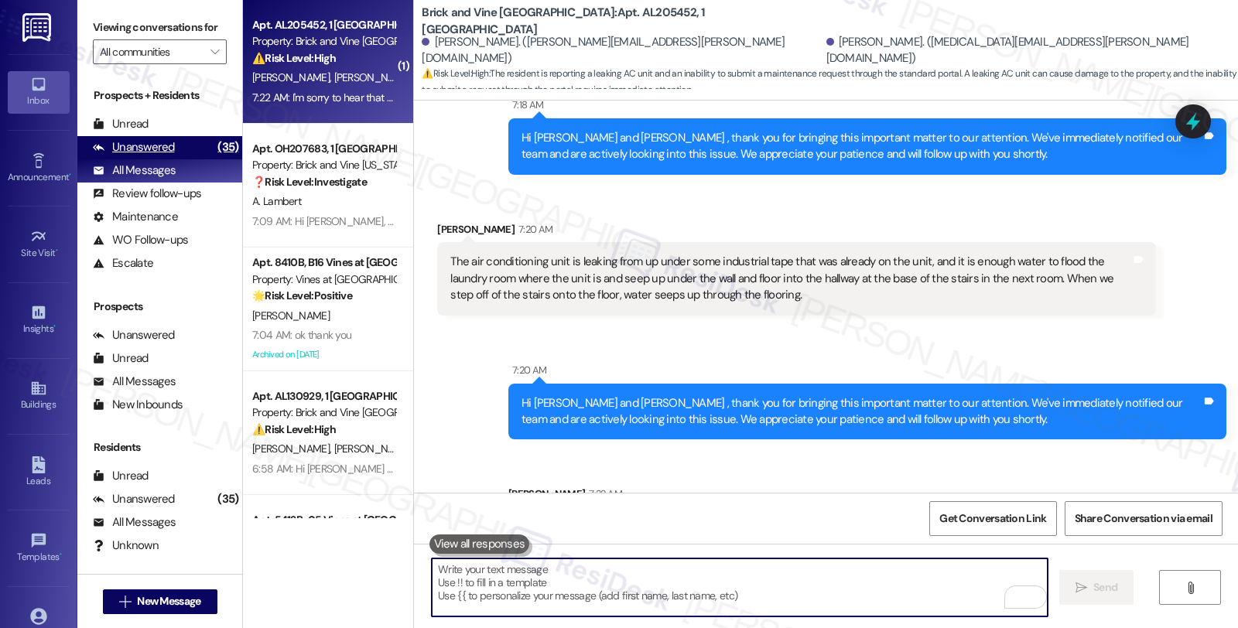
click at [193, 159] on div "Unanswered (35)" at bounding box center [159, 147] width 165 height 23
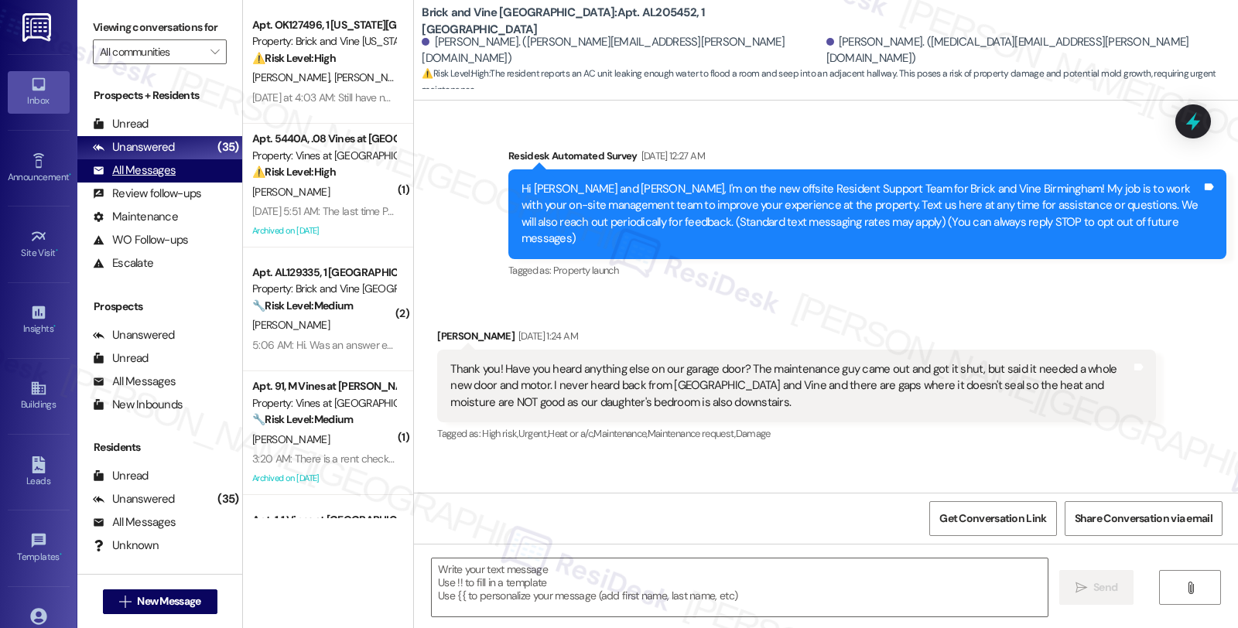
click at [180, 183] on div "All Messages (undefined)" at bounding box center [159, 170] width 165 height 23
type textarea "Fetching suggested responses. Please feel free to read through the conversation…"
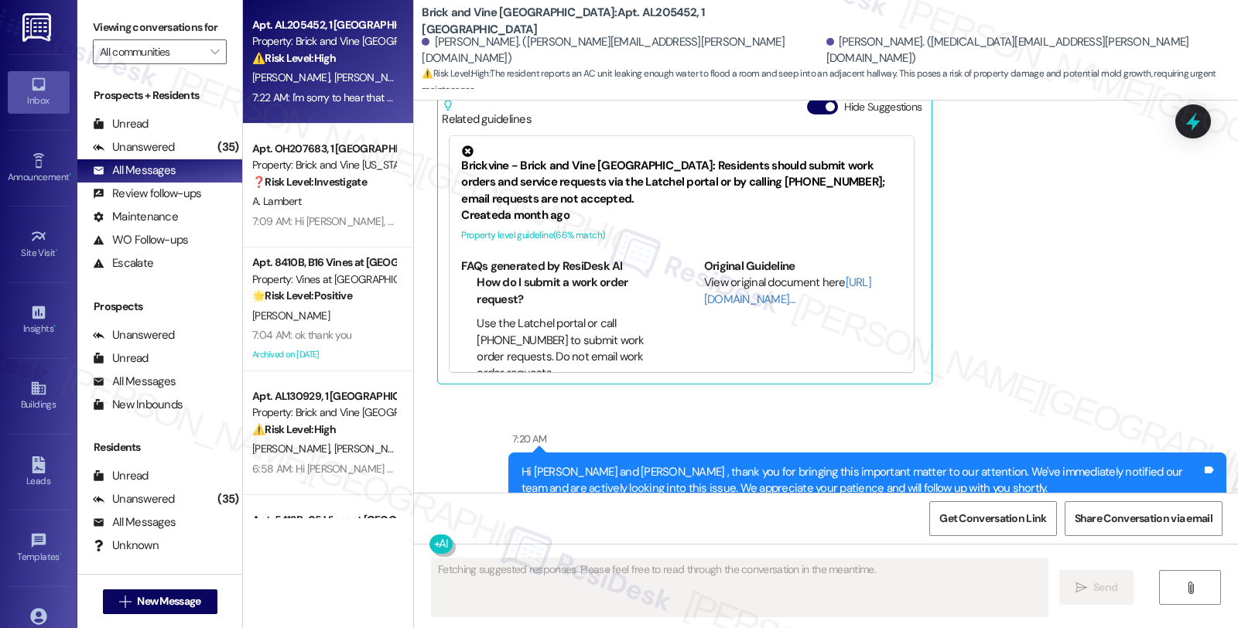
scroll to position [6475, 0]
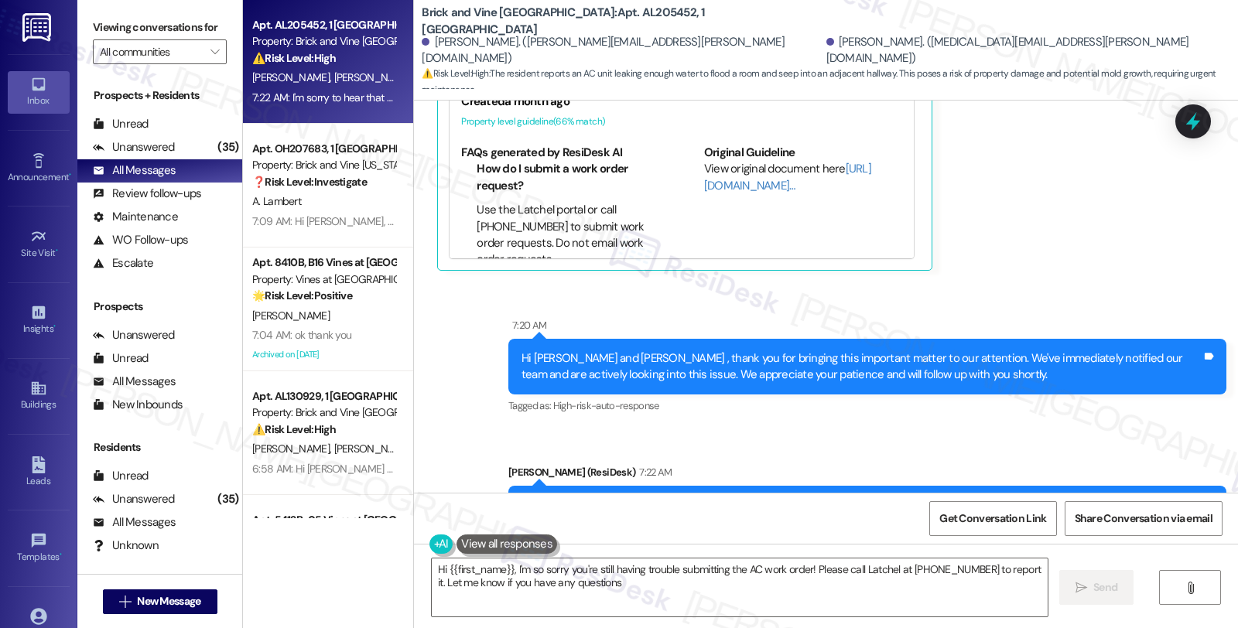
type textarea "Hi {{first_name}}, I'm so sorry you're still having trouble submitting the AC w…"
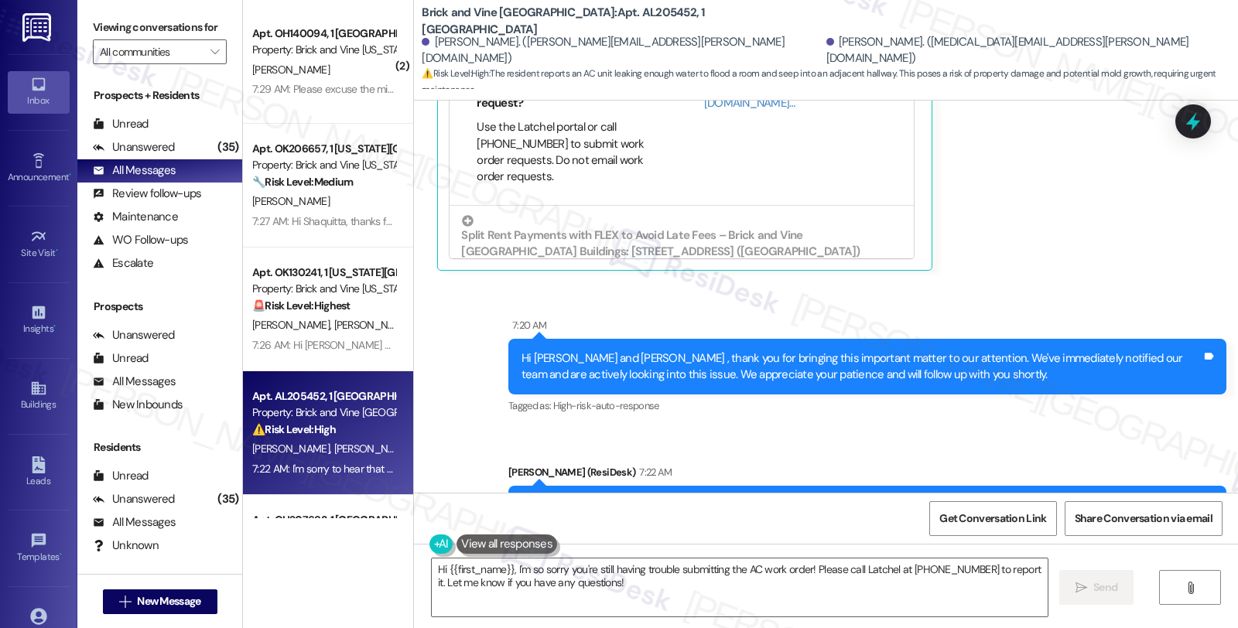
scroll to position [130, 0]
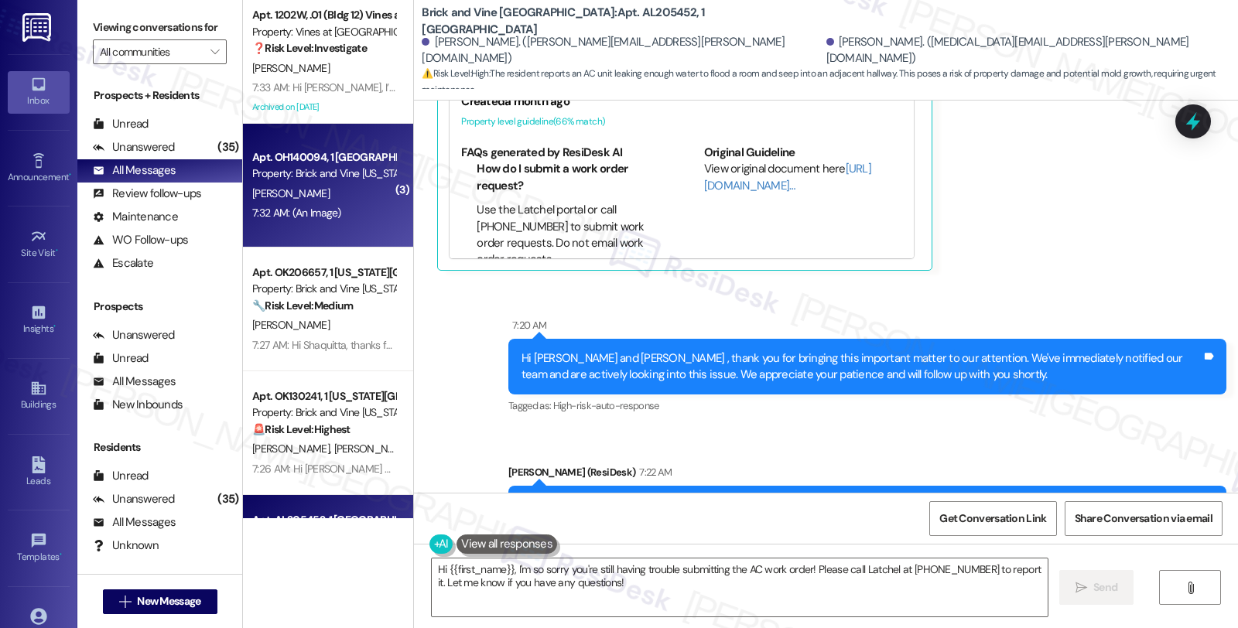
click at [362, 207] on div "7:32 AM: (An Image) 7:32 AM: (An Image)" at bounding box center [324, 212] width 146 height 19
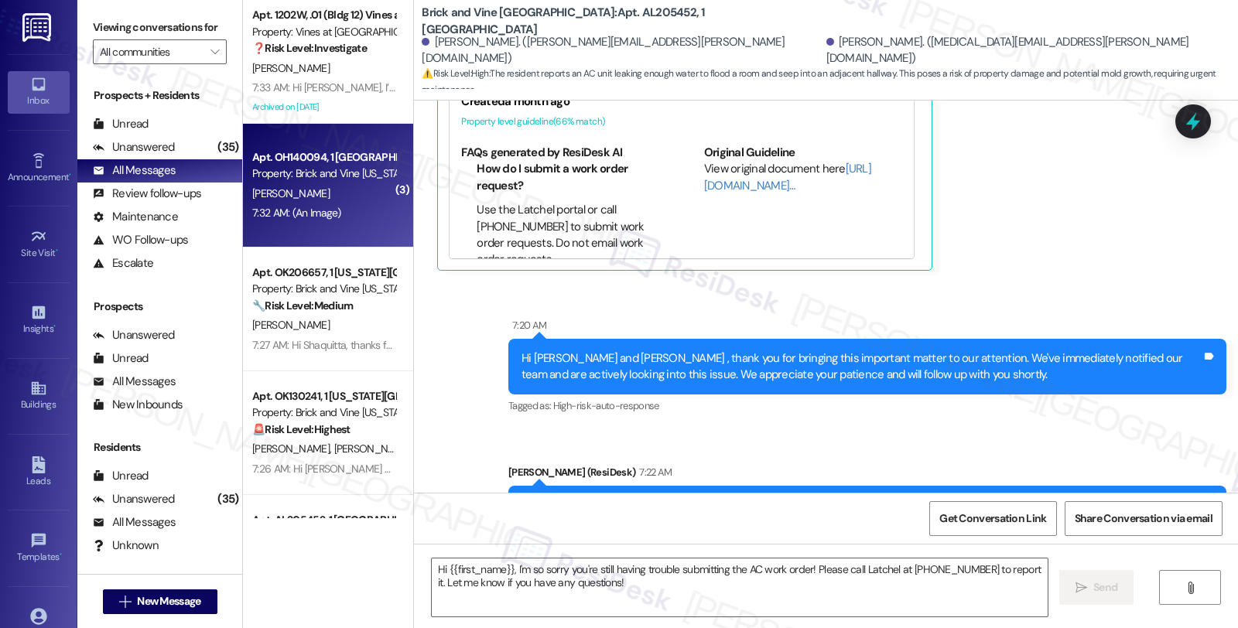
type textarea "Fetching suggested responses. Please feel free to read through the conversation…"
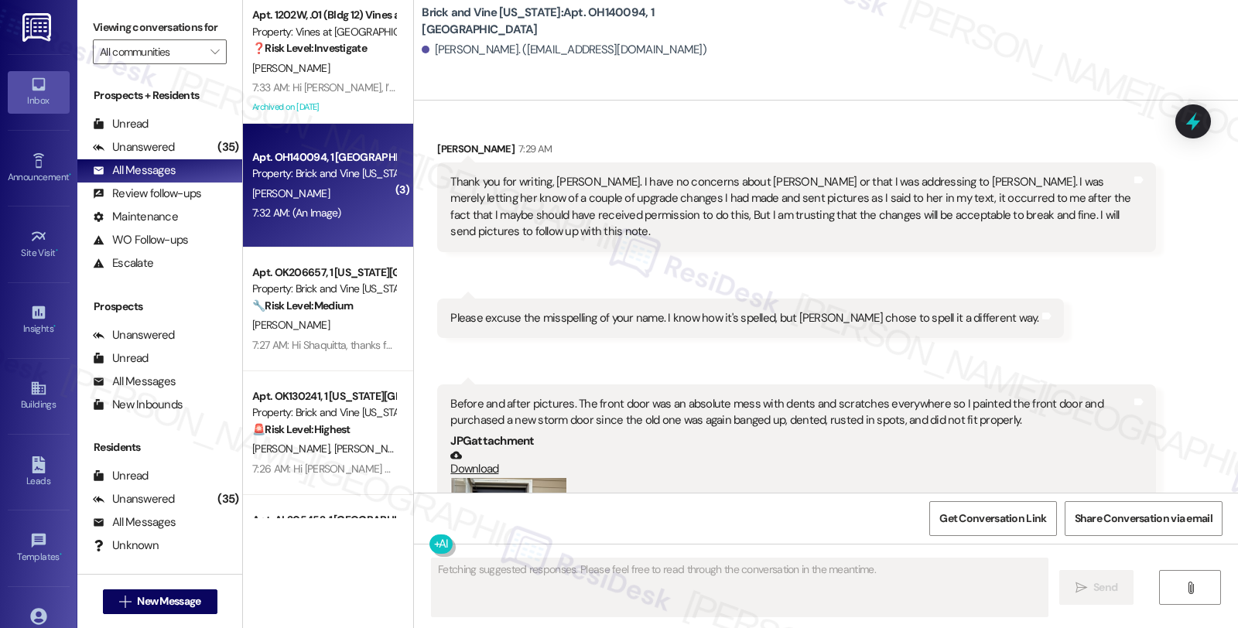
scroll to position [968, 0]
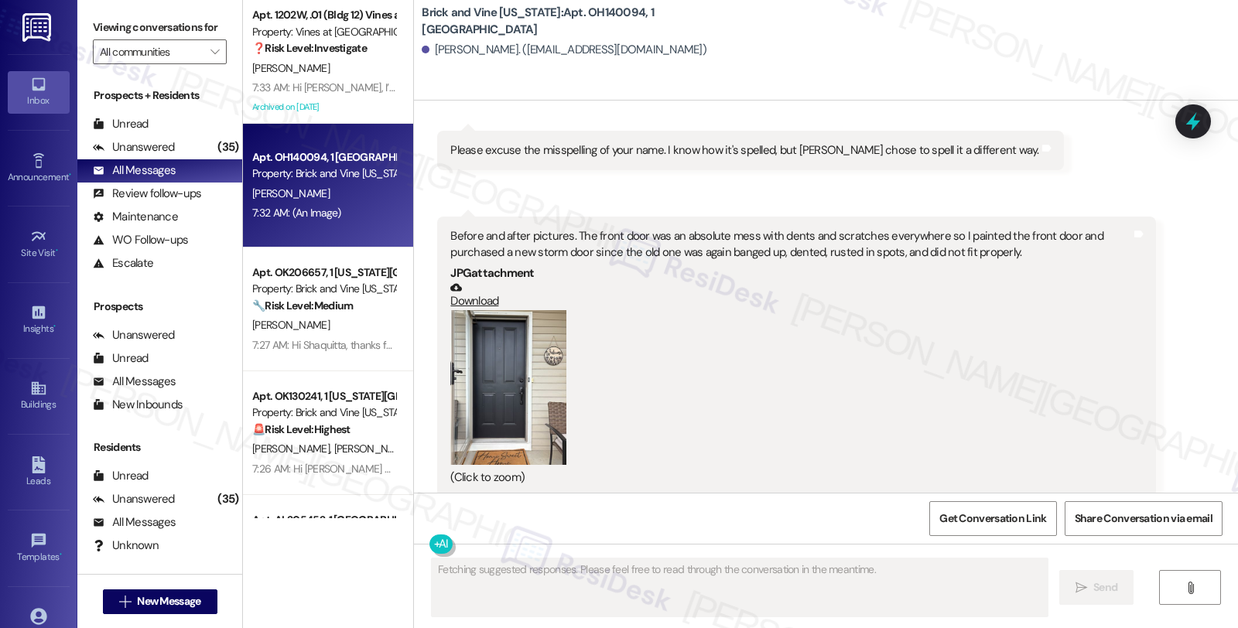
click at [464, 408] on button "Zoom image" at bounding box center [508, 387] width 116 height 155
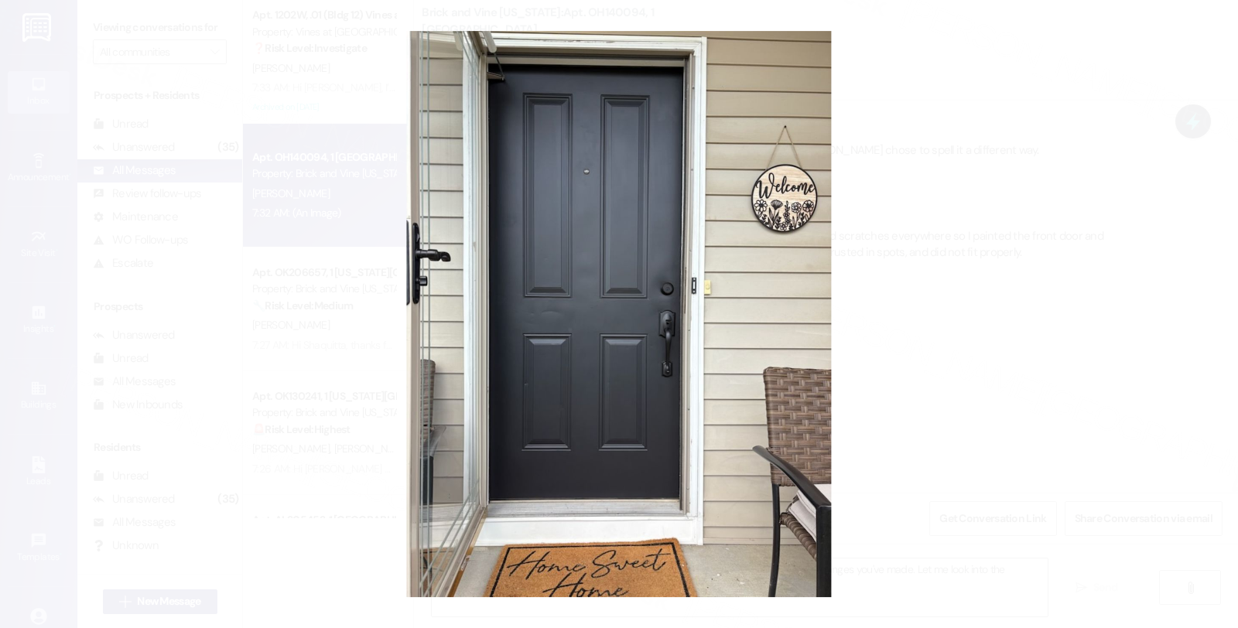
click at [930, 298] on button "Unzoom image" at bounding box center [619, 314] width 1238 height 628
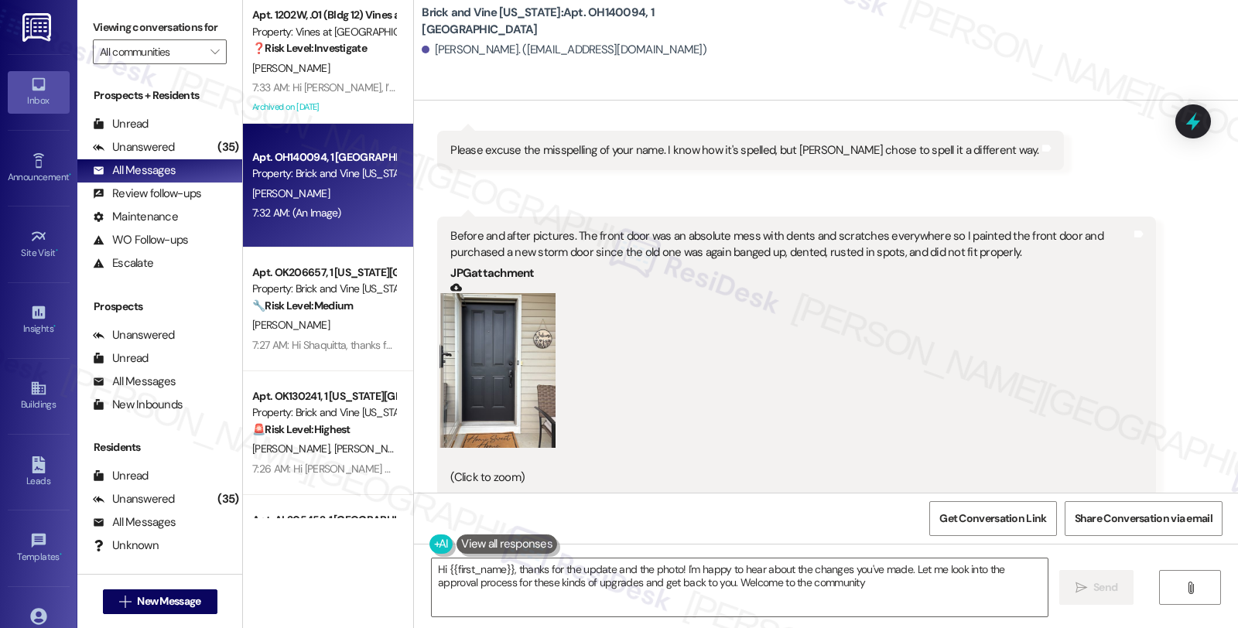
type textarea "Hi {{first_name}}, thanks for the update and the photo! I'm happy to hear about…"
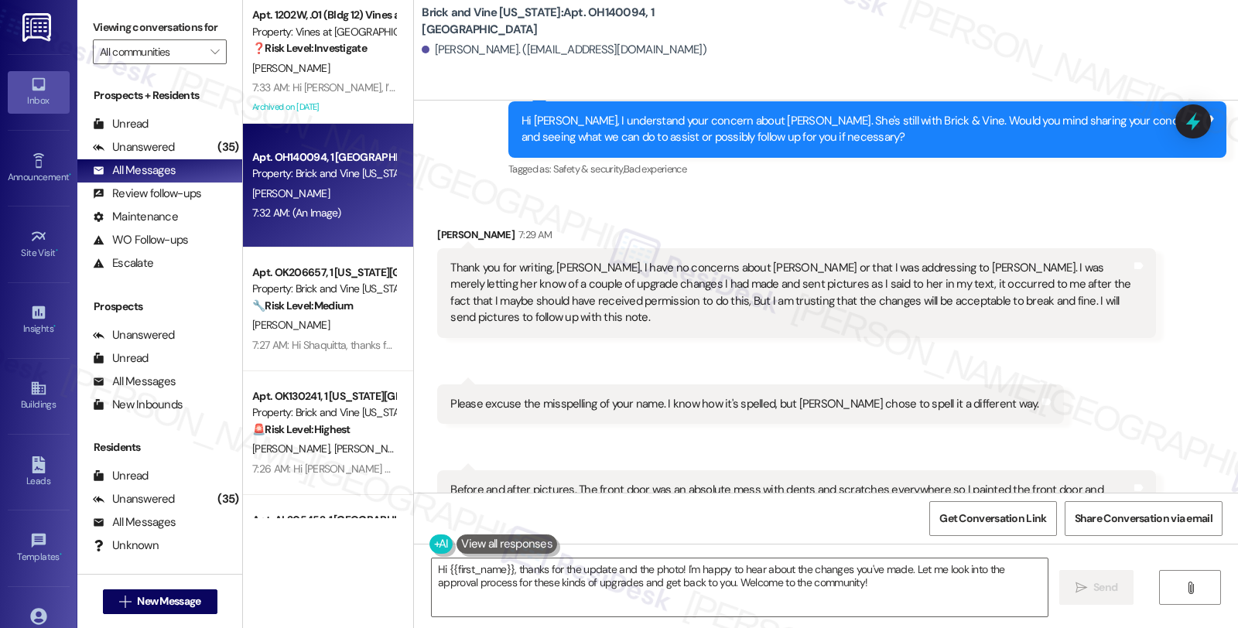
scroll to position [624, 0]
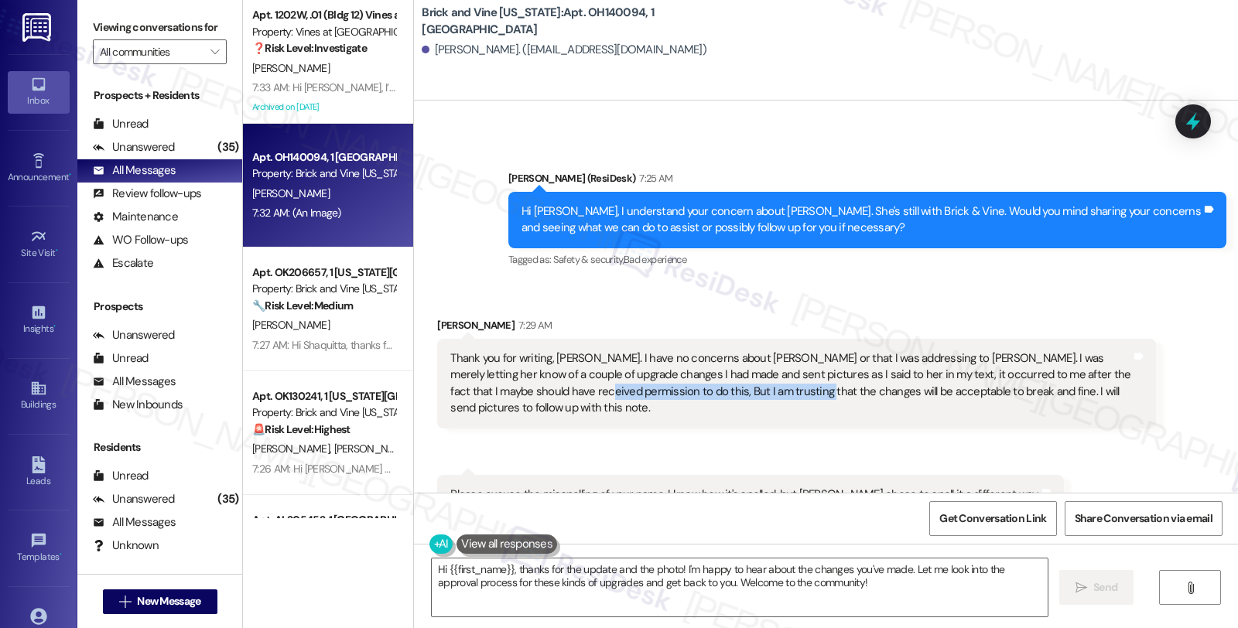
drag, startPoint x: 491, startPoint y: 389, endPoint x: 713, endPoint y: 402, distance: 222.5
click at [713, 402] on div "Thank you for writing, Sara. I have no concerns about Amy or that I was address…" at bounding box center [796, 384] width 718 height 90
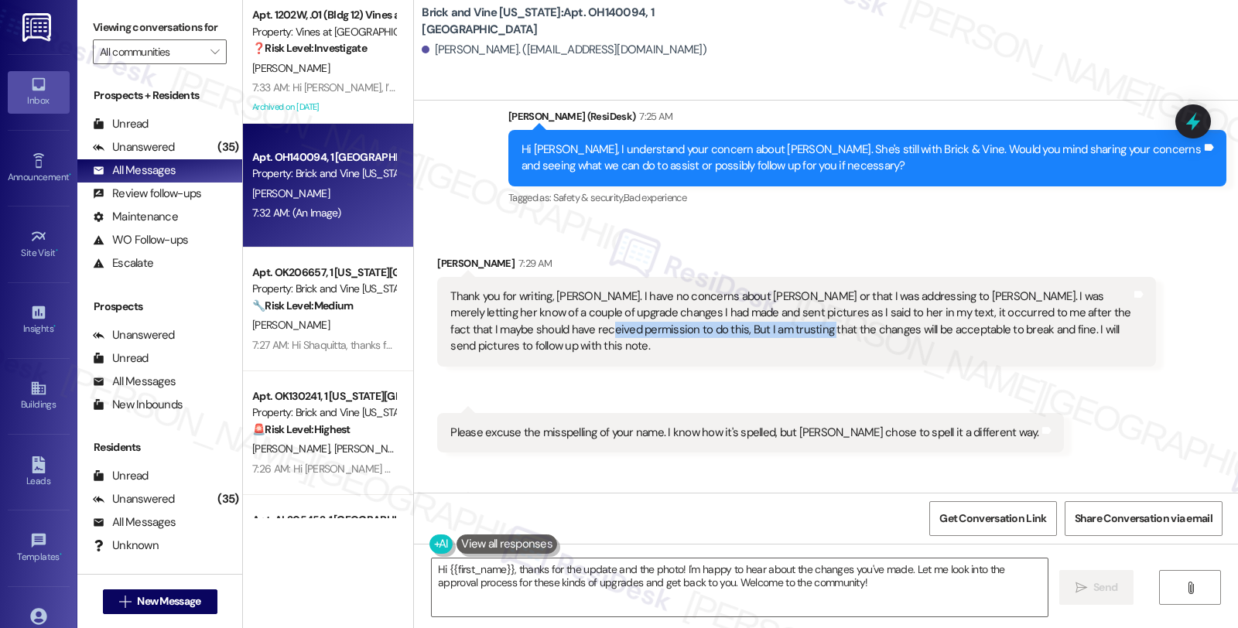
scroll to position [710, 0]
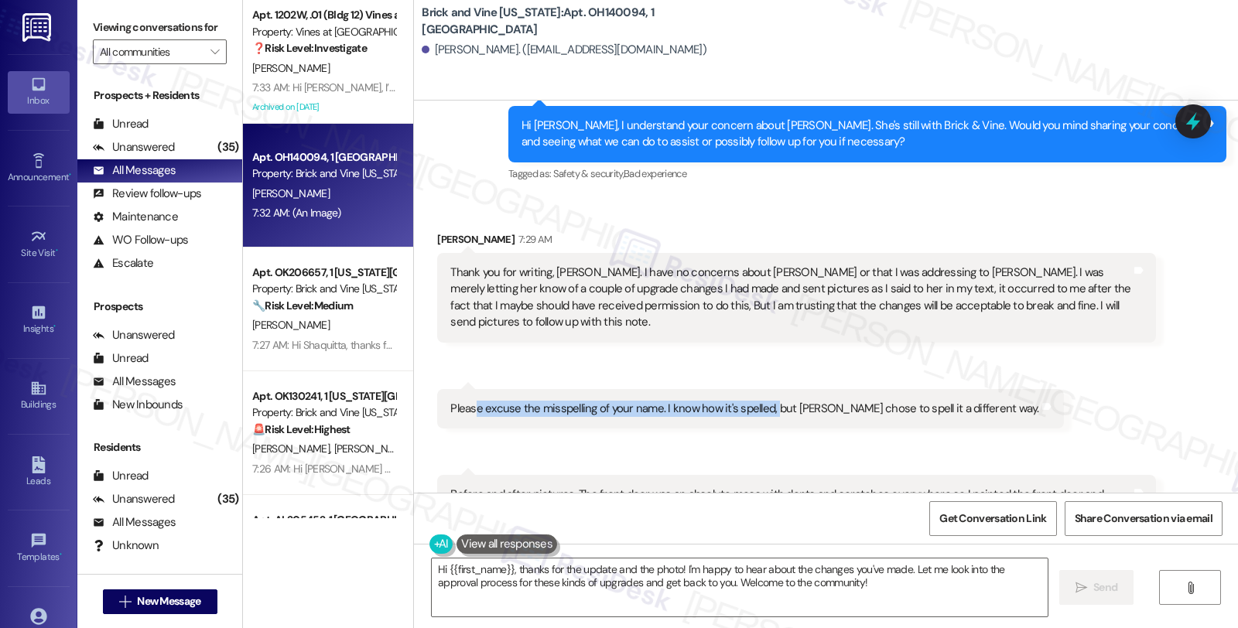
drag, startPoint x: 463, startPoint y: 393, endPoint x: 764, endPoint y: 395, distance: 301.0
click at [764, 401] on div "Please excuse the misspelling of your name. I know how it's spelled, but Siri c…" at bounding box center [744, 409] width 588 height 16
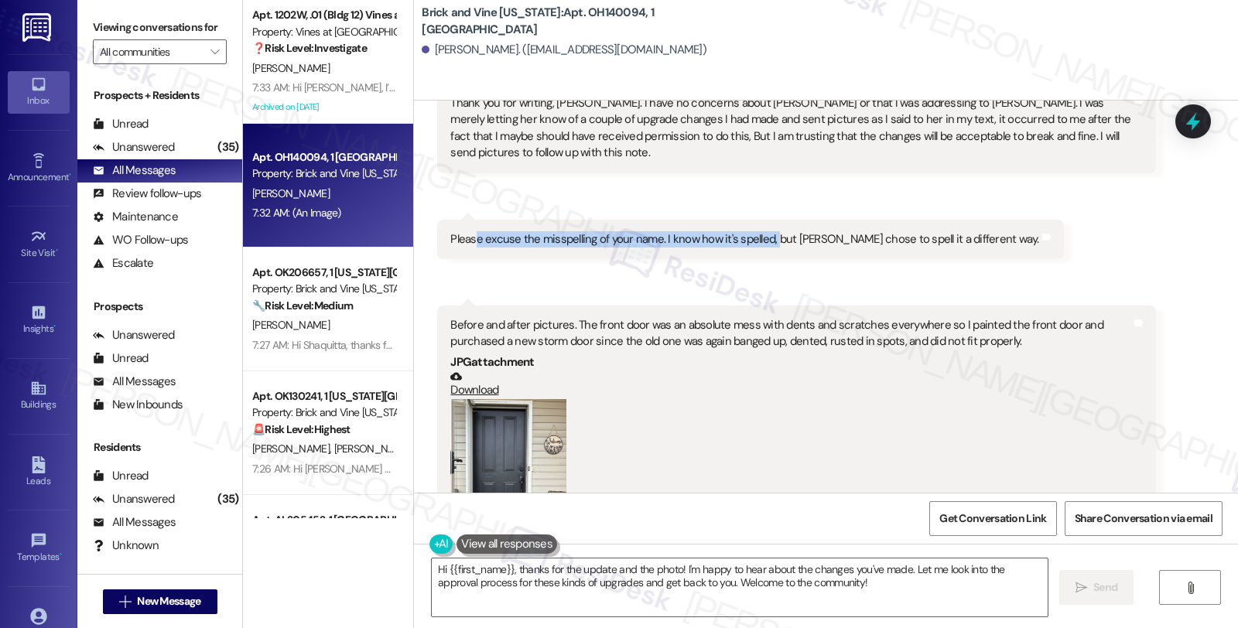
scroll to position [882, 0]
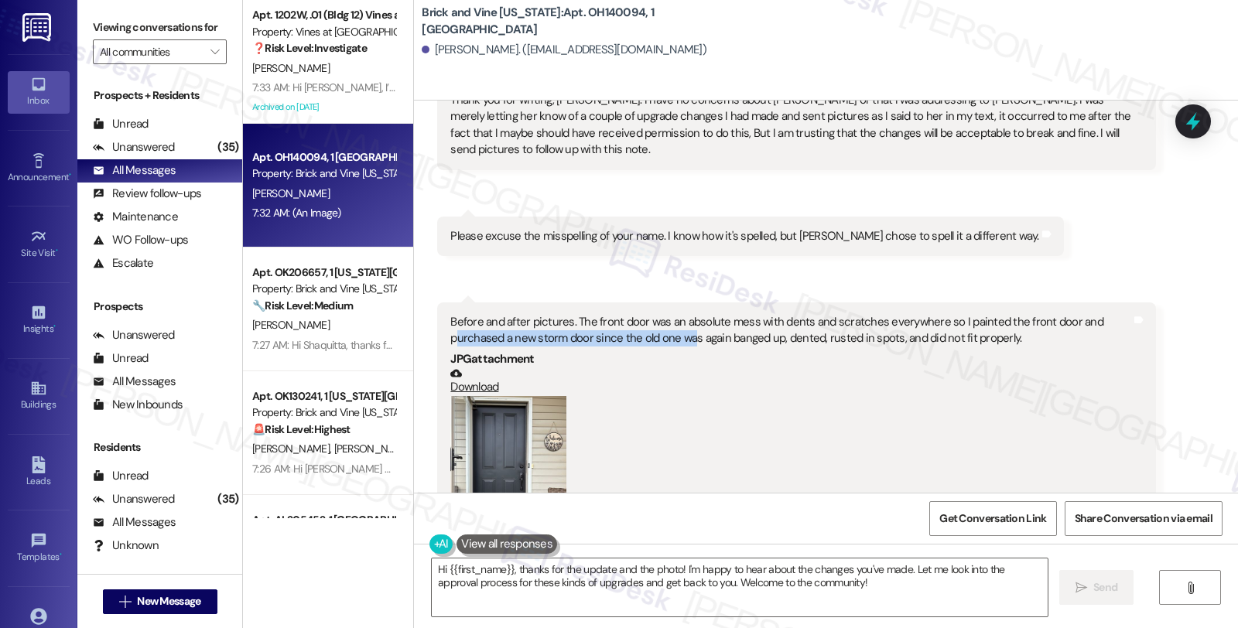
drag, startPoint x: 538, startPoint y: 314, endPoint x: 681, endPoint y: 314, distance: 143.1
click at [681, 314] on div "Before and after pictures. The front door was an absolute mess with dents and s…" at bounding box center [790, 330] width 680 height 33
click at [459, 314] on div "Before and after pictures. The front door was an absolute mess with dents and s…" at bounding box center [790, 330] width 680 height 33
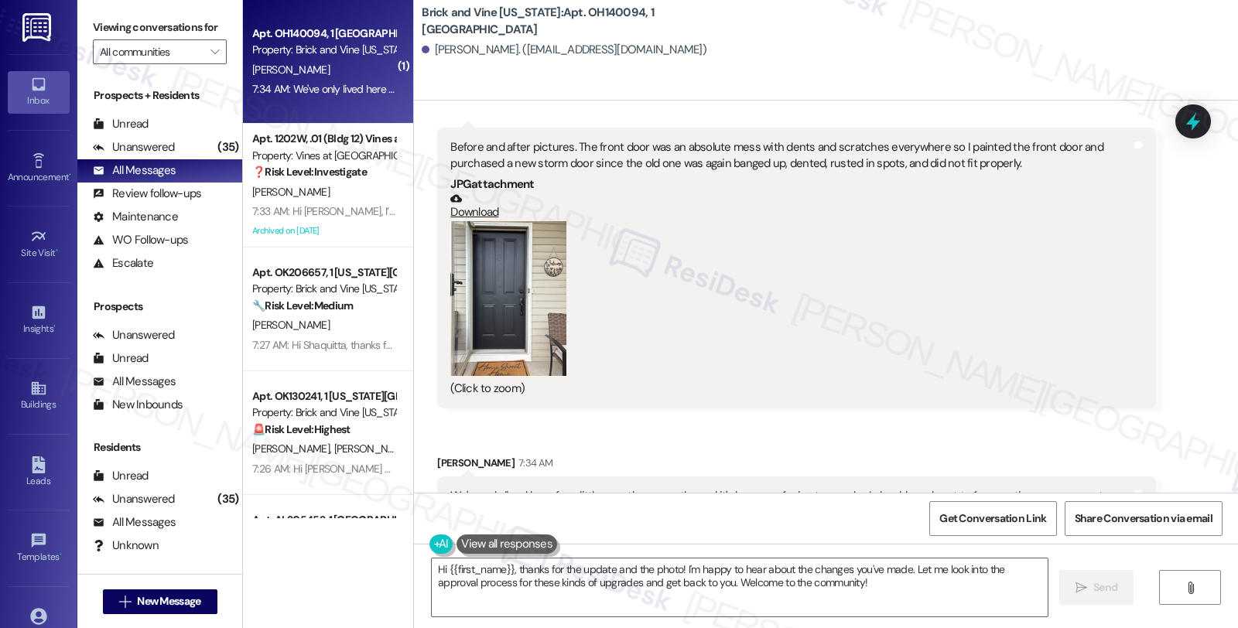
scroll to position [1092, 0]
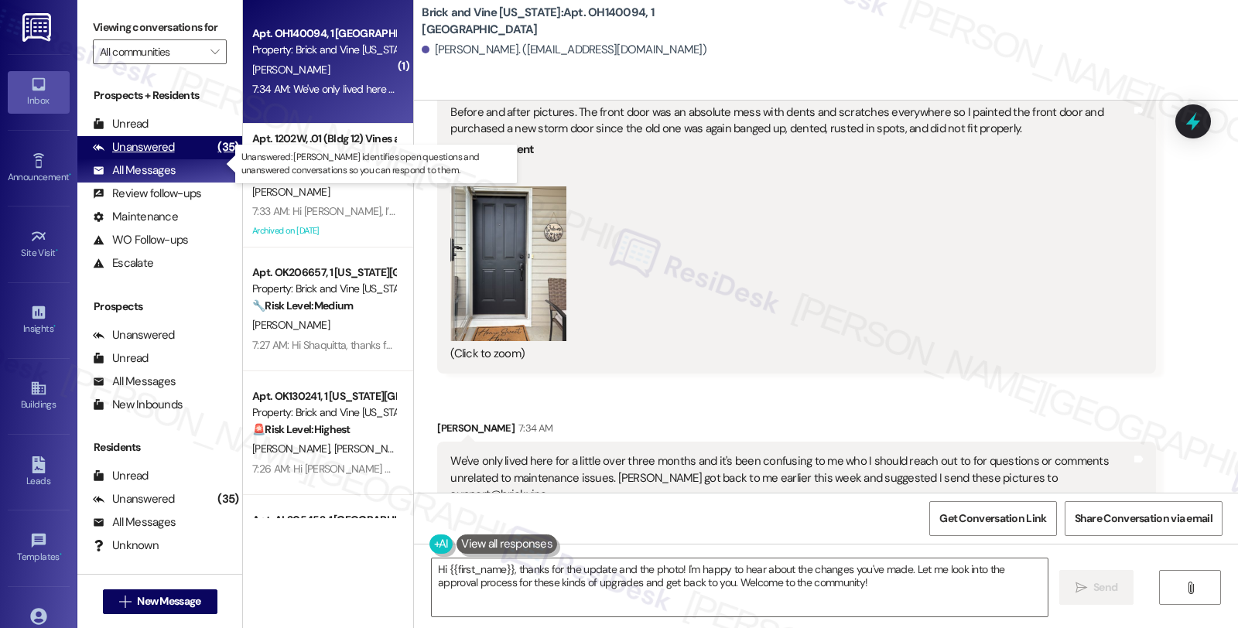
click at [184, 156] on div "Unanswered (35)" at bounding box center [159, 147] width 165 height 23
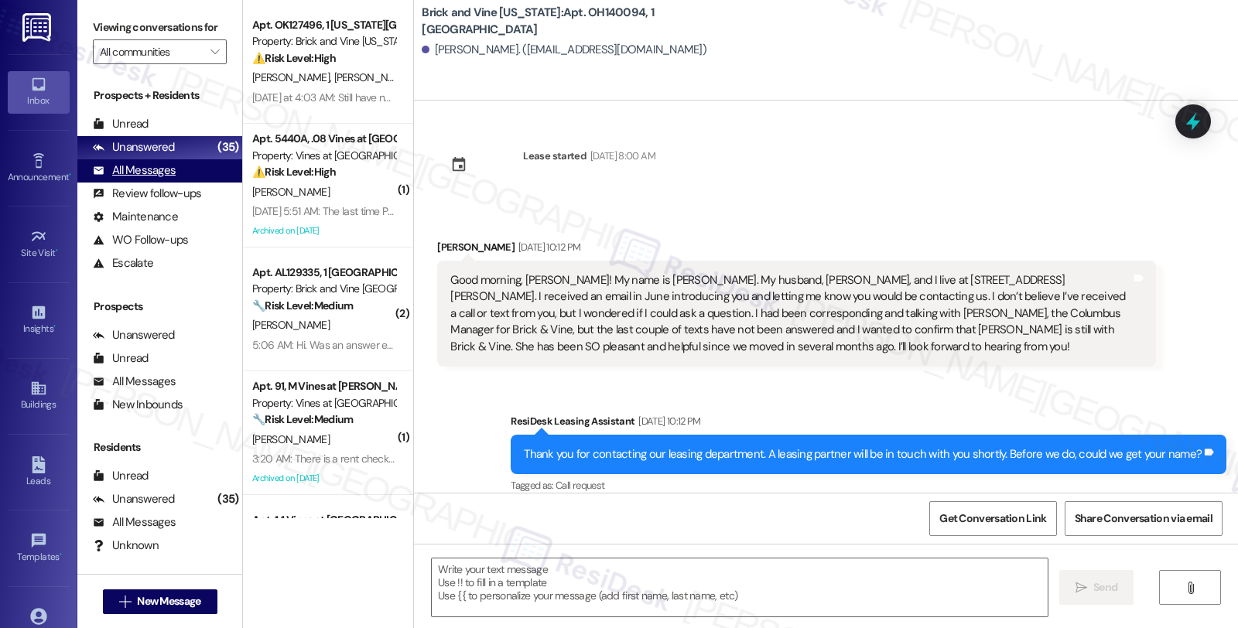
scroll to position [1070, 0]
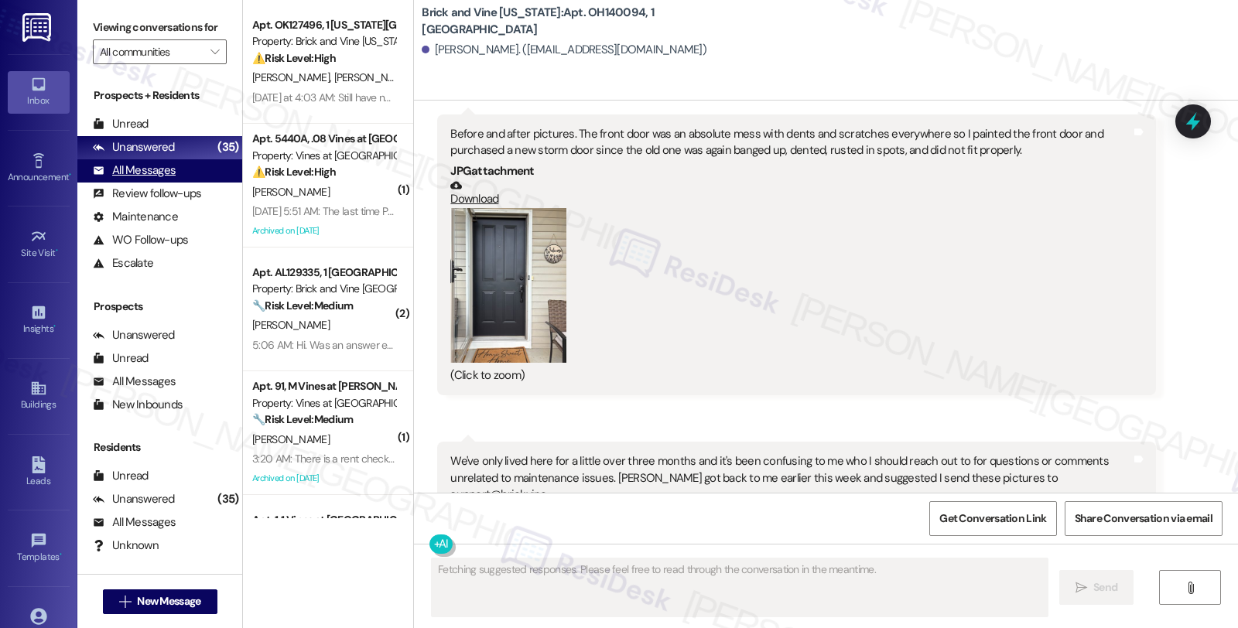
click at [173, 179] on div "All Messages" at bounding box center [134, 170] width 83 height 16
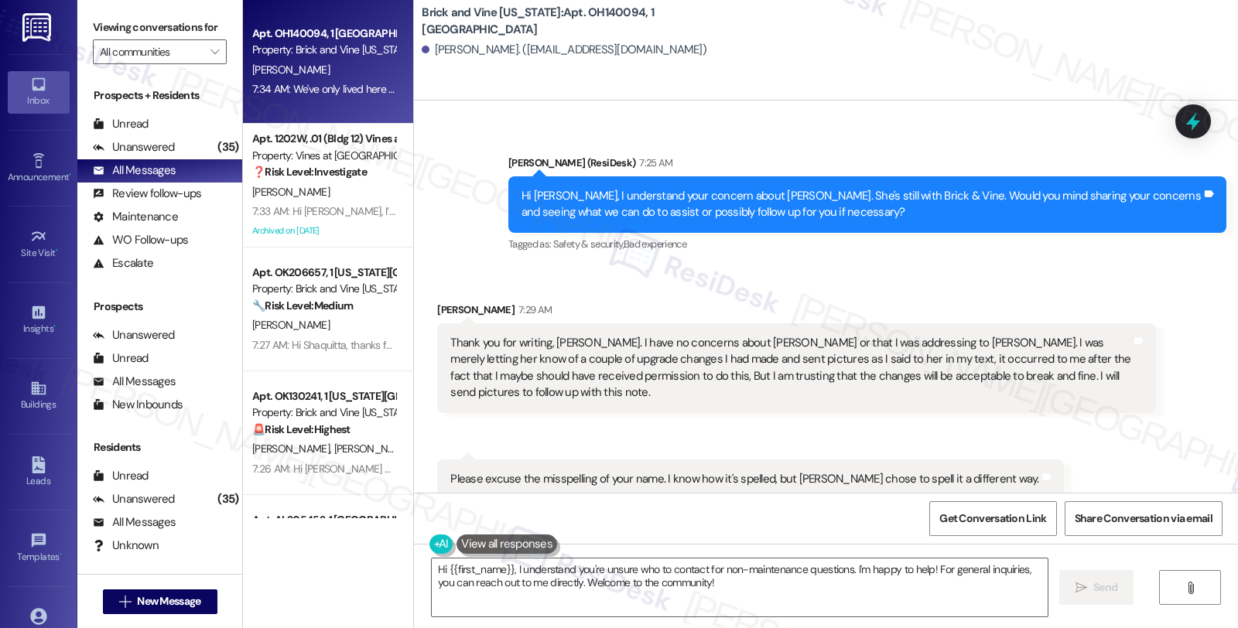
scroll to position [726, 0]
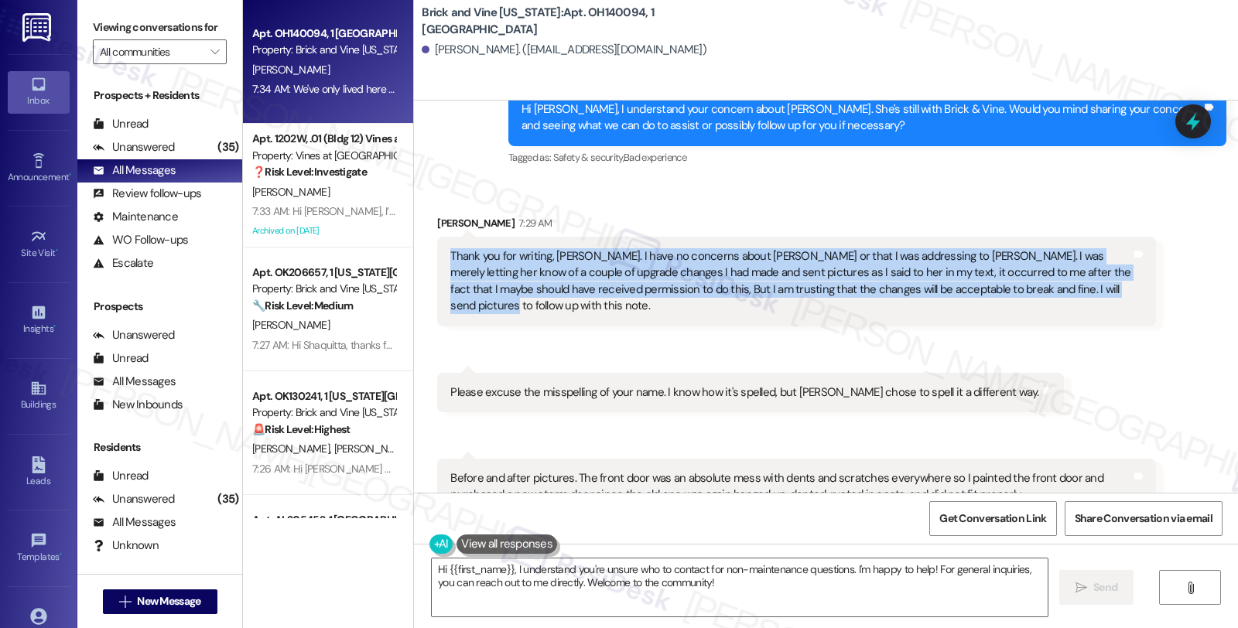
drag, startPoint x: 434, startPoint y: 251, endPoint x: 1053, endPoint y: 296, distance: 620.6
click at [1053, 296] on div "Thank you for writing, Sara. I have no concerns about Amy or that I was address…" at bounding box center [796, 282] width 718 height 90
copy div "Thank you for writing, Sara. I have no concerns about Amy or that I was address…"
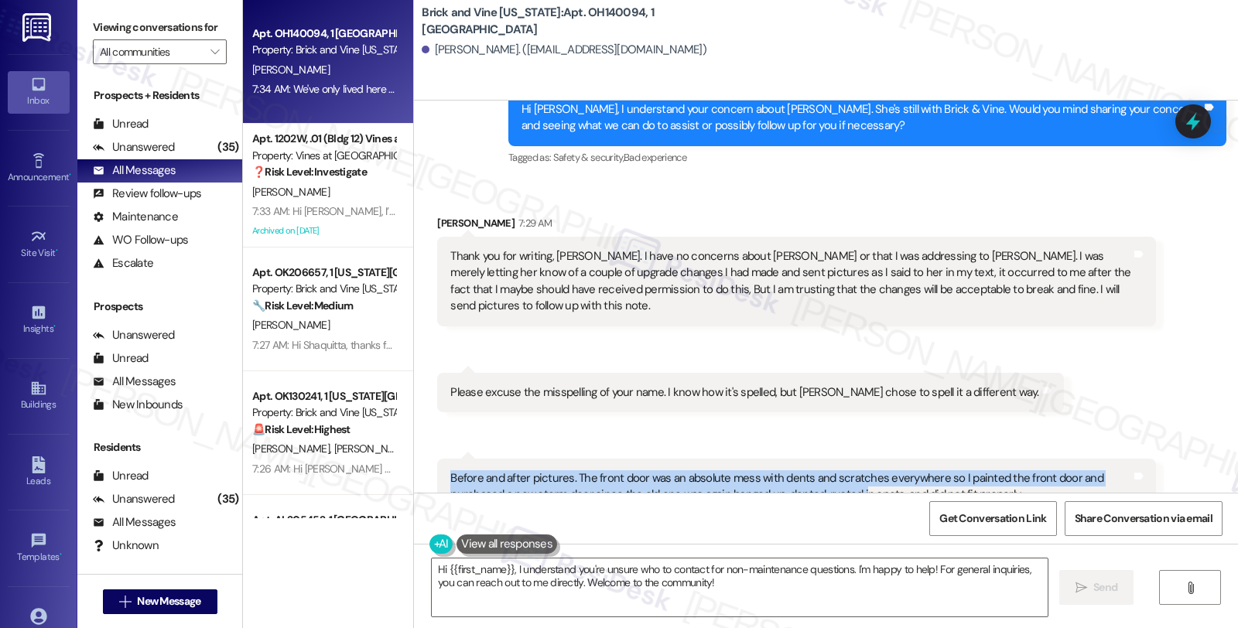
drag, startPoint x: 441, startPoint y: 463, endPoint x: 855, endPoint y: 474, distance: 414.1
click at [855, 474] on div "Before and after pictures. The front door was an absolute mess with dents and s…" at bounding box center [790, 486] width 680 height 33
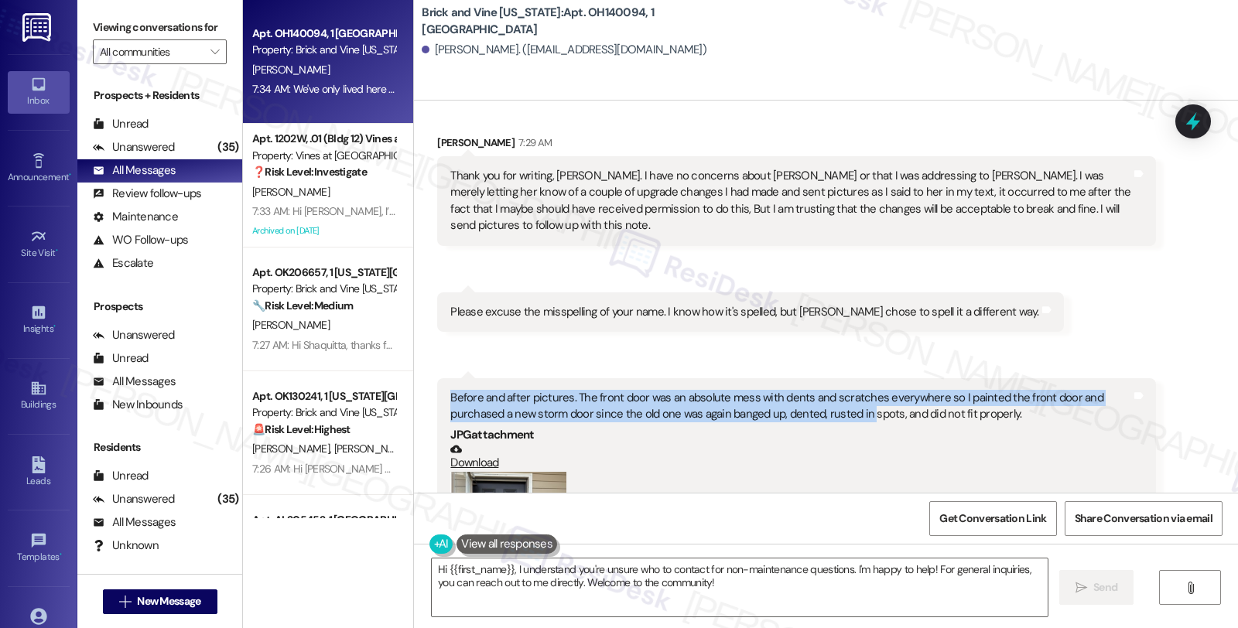
scroll to position [898, 0]
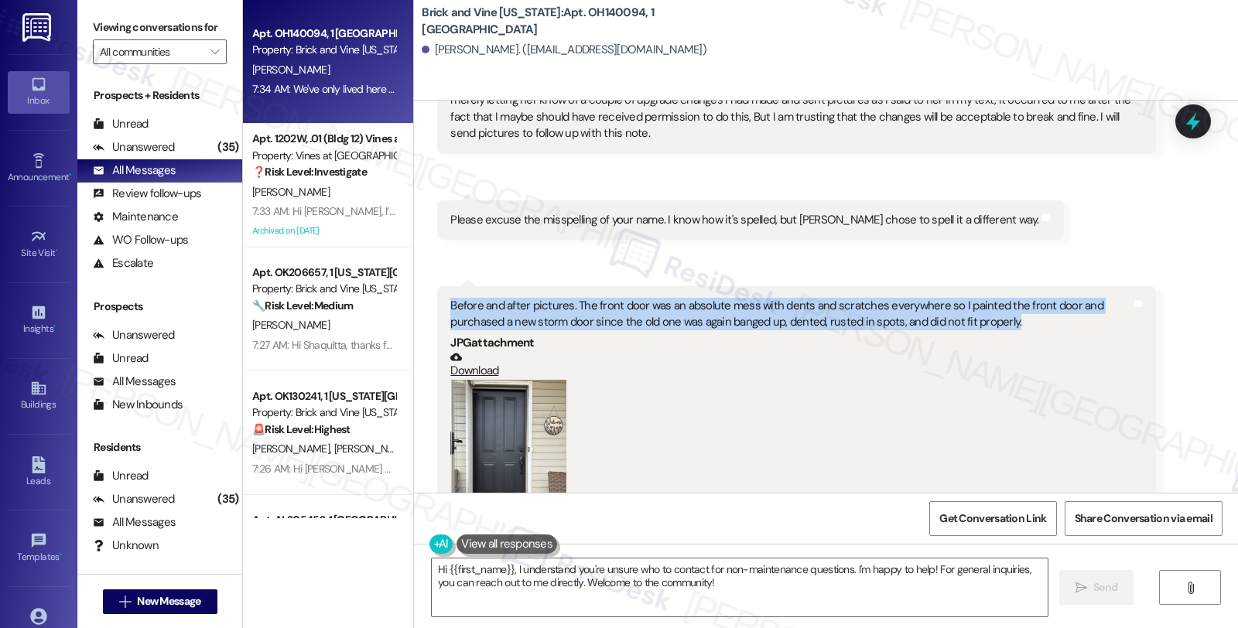
click at [1001, 306] on div "Before and after pictures. The front door was an absolute mess with dents and s…" at bounding box center [790, 314] width 680 height 33
copy div "Before and after pictures. The front door was an absolute mess with dents and s…"
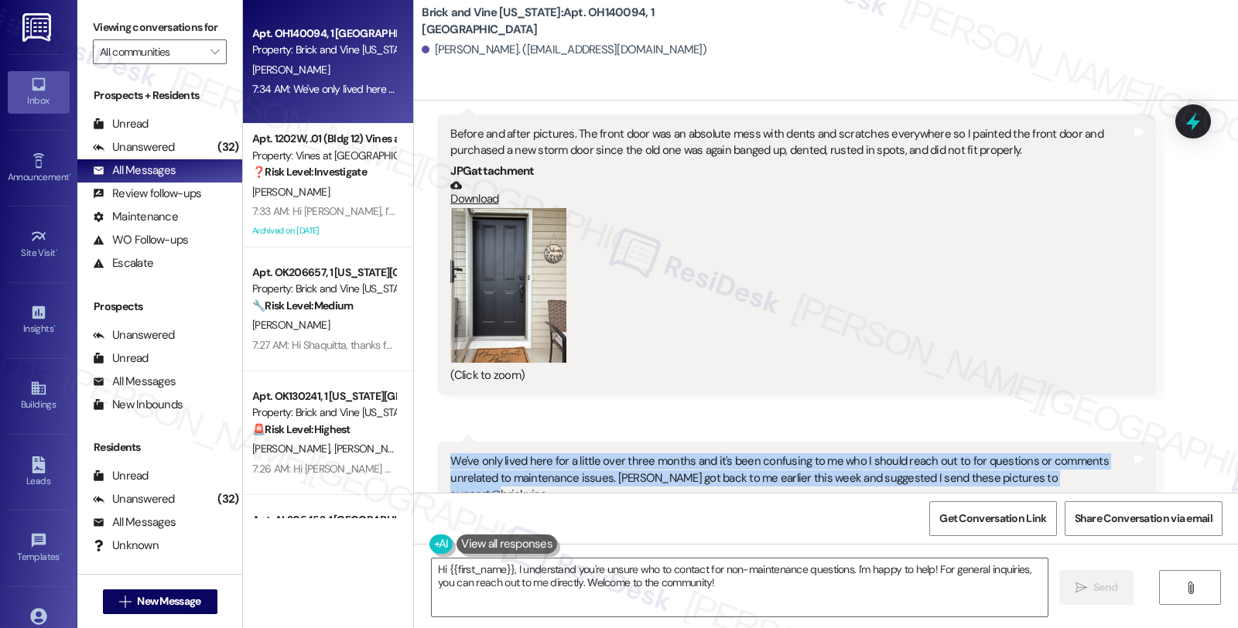
drag, startPoint x: 439, startPoint y: 446, endPoint x: 1096, endPoint y: 457, distance: 656.2
click at [1096, 457] on div "We've only lived here for a little over three months and it's been confusing to…" at bounding box center [790, 478] width 680 height 50
copy div "We've only lived here for a little over three months and it's been confusing to…"
click at [573, 593] on textarea "Hi {{first_name}}, I understand you're unsure who to contact for non-maintenanc…" at bounding box center [740, 588] width 616 height 58
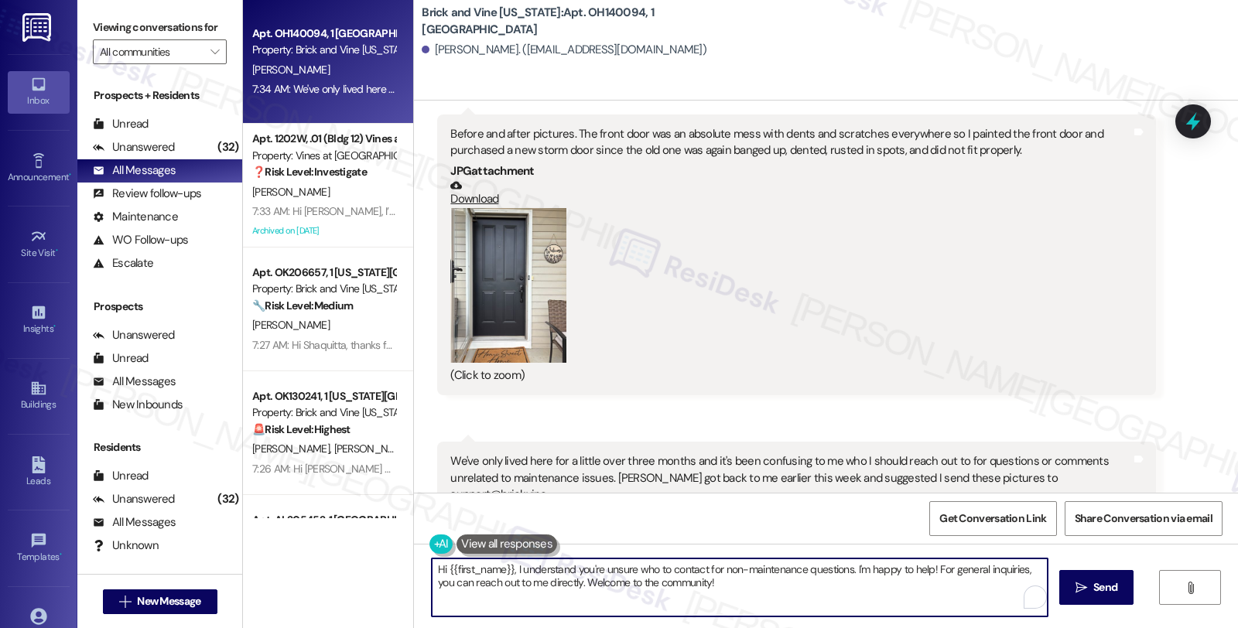
paste textarea "Thank you for clarifying. I completely understand — it sounds like your updates…"
type textarea "Thank you for clarifying. I completely understand — it sounds like your updates…"
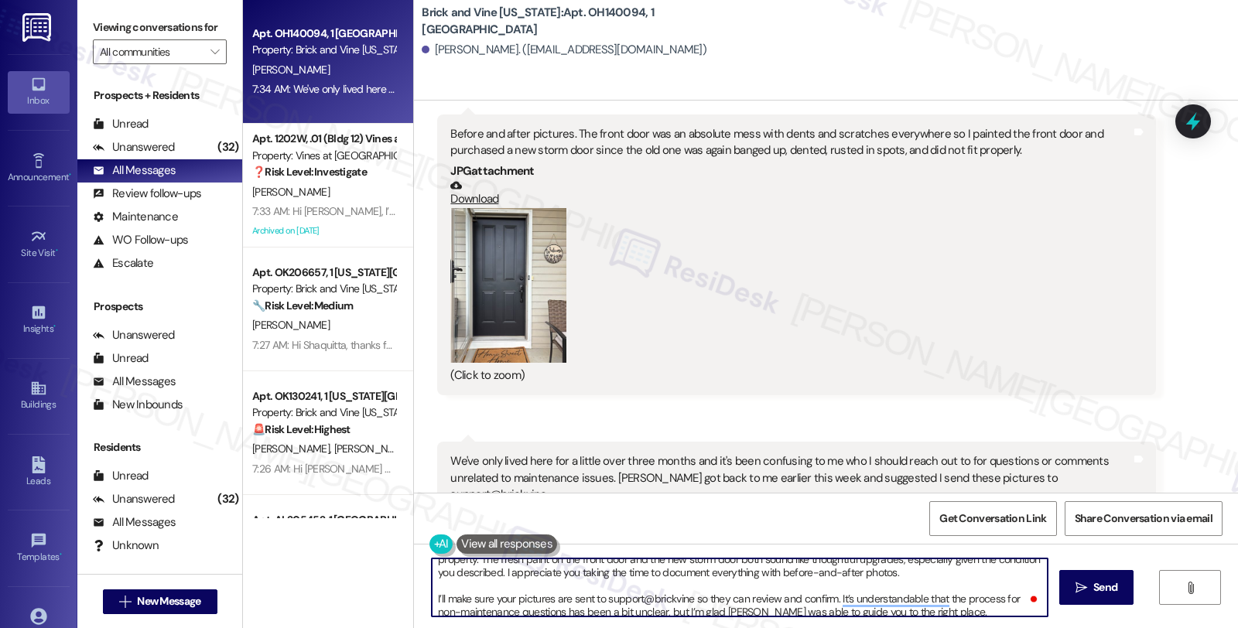
scroll to position [29, 0]
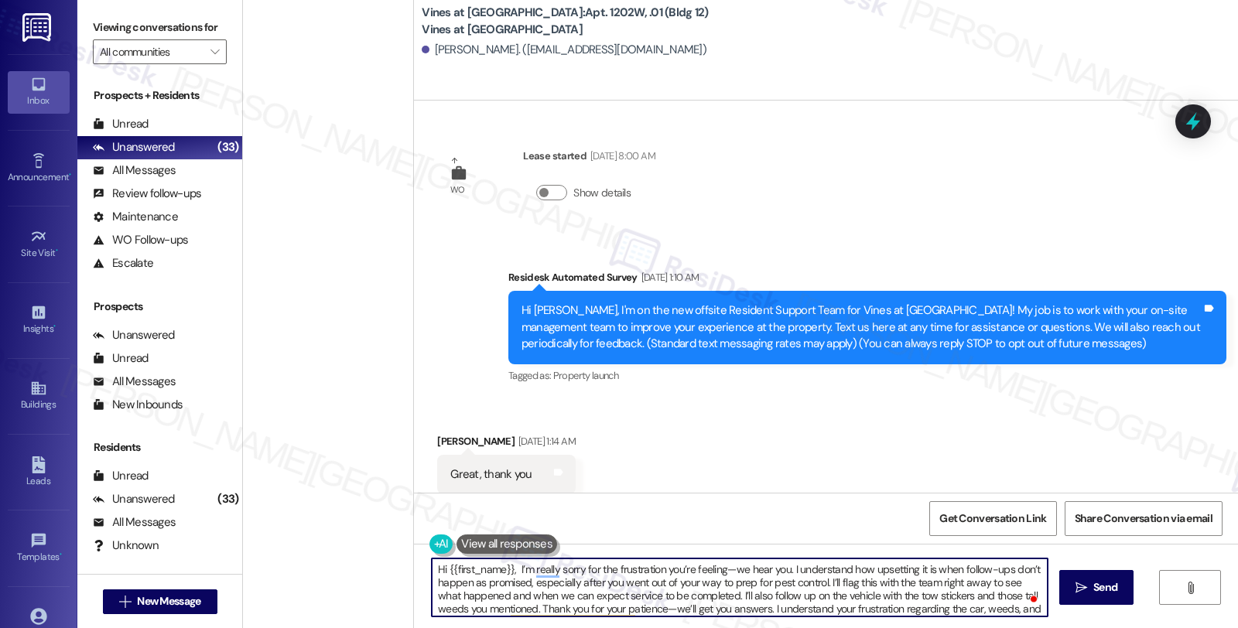
scroll to position [27989, 0]
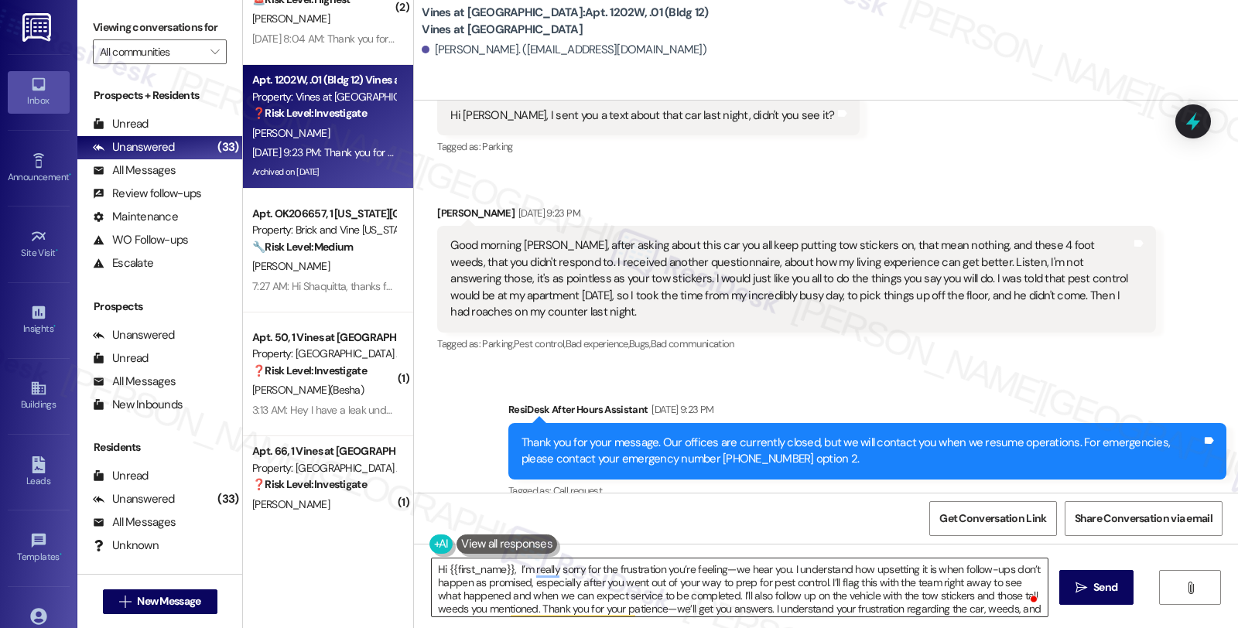
click at [460, 585] on textarea "Hi {{first_name}}, I’m really sorry for the frustration you’re feeling—we hear …" at bounding box center [740, 588] width 616 height 58
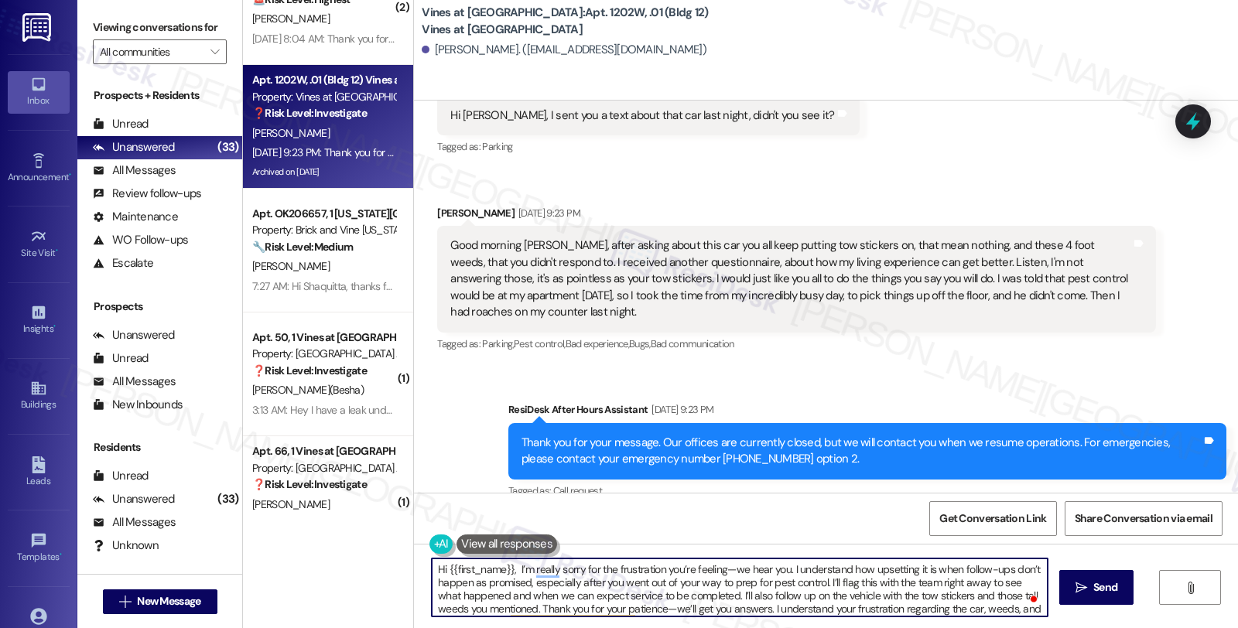
click at [462, 584] on textarea "Hi {{first_name}}, I’m really sorry for the frustration you’re feeling—we hear …" at bounding box center [740, 588] width 616 height 58
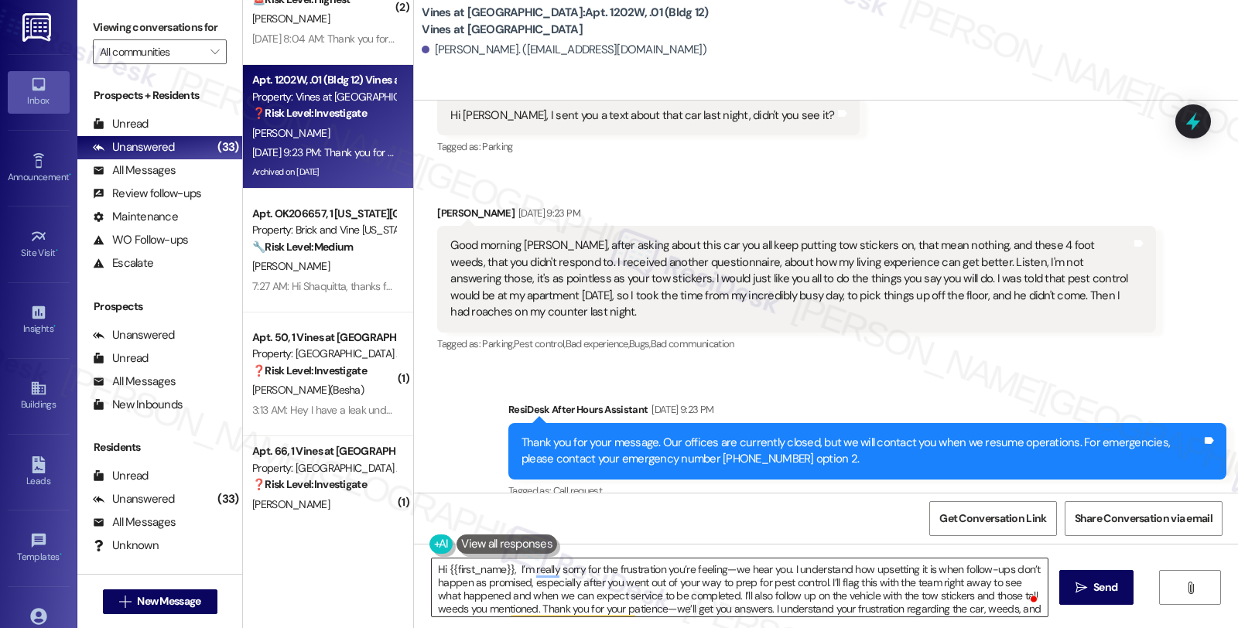
click at [463, 583] on textarea "Hi {{first_name}}, I’m really sorry for the frustration you’re feeling—we hear …" at bounding box center [740, 588] width 616 height 58
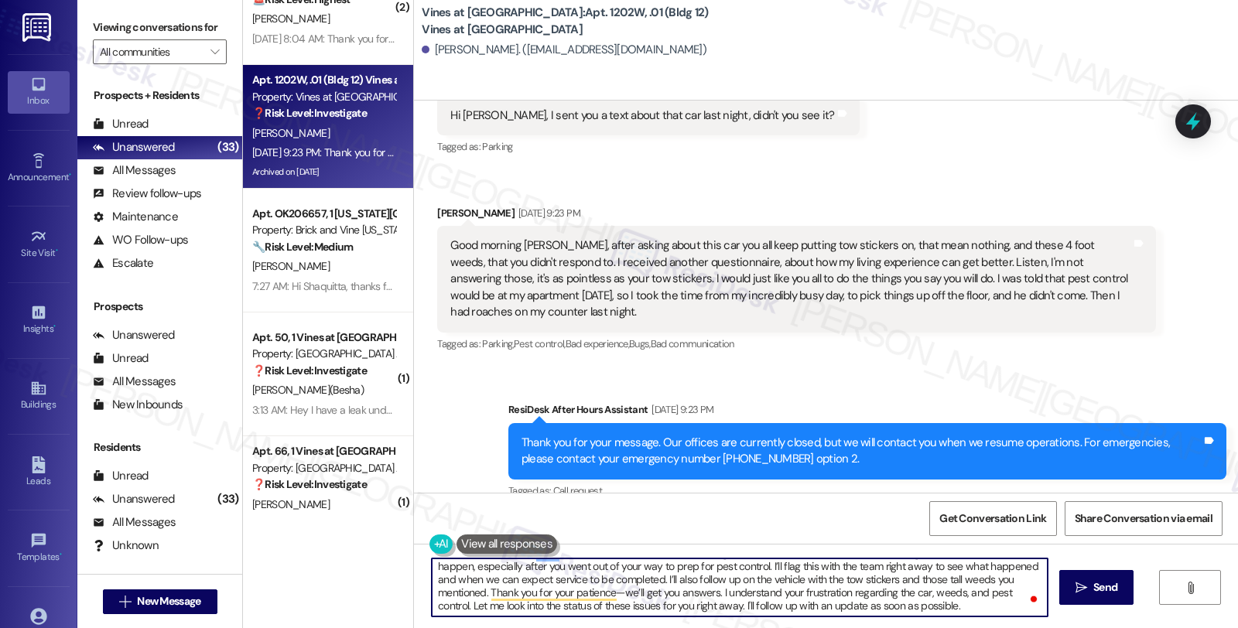
scroll to position [16, 0]
drag, startPoint x: 760, startPoint y: 586, endPoint x: 1009, endPoint y: 621, distance: 251.7
click at [1009, 621] on div "Hi {{first_name}}, I’m really sorry for the frustration you’re feeling—we hear …" at bounding box center [826, 602] width 824 height 116
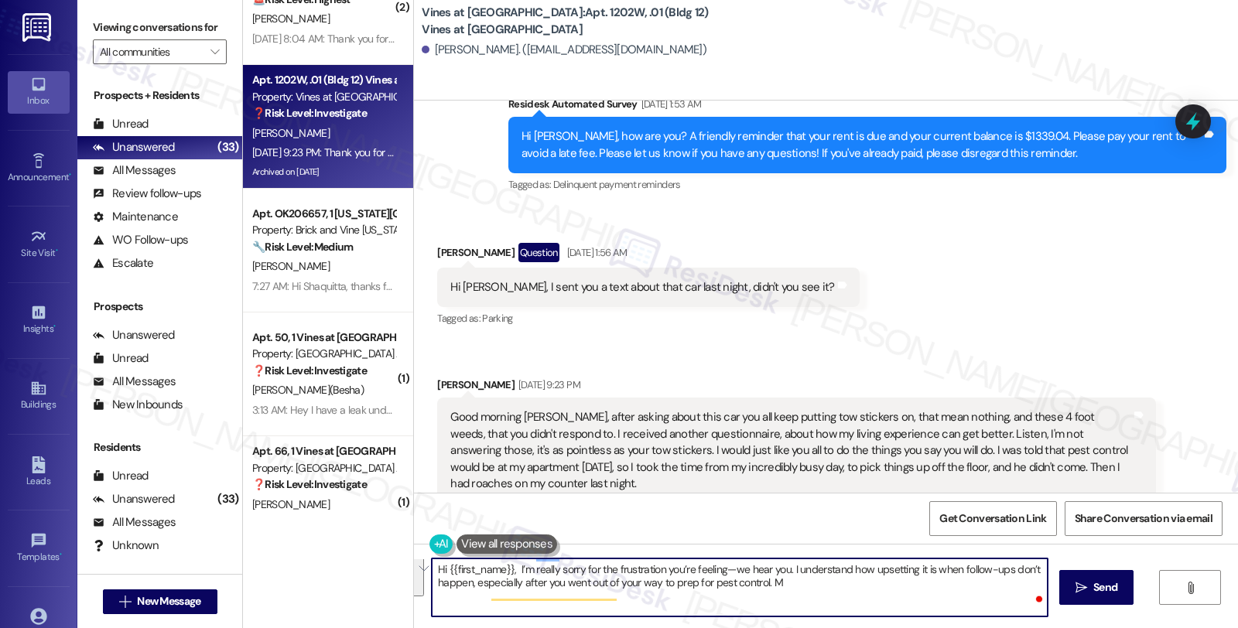
scroll to position [0, 0]
type textarea "Hi {{first_name}}, I’m really sorry for the frustration you’re feeling—we hear …"
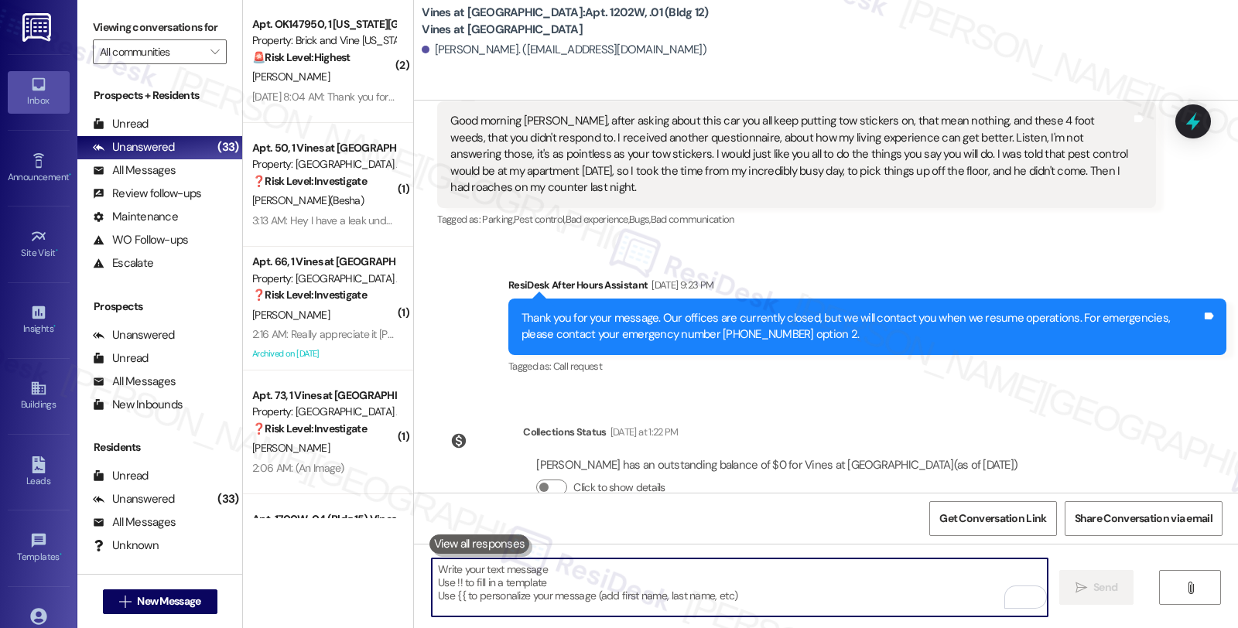
scroll to position [2841, 0]
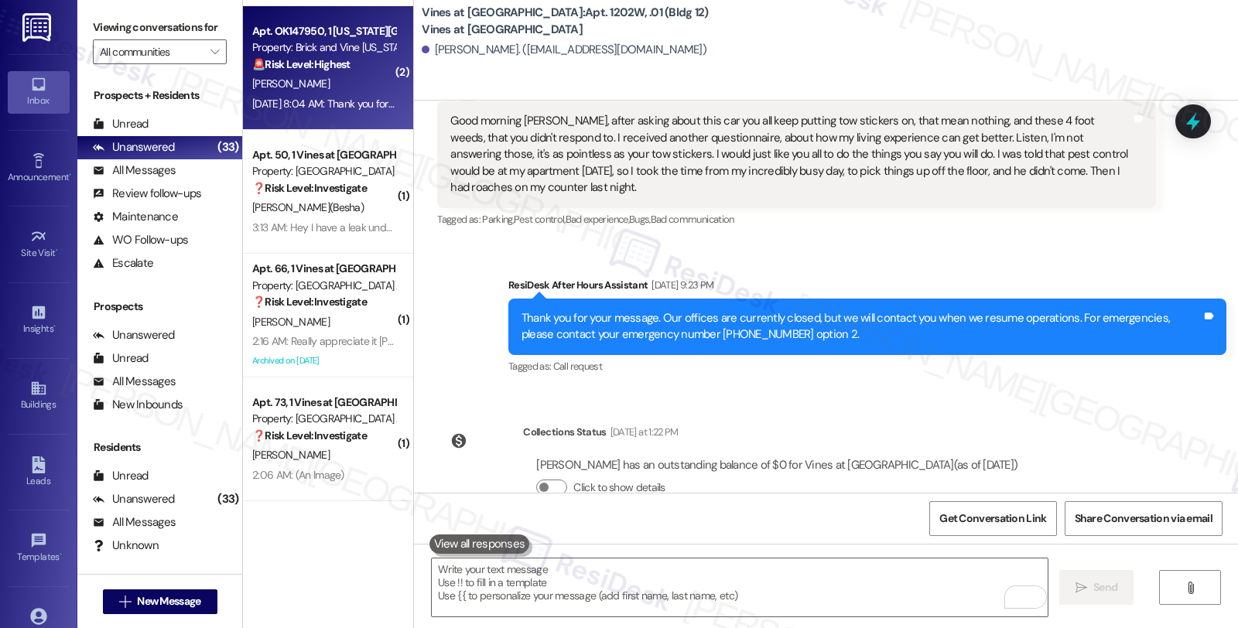
click at [330, 106] on div "[DATE] 8:04 AM: Thank you for your message. Our offices are currently closed, b…" at bounding box center [722, 104] width 940 height 14
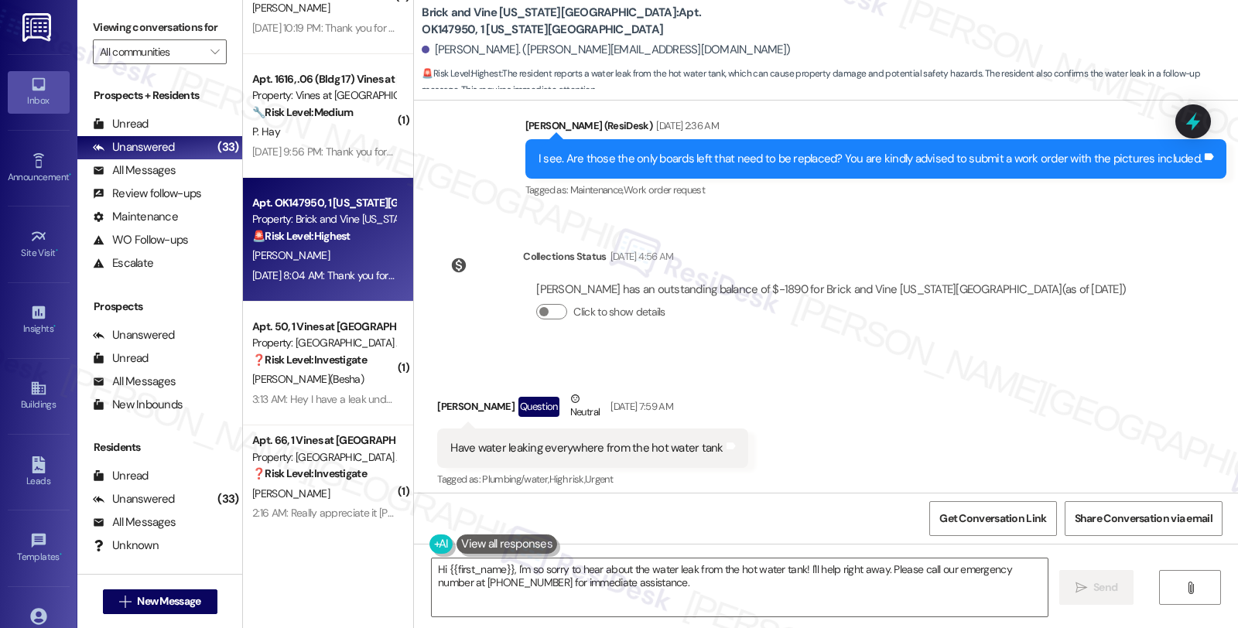
scroll to position [2355, 0]
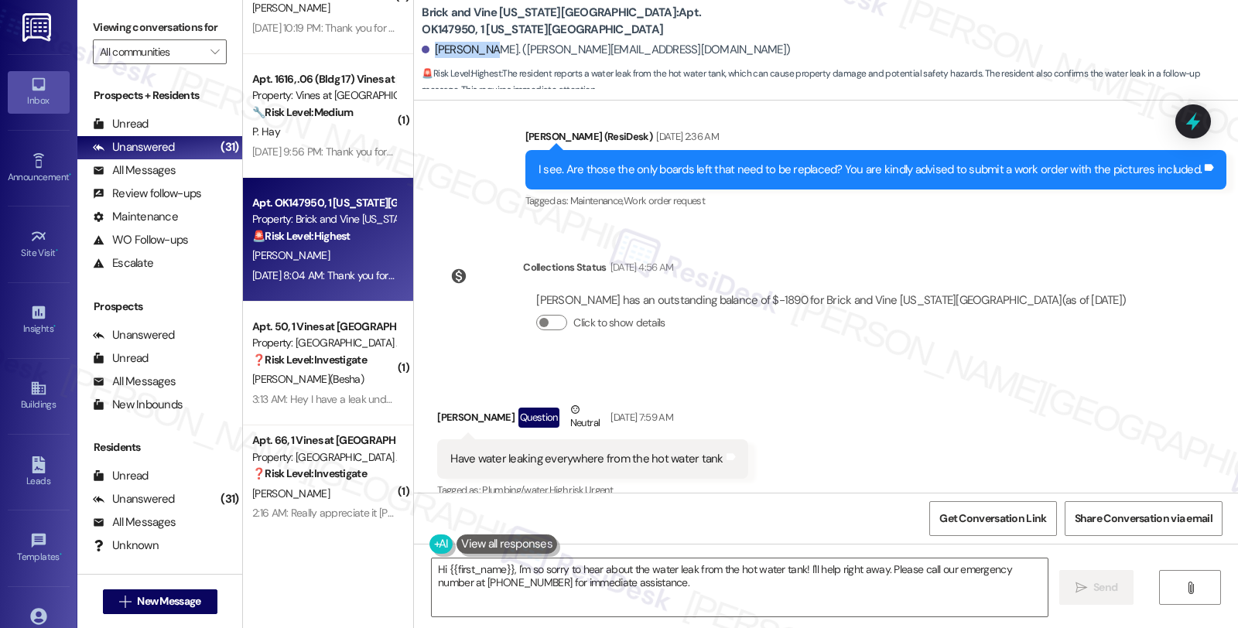
drag, startPoint x: 423, startPoint y: 50, endPoint x: 477, endPoint y: 54, distance: 53.5
click at [477, 54] on div "[PERSON_NAME]. ([PERSON_NAME][EMAIL_ADDRESS][DOMAIN_NAME])" at bounding box center [606, 50] width 368 height 16
copy div "[PERSON_NAME]"
click at [1074, 367] on div "Received via SMS [PERSON_NAME] Question Neutral [DATE] 7:59 AM Have water leaki…" at bounding box center [826, 440] width 824 height 147
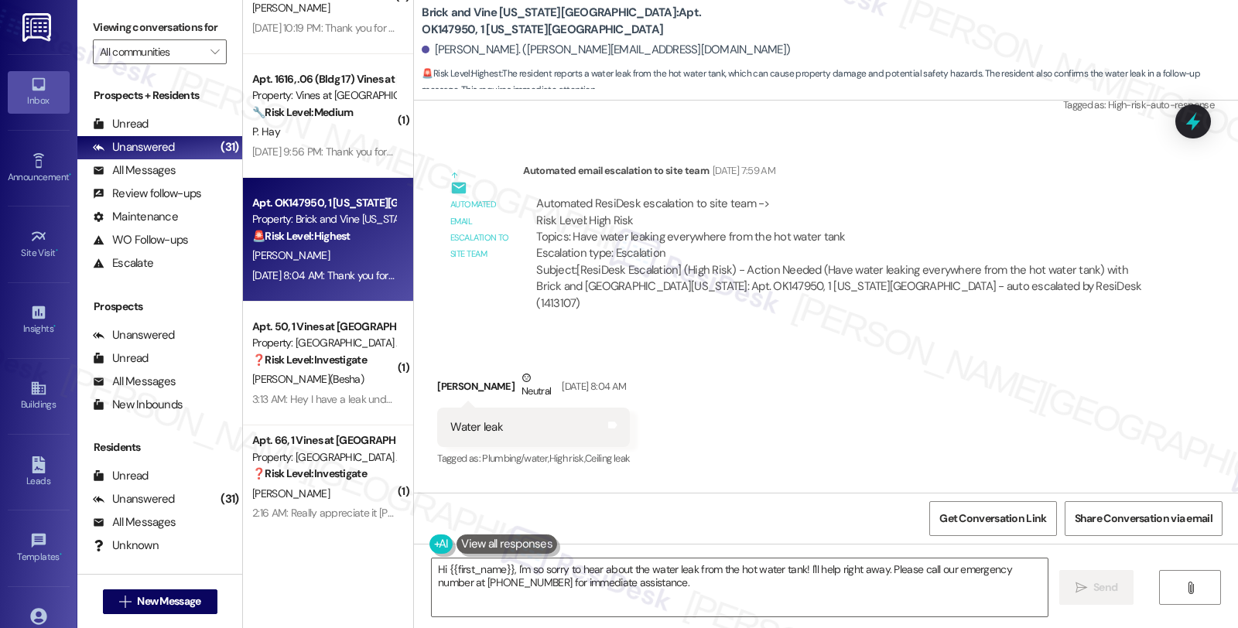
scroll to position [2957, 0]
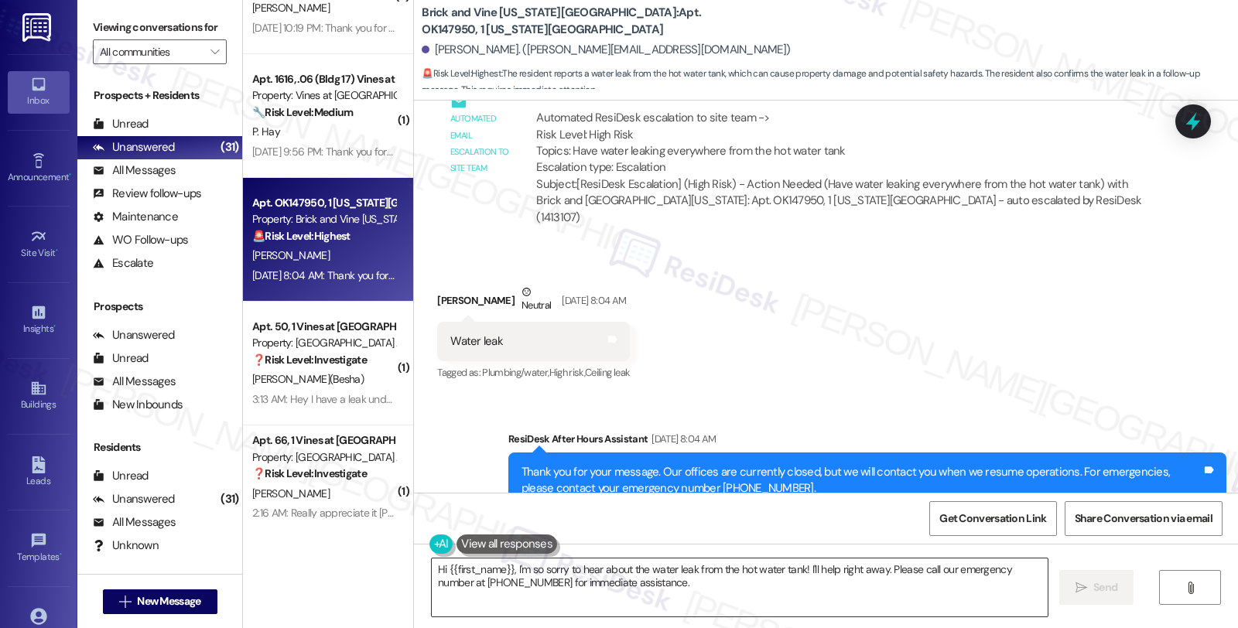
click at [795, 570] on textarea "Hi {{first_name}}, I'm so sorry to hear about the water leak from the hot water…" at bounding box center [740, 588] width 616 height 58
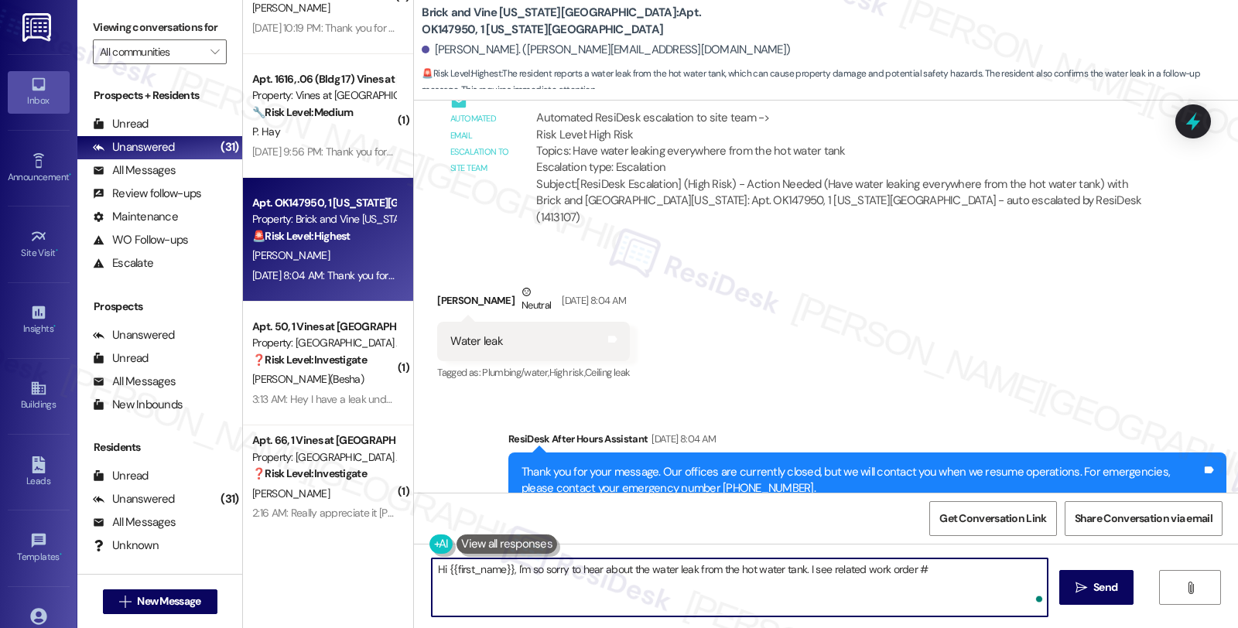
paste textarea "7869"
click at [1038, 571] on textarea "Hi {{first_name}}, I'm so sorry to hear about the water leak from the hot water…" at bounding box center [740, 588] width 616 height 58
type textarea "Hi {{first_name}}, I'm so sorry to hear about the water leak from the hot water…"
click at [686, 596] on textarea "Hi {{first_name}}, I'm so sorry to hear about the water leak from the hot water…" at bounding box center [740, 588] width 616 height 58
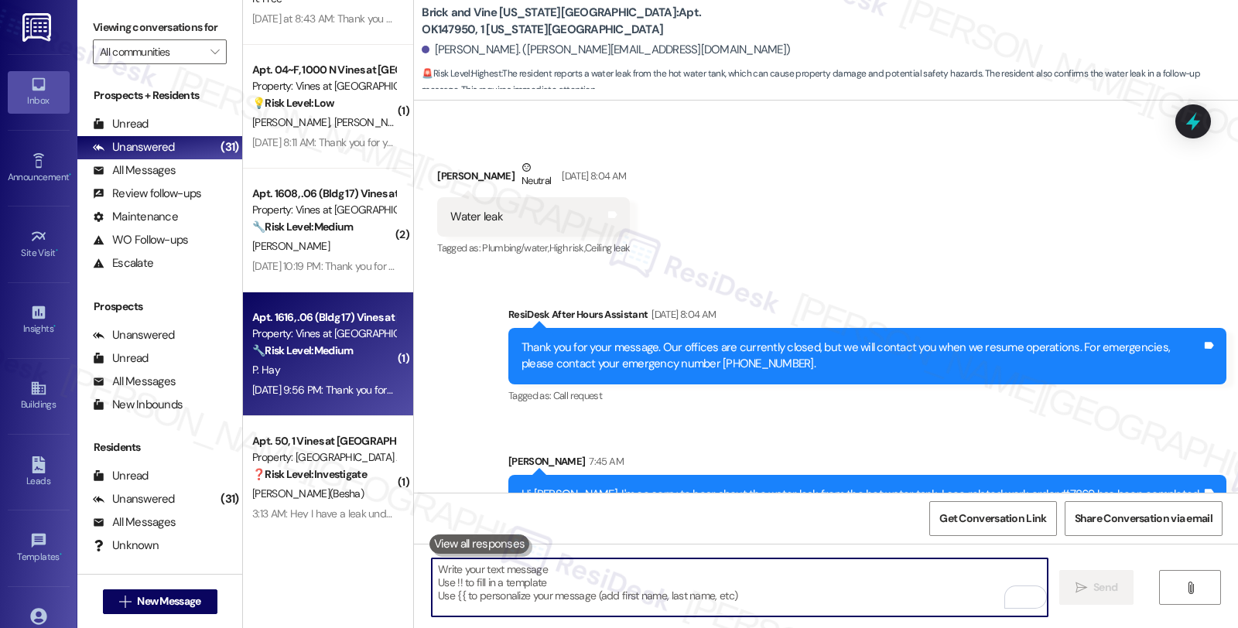
scroll to position [2546, 0]
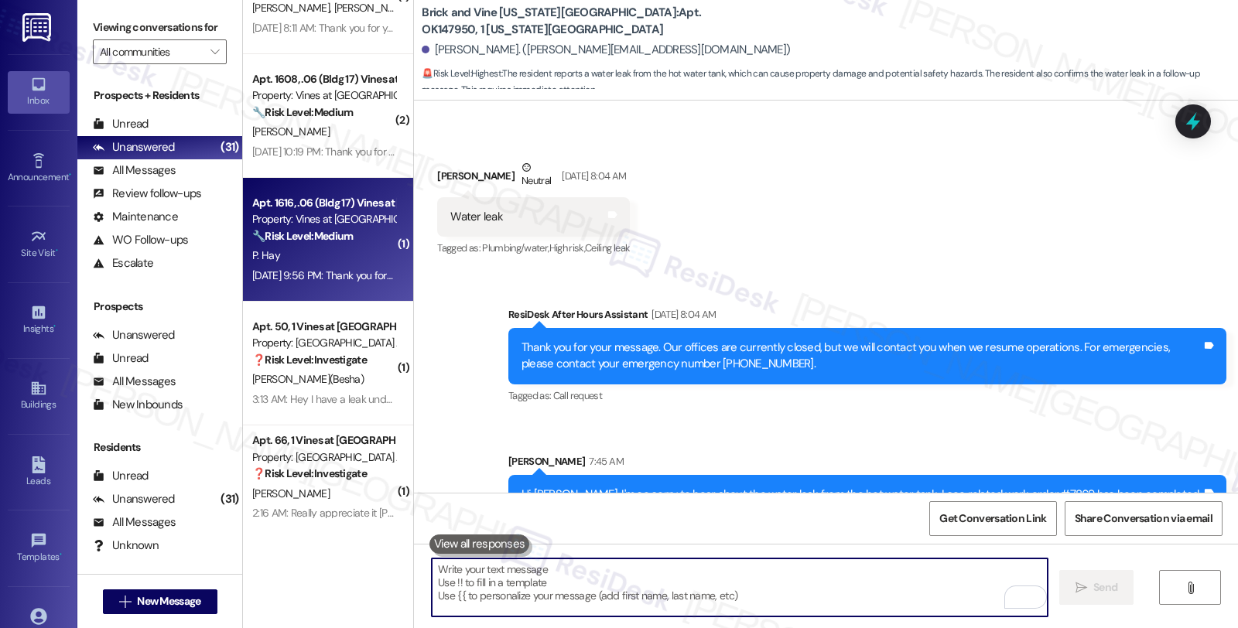
click at [349, 265] on div "P. Hay" at bounding box center [324, 255] width 146 height 19
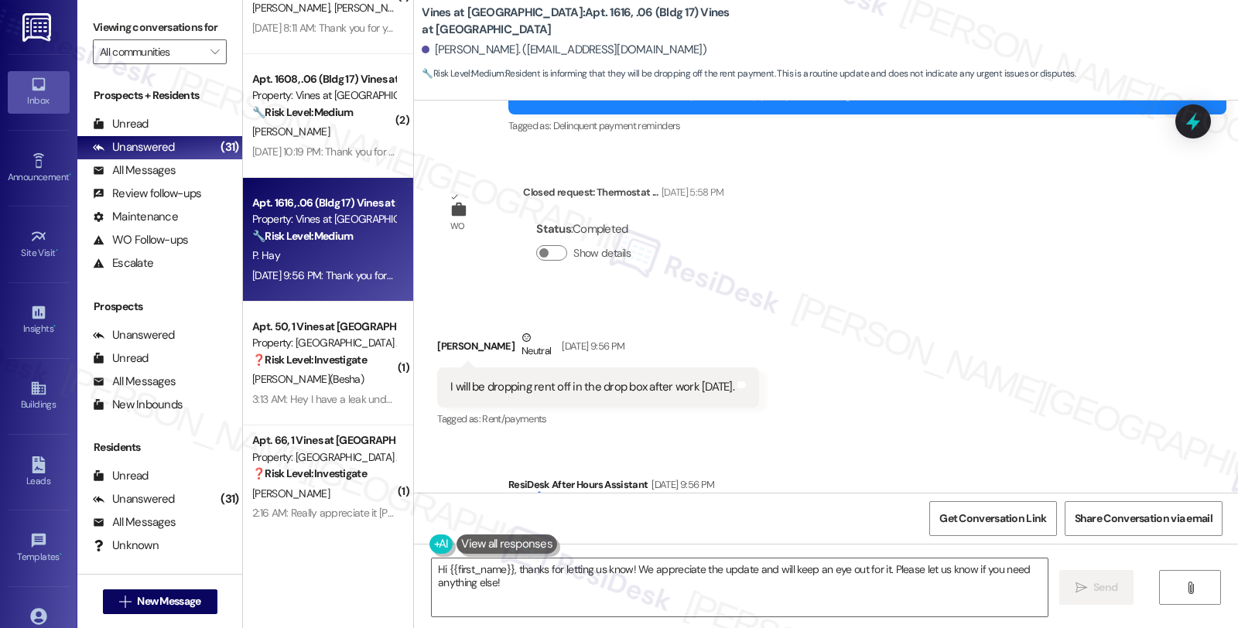
scroll to position [8407, 0]
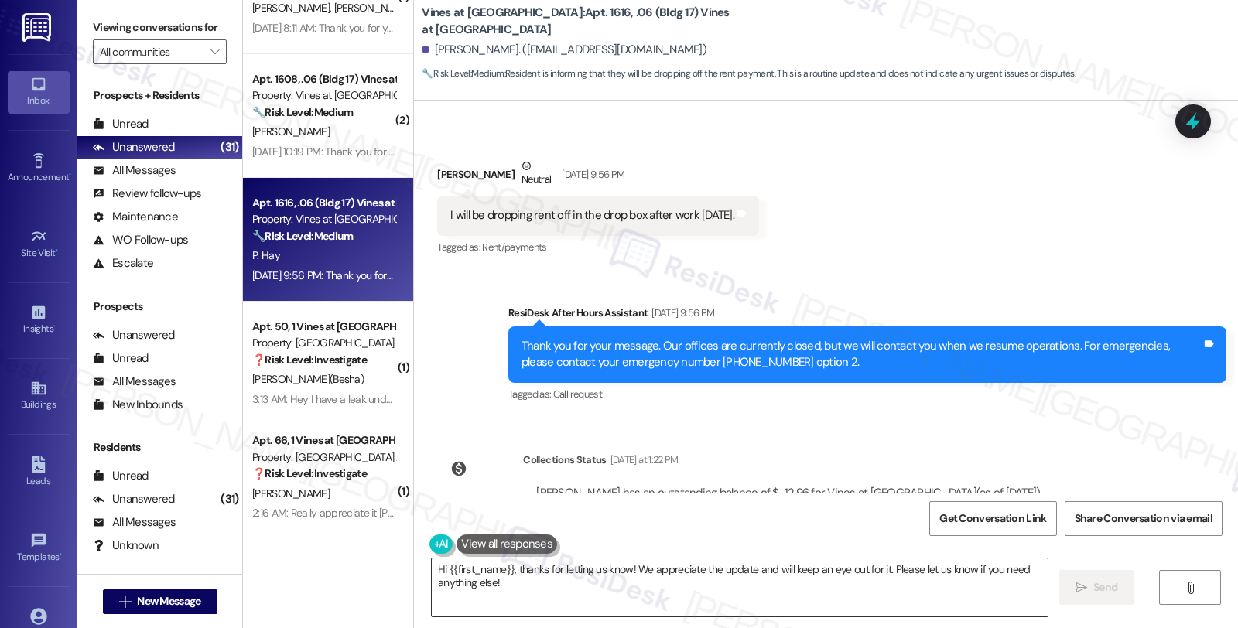
click at [621, 570] on textarea "Hi {{first_name}}, thanks for letting us know! We appreciate the update and wil…" at bounding box center [740, 588] width 616 height 58
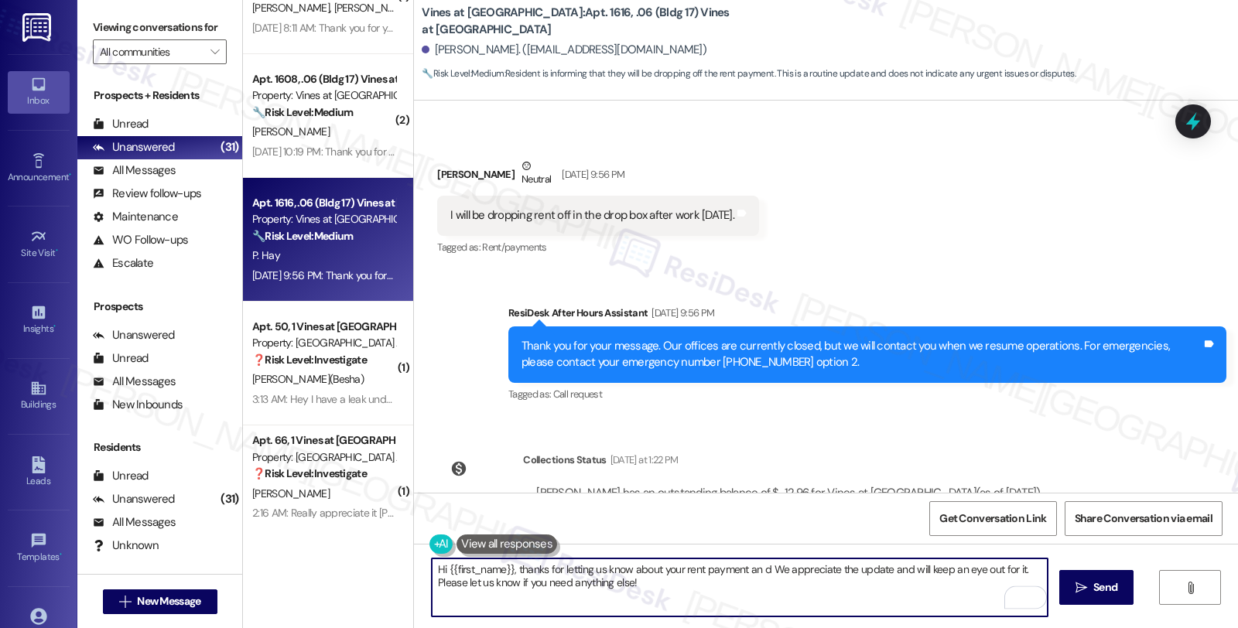
type textarea "Hi {{first_name}}, thanks for letting us know about your rent payment an dw We …"
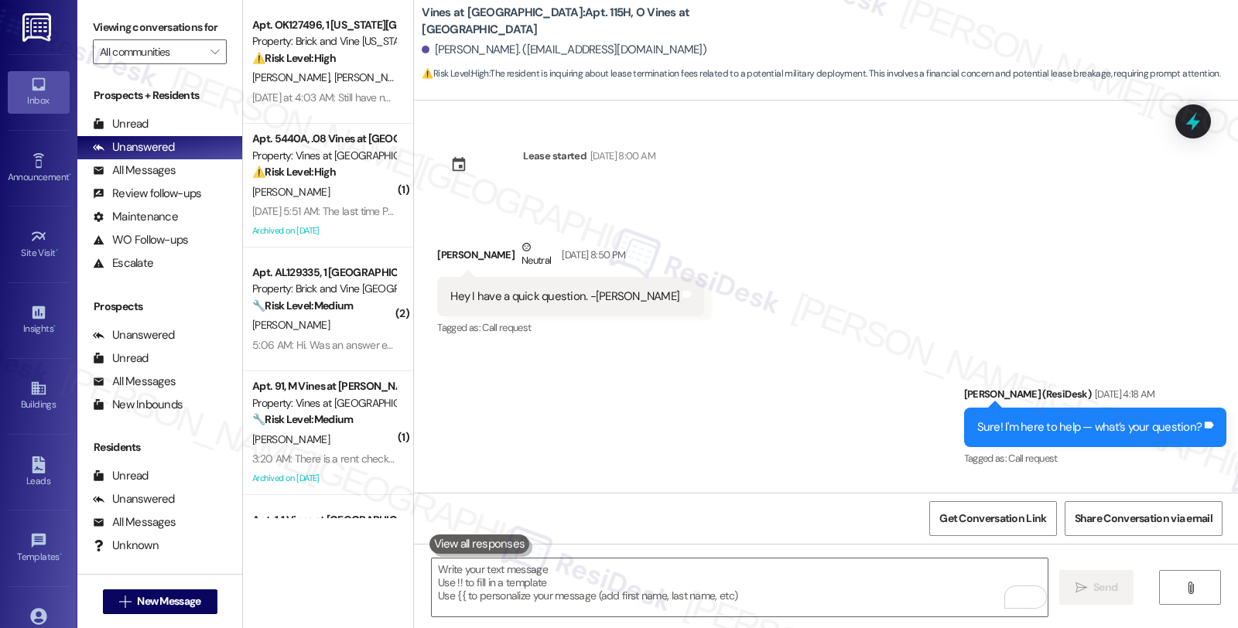
scroll to position [6287, 0]
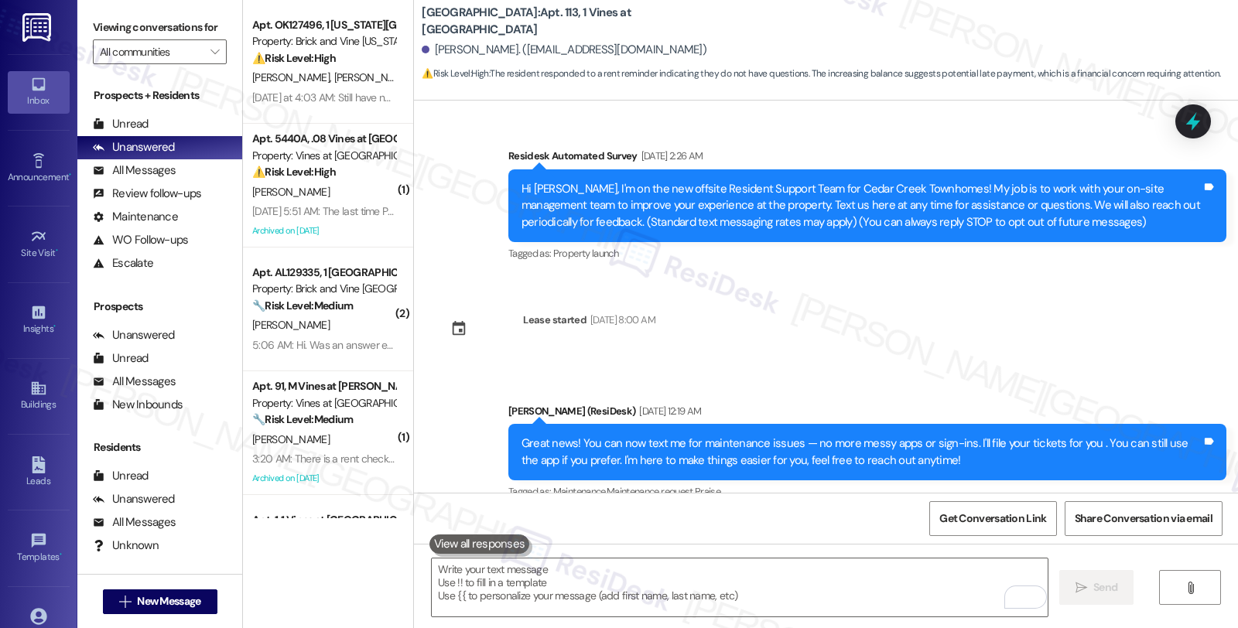
scroll to position [7987, 0]
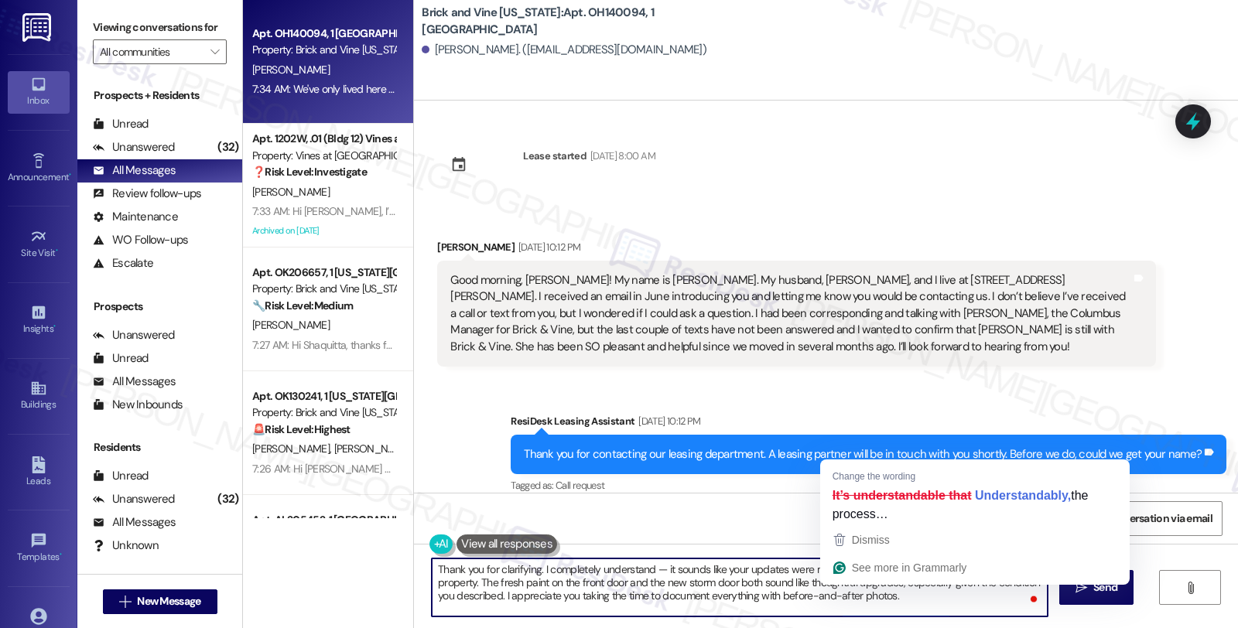
scroll to position [29, 0]
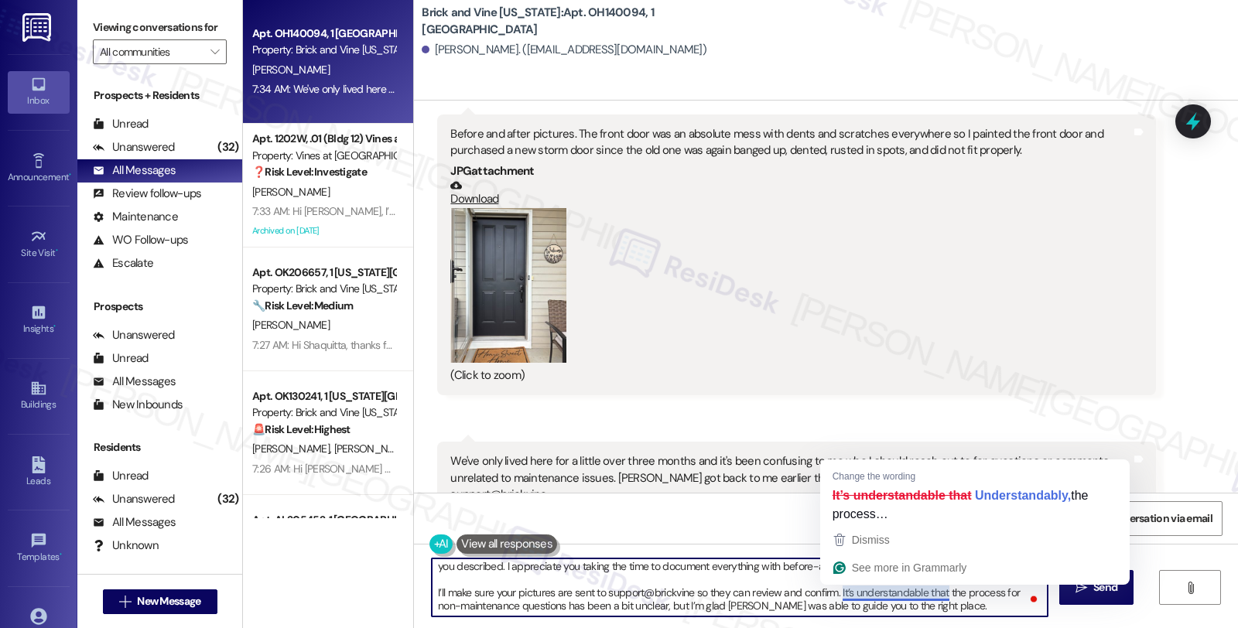
click at [833, 593] on textarea "Thank you for clarifying. I completely understand — it sounds like your updates…" at bounding box center [740, 588] width 616 height 58
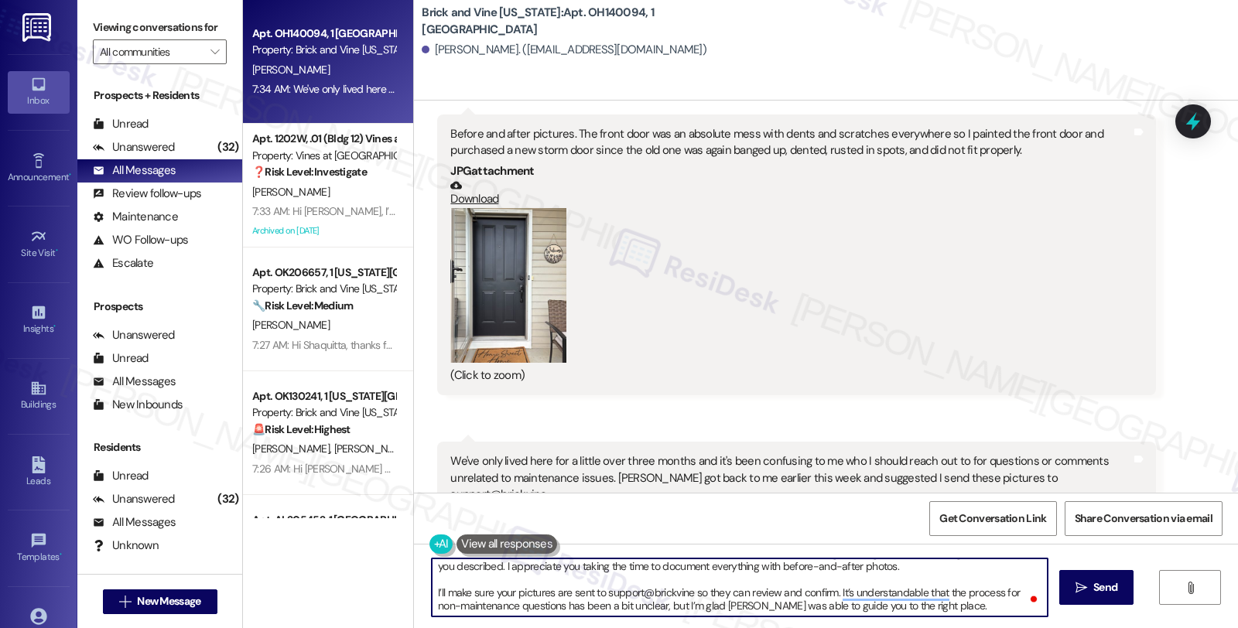
click at [432, 592] on textarea "Thank you for clarifying. I completely understand — it sounds like your updates…" at bounding box center [740, 588] width 616 height 58
click at [503, 604] on textarea "Thank you for clarifying. I completely understand — it sounds like your updates…" at bounding box center [740, 588] width 616 height 58
click at [504, 606] on textarea "Thank you for clarifying. I completely understand — it sounds like your updates…" at bounding box center [740, 588] width 616 height 58
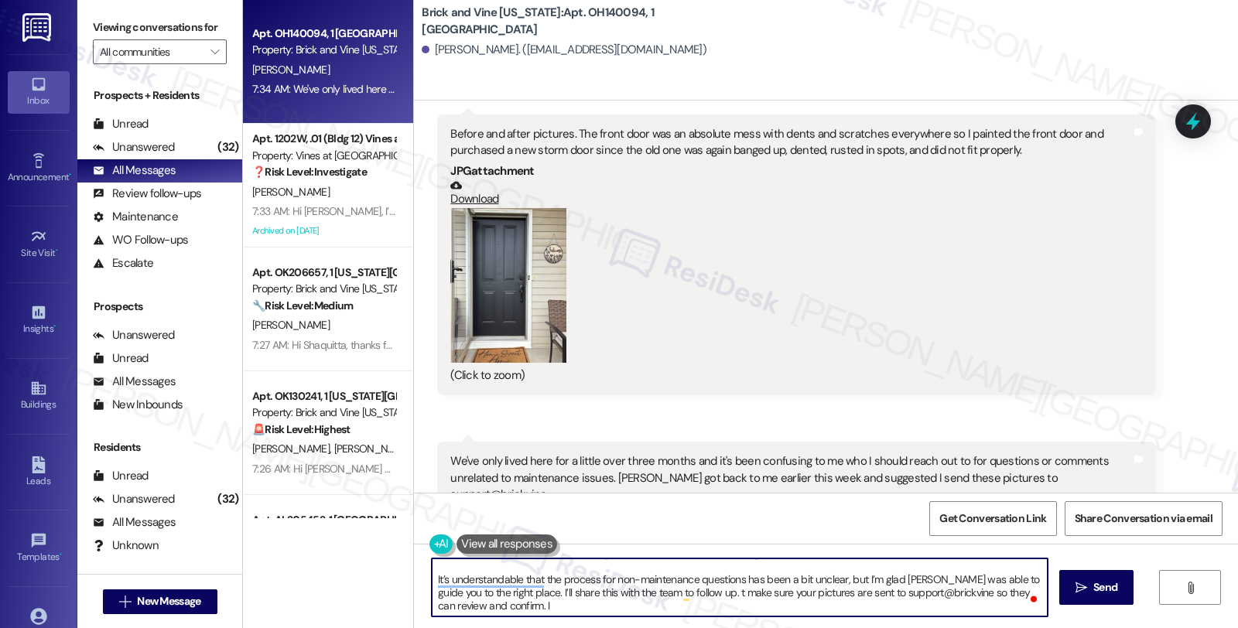
drag, startPoint x: 671, startPoint y: 605, endPoint x: 784, endPoint y: 624, distance: 114.5
click at [784, 624] on div "Thank you for clarifying. I completely understand — it sounds like your updates…" at bounding box center [826, 602] width 824 height 116
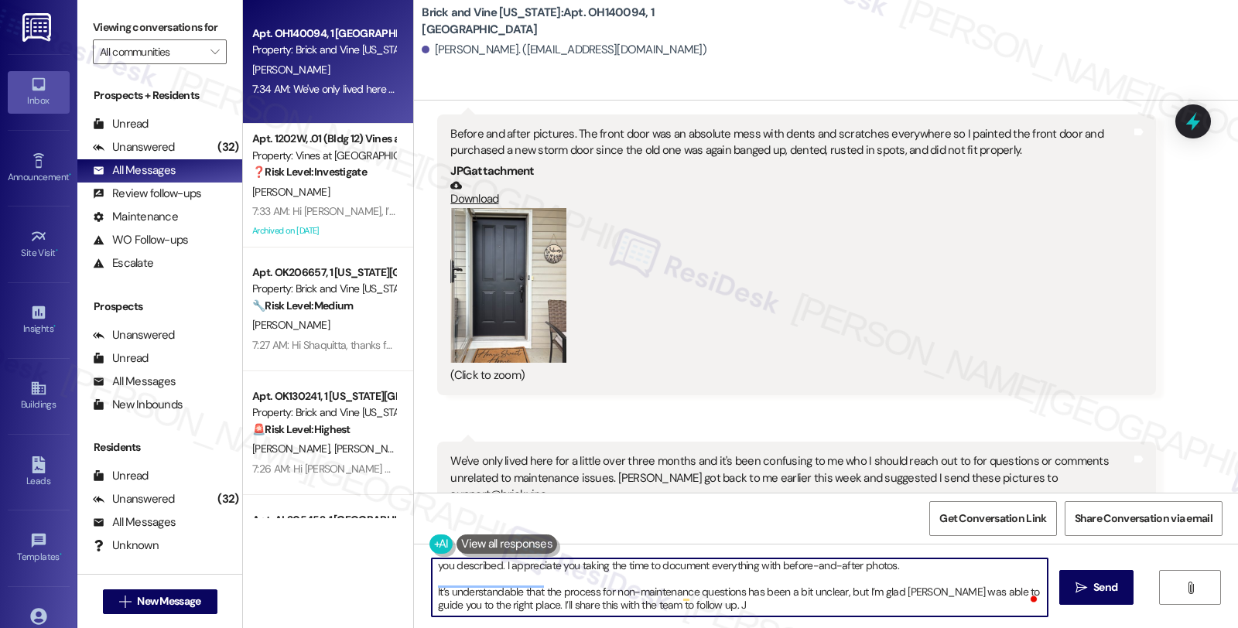
scroll to position [29, 0]
type textarea "Thank you for clarifying. I completely understand — it sounds like your updates…"
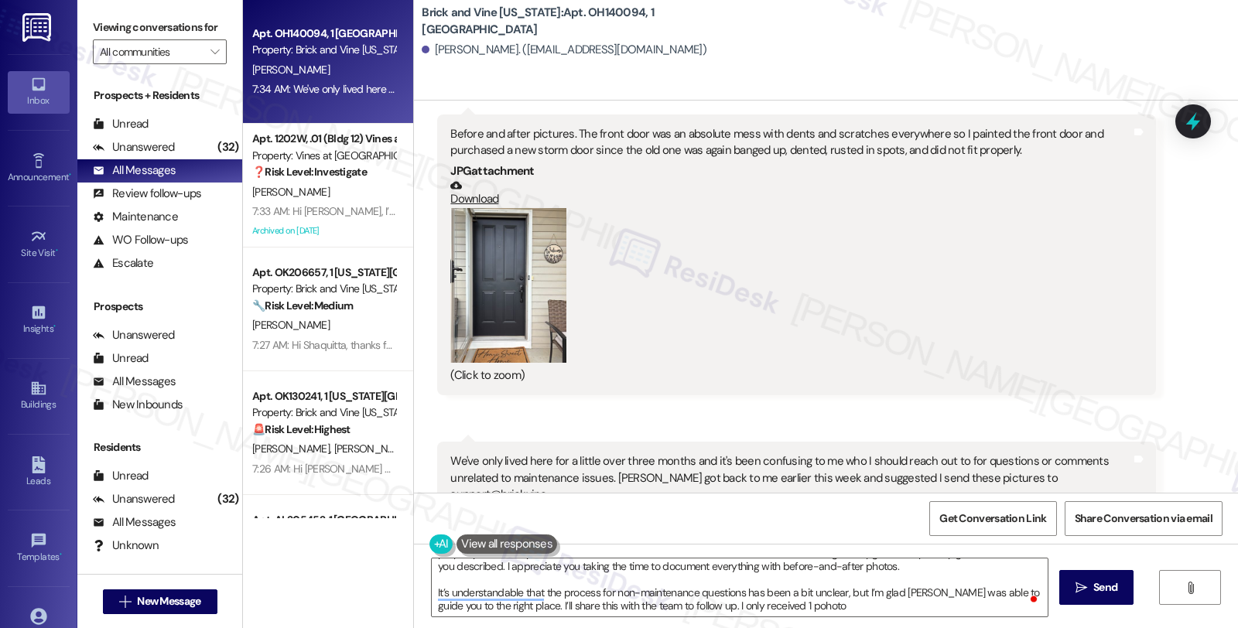
click at [497, 292] on button "Zoom image" at bounding box center [508, 285] width 116 height 155
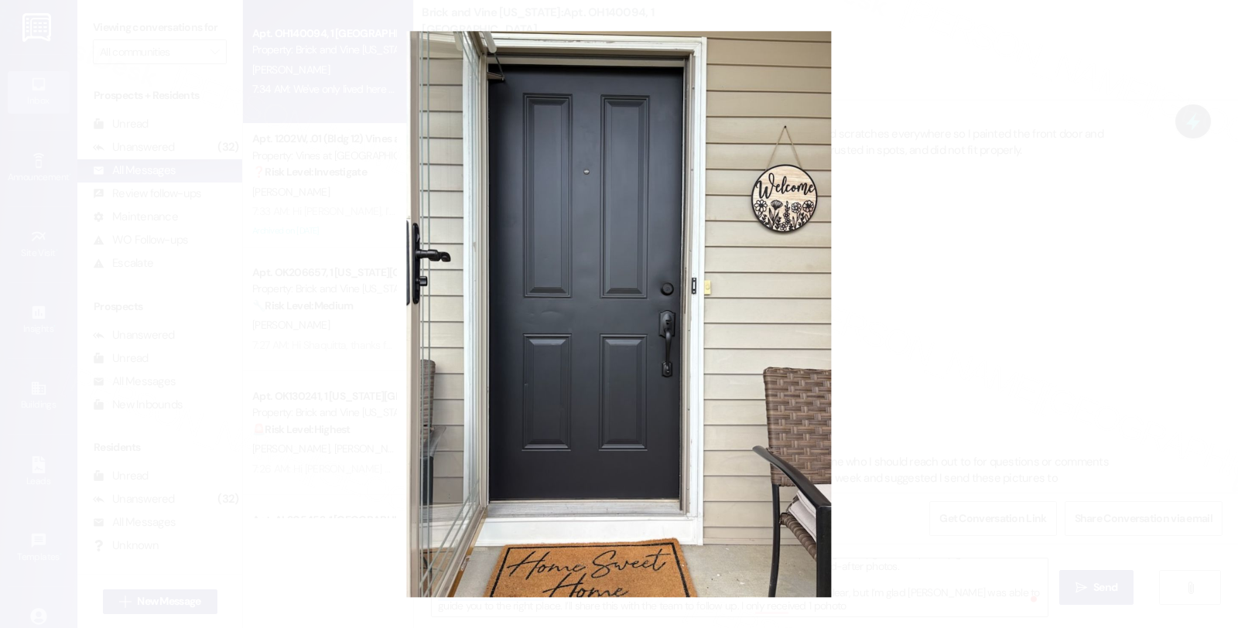
click at [979, 218] on button "Unzoom image" at bounding box center [619, 314] width 1238 height 628
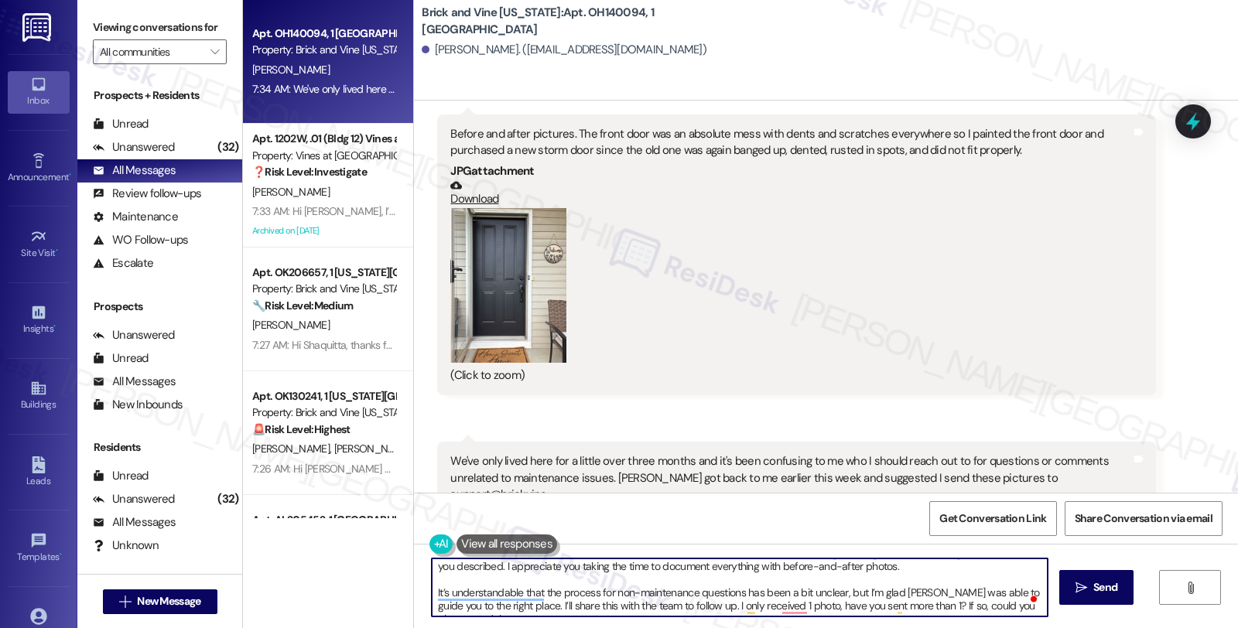
scroll to position [43, 0]
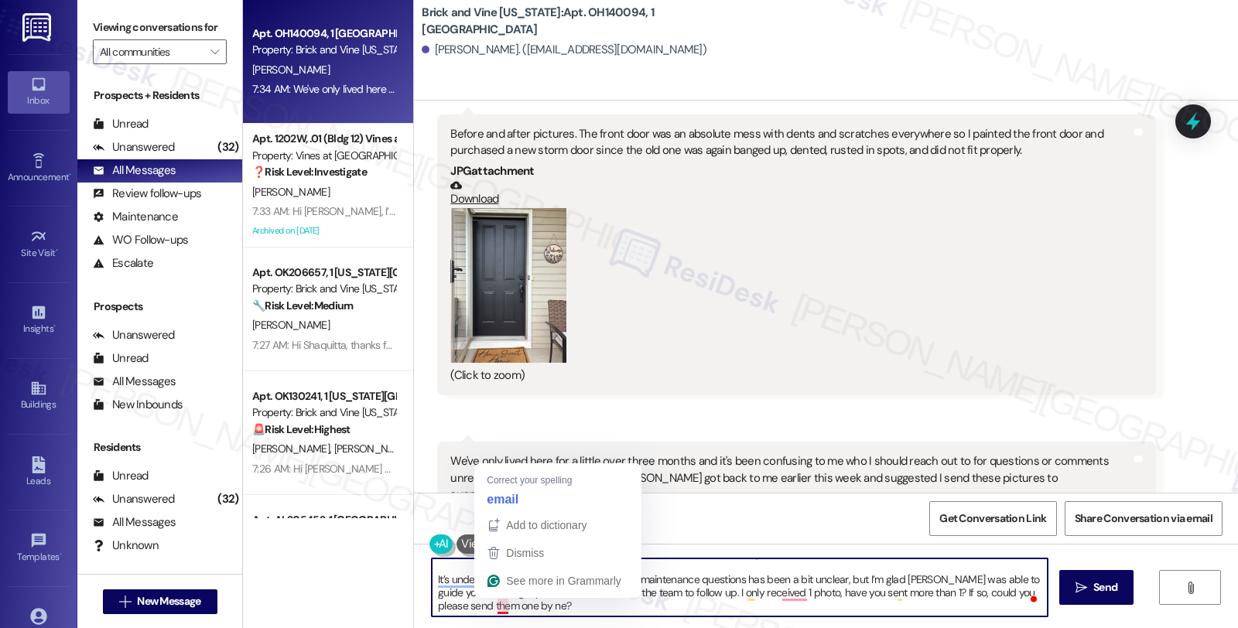
click at [484, 606] on textarea "Thank you for clarifying. I completely understand — it sounds like your updates…" at bounding box center [740, 588] width 616 height 58
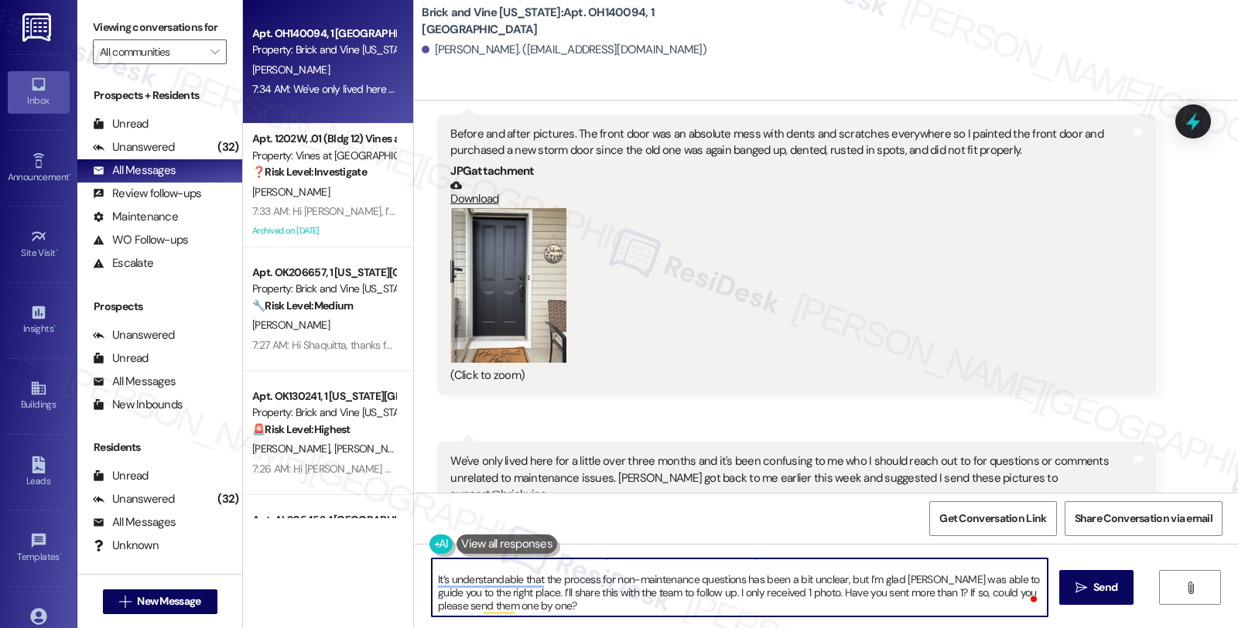
click at [769, 594] on textarea "Thank you for clarifying. I completely understand — it sounds like your updates…" at bounding box center [740, 588] width 616 height 58
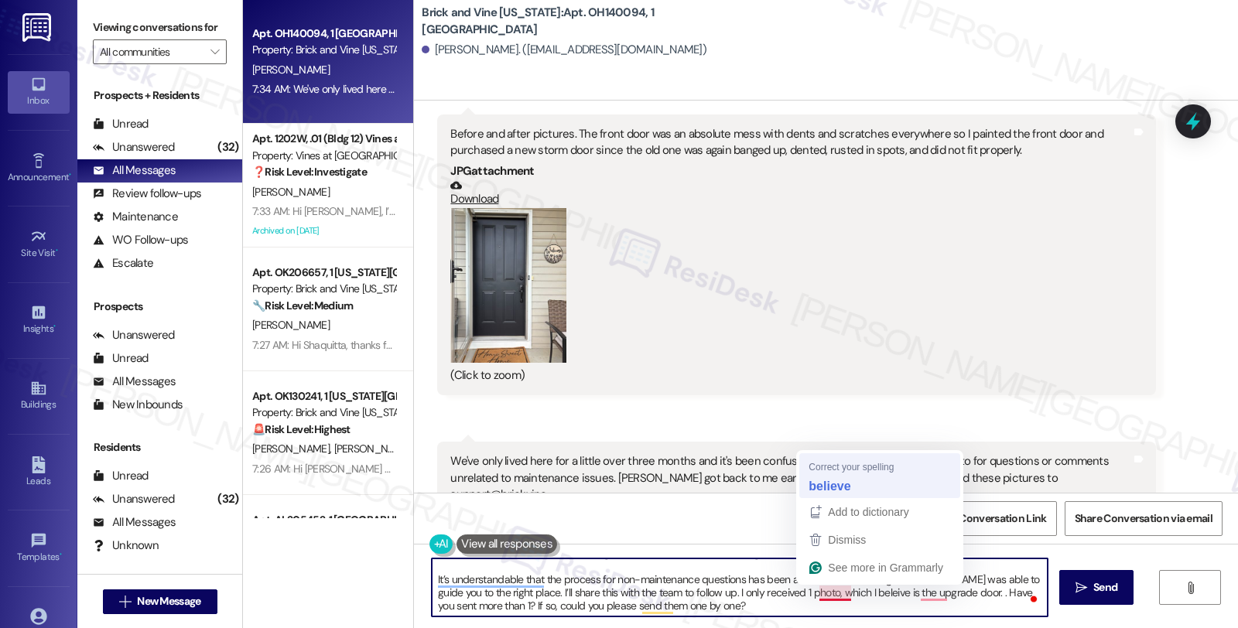
type textarea "Thank you for clarifying. I completely understand — it sounds like your updates…"
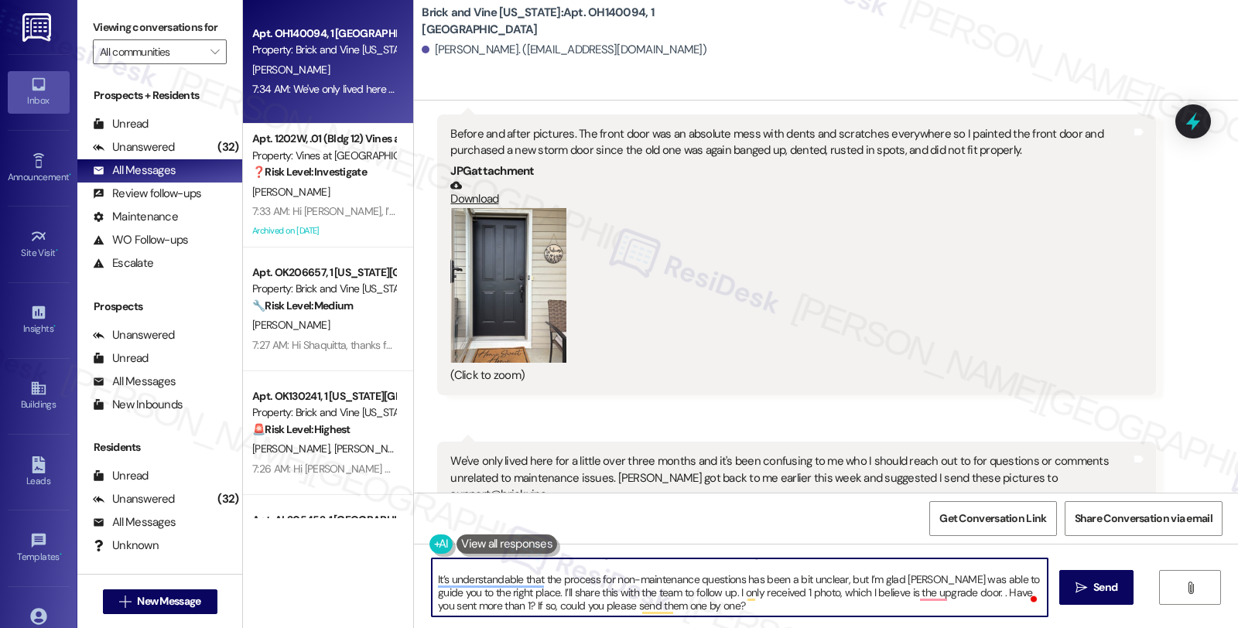
click at [717, 605] on textarea "Thank you for clarifying. I completely understand — it sounds like your updates…" at bounding box center [740, 588] width 616 height 58
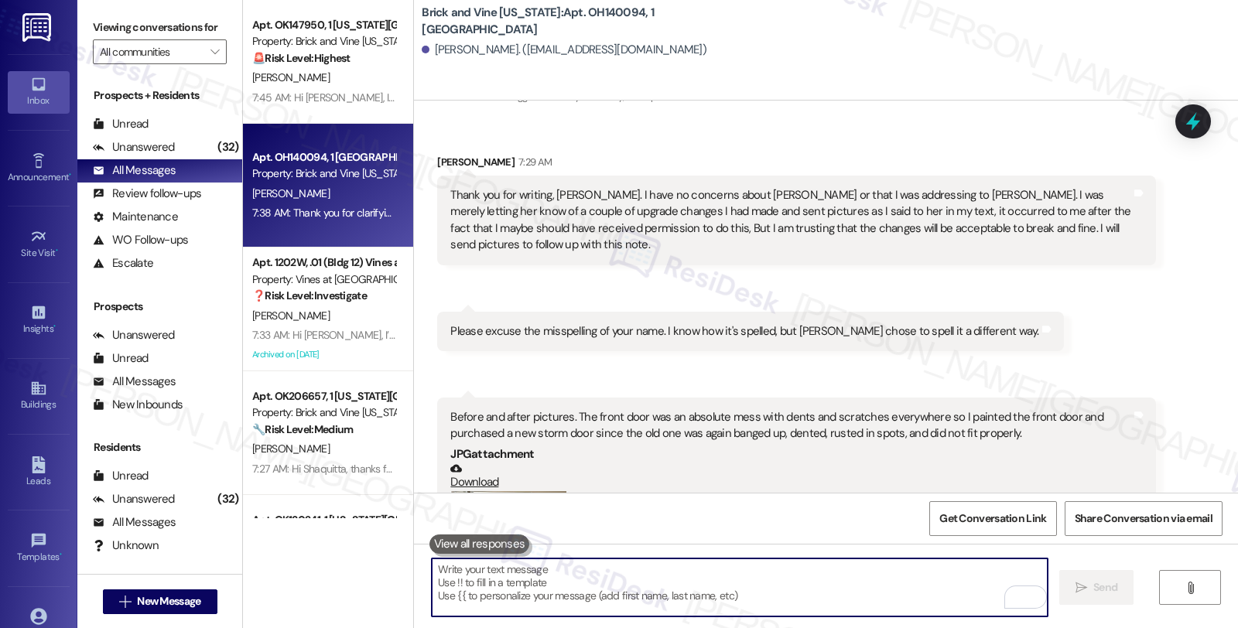
scroll to position [761, 0]
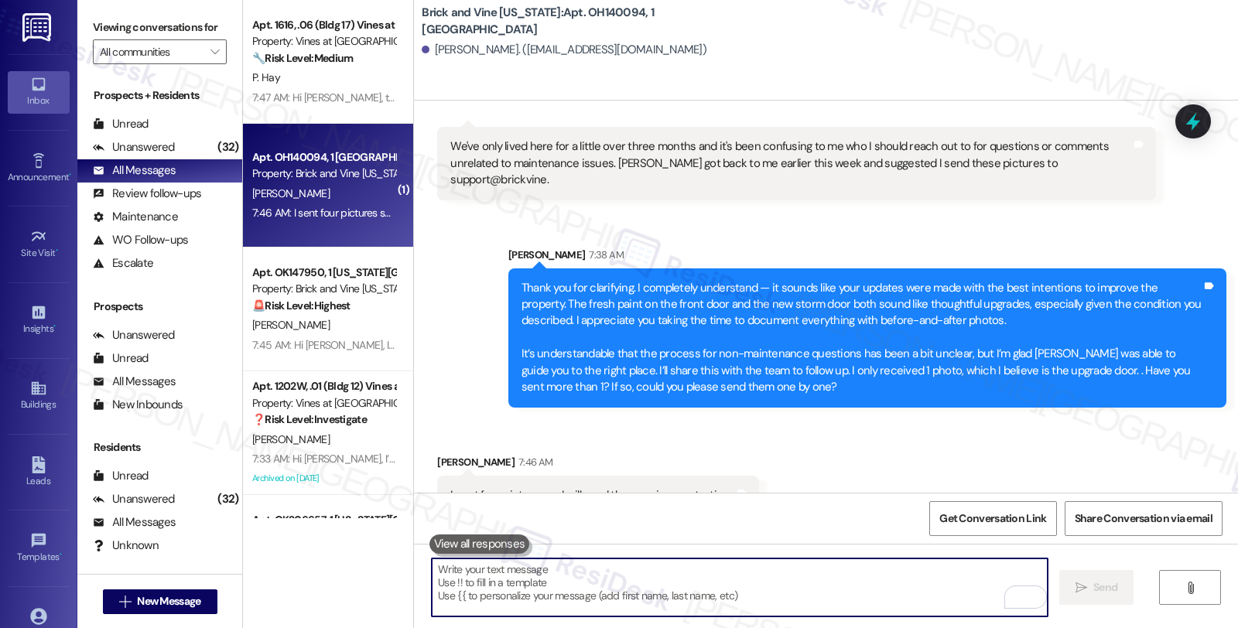
scroll to position [1386, 0]
click at [576, 579] on textarea "To enrich screen reader interactions, please activate Accessibility in Grammarl…" at bounding box center [740, 588] width 616 height 58
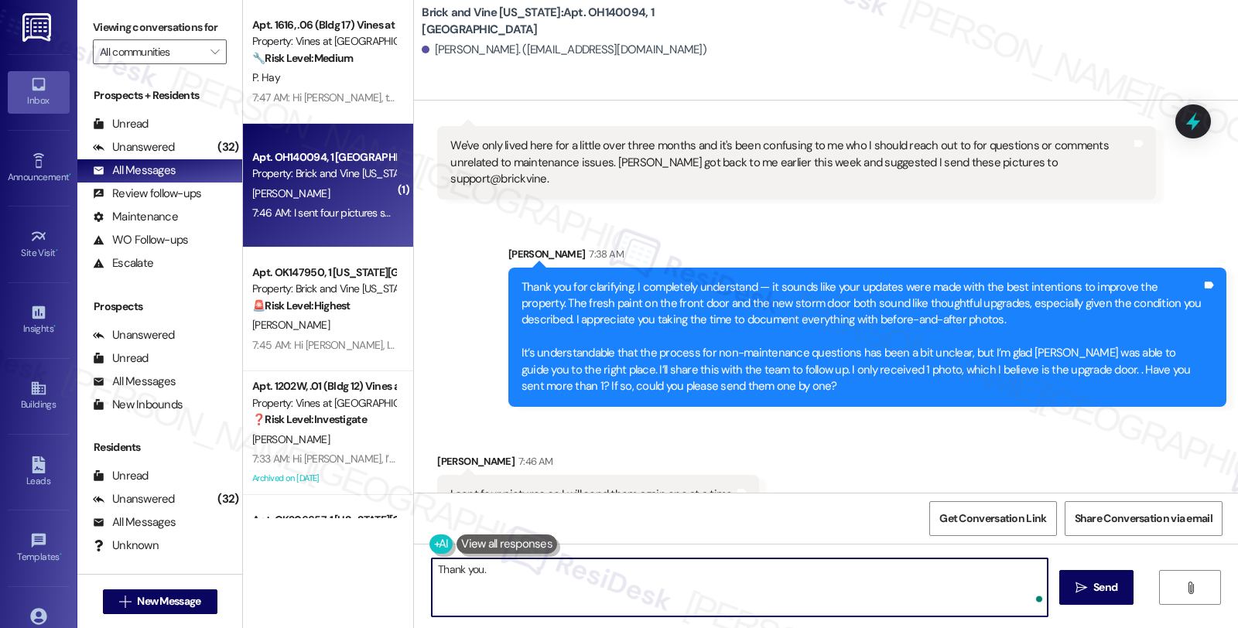
type textarea "Thank you."
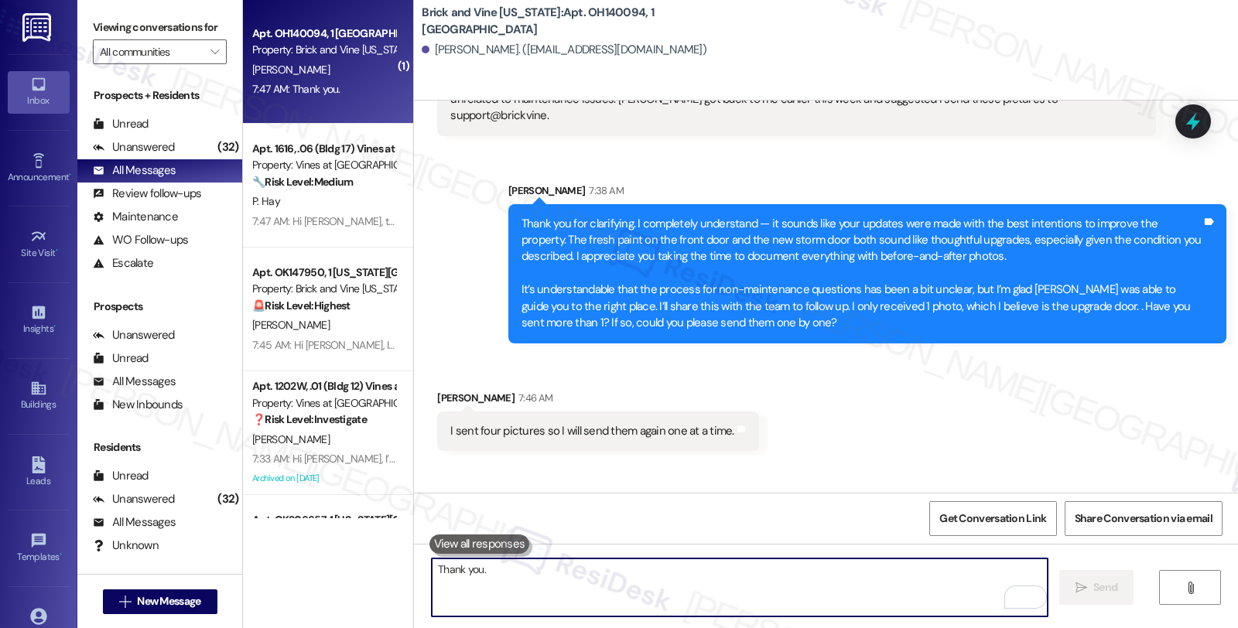
scroll to position [1493, 0]
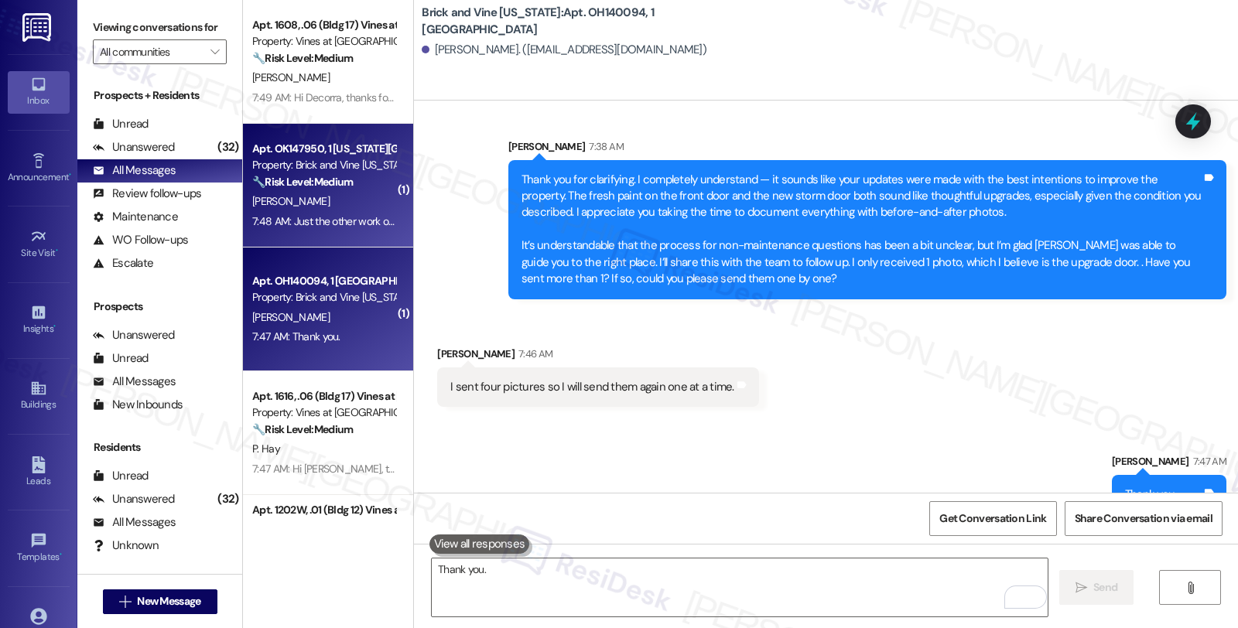
click at [313, 195] on div "[PERSON_NAME]" at bounding box center [324, 201] width 146 height 19
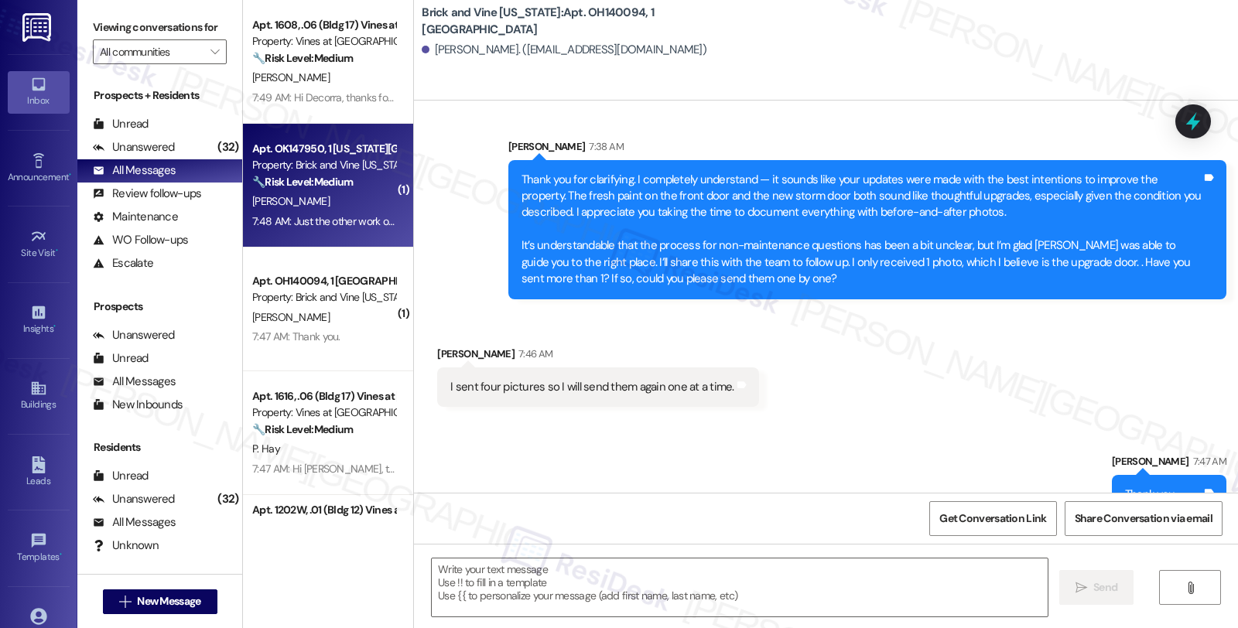
type textarea "Fetching suggested responses. Please feel free to read through the conversation…"
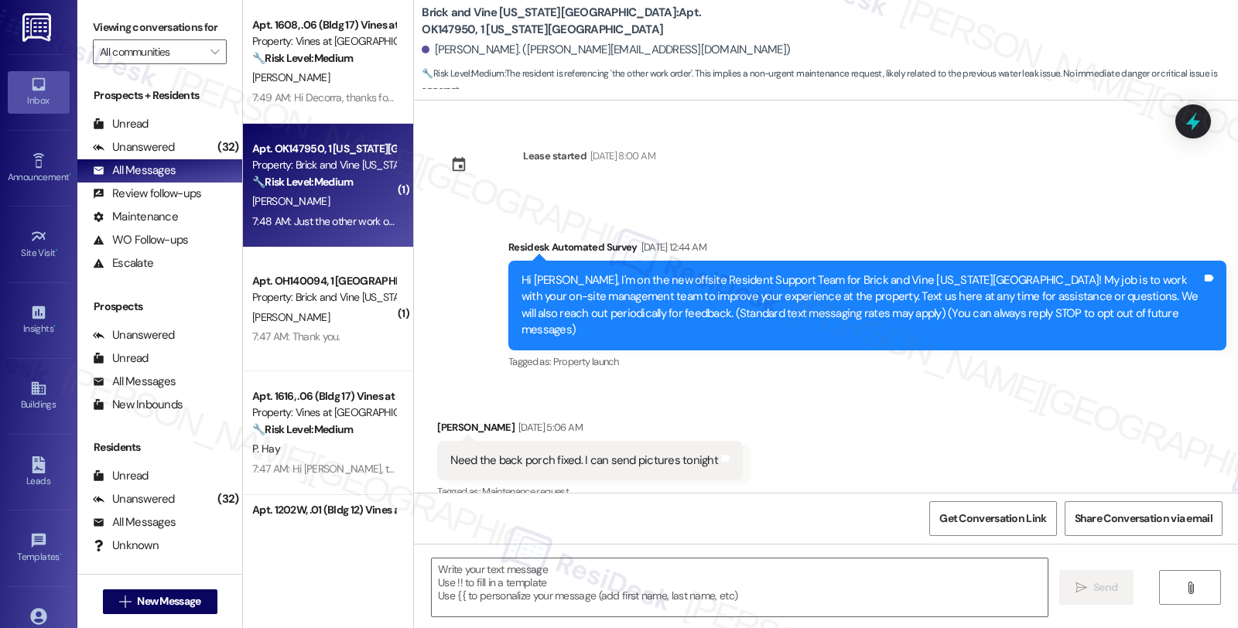
scroll to position [3213, 0]
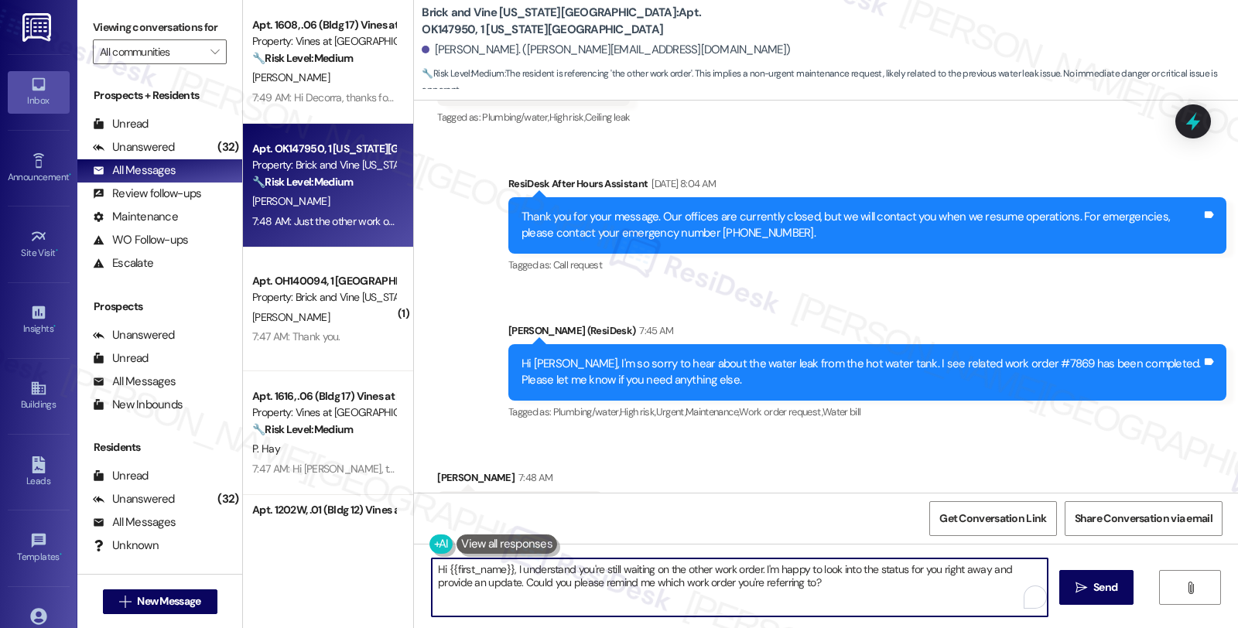
drag, startPoint x: 423, startPoint y: 566, endPoint x: 862, endPoint y: 591, distance: 439.5
click at [862, 591] on textarea "Hi {{first_name}}, I understand you're still waiting on the other work order. I…" at bounding box center [740, 588] width 616 height 58
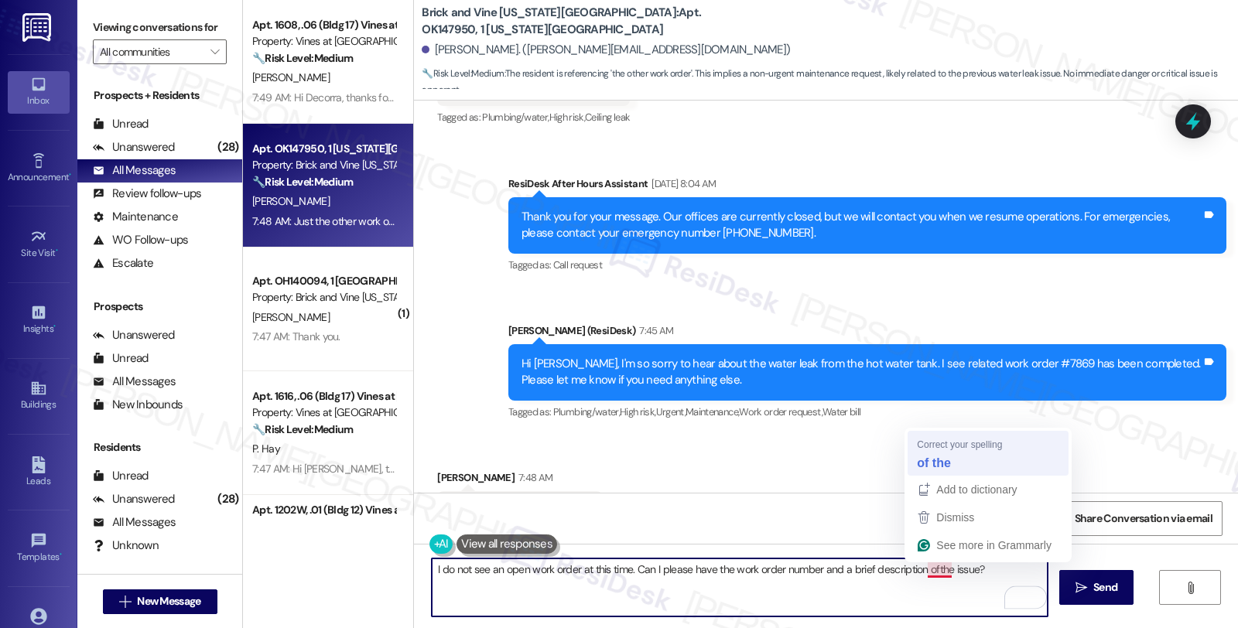
type textarea "I do not see an open work order at this time. Can I please have the work order …"
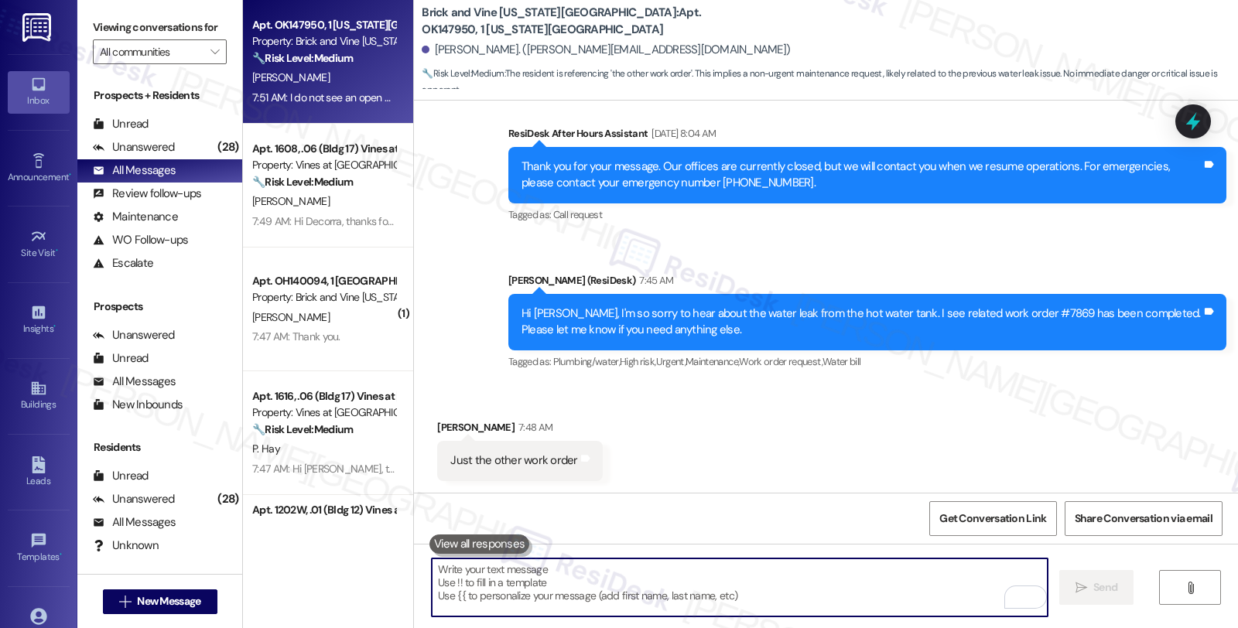
scroll to position [3320, 0]
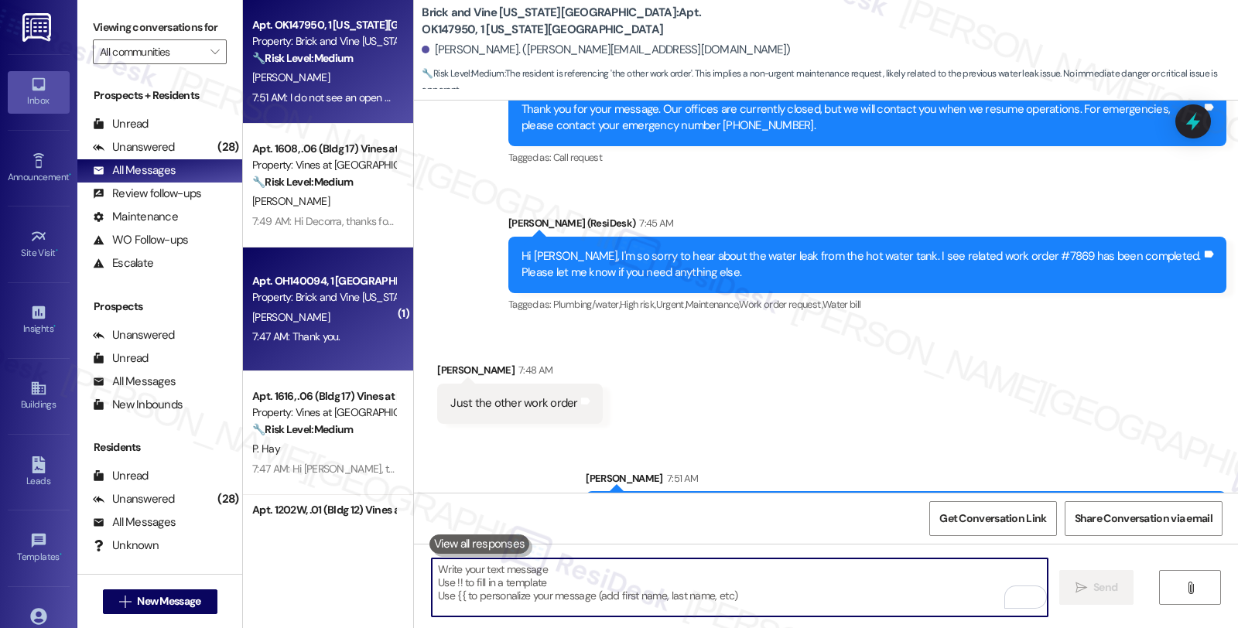
click at [367, 337] on div "7:47 AM: Thank you. 7:47 AM: Thank you." at bounding box center [324, 336] width 146 height 19
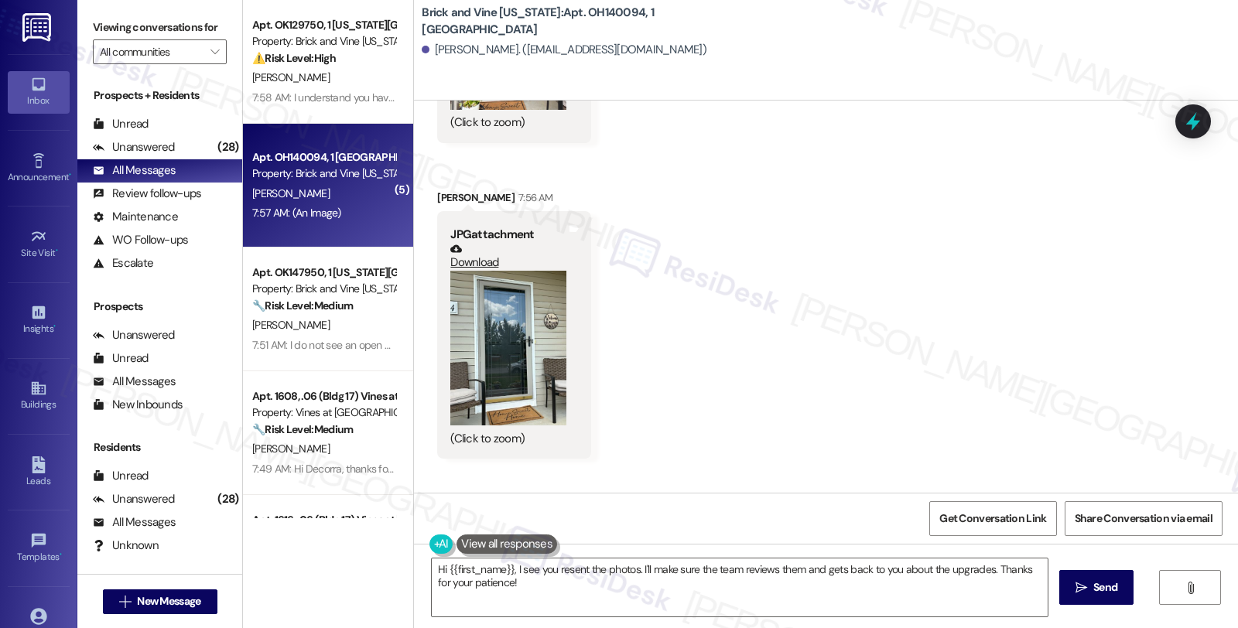
scroll to position [3117, 0]
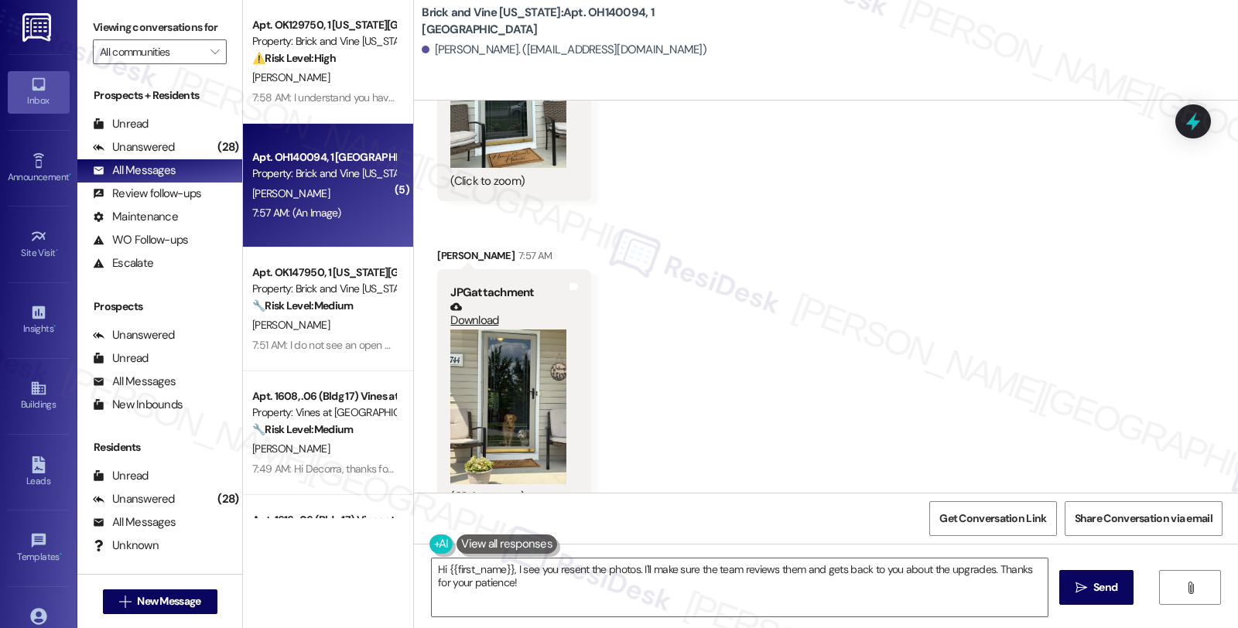
click at [509, 356] on button "Zoom image" at bounding box center [508, 407] width 116 height 155
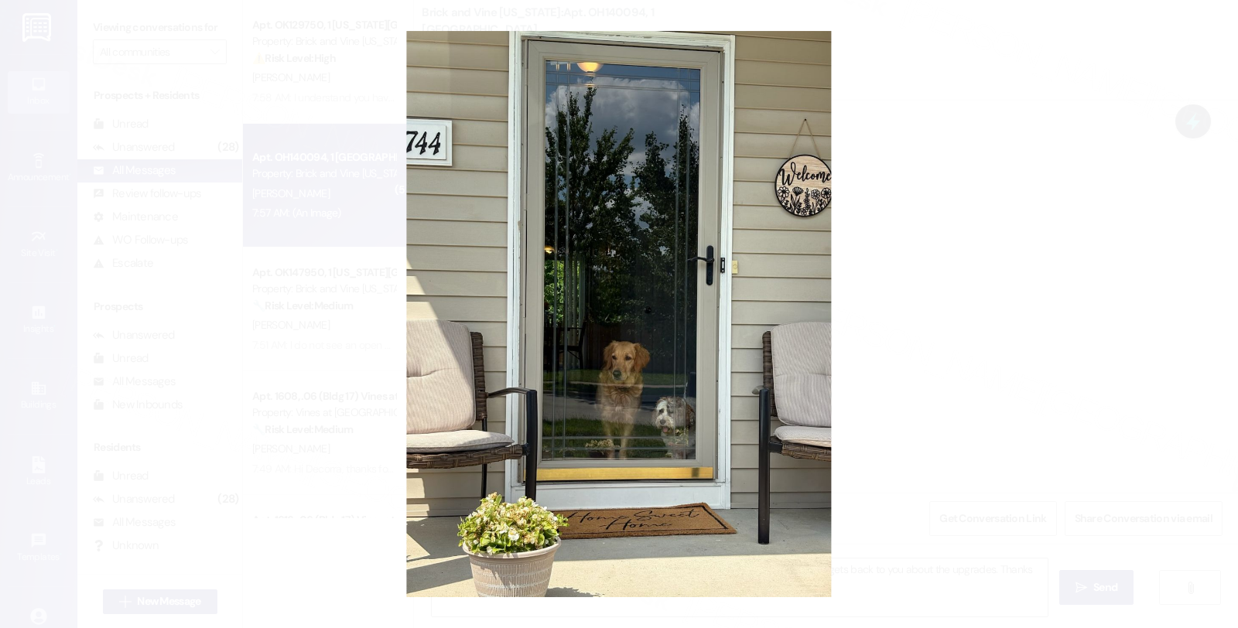
click at [938, 341] on button "Unzoom image" at bounding box center [619, 314] width 1238 height 628
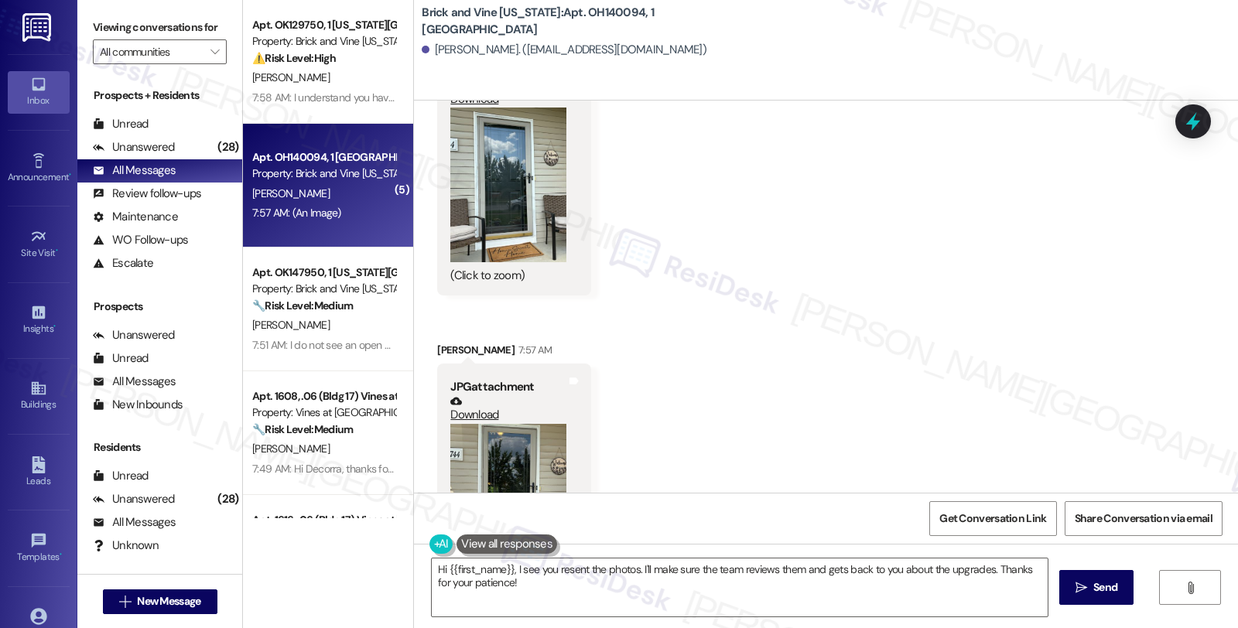
scroll to position [2859, 0]
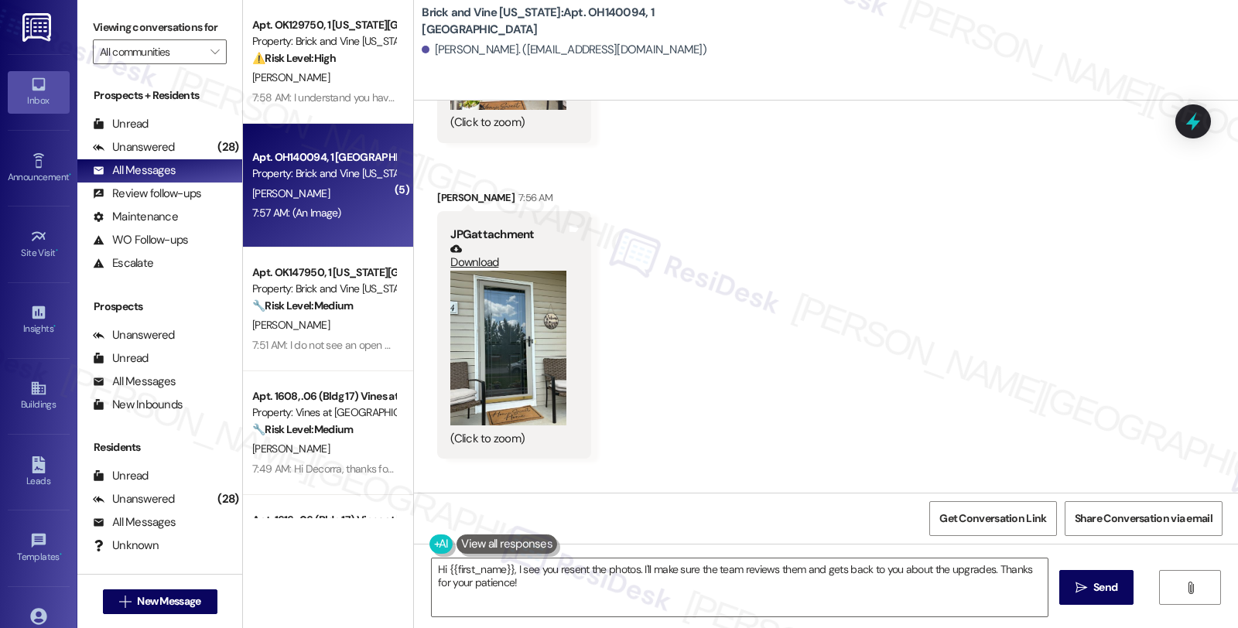
click at [491, 350] on button "Zoom image" at bounding box center [508, 348] width 116 height 155
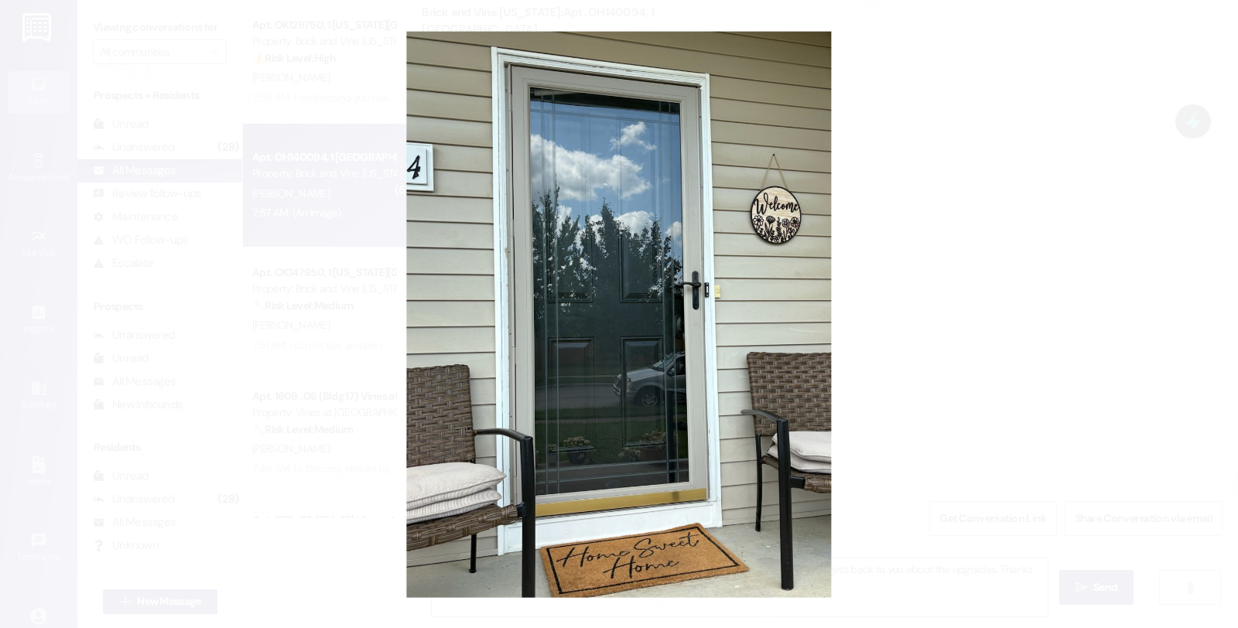
click at [949, 298] on button "Unzoom image" at bounding box center [619, 314] width 1238 height 628
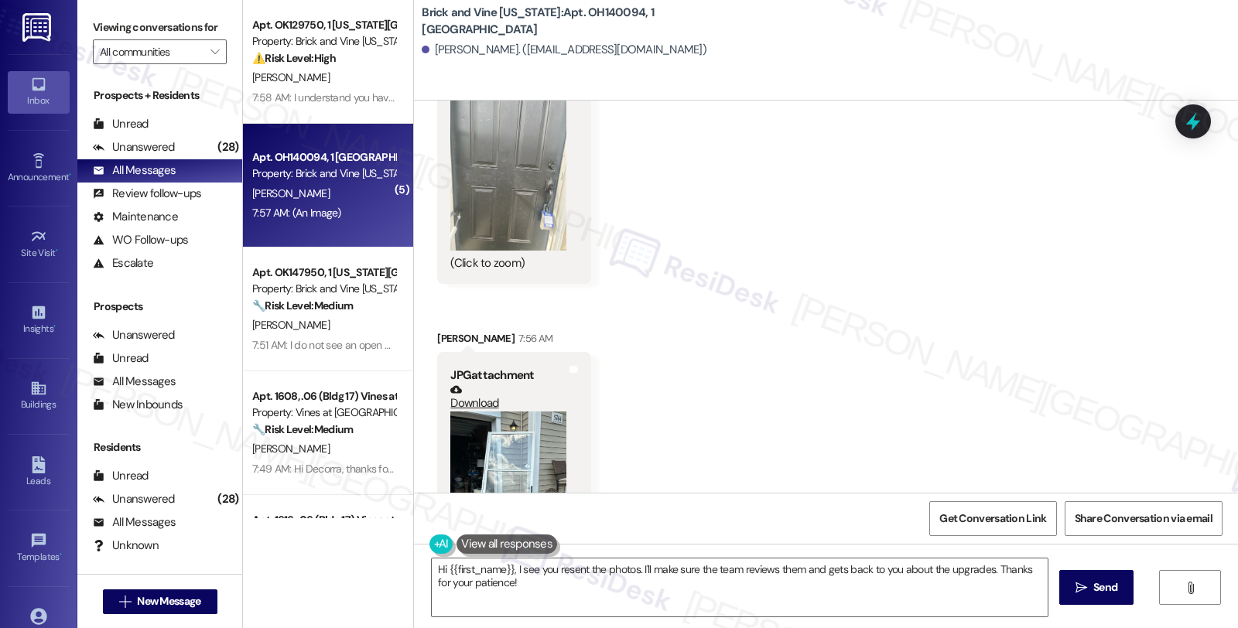
scroll to position [2085, 0]
click at [492, 426] on button "Zoom image" at bounding box center [508, 489] width 116 height 155
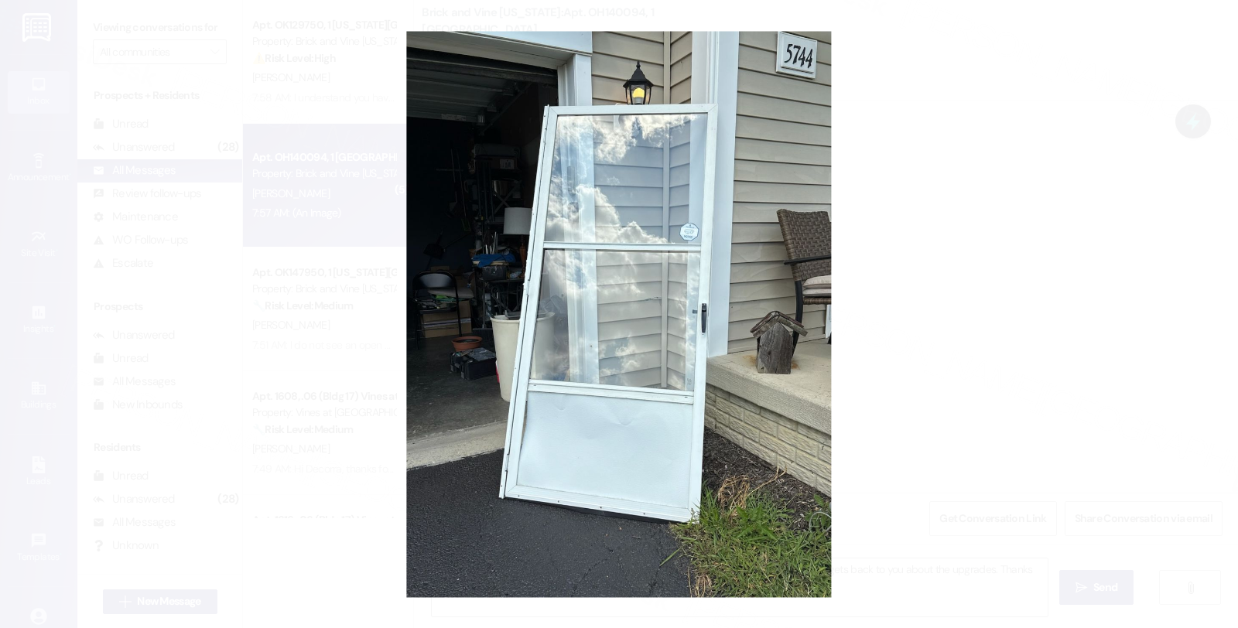
click at [996, 273] on button "Unzoom image" at bounding box center [619, 314] width 1238 height 628
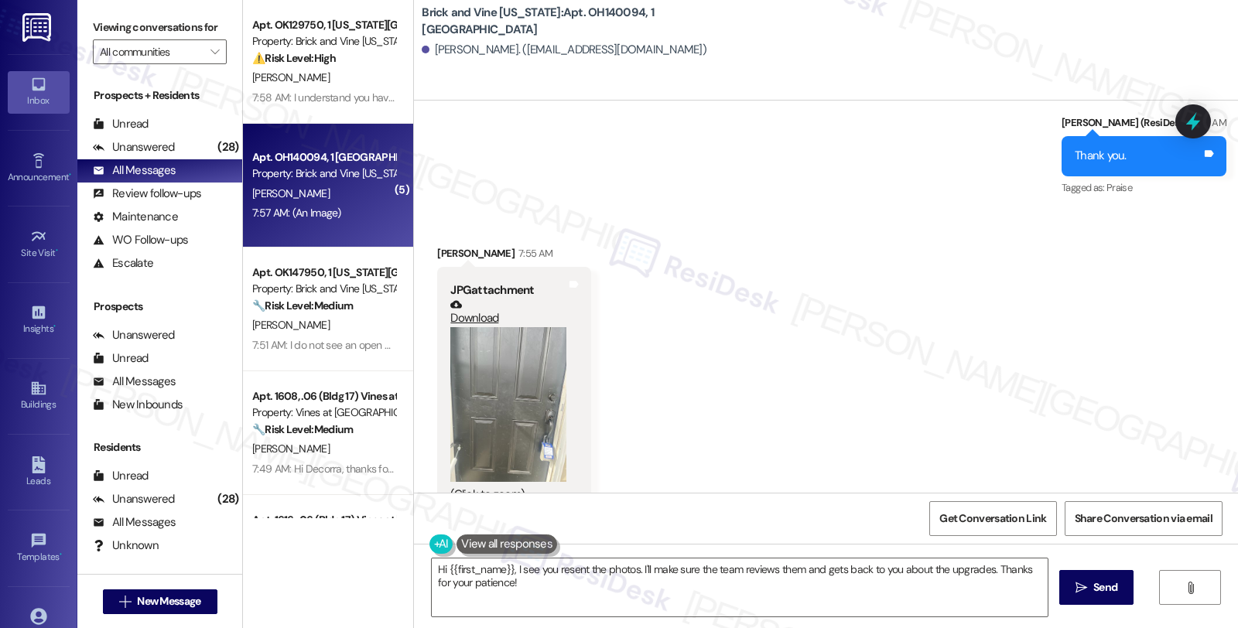
scroll to position [1828, 0]
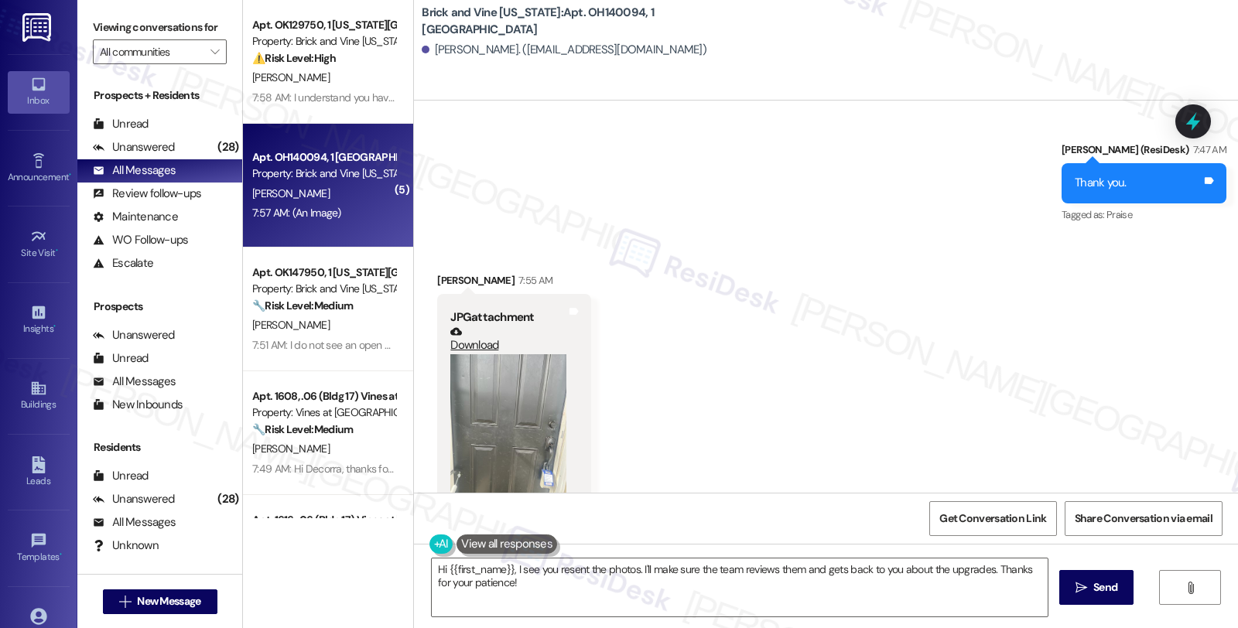
click at [523, 391] on button "Zoom image" at bounding box center [508, 431] width 116 height 155
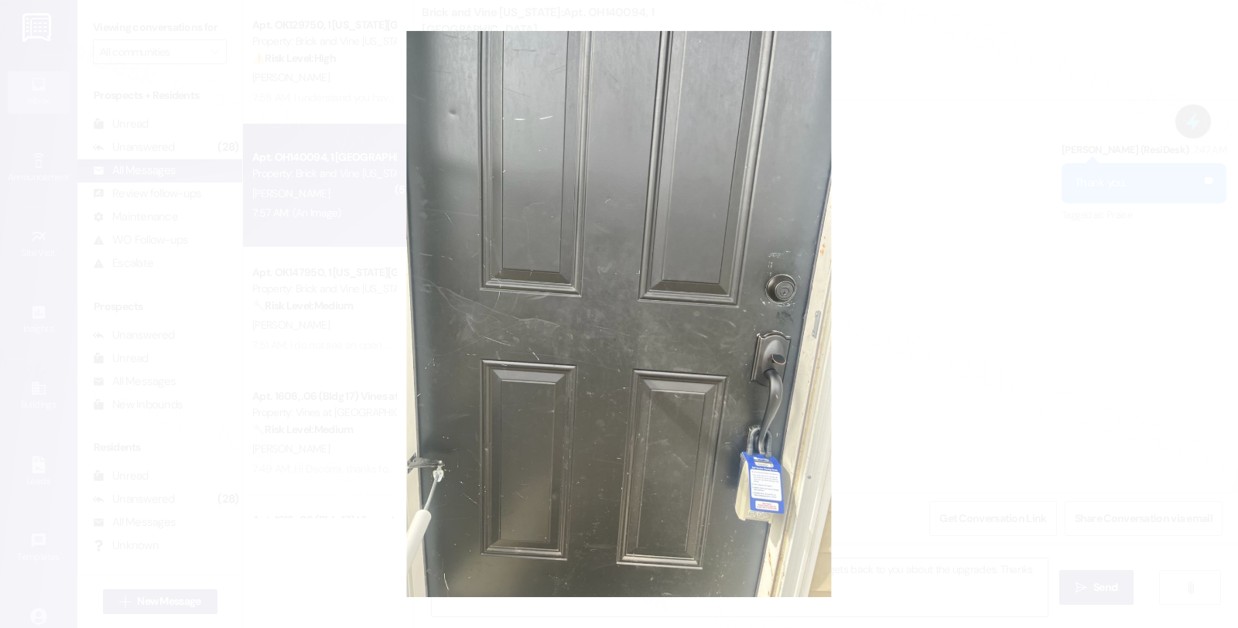
click at [930, 333] on button "Unzoom image" at bounding box center [619, 314] width 1238 height 628
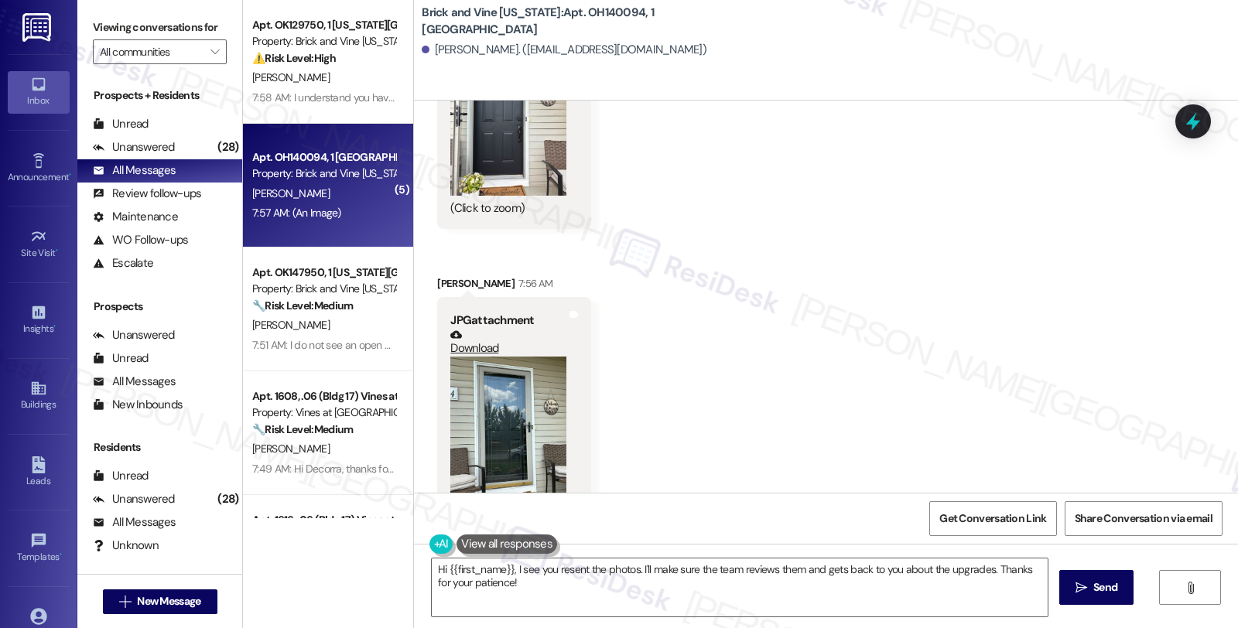
scroll to position [3117, 0]
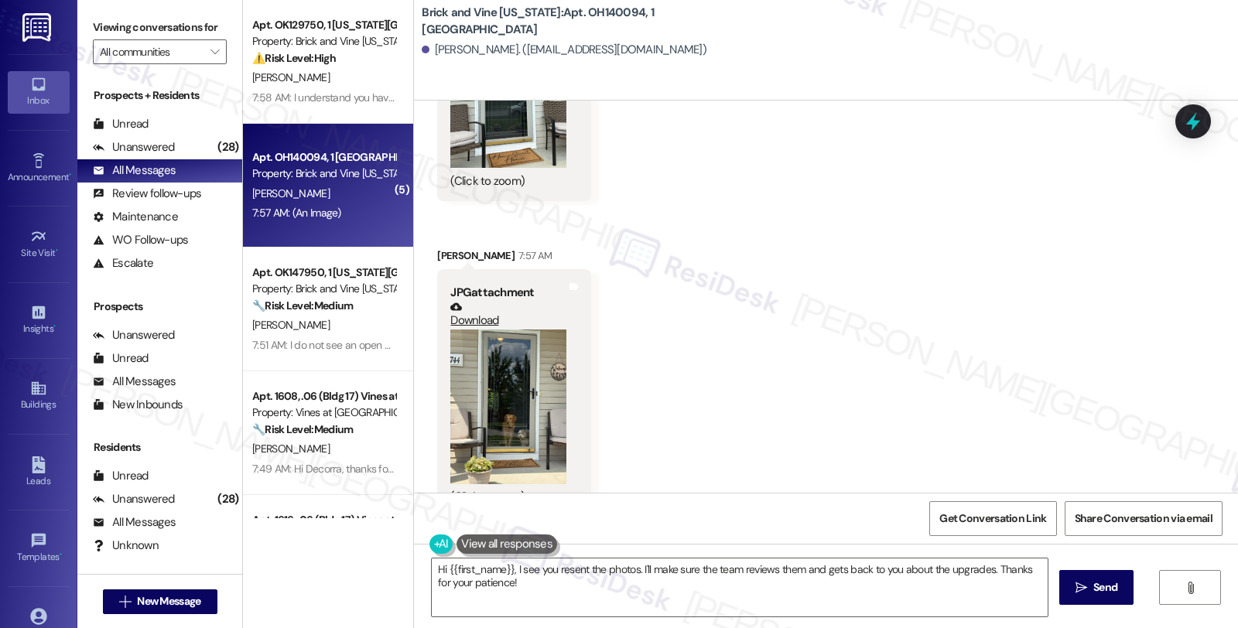
click at [511, 375] on button "Zoom image" at bounding box center [508, 407] width 116 height 155
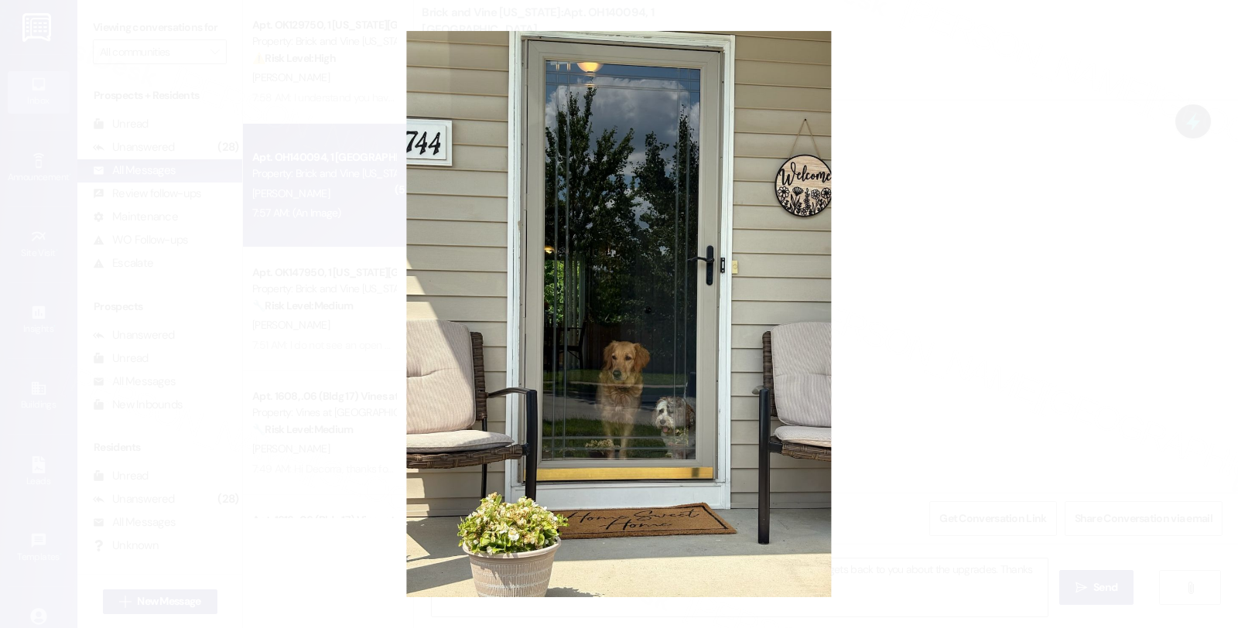
click at [944, 369] on button "Unzoom image" at bounding box center [619, 314] width 1238 height 628
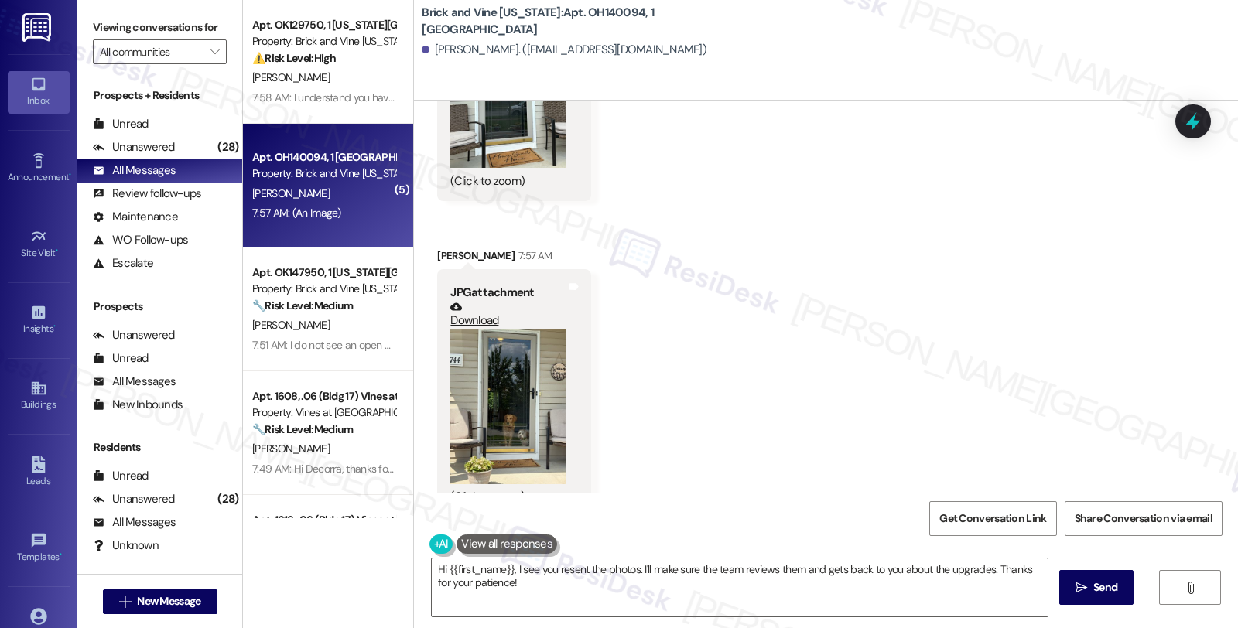
click at [507, 384] on button "Zoom image" at bounding box center [508, 407] width 116 height 155
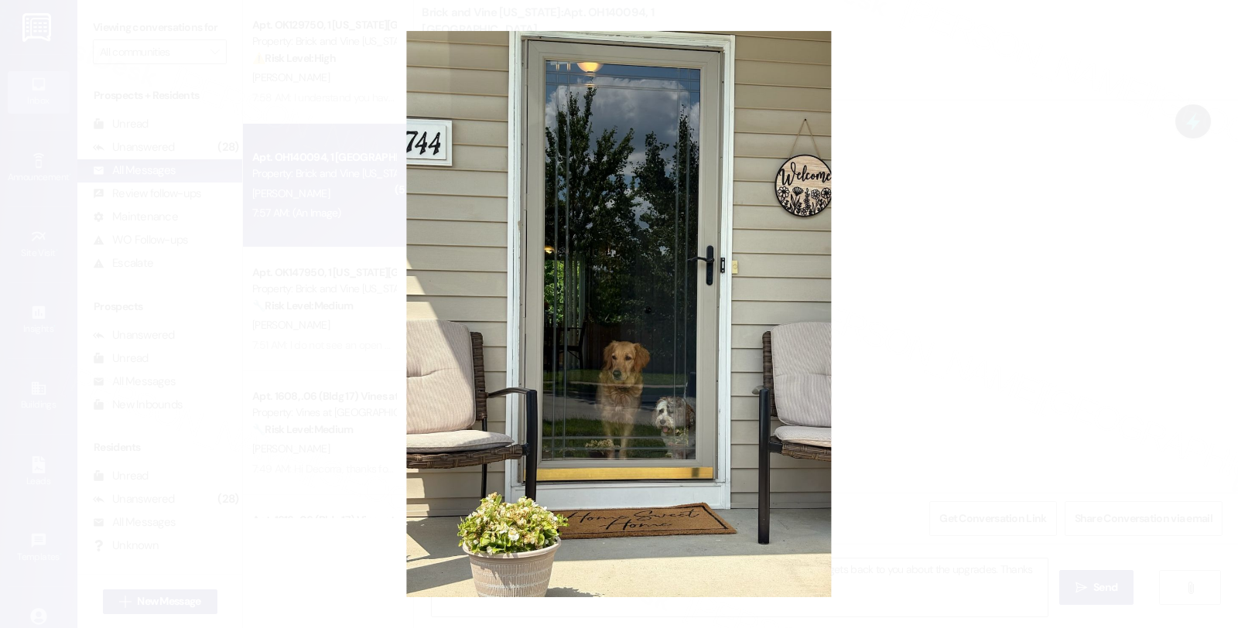
click at [898, 353] on button "Unzoom image" at bounding box center [619, 314] width 1238 height 628
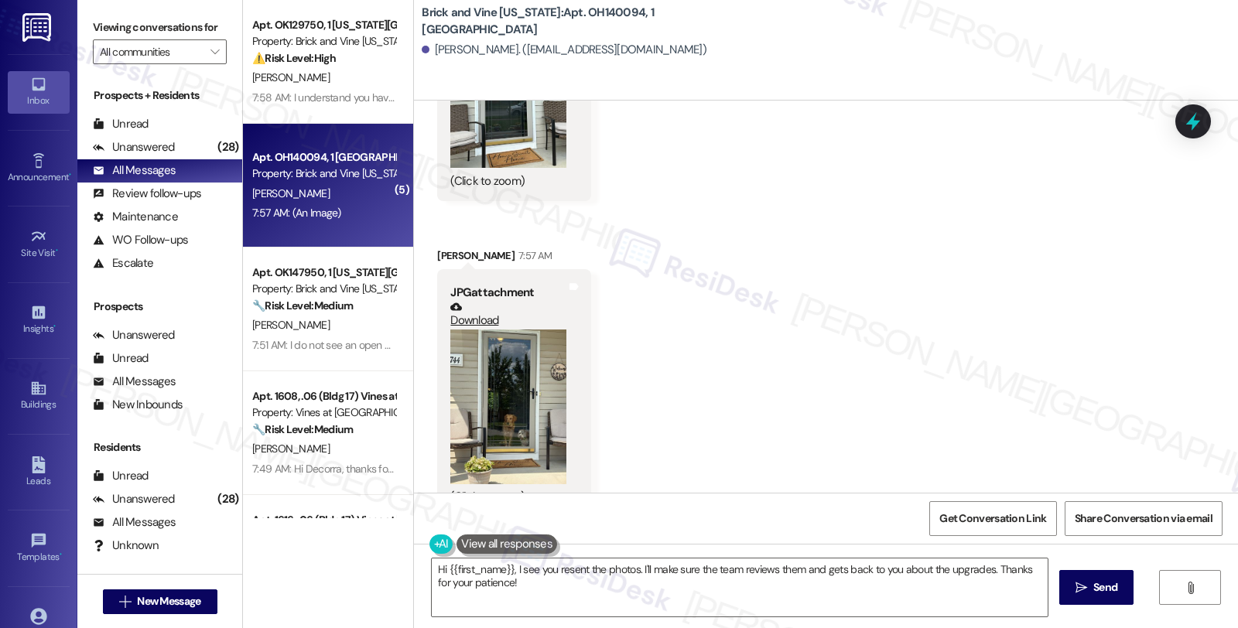
click at [493, 407] on button "Zoom image" at bounding box center [508, 407] width 116 height 155
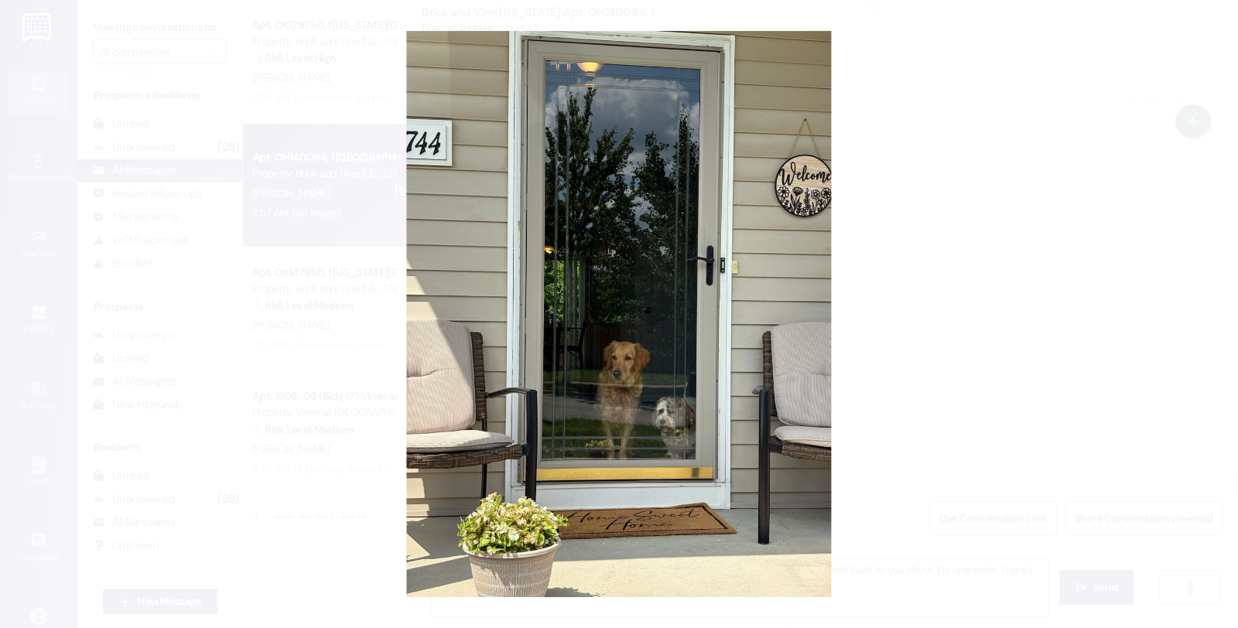
click at [1040, 361] on button "Unzoom image" at bounding box center [619, 314] width 1238 height 628
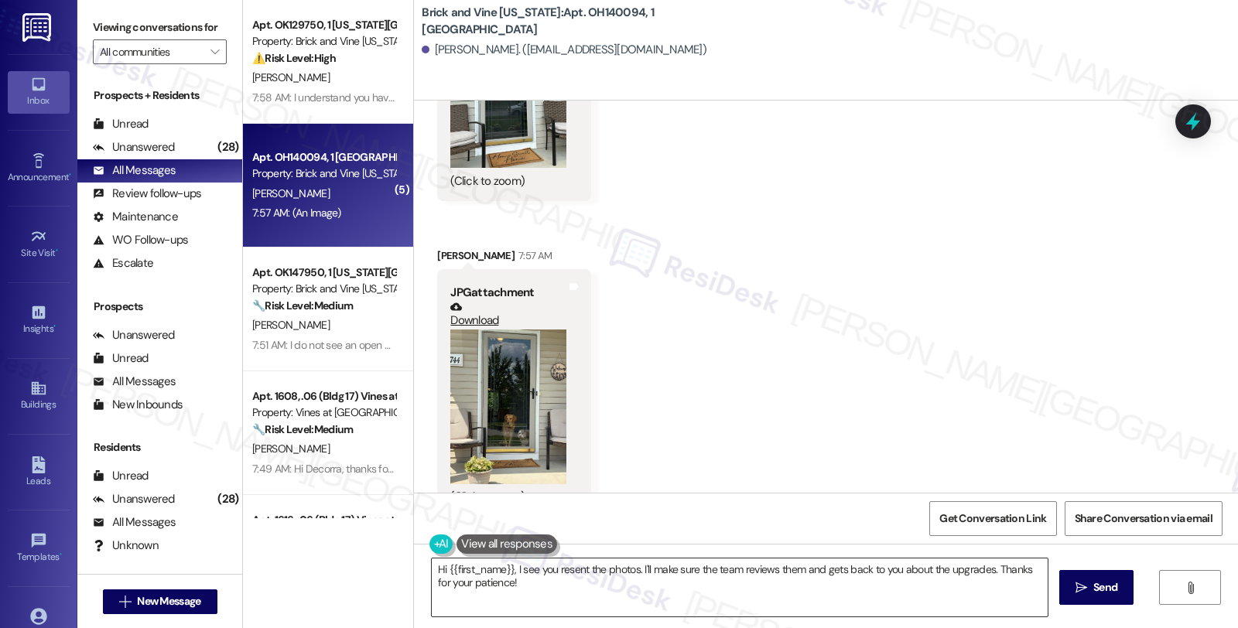
click at [432, 566] on textarea "Hi {{first_name}}, I see you resent the photos. I'll make sure the team reviews…" at bounding box center [740, 588] width 616 height 58
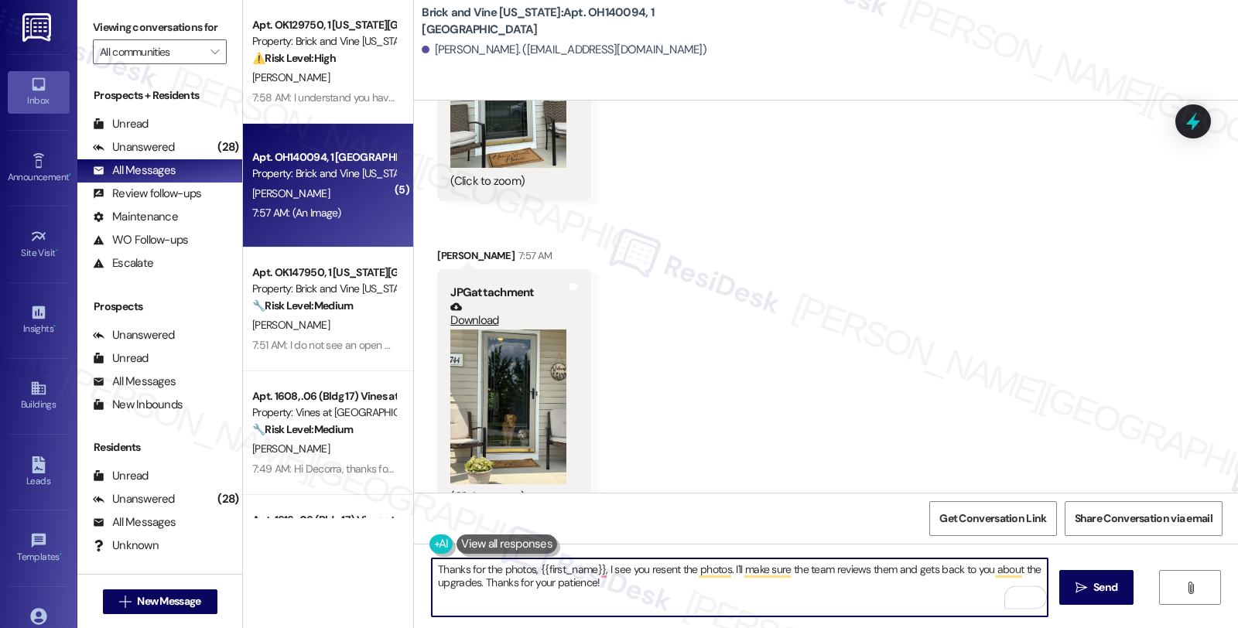
click at [597, 569] on textarea "Thanks for the photos, {{first_name}}, I see you resent the photos. I'll make s…" at bounding box center [740, 588] width 616 height 58
click at [837, 573] on textarea "Thanks for the photos, {{first_name}}, your pets look adorable! I'll share thes…" at bounding box center [740, 588] width 616 height 58
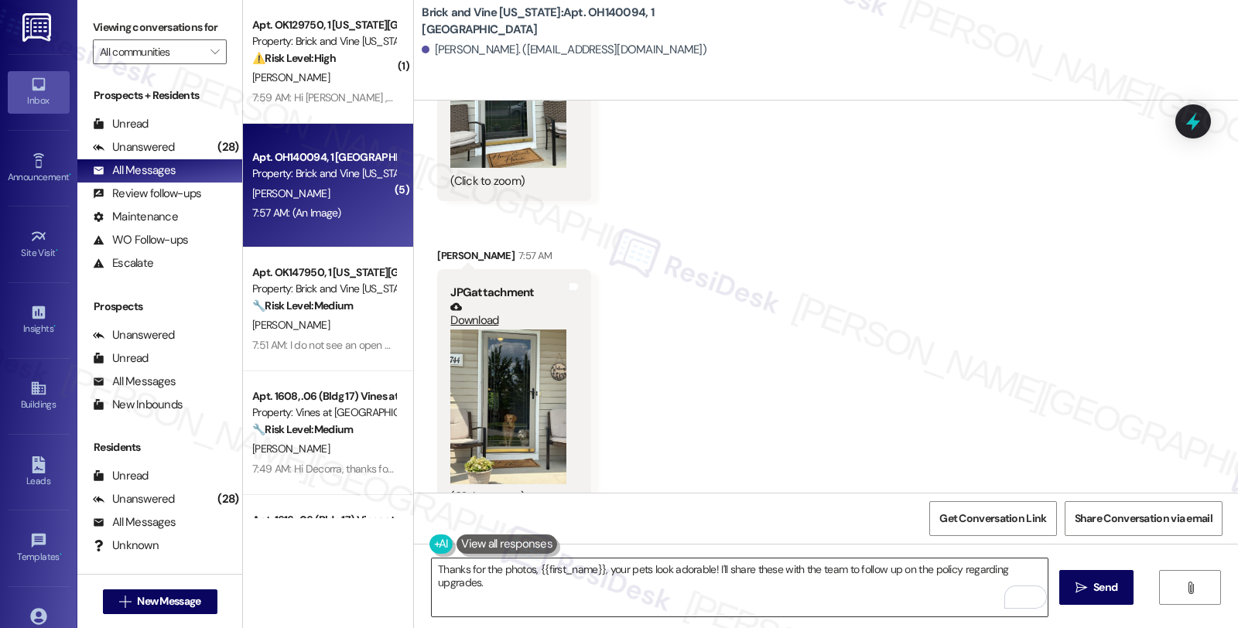
click at [574, 585] on textarea "Thanks for the photos, {{first_name}}, your pets look adorable! I'll share thes…" at bounding box center [740, 588] width 616 height 58
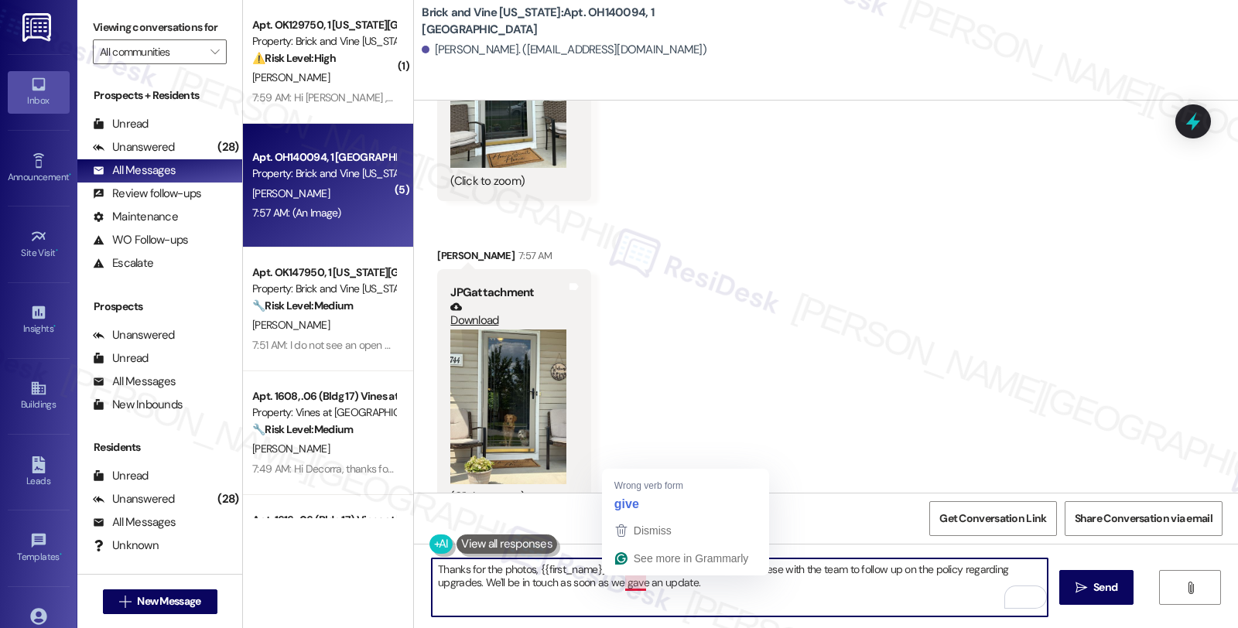
click at [624, 587] on textarea "Thanks for the photos, {{first_name}}, your pets look adorable! I'll share thes…" at bounding box center [740, 588] width 616 height 58
click at [716, 584] on textarea "Thanks for the photos, {{first_name}}, your pets look adorable! I'll share thes…" at bounding box center [740, 588] width 616 height 58
click at [935, 579] on textarea "Thanks for the photos, {{first_name}}, your pets look adorable! I'll share thes…" at bounding box center [740, 588] width 616 height 58
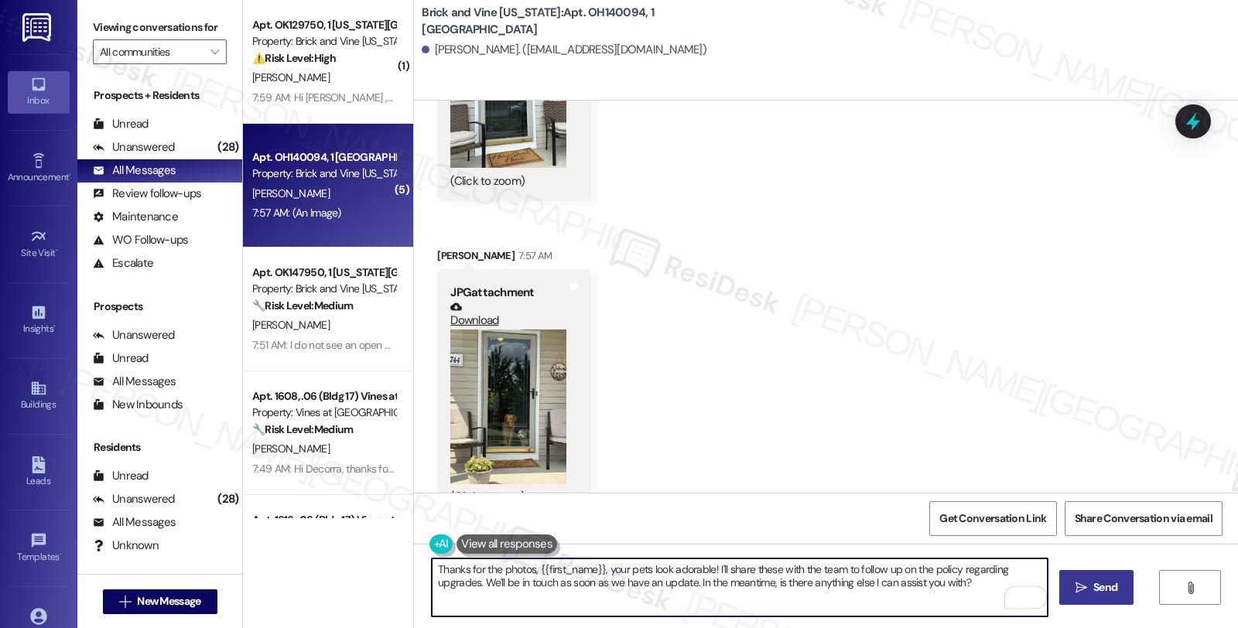
type textarea "Thanks for the photos, {{first_name}}, your pets look adorable! I'll share thes…"
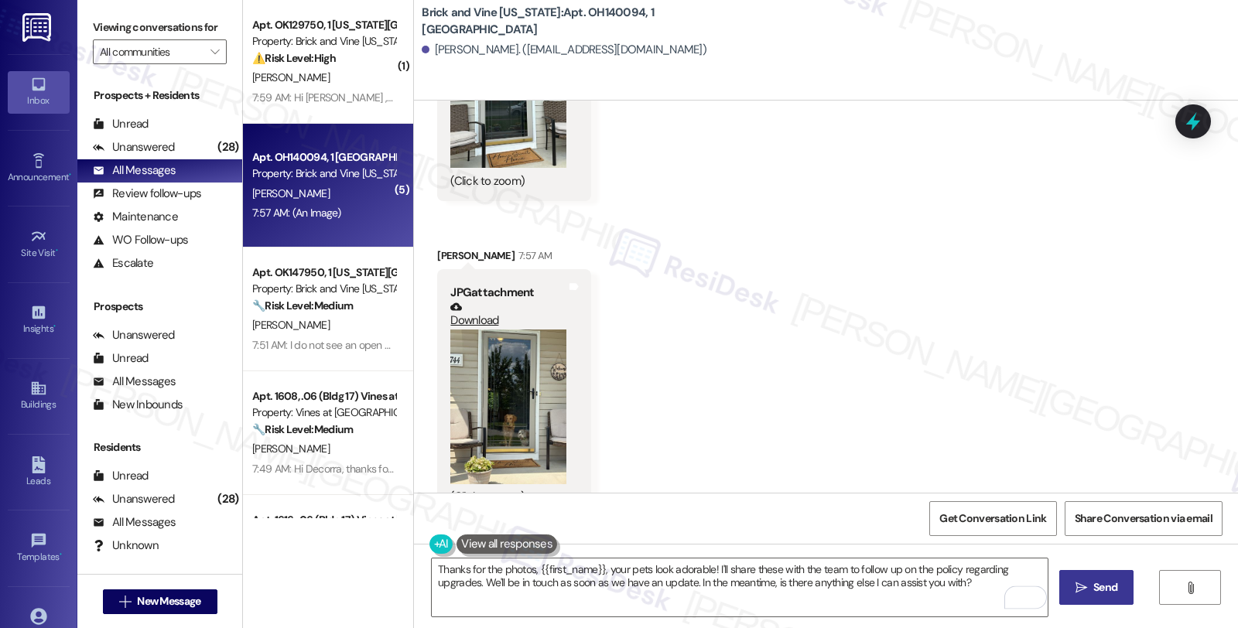
click at [1078, 580] on span " Send" at bounding box center [1096, 588] width 49 height 16
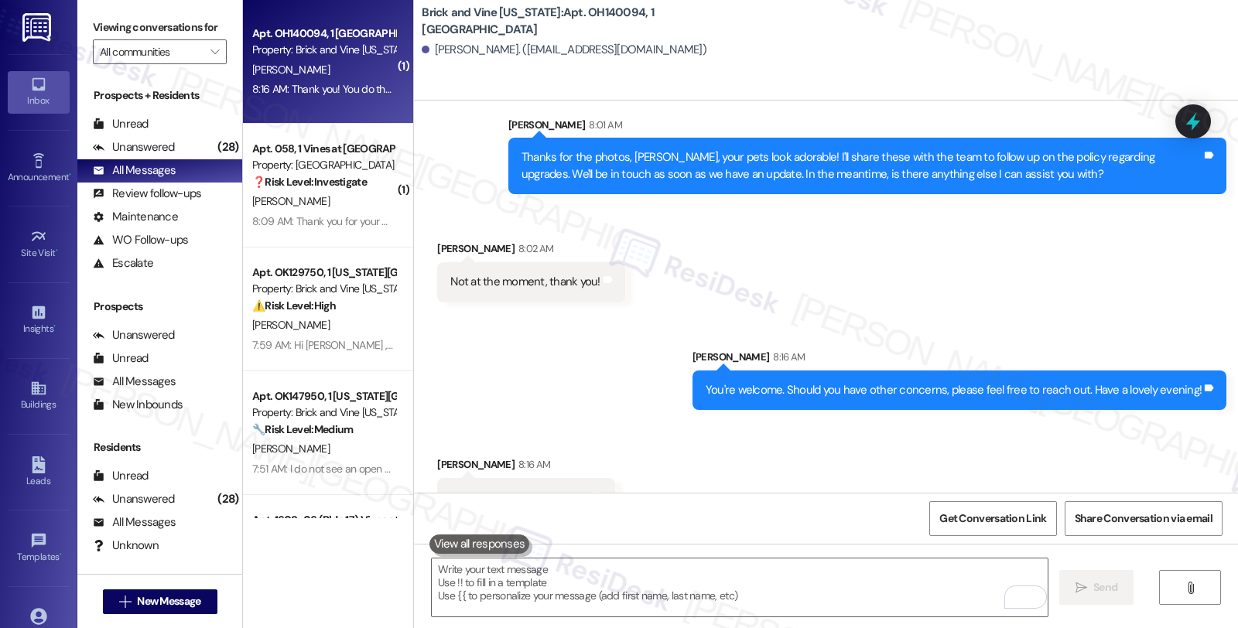
scroll to position [3565, 0]
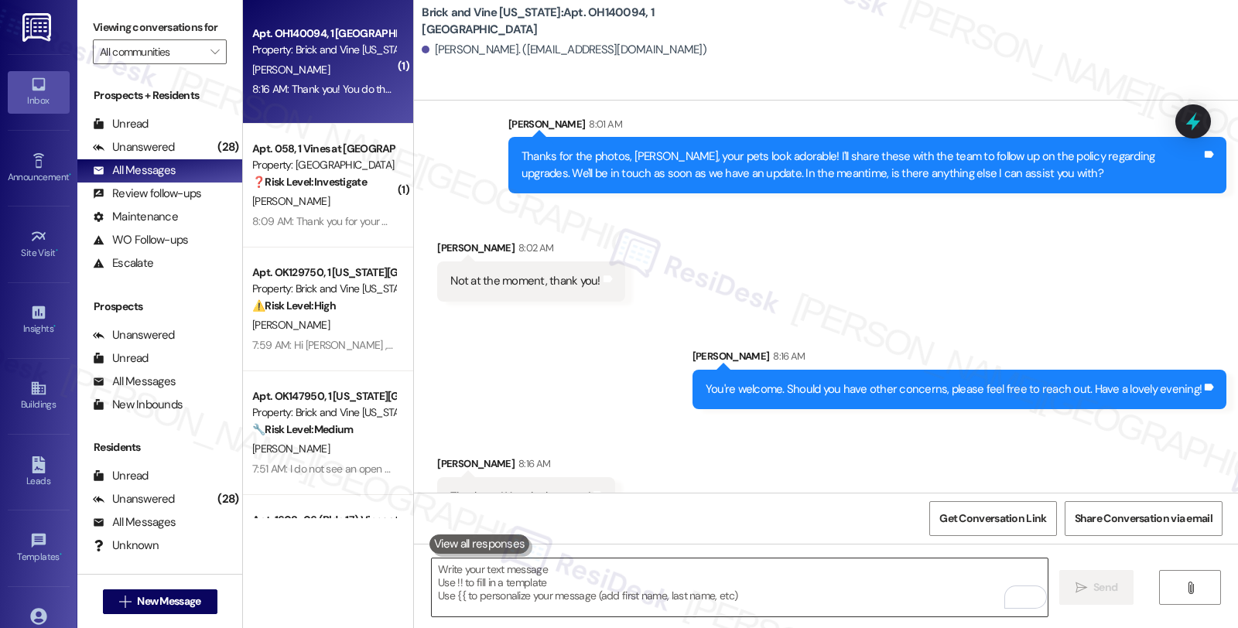
click at [601, 566] on textarea "To enrich screen reader interactions, please activate Accessibility in Grammarl…" at bounding box center [740, 588] width 616 height 58
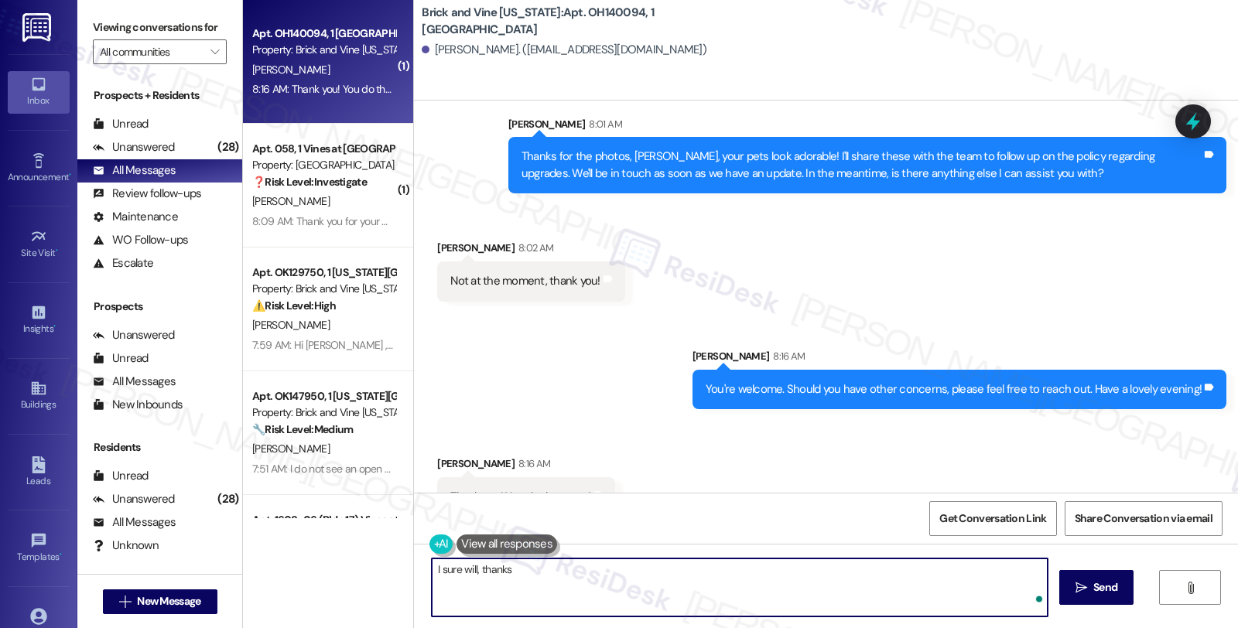
type textarea "I sure will, thanks!"
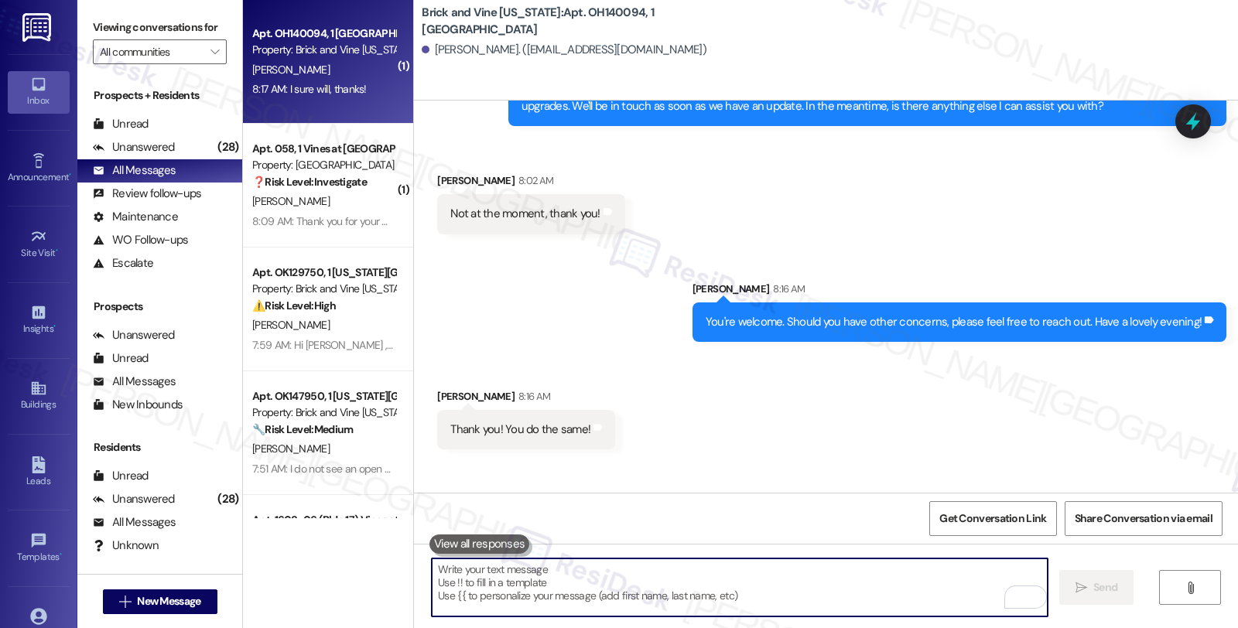
scroll to position [3672, 0]
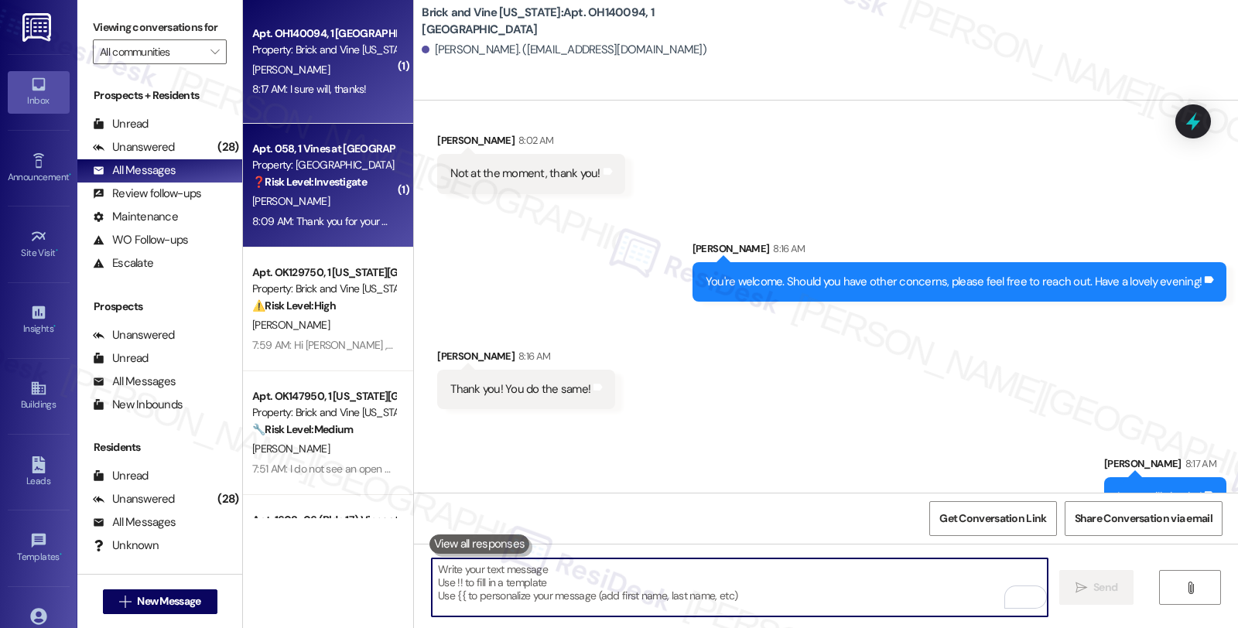
click at [354, 203] on div "[PERSON_NAME]" at bounding box center [324, 201] width 146 height 19
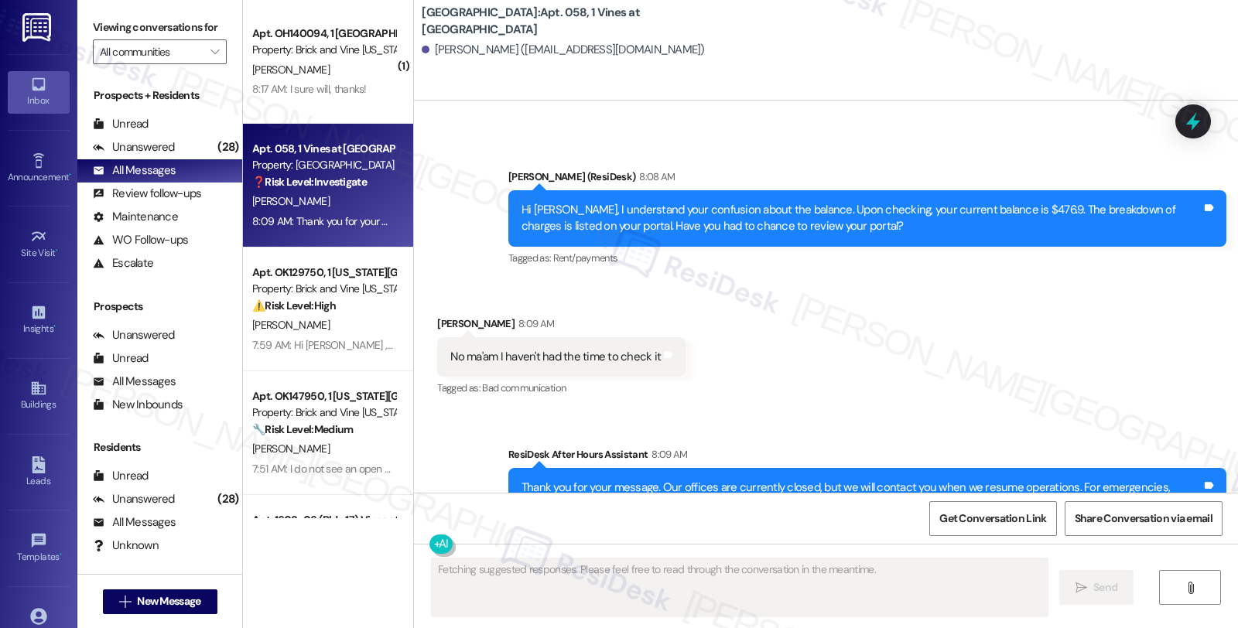
scroll to position [11945, 0]
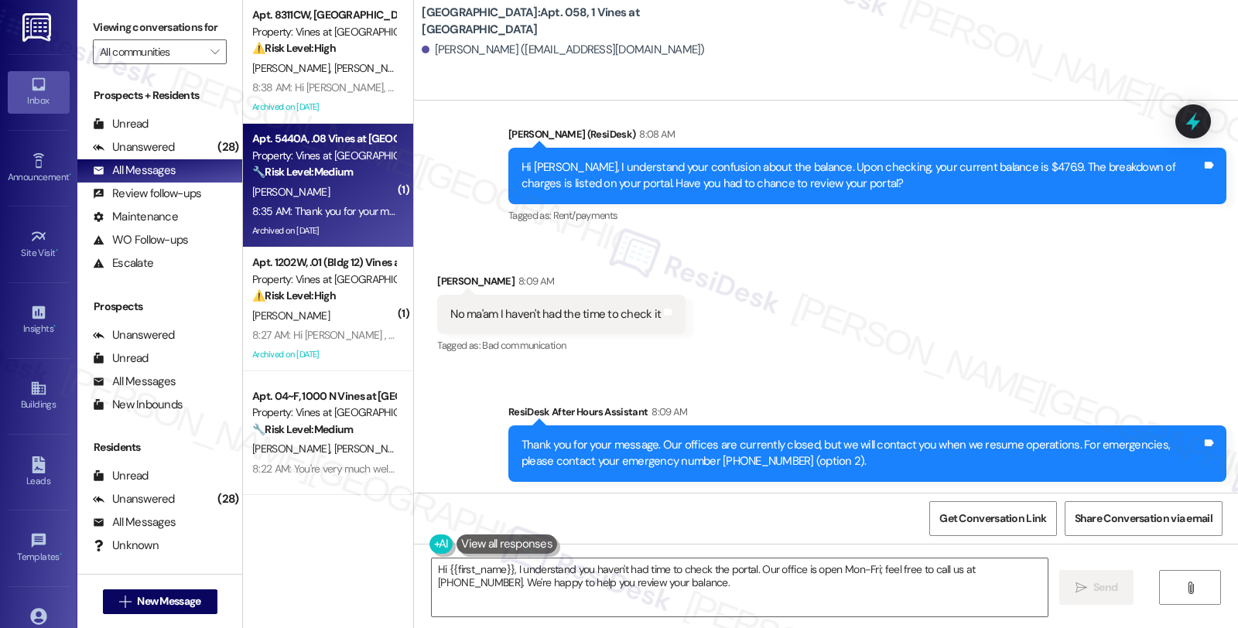
click at [365, 184] on div "[PERSON_NAME]" at bounding box center [324, 192] width 146 height 19
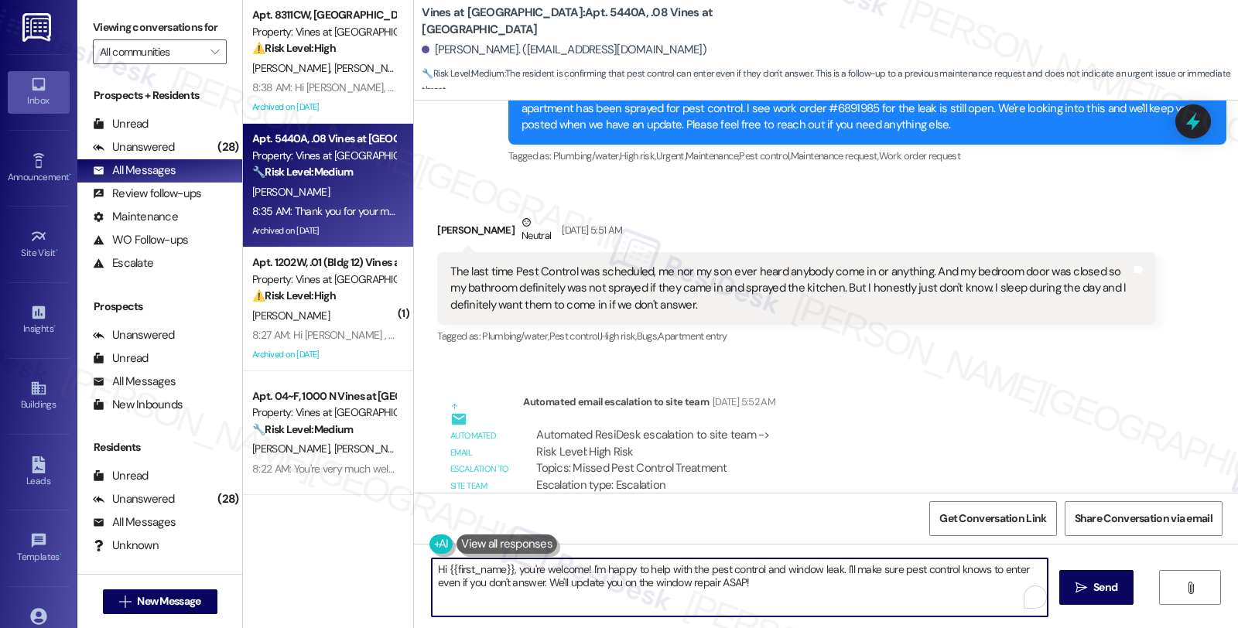
scroll to position [2, 0]
drag, startPoint x: 802, startPoint y: 587, endPoint x: 248, endPoint y: 500, distance: 561.5
click at [248, 500] on div "Apt. 8311CW, B12 Vines at Stony Brook Property: Vines at Stonybrook ⚠️ Risk Lev…" at bounding box center [740, 314] width 995 height 628
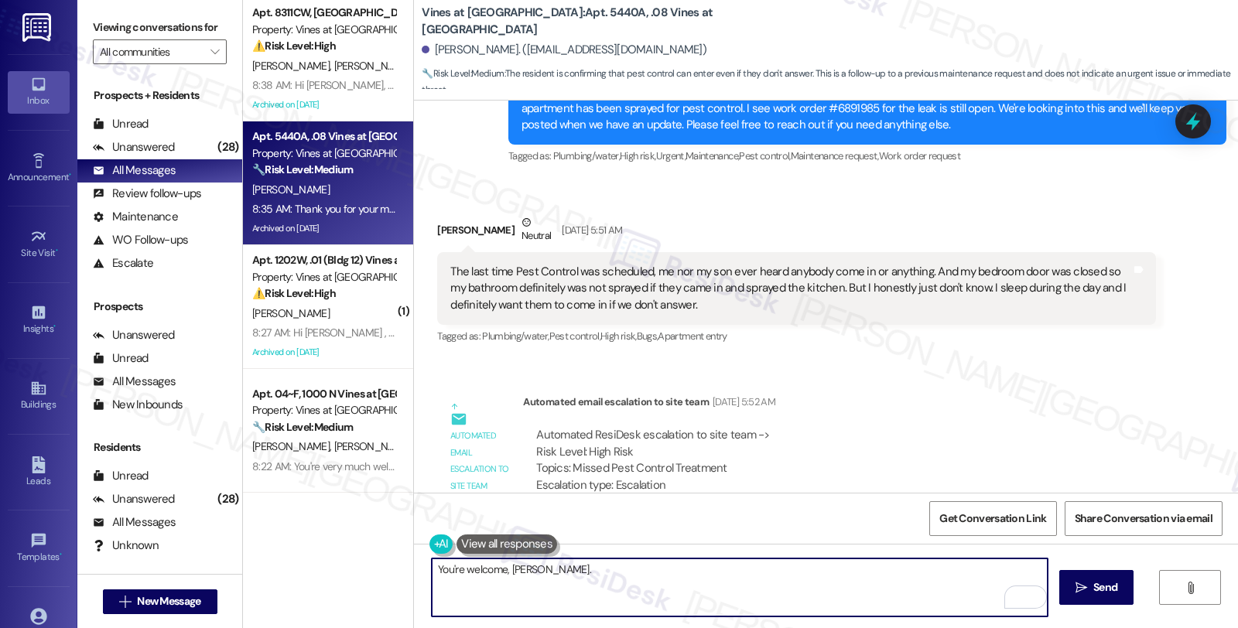
click at [504, 566] on textarea "You're welcome, Jihn." at bounding box center [740, 588] width 616 height 58
type textarea "You're welcome, John."
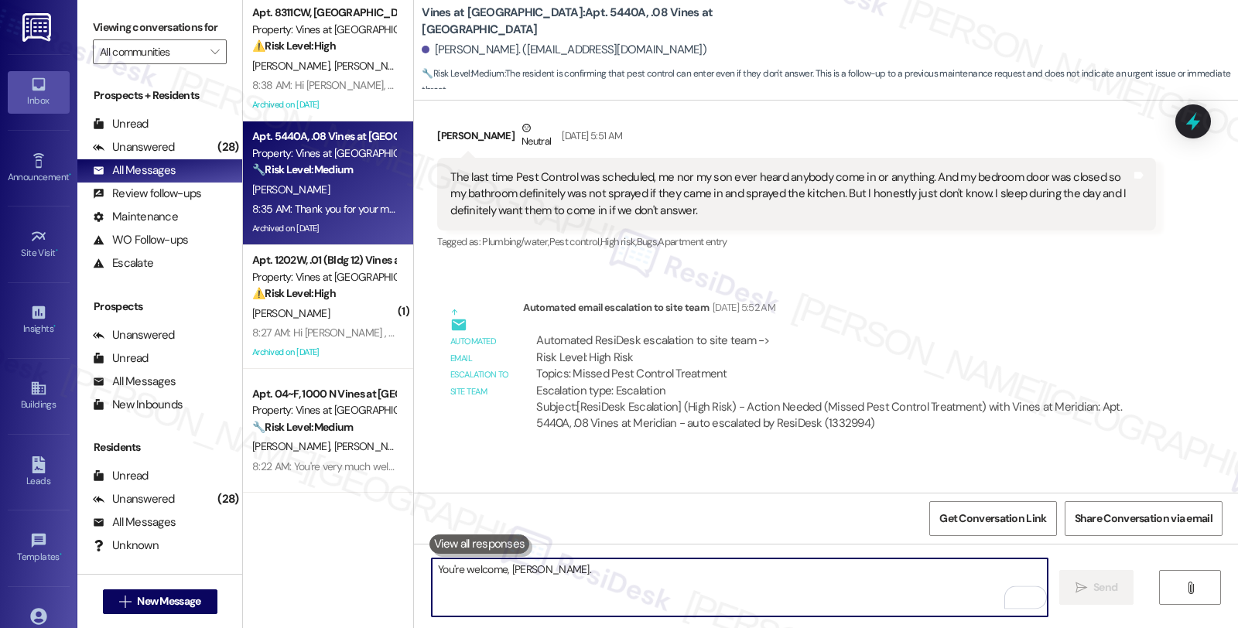
scroll to position [52694, 0]
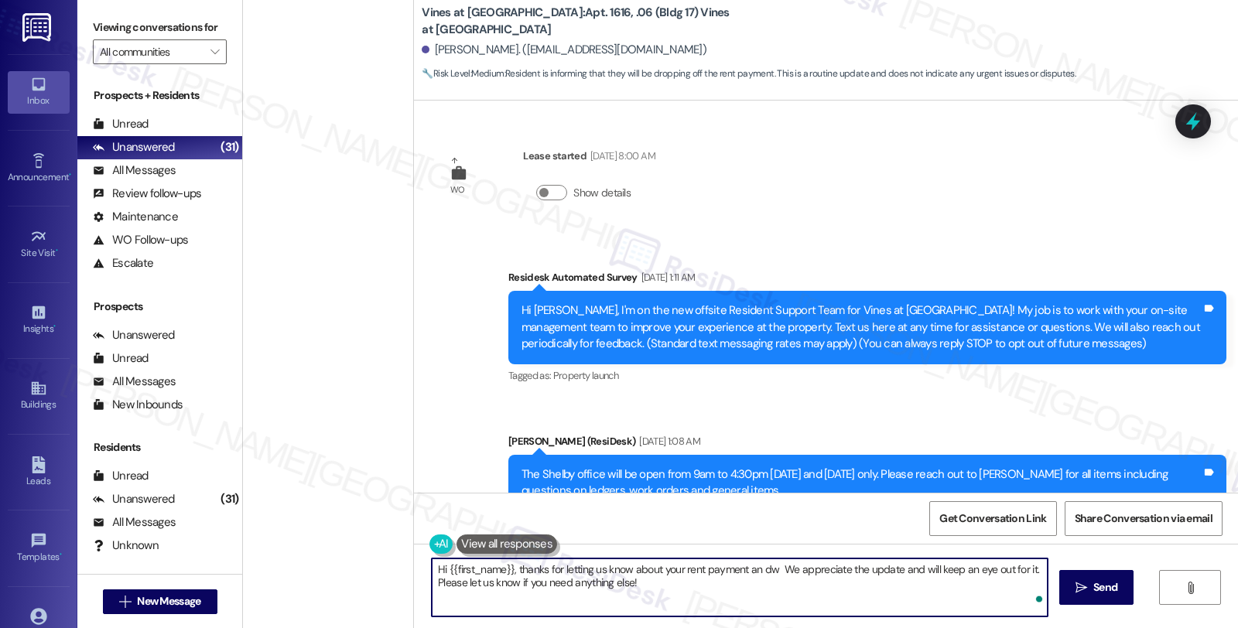
scroll to position [8407, 0]
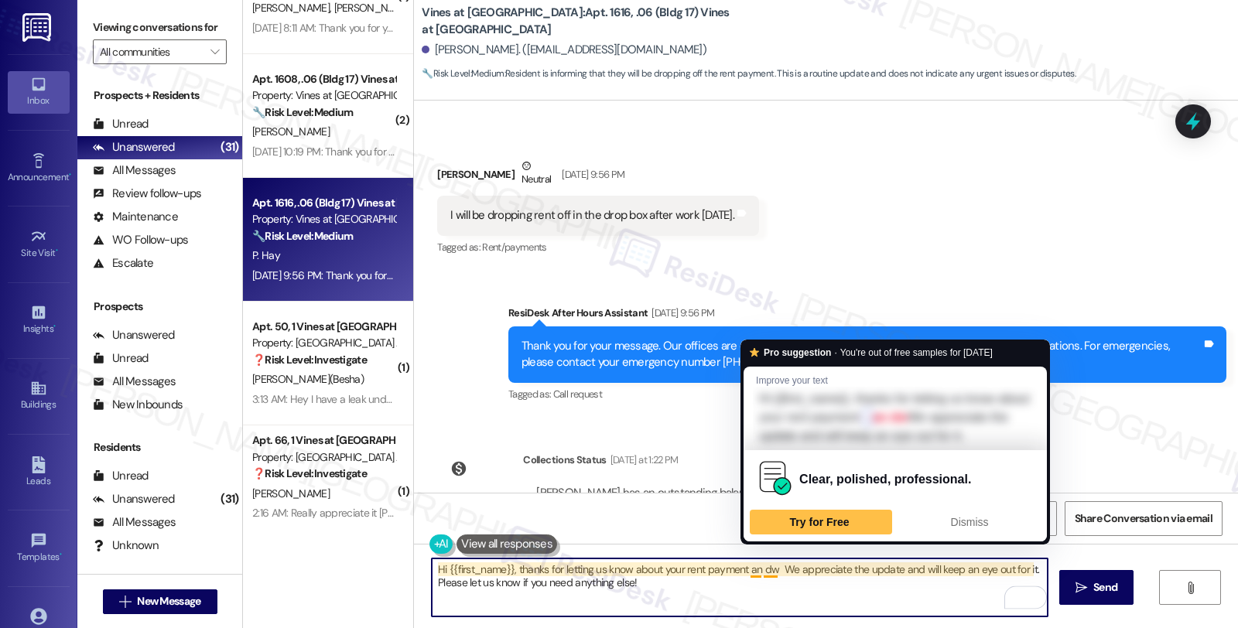
click at [747, 570] on textarea "Hi {{first_name}}, thanks for letting us know about your rent payment an dw We …" at bounding box center [740, 588] width 616 height 58
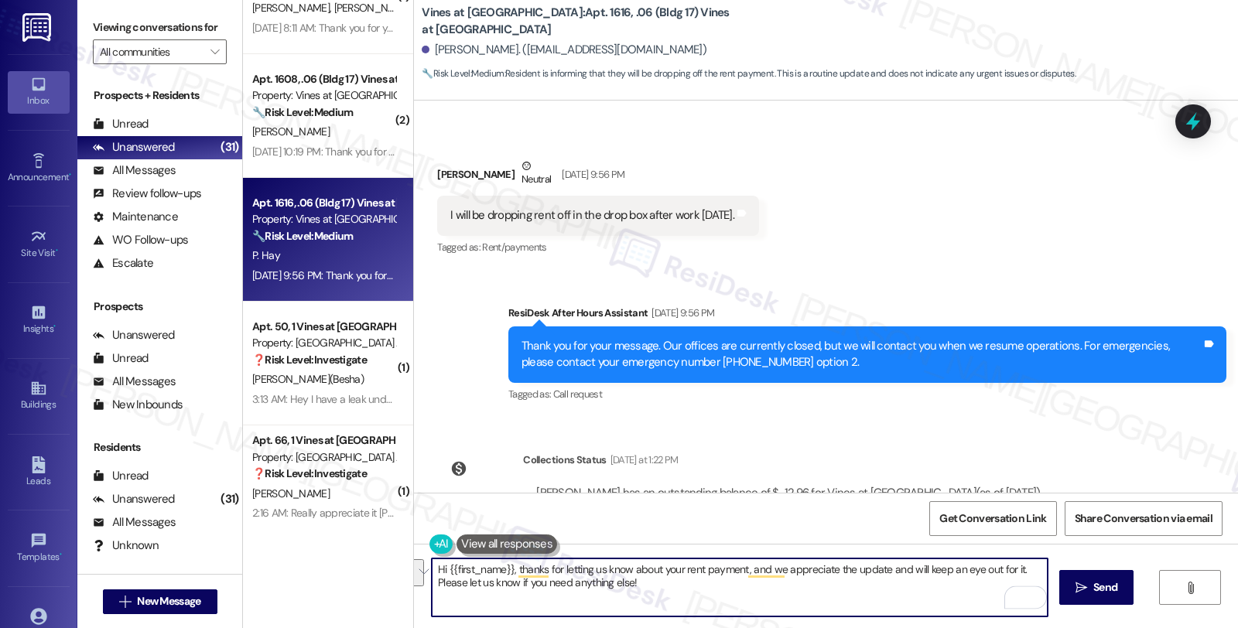
drag, startPoint x: 875, startPoint y: 570, endPoint x: 875, endPoint y: 589, distance: 18.6
click at [875, 589] on textarea "Hi {{first_name}}, thanks for letting us know about your rent payment, and we a…" at bounding box center [740, 588] width 616 height 58
click at [875, 569] on textarea "Hi {{first_name}}, thanks for letting us know about your rent payment, and we a…" at bounding box center [740, 588] width 616 height 58
type textarea "Hi {{first_name}}, thanks for letting us know about your rent payment, and we a…"
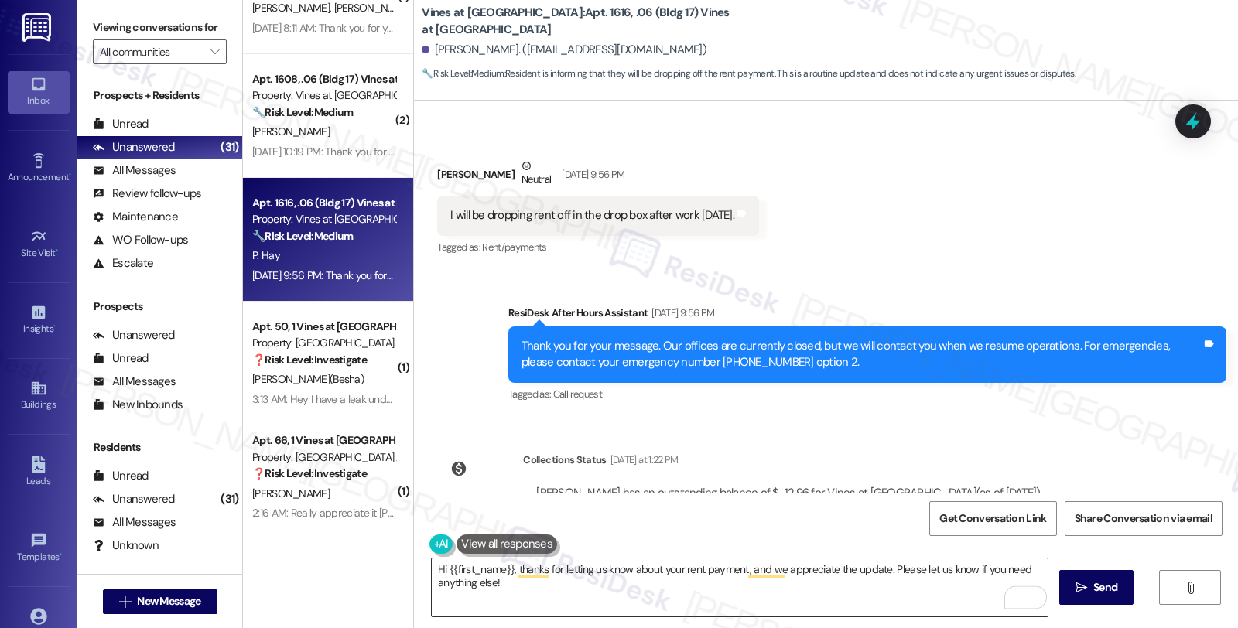
click at [709, 569] on textarea "Hi {{first_name}}, thanks for letting us know about your rent payment, and we a…" at bounding box center [740, 588] width 616 height 58
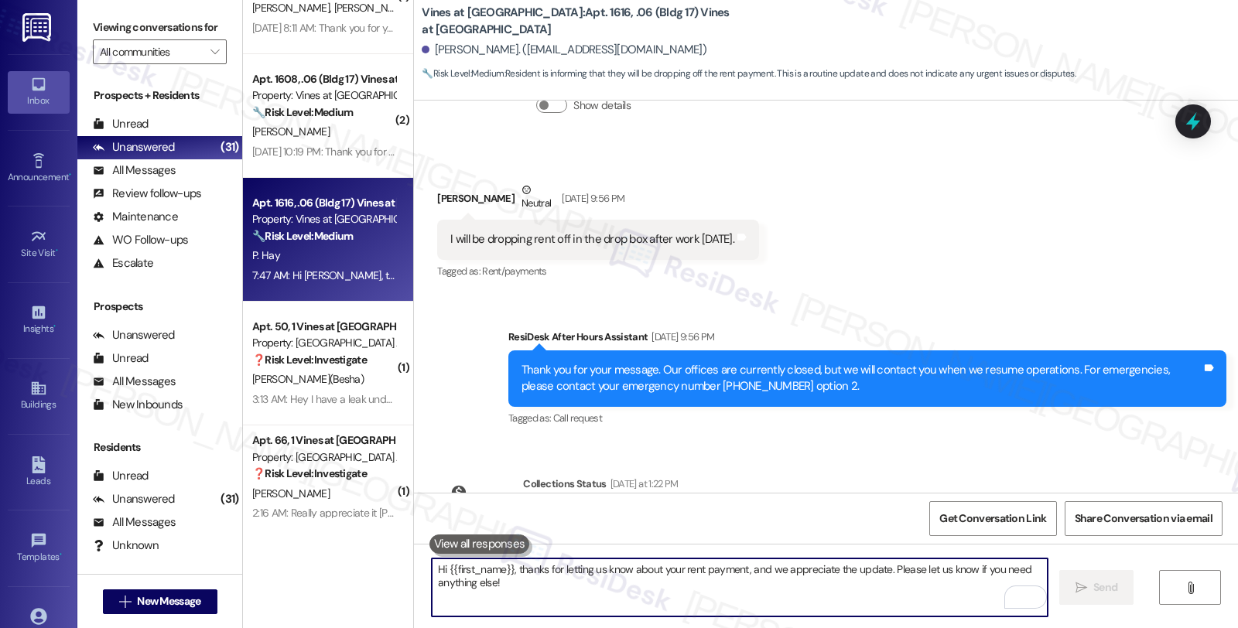
scroll to position [8514, 0]
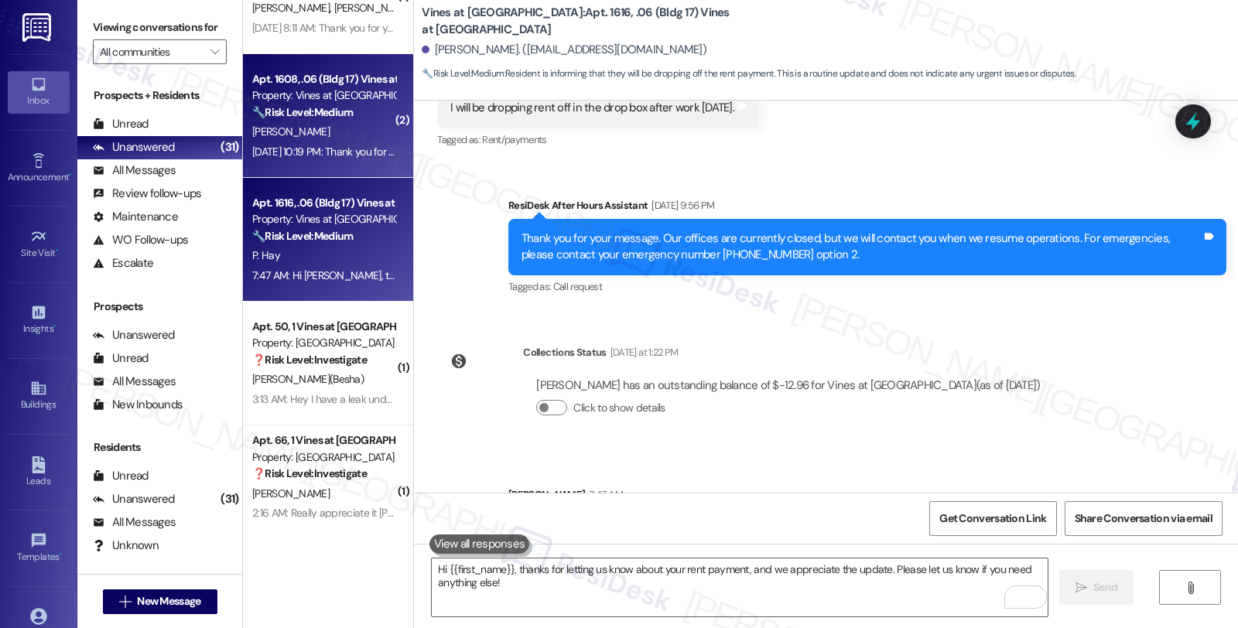
click at [336, 151] on div "Aug 11, 2025 at 10:19 PM: Thank you for your message. Our offices are currently…" at bounding box center [740, 152] width 977 height 14
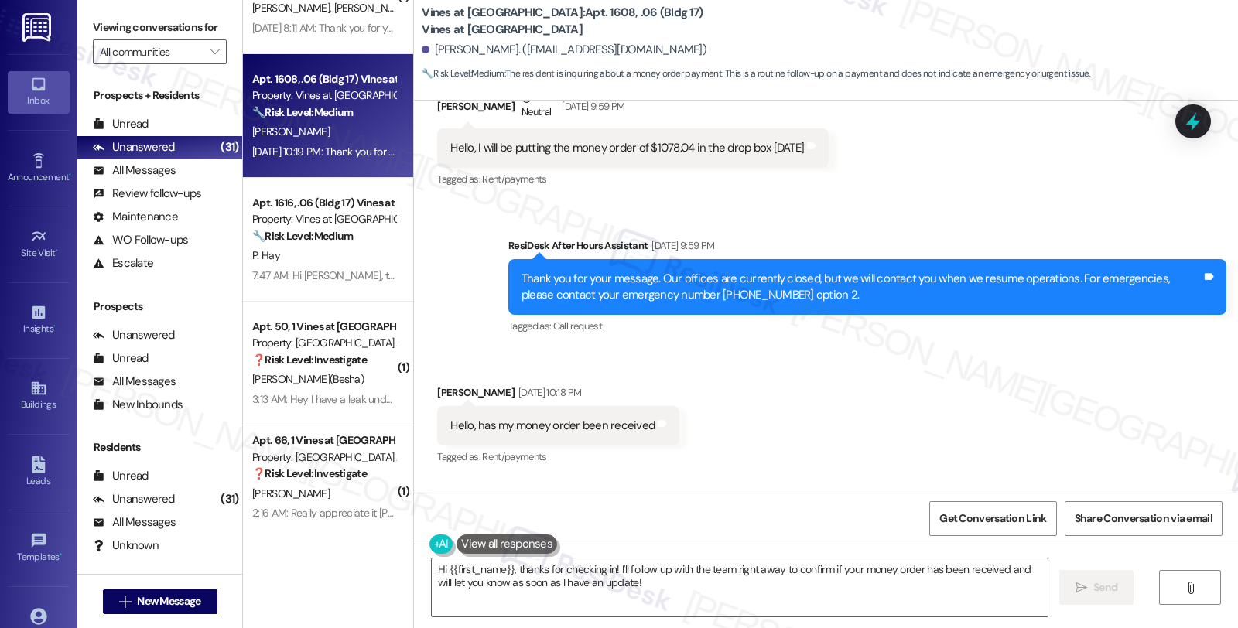
scroll to position [4776, 0]
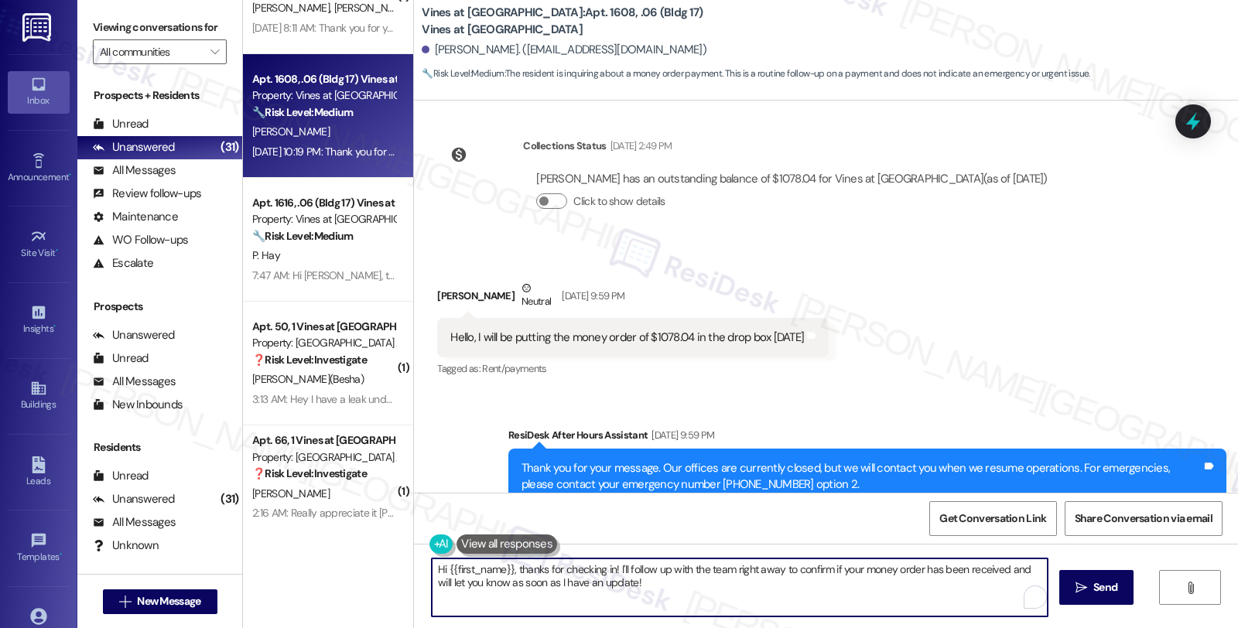
drag, startPoint x: 608, startPoint y: 569, endPoint x: 648, endPoint y: 593, distance: 46.2
click at [648, 593] on textarea "Hi {{first_name}}, thanks for checking in! I'll follow up with the team right a…" at bounding box center [740, 588] width 616 height 58
click at [648, 585] on textarea "Hi {{first_name}}, thanks for checking in! I understand you sent a money order …" at bounding box center [740, 588] width 616 height 58
click at [716, 582] on textarea "Hi {{first_name}}, thanks for checking in! I understand you sent a money order …" at bounding box center [740, 588] width 616 height 58
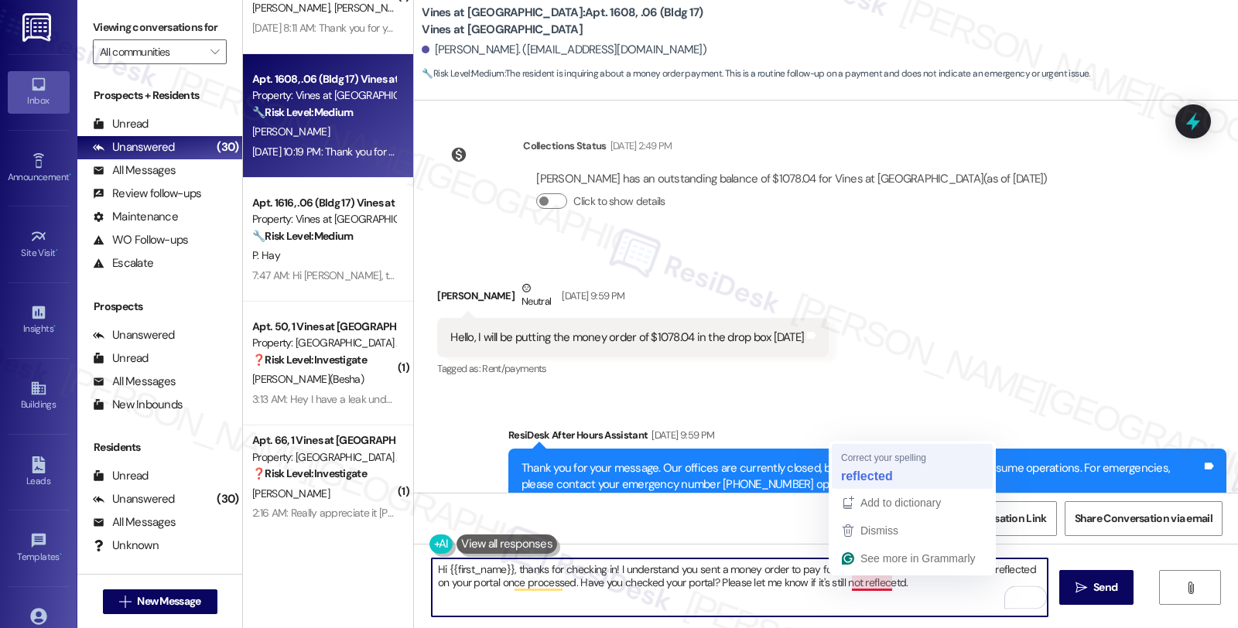
type textarea "Hi {{first_name}}, thanks for checking in! I understand you sent a money order …"
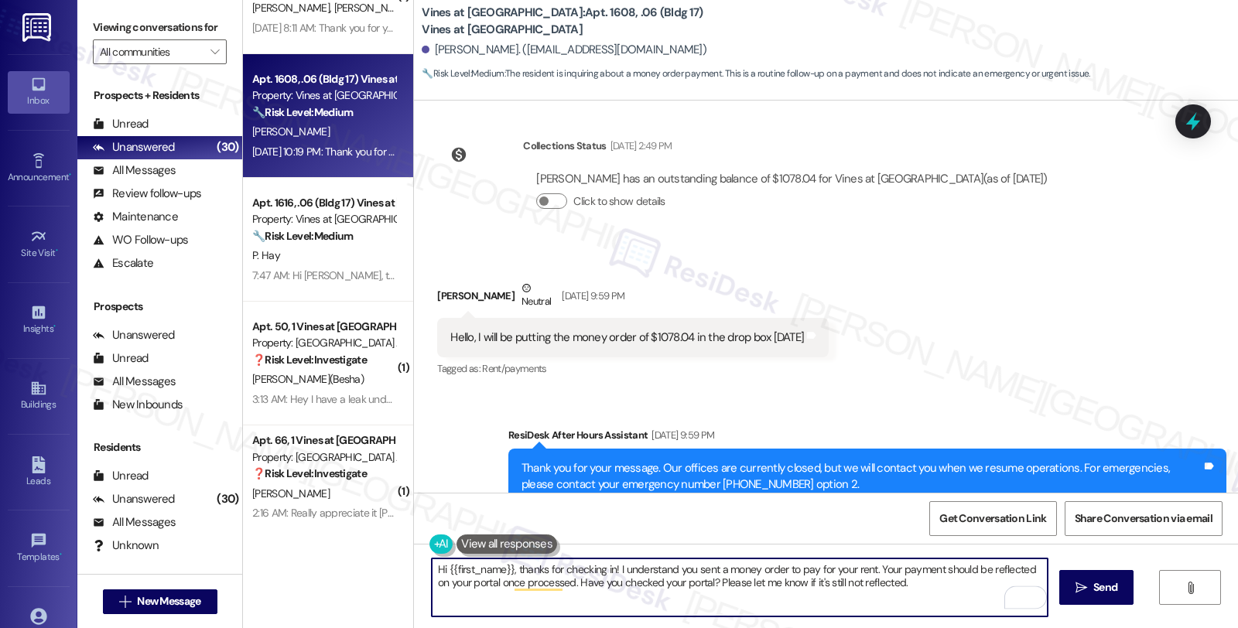
click at [893, 585] on textarea "Hi {{first_name}}, thanks for checking in! I understand you sent a money order …" at bounding box center [740, 588] width 616 height 58
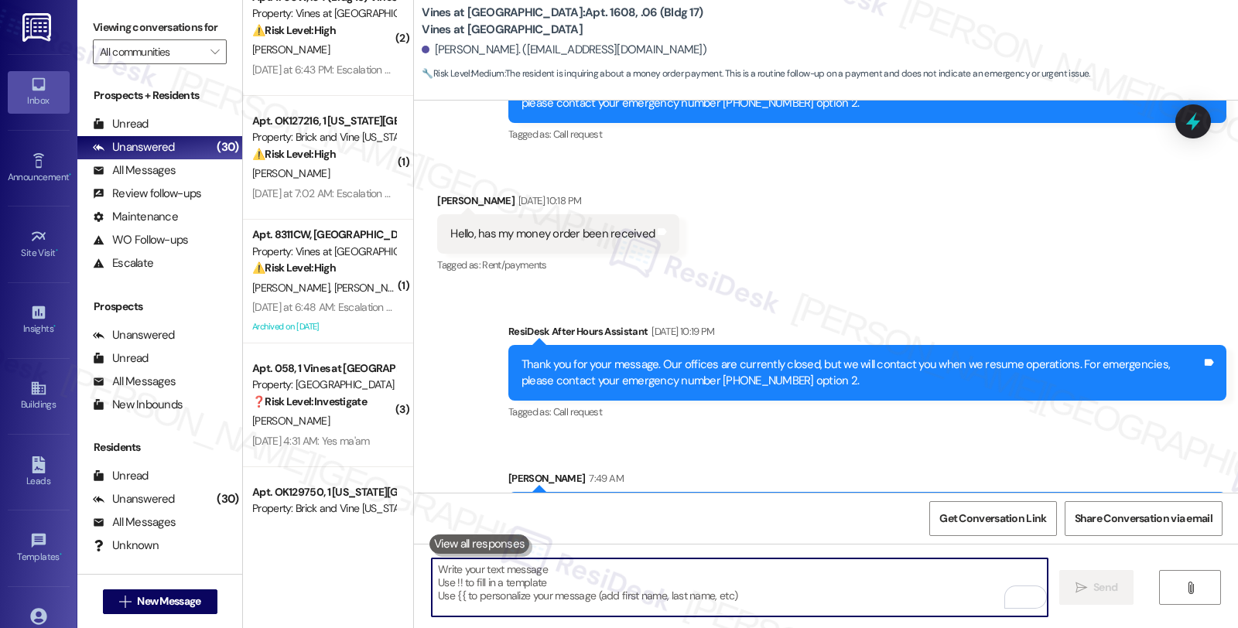
scroll to position [3072, 0]
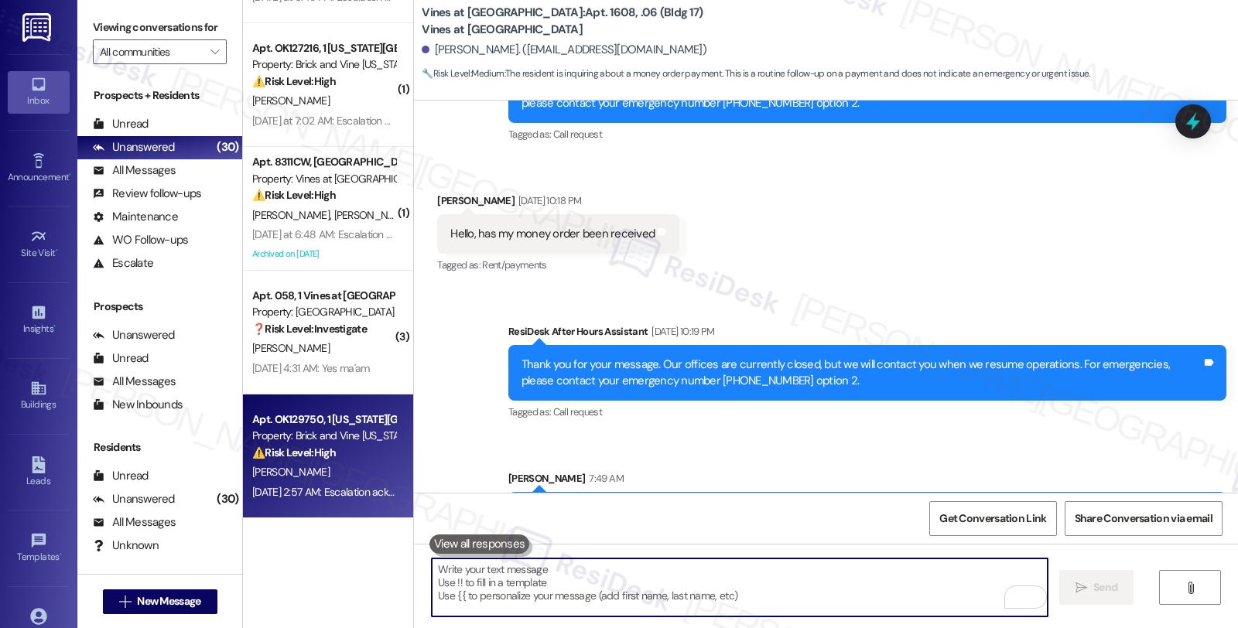
click at [336, 485] on div "Aug 12, 2025 at 2:57 AM: Escalation acknowledged. Aug 12, 2025 at 2:57 AM: Esca…" at bounding box center [346, 492] width 189 height 14
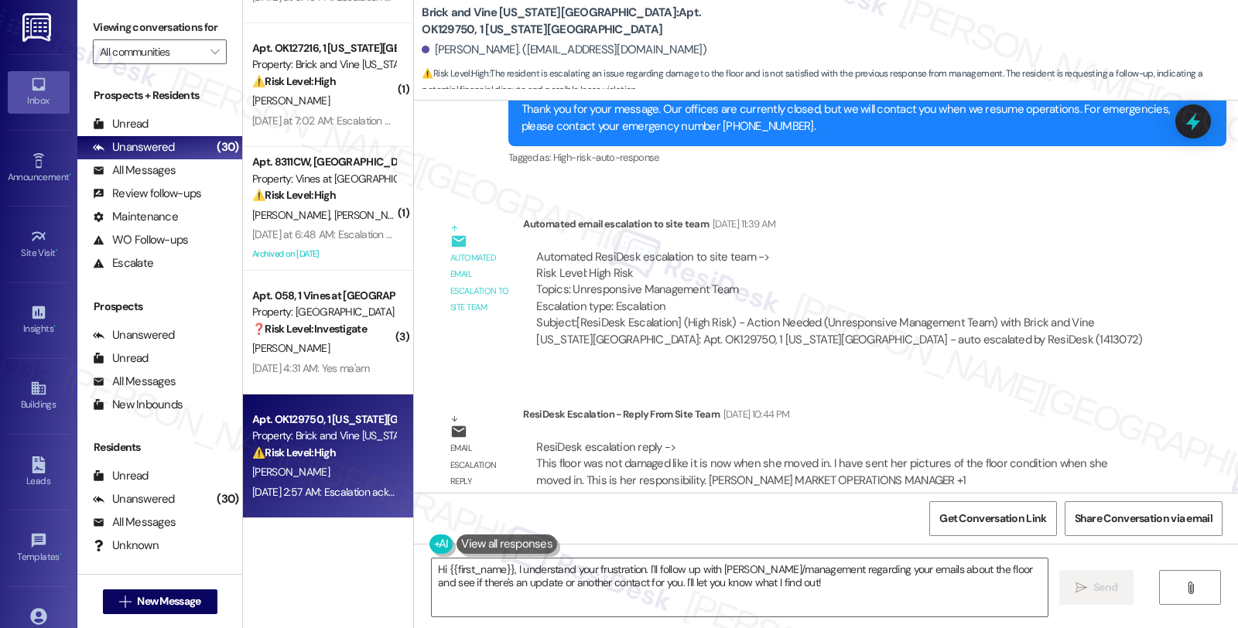
scroll to position [6680, 0]
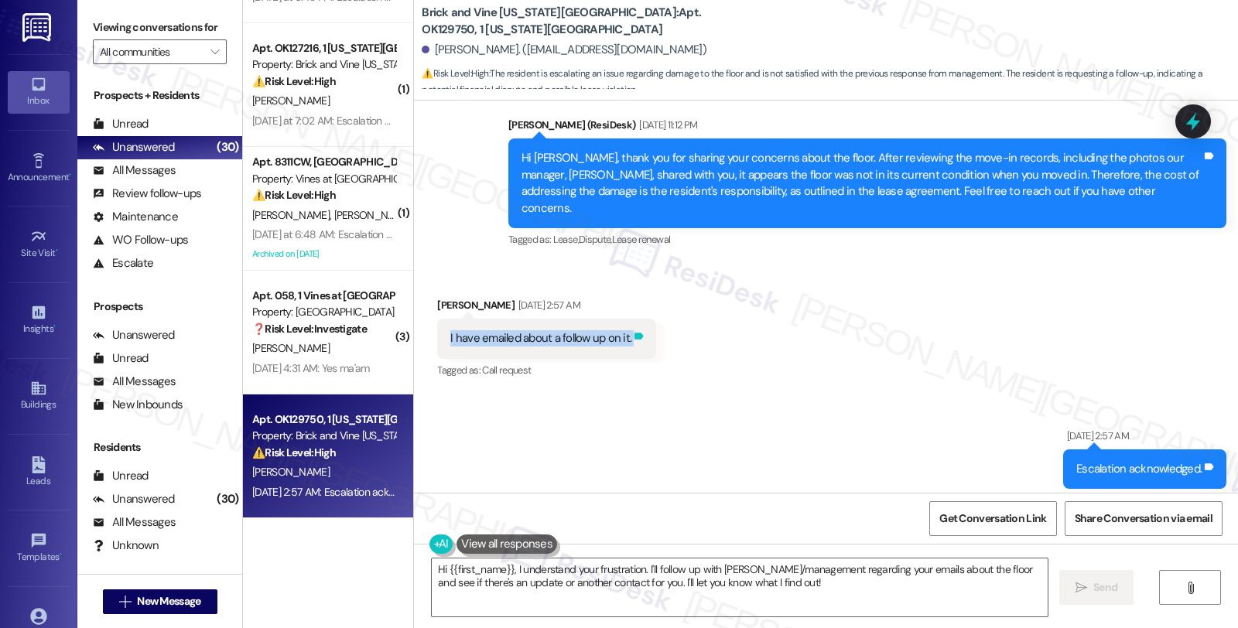
copy div "I have emailed about a follow up on it. Tags and notes"
drag, startPoint x: 438, startPoint y: 291, endPoint x: 628, endPoint y: 295, distance: 189.6
click at [628, 319] on div "I have emailed about a follow up on it. Tags and notes" at bounding box center [546, 338] width 219 height 39
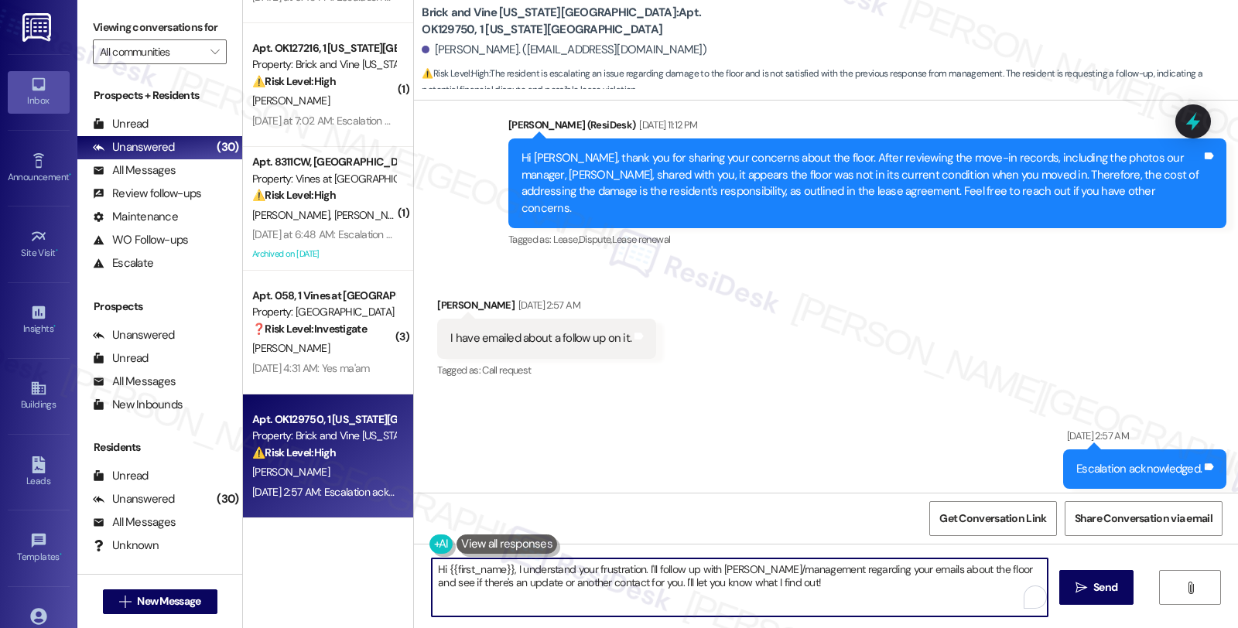
drag, startPoint x: 426, startPoint y: 570, endPoint x: 853, endPoint y: 619, distance: 430.7
click at [853, 619] on div "Hi {{first_name}}, I understand your frustration. I'll follow up with Sherry/ma…" at bounding box center [826, 602] width 824 height 116
paste textarea "I have emailed about a follow up on it."
click at [650, 576] on textarea "I have emailed about a follow up on it." at bounding box center [740, 588] width 616 height 58
click at [624, 568] on textarea "I have emailed about a follow-up on it." at bounding box center [740, 588] width 616 height 58
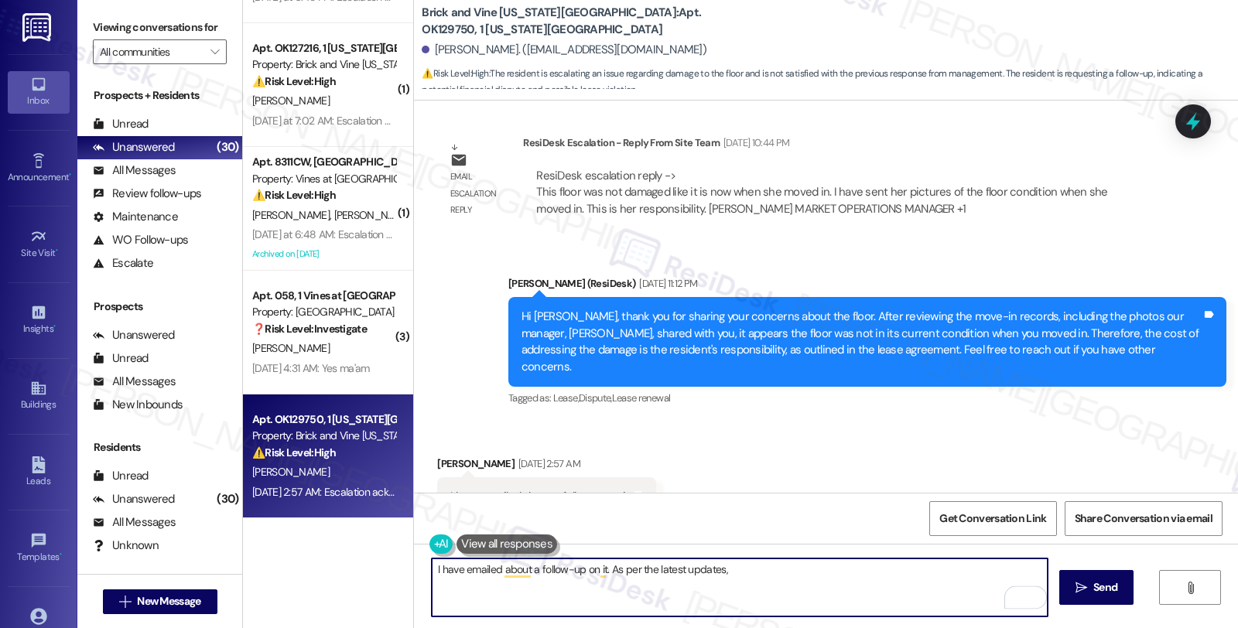
scroll to position [6508, 0]
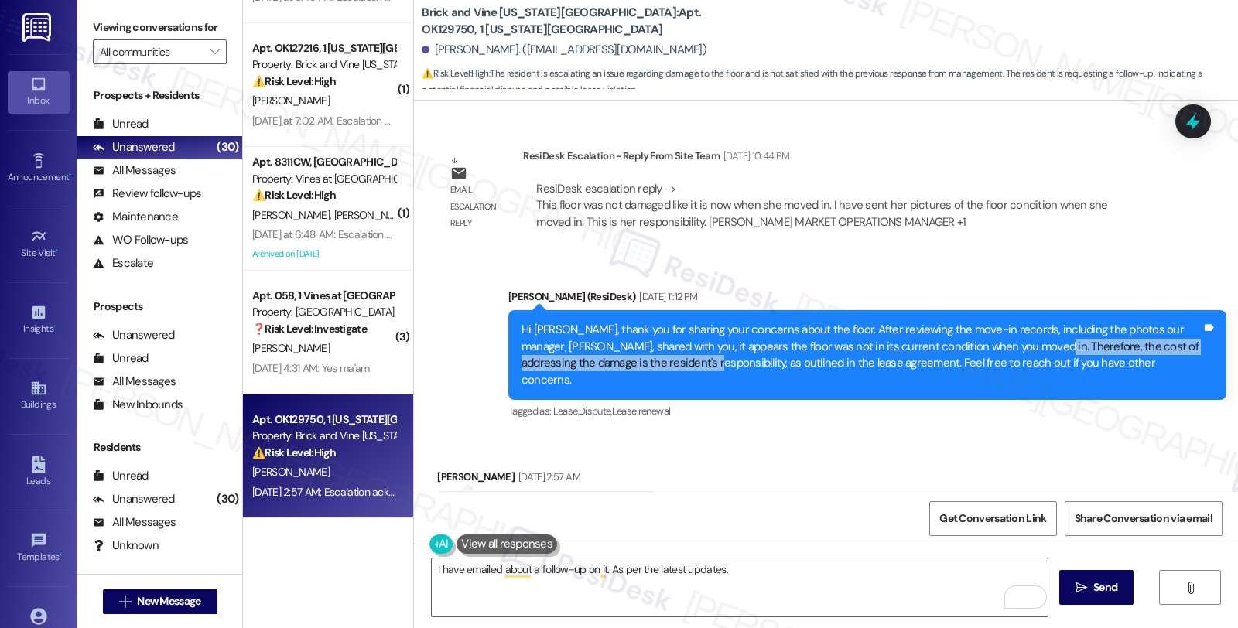
drag, startPoint x: 983, startPoint y: 313, endPoint x: 628, endPoint y: 340, distance: 356.2
click at [628, 340] on div "Hi Kayla, thank you for sharing your concerns about the floor. After reviewing …" at bounding box center [867, 355] width 718 height 90
copy div "the cost of addressing the damage is the resident's responsibility,"
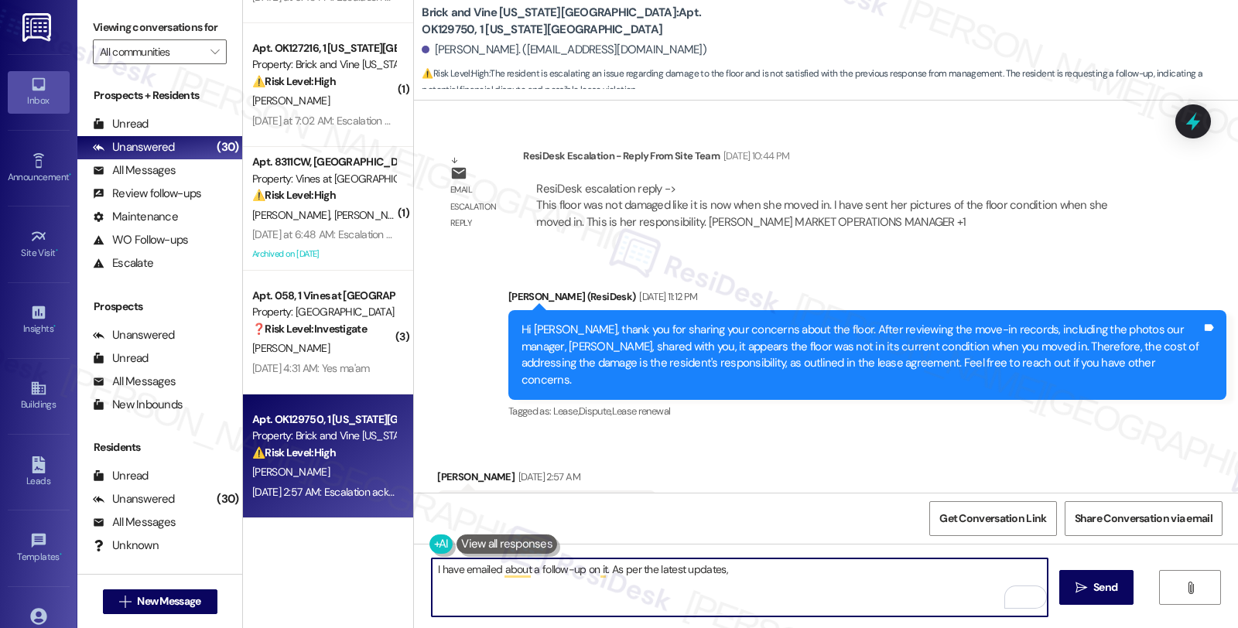
click at [737, 569] on textarea "I have emailed about a follow-up on it. As per the latest updates," at bounding box center [740, 588] width 616 height 58
paste textarea "We understand accidents can happen. However, per our community policy, the cost…"
drag, startPoint x: 599, startPoint y: 566, endPoint x: 716, endPoint y: 569, distance: 116.9
click at [716, 569] on textarea "I have emailed about a follow-up on it. As per the latest updates, We understan…" at bounding box center [740, 588] width 616 height 58
type textarea "I have emailed about a follow-up on it. We understand accidents can happen. How…"
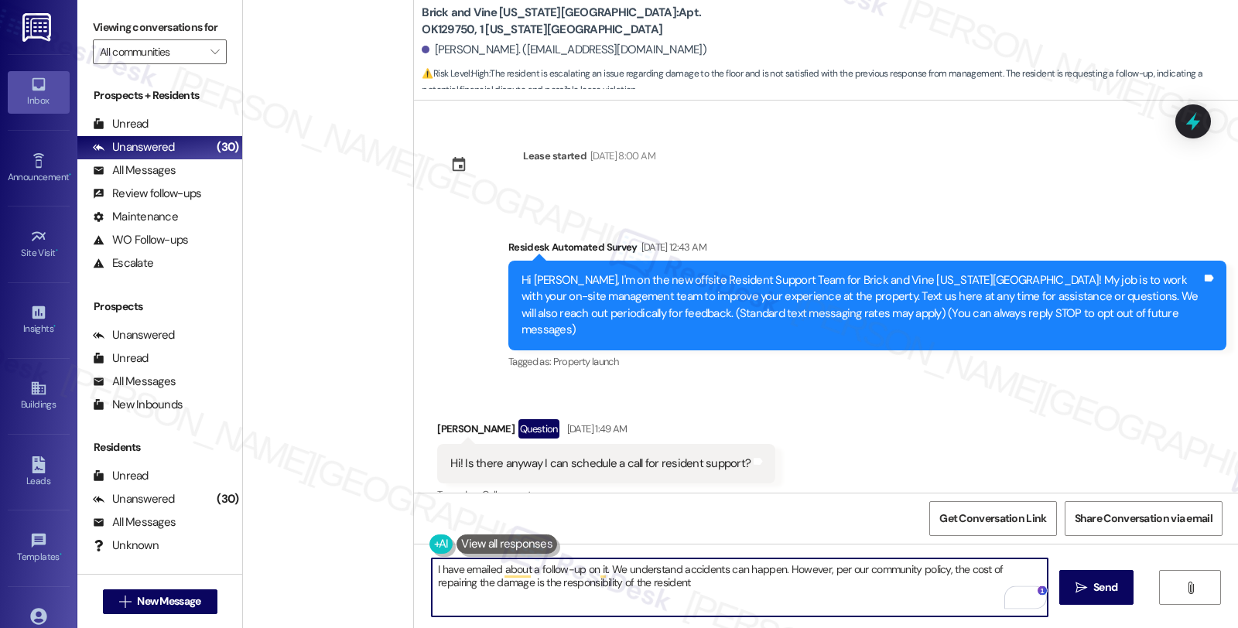
scroll to position [6508, 0]
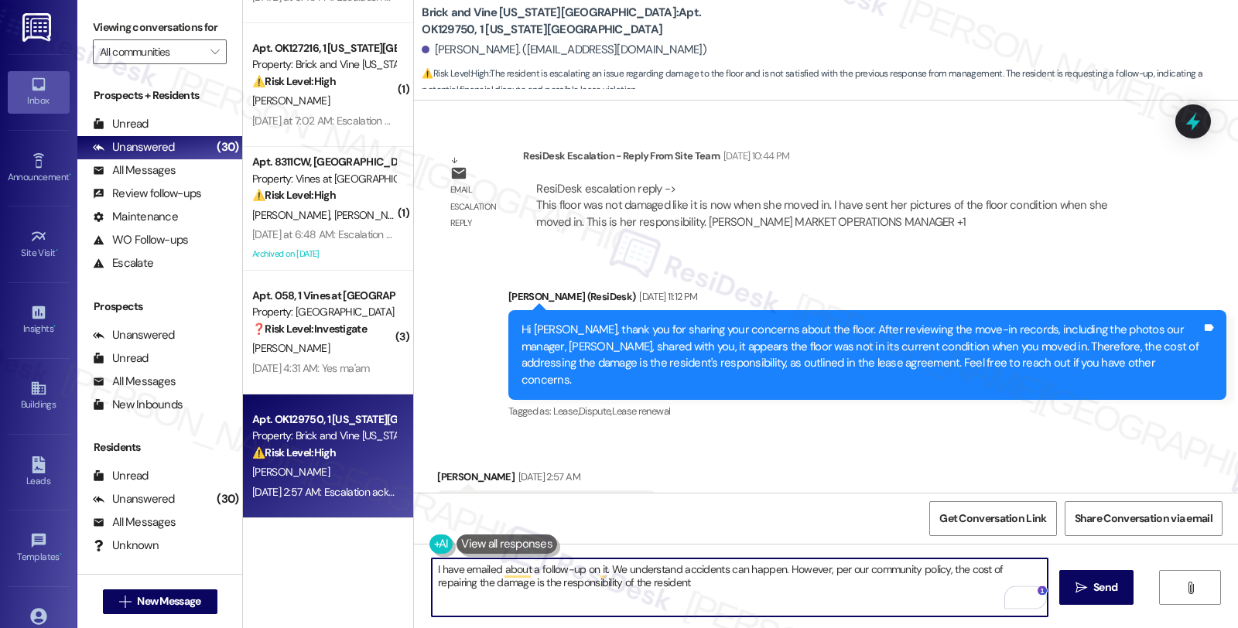
click at [677, 580] on textarea "I have emailed about a follow-up on it. We understand accidents can happen. How…" at bounding box center [740, 588] width 616 height 58
click at [650, 586] on textarea "I have emailed about a follow-up on it. We understand accidents can happen. How…" at bounding box center [740, 588] width 616 height 58
click at [1007, 600] on div "Rewrite with Grammarly" at bounding box center [1015, 598] width 17 height 18
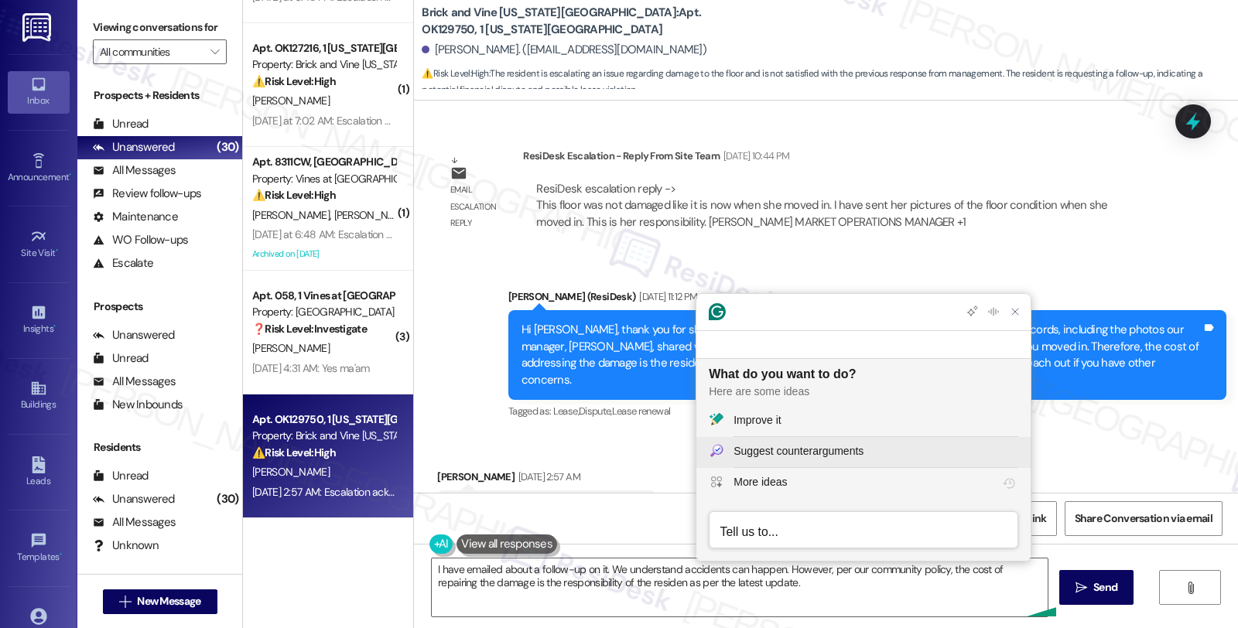
scroll to position [0, 0]
click at [737, 419] on div "Improve it" at bounding box center [757, 420] width 47 height 16
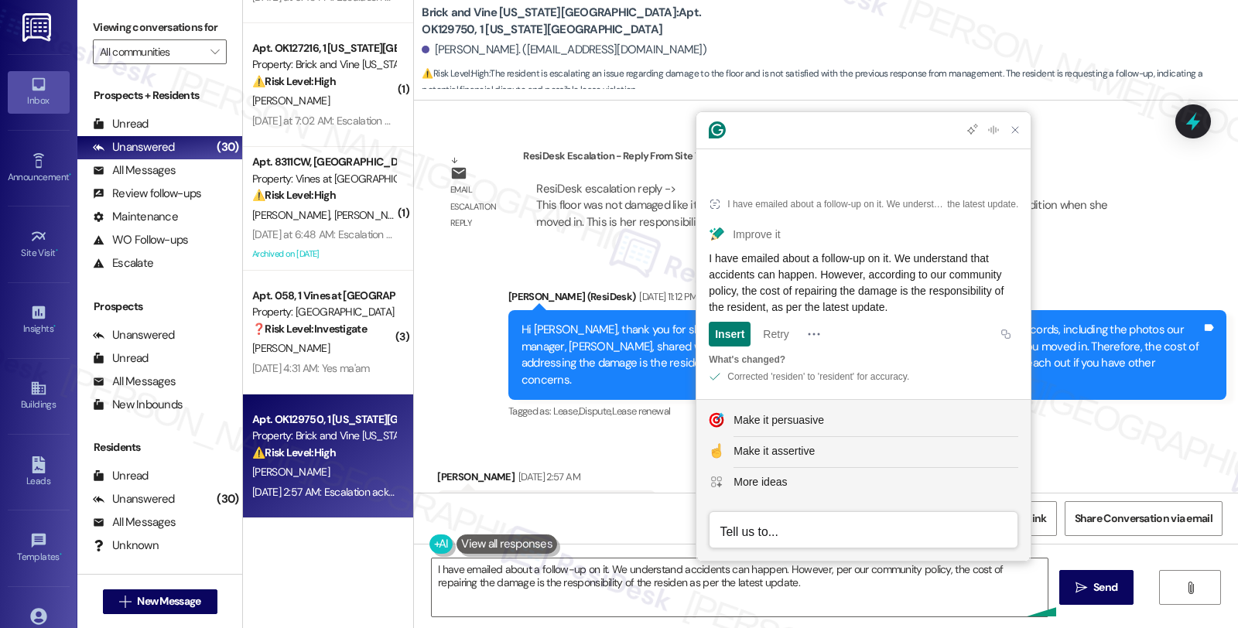
drag, startPoint x: 990, startPoint y: 306, endPoint x: 701, endPoint y: 263, distance: 292.5
click at [701, 263] on article "I have emailed about a follow-up on it. We understand accidents can happen. How…" at bounding box center [863, 287] width 334 height 223
click at [432, 566] on textarea "I have emailed about a follow-up on it. We understand accidents can happen. How…" at bounding box center [740, 588] width 616 height 58
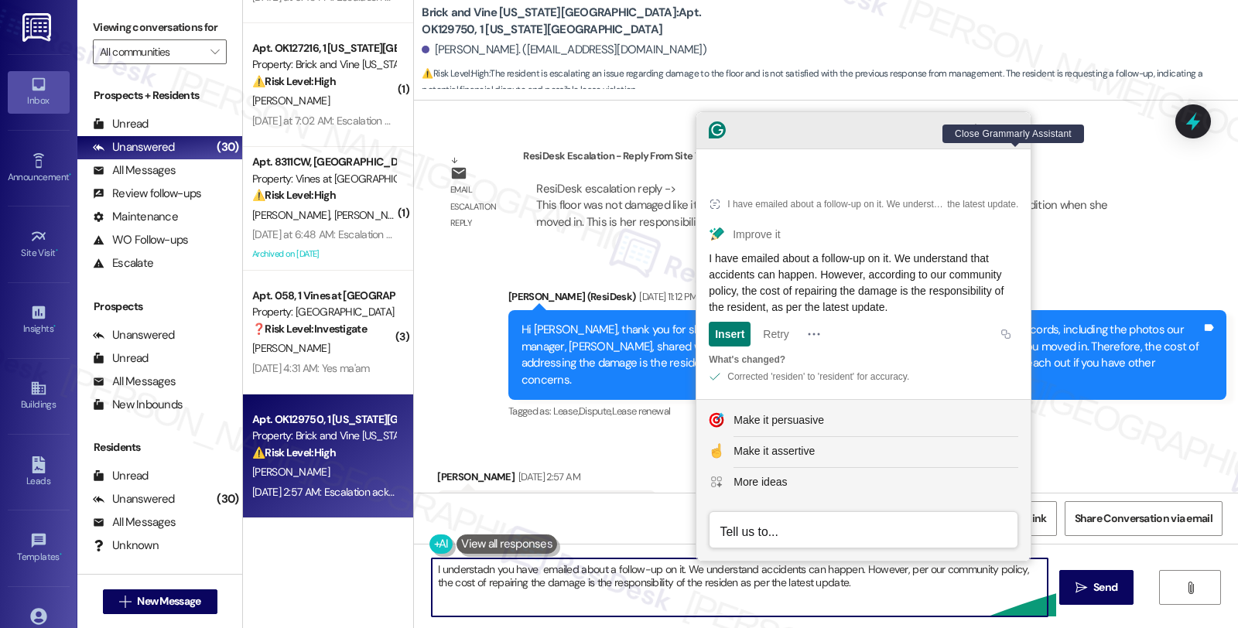
click at [1007, 139] on icon "Close Grammarly Assistant" at bounding box center [1015, 130] width 19 height 19
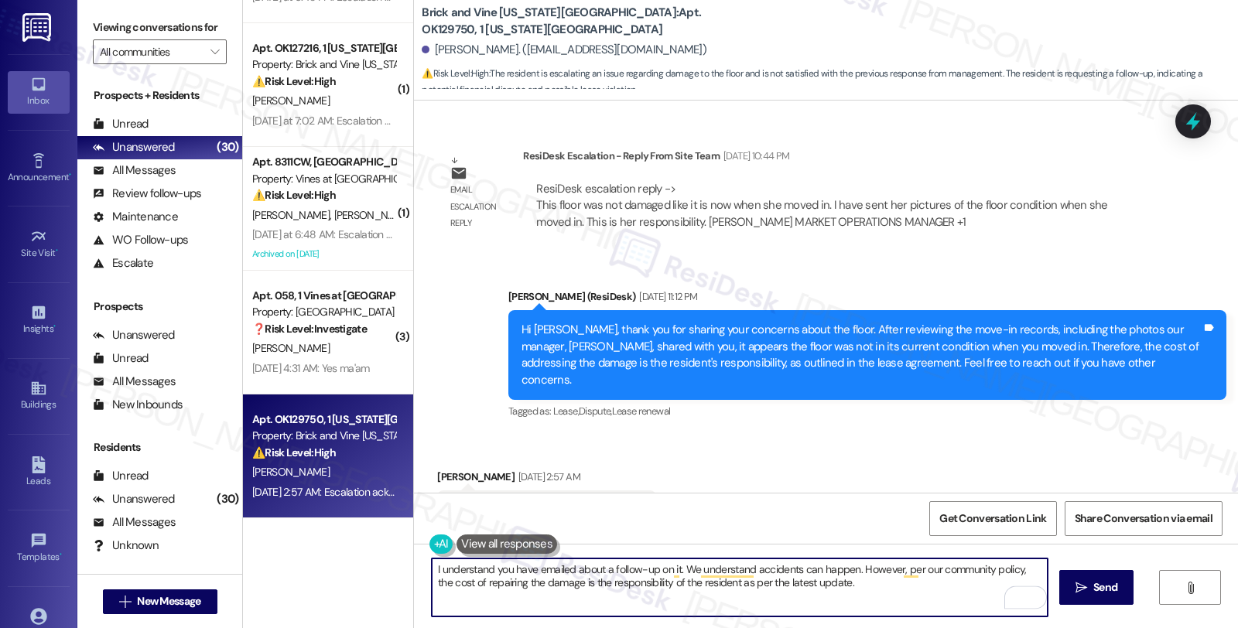
click at [847, 587] on textarea "I understand you have emailed about a follow-up on it. We understand accidents …" at bounding box center [740, 588] width 616 height 58
click at [871, 589] on textarea "I understand you have emailed about a follow-up on it. We understand accidents …" at bounding box center [740, 588] width 616 height 58
click at [524, 601] on textarea "I understand you have emailed about a follow-up on it. We understand accidents …" at bounding box center [740, 588] width 616 height 58
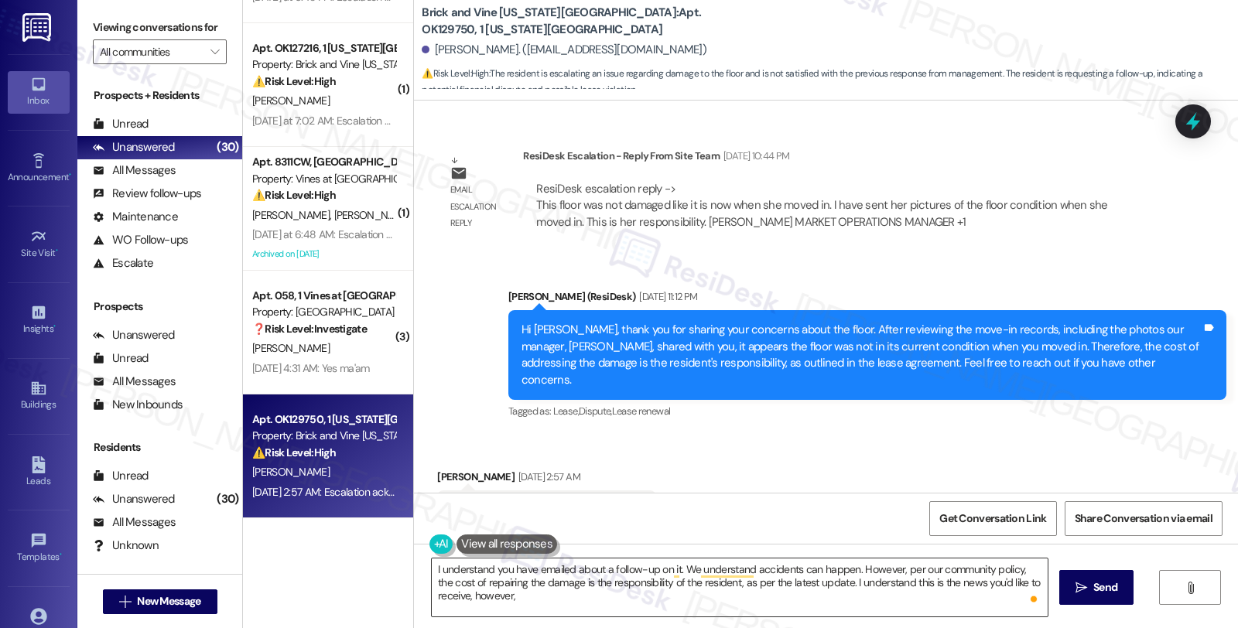
scroll to position [3, 0]
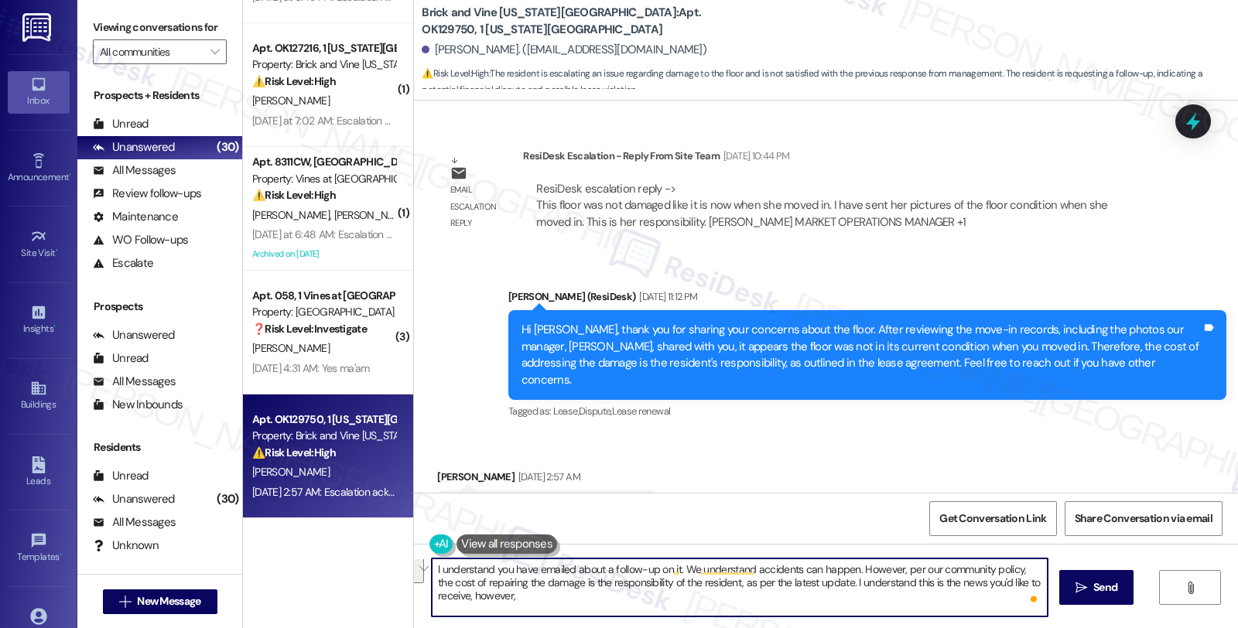
drag, startPoint x: 829, startPoint y: 583, endPoint x: 833, endPoint y: 604, distance: 21.2
click at [833, 604] on textarea "I understand you have emailed about a follow-up on it. We understand accidents …" at bounding box center [740, 588] width 616 height 58
type textarea "I understand you have emailed about a follow-up on it. We understand accidents …"
click at [869, 584] on textarea "I understand you have emailed about a follow-up on it. We understand accidents …" at bounding box center [740, 588] width 616 height 58
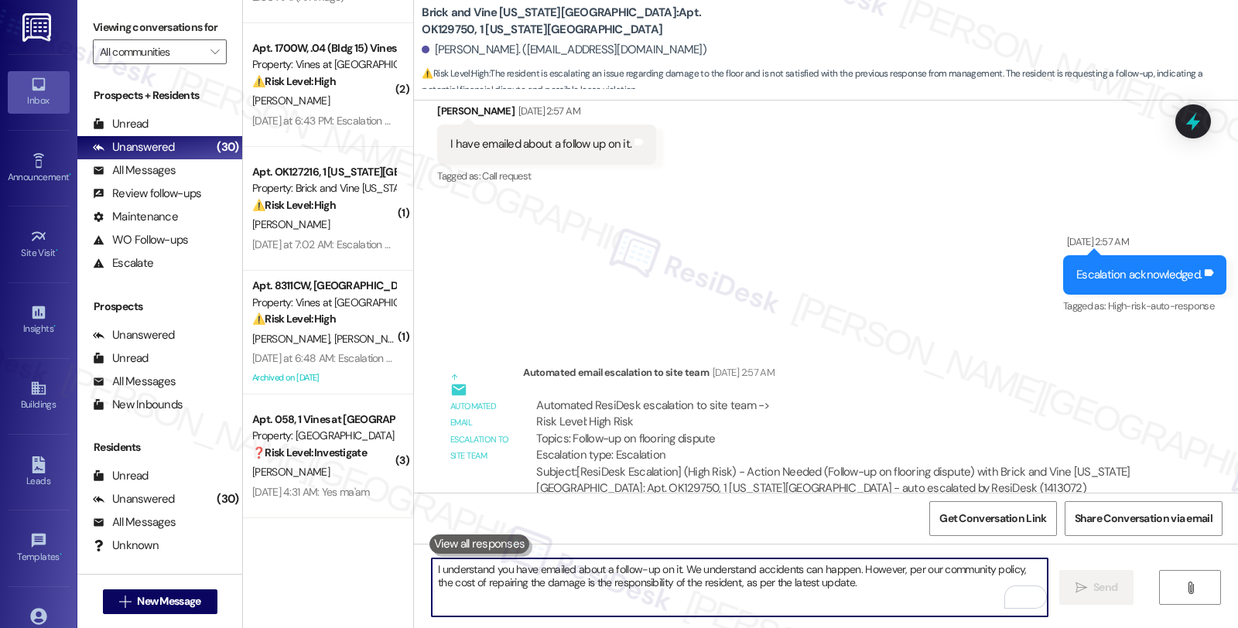
scroll to position [6975, 0]
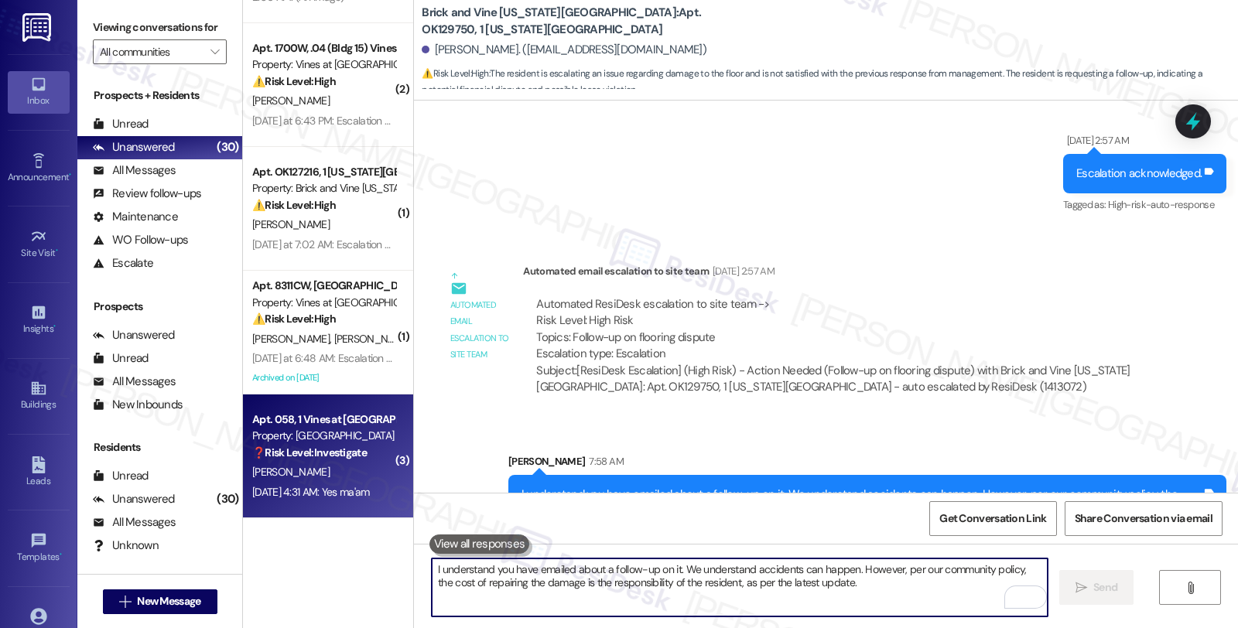
click at [334, 474] on div "[PERSON_NAME]" at bounding box center [324, 472] width 146 height 19
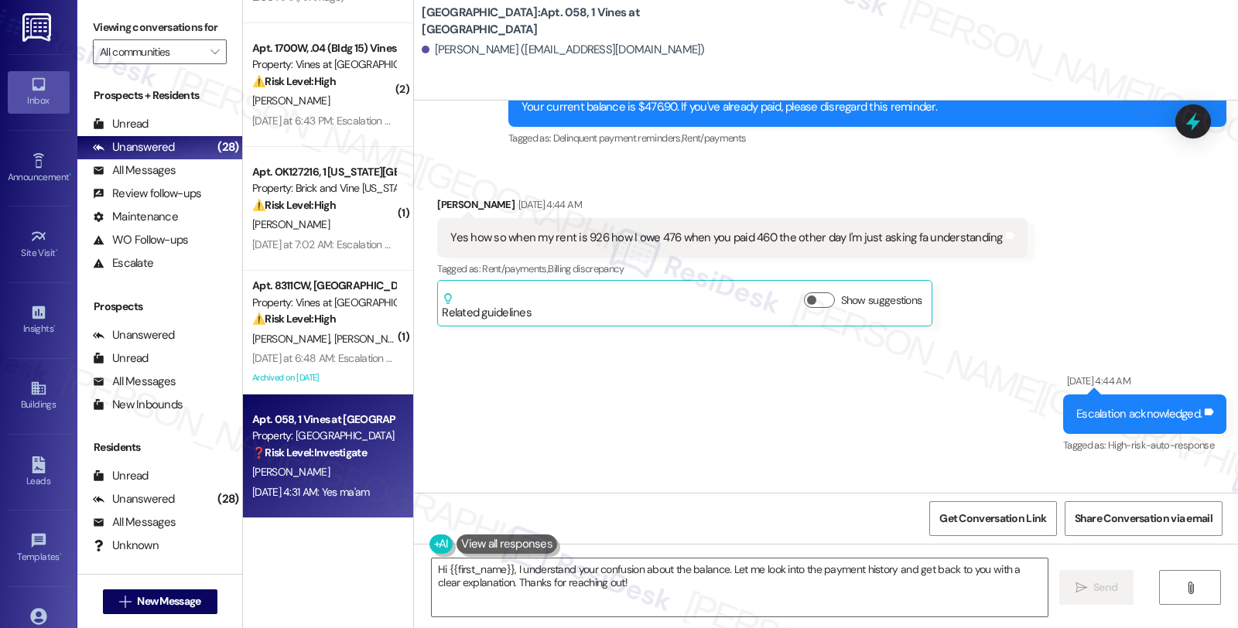
scroll to position [10854, 0]
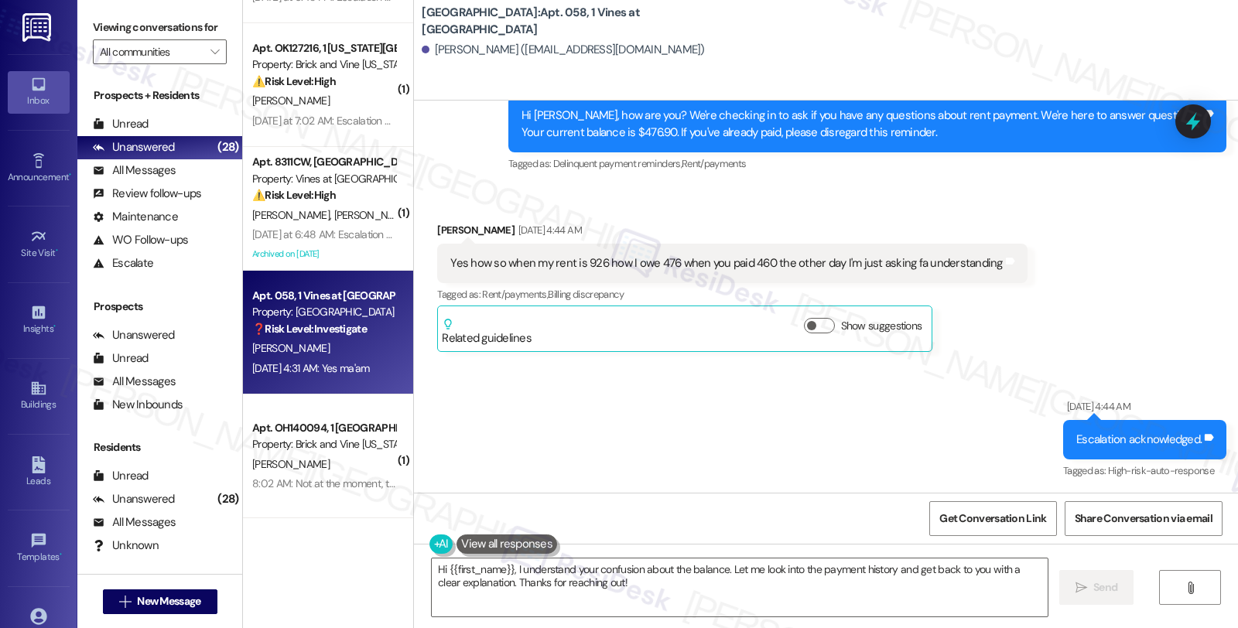
click at [443, 228] on div "[PERSON_NAME] [DATE] 4:44 AM" at bounding box center [732, 233] width 590 height 22
copy div "[PERSON_NAME]"
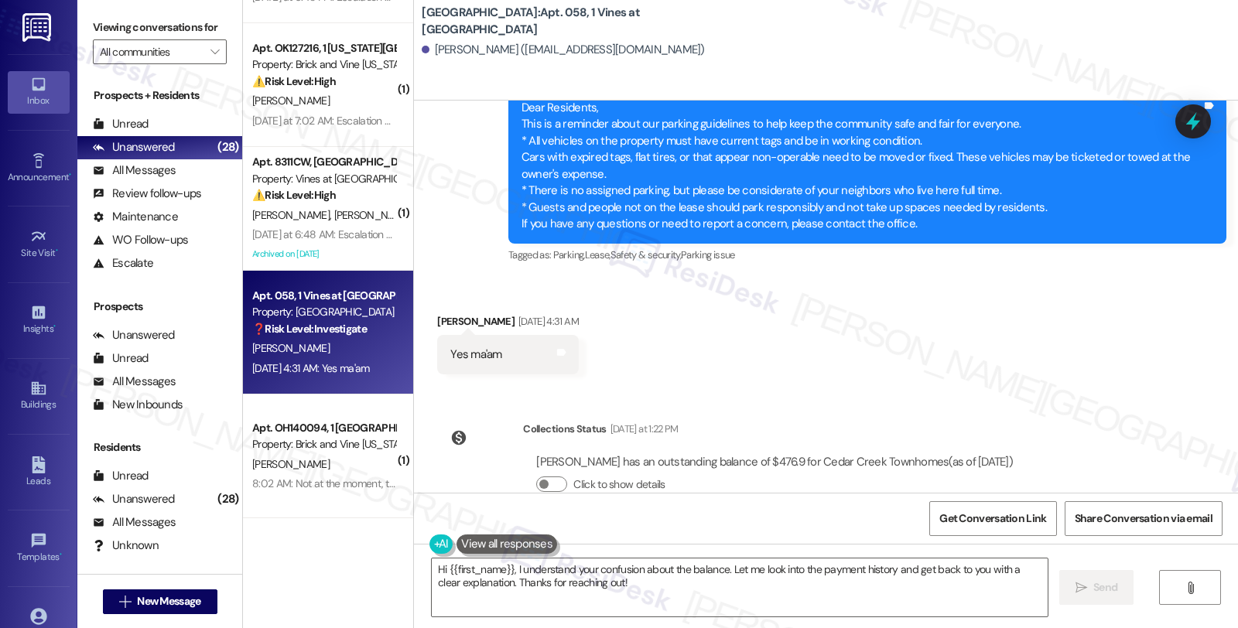
scroll to position [11542, 0]
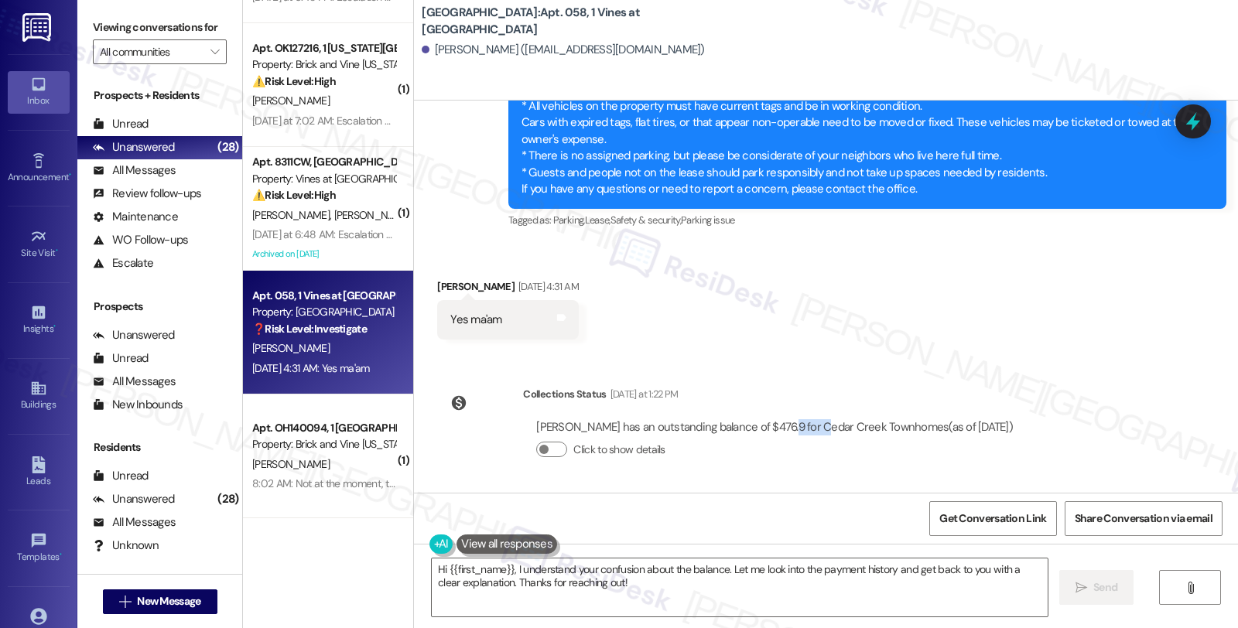
drag, startPoint x: 772, startPoint y: 426, endPoint x: 798, endPoint y: 426, distance: 25.5
click at [798, 426] on div "[PERSON_NAME] has an outstanding balance of $476.9 for Cedar Creek Townhomes (a…" at bounding box center [774, 427] width 477 height 16
copy div "$476.9"
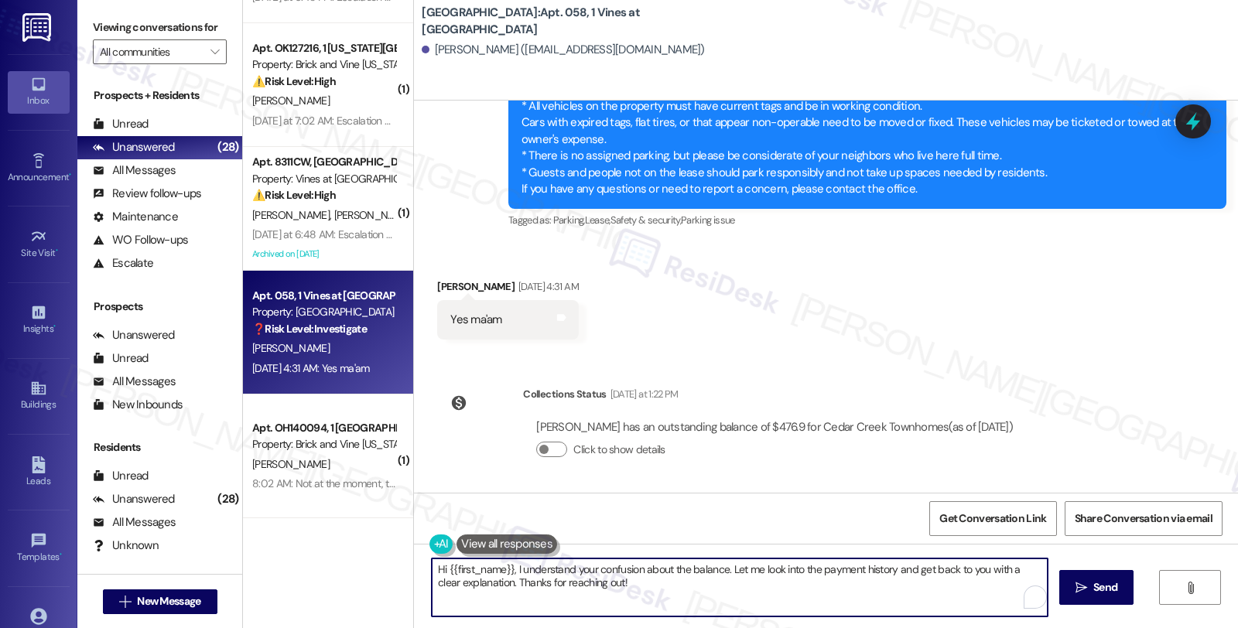
drag, startPoint x: 722, startPoint y: 571, endPoint x: 759, endPoint y: 592, distance: 42.6
click at [759, 592] on textarea "Hi {{first_name}}, I understand your confusion about the balance. Let me look i…" at bounding box center [740, 588] width 616 height 58
type textarea "Hi {{first_name}}, I understand your confusion about the balance. Upon checking…"
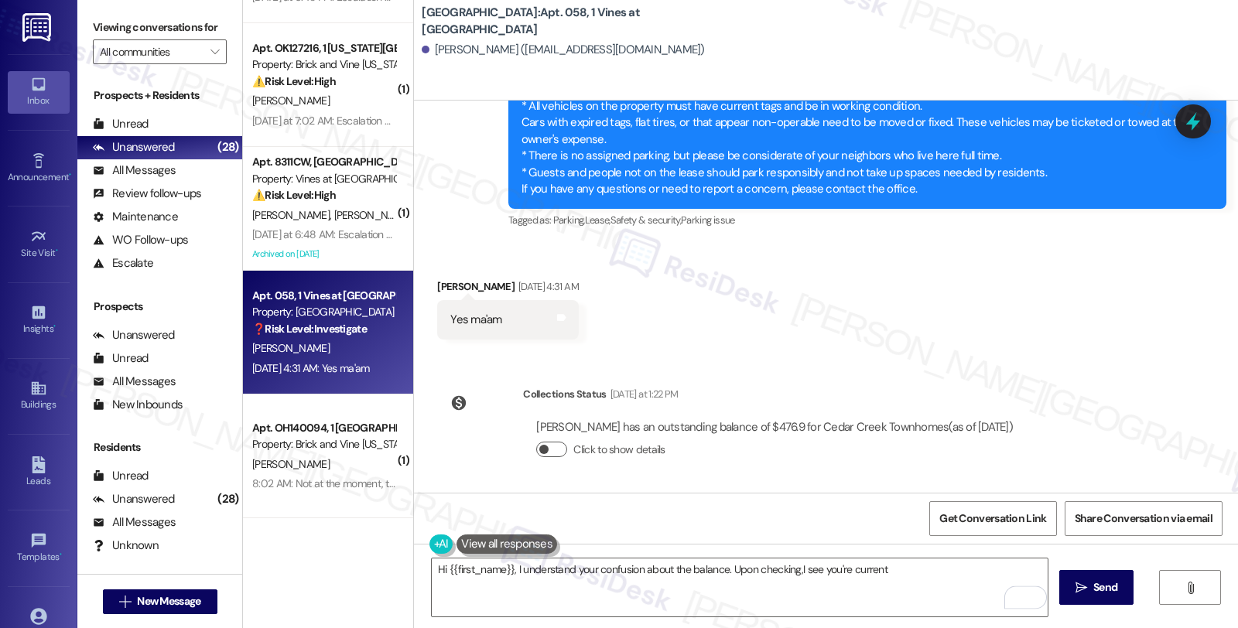
click at [542, 449] on button "Click to show details" at bounding box center [551, 449] width 31 height 15
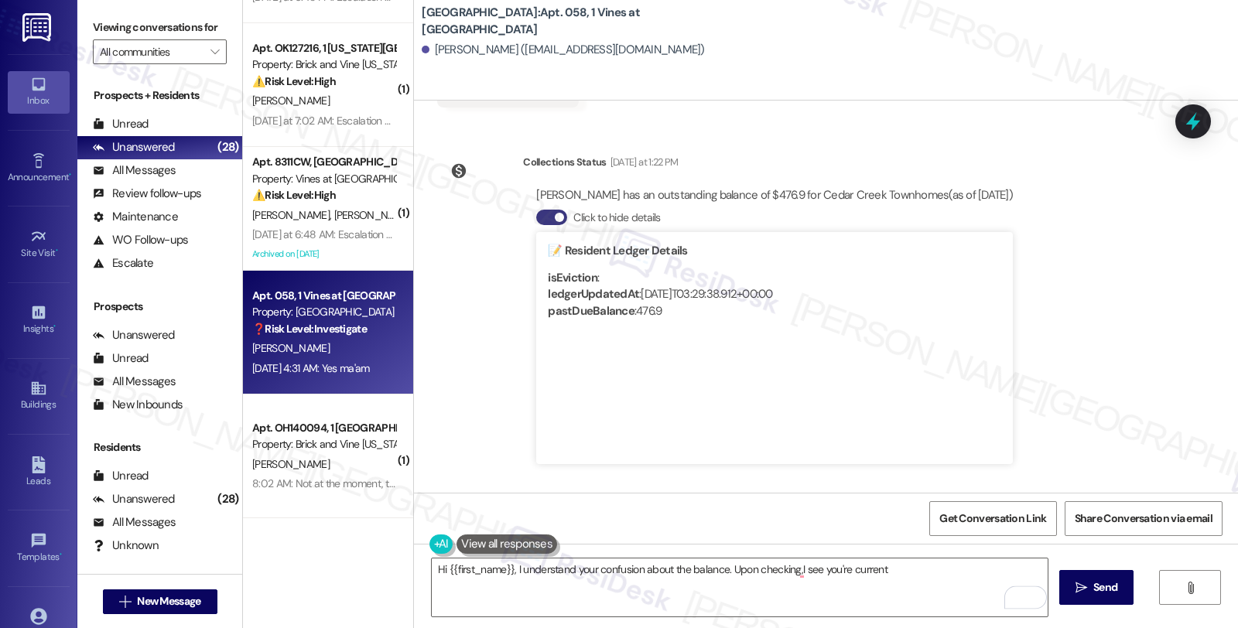
scroll to position [11688, 0]
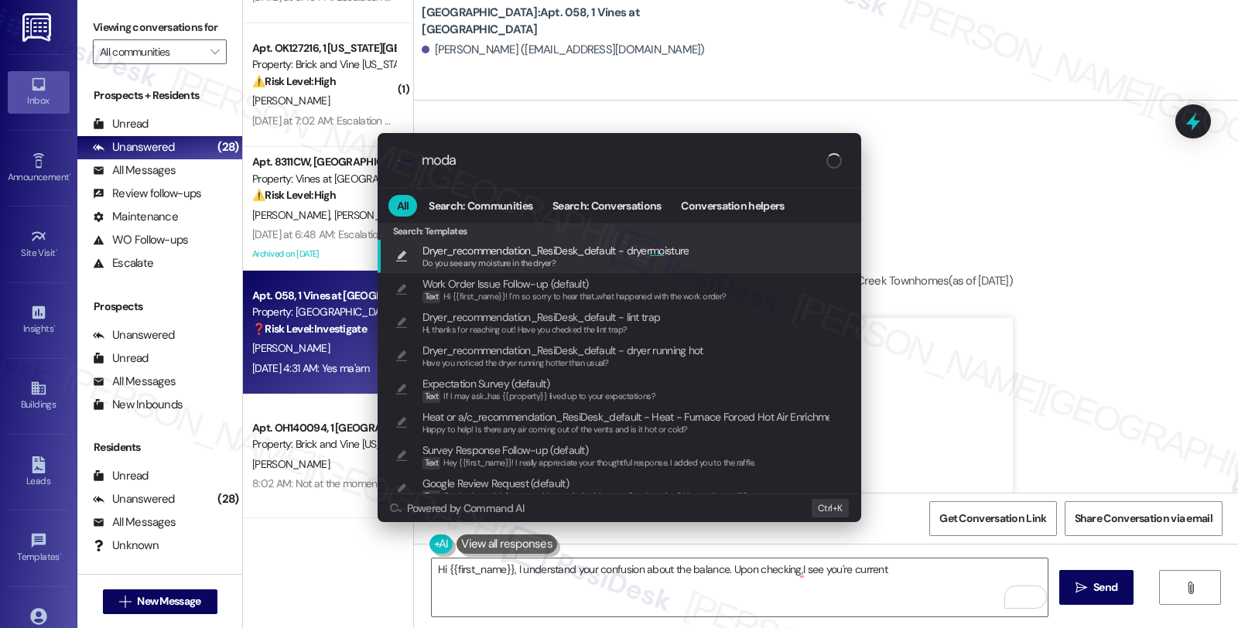
type input "modal"
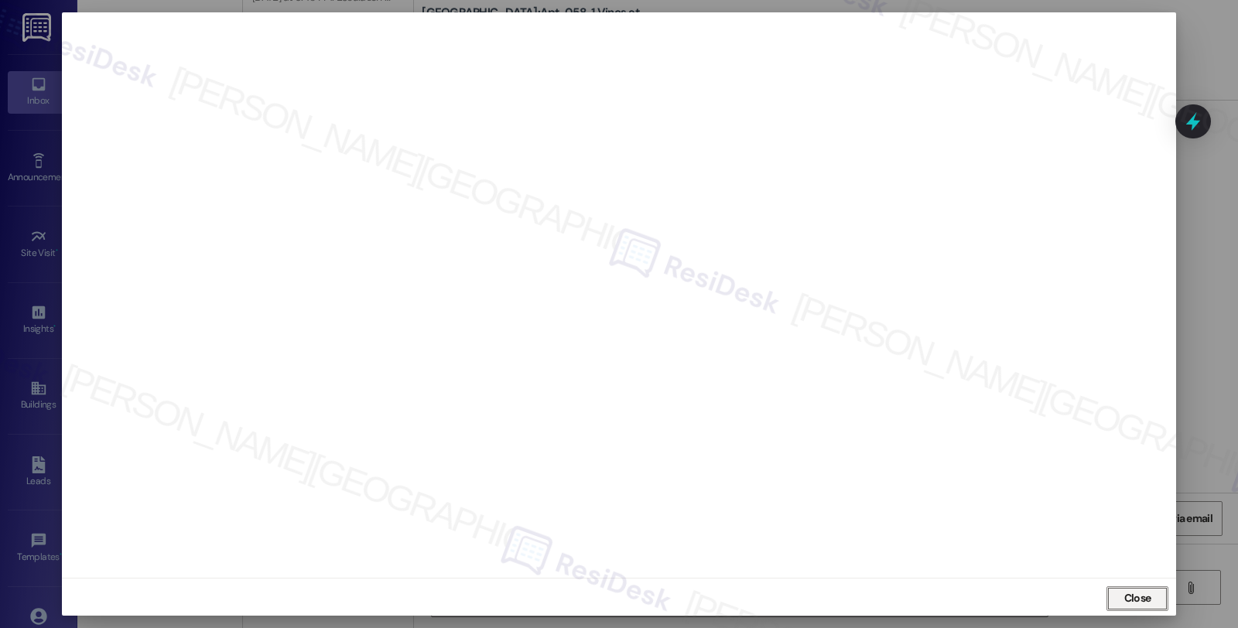
click at [1134, 593] on button "Close" at bounding box center [1137, 599] width 62 height 25
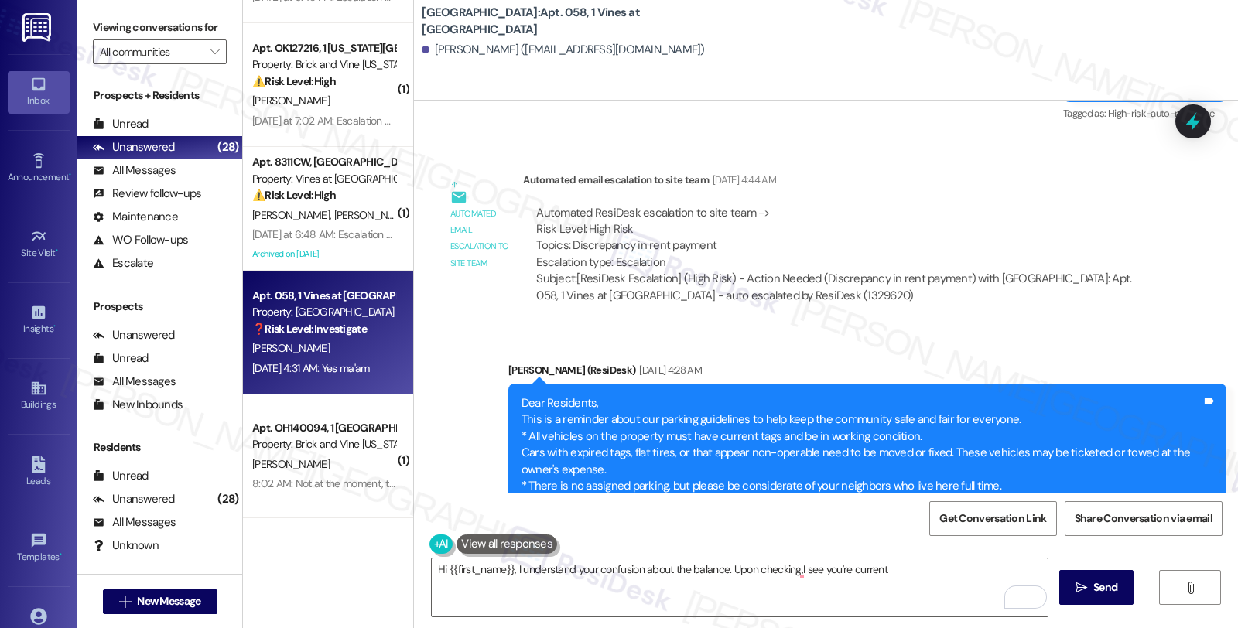
scroll to position [11173, 0]
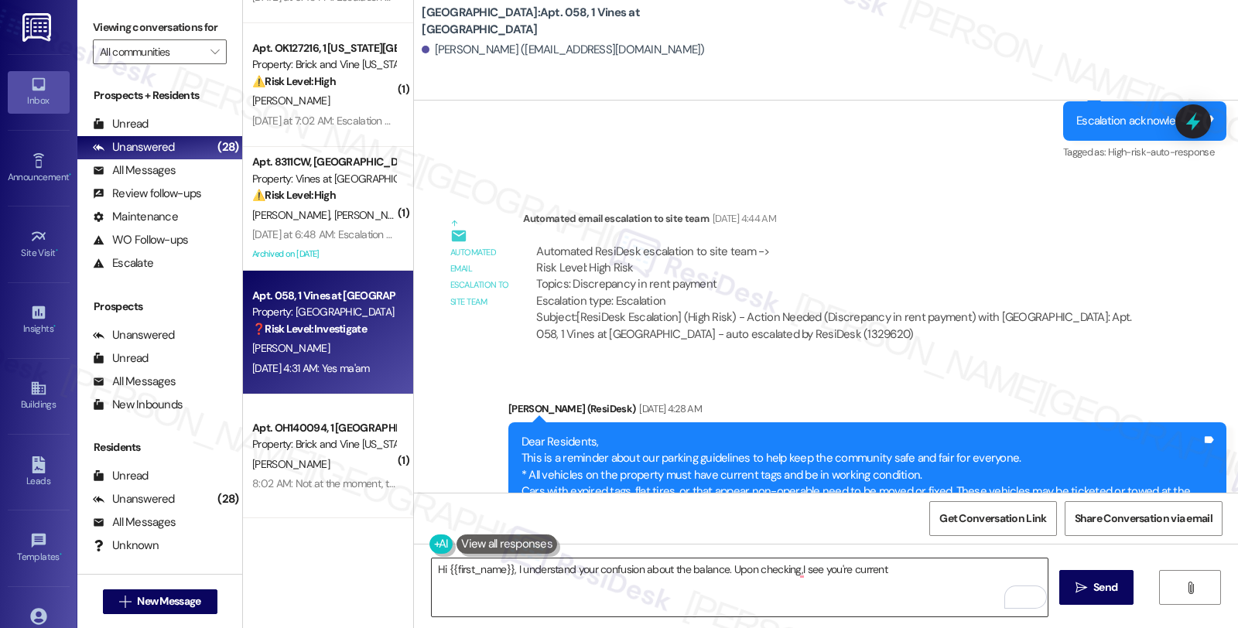
click at [789, 569] on textarea "Hi {{first_name}}, I understand your confusion about the balance. Upon checking…" at bounding box center [740, 588] width 616 height 58
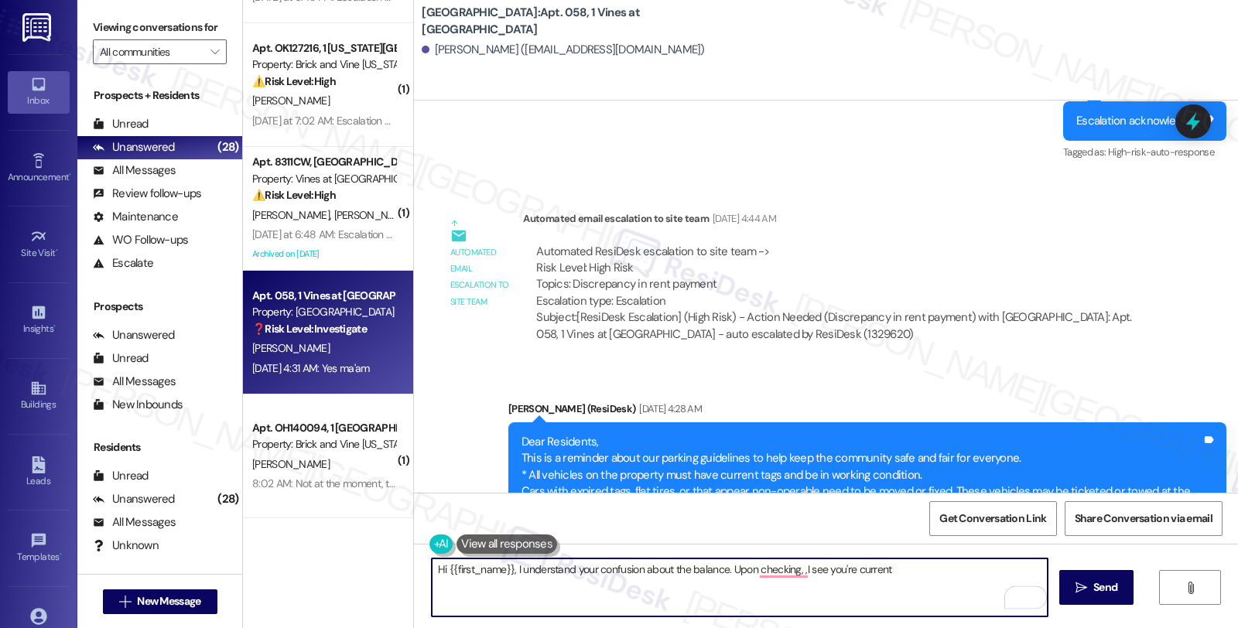
click at [908, 571] on textarea "Hi {{first_name}}, I understand your confusion about the balance. Upon checking…" at bounding box center [740, 588] width 616 height 58
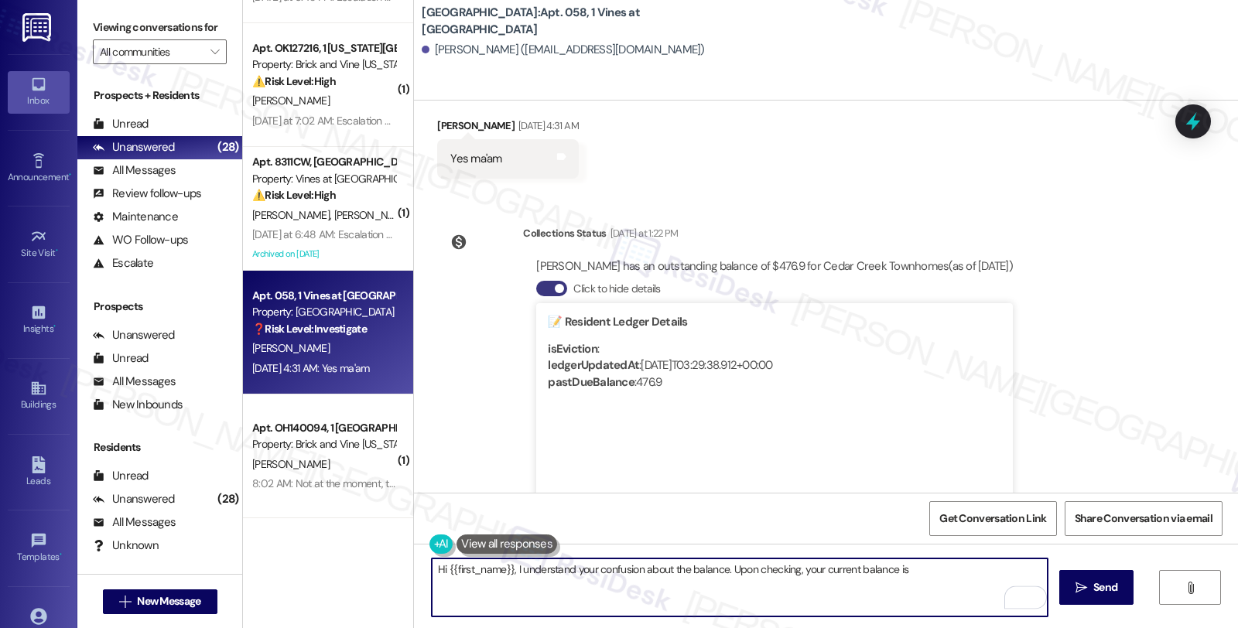
scroll to position [11774, 0]
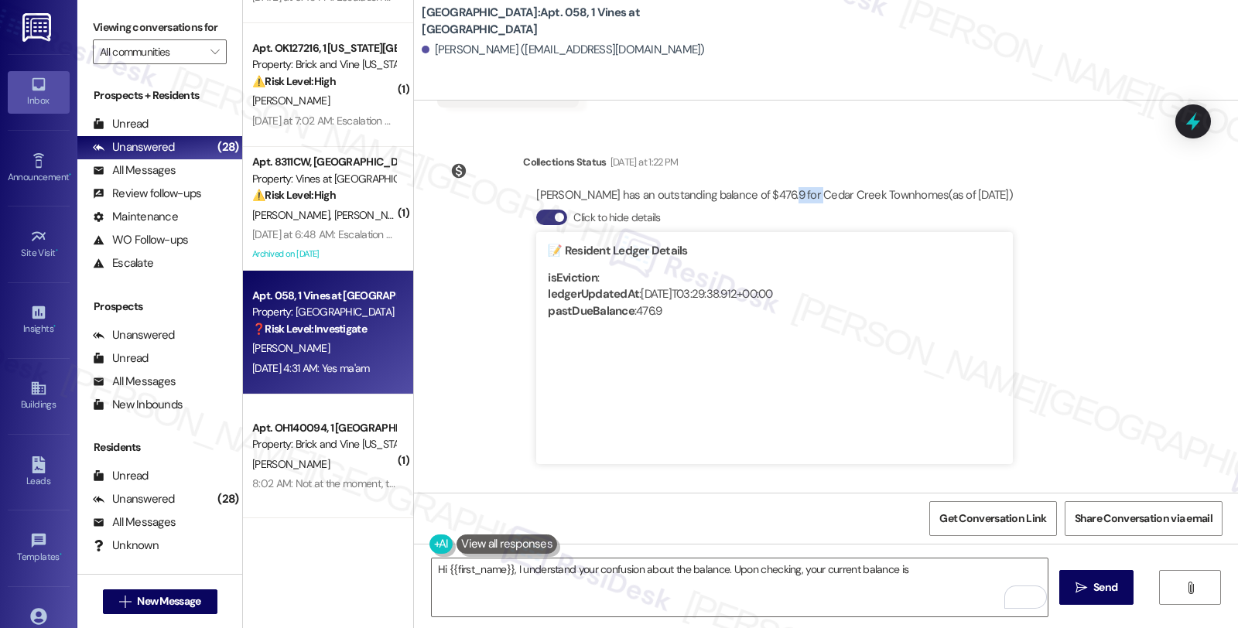
drag, startPoint x: 764, startPoint y: 194, endPoint x: 794, endPoint y: 191, distance: 30.3
click at [794, 191] on div "[PERSON_NAME] has an outstanding balance of $476.9 for Cedar Creek Townhomes (a…" at bounding box center [774, 195] width 477 height 16
copy div "$476.9"
click at [887, 566] on textarea "Hi {{first_name}}, I understand your confusion about the balance. Upon checking…" at bounding box center [740, 588] width 616 height 58
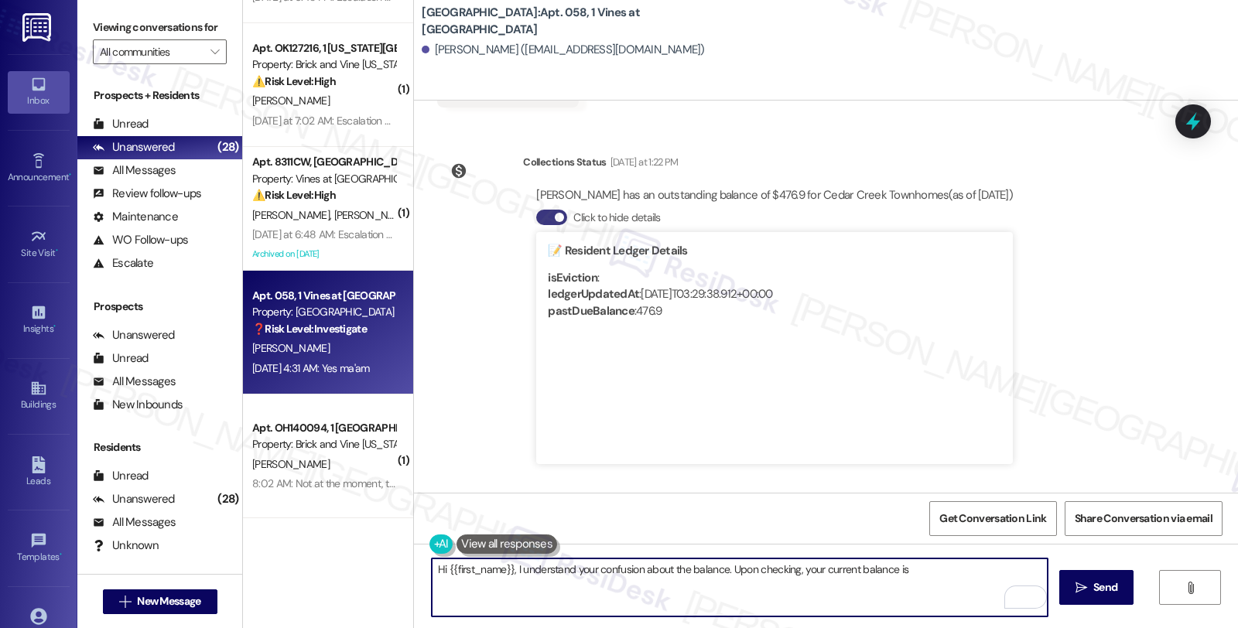
click at [894, 566] on textarea "Hi {{first_name}}, I understand your confusion about the balance. Upon checking…" at bounding box center [740, 588] width 616 height 58
paste textarea "$476.9"
click at [708, 586] on textarea "Hi {{first_name}}, I understand your confusion about the balance. Upon checking…" at bounding box center [740, 588] width 616 height 58
type textarea "Hi {{first_name}}, I understand your confusion about the balance. Upon checking…"
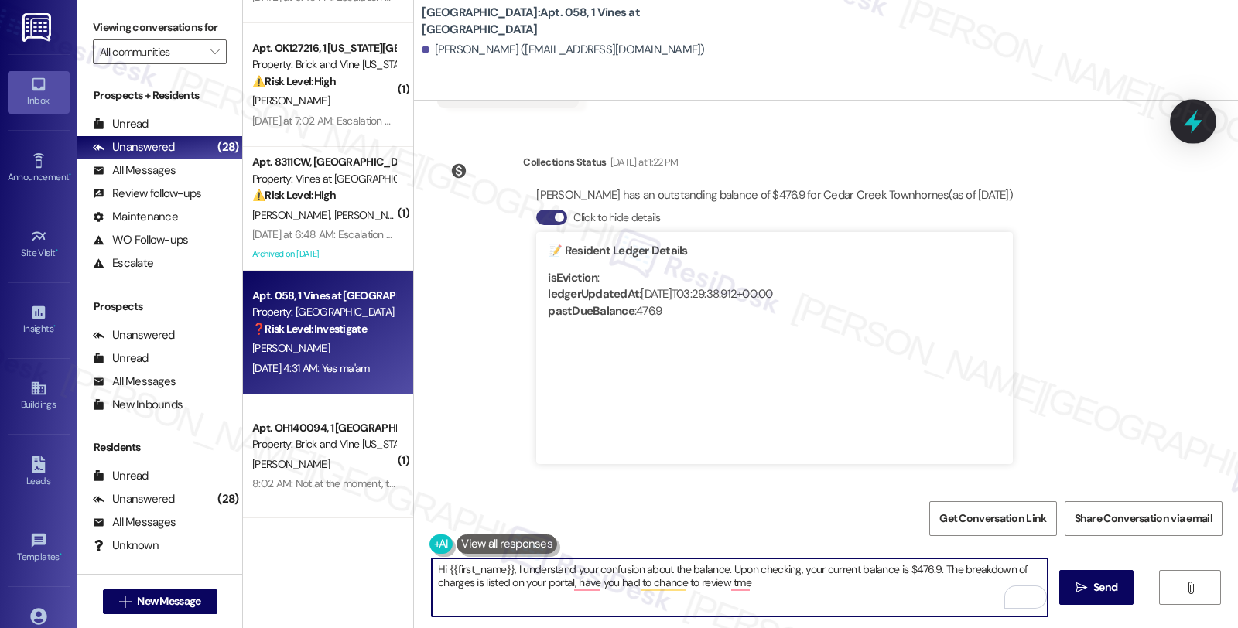
click at [1190, 121] on icon at bounding box center [1193, 122] width 19 height 24
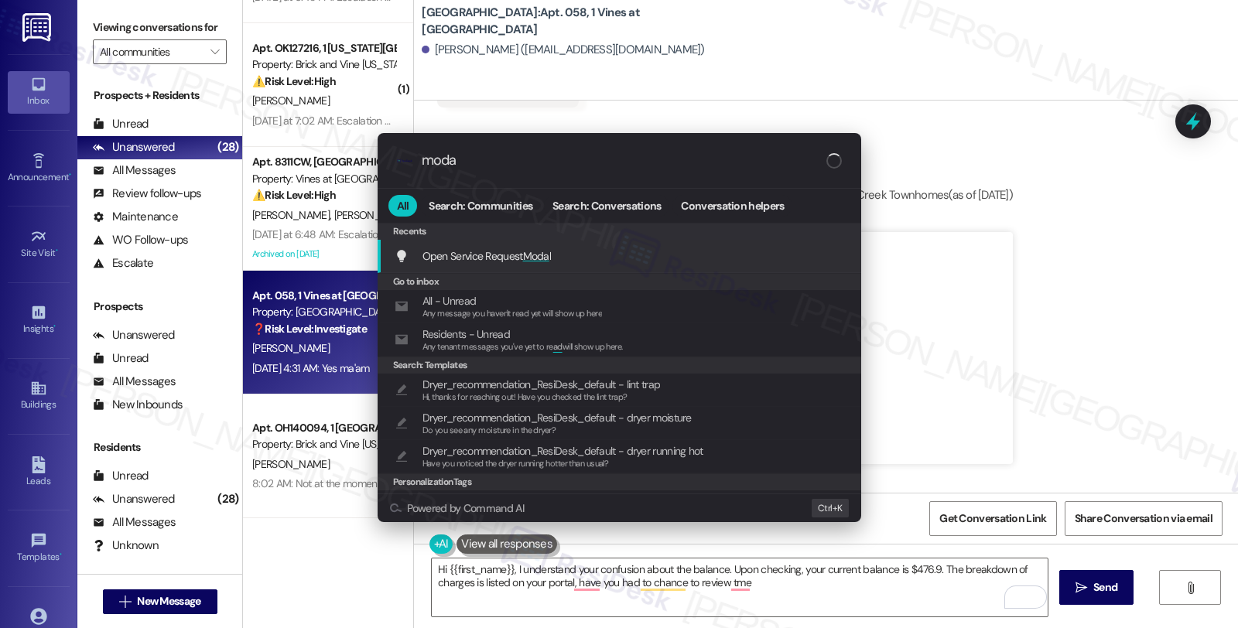
type input "modal"
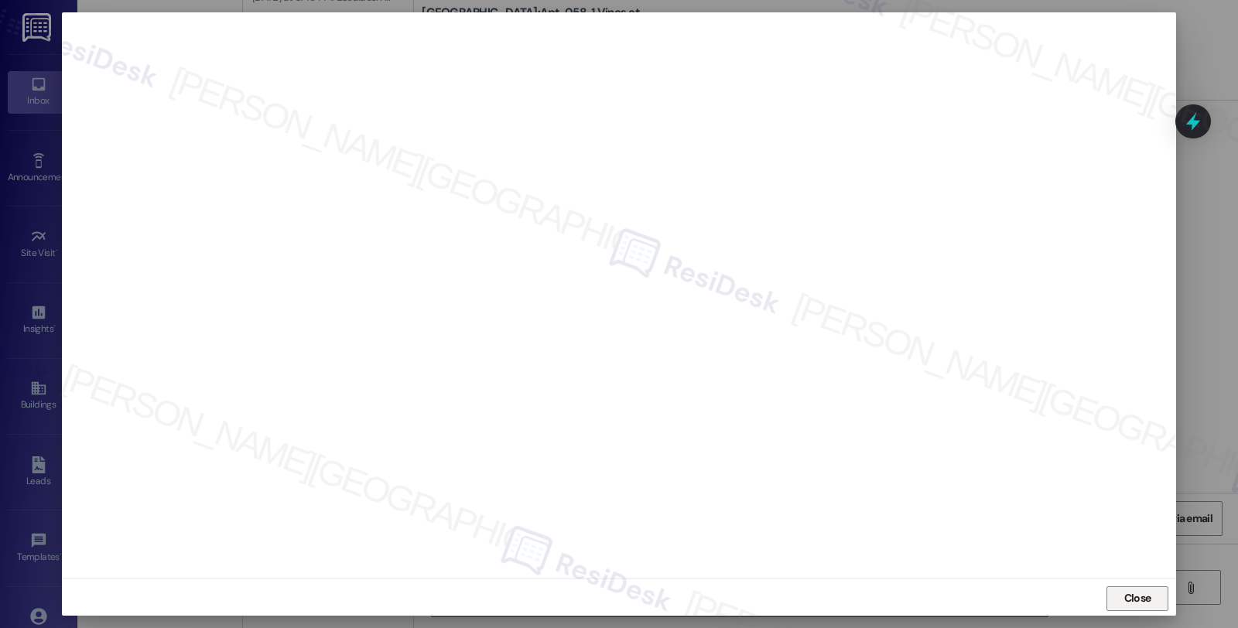
click at [1128, 592] on span "Close" at bounding box center [1137, 598] width 27 height 16
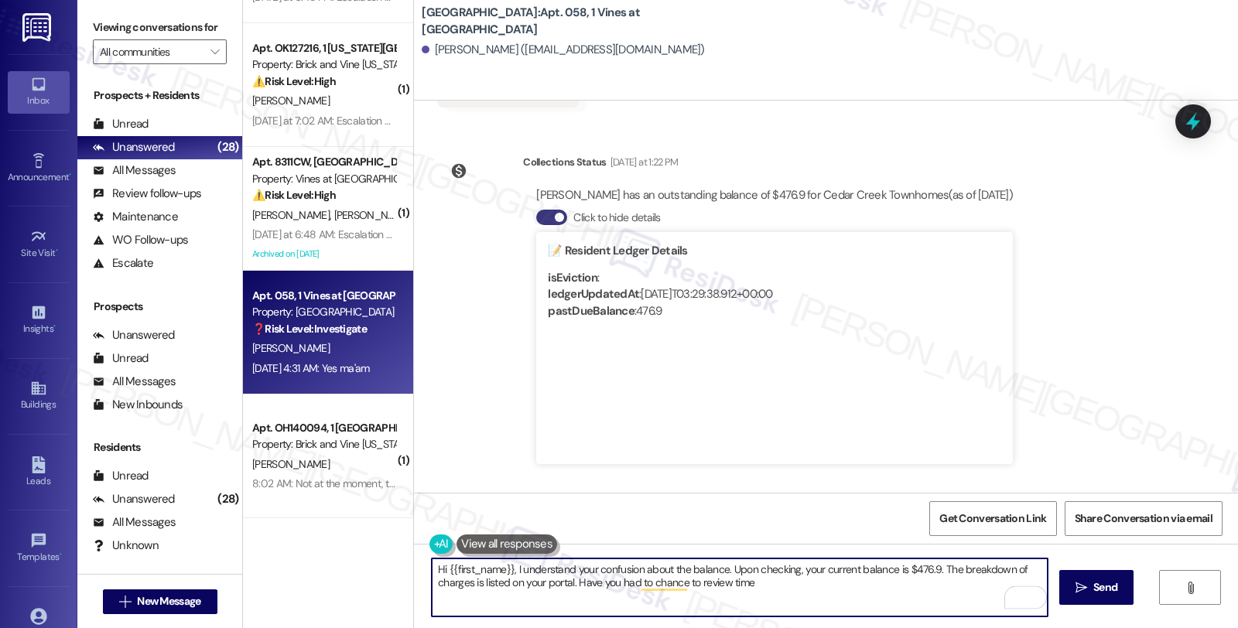
click at [737, 583] on textarea "Hi {{first_name}}, I understand your confusion about the balance. Upon checking…" at bounding box center [740, 588] width 616 height 58
type textarea "Hi {{first_name}}, I understand your confusion about the balance. Upon checking…"
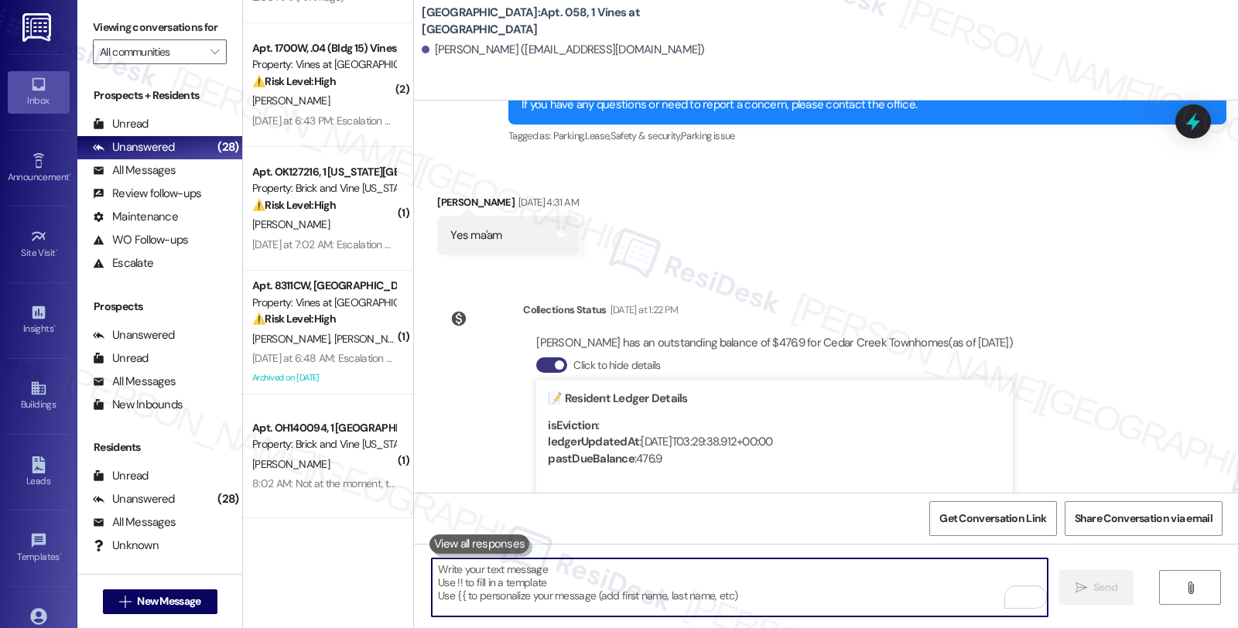
scroll to position [11899, 0]
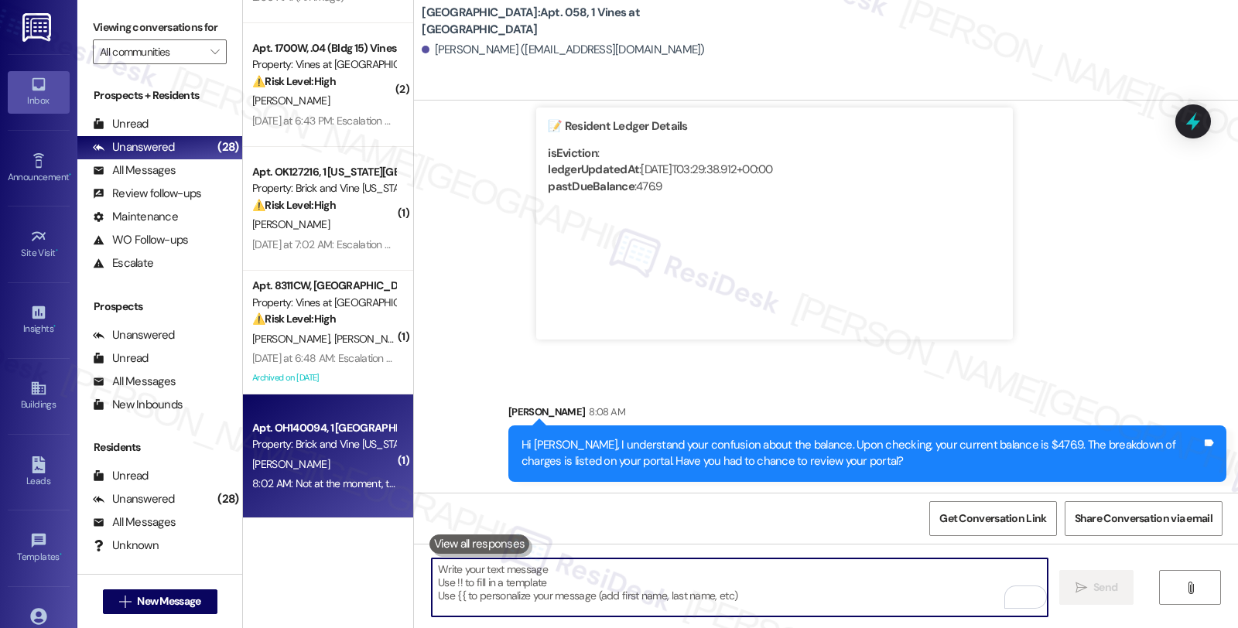
click at [312, 477] on div "8:02 AM: Not at the moment, thank you! 8:02 AM: Not at the moment, thank you!" at bounding box center [342, 484] width 180 height 14
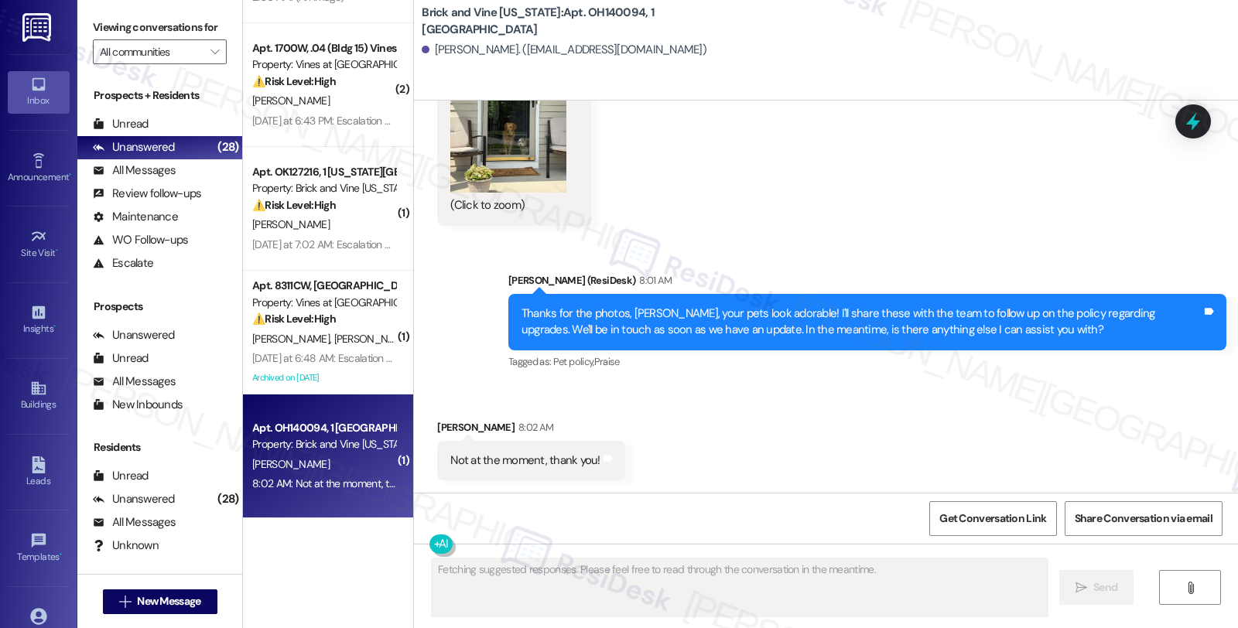
scroll to position [3285, 0]
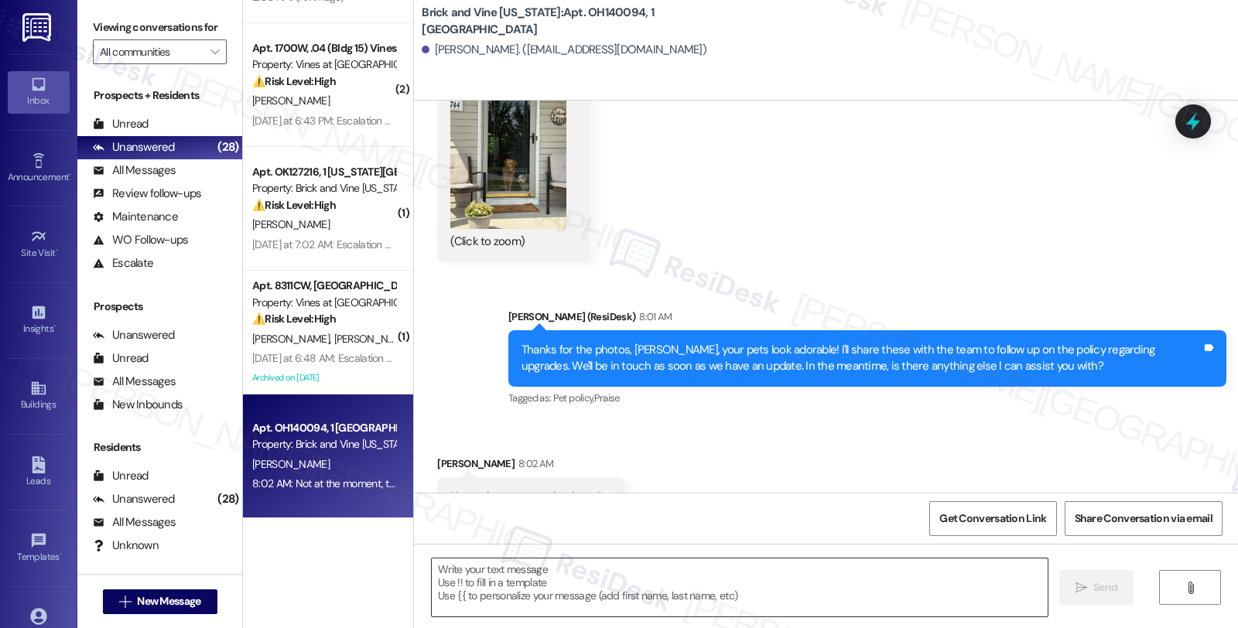
click at [537, 569] on textarea at bounding box center [740, 588] width 616 height 58
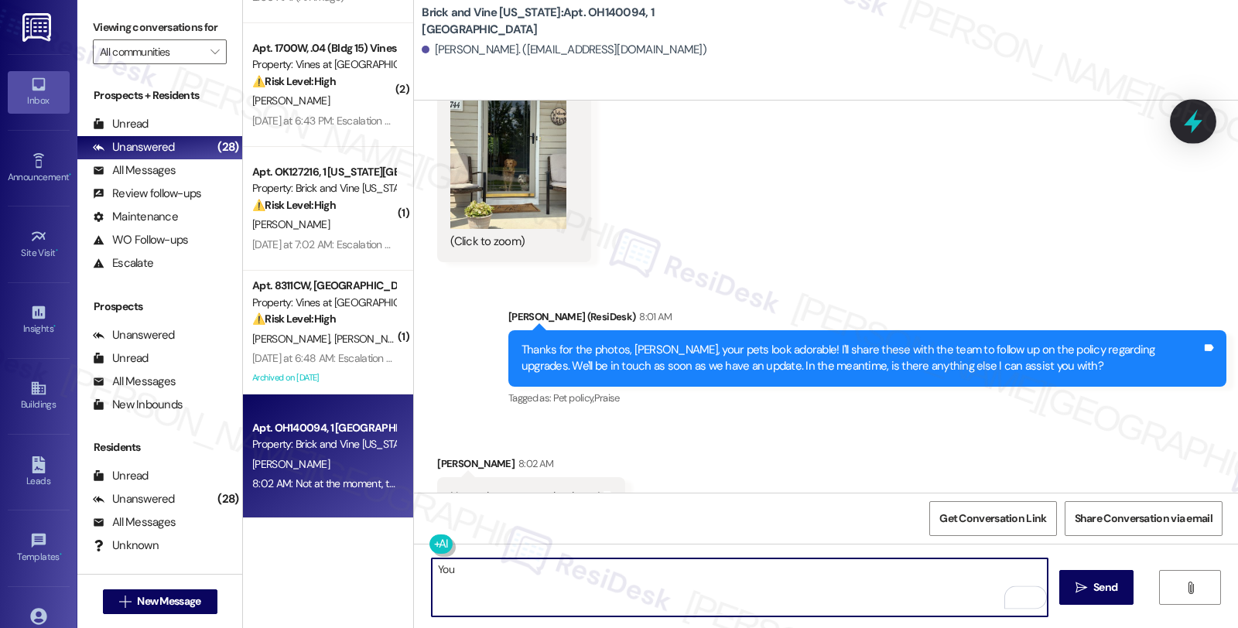
type textarea "You"
drag, startPoint x: 1181, startPoint y: 121, endPoint x: 1178, endPoint y: 132, distance: 11.3
click at [1183, 121] on icon at bounding box center [1193, 121] width 20 height 20
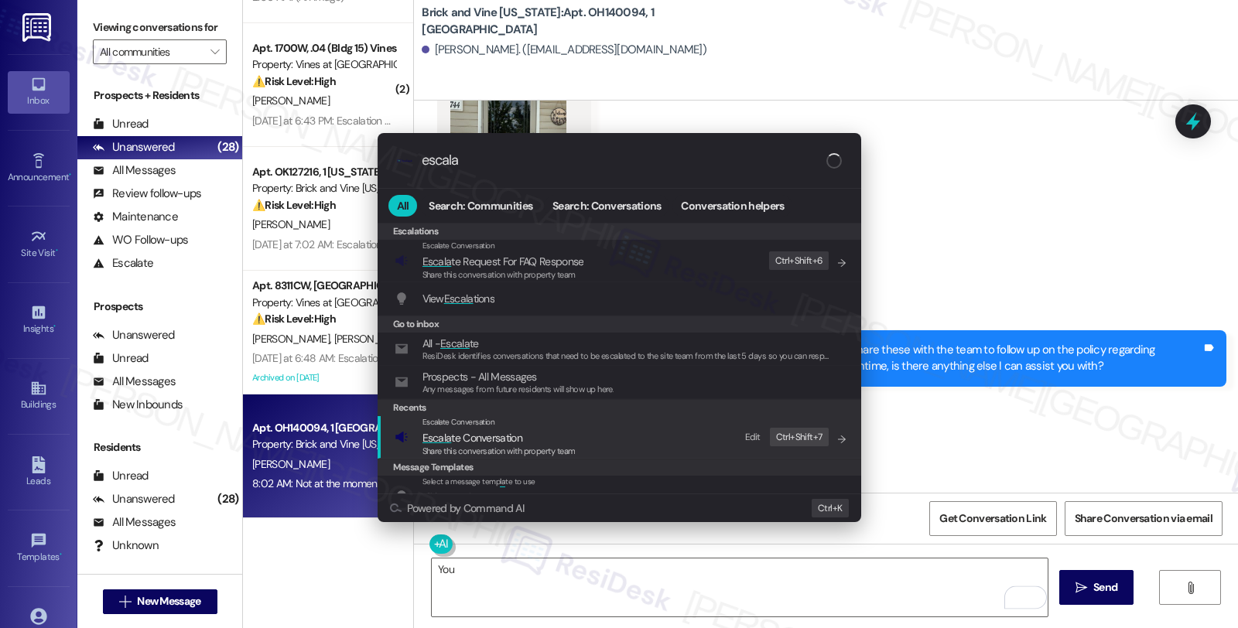
type input "escala"
click at [499, 439] on span "Escala te Conversation" at bounding box center [472, 438] width 100 height 14
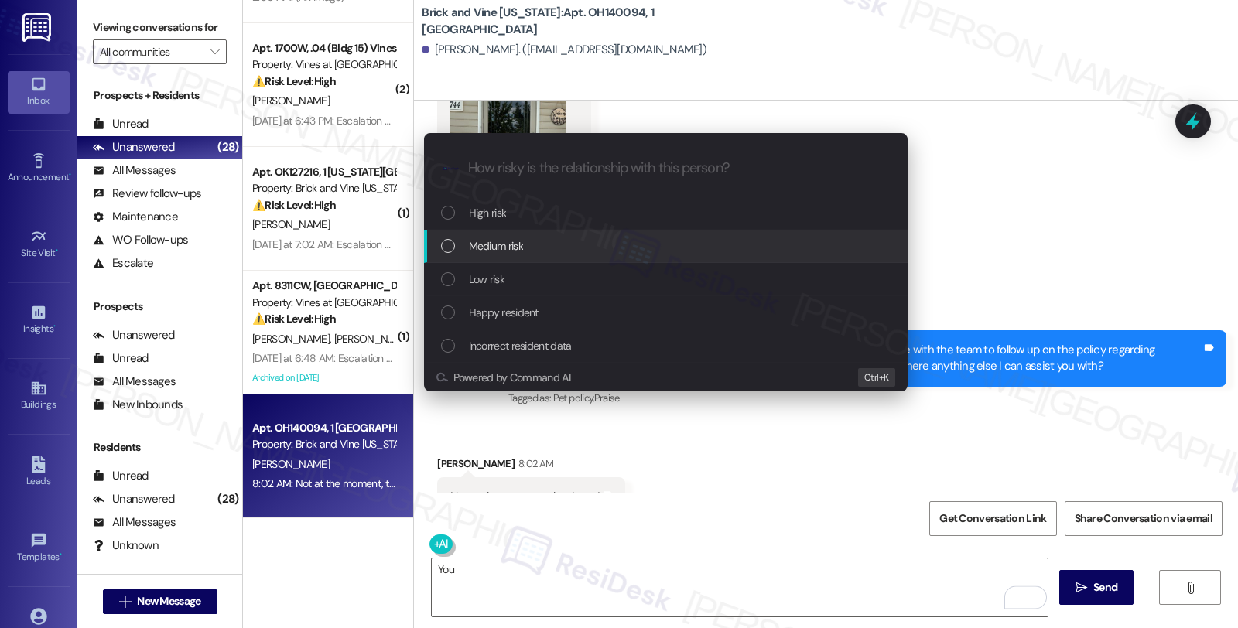
click at [515, 245] on span "Medium risk" at bounding box center [496, 246] width 54 height 17
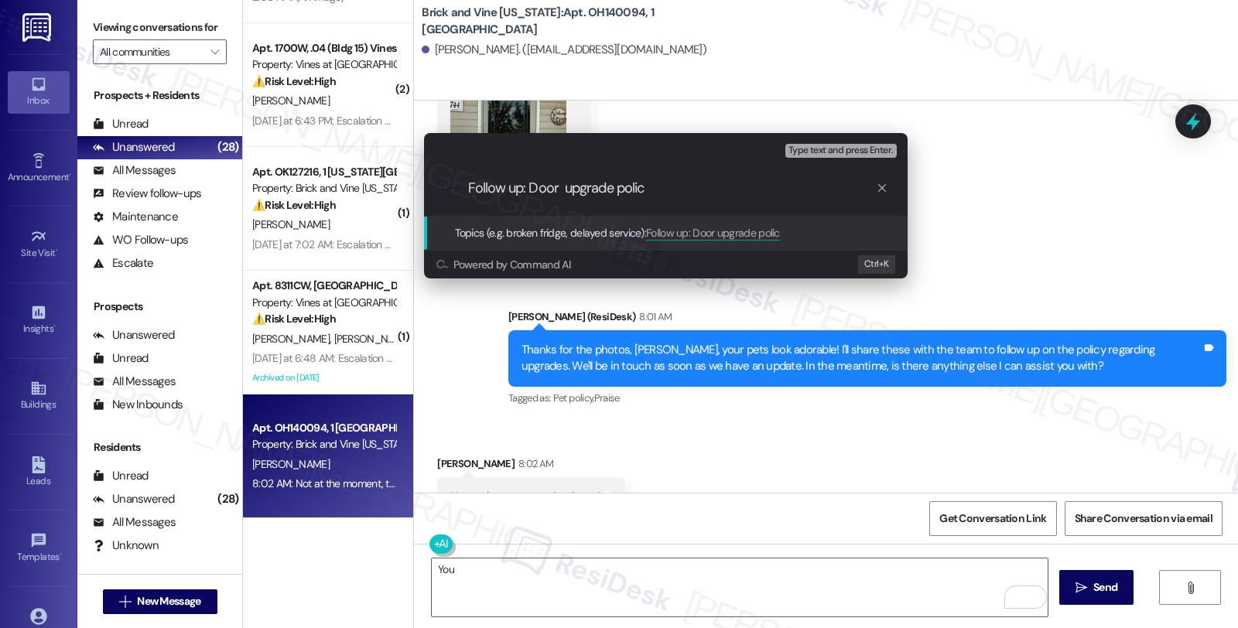
type input "Follow up: Door upgrade policy"
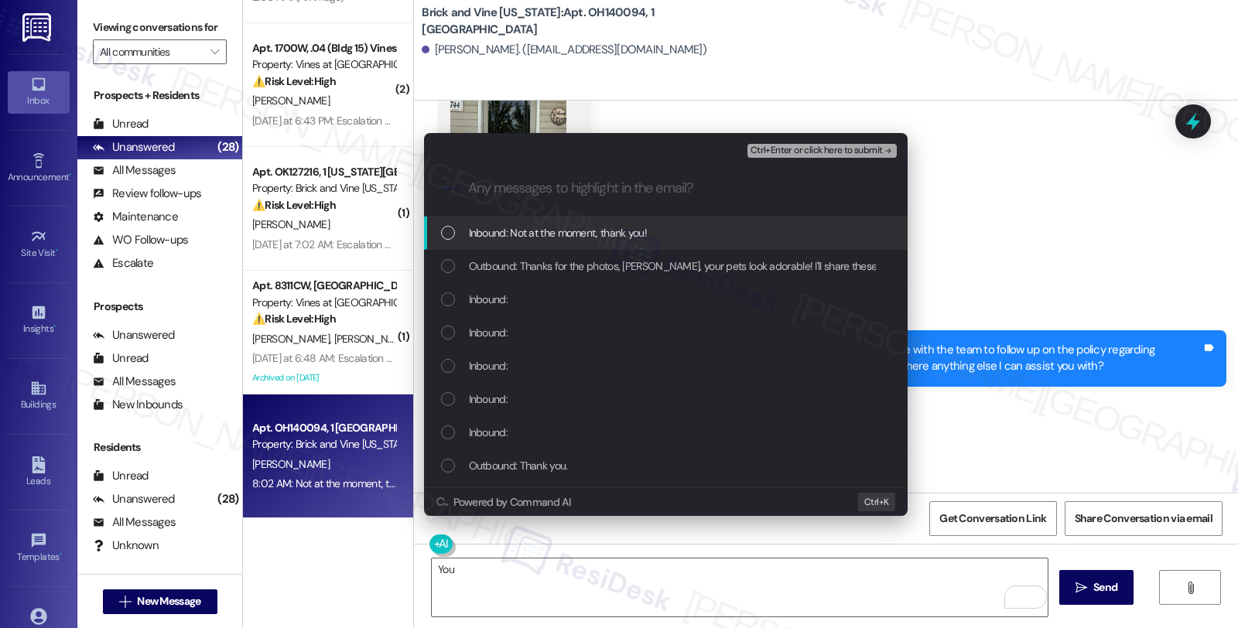
click at [503, 241] on span "Inbound: Not at the moment, thank you!" at bounding box center [558, 232] width 178 height 17
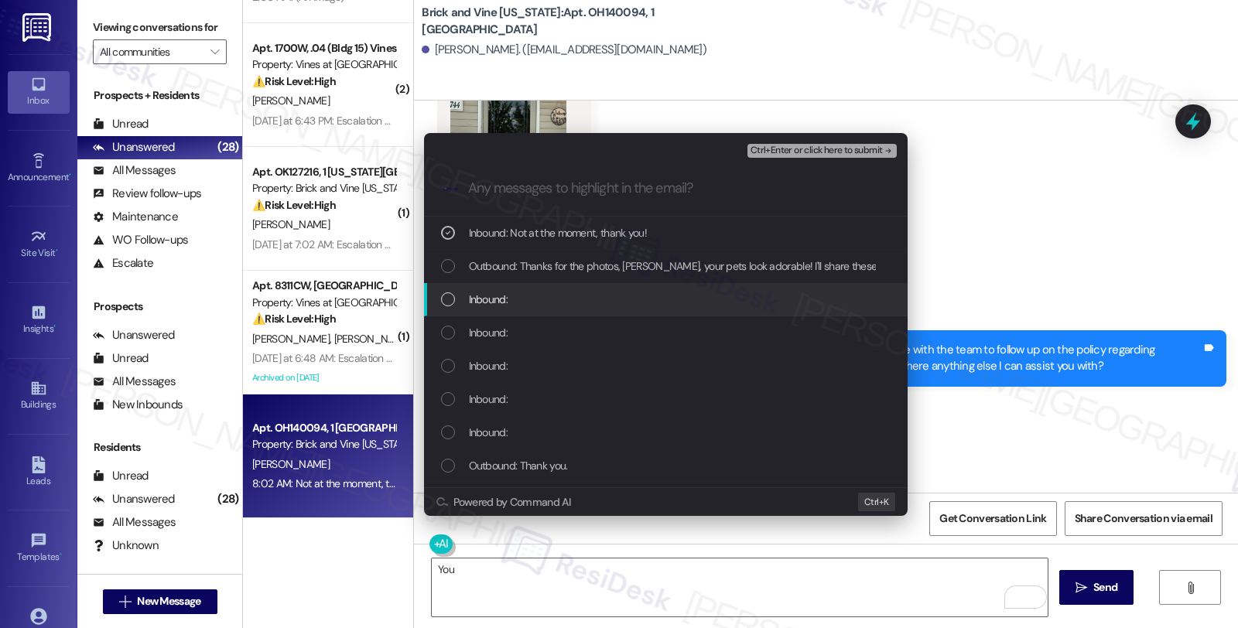
click at [501, 302] on span "Inbound:" at bounding box center [488, 299] width 39 height 17
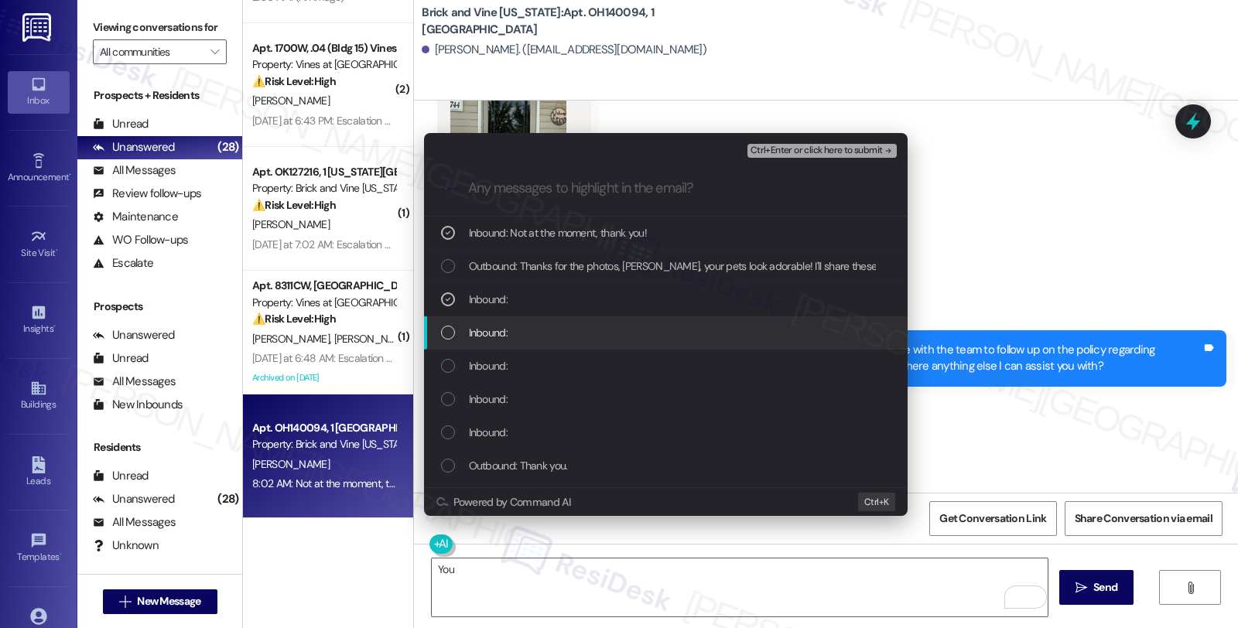
click at [499, 324] on span "Inbound:" at bounding box center [488, 332] width 39 height 17
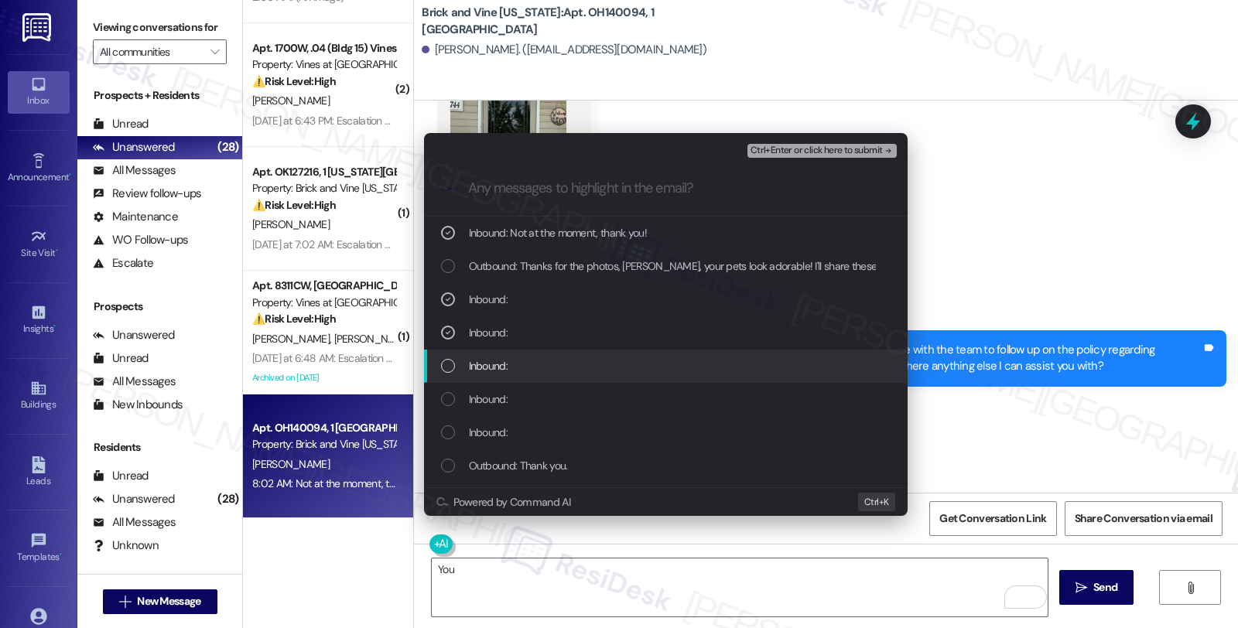
click at [499, 368] on span "Inbound:" at bounding box center [488, 365] width 39 height 17
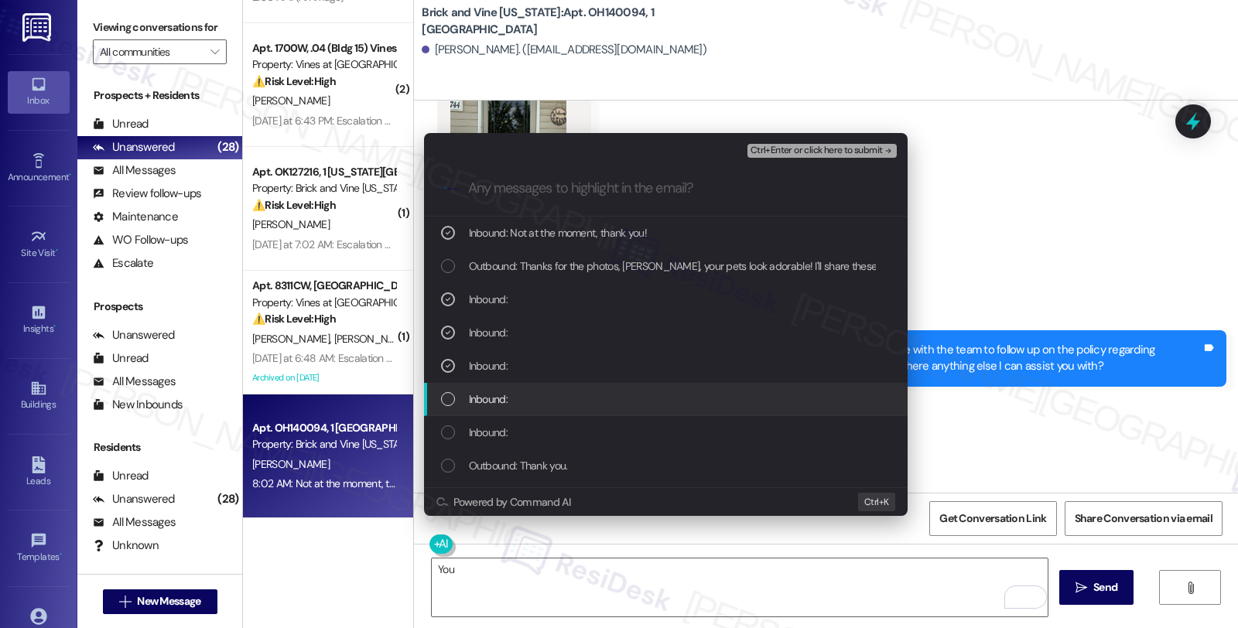
click at [498, 396] on span "Inbound:" at bounding box center [488, 399] width 39 height 17
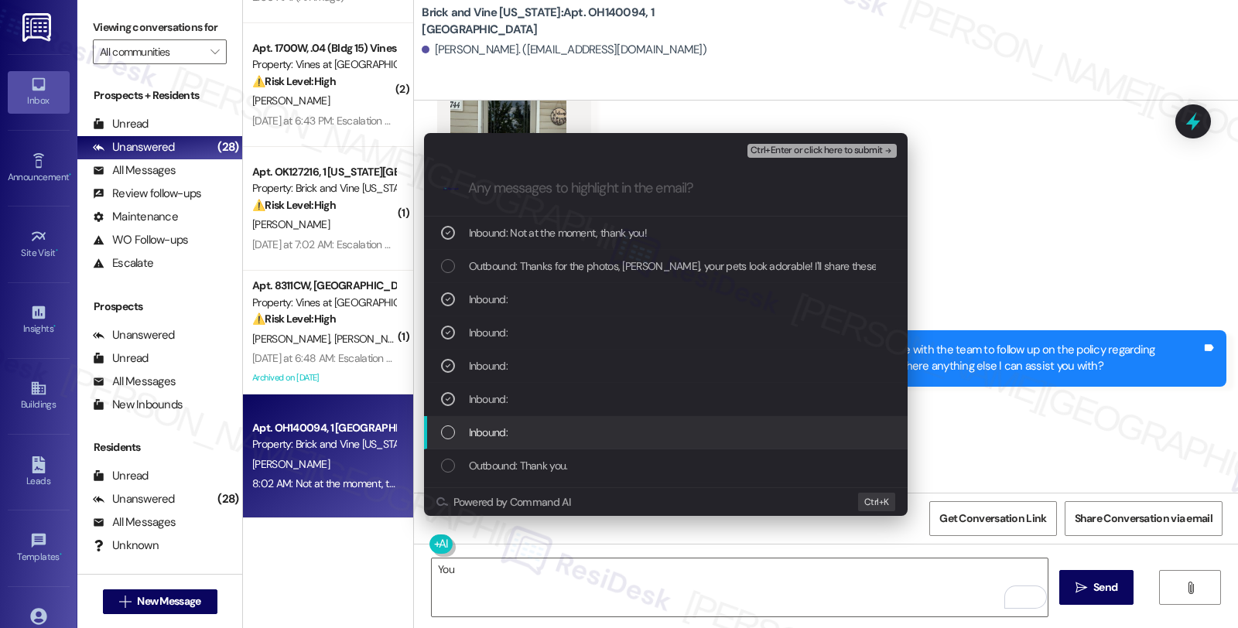
click at [491, 433] on span "Inbound:" at bounding box center [488, 432] width 39 height 17
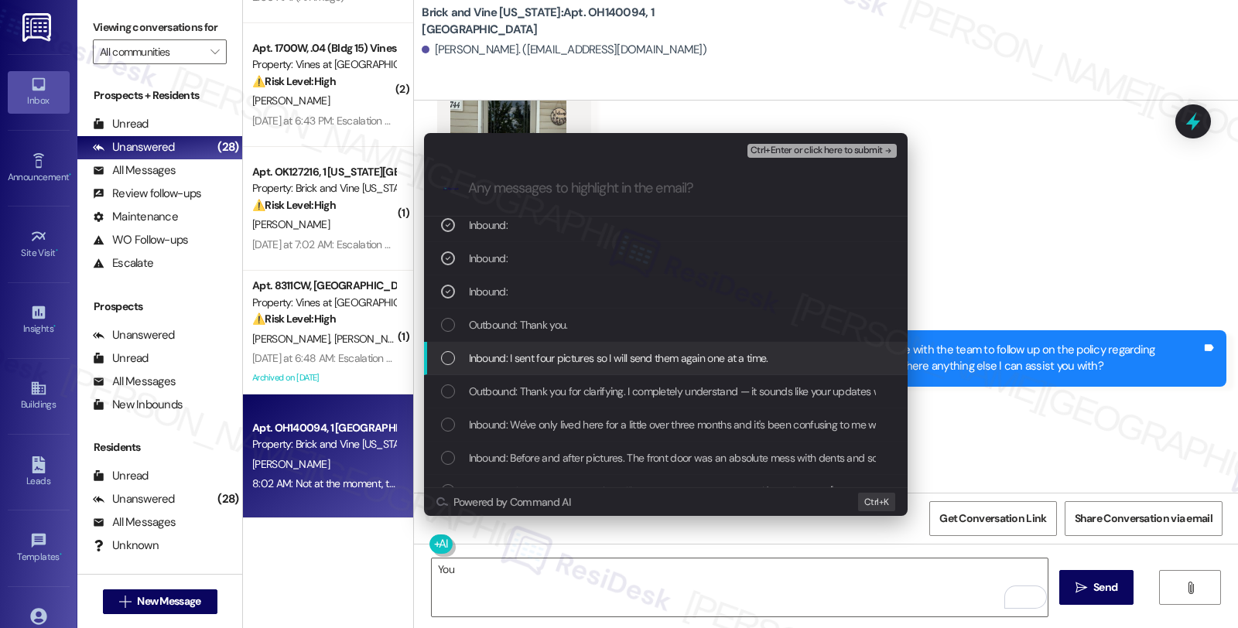
scroll to position [172, 0]
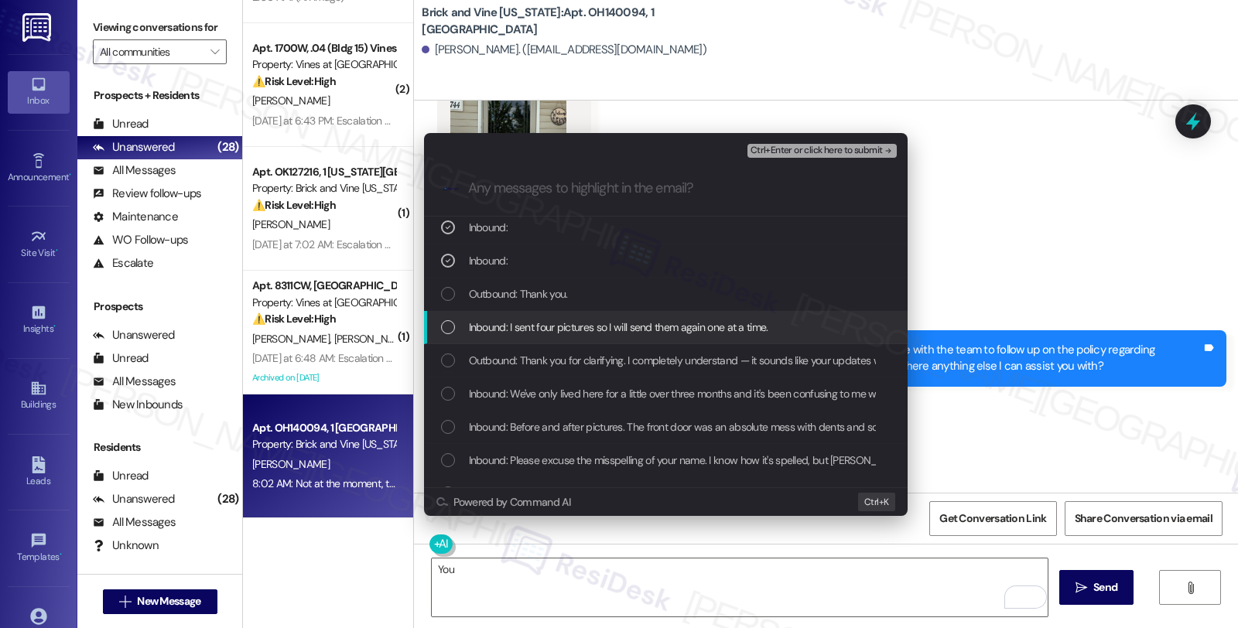
click at [574, 330] on span "Inbound: I sent four pictures so I will send them again one at a time." at bounding box center [618, 327] width 299 height 17
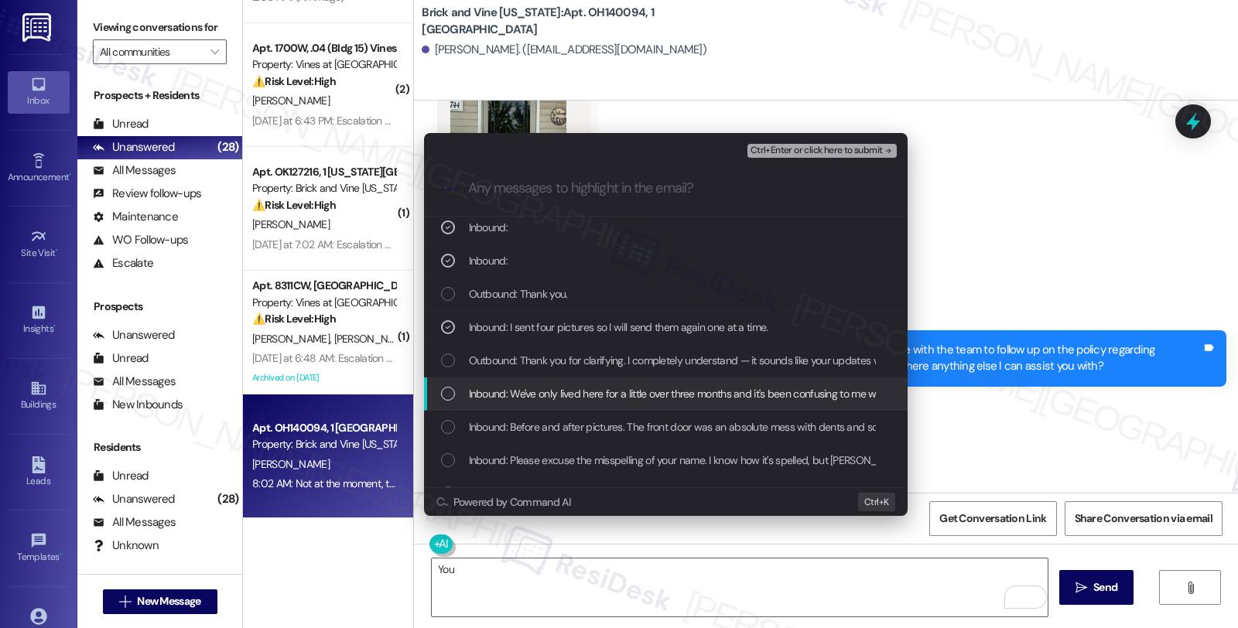
click at [569, 387] on span "Inbound: We've only lived here for a little over three months and it's been con…" at bounding box center [1109, 393] width 1281 height 17
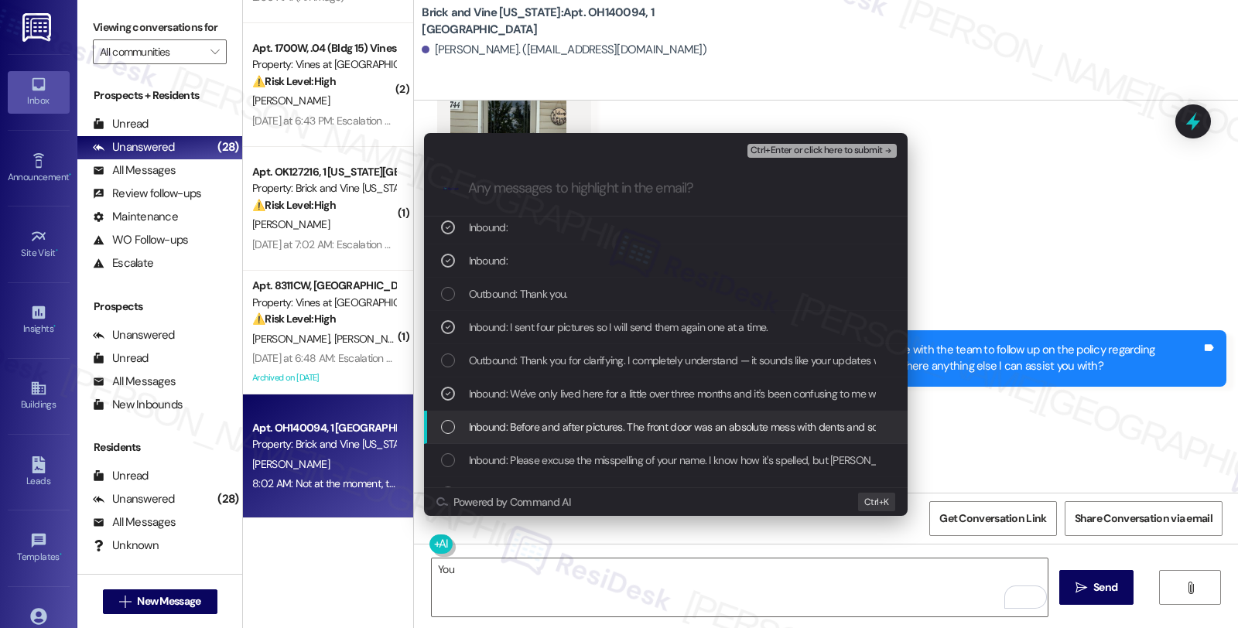
click at [563, 426] on span "Inbound: Before and after pictures. The front door was an absolute mess with de…" at bounding box center [1054, 427] width 1171 height 17
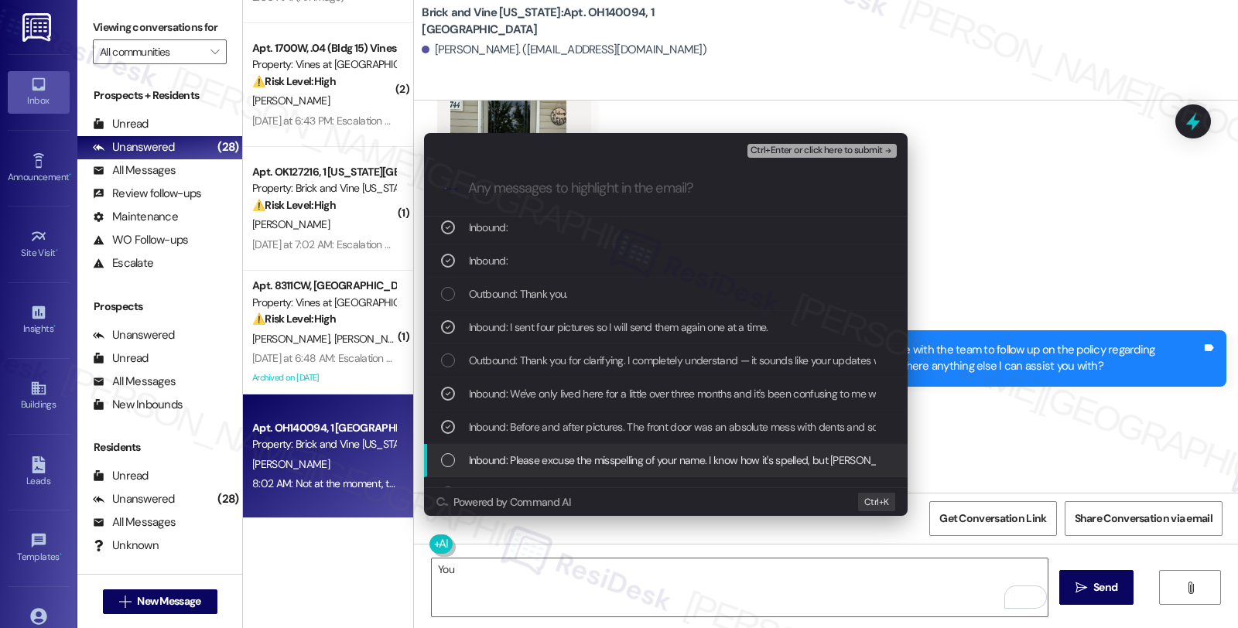
click at [560, 452] on span "Inbound: Please excuse the misspelling of your name. I know how it's spelled, b…" at bounding box center [760, 460] width 583 height 17
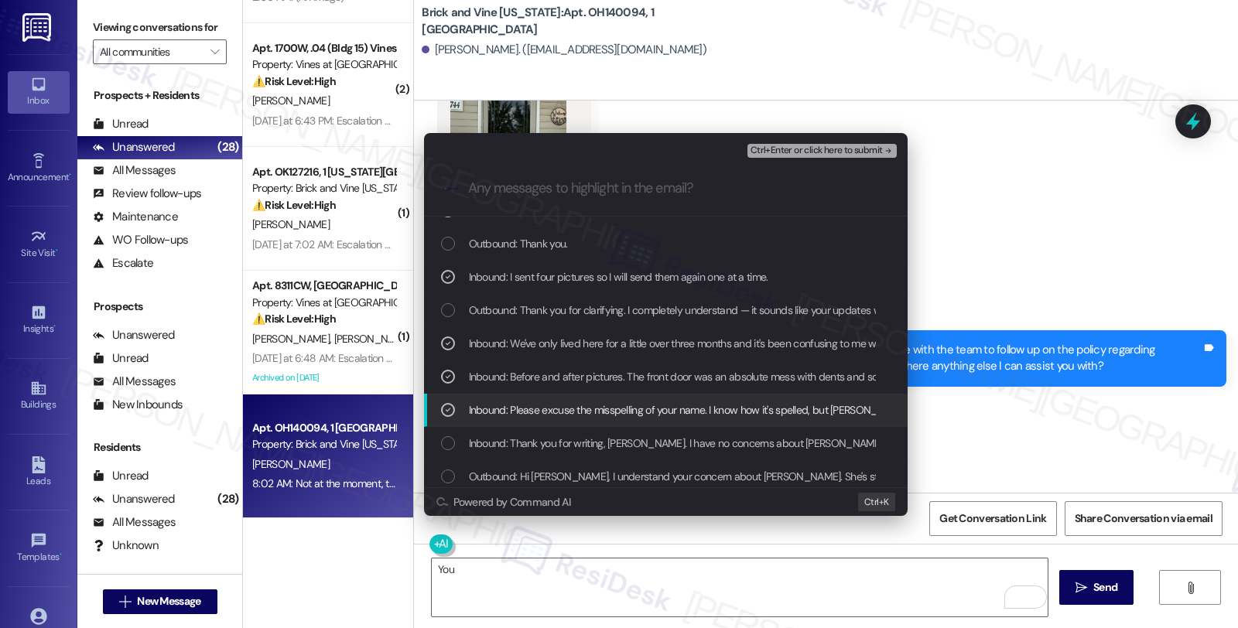
scroll to position [258, 0]
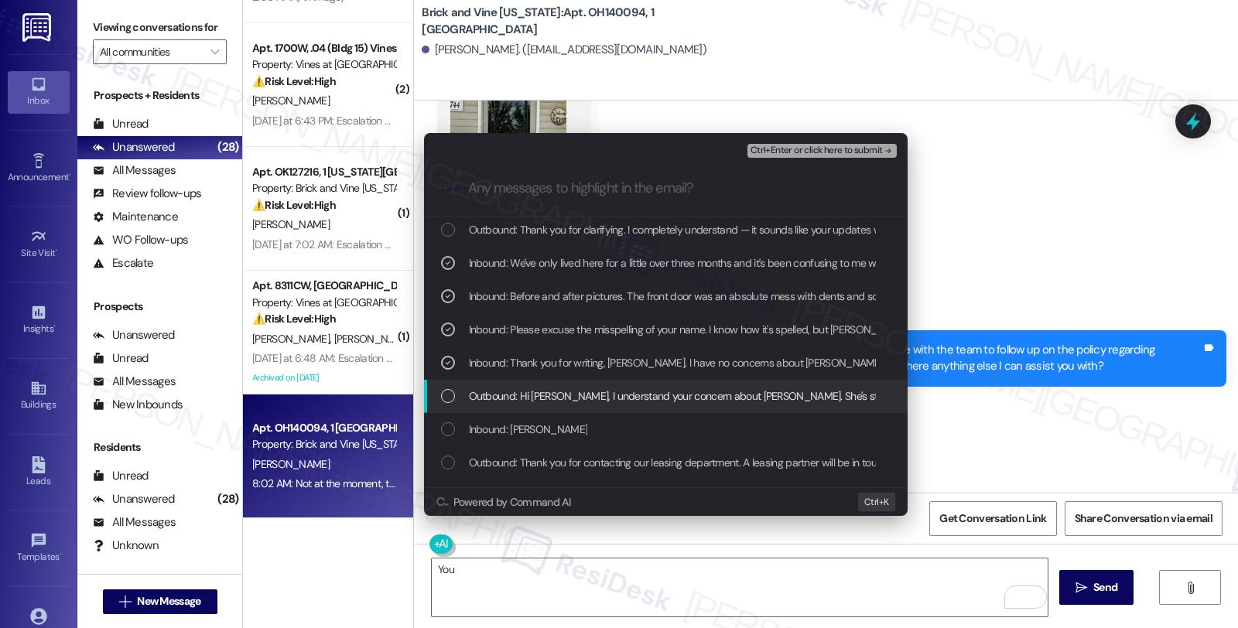
scroll to position [328, 0]
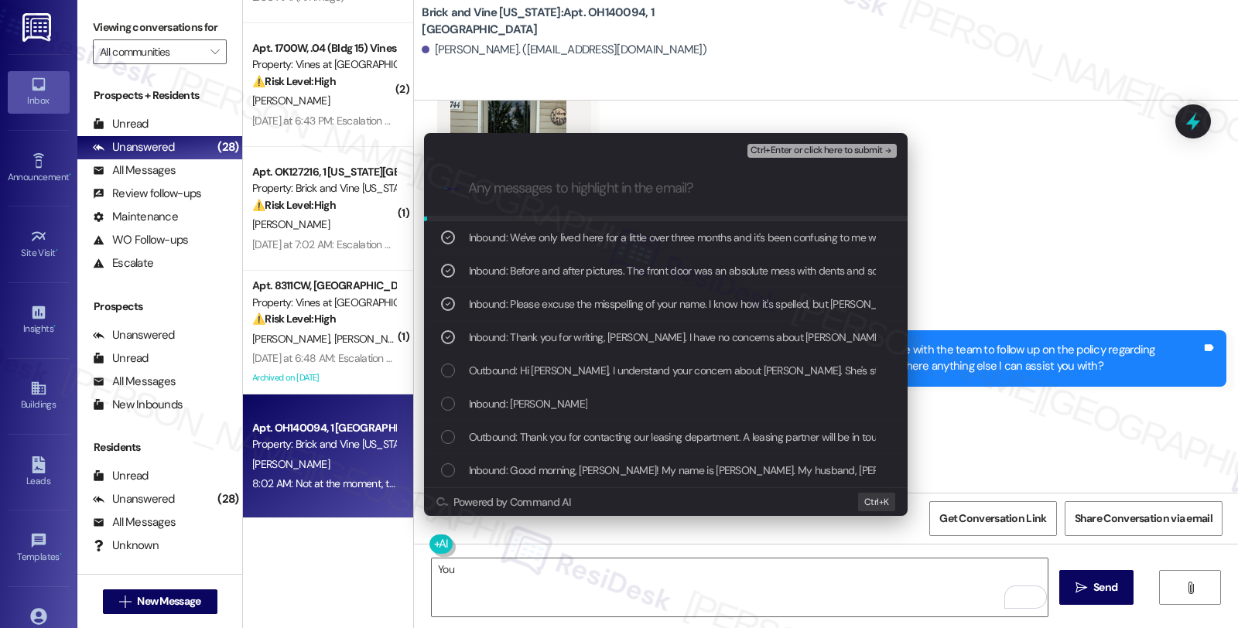
click at [814, 149] on span "Ctrl+Enter or click here to submit" at bounding box center [817, 150] width 132 height 11
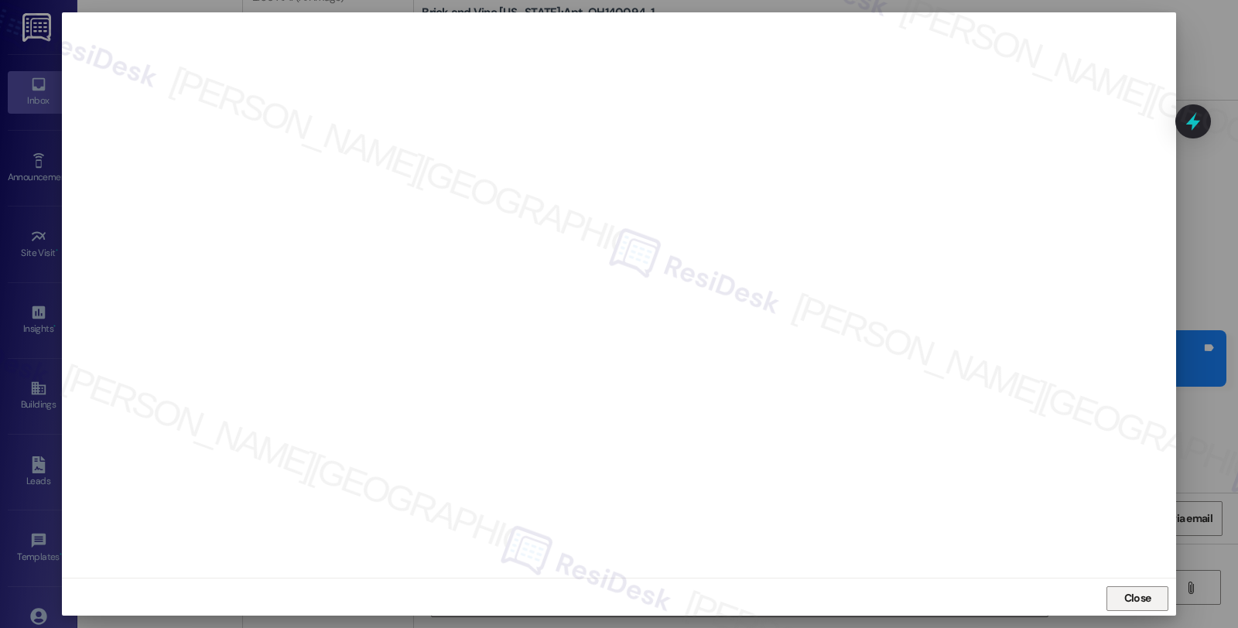
click at [1131, 600] on span "Close" at bounding box center [1137, 598] width 27 height 16
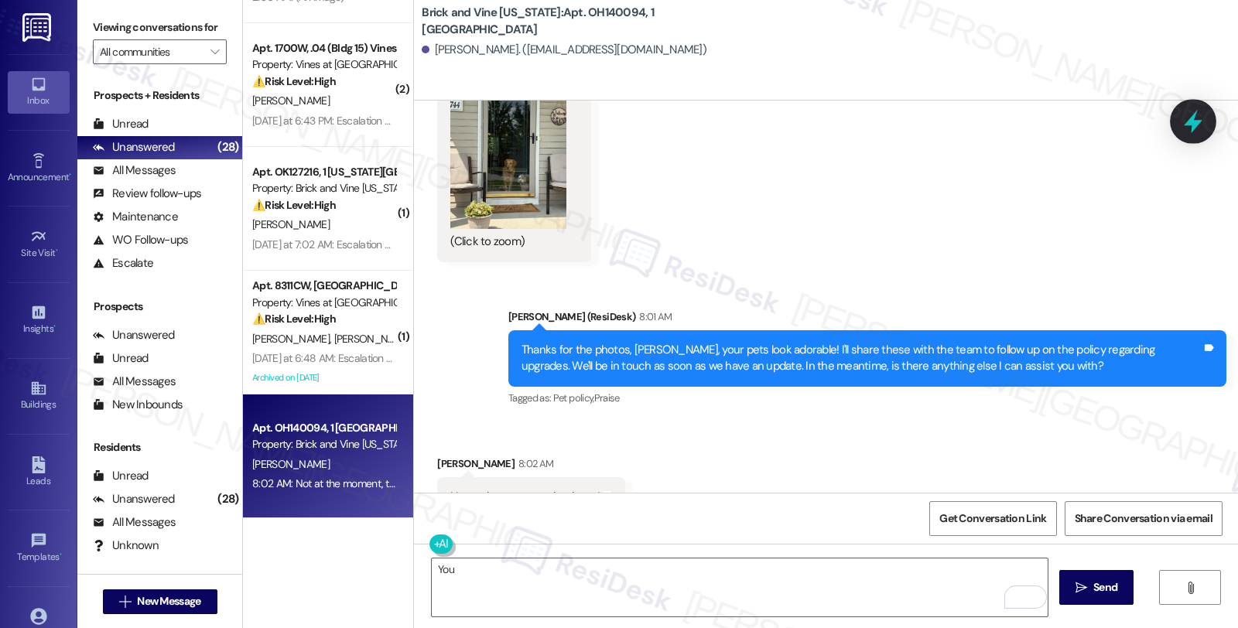
click at [1193, 121] on icon at bounding box center [1193, 122] width 19 height 24
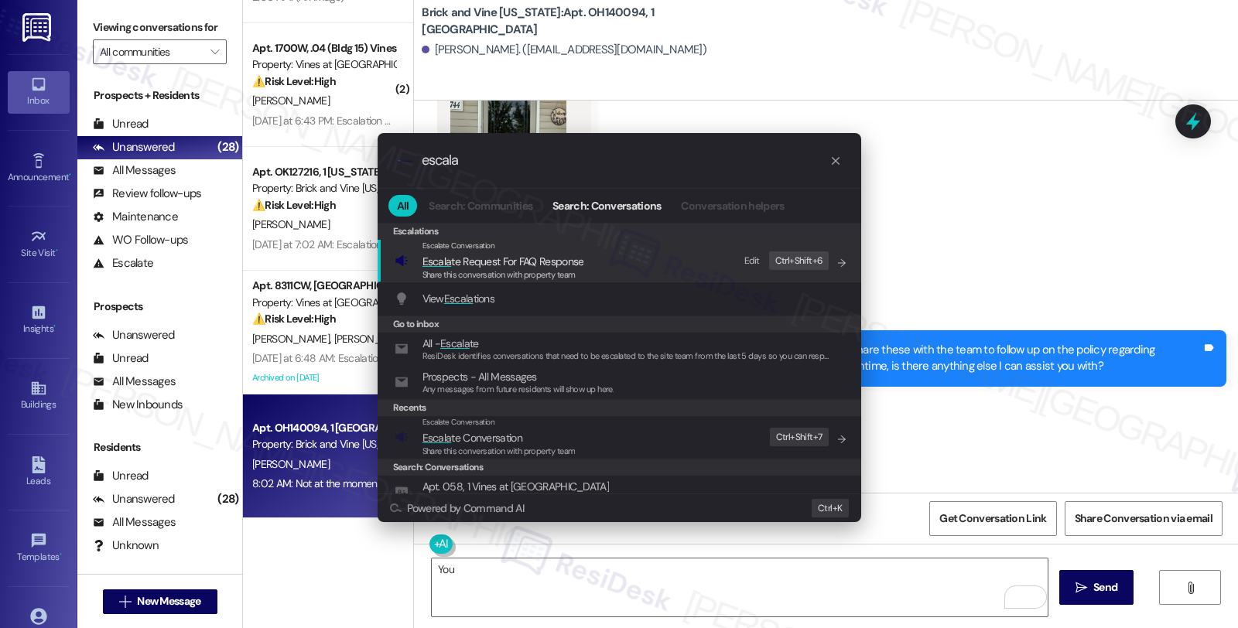
type input "escala"
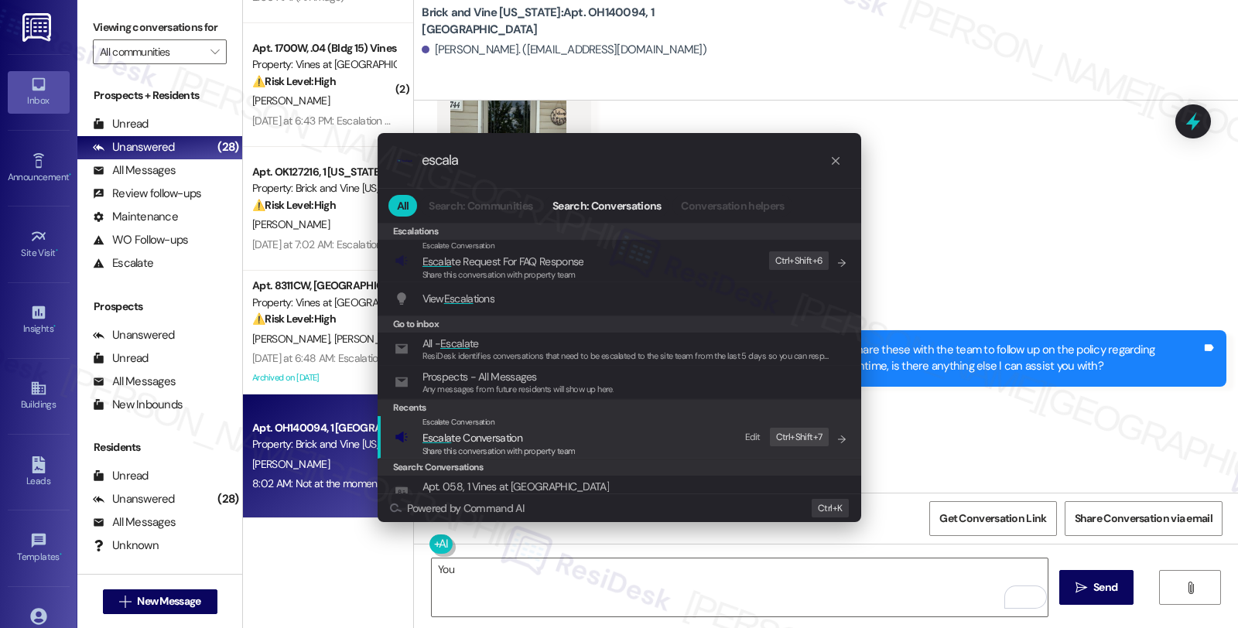
click at [474, 439] on span "Escala te Conversation" at bounding box center [472, 438] width 100 height 14
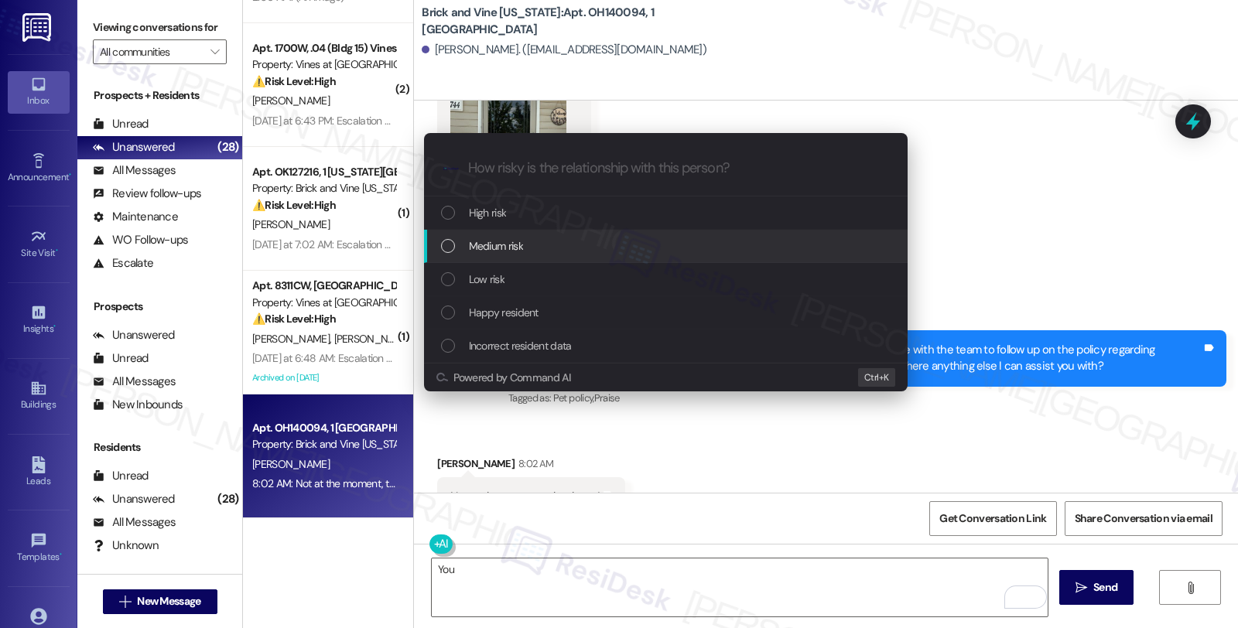
click at [544, 249] on div "Medium risk" at bounding box center [667, 246] width 453 height 17
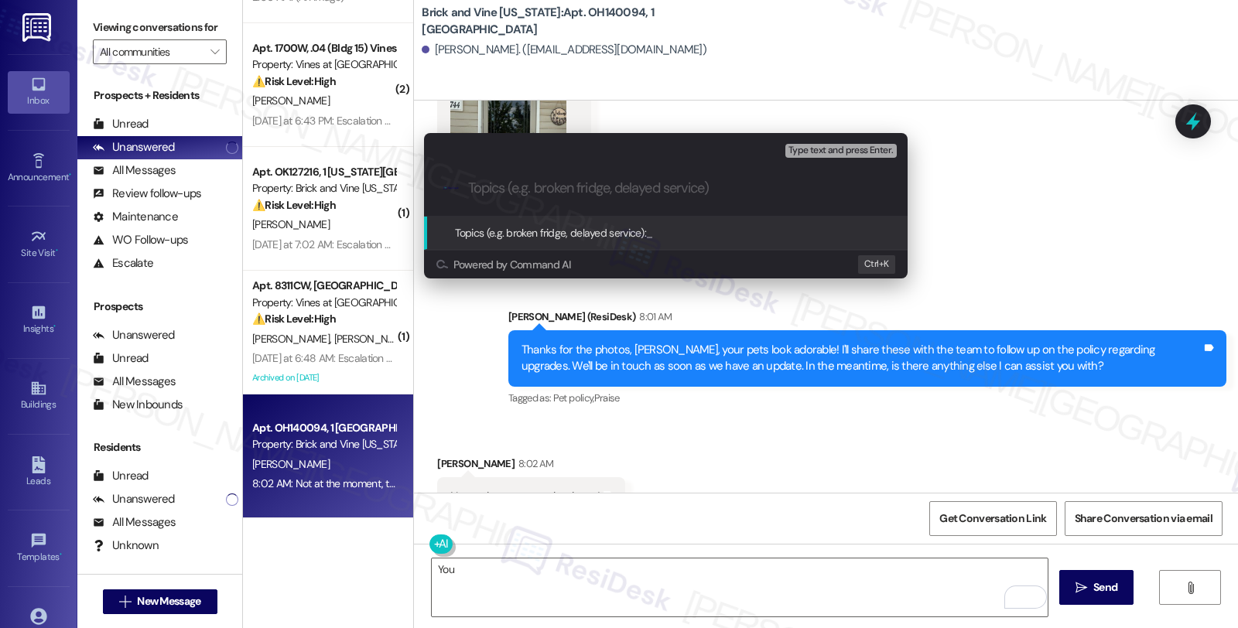
paste input "Follow up: Door upgrade policy"
type input "Follow up: Door upgrade policy"
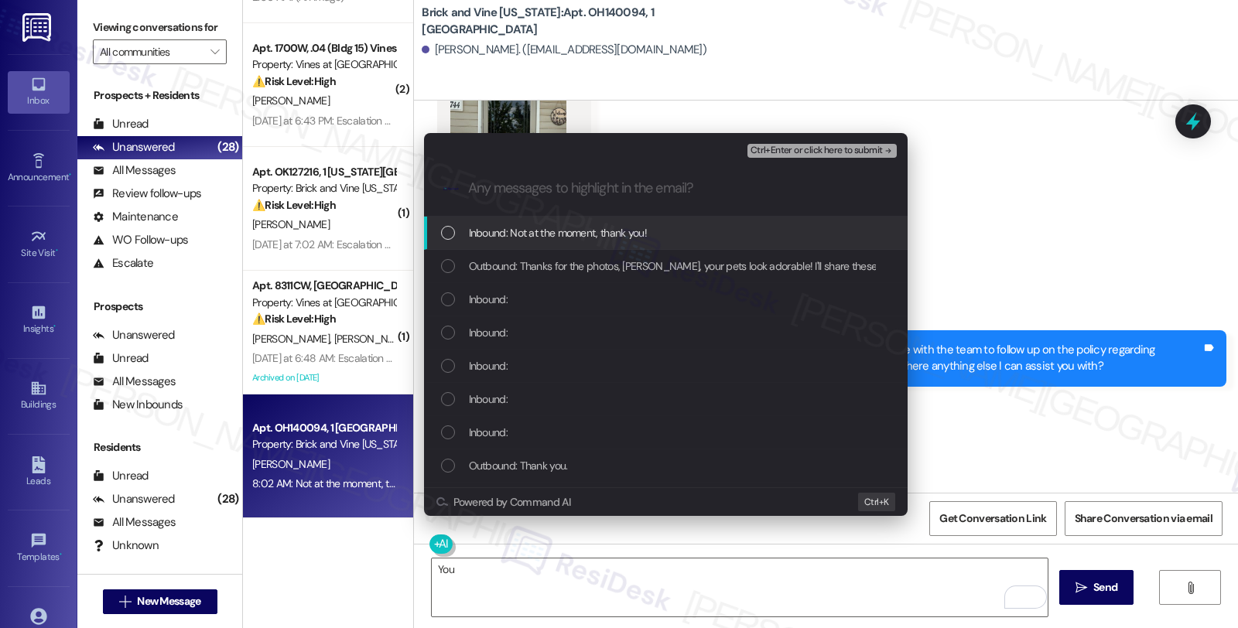
click at [527, 234] on span "Inbound: Not at the moment, thank you!" at bounding box center [558, 232] width 178 height 17
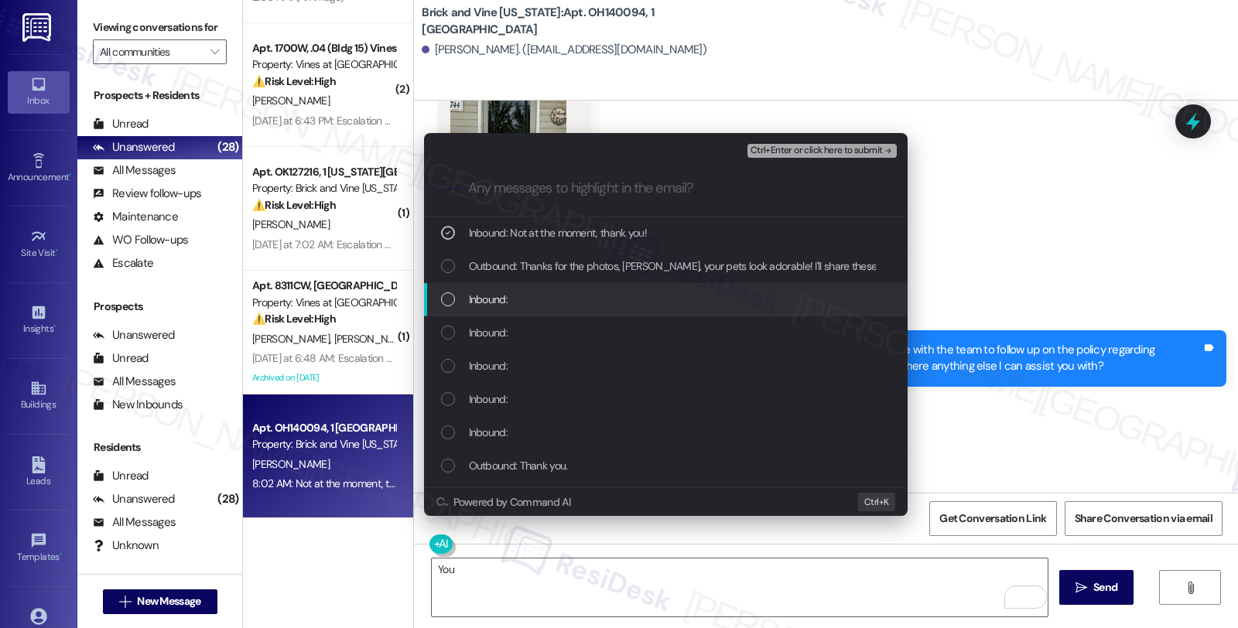
drag, startPoint x: 473, startPoint y: 297, endPoint x: 480, endPoint y: 334, distance: 37.8
click at [473, 297] on span "Inbound:" at bounding box center [488, 299] width 39 height 17
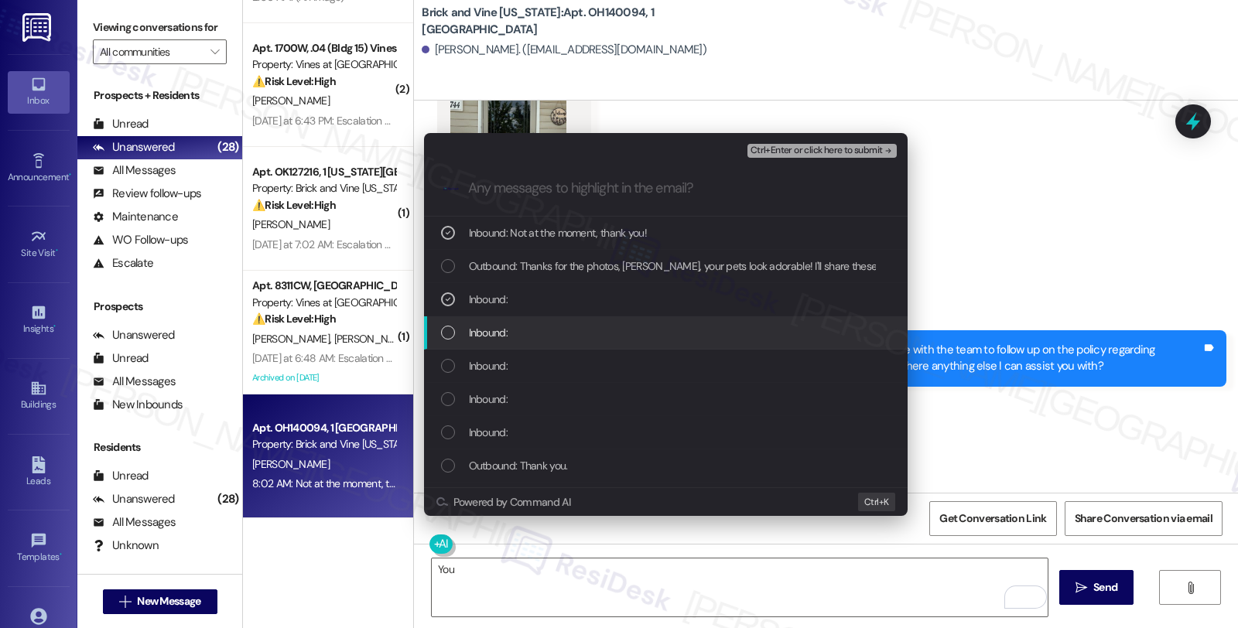
click at [481, 337] on span "Inbound:" at bounding box center [488, 332] width 39 height 17
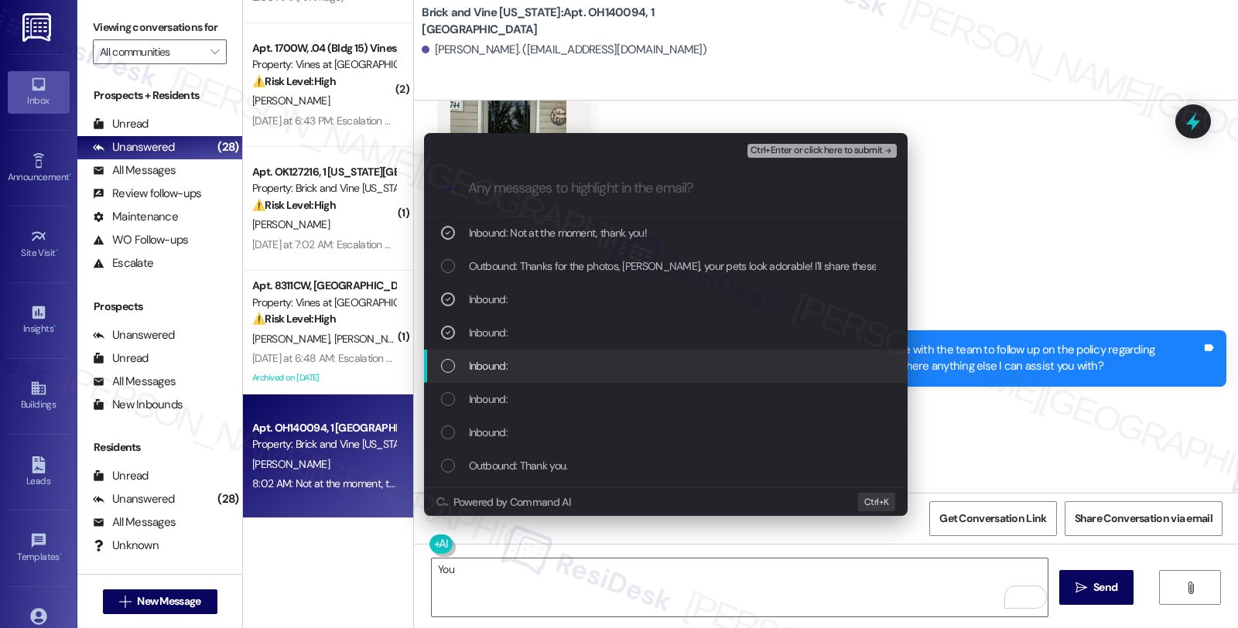
click at [475, 367] on span "Inbound:" at bounding box center [488, 365] width 39 height 17
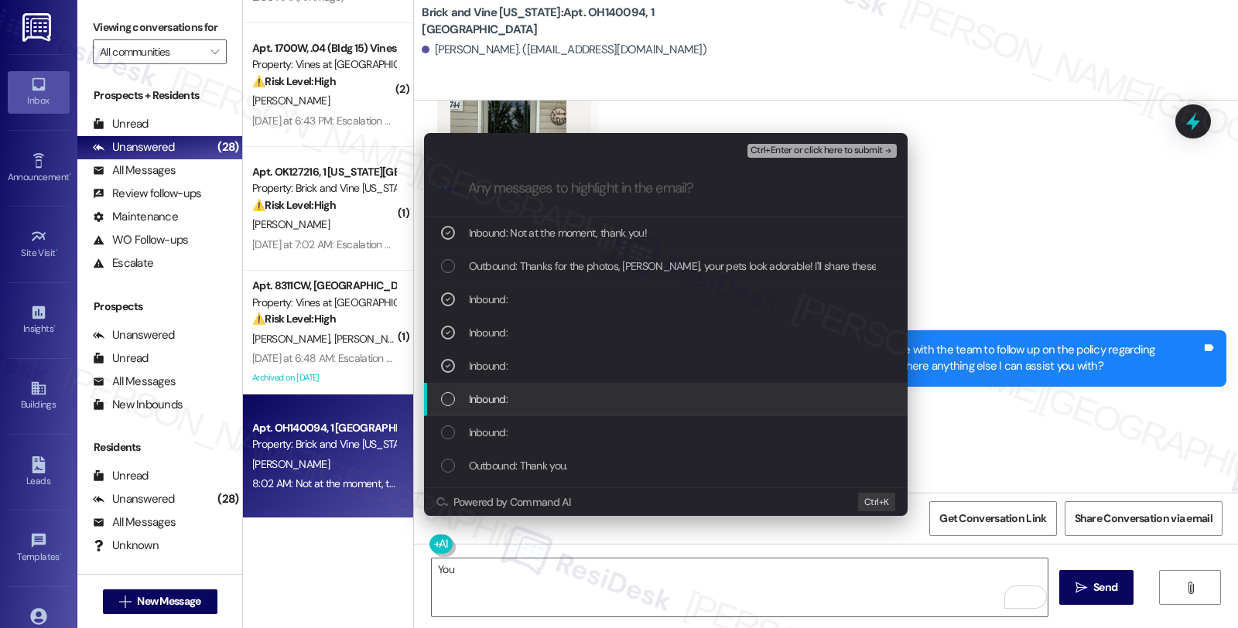
click at [477, 396] on span "Inbound:" at bounding box center [488, 399] width 39 height 17
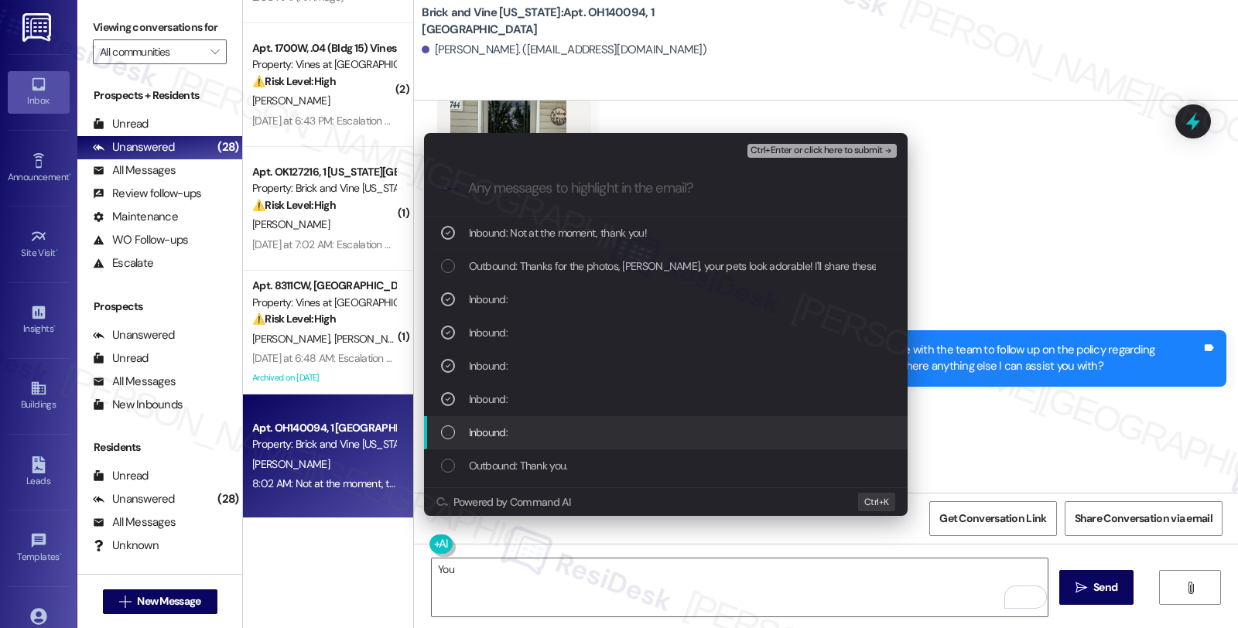
click at [481, 424] on span "Inbound:" at bounding box center [488, 432] width 39 height 17
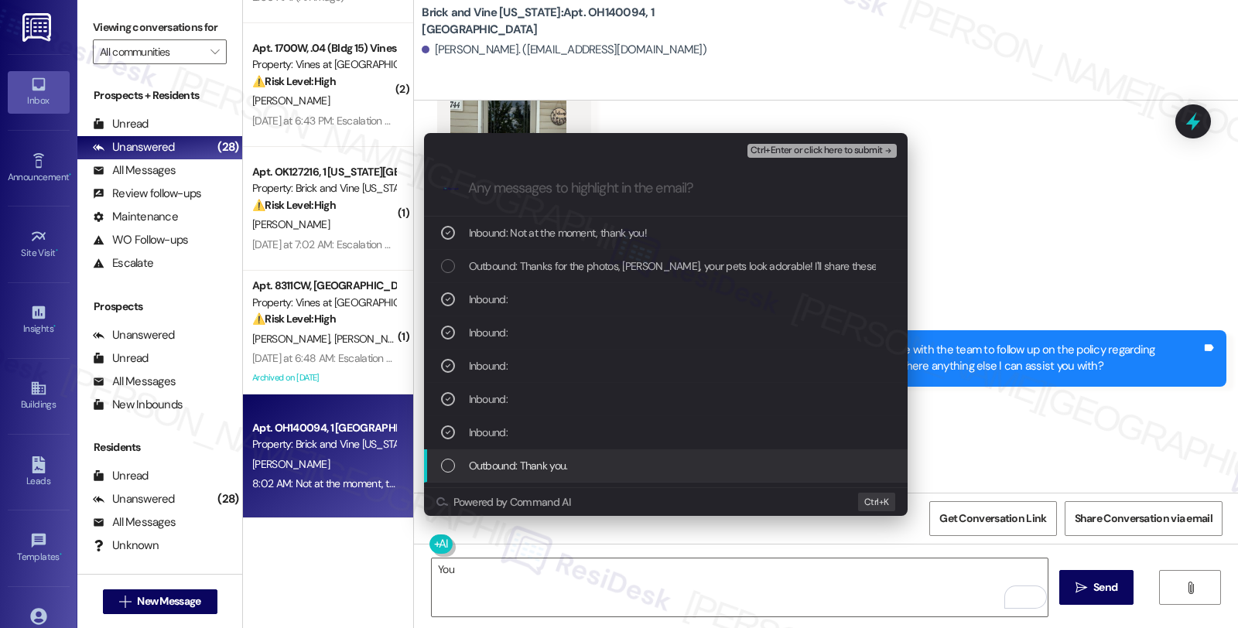
scroll to position [86, 0]
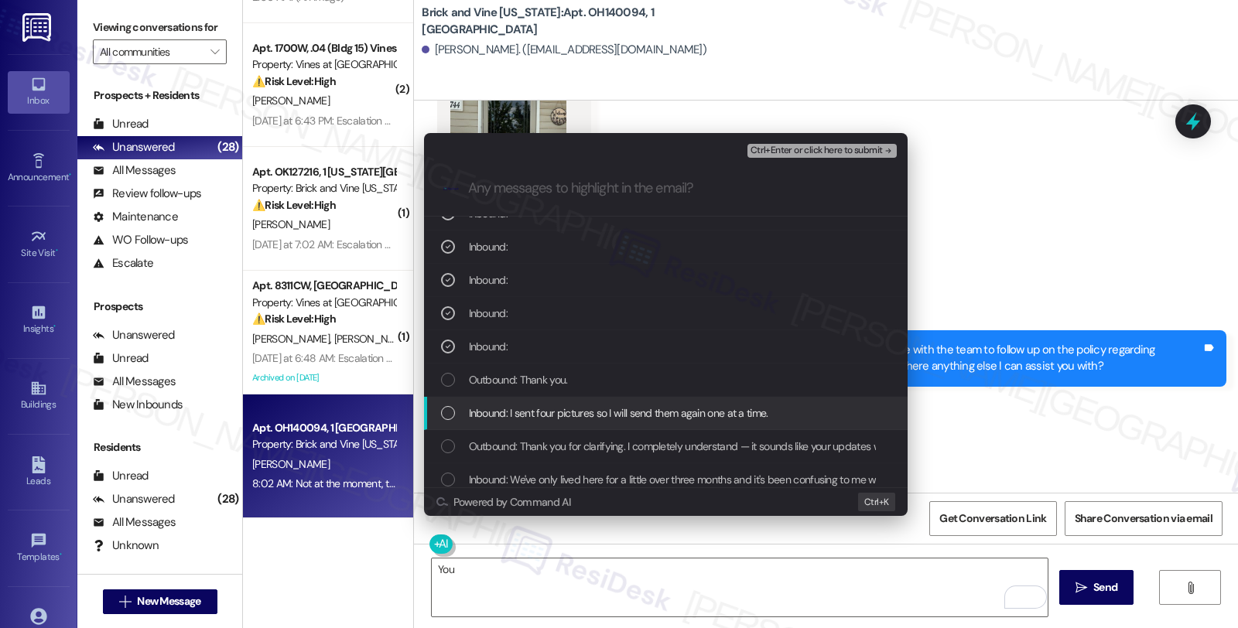
click at [521, 408] on span "Inbound: I sent four pictures so I will send them again one at a time." at bounding box center [618, 413] width 299 height 17
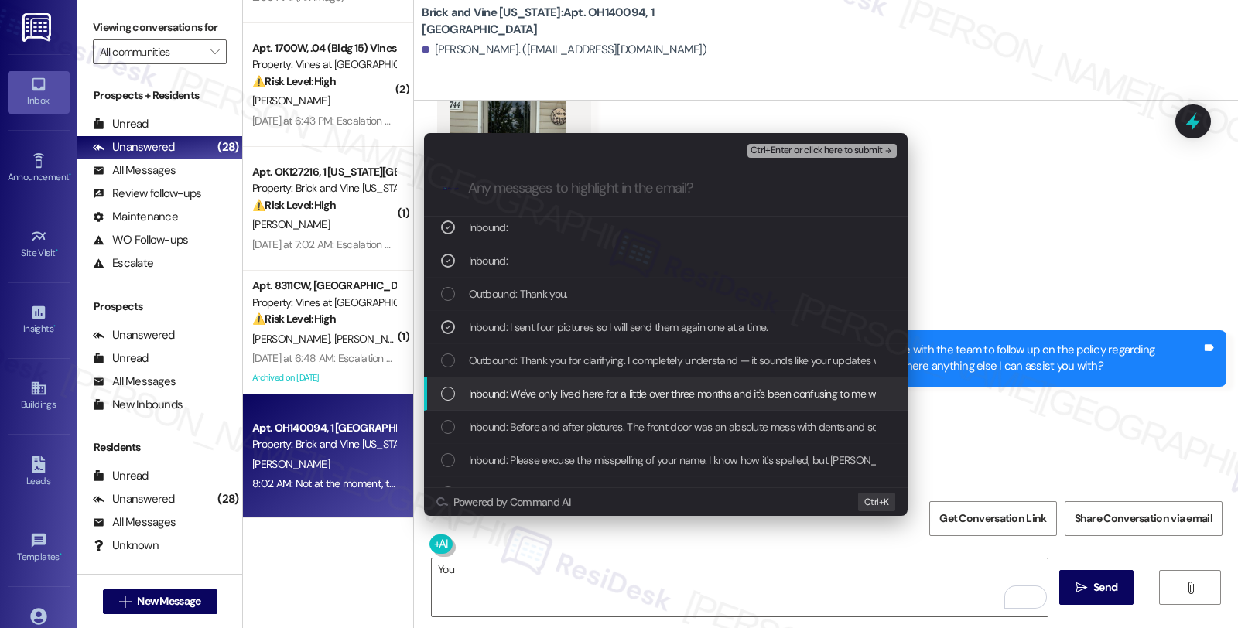
click at [446, 395] on div "List of options" at bounding box center [448, 394] width 14 height 14
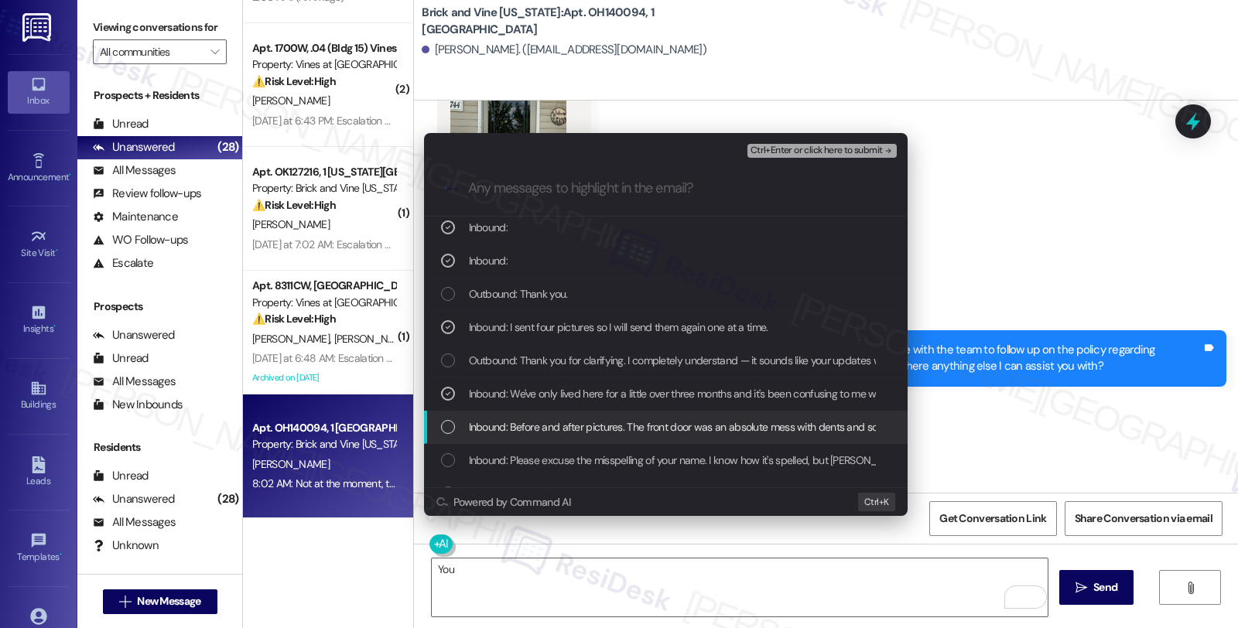
click at [446, 420] on div "List of options" at bounding box center [448, 427] width 14 height 14
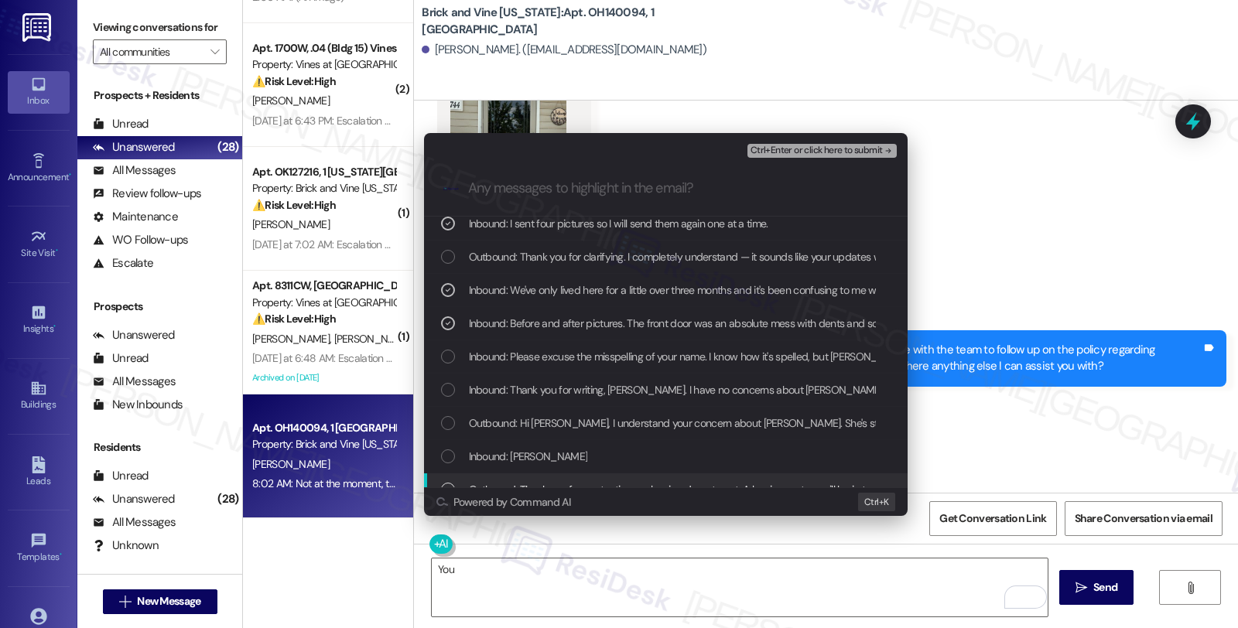
scroll to position [328, 0]
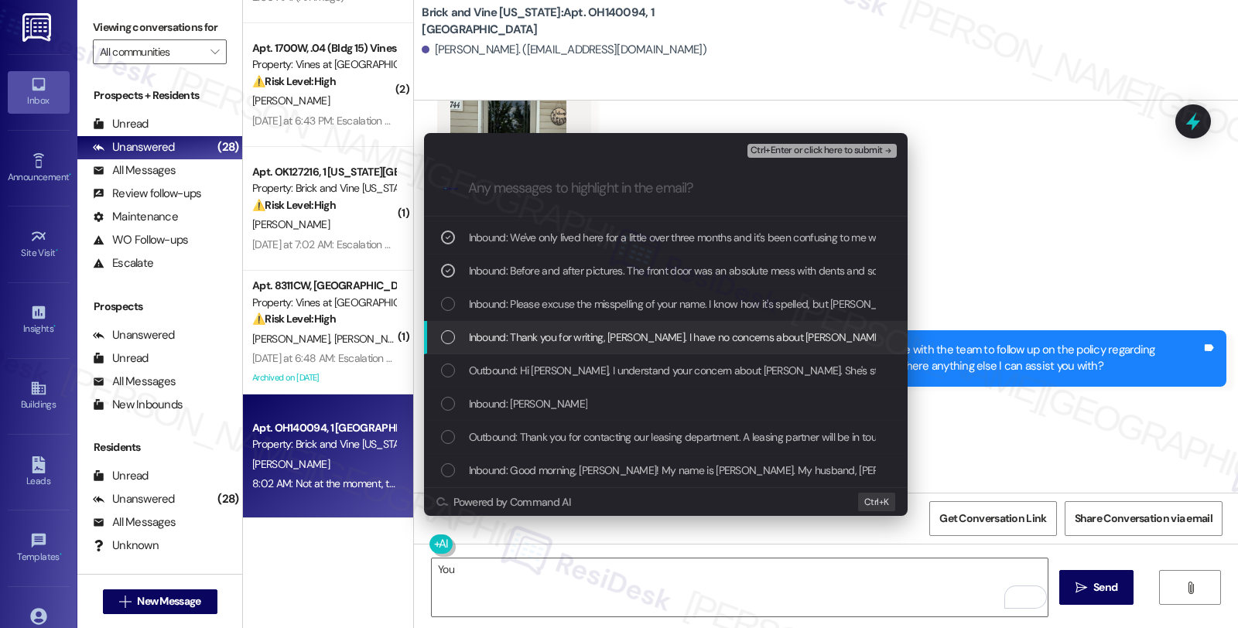
click at [446, 333] on div "List of options" at bounding box center [448, 337] width 14 height 14
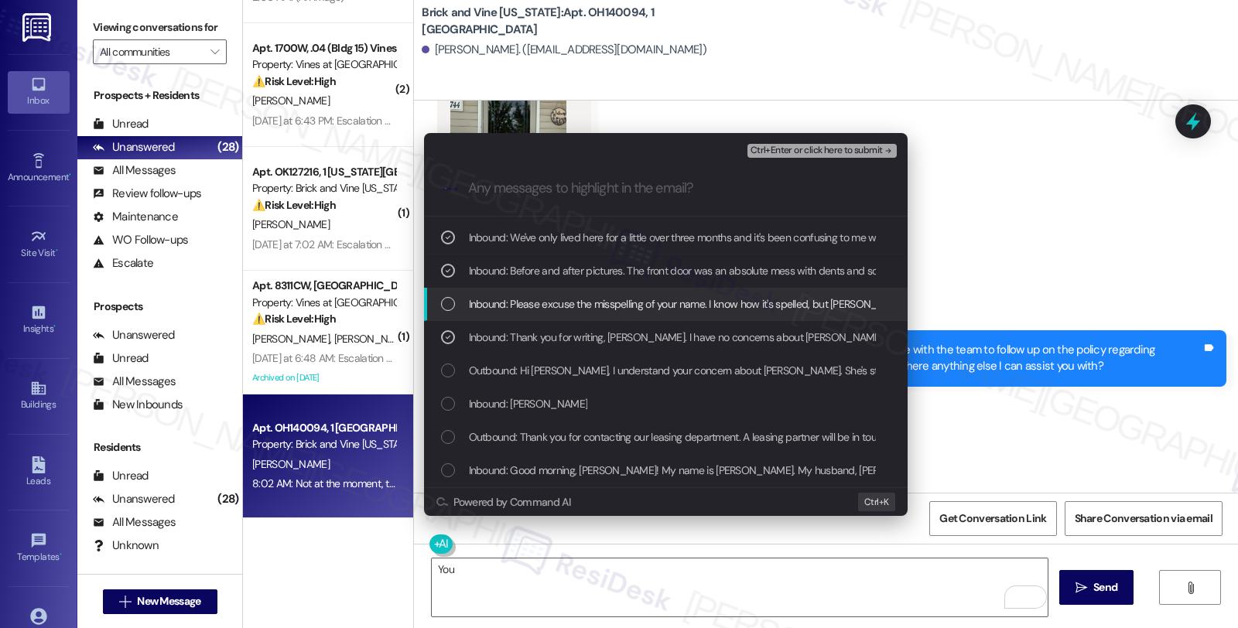
click at [446, 298] on div "List of options" at bounding box center [448, 304] width 14 height 14
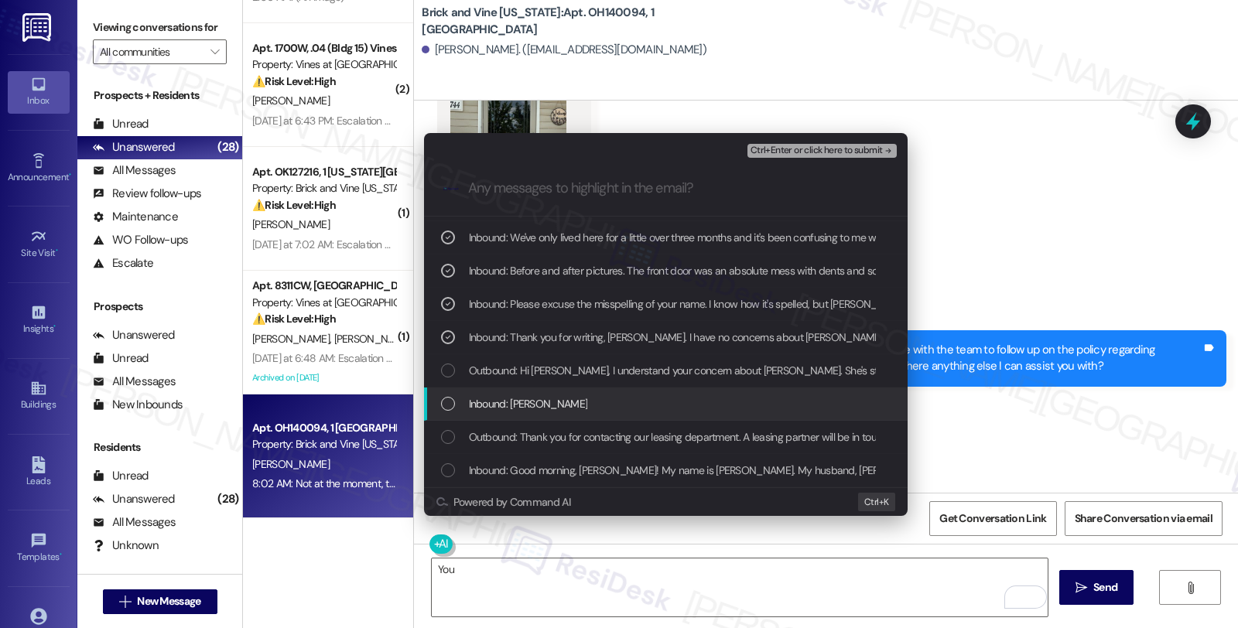
click at [444, 410] on div "List of options" at bounding box center [448, 404] width 14 height 14
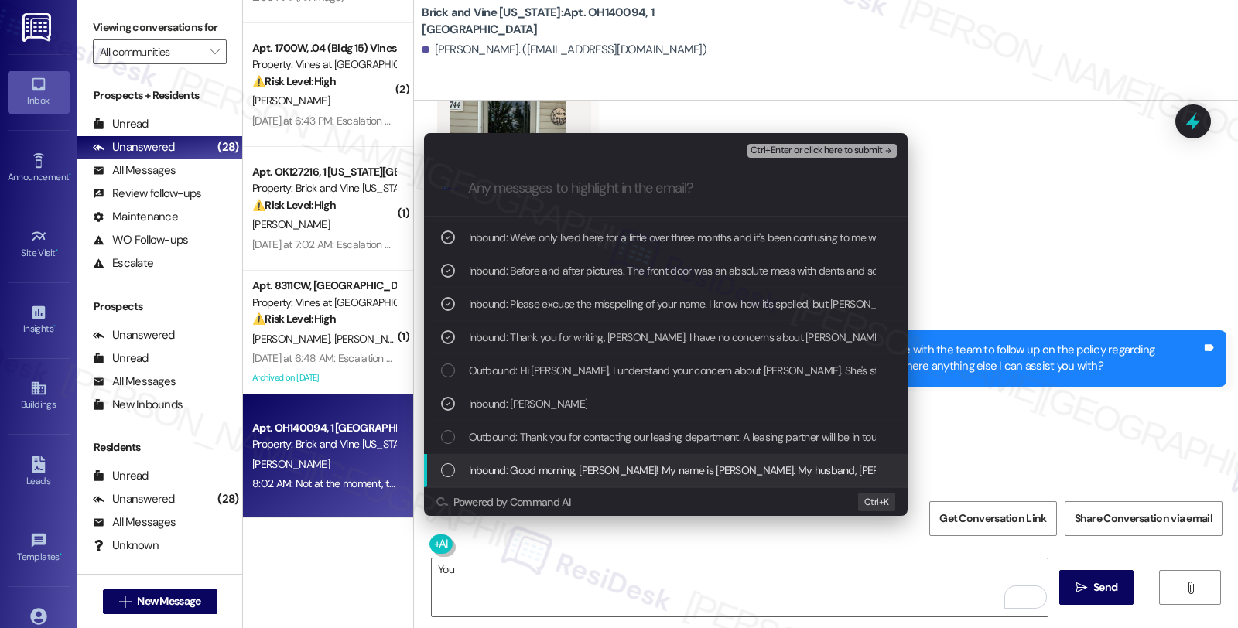
click at [446, 480] on div "Inbound: Good morning, [PERSON_NAME]! My name is [PERSON_NAME]. My husband, [PE…" at bounding box center [666, 470] width 484 height 33
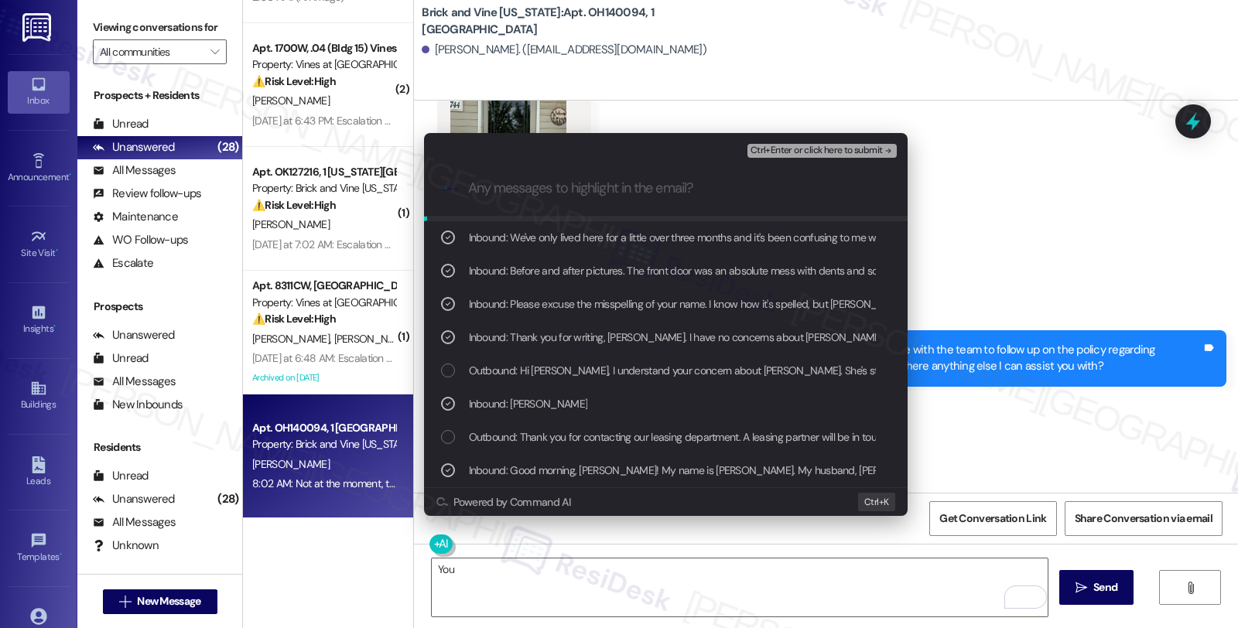
click at [816, 147] on span "Ctrl+Enter or click here to submit" at bounding box center [817, 150] width 132 height 11
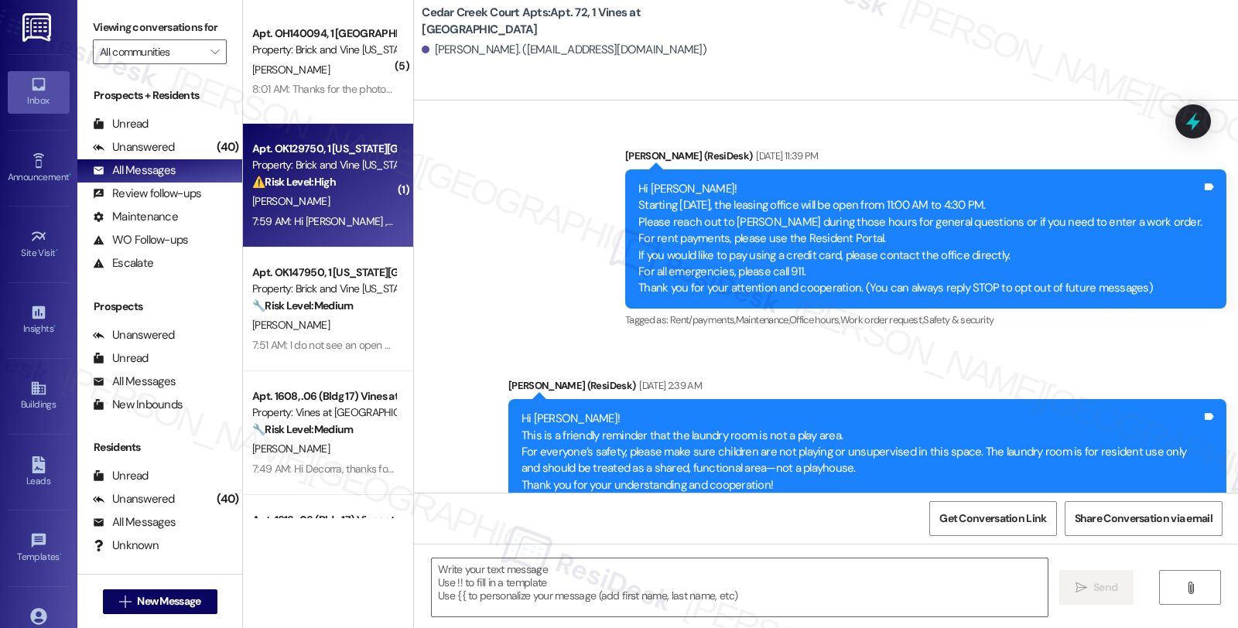
click at [351, 203] on div "[PERSON_NAME]" at bounding box center [324, 201] width 146 height 19
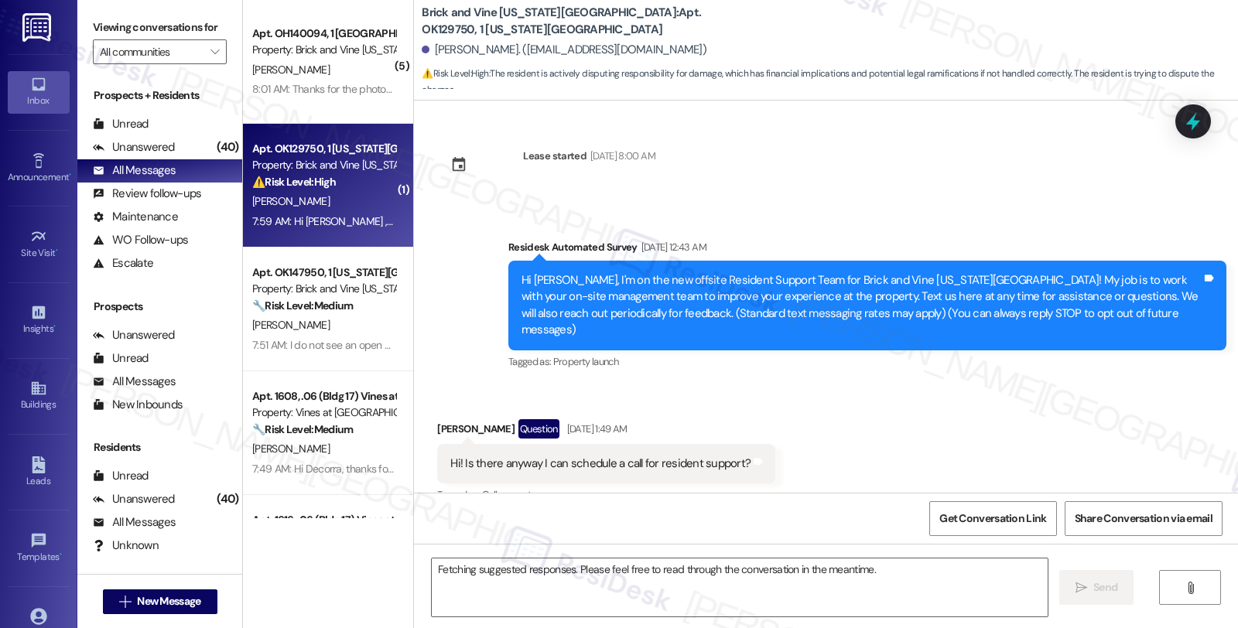
scroll to position [7438, 0]
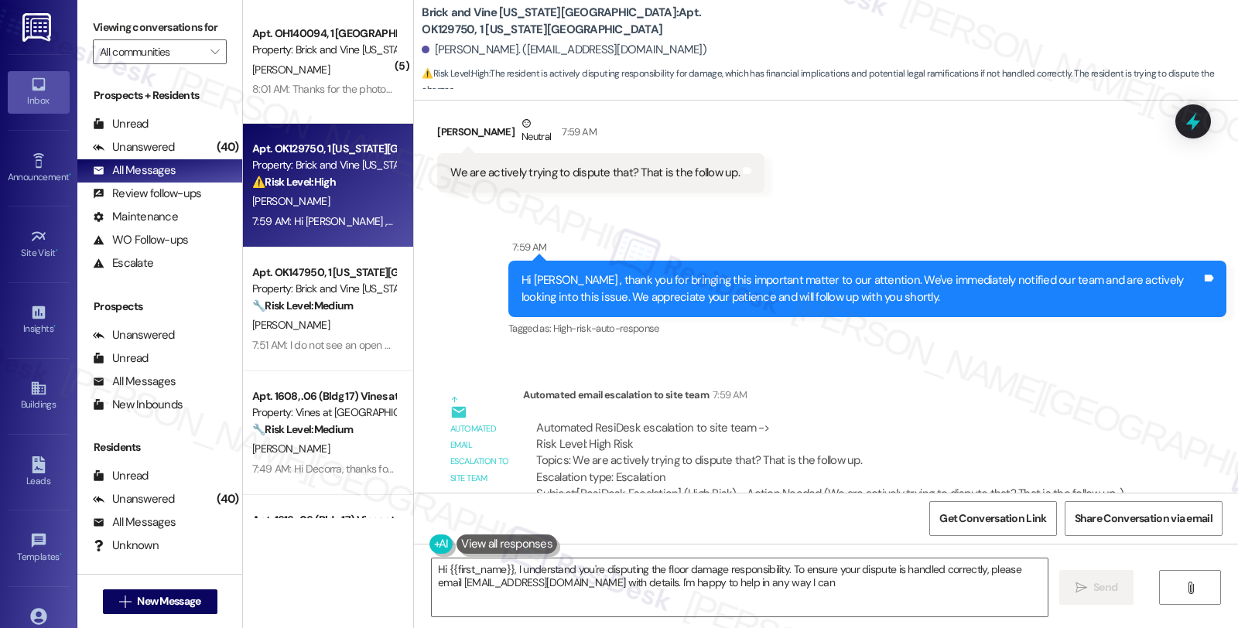
type textarea "Hi {{first_name}}, I understand you're disputing the floor damage responsibilit…"
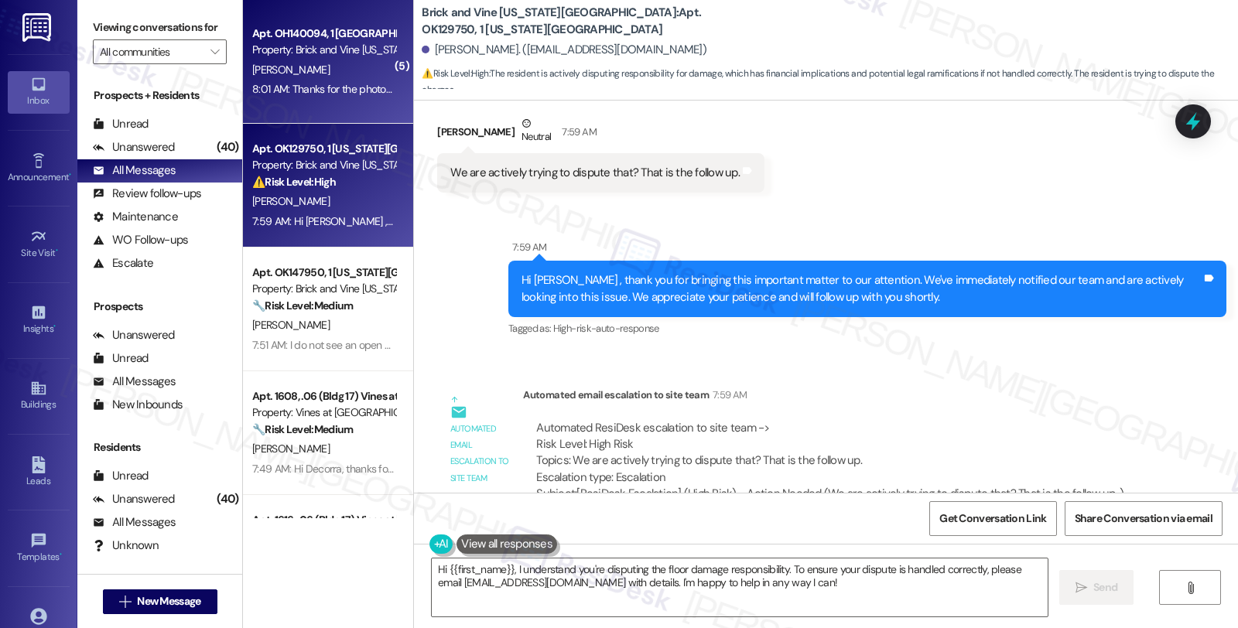
click at [358, 70] on div "[PERSON_NAME]" at bounding box center [324, 69] width 146 height 19
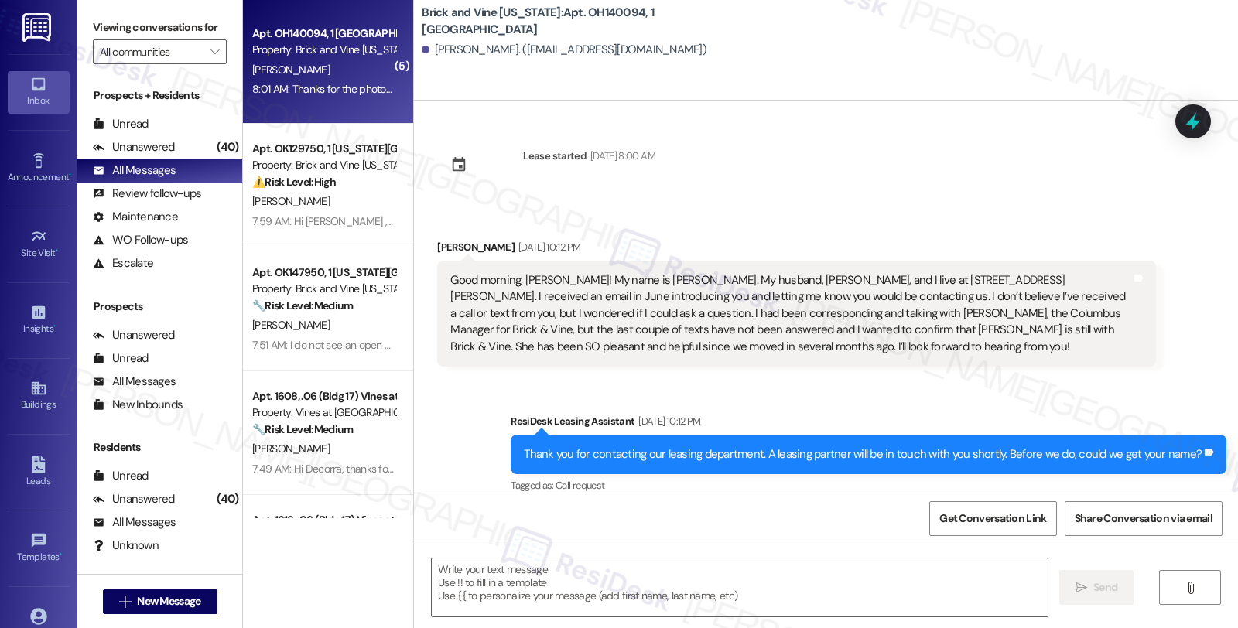
scroll to position [3177, 0]
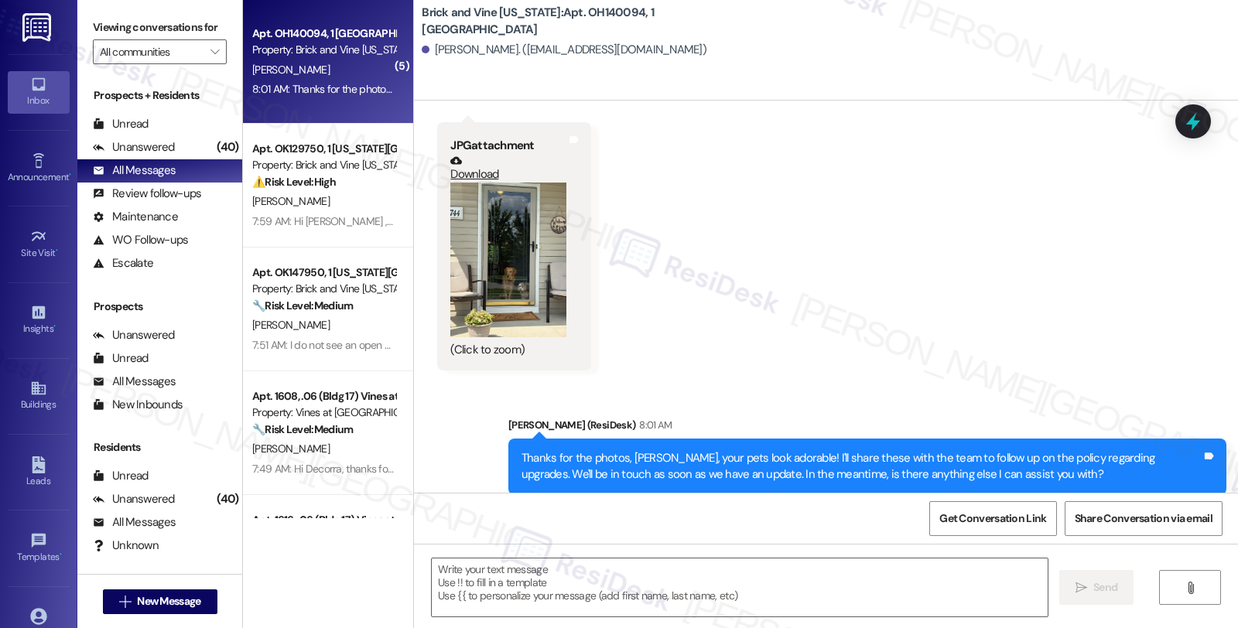
type textarea "Fetching suggested responses. Please feel free to read through the conversation…"
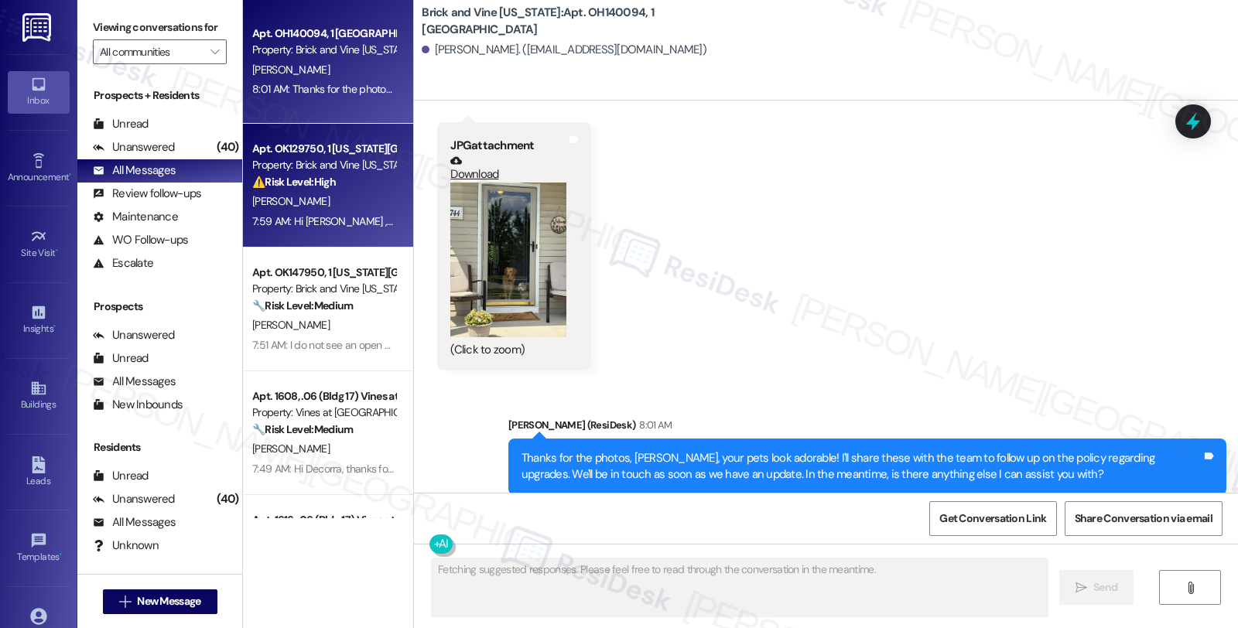
click at [352, 192] on div "[PERSON_NAME]" at bounding box center [324, 201] width 146 height 19
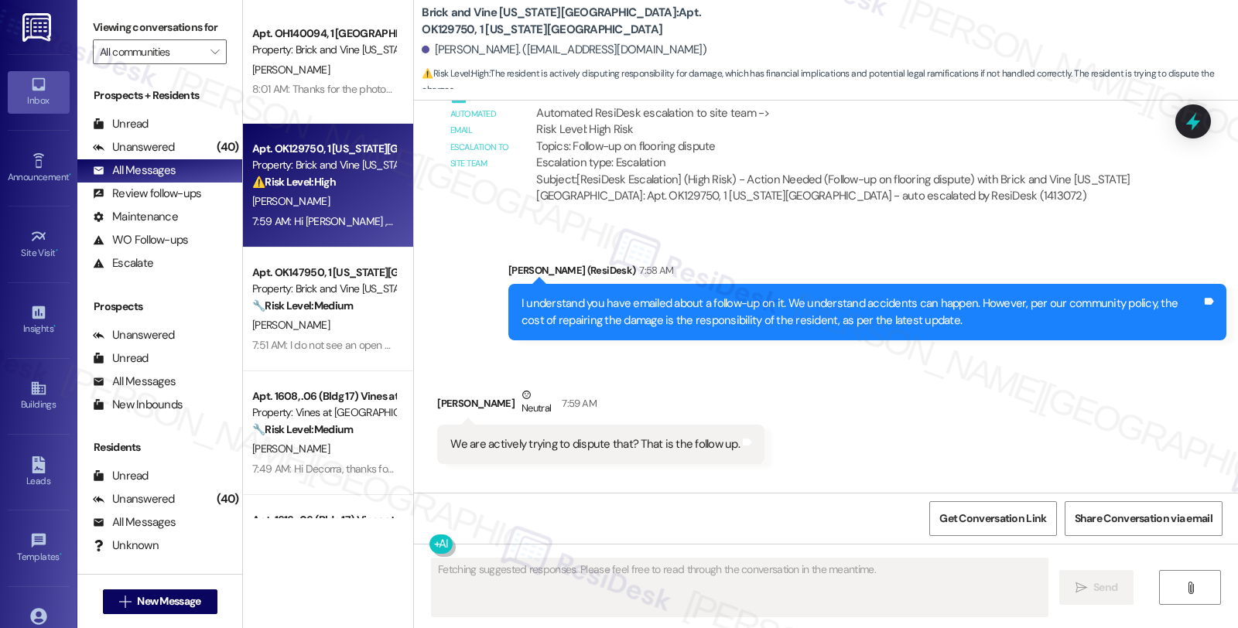
scroll to position [7094, 0]
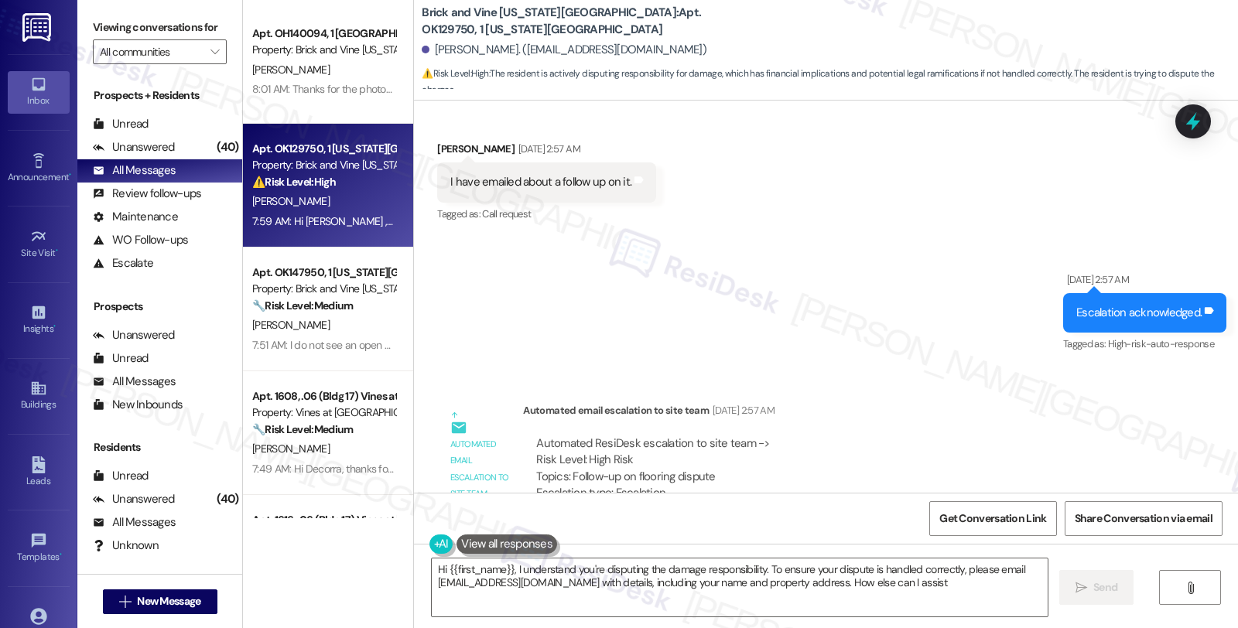
type textarea "Hi {{first_name}}, I understand you're disputing the damage responsibility. To …"
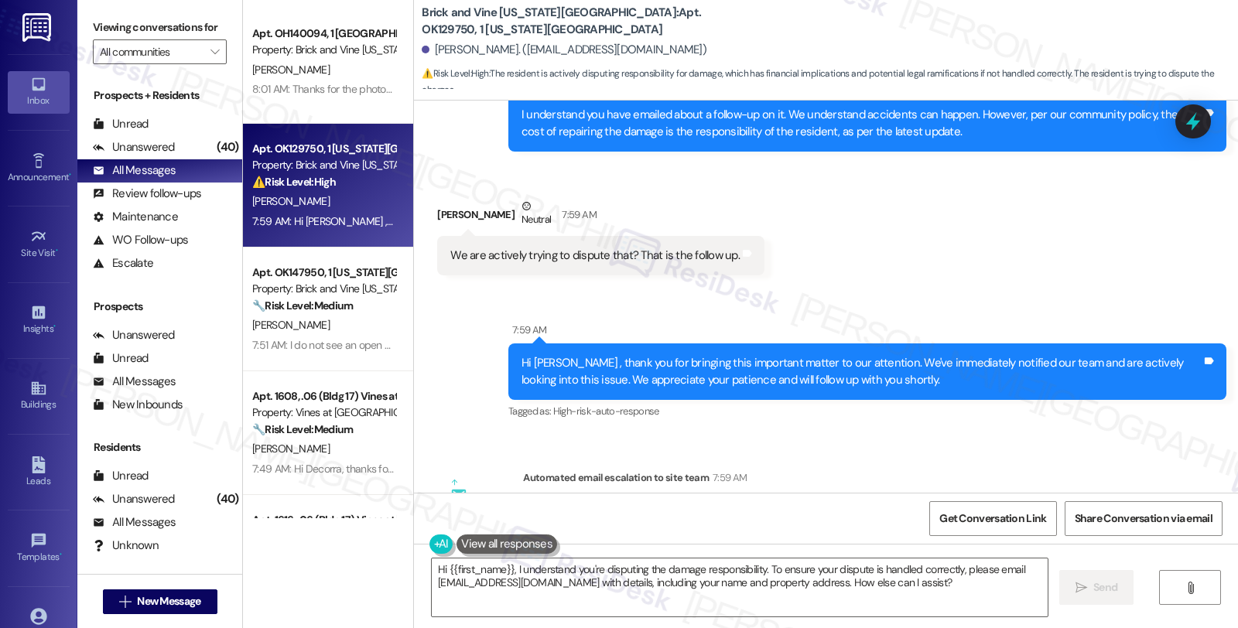
scroll to position [7438, 0]
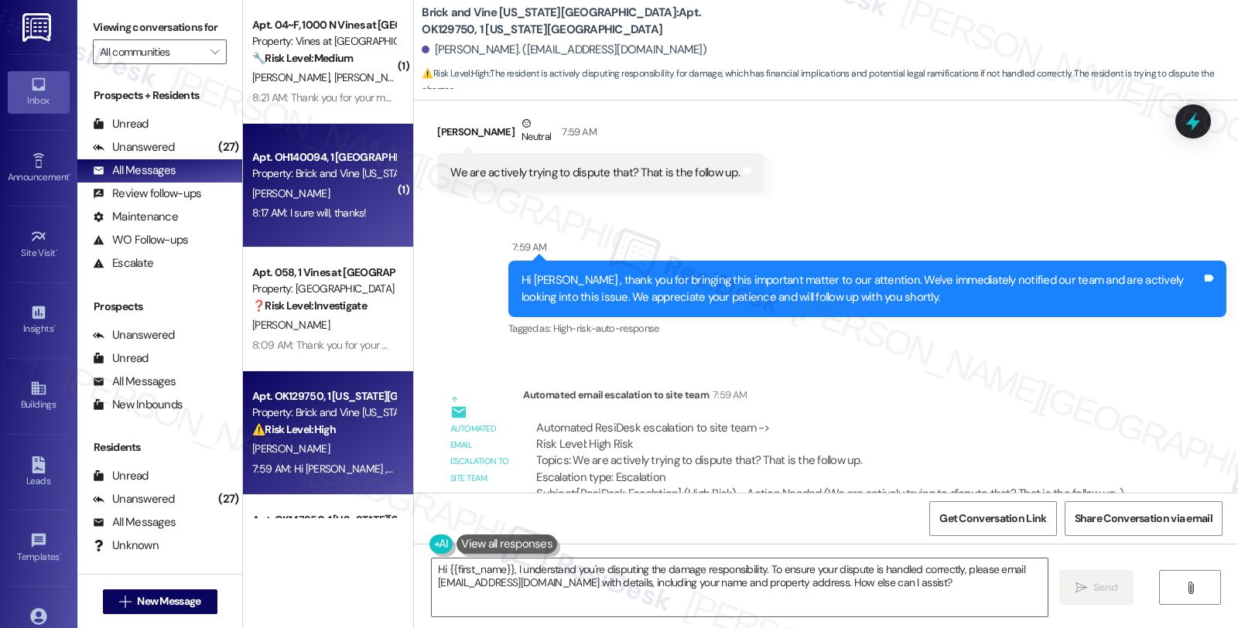
click at [344, 184] on div "[PERSON_NAME]" at bounding box center [324, 193] width 146 height 19
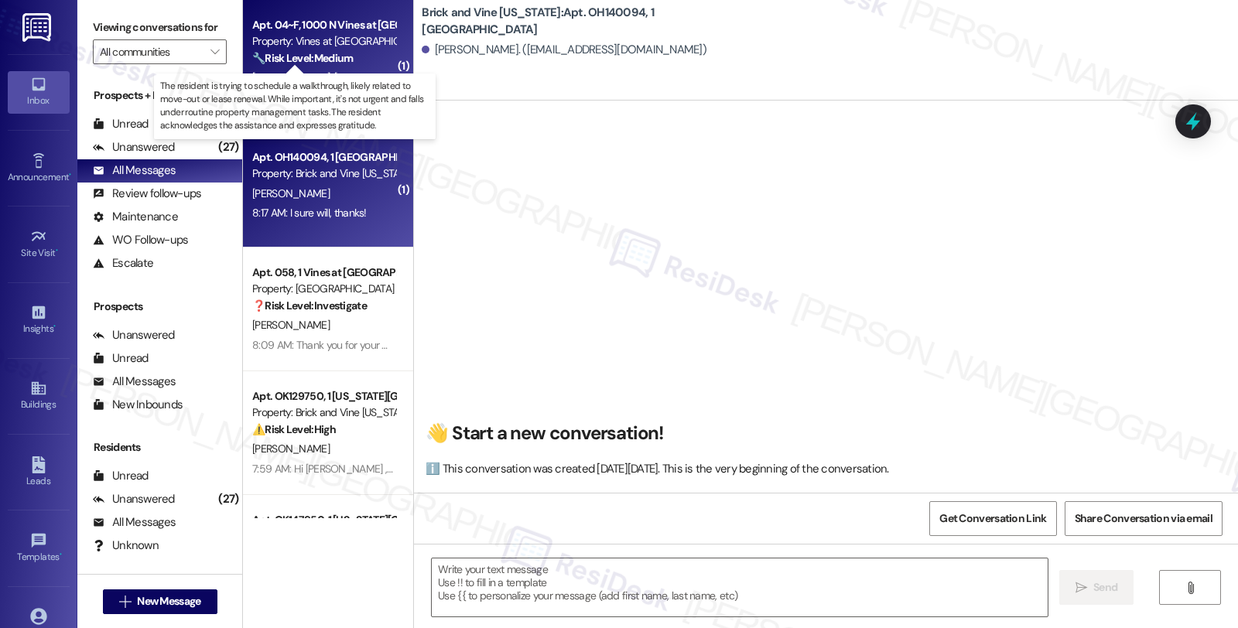
scroll to position [3822, 0]
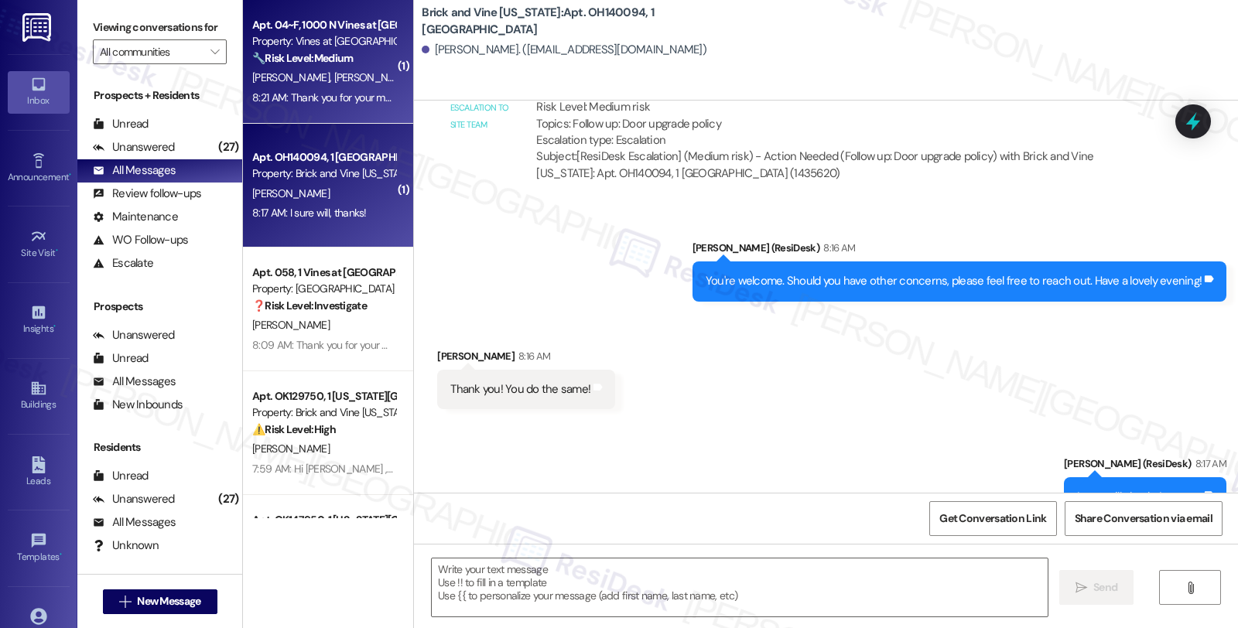
type textarea "Fetching suggested responses. Please feel free to read through the conversation…"
click at [334, 53] on strong "🔧 Risk Level: Medium" at bounding box center [302, 58] width 101 height 14
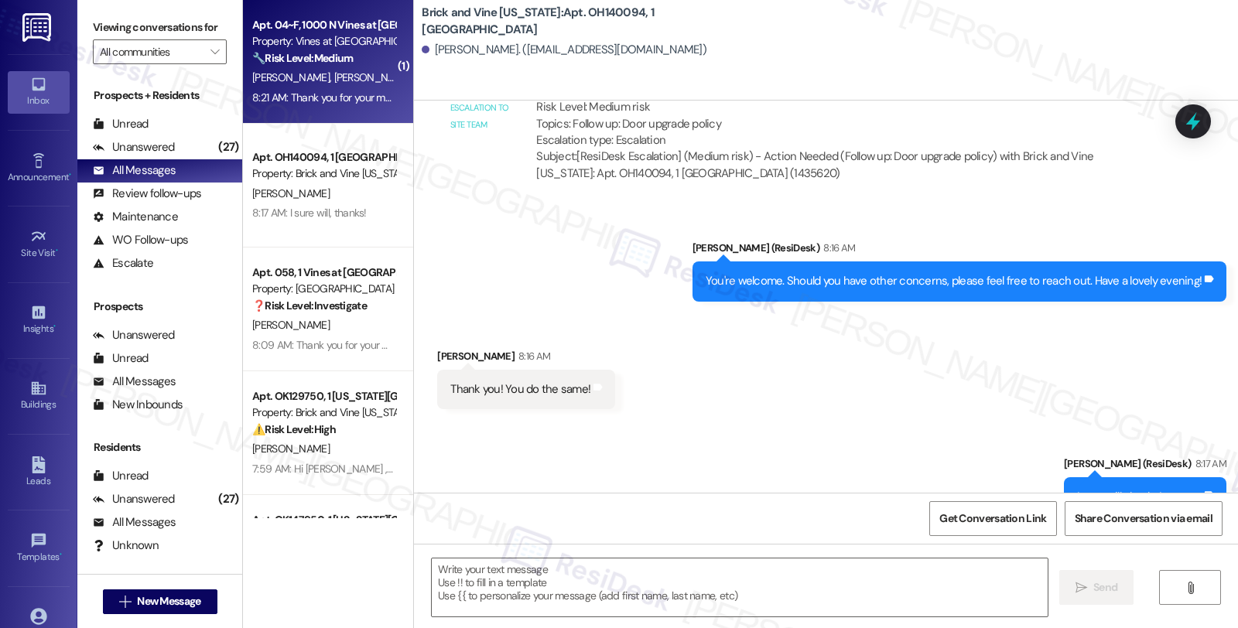
type textarea "Fetching suggested responses. Please feel free to read through the conversation…"
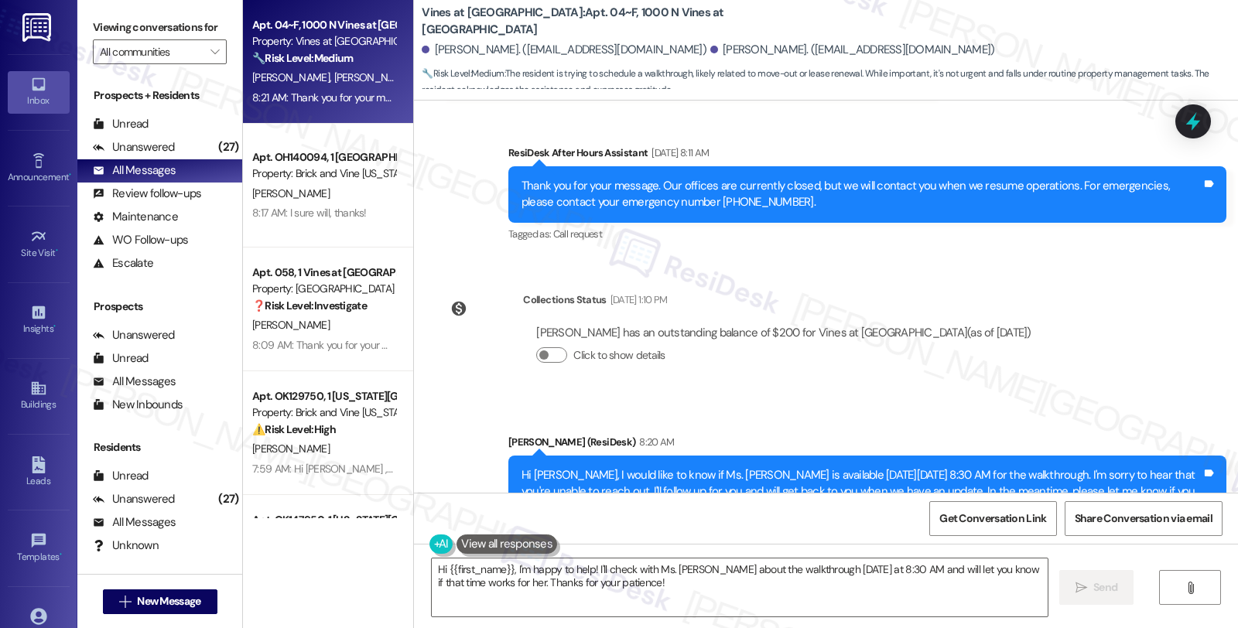
scroll to position [7789, 0]
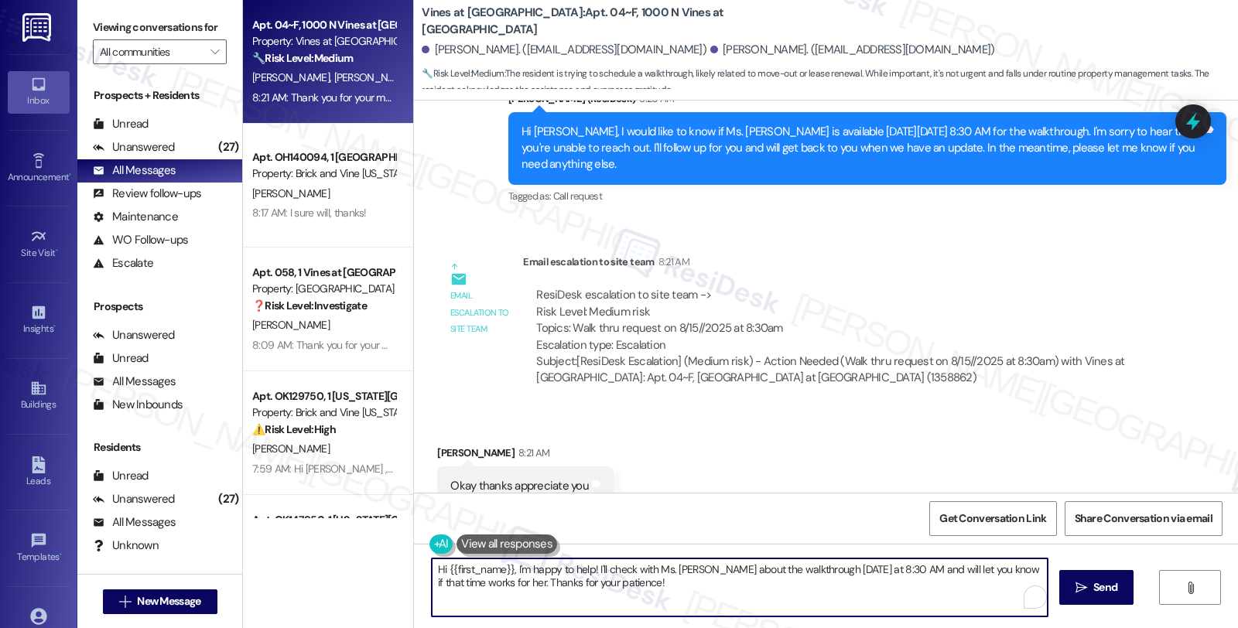
drag, startPoint x: 636, startPoint y: 582, endPoint x: 360, endPoint y: 525, distance: 282.1
click at [360, 525] on div "Apt. 04~F, 1000 N Vines at [GEOGRAPHIC_DATA] Property: Vines at [GEOGRAPHIC_DAT…" at bounding box center [740, 314] width 995 height 628
type textarea "You're very much welcome and it's my pleasure to assist!"
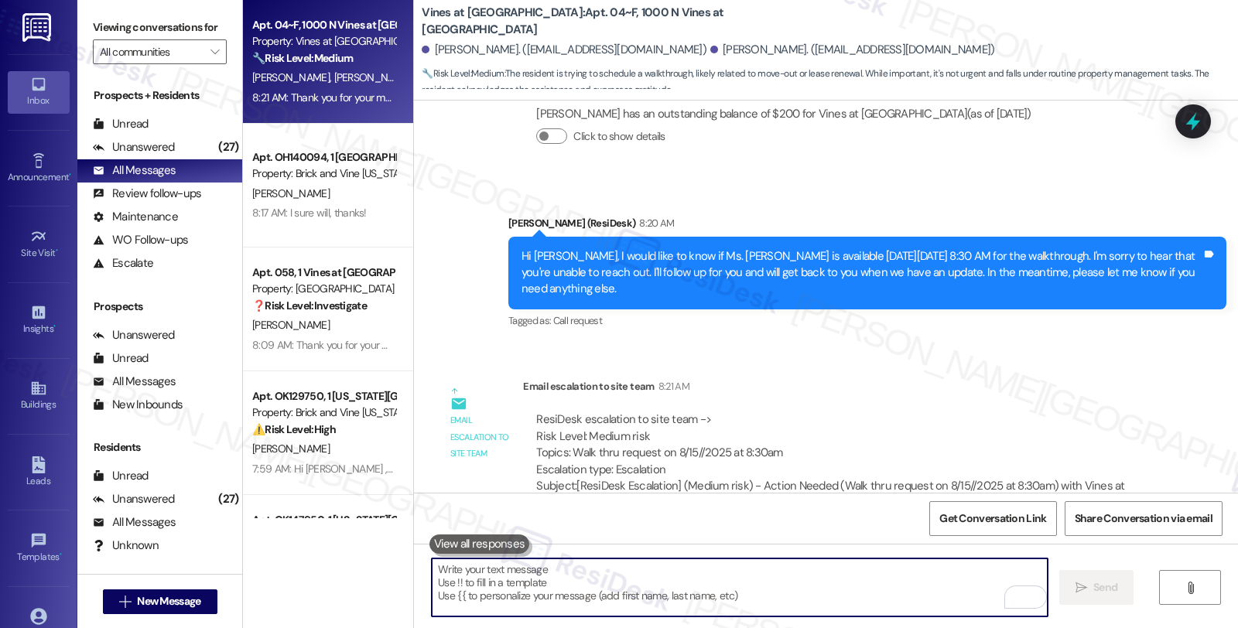
scroll to position [7896, 0]
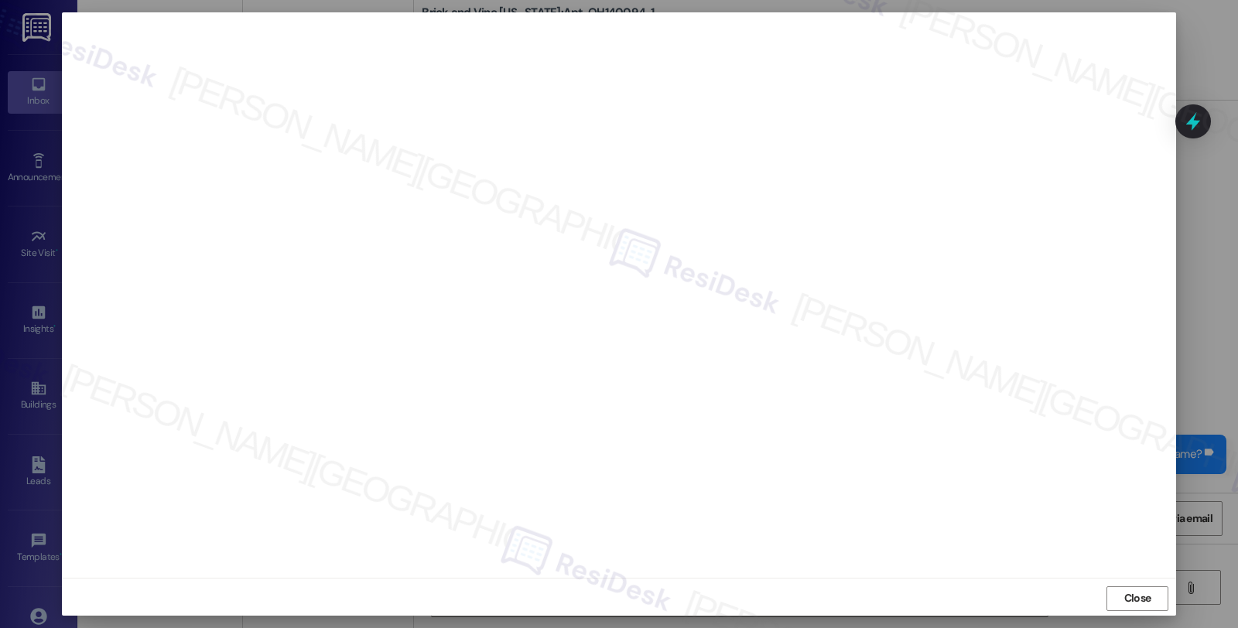
scroll to position [3285, 0]
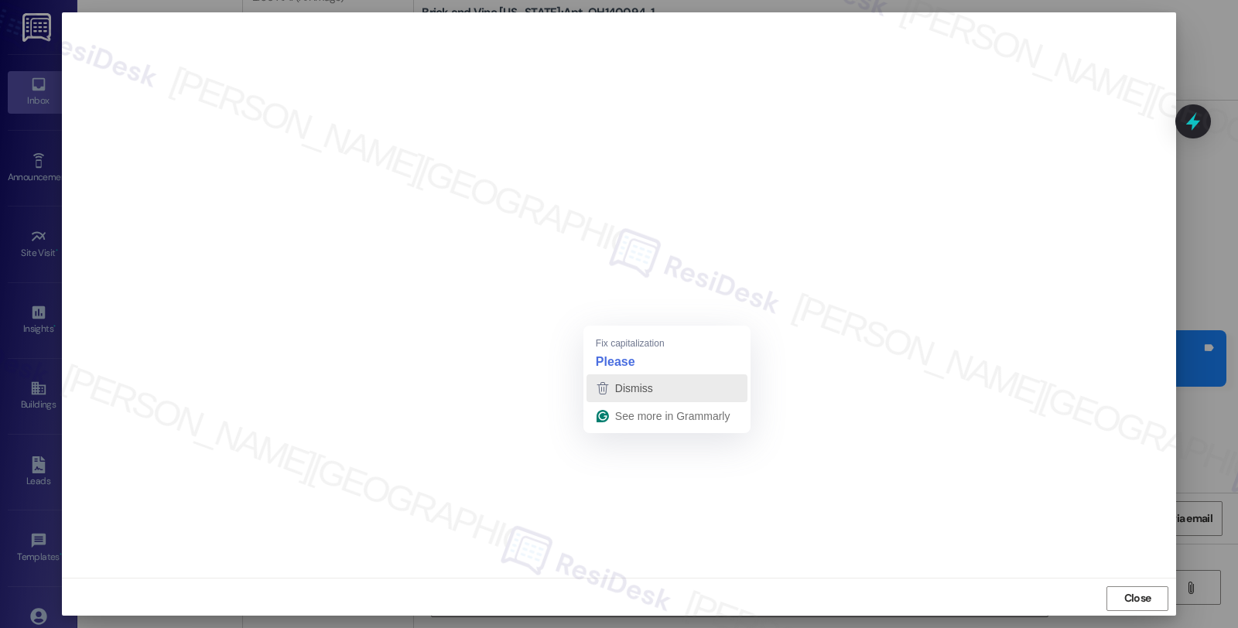
click at [627, 375] on button "Dismiss" at bounding box center [667, 389] width 161 height 28
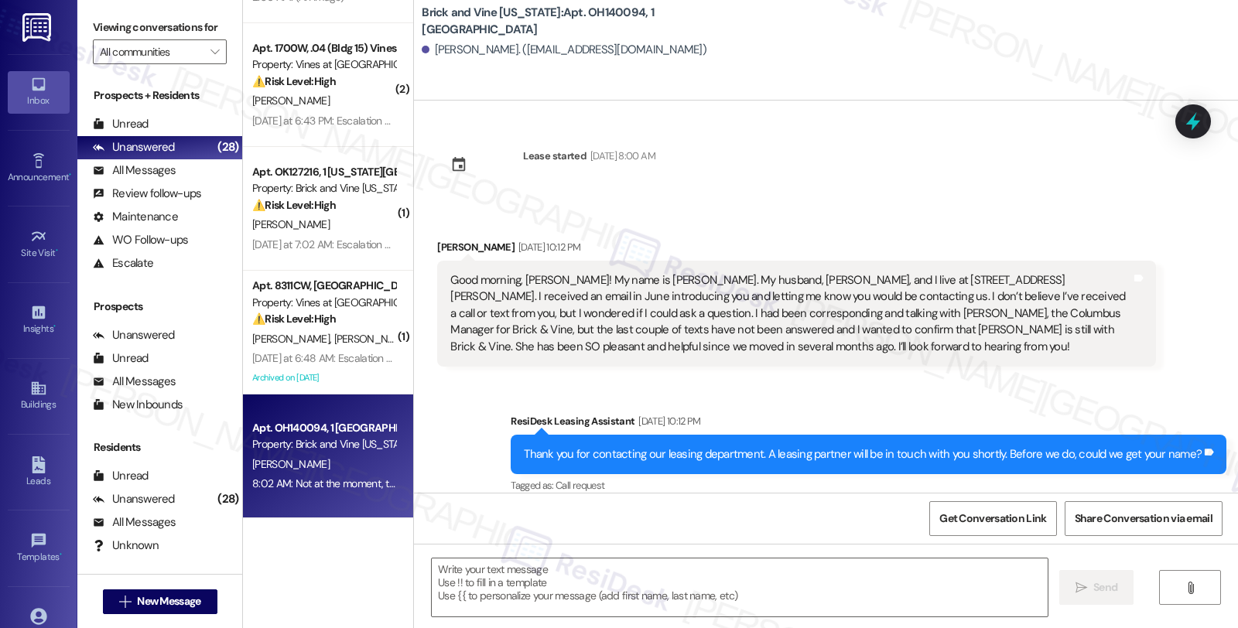
scroll to position [3308, 0]
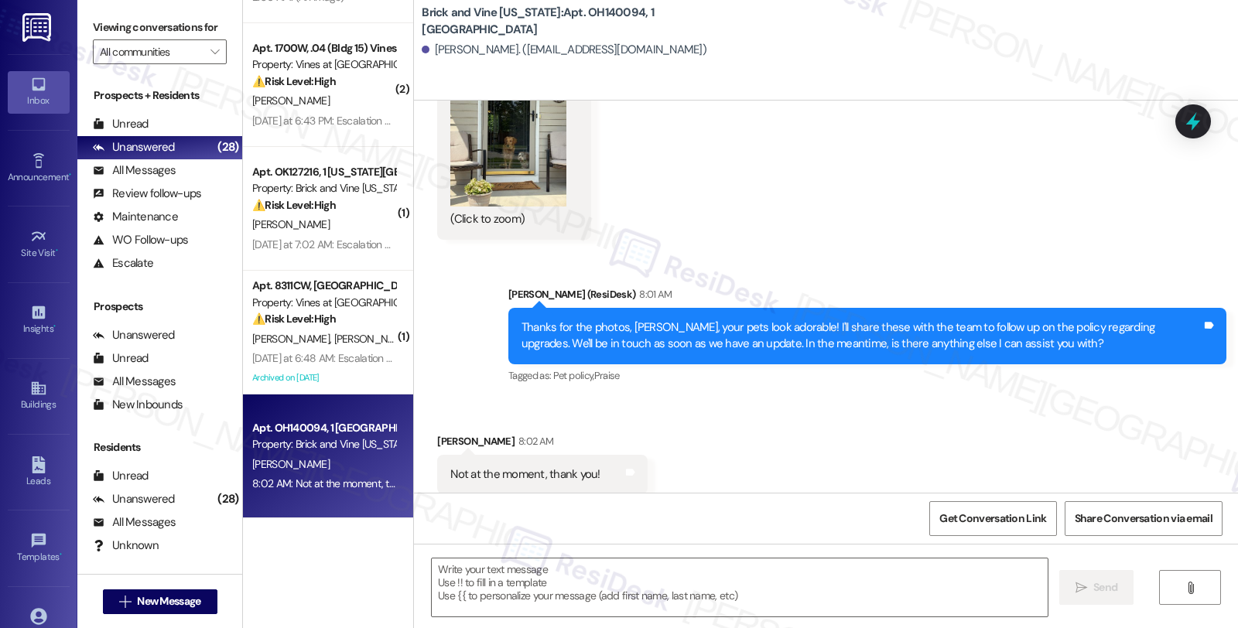
type textarea "Fetching suggested responses. Please feel free to read through the conversation…"
click at [581, 559] on textarea at bounding box center [740, 588] width 616 height 58
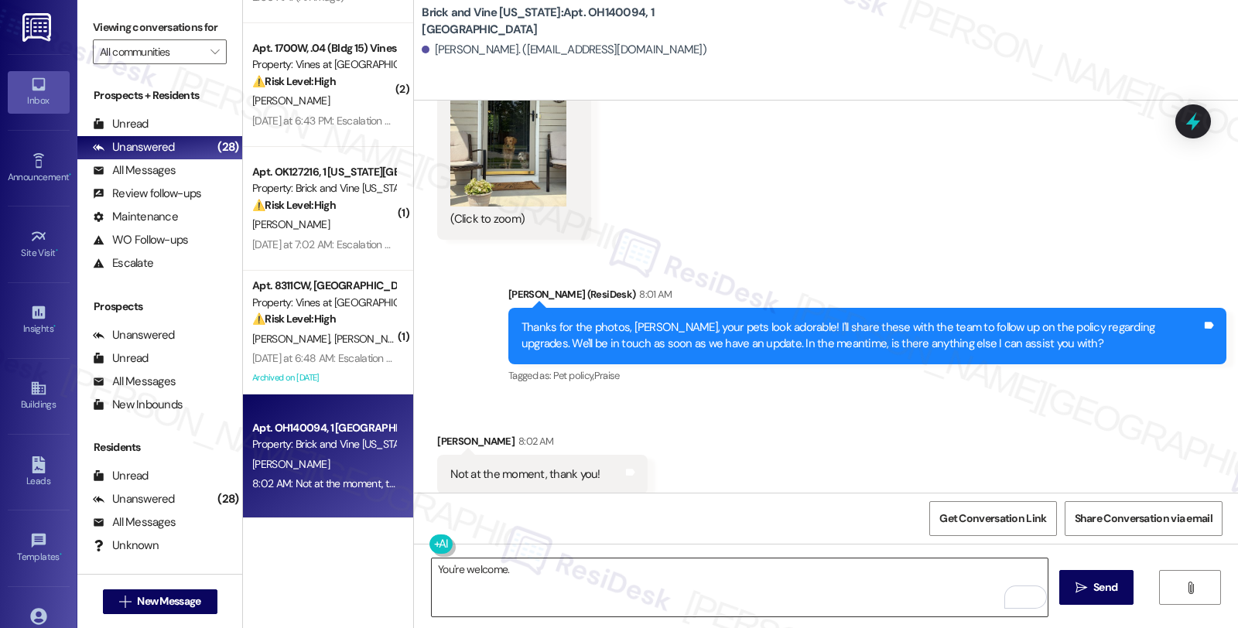
click at [553, 573] on textarea "You're welcome." at bounding box center [740, 588] width 616 height 58
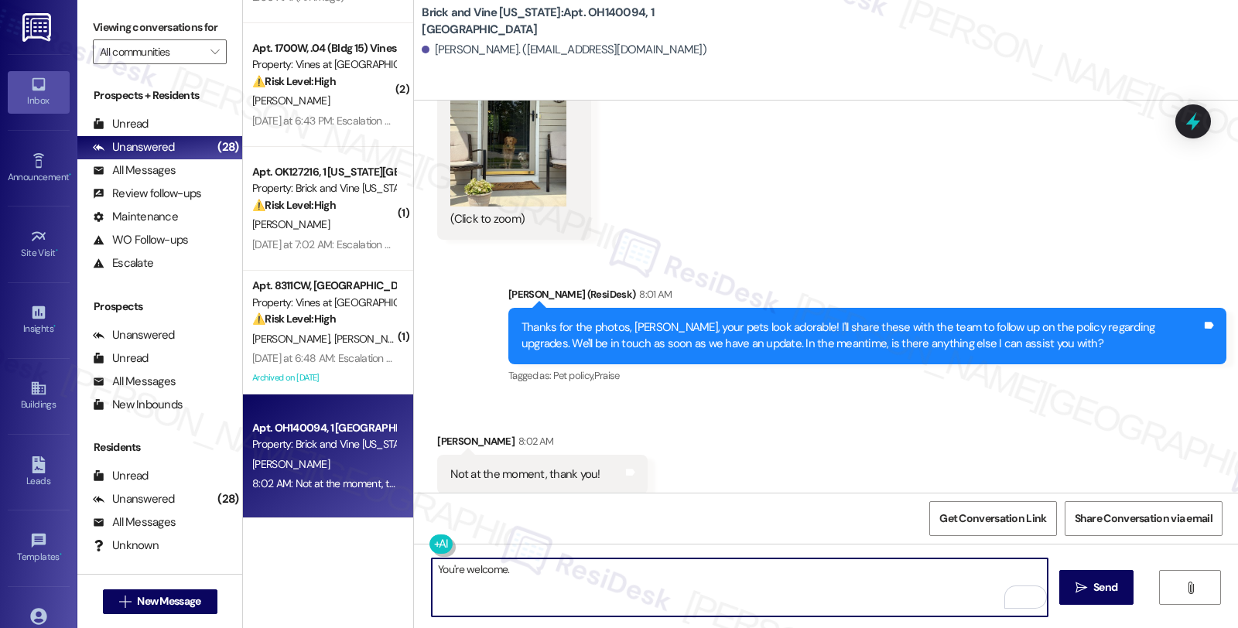
paste textarea "Should you have other concerns, please feel free to reach out. Have a great day!"
click at [850, 566] on textarea "You're welcome. Should you have other concerns, please feel free to reach out. …" at bounding box center [740, 588] width 616 height 58
type textarea "You're welcome. Should you have other concerns, please feel free to reach out. …"
click at [1086, 596] on span " Send" at bounding box center [1096, 588] width 49 height 16
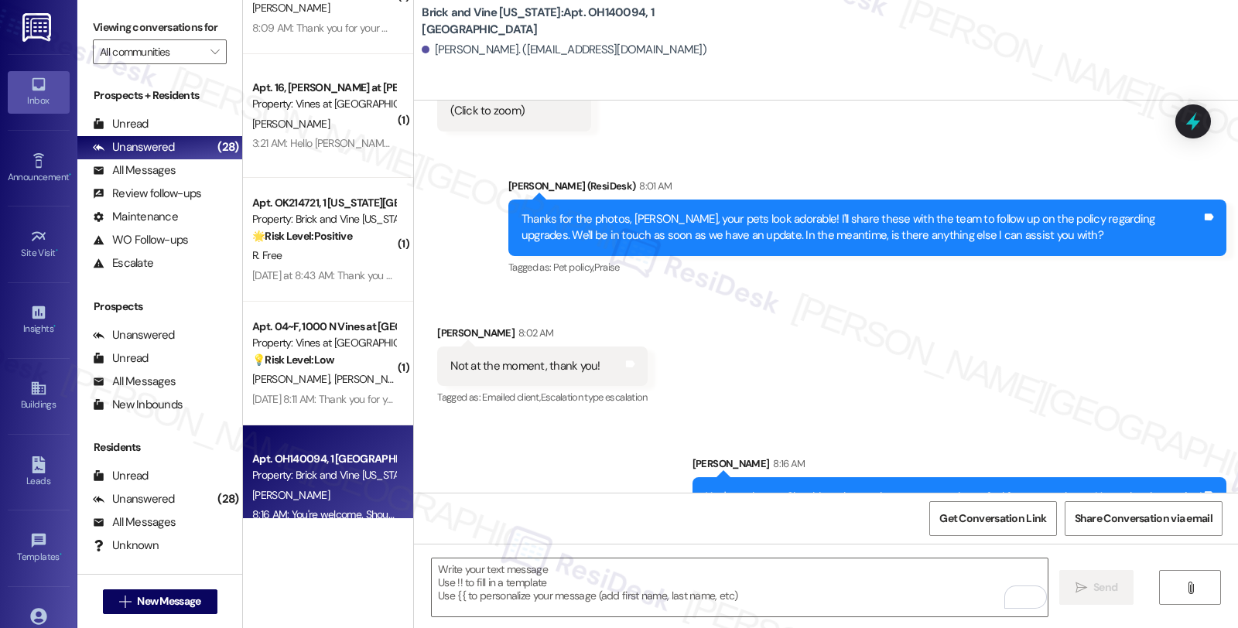
scroll to position [2211, 0]
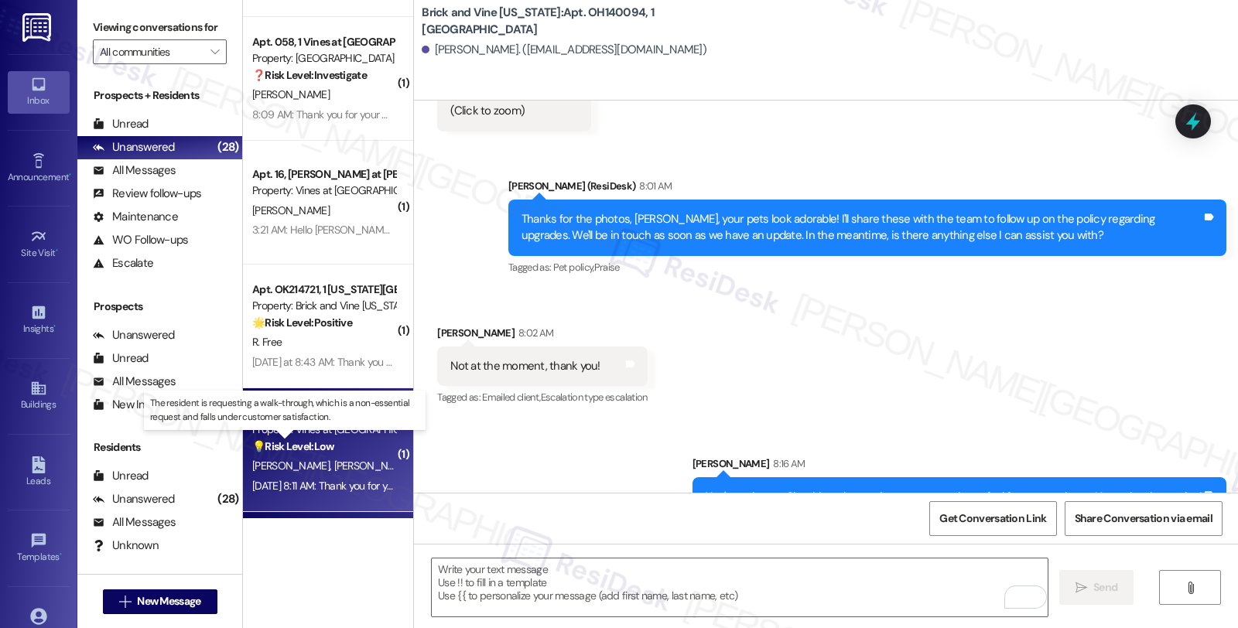
click at [315, 443] on strong "💡 Risk Level: Low" at bounding box center [293, 446] width 82 height 14
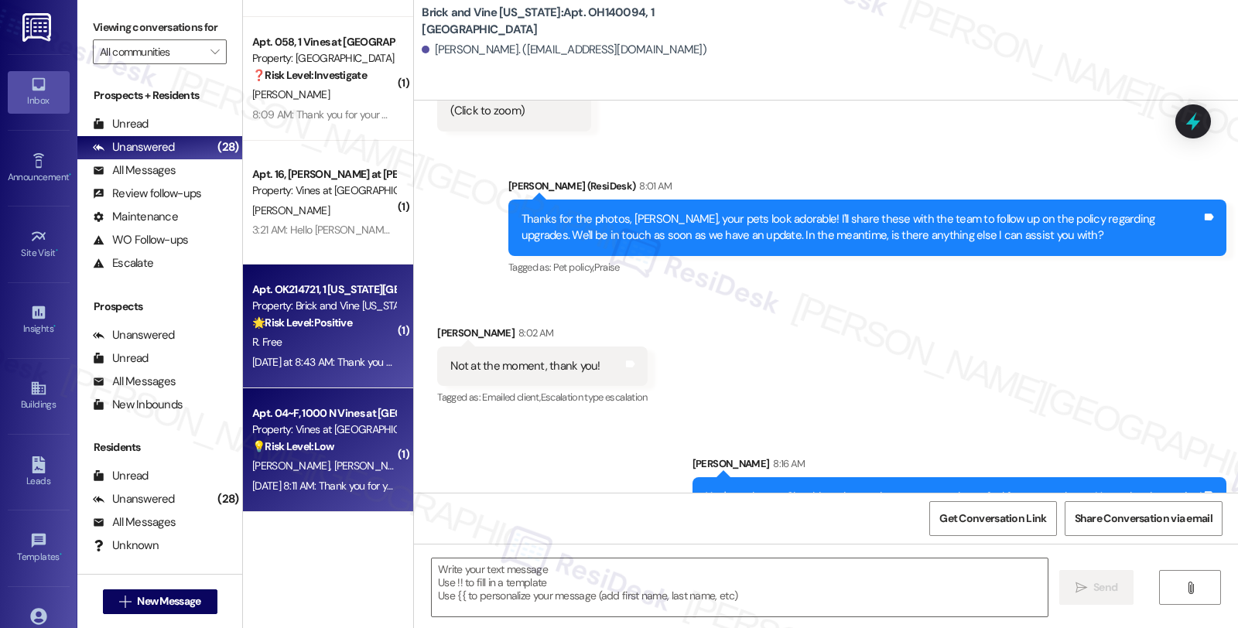
type textarea "Fetching suggested responses. Please feel free to read through the conversation…"
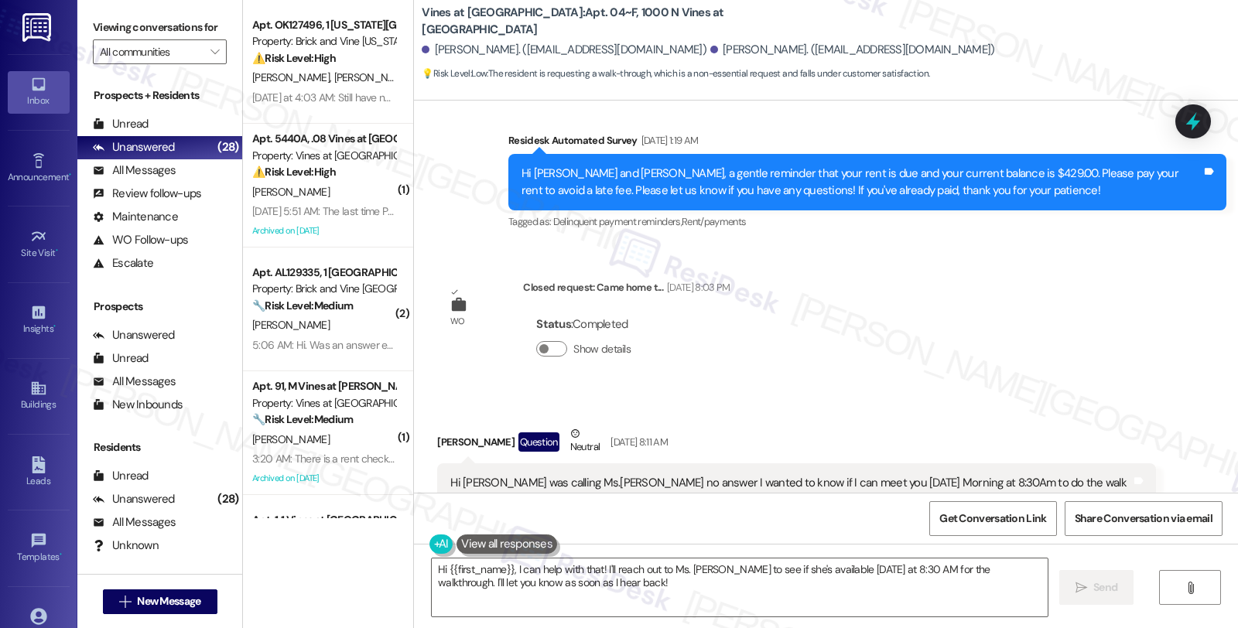
scroll to position [6954, 0]
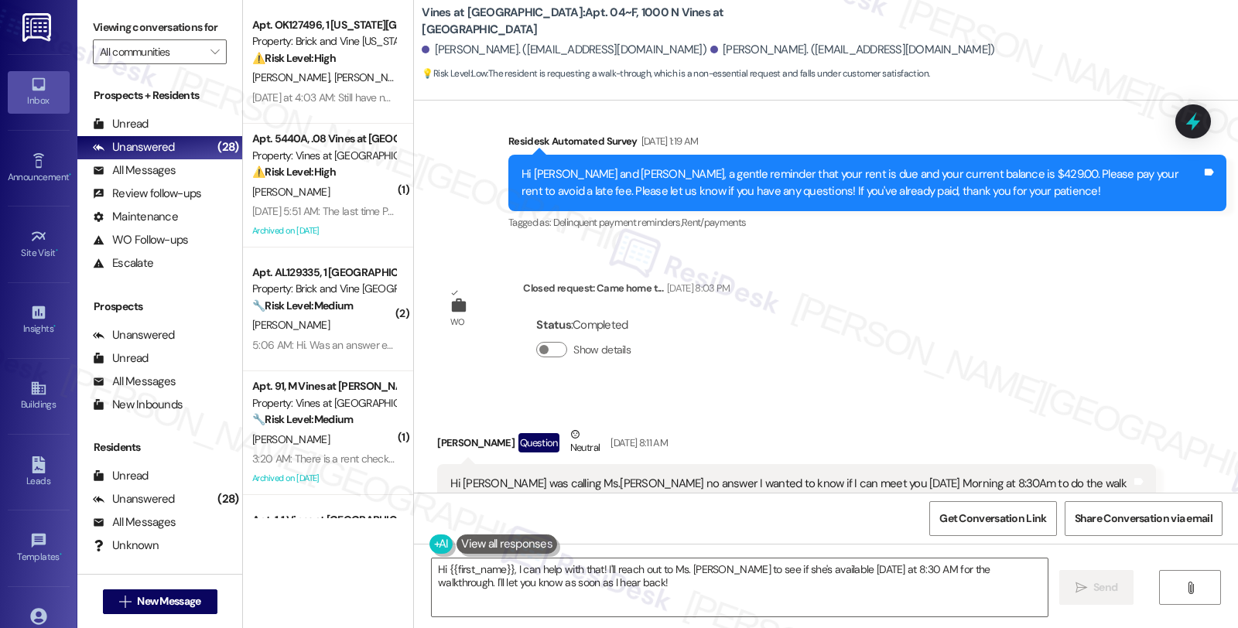
click at [439, 426] on div "Latoya Wilson Question Neutral Aug 12, 2025 at 8:11 AM" at bounding box center [796, 445] width 718 height 38
copy div "Latoya"
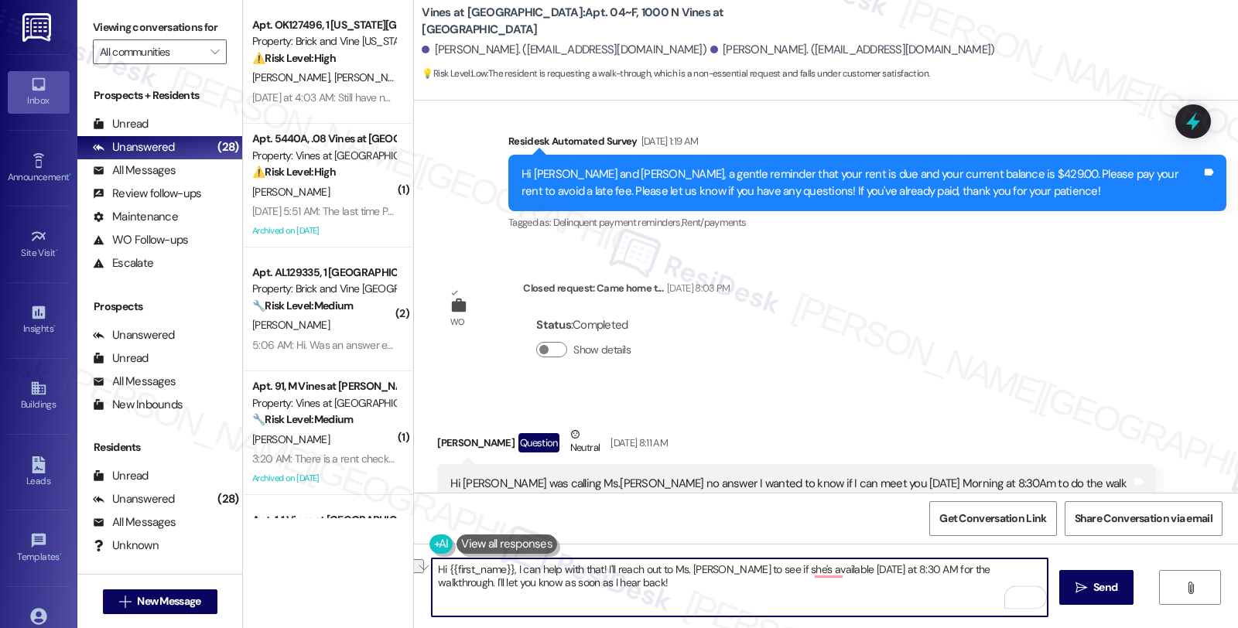
drag, startPoint x: 437, startPoint y: 570, endPoint x: 508, endPoint y: 570, distance: 71.2
click at [508, 570] on textarea "Hi {{first_name}}, I can help with that! I'll reach out to Ms. Ann to see if sh…" at bounding box center [740, 588] width 616 height 58
paste textarea "Latoya"
type textarea "Hi [PERSON_NAME], I can help with that! I'll reach out to Ms. [PERSON_NAME] to …"
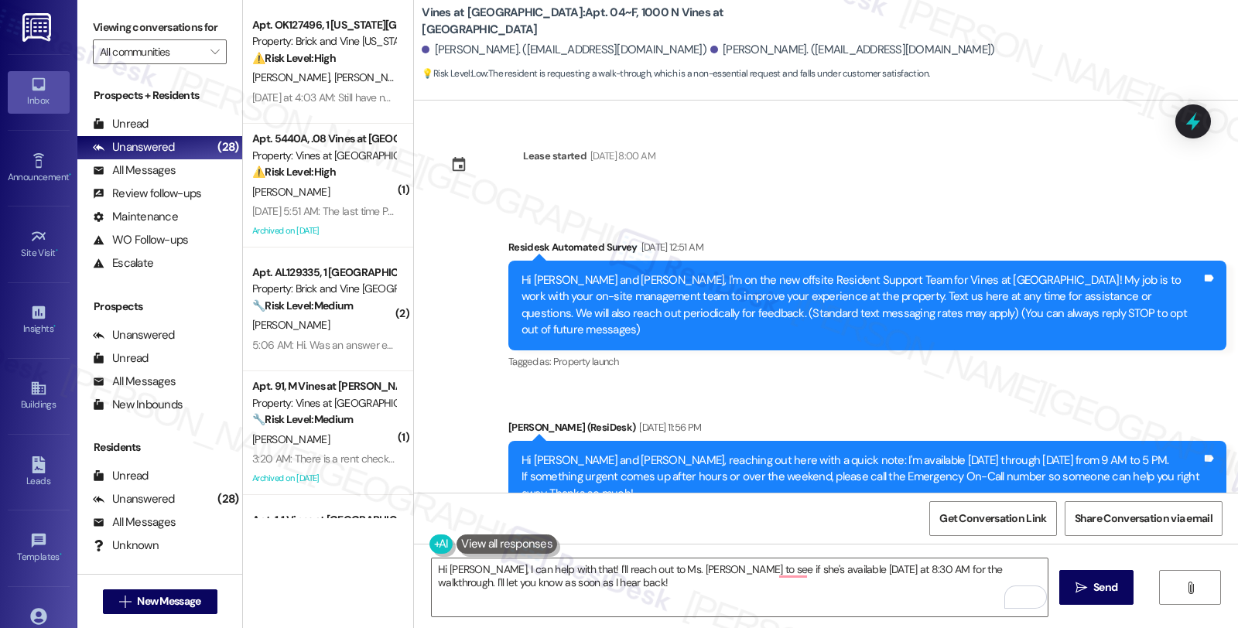
scroll to position [6954, 0]
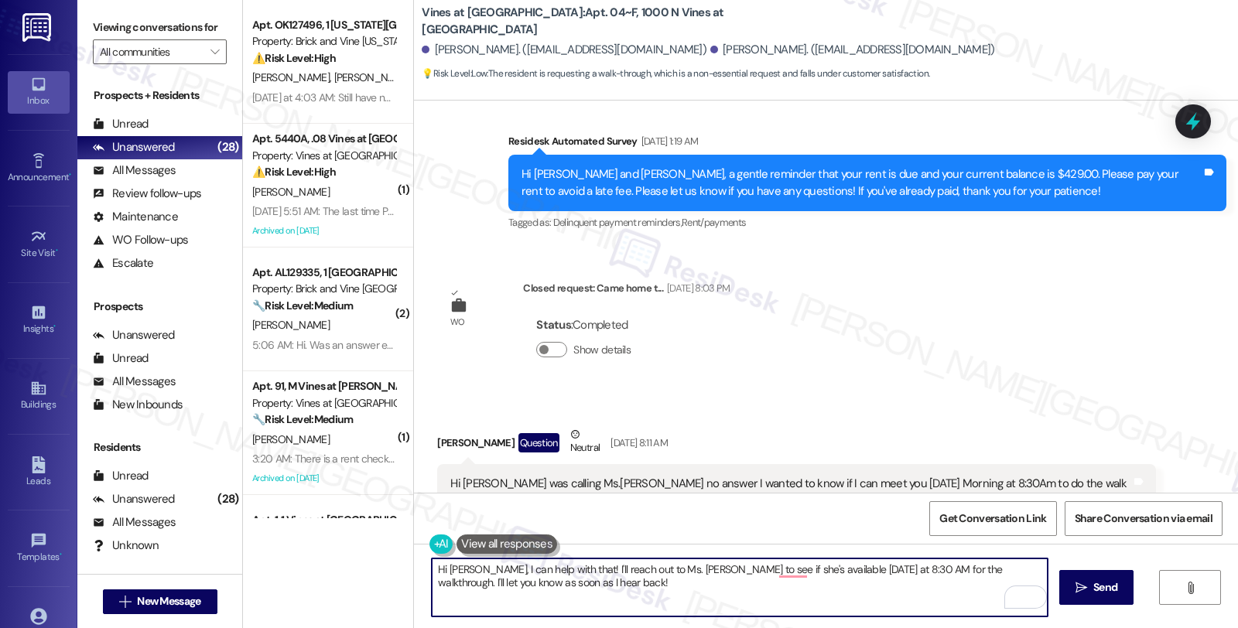
click at [473, 569] on textarea "Hi [PERSON_NAME], I can help with that! I'll reach out to Ms. [PERSON_NAME] to …" at bounding box center [740, 588] width 616 height 58
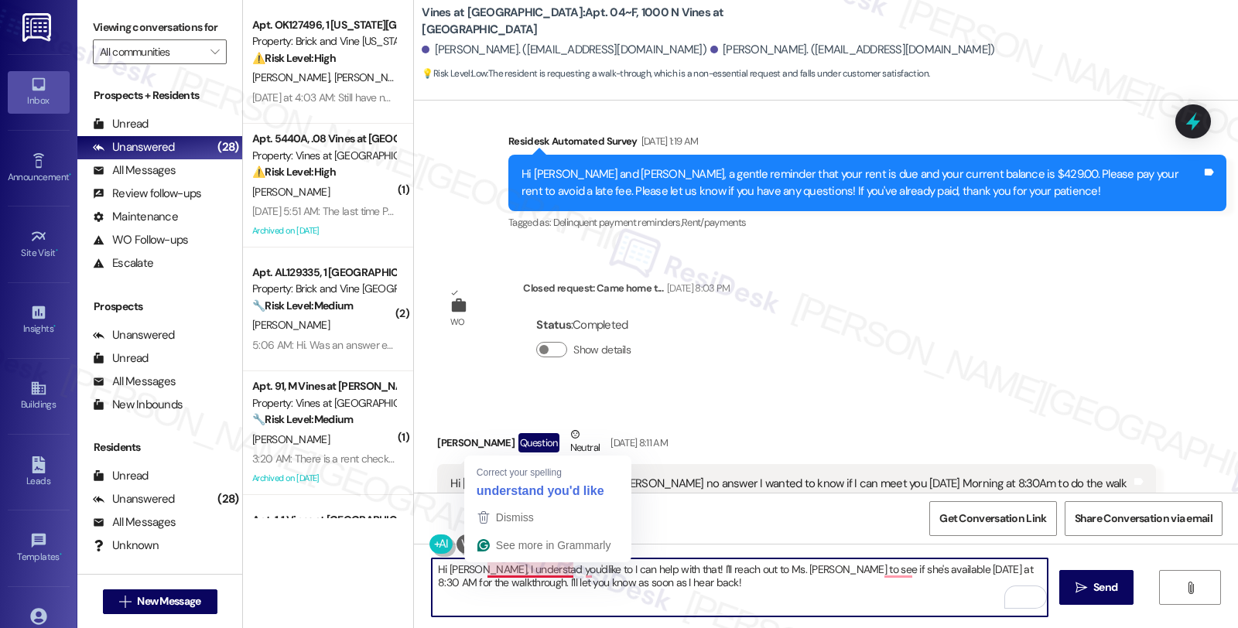
click at [522, 569] on textarea "Hi [PERSON_NAME], I understad you'dlike to I can help with that! I'll reach out…" at bounding box center [740, 588] width 616 height 58
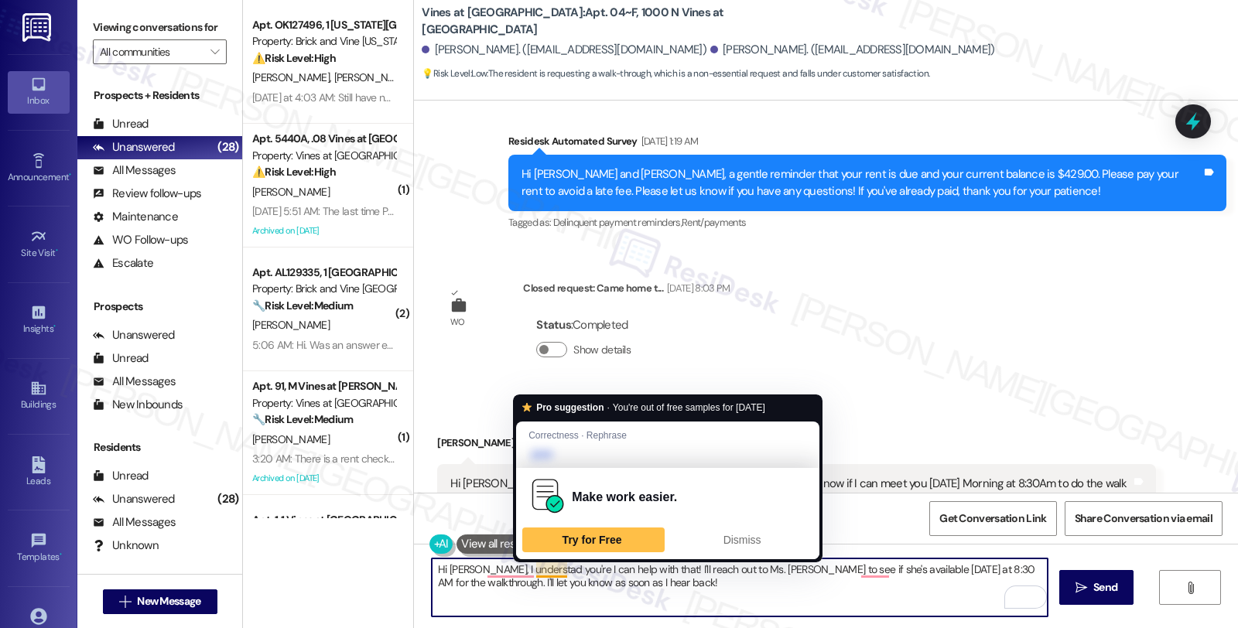
click at [530, 573] on textarea "Hi [PERSON_NAME], I understad you're I can help with that! I'll reach out to Ms…" at bounding box center [740, 588] width 616 height 58
click at [524, 573] on textarea "Hi [PERSON_NAME], I understad you're I can help with that! I'll reach out to Ms…" at bounding box center [740, 588] width 616 height 58
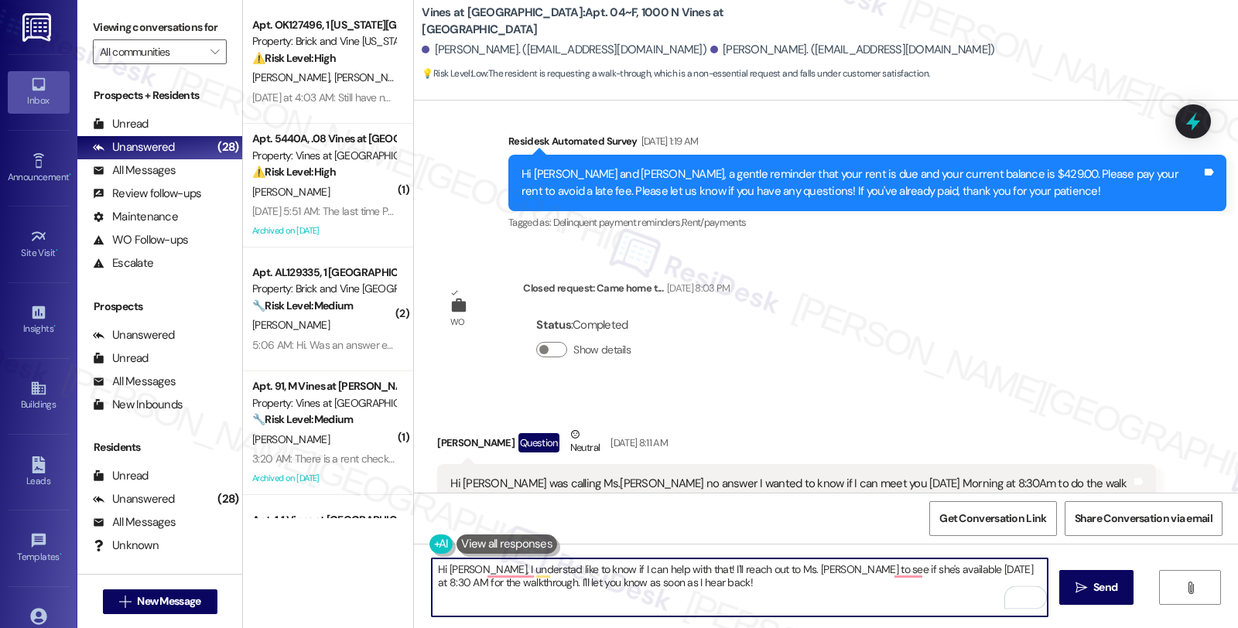
click at [735, 568] on textarea "Hi [PERSON_NAME], I understad like to know if I can help with that! I'll reach …" at bounding box center [740, 588] width 616 height 58
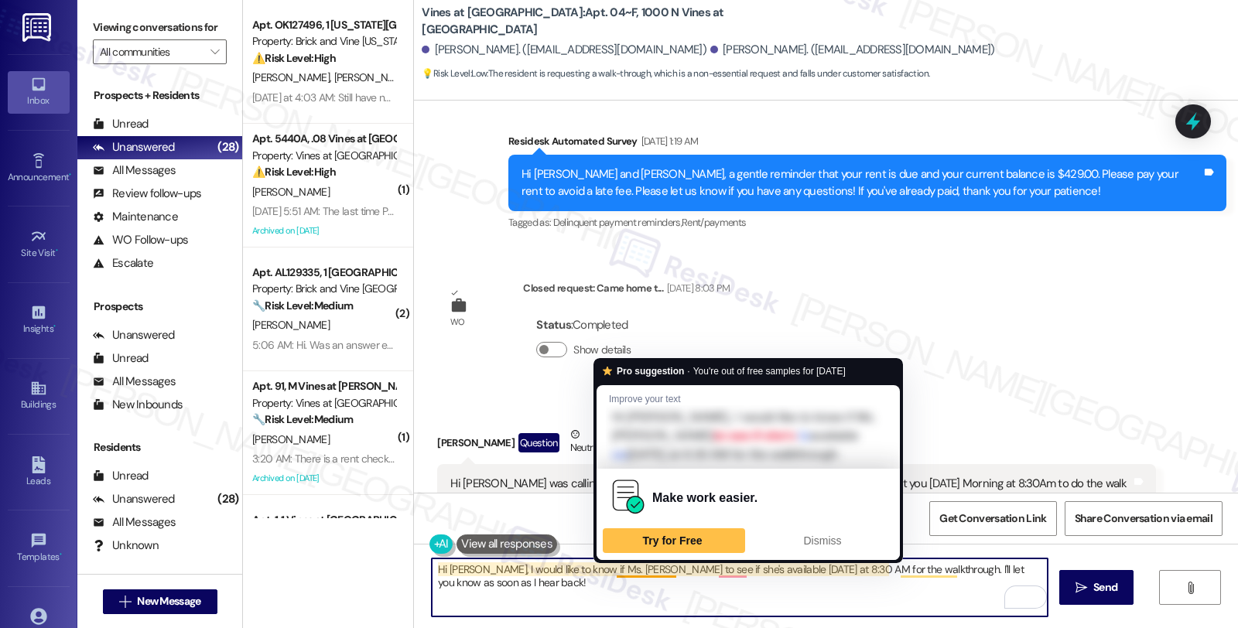
click at [617, 573] on textarea "Hi [PERSON_NAME], I would like to know if Ms. [PERSON_NAME] to see if she's ava…" at bounding box center [740, 588] width 616 height 58
click at [606, 573] on textarea "Hi [PERSON_NAME], I would like to know if Ms. [PERSON_NAME] to see if she's ava…" at bounding box center [740, 588] width 616 height 58
click at [662, 569] on textarea "Hi [PERSON_NAME], I would like to know if Ms. [PERSON_NAME] to see if she's ava…" at bounding box center [740, 588] width 616 height 58
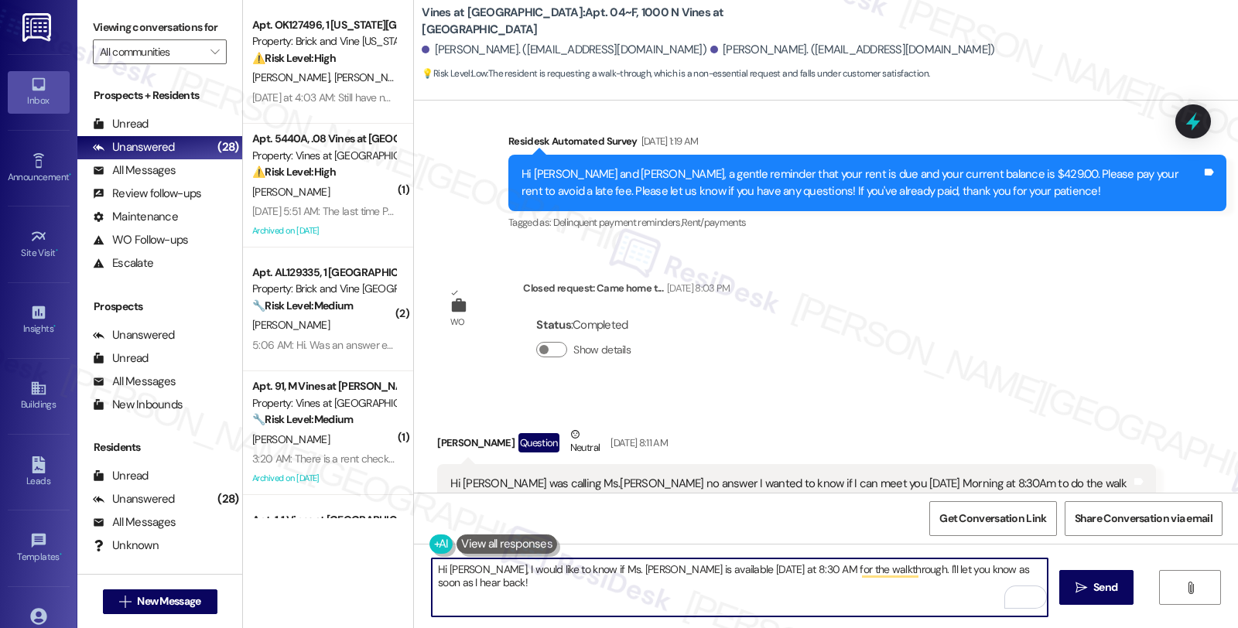
click at [696, 566] on textarea "Hi [PERSON_NAME], I would like to know if Ms. [PERSON_NAME] is available [DATE]…" at bounding box center [740, 588] width 616 height 58
drag, startPoint x: 891, startPoint y: 566, endPoint x: 911, endPoint y: 565, distance: 20.2
click at [892, 566] on textarea "Hi [PERSON_NAME], I would like to know if Ms. [PERSON_NAME] is available [DATE]…" at bounding box center [740, 588] width 616 height 58
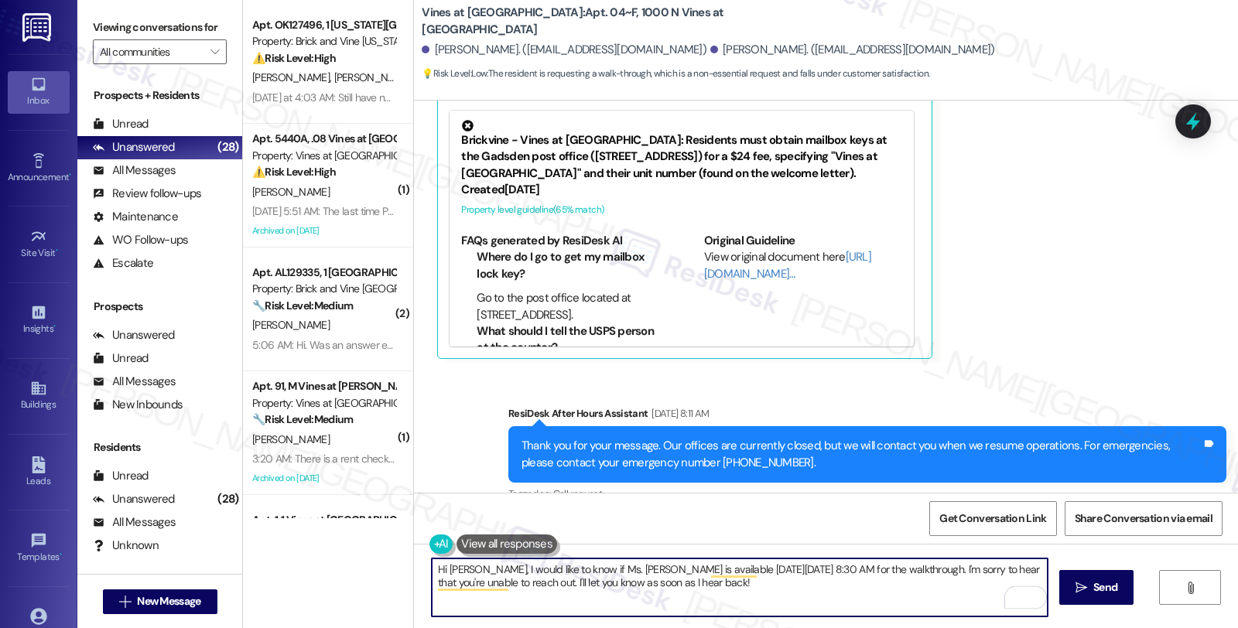
scroll to position [7470, 0]
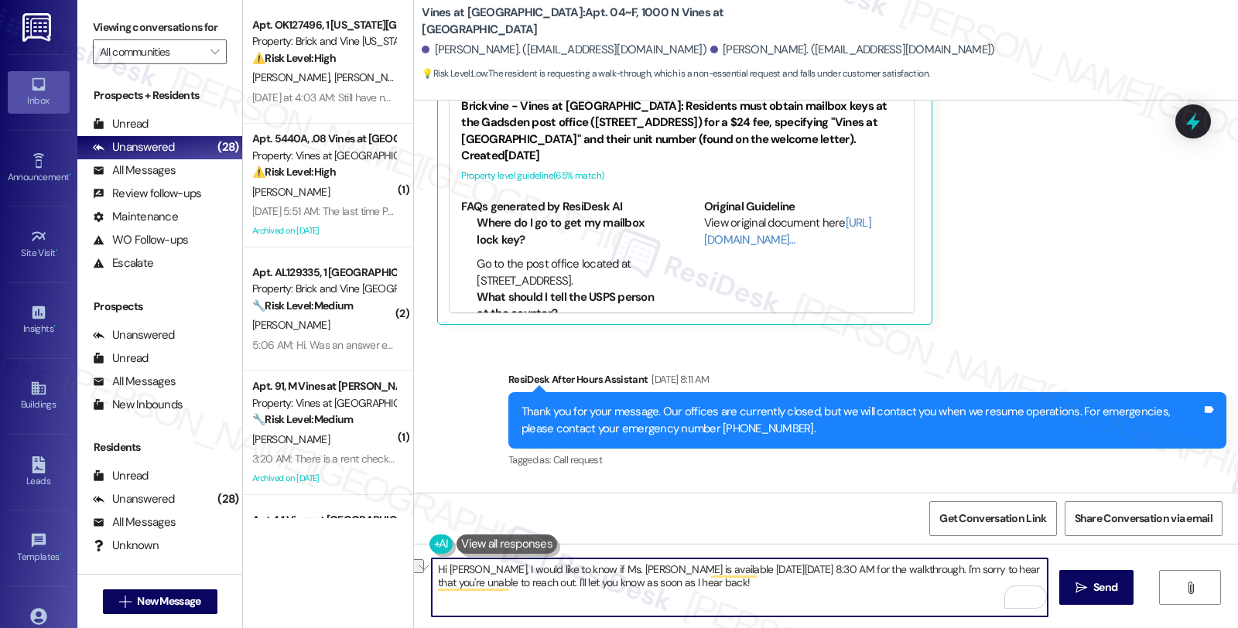
drag, startPoint x: 522, startPoint y: 584, endPoint x: 853, endPoint y: 588, distance: 331.2
click at [853, 588] on textarea "Hi [PERSON_NAME], I would like to know if Ms. [PERSON_NAME] is available [DATE]…" at bounding box center [740, 588] width 616 height 58
click at [515, 582] on textarea "Hi [PERSON_NAME], I would like to know if Ms. [PERSON_NAME] is available [DATE]…" at bounding box center [740, 588] width 616 height 58
click at [592, 581] on textarea "Hi [PERSON_NAME], I would like to know if Ms. [PERSON_NAME] is available [DATE]…" at bounding box center [740, 588] width 616 height 58
click at [521, 582] on textarea "Hi Latoya, I would like to know if Ms. Ann is available on Friday, 8/15/2025, a…" at bounding box center [740, 588] width 616 height 58
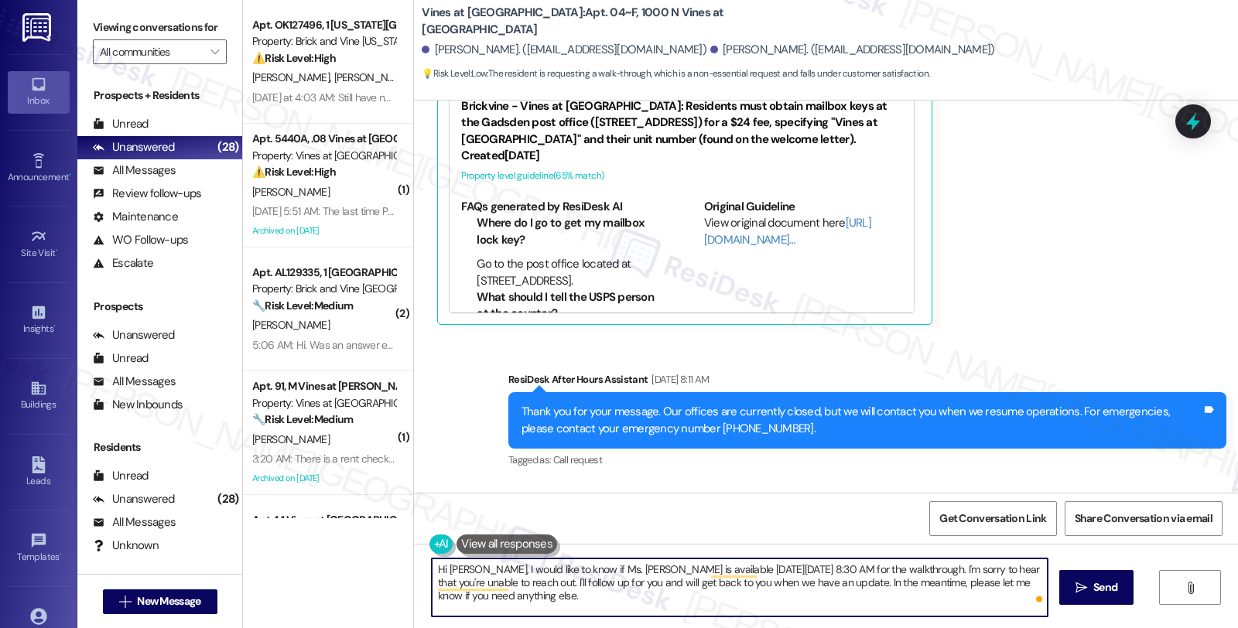
click at [576, 592] on textarea "Hi Latoya, I would like to know if Ms. Ann is available on Friday, 8/15/2025, a…" at bounding box center [740, 588] width 616 height 58
type textarea "Hi Latoya, I would like to know if Ms. Ann is available on Friday, 8/15/2025, a…"
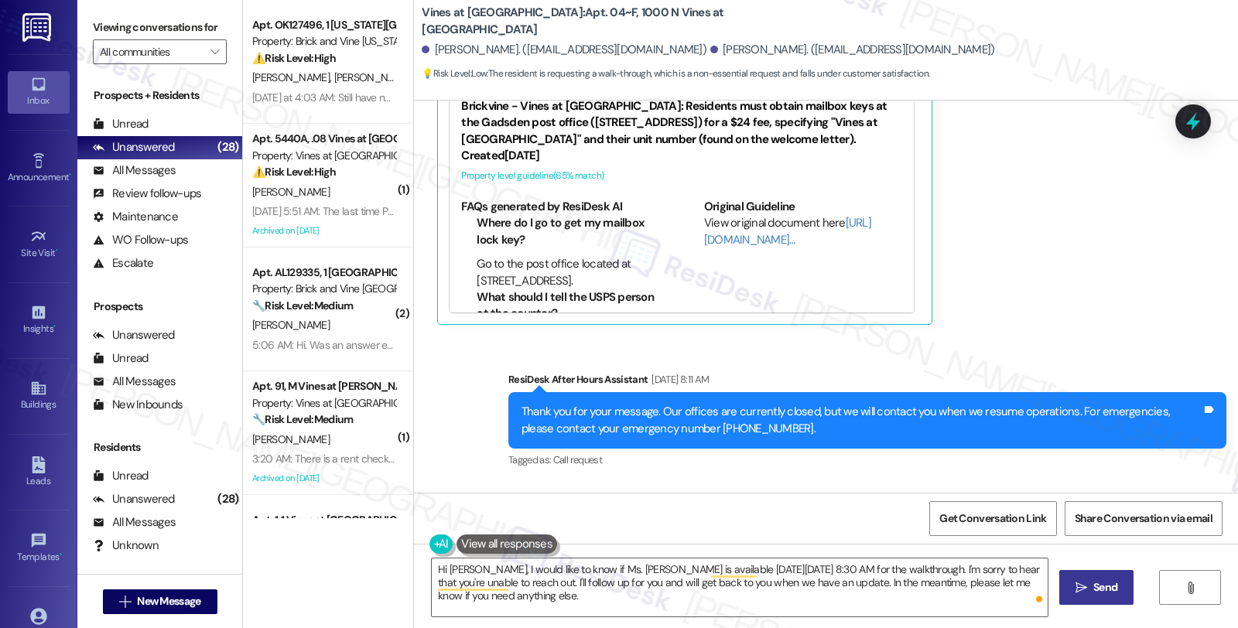
click at [1094, 584] on span "Send" at bounding box center [1105, 588] width 24 height 16
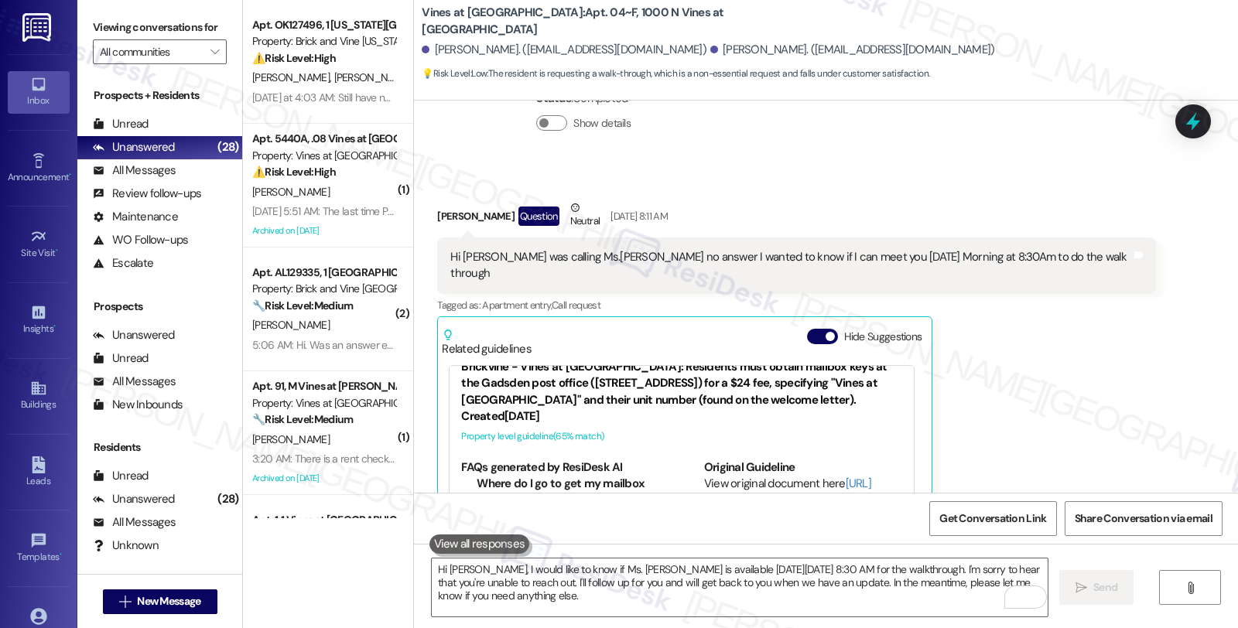
scroll to position [7594, 0]
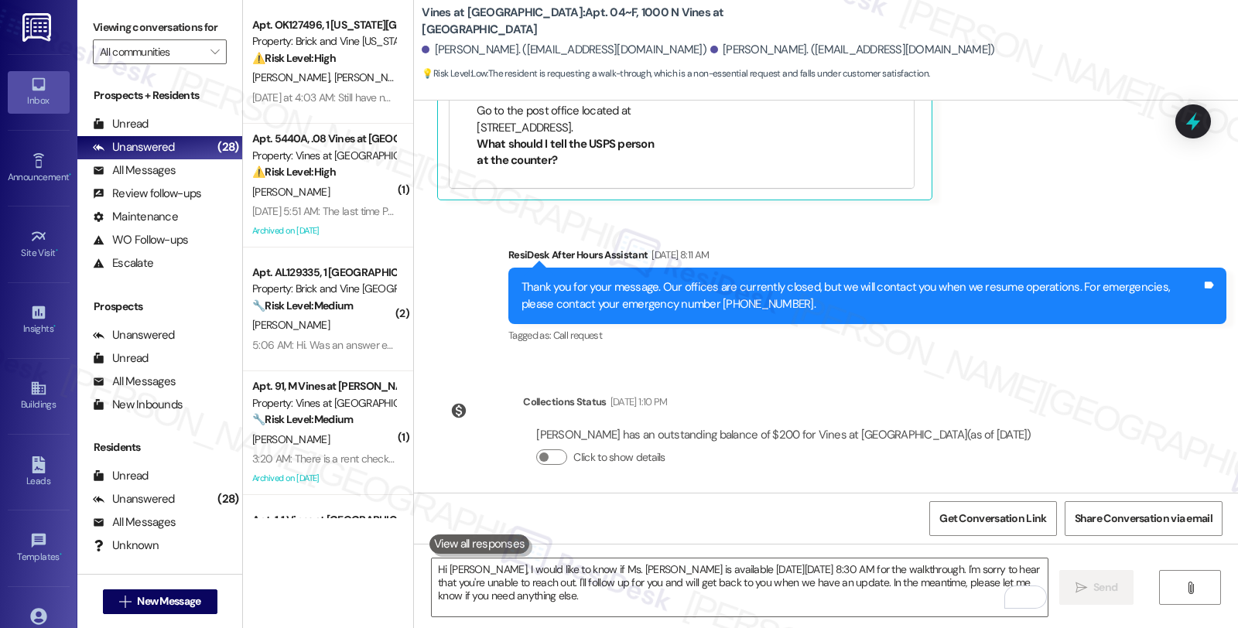
click at [1195, 117] on icon at bounding box center [1193, 121] width 20 height 20
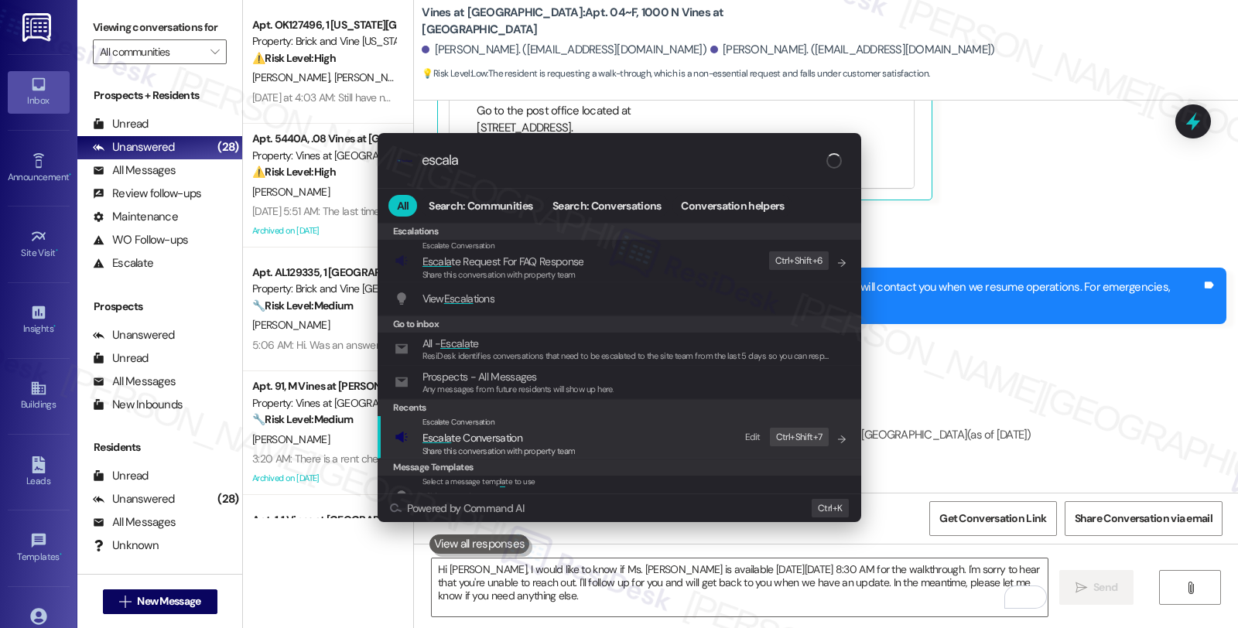
type input "escala"
click at [482, 436] on span "Escala te Conversation" at bounding box center [472, 438] width 100 height 14
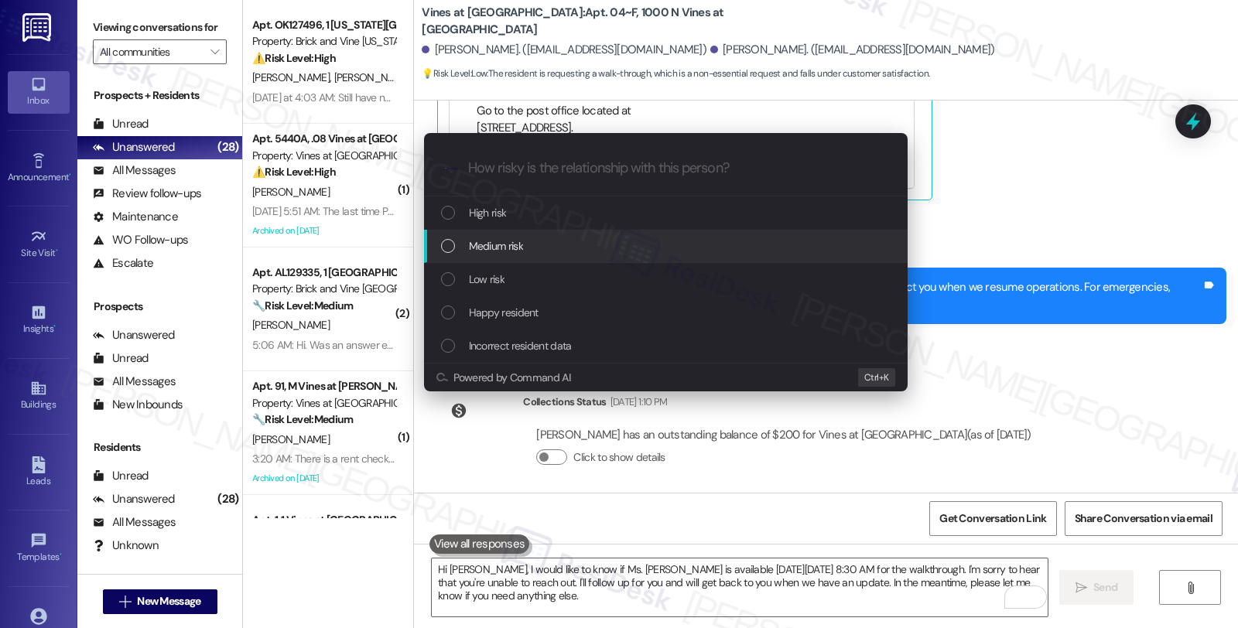
click at [481, 240] on span "Medium risk" at bounding box center [496, 246] width 54 height 17
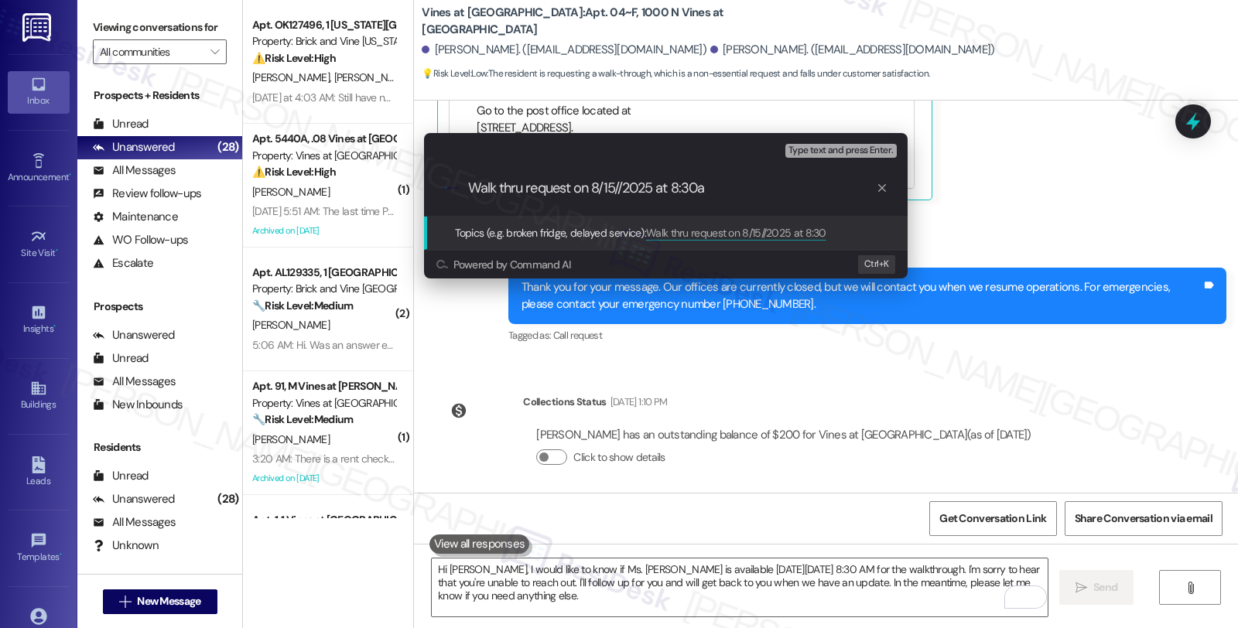
type input "Walk thru request on 8/15//2025 at 8:30am"
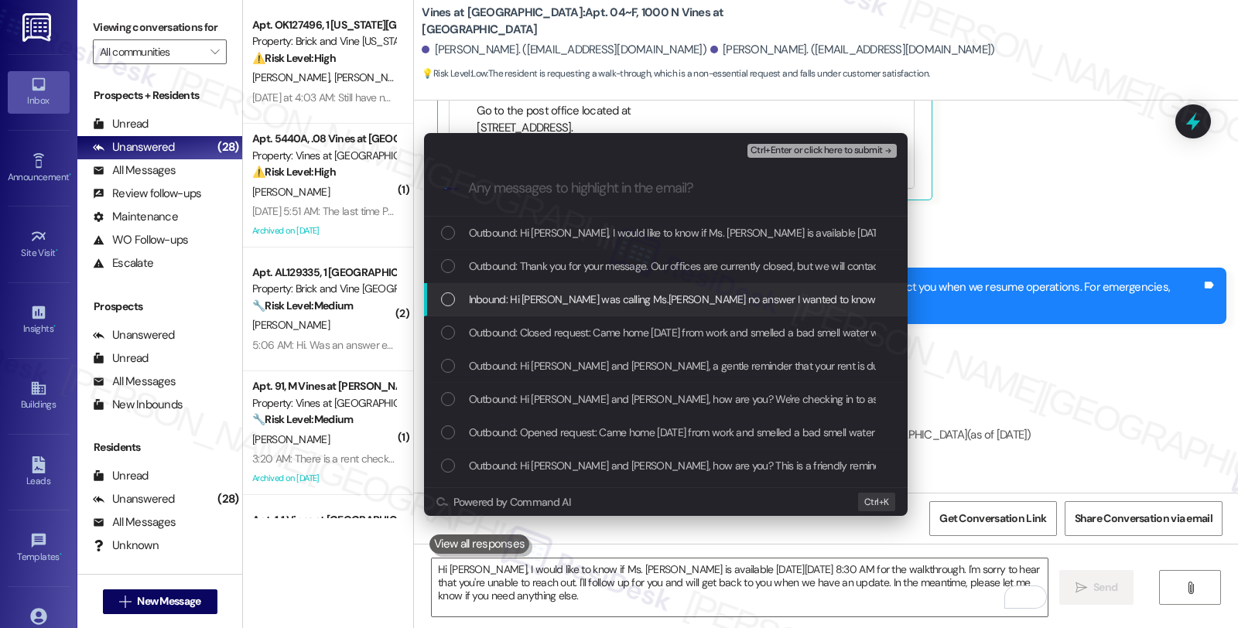
click at [494, 297] on span "Inbound: Hi Sarah I was calling Ms.Ann no answer I wanted to know if I can meet…" at bounding box center [822, 299] width 706 height 17
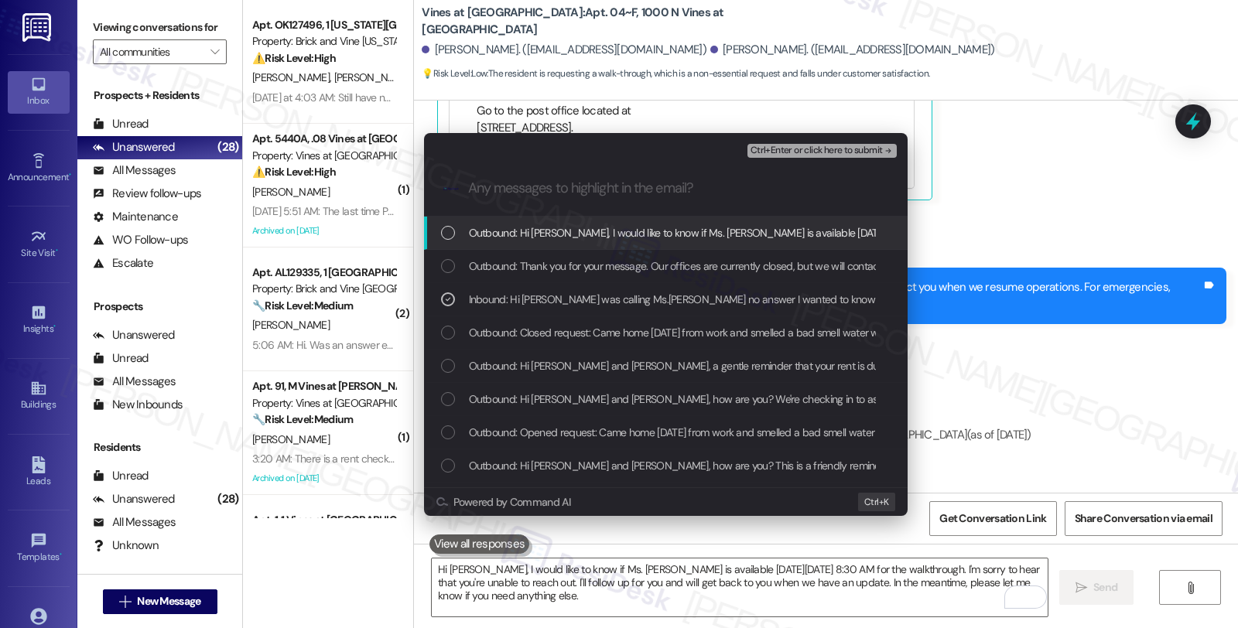
click at [811, 151] on span "Ctrl+Enter or click here to submit" at bounding box center [817, 150] width 132 height 11
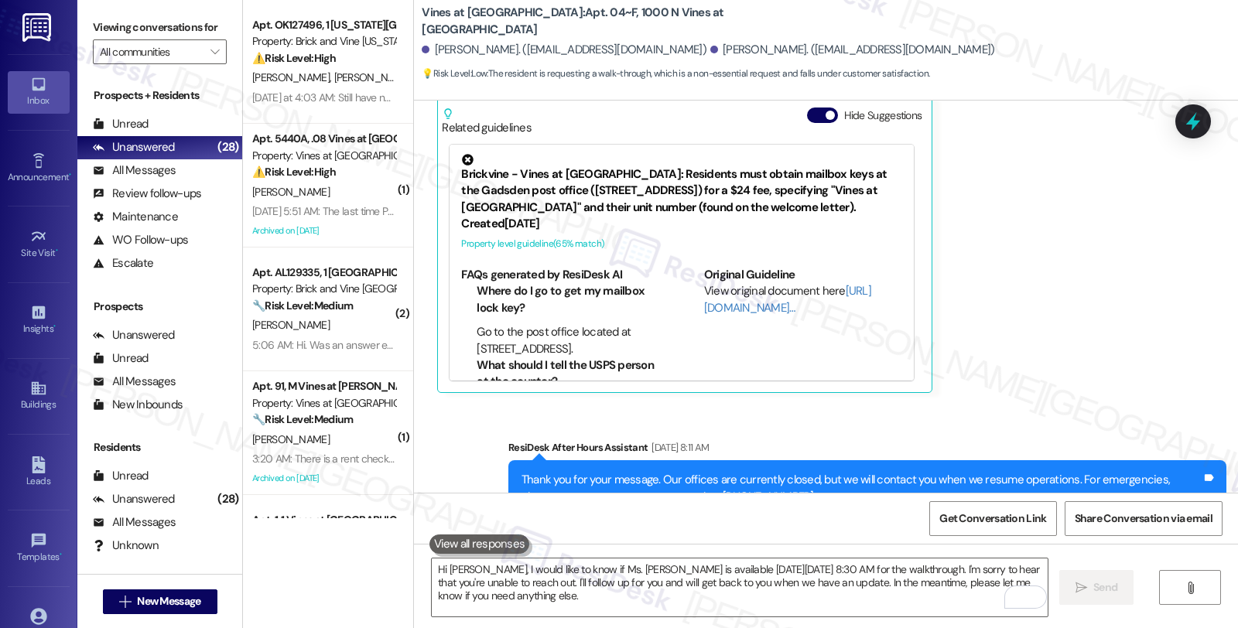
scroll to position [7617, 0]
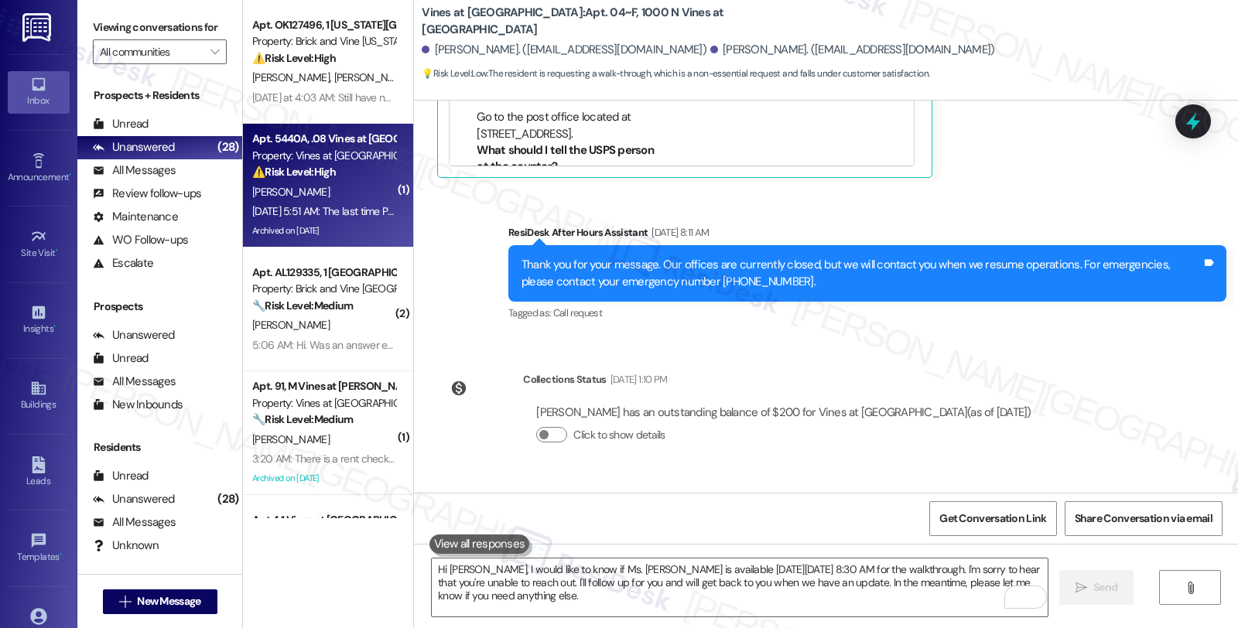
click at [357, 203] on div "Aug 12, 2025 at 5:51 AM: The last time Pest Control was scheduled, me nor my so…" at bounding box center [324, 211] width 146 height 19
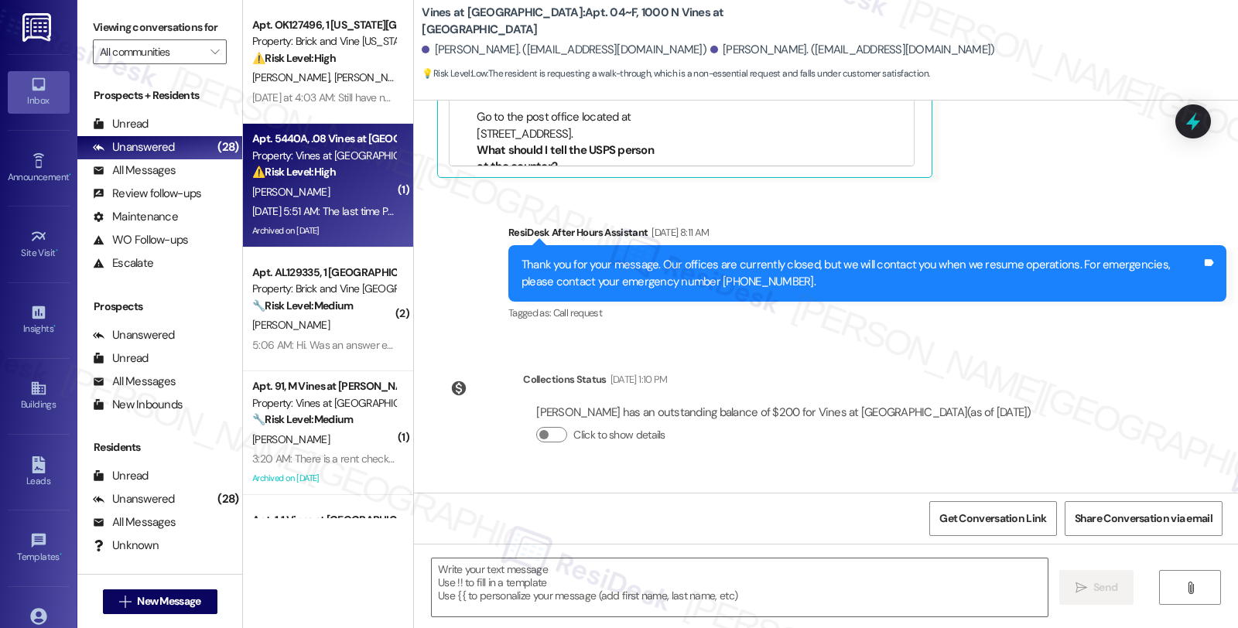
type textarea "Fetching suggested responses. Please feel free to read through the conversation…"
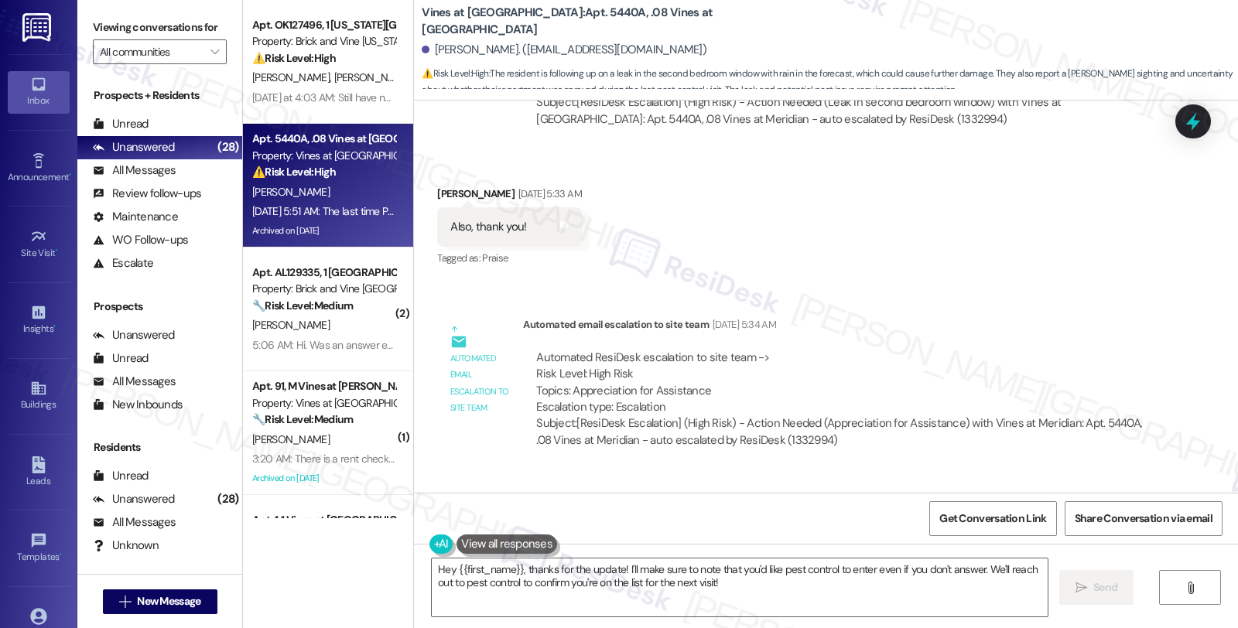
scroll to position [52162, 0]
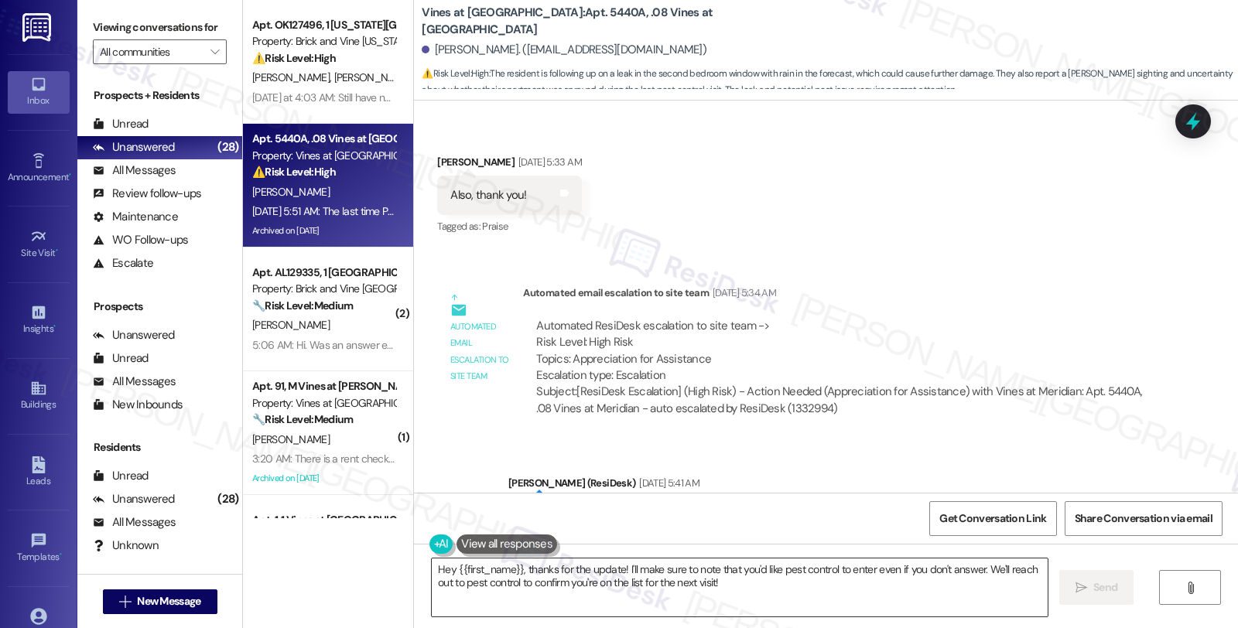
click at [616, 569] on textarea "Hey {{first_name}}, thanks for the update! I'll make sure to note that you'd li…" at bounding box center [740, 588] width 616 height 58
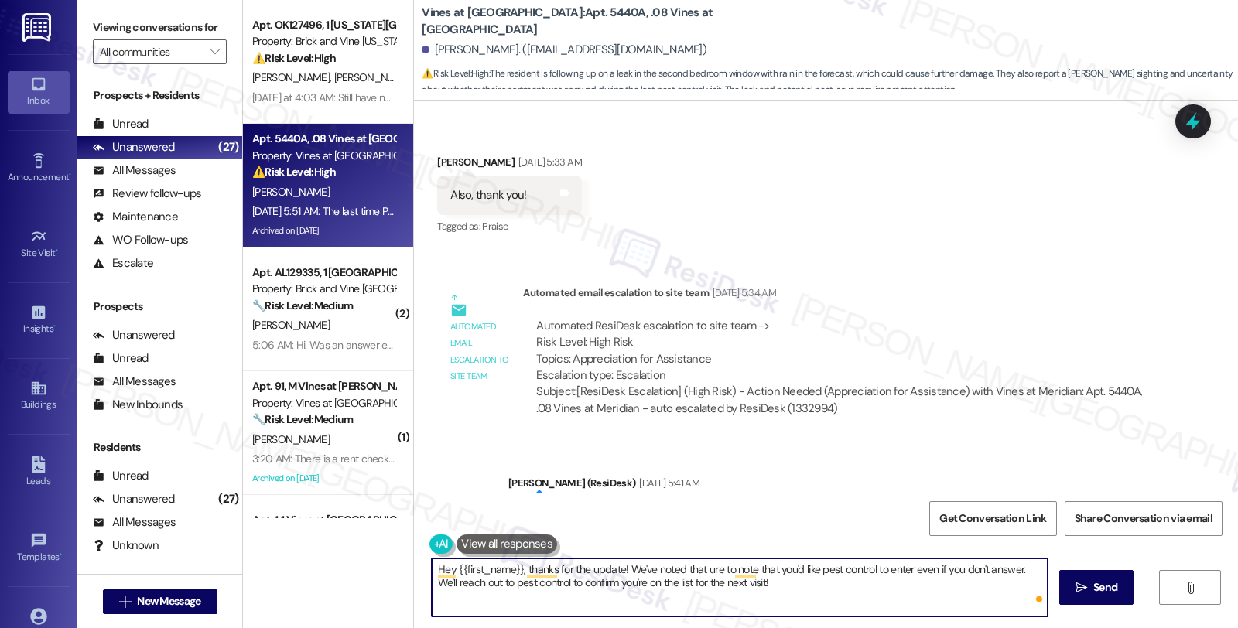
type textarea "Hey {{first_name}}, thanks for the update! We've noted that re to note that you…"
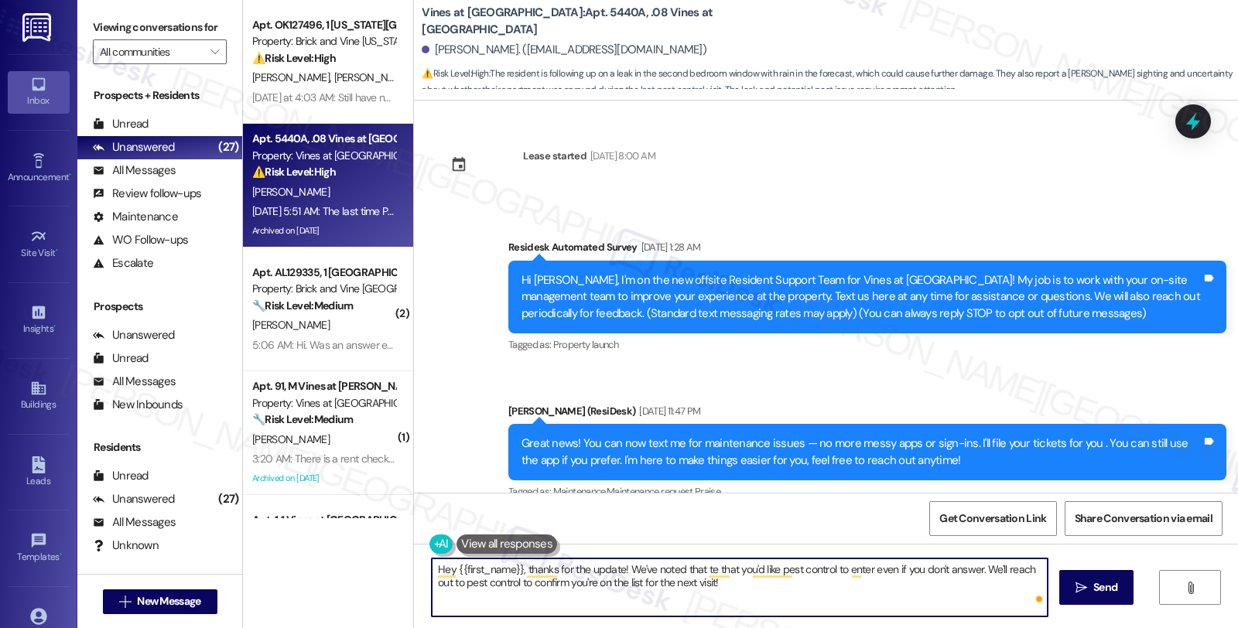
scroll to position [52162, 0]
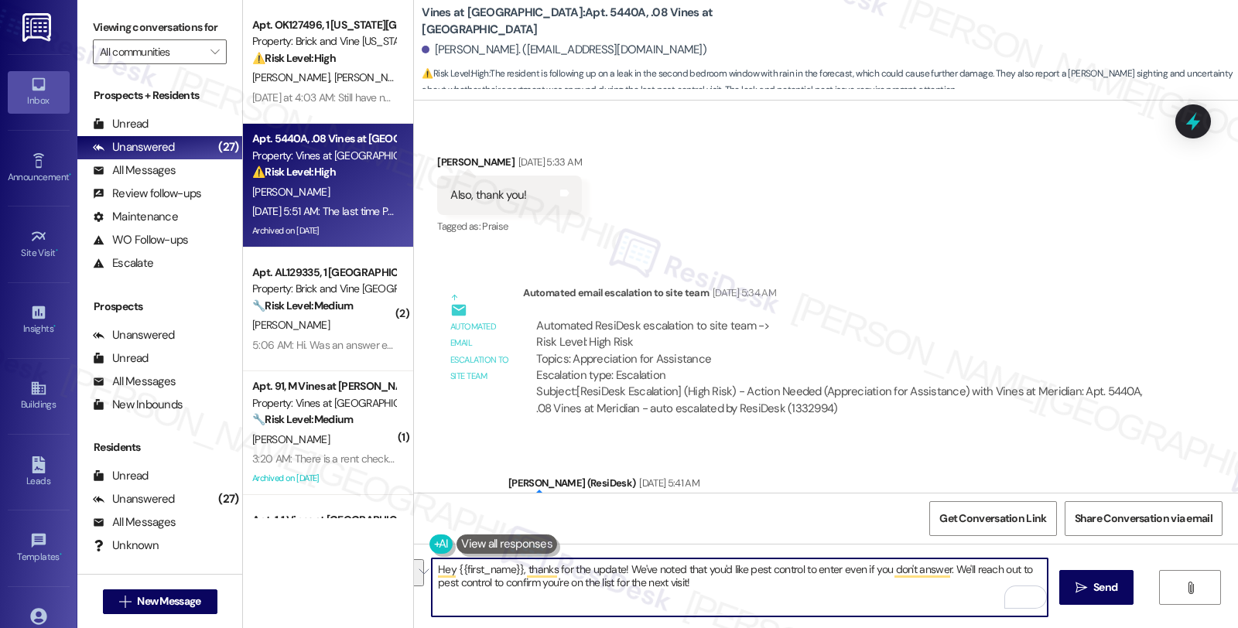
drag, startPoint x: 947, startPoint y: 571, endPoint x: 949, endPoint y: 587, distance: 15.6
click at [949, 587] on textarea "Hey {{first_name}}, thanks for the update! We've noted that you'd like pest con…" at bounding box center [740, 588] width 616 height 58
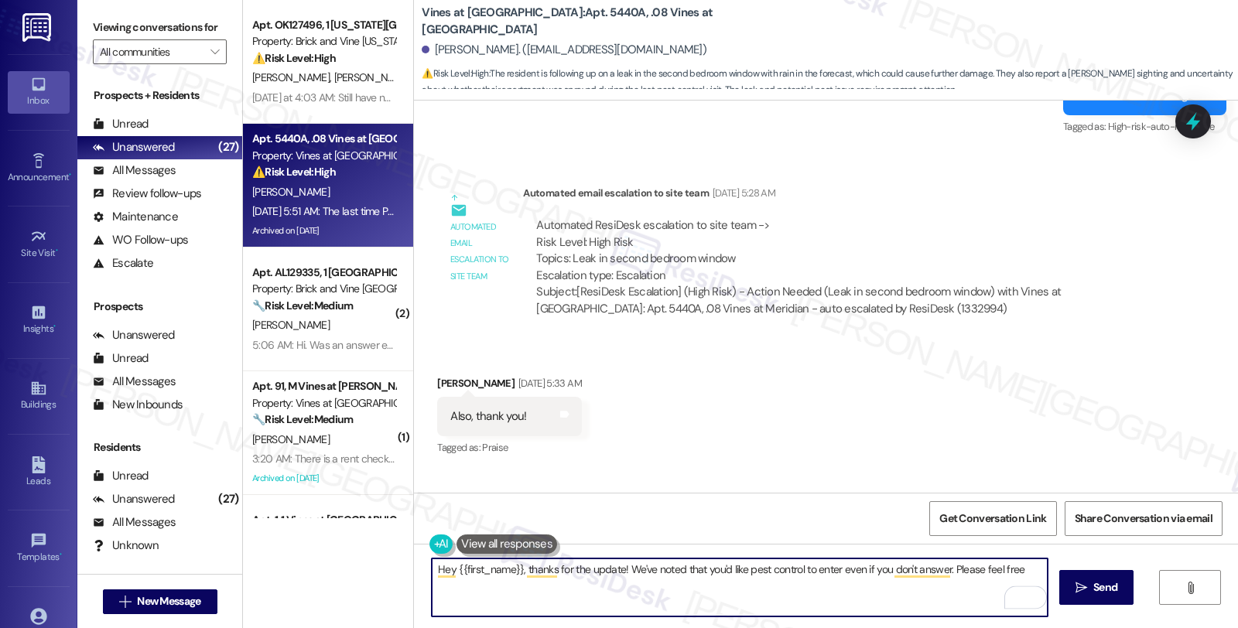
scroll to position [52076, 0]
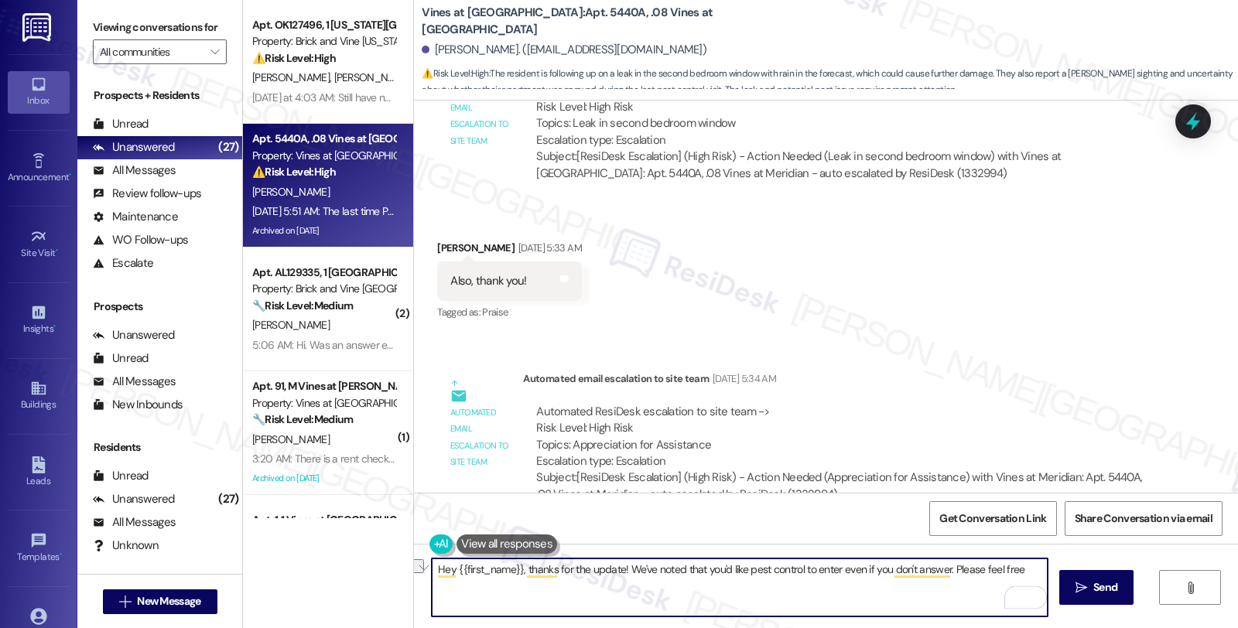
drag, startPoint x: 944, startPoint y: 567, endPoint x: 1107, endPoint y: 555, distance: 163.7
click at [1107, 555] on div "Hey {{first_name}}, thanks for the update! We've noted that you'd like pest con…" at bounding box center [826, 602] width 824 height 116
type textarea "Hey {{first_name}}, thanks for the update! We've noted that you'd like pest con…"
click at [1103, 580] on span "Send" at bounding box center [1105, 588] width 24 height 16
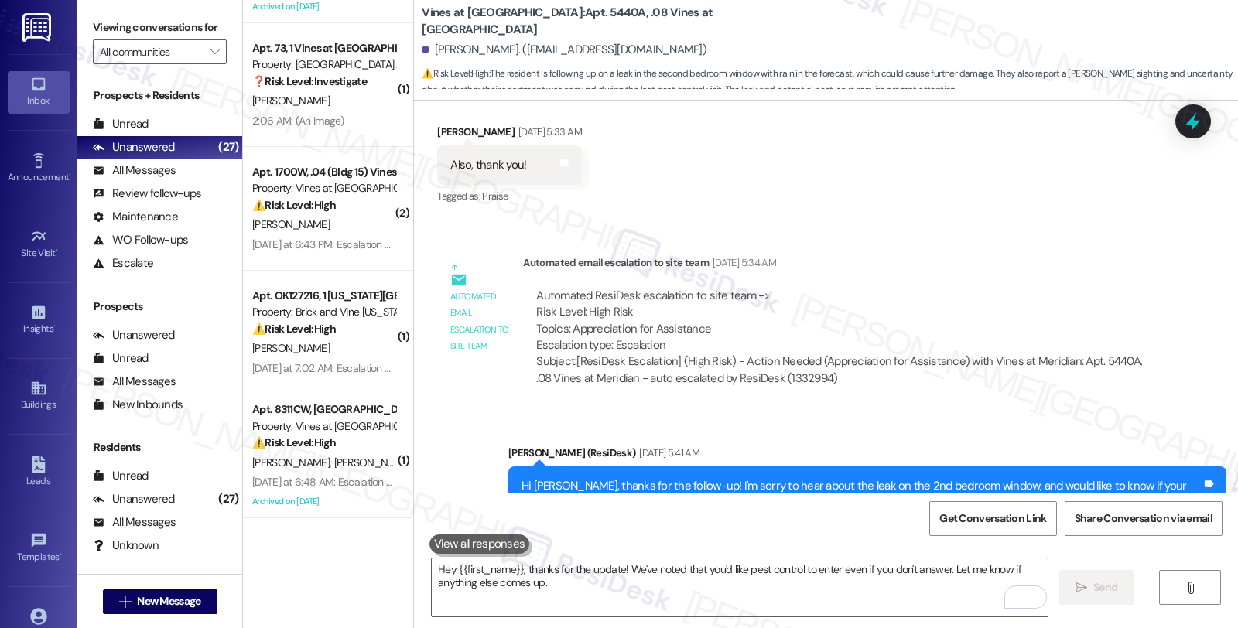
scroll to position [52285, 0]
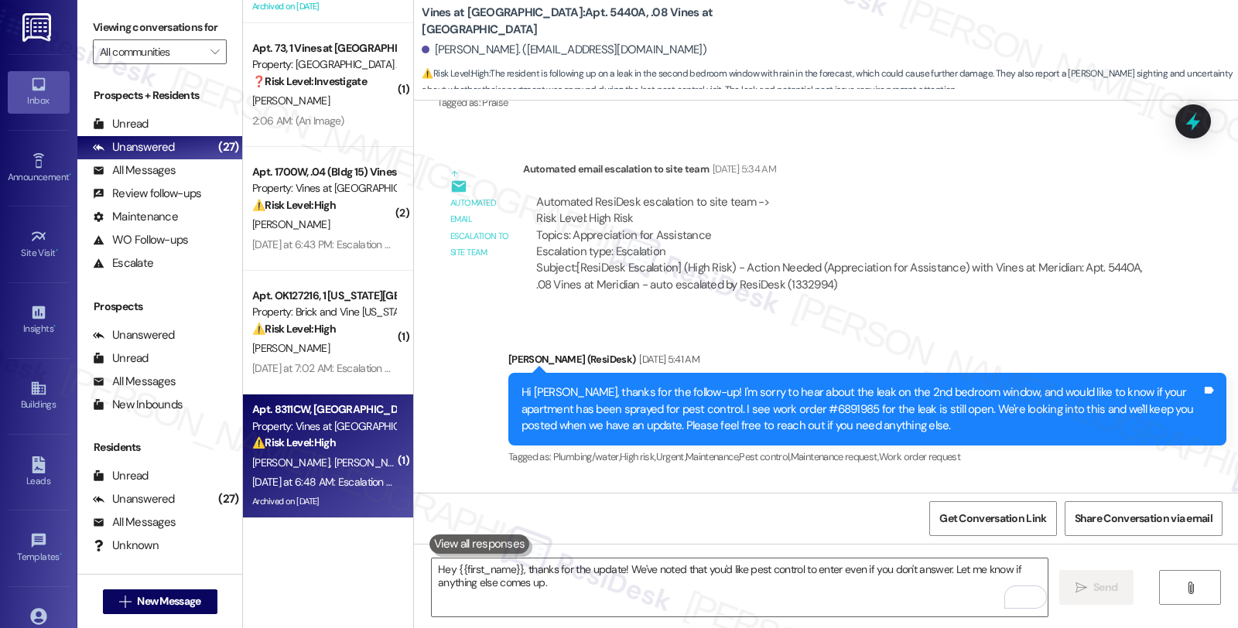
click at [346, 441] on div "⚠️ Risk Level: High The resident is reporting a broken washer that was noted at…" at bounding box center [323, 443] width 143 height 16
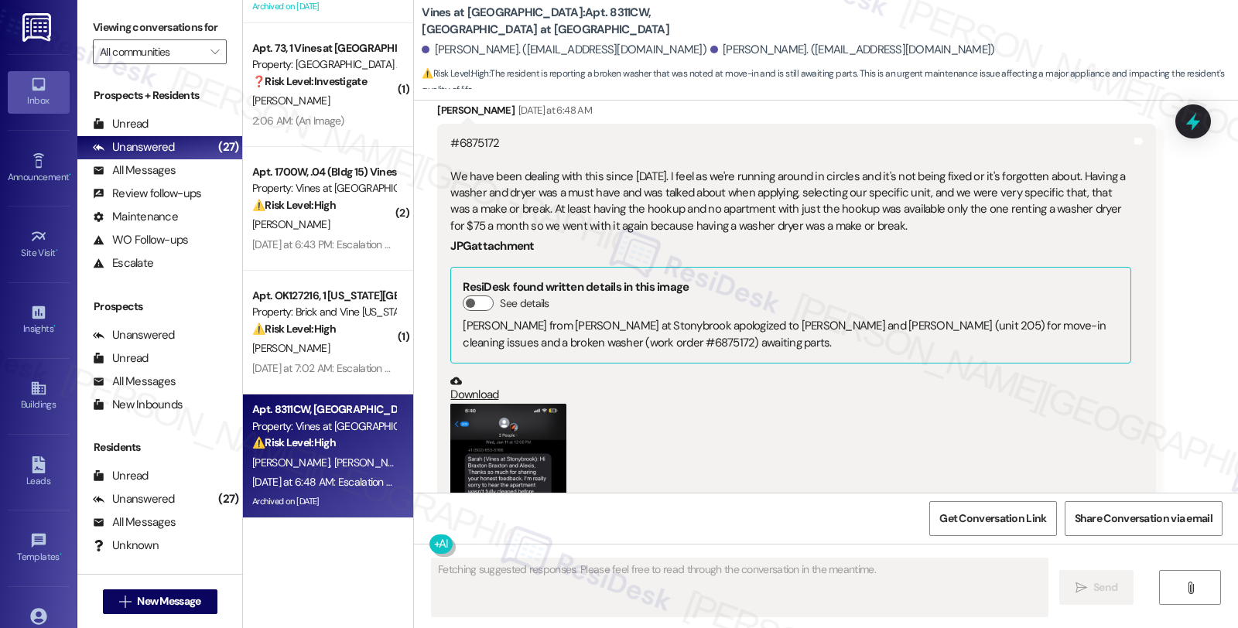
scroll to position [22543, 0]
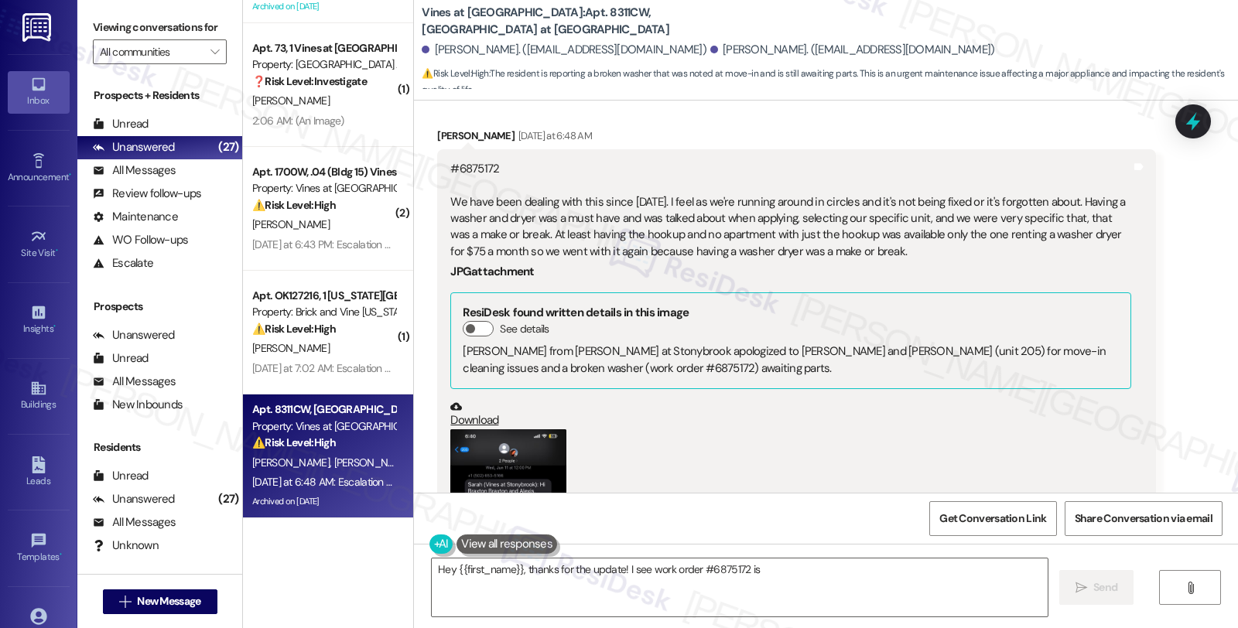
click at [511, 429] on button "Zoom image" at bounding box center [508, 527] width 116 height 197
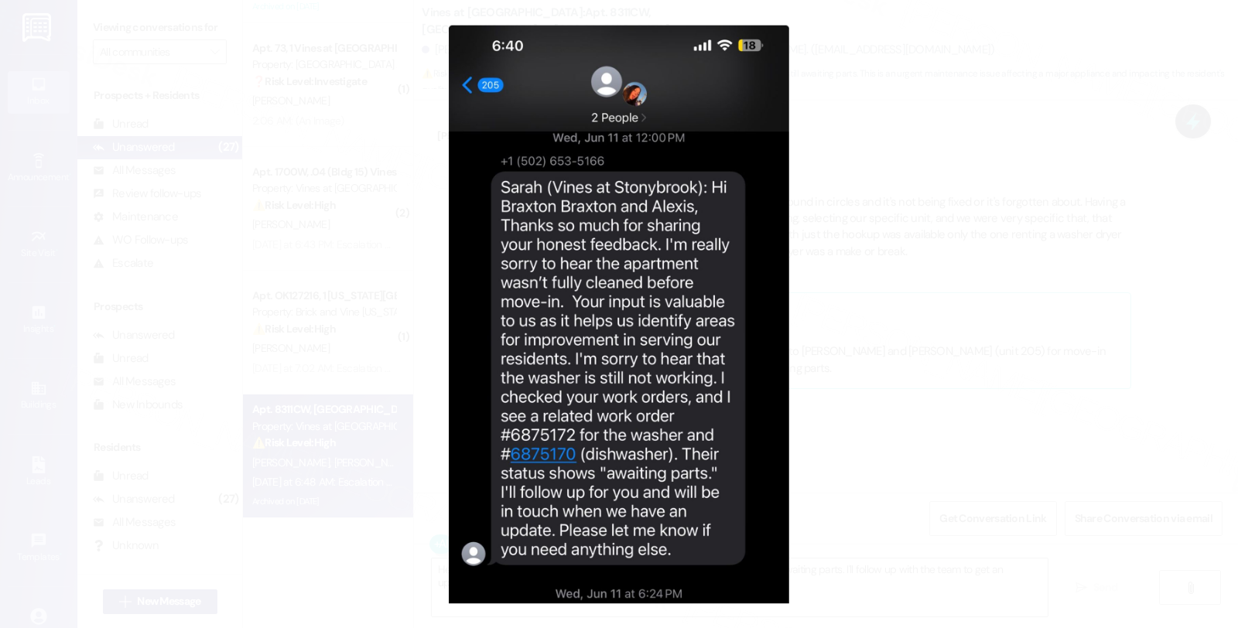
type textarea "Hey {{first_name}}, thanks for the update! I see work order #6875172 is still a…"
click at [914, 380] on button "Unzoom image" at bounding box center [619, 314] width 1238 height 628
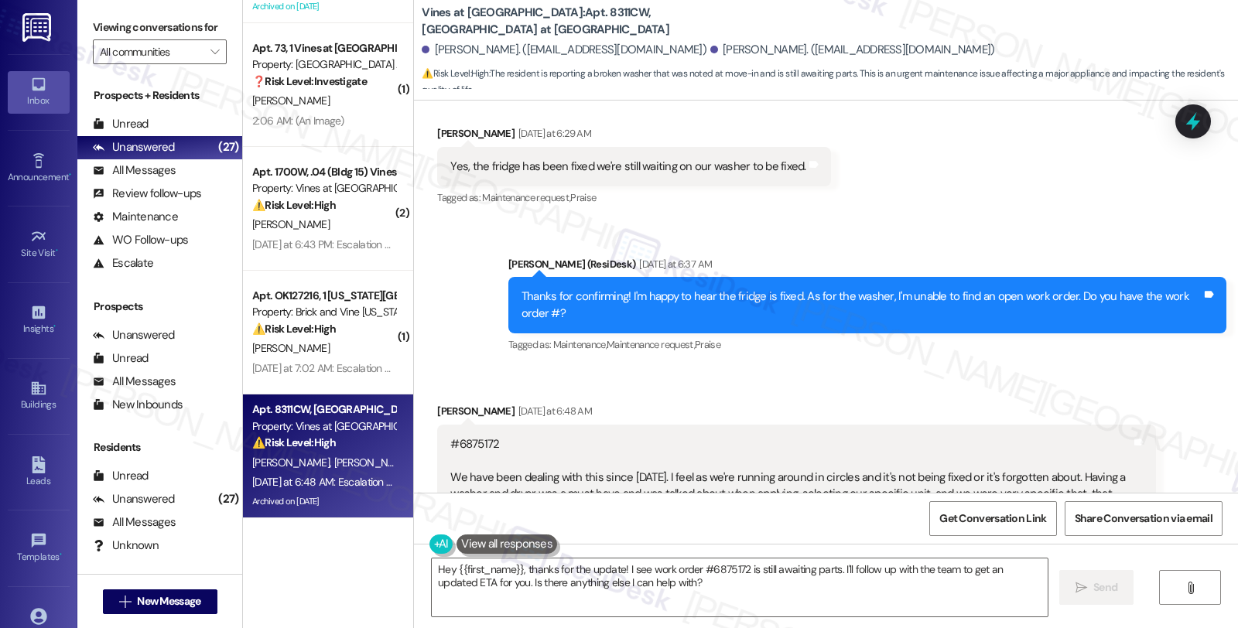
scroll to position [22199, 0]
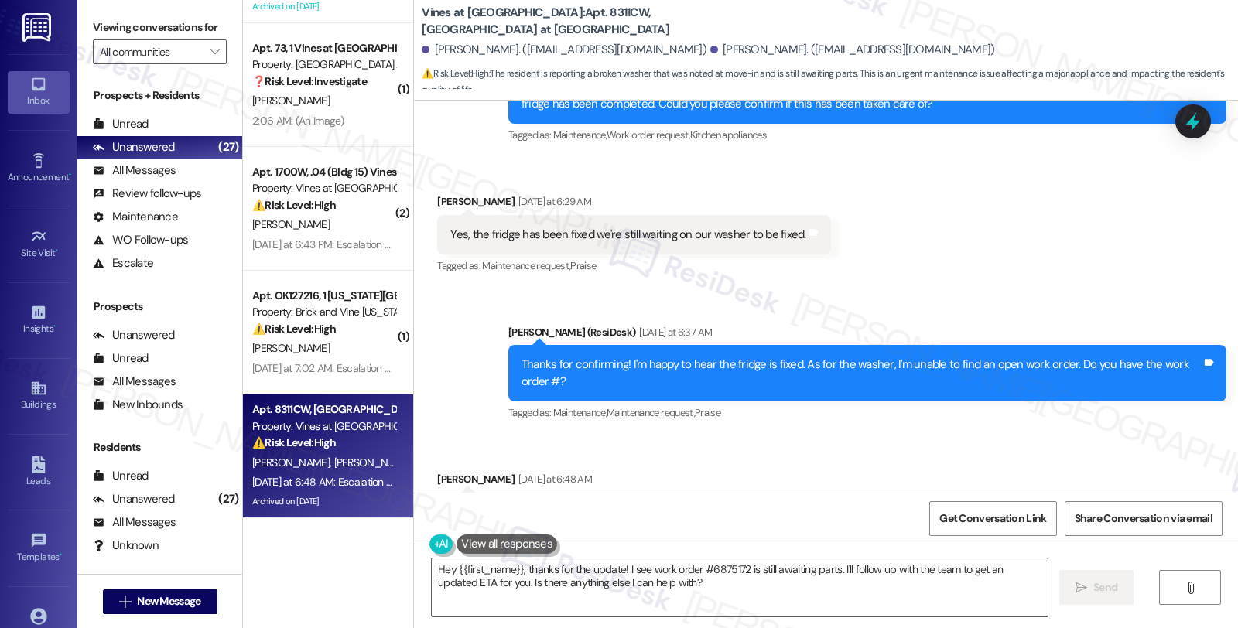
click at [466, 504] on div "#6875172 We have been dealing with this since may 30th. I feel as we're running…" at bounding box center [790, 554] width 680 height 100
copy div "6875172"
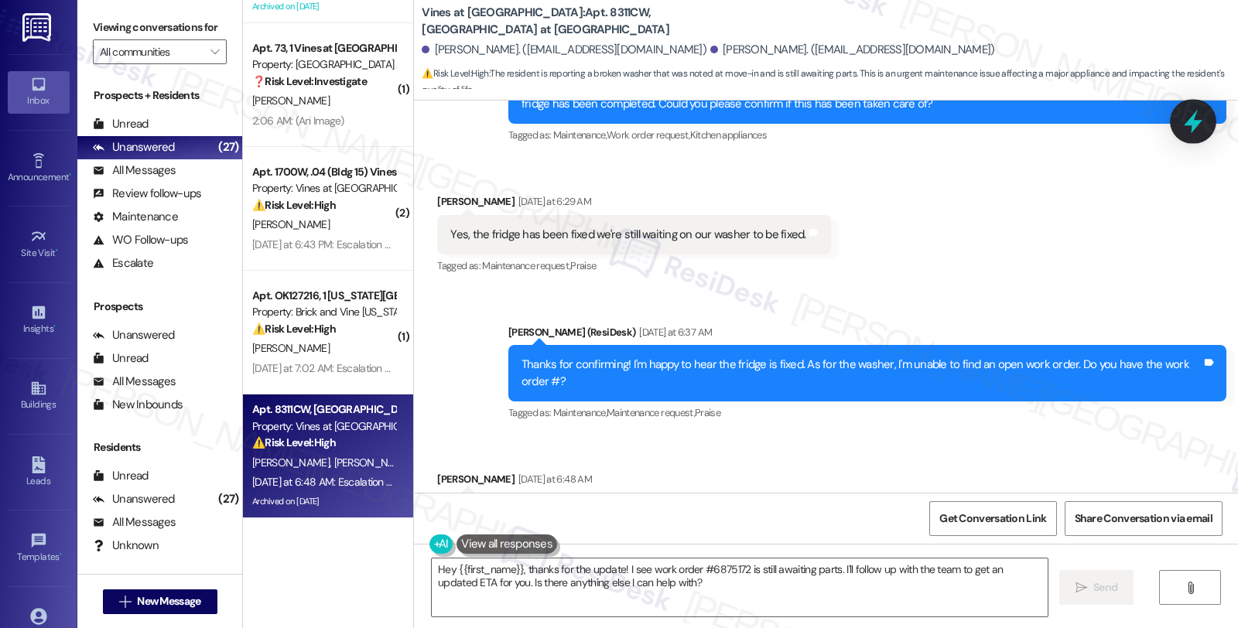
click at [1186, 113] on icon at bounding box center [1193, 121] width 26 height 26
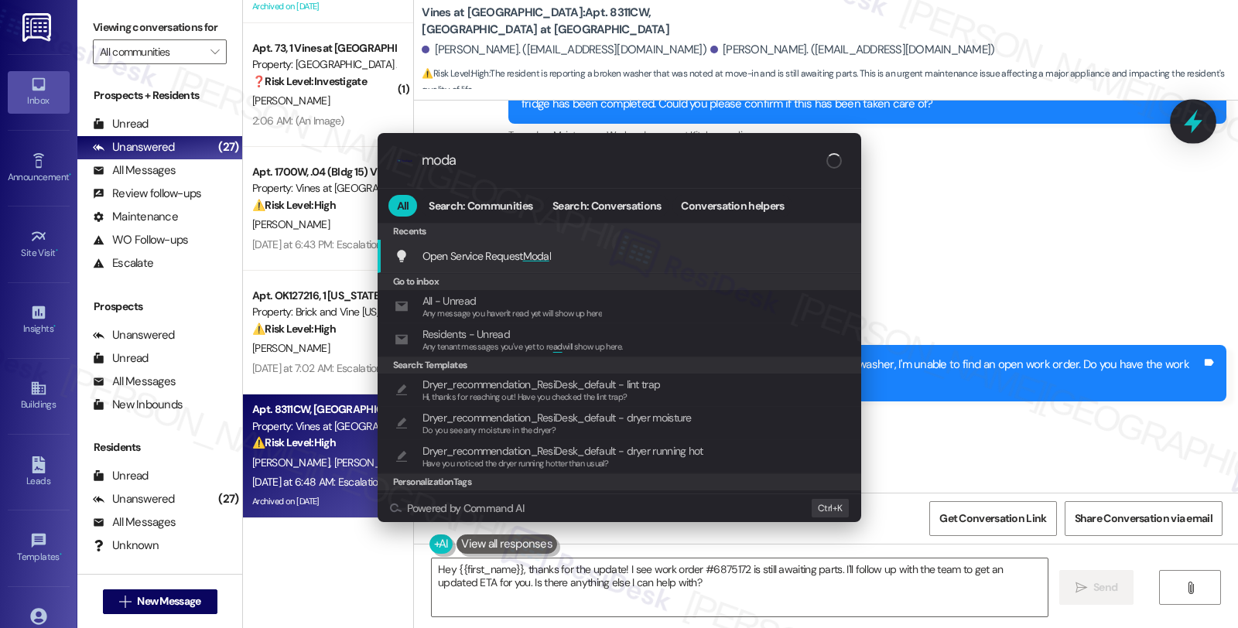
type input "modal"
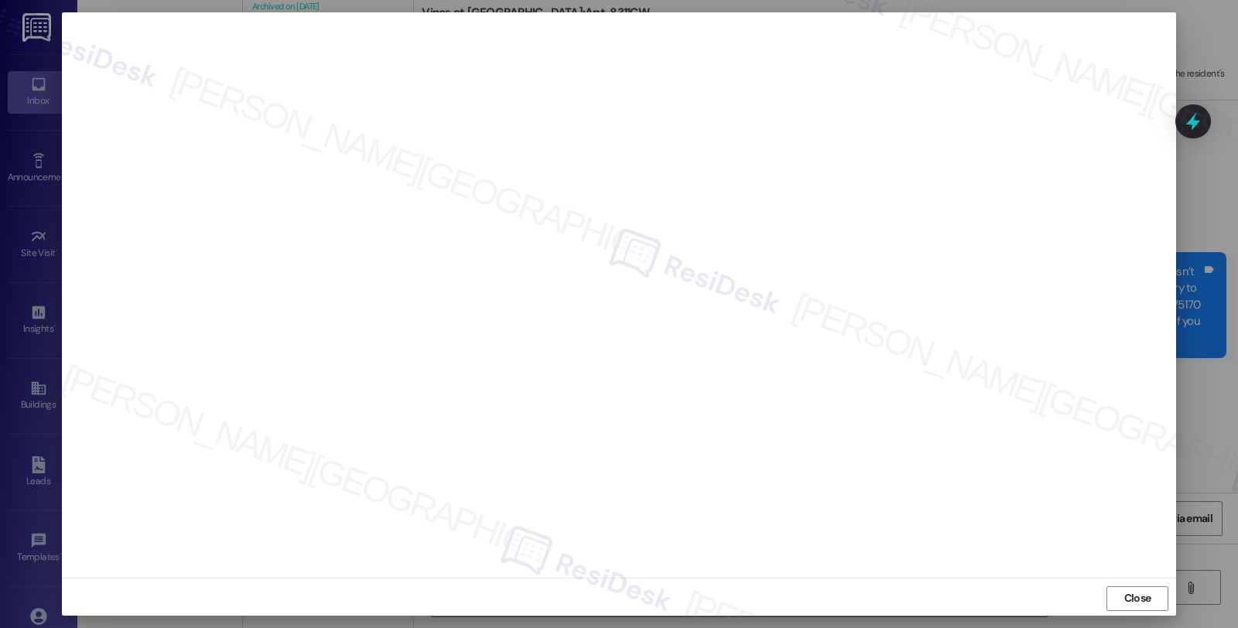
scroll to position [1038, 0]
drag, startPoint x: 899, startPoint y: 37, endPoint x: 1117, endPoint y: 600, distance: 603.8
click at [1121, 602] on span "Close" at bounding box center [1137, 598] width 33 height 16
click at [1132, 601] on span "Close" at bounding box center [1137, 598] width 27 height 16
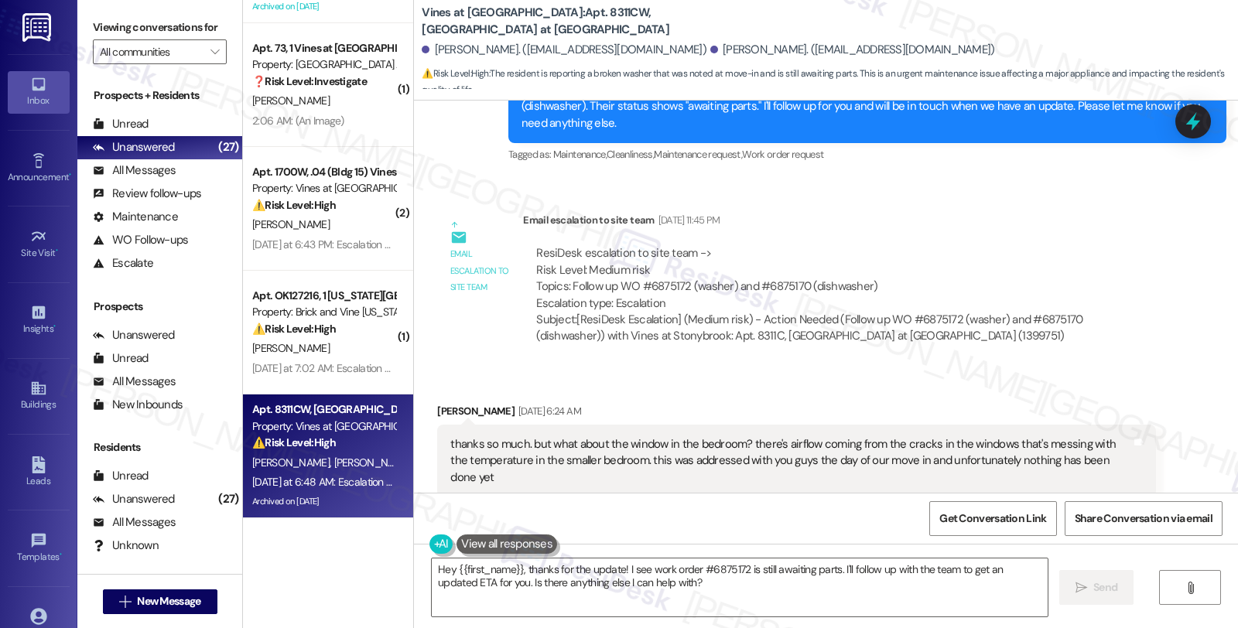
scroll to position [1117, 0]
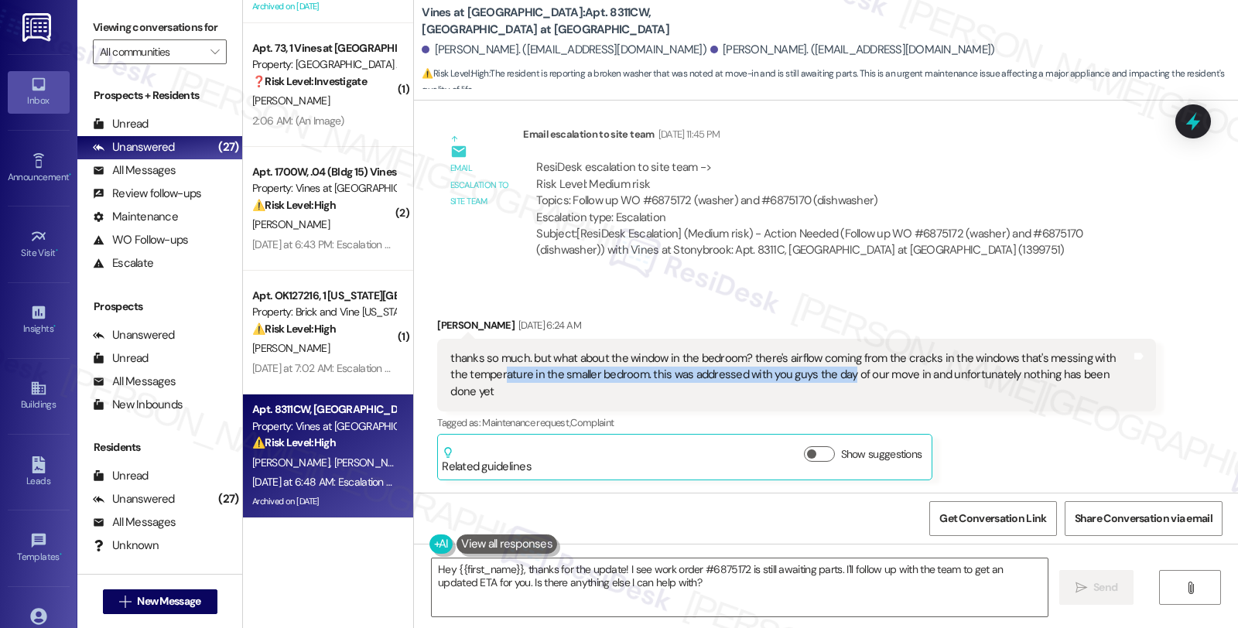
drag, startPoint x: 475, startPoint y: 361, endPoint x: 821, endPoint y: 364, distance: 345.9
click at [820, 364] on div "thanks so much. but what about the window in the bedroom? there's airflow comin…" at bounding box center [790, 376] width 680 height 50
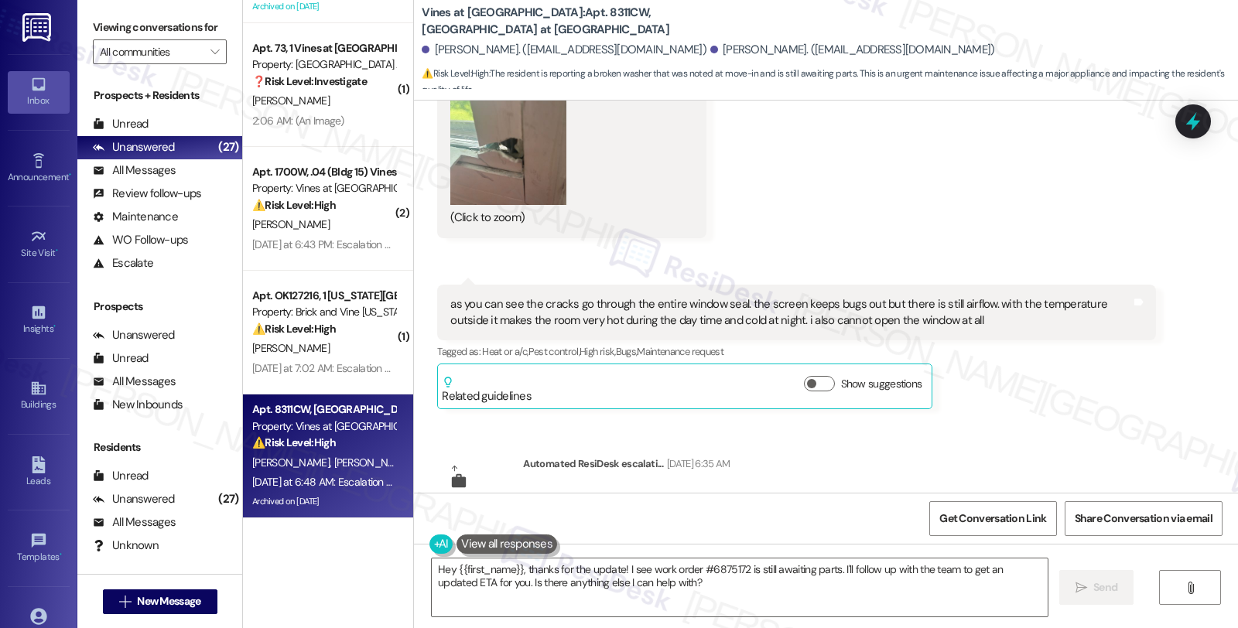
scroll to position [2235, 0]
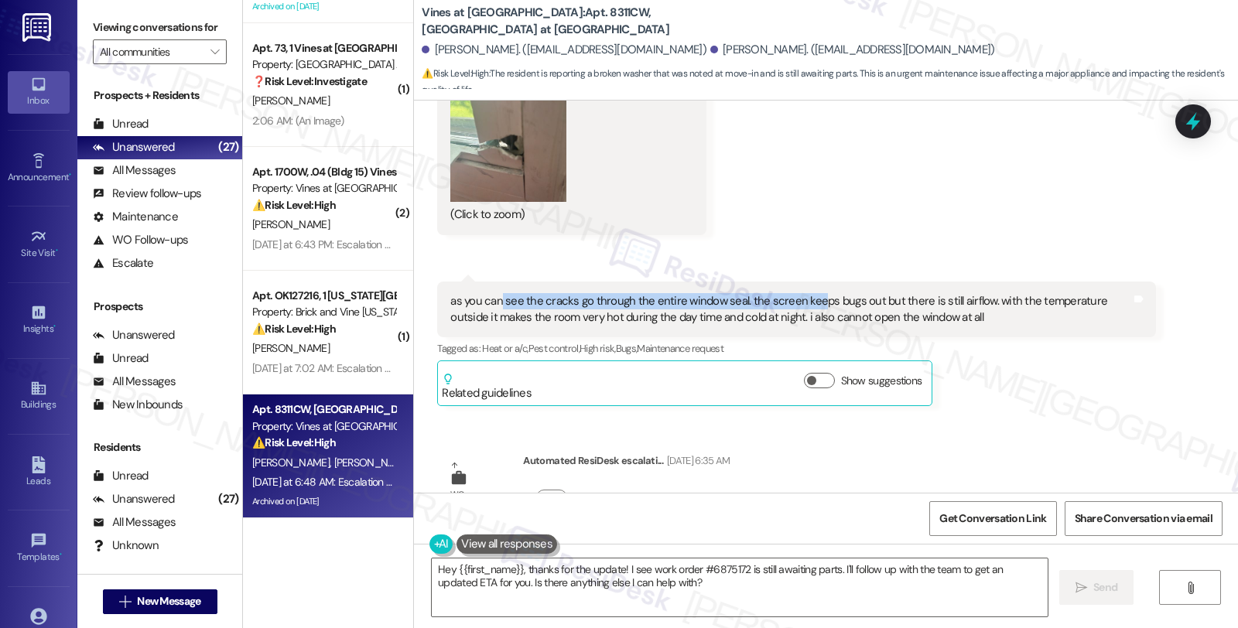
drag, startPoint x: 491, startPoint y: 273, endPoint x: 802, endPoint y: 273, distance: 310.3
click at [802, 293] on div "as you can see the cracks go through the entire window seal. the screen keeps b…" at bounding box center [790, 309] width 680 height 33
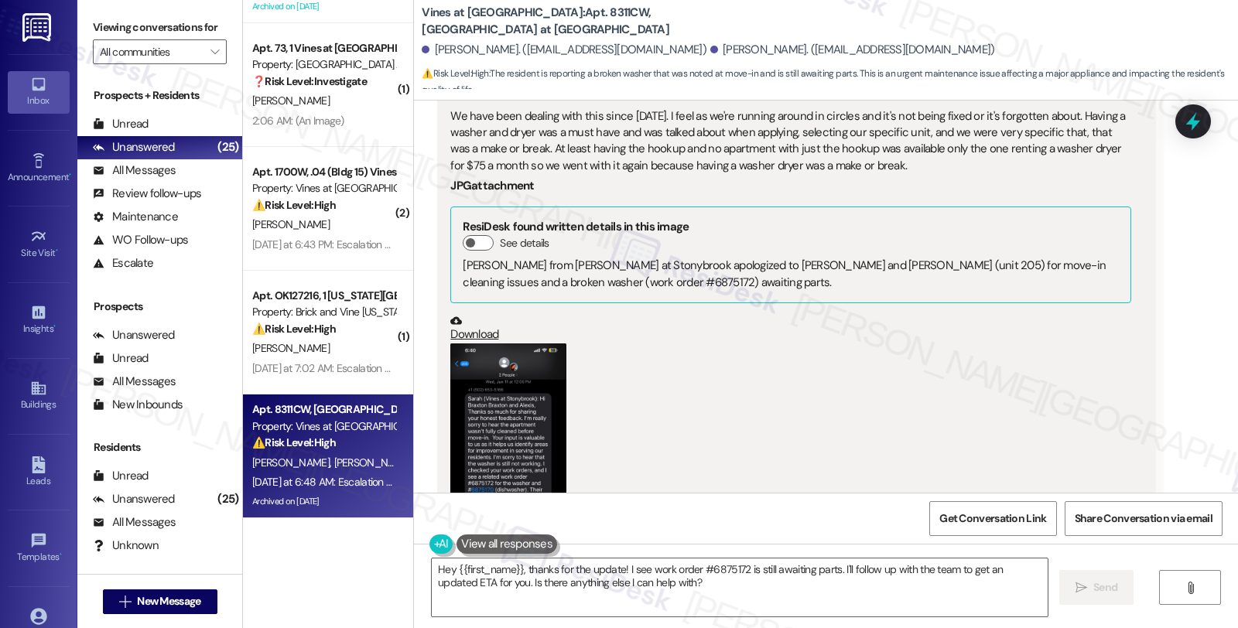
scroll to position [22543, 0]
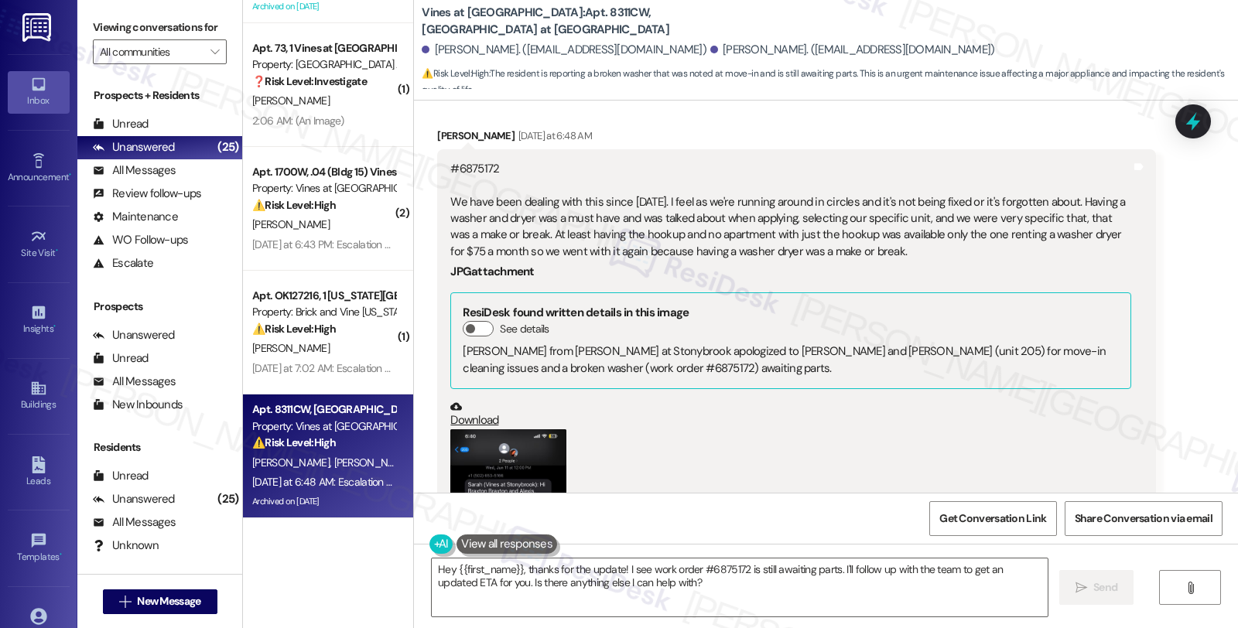
click at [482, 429] on button "Zoom image" at bounding box center [508, 527] width 116 height 197
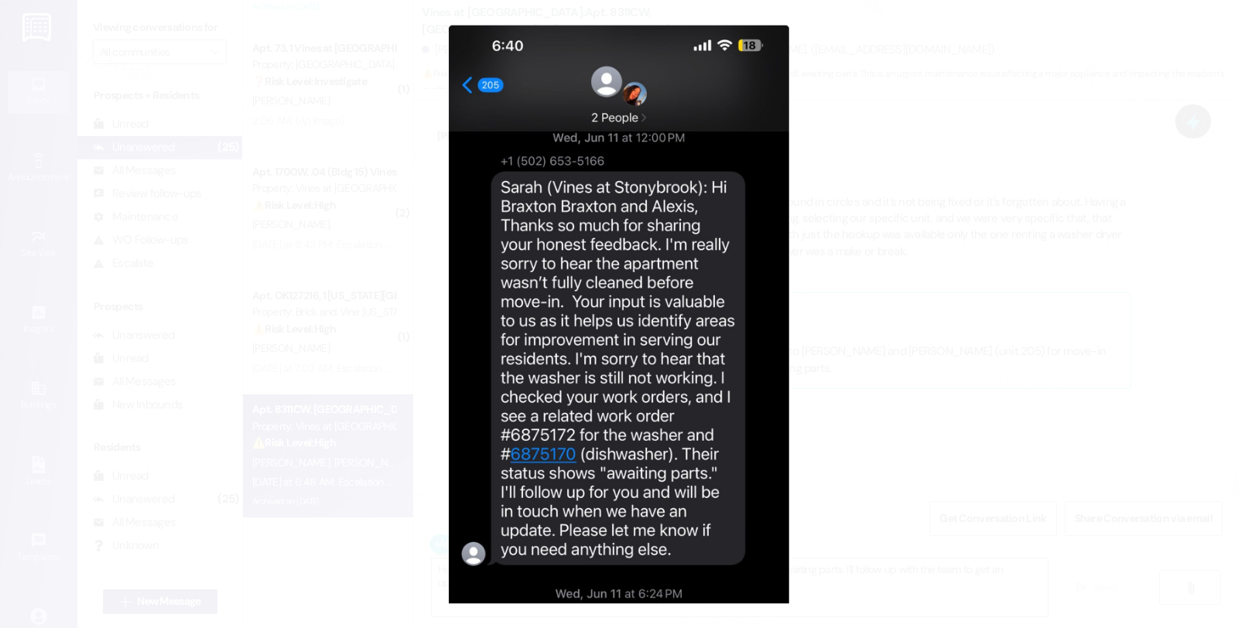
click at [784, 364] on button "Unzoom image" at bounding box center [619, 314] width 1238 height 628
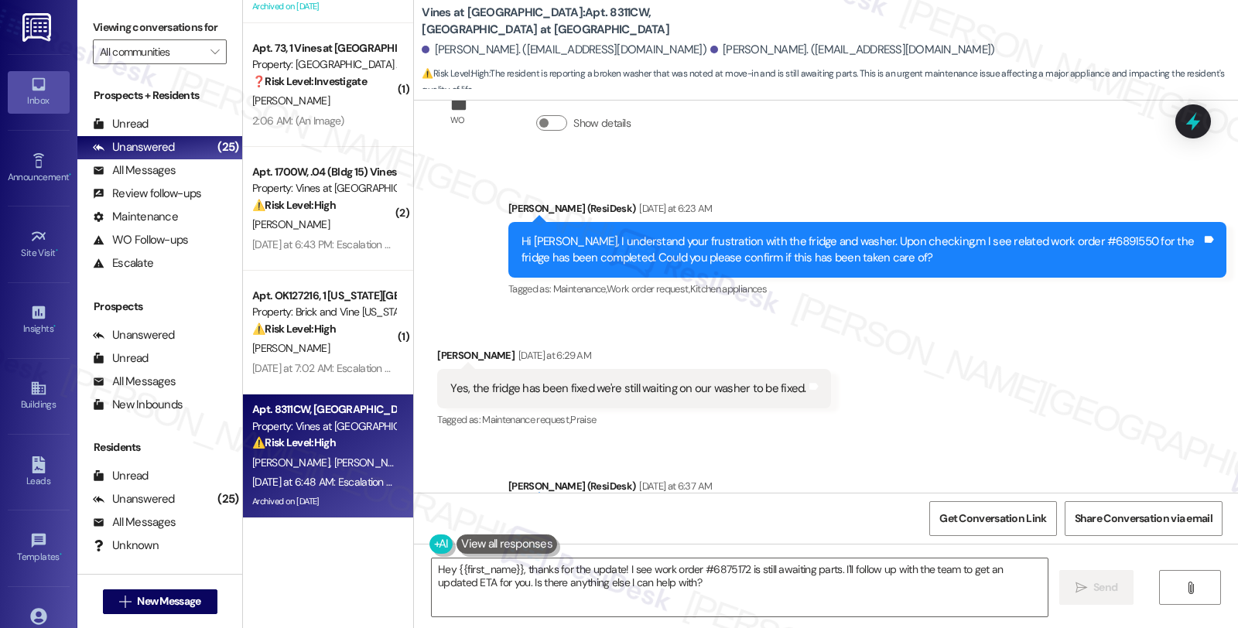
scroll to position [22027, 0]
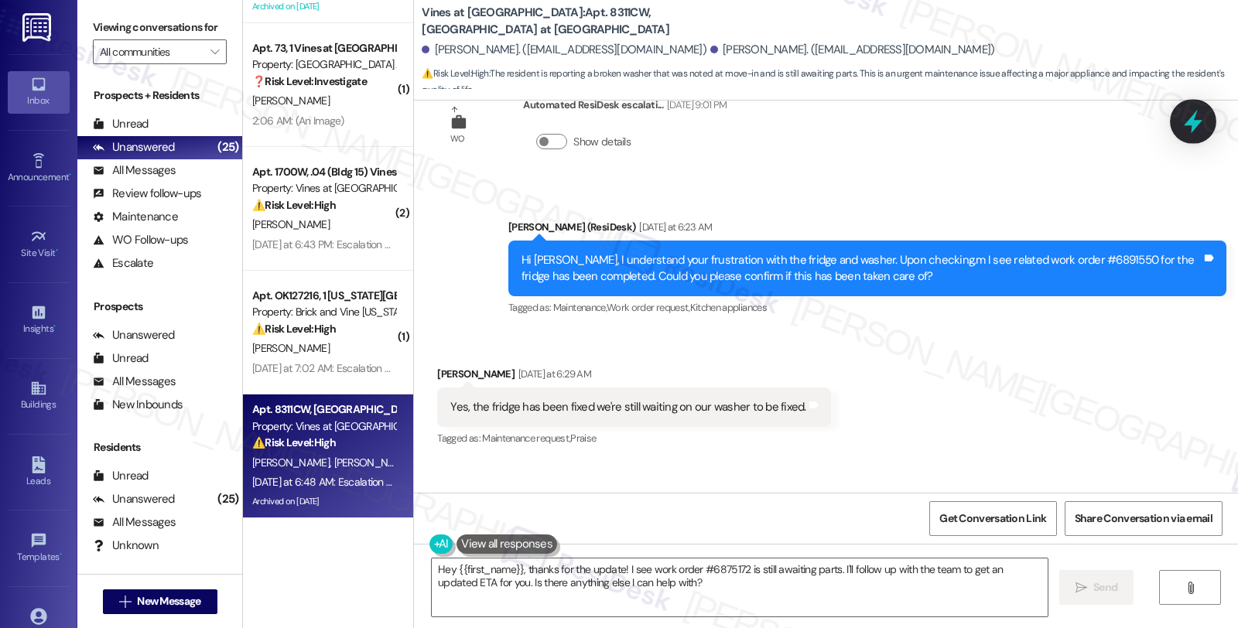
click at [1189, 124] on icon at bounding box center [1193, 122] width 19 height 24
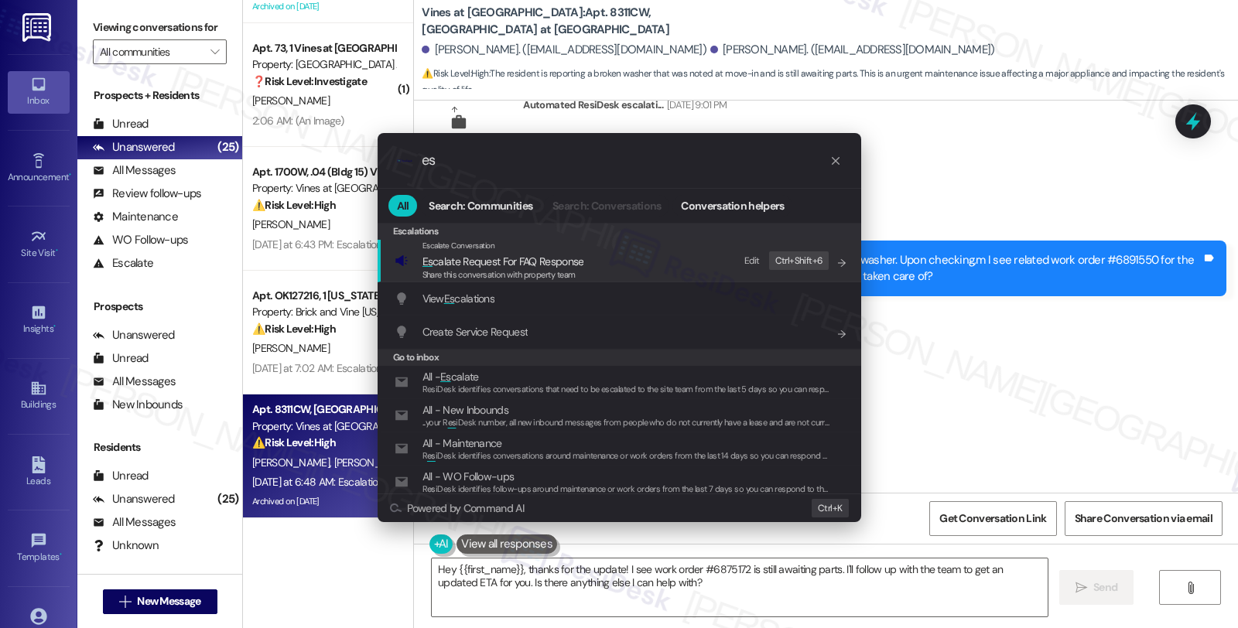
type input "e"
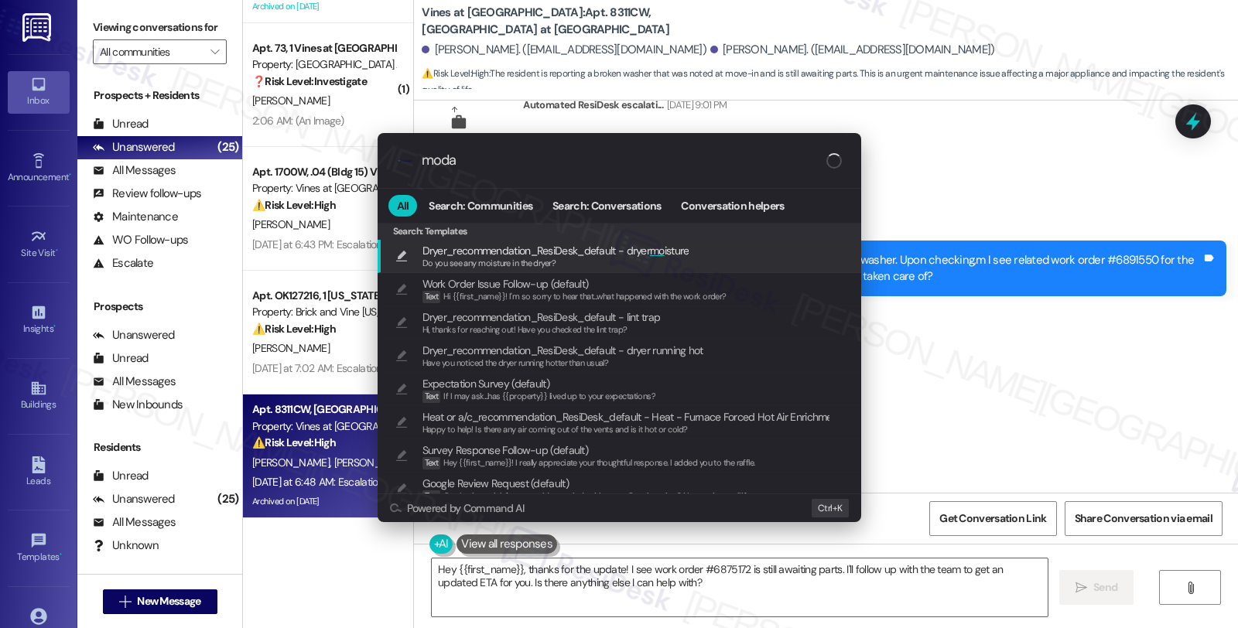
type input "modal"
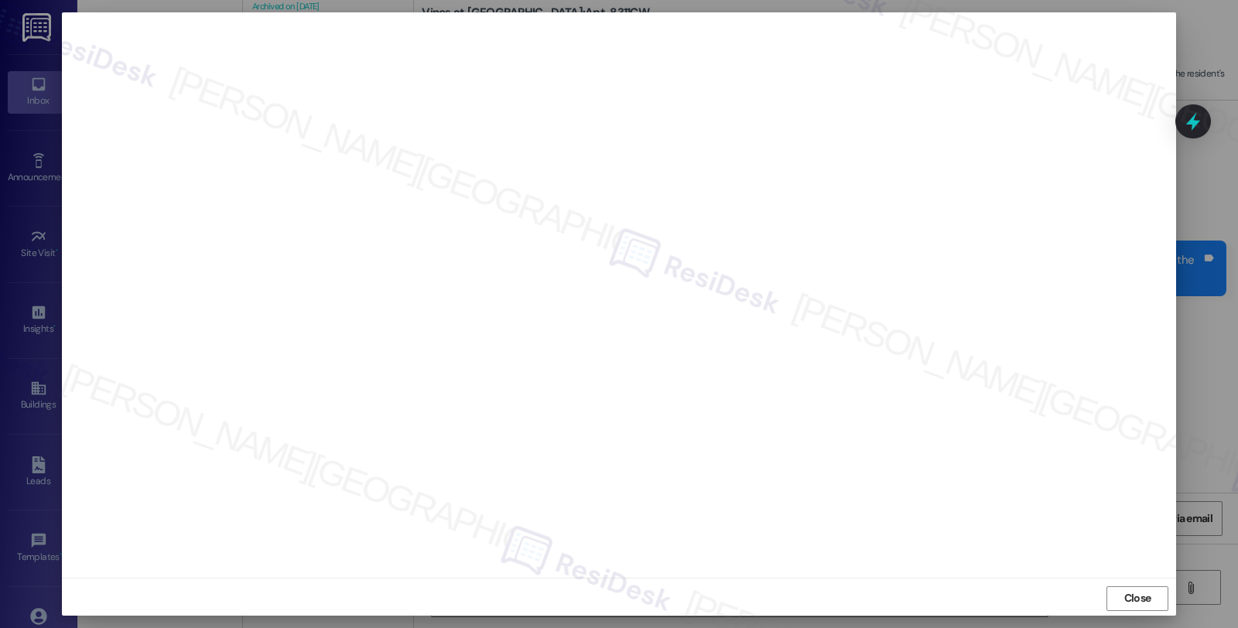
scroll to position [2700, 0]
click at [1130, 600] on span "Close" at bounding box center [1137, 598] width 27 height 16
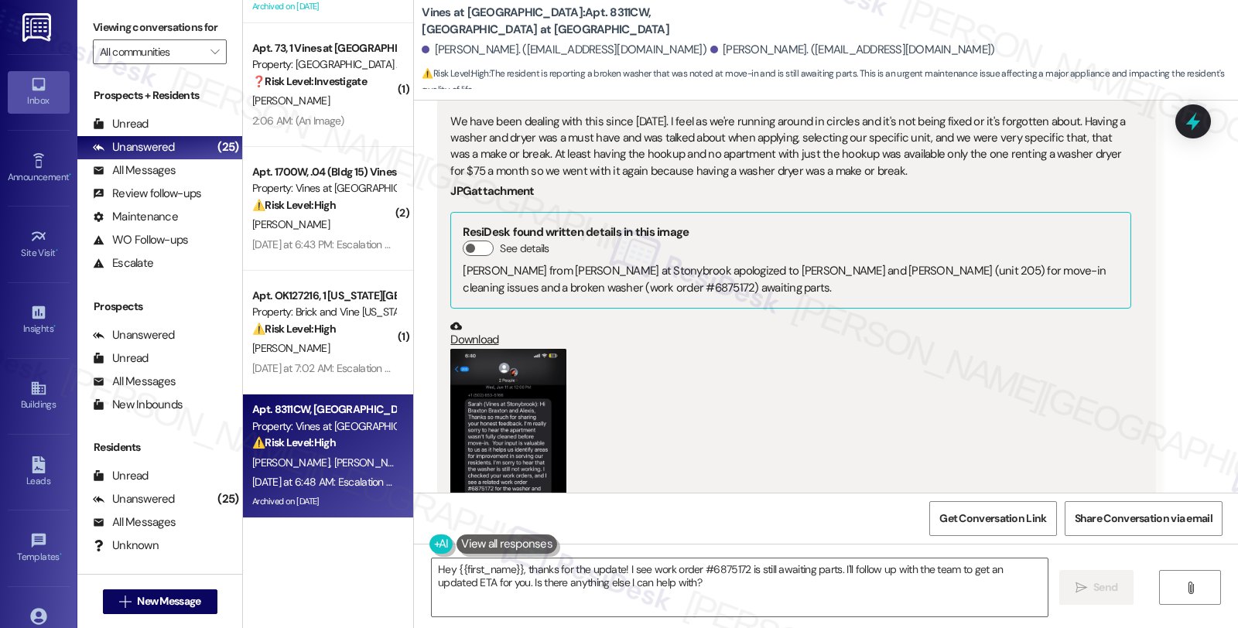
scroll to position [22629, 0]
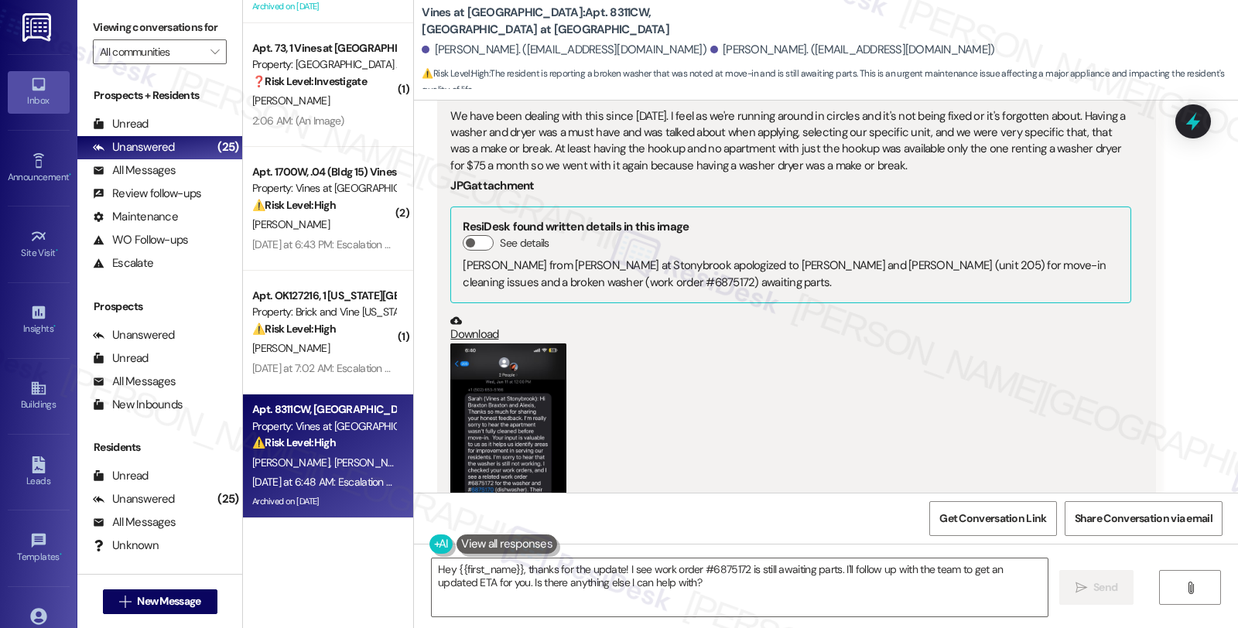
click at [534, 344] on button "Zoom image" at bounding box center [508, 442] width 116 height 197
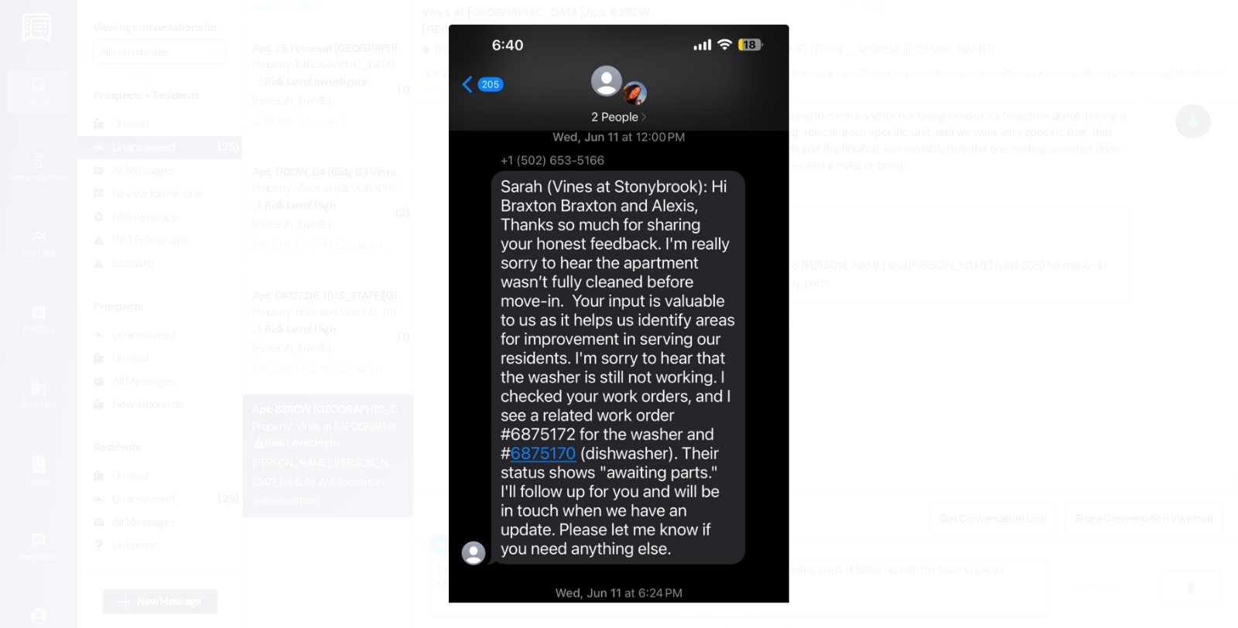
click at [787, 327] on button "Unzoom image" at bounding box center [619, 314] width 1238 height 628
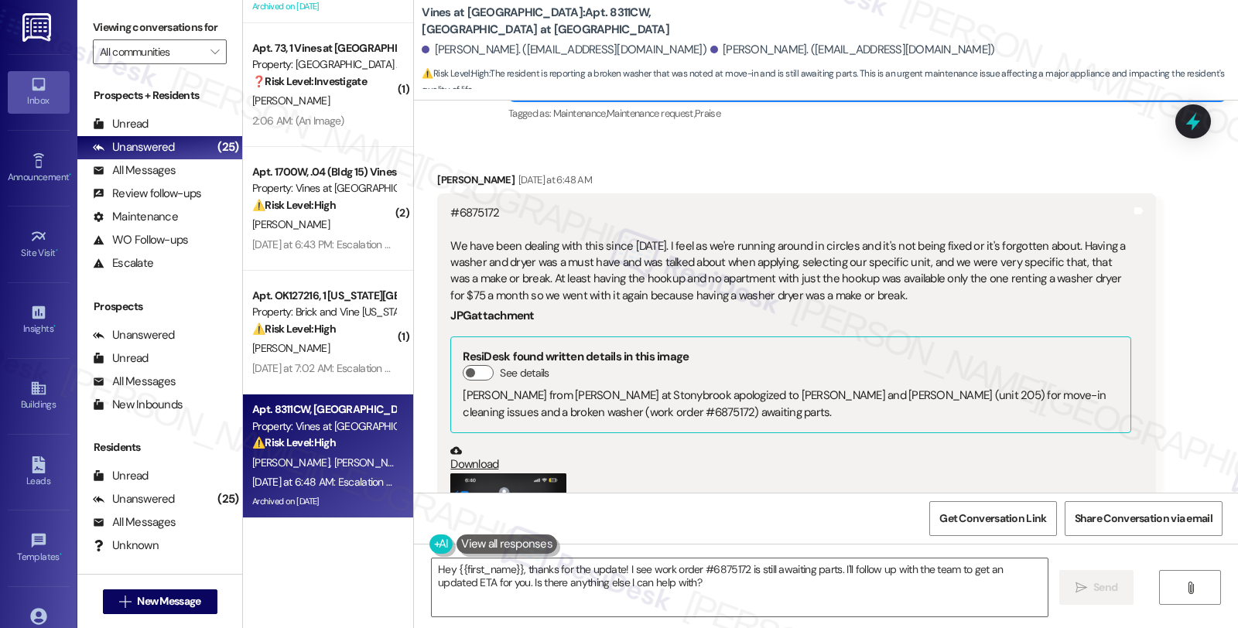
scroll to position [22457, 0]
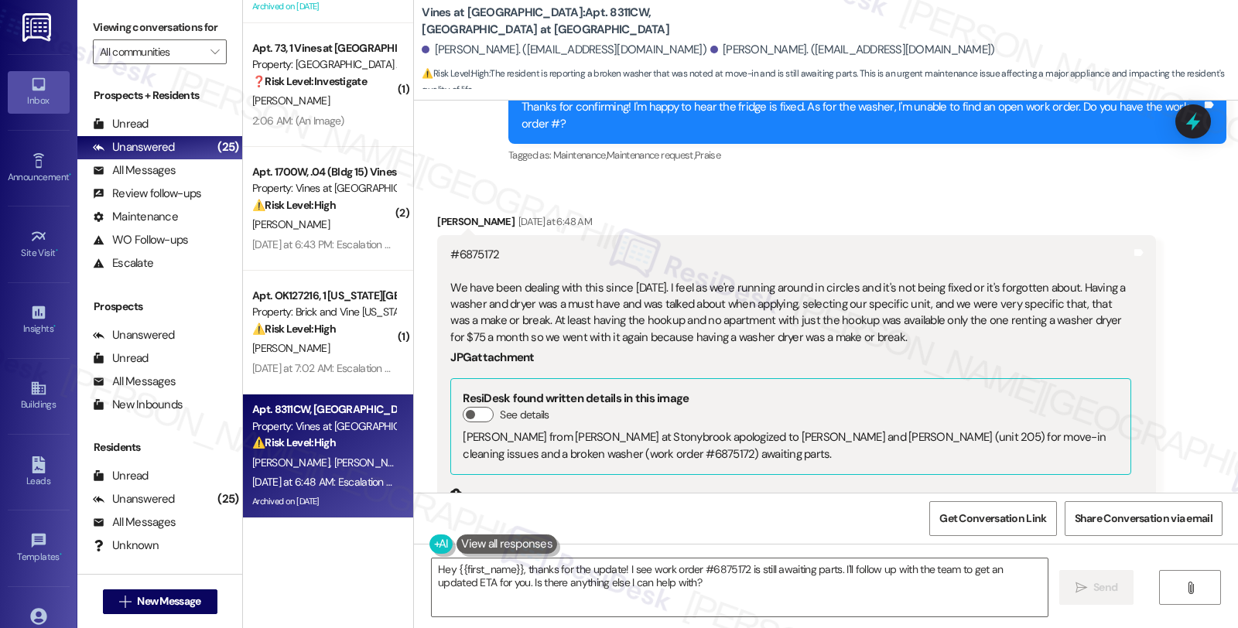
click at [486, 429] on div "Sarah from Vines at Stonybrook apologized to Braxton and Alexis (unit 205) for …" at bounding box center [790, 445] width 655 height 33
copy div "6875172"
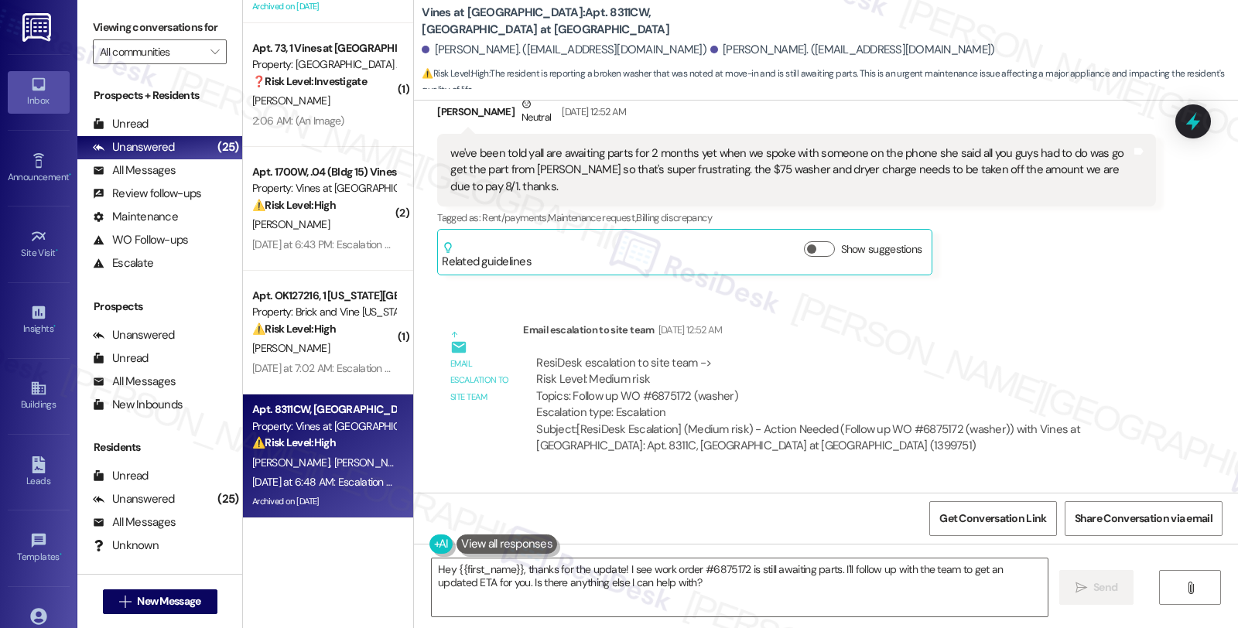
scroll to position [18476, 0]
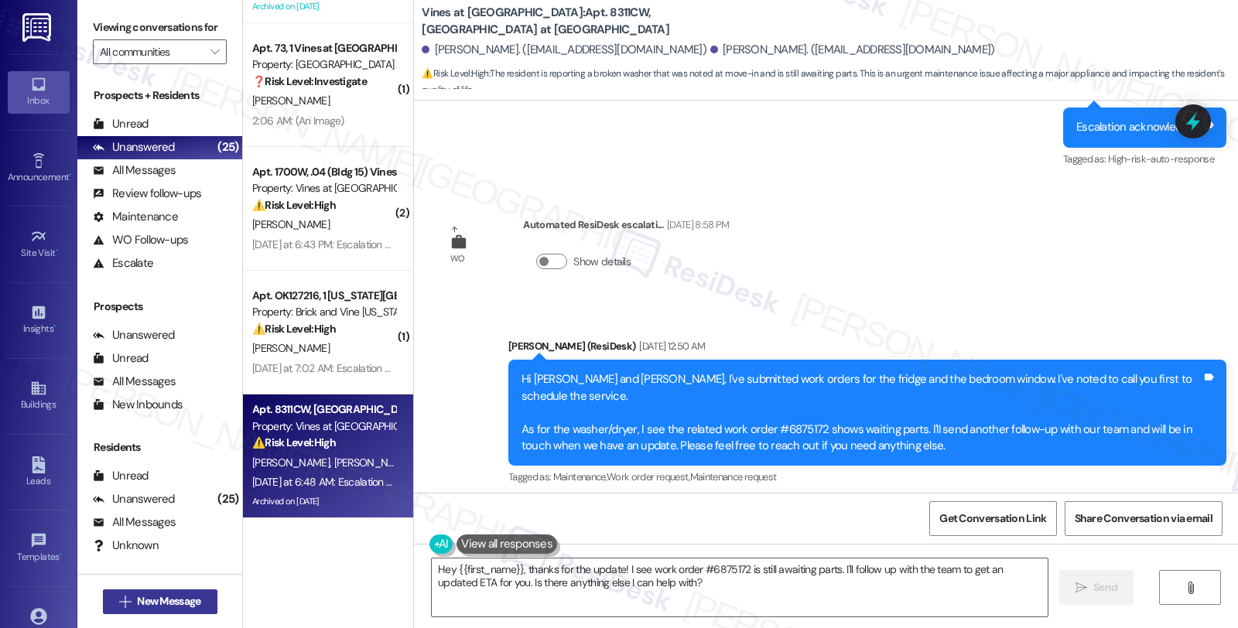
click at [153, 599] on span "New Message" at bounding box center [168, 601] width 63 height 16
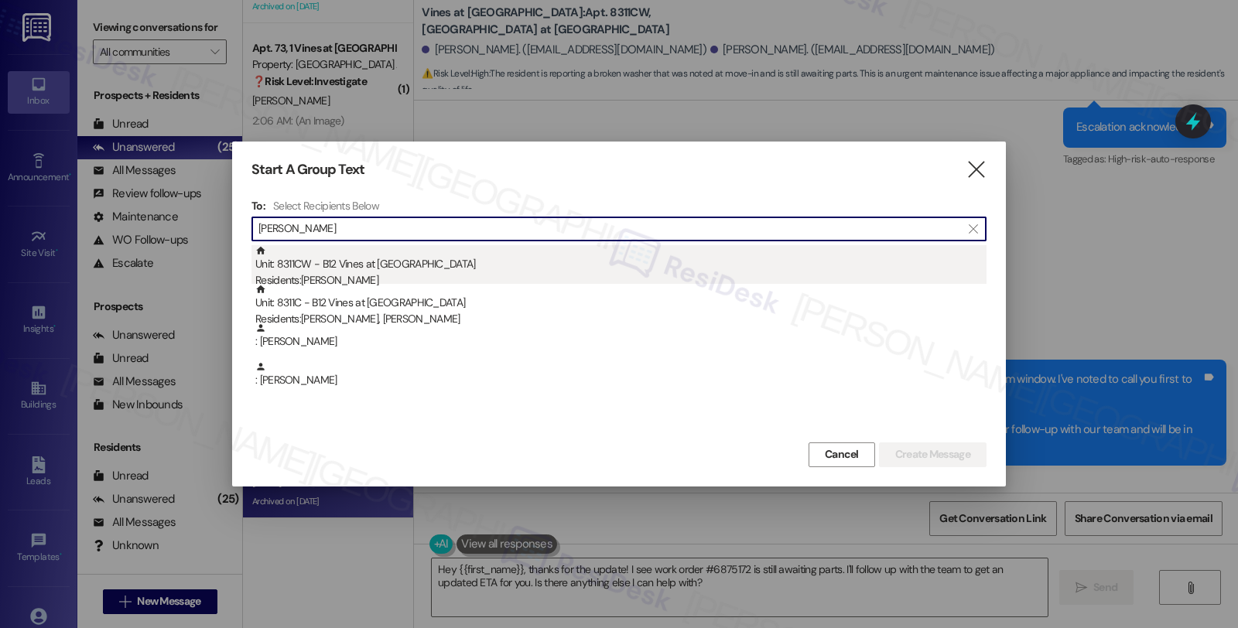
type input "braxton mario"
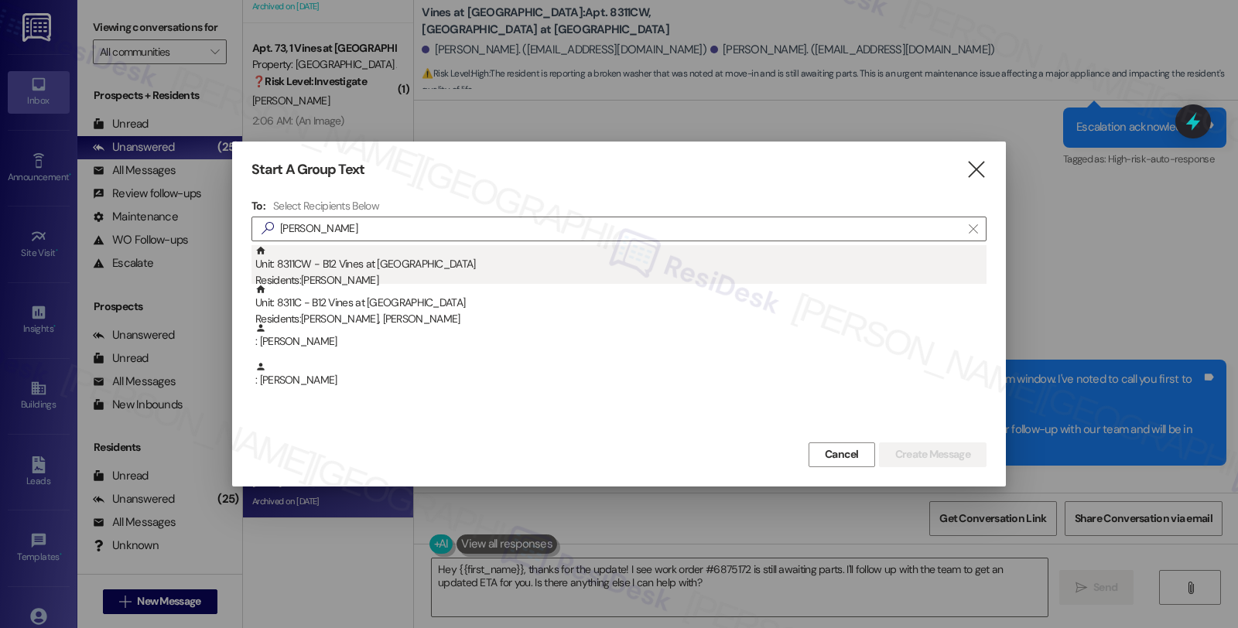
click at [334, 271] on div "Unit: 8311CW - B12 Vines at Stony Brook Residents: Braxton Marion" at bounding box center [620, 267] width 731 height 44
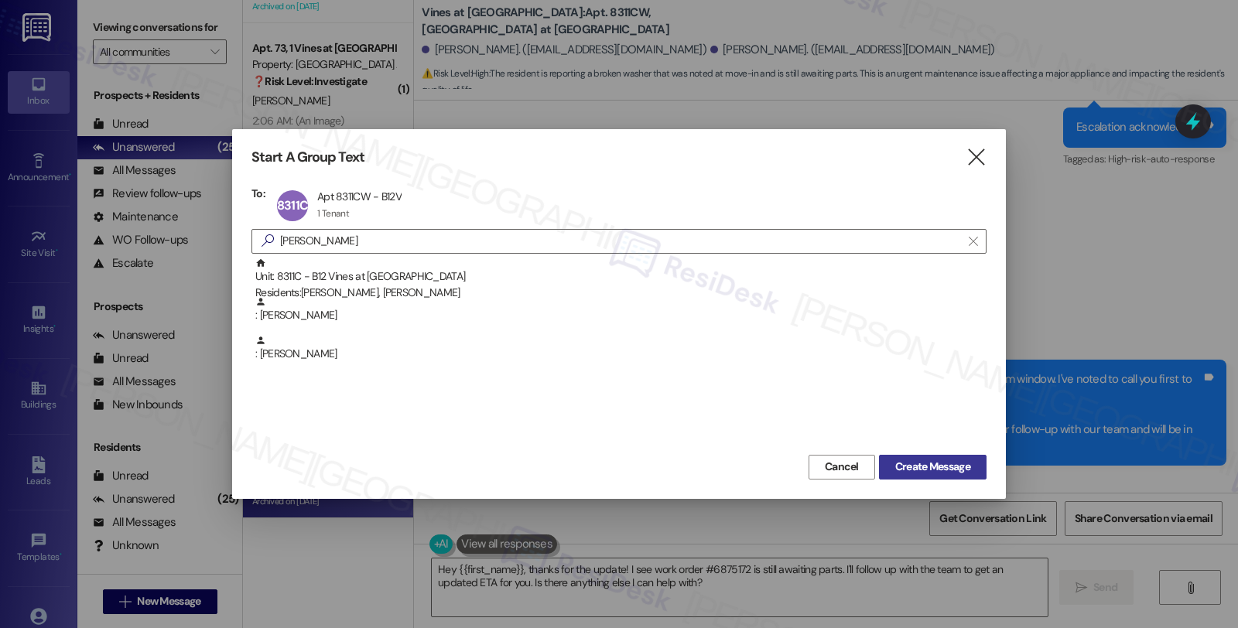
click at [906, 463] on span "Create Message" at bounding box center [932, 467] width 75 height 16
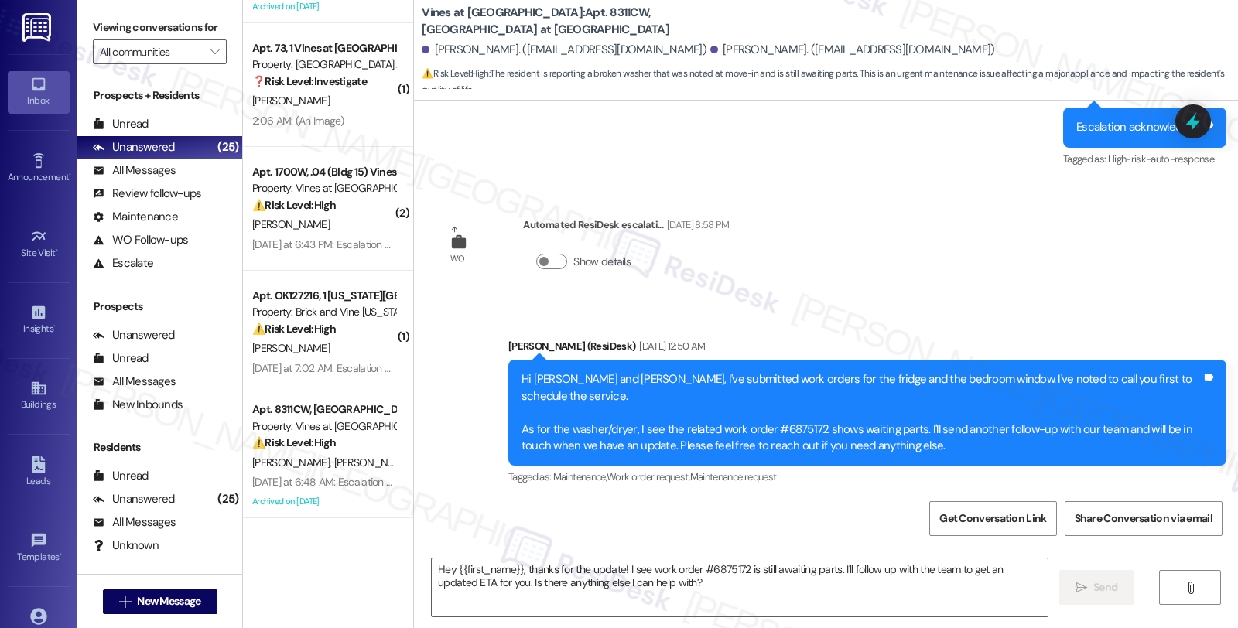
type textarea "Fetching suggested responses. Please feel free to read through the conversation…"
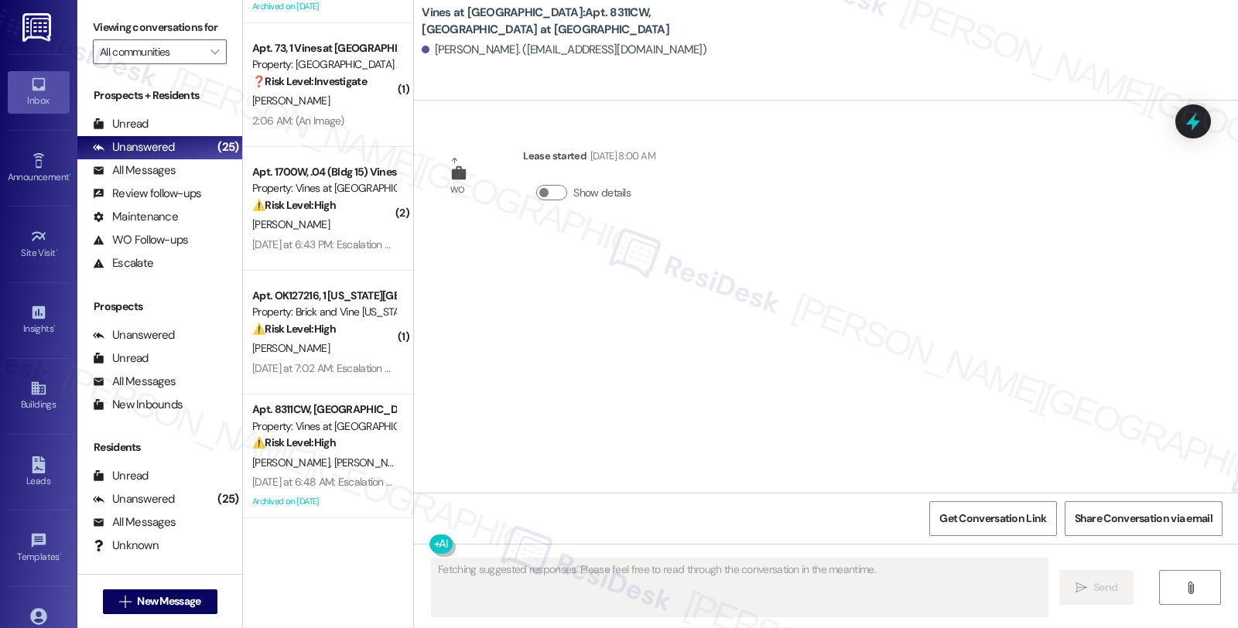
scroll to position [0, 0]
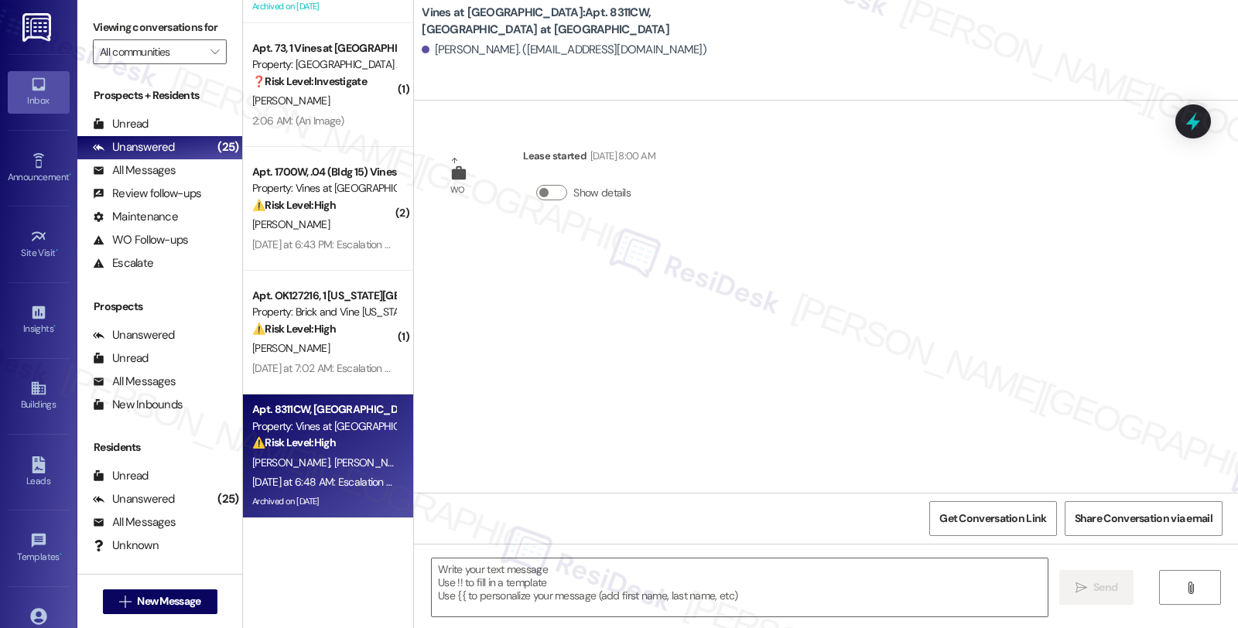
click at [333, 475] on div "Yesterday at 6:48 AM: Escalation acknowledged. Yesterday at 6:48 AM: Escalation…" at bounding box center [353, 482] width 203 height 14
type textarea "Fetching suggested responses. Please feel free to read through the conversation…"
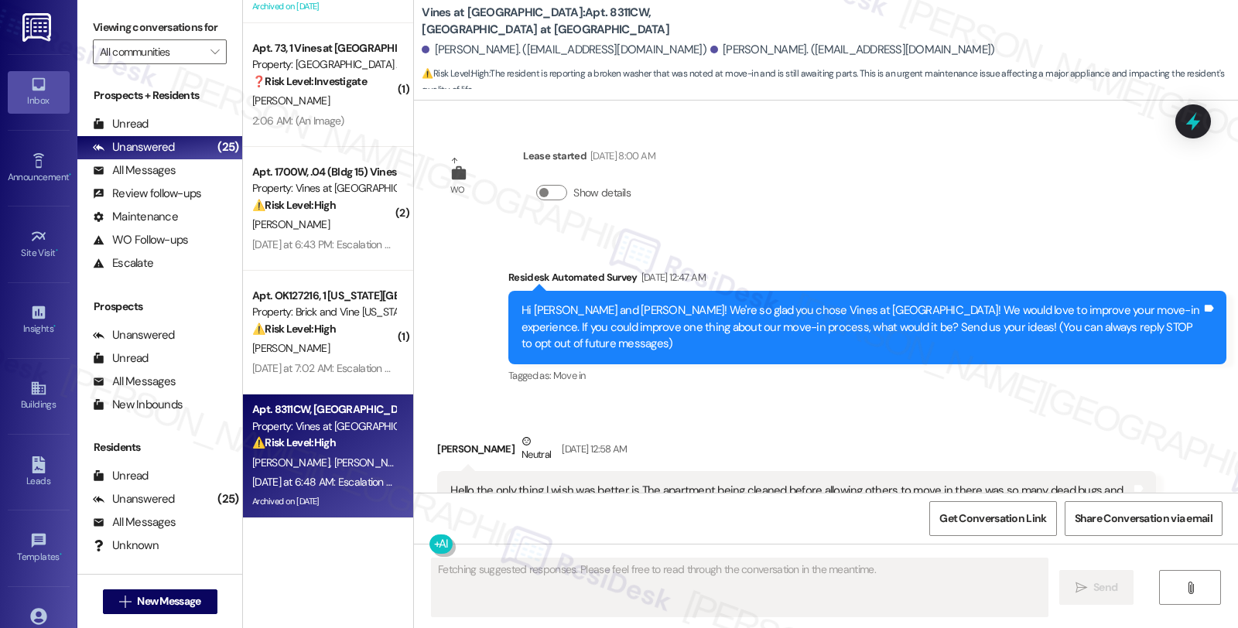
scroll to position [22909, 0]
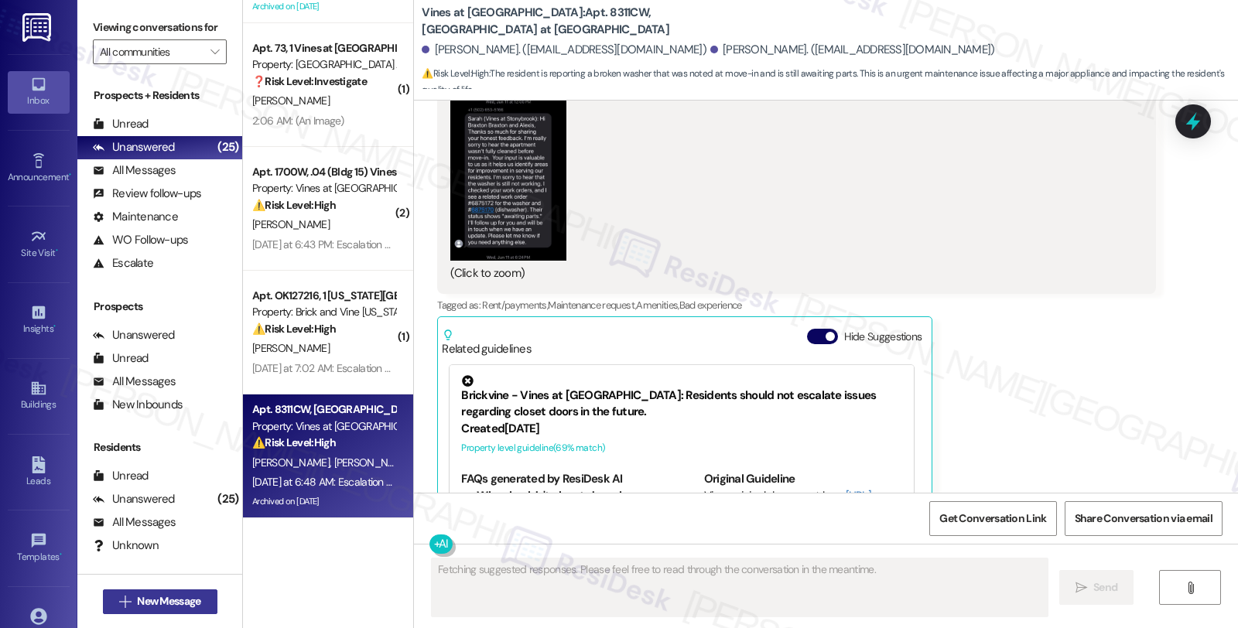
click at [174, 599] on span "New Message" at bounding box center [168, 601] width 63 height 16
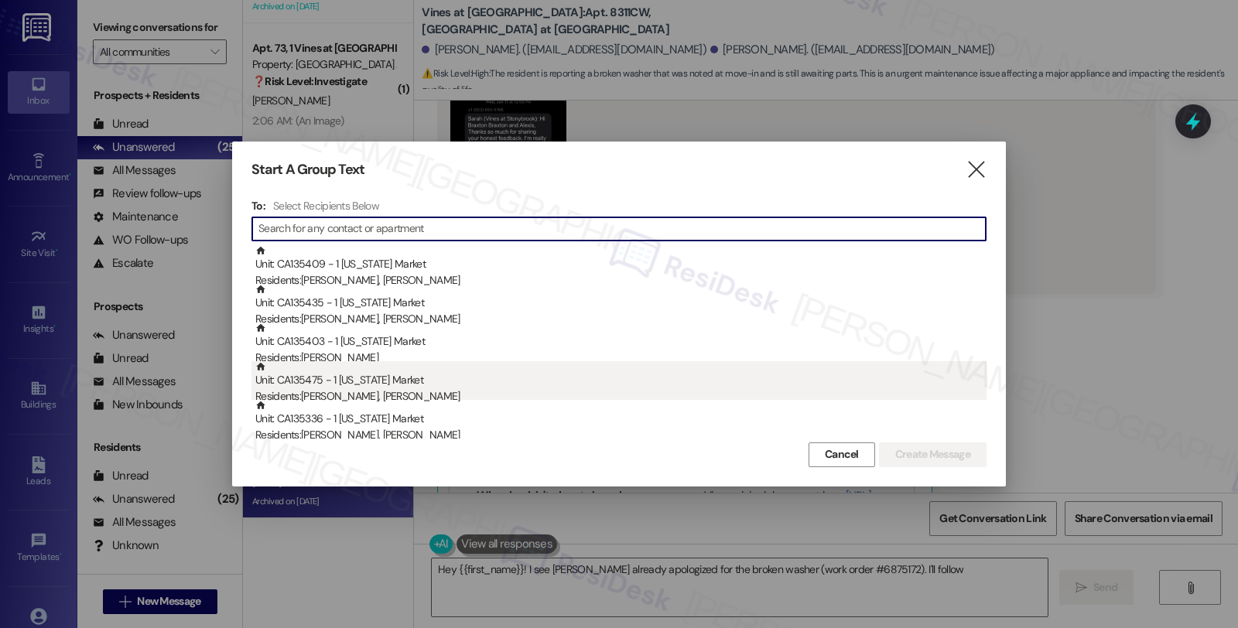
type textarea "Hey {{first_name}}! I see Sarah already apologized for the broken washer (work …"
type input "a"
type textarea "Hey {{first_name}}! I see Sarah already apologized for the broken washer (work …"
type input "al"
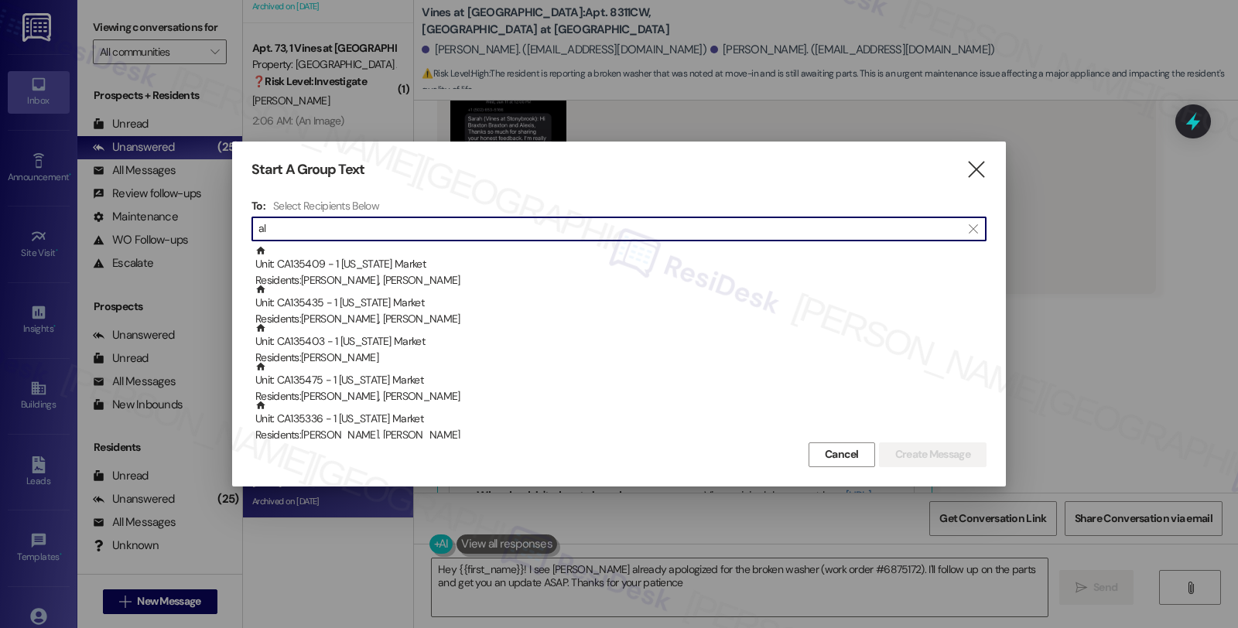
type textarea "Hey {{first_name}}! I see Sarah already apologized for the broken washer (work …"
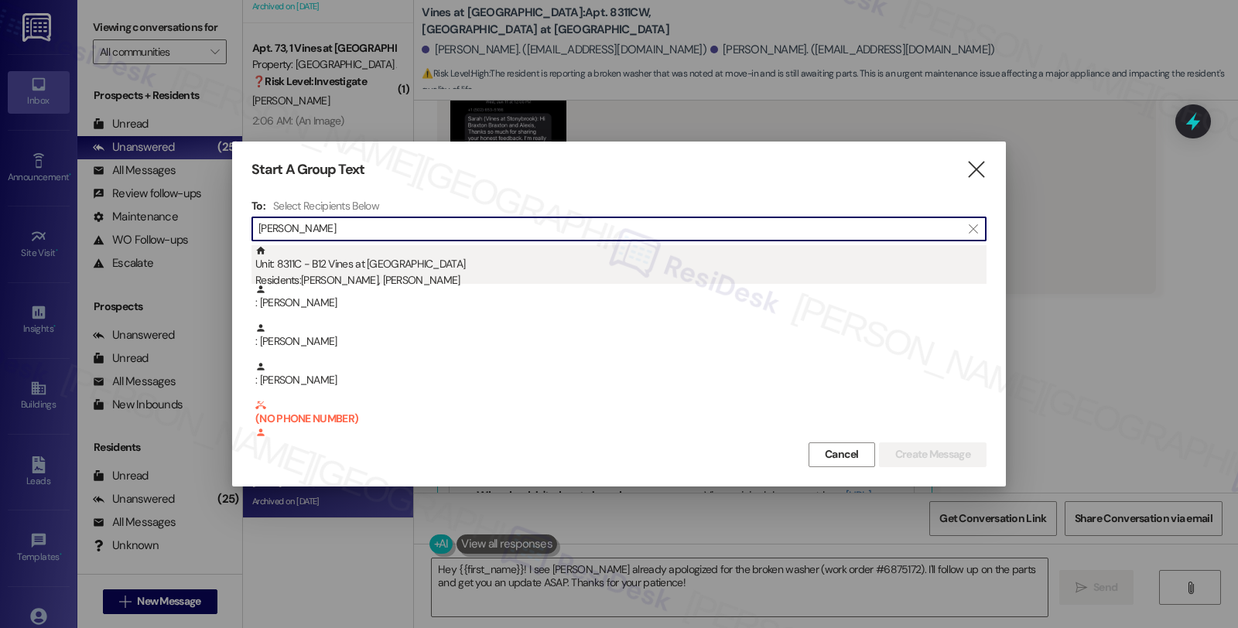
type input "alexis ma"
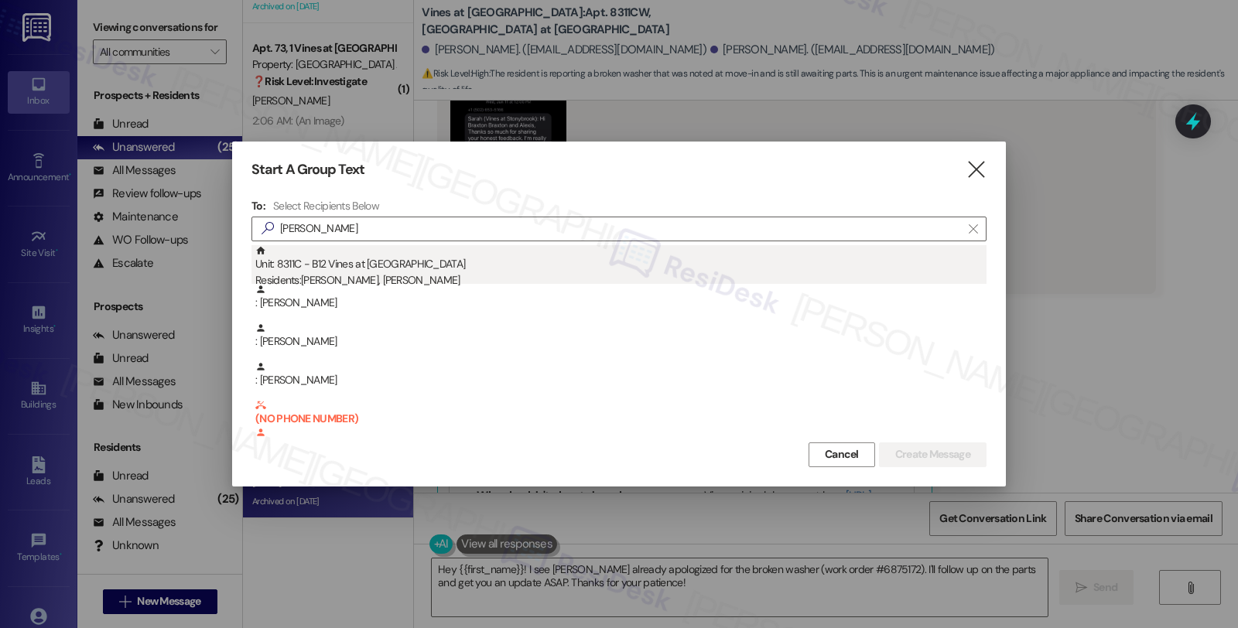
click at [364, 268] on div "Unit: 8311C - B12 Vines at Stony Brook Residents: Braxton Marion, Alexis Mauk" at bounding box center [620, 267] width 731 height 44
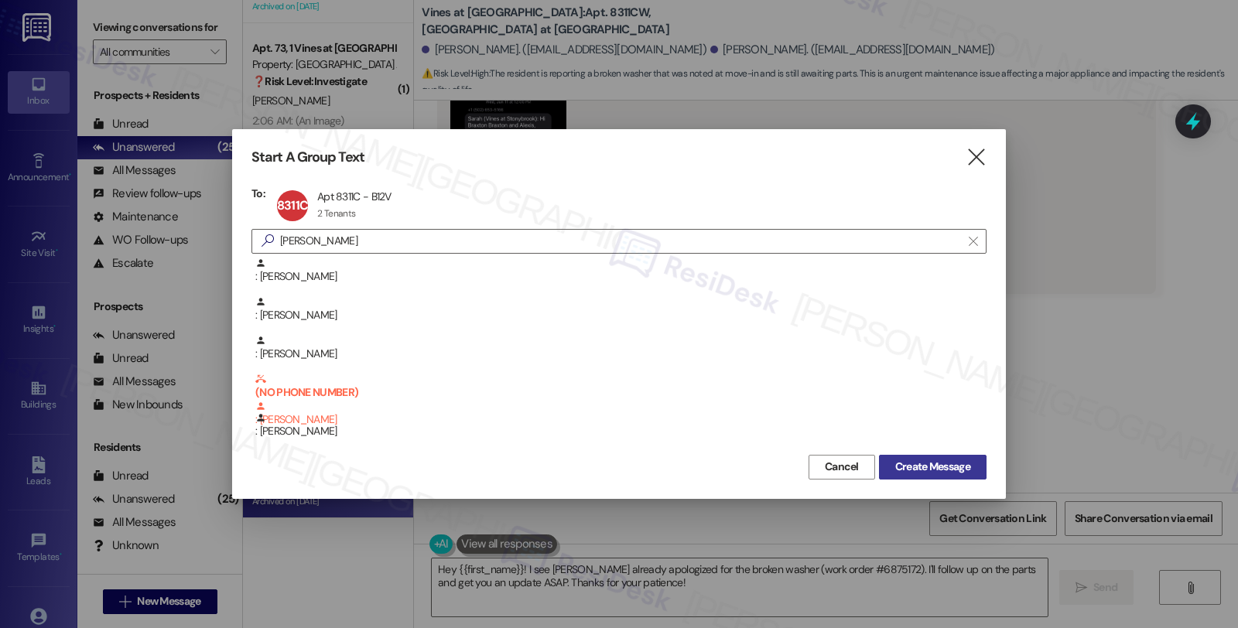
click at [900, 472] on span "Create Message" at bounding box center [932, 467] width 75 height 16
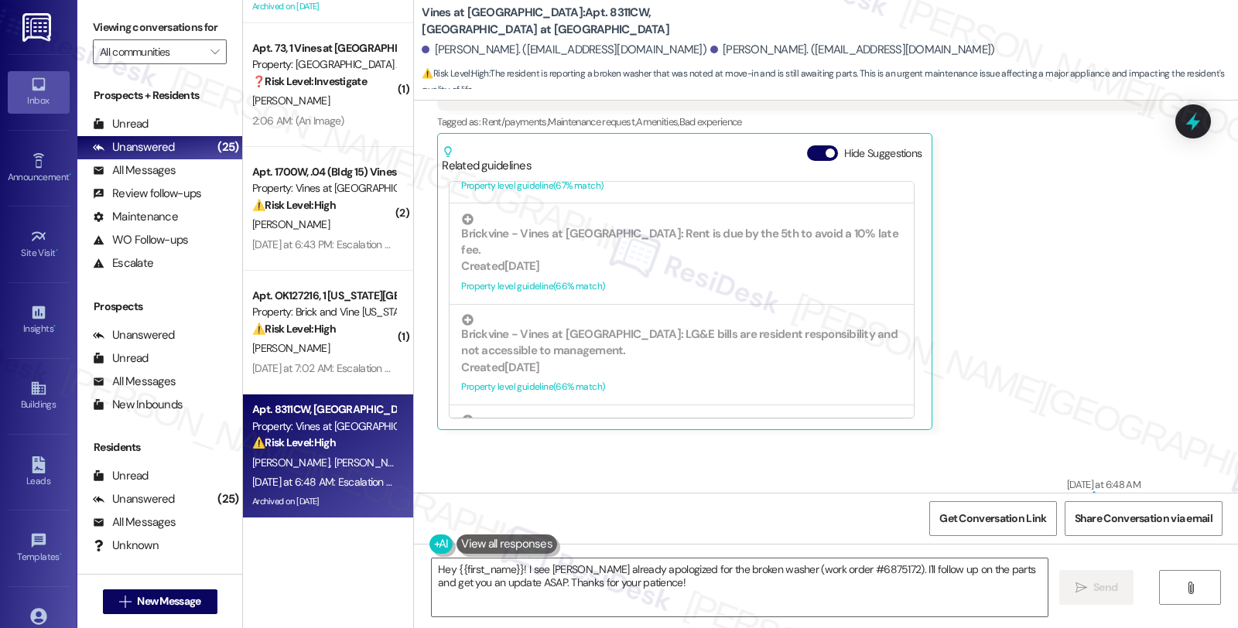
scroll to position [23231, 0]
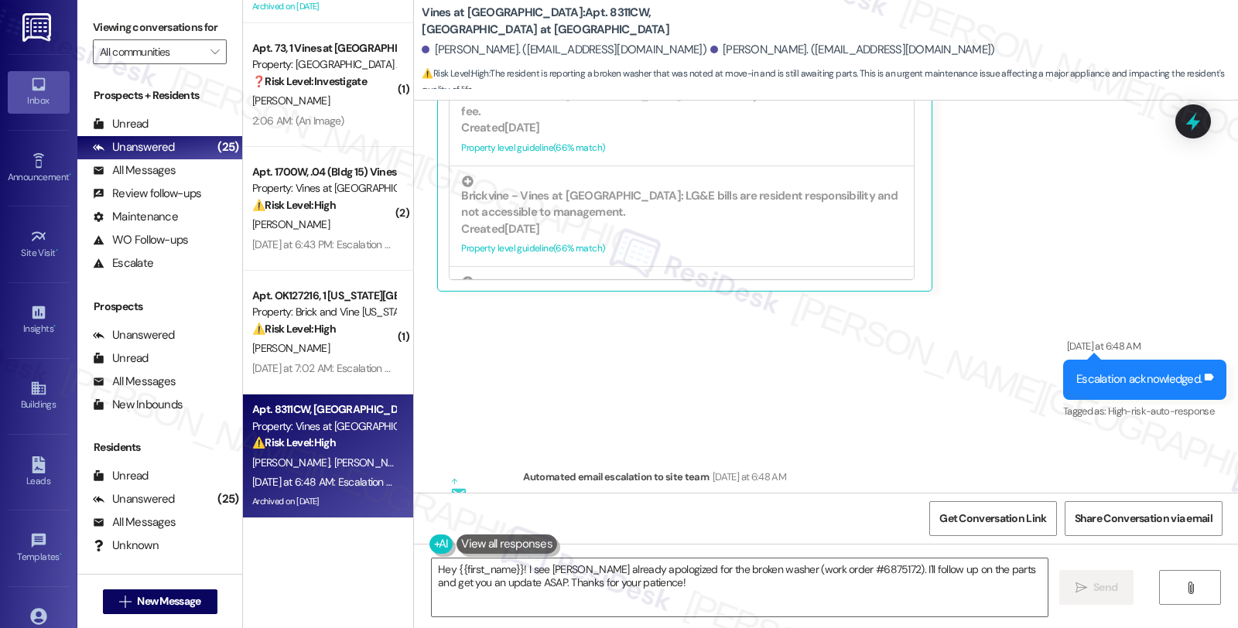
click at [1095, 317] on div "WO Lease started May 30, 2025 at 8:00 AM Show details Survey, sent via SMS Resi…" at bounding box center [826, 297] width 824 height 392
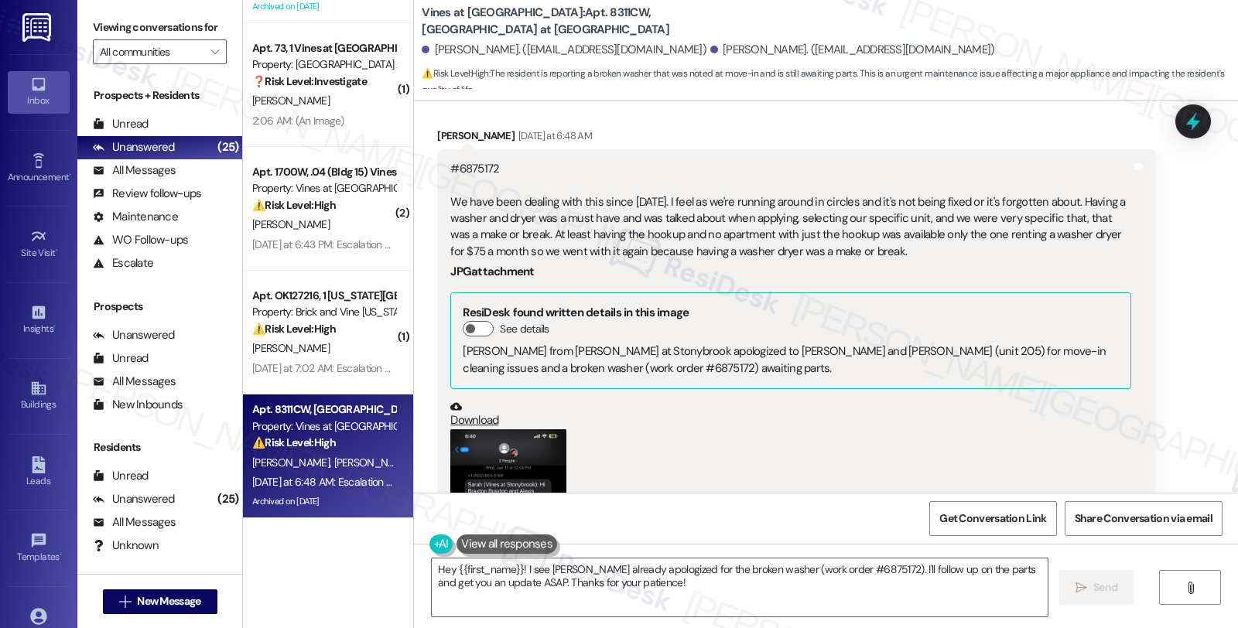
scroll to position [22371, 0]
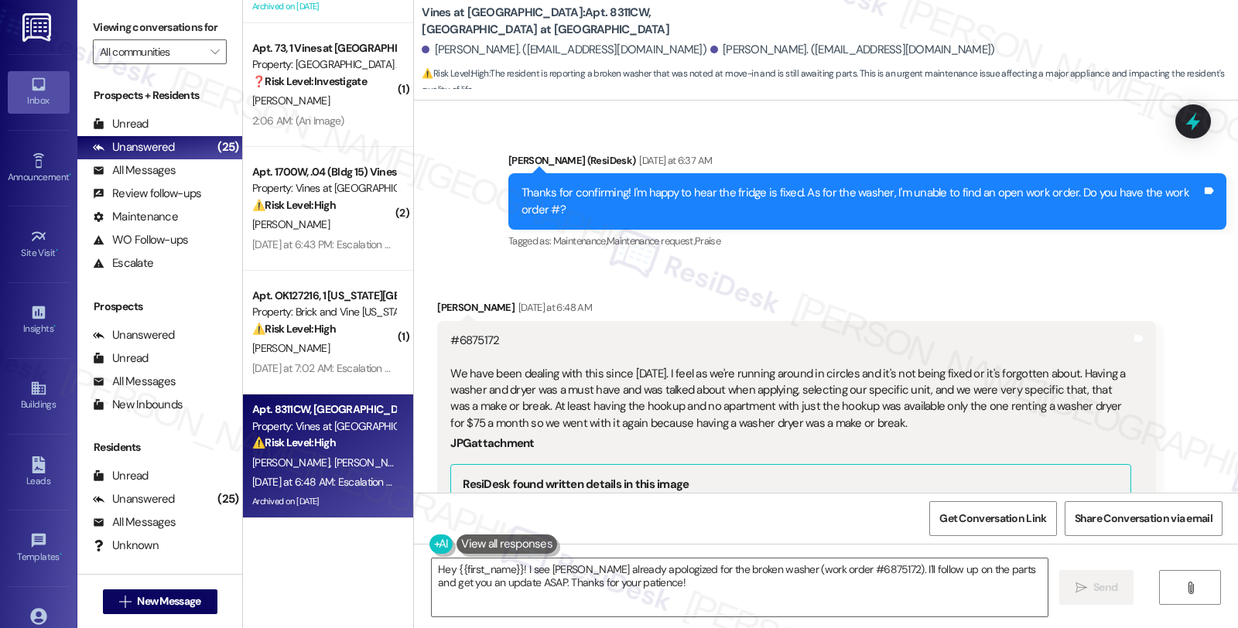
click at [464, 333] on div "#6875172 We have been dealing with this since may 30th. I feel as we're running…" at bounding box center [790, 383] width 680 height 100
copy div "6875172"
click at [1196, 126] on icon at bounding box center [1193, 122] width 19 height 24
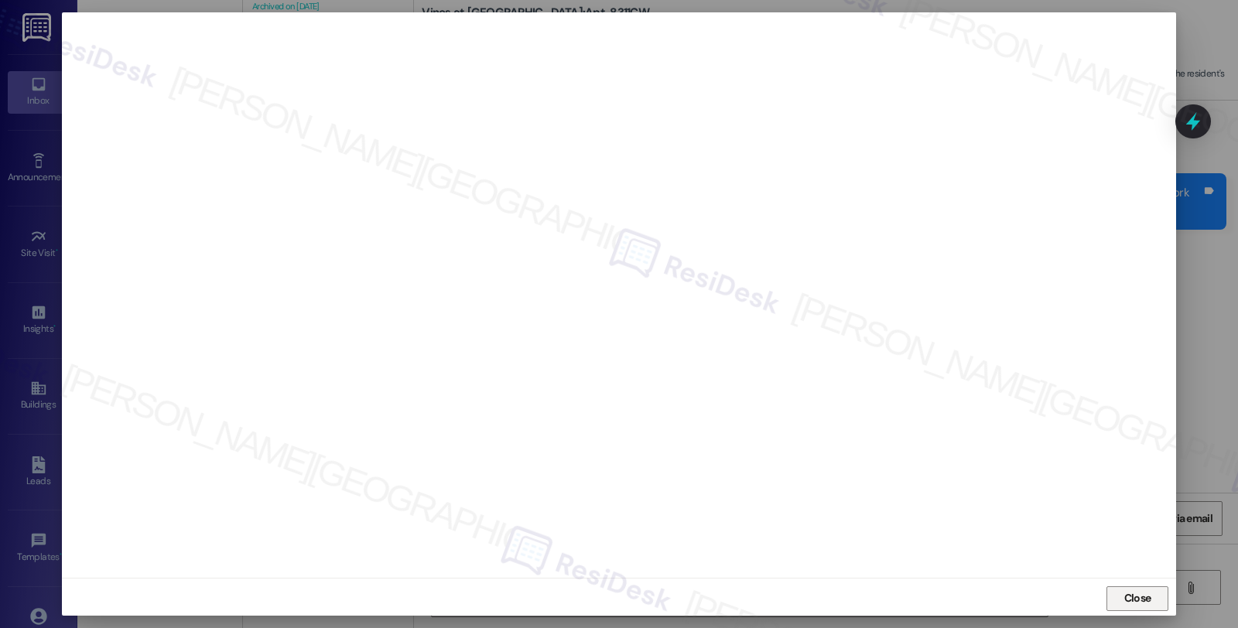
click at [1141, 597] on span "Close" at bounding box center [1137, 598] width 27 height 16
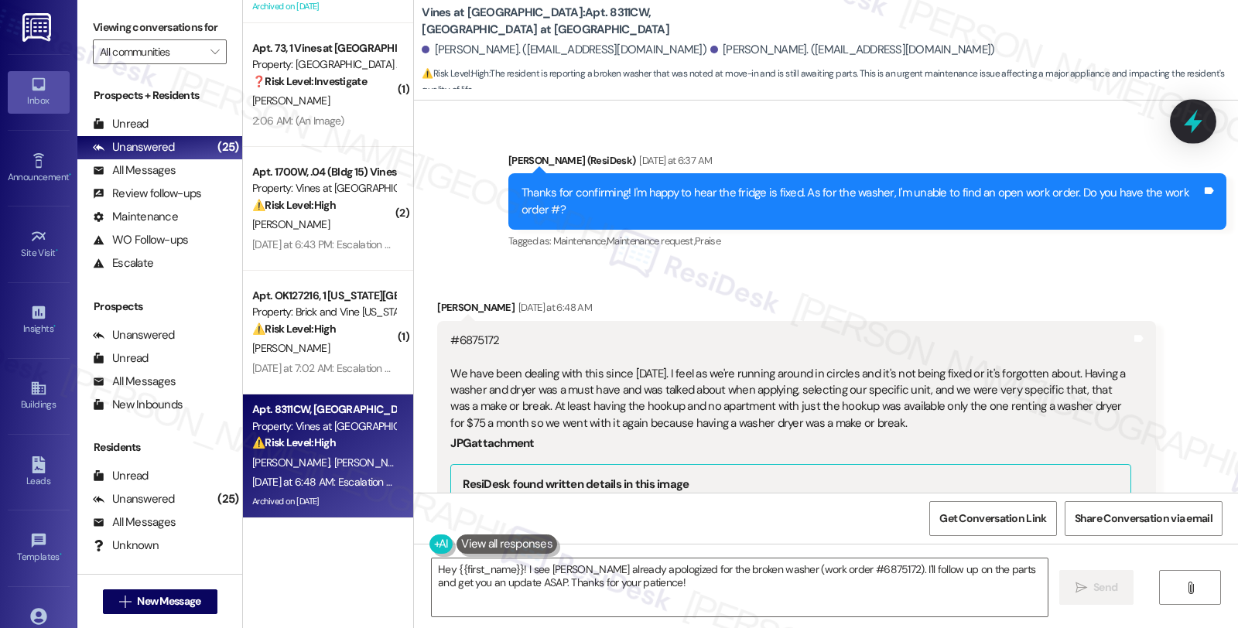
click at [1194, 112] on icon at bounding box center [1193, 121] width 26 height 26
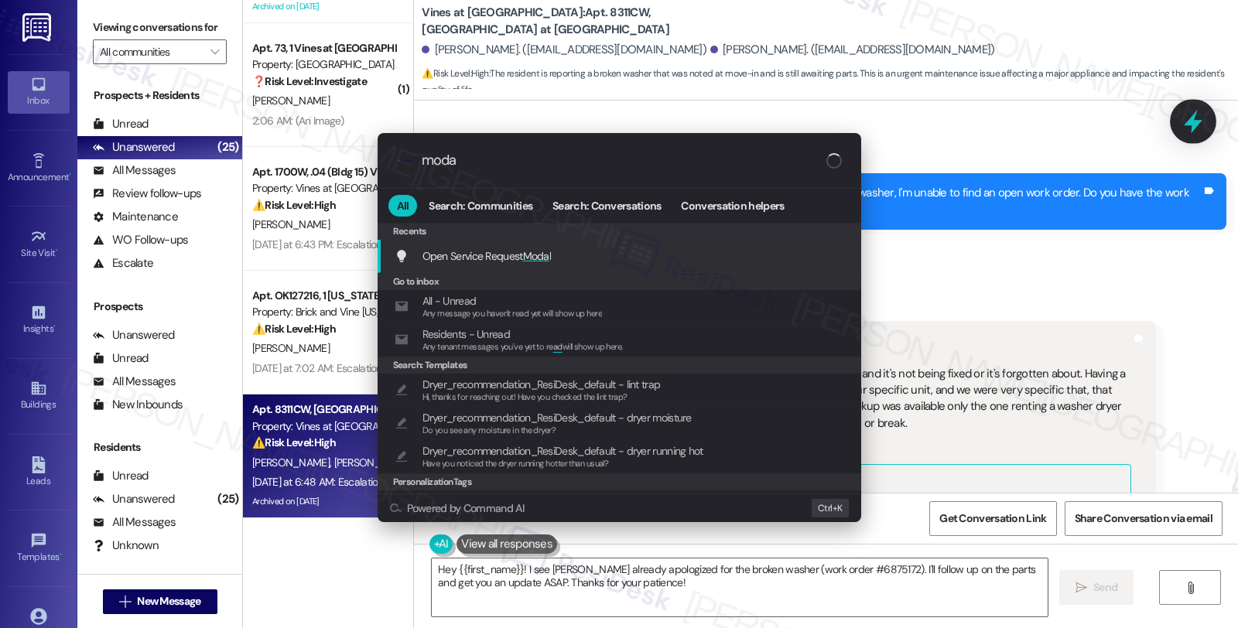
type input "modal"
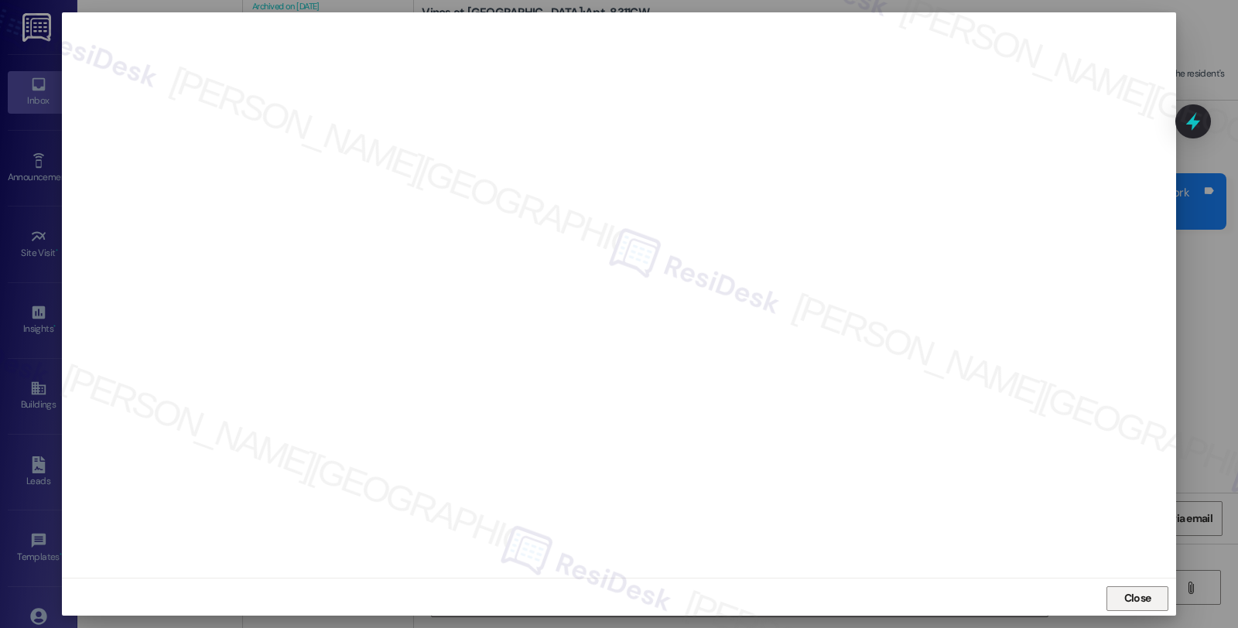
click at [1128, 588] on span "Close" at bounding box center [1137, 598] width 33 height 23
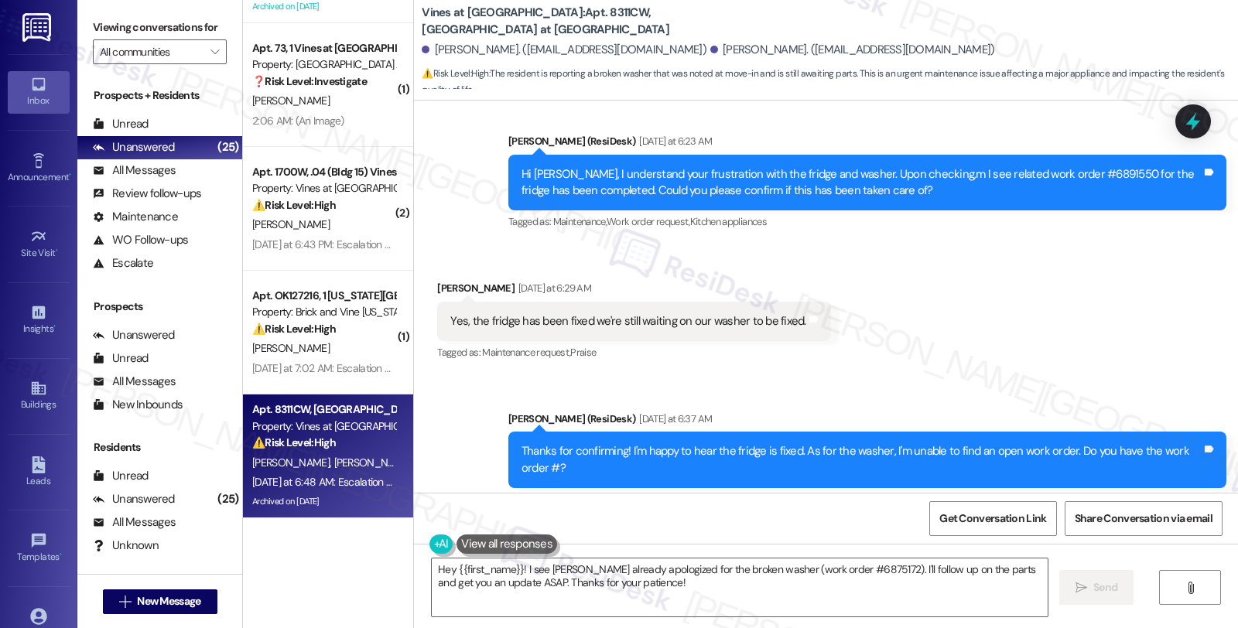
scroll to position [22285, 0]
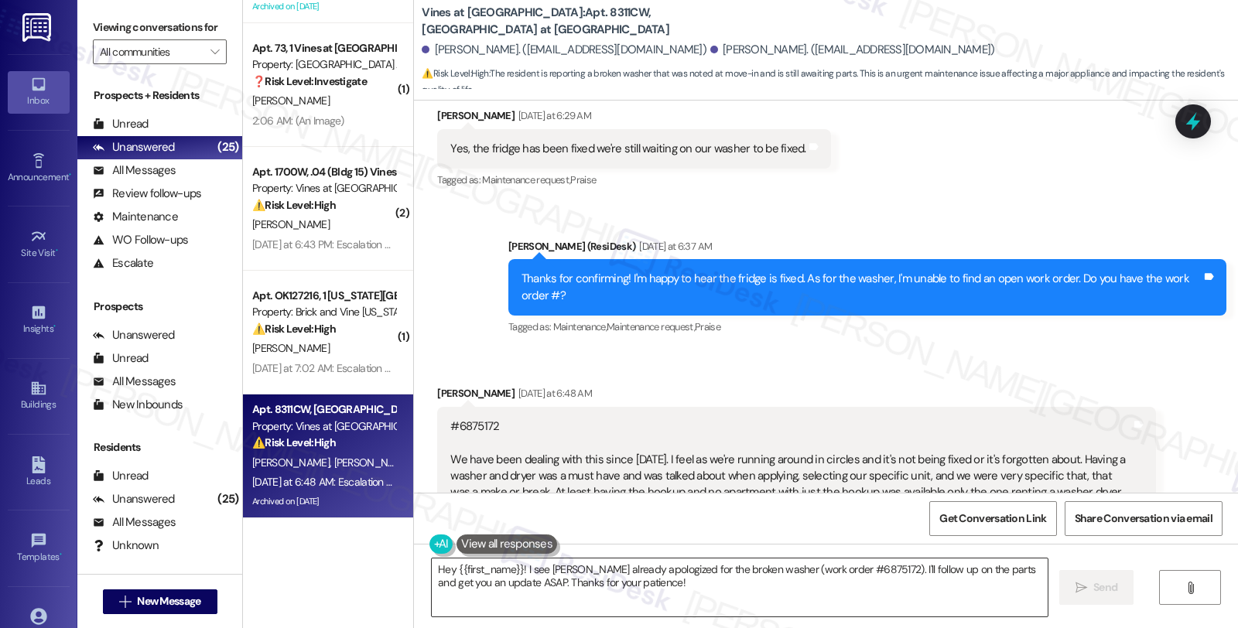
click at [436, 569] on textarea "Hey {{first_name}}! I see Sarah already apologized for the broken washer (work …" at bounding box center [740, 588] width 616 height 58
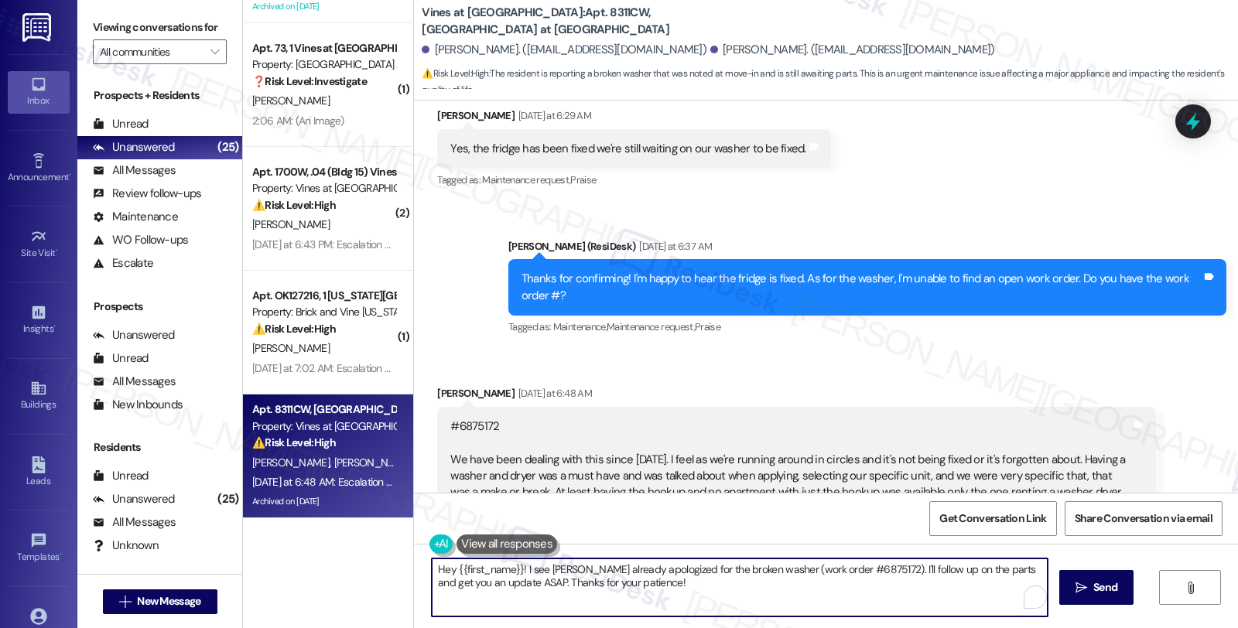
click at [436, 569] on textarea "Hey {{first_name}}! I see Sarah already apologized for the broken washer (work …" at bounding box center [740, 588] width 616 height 58
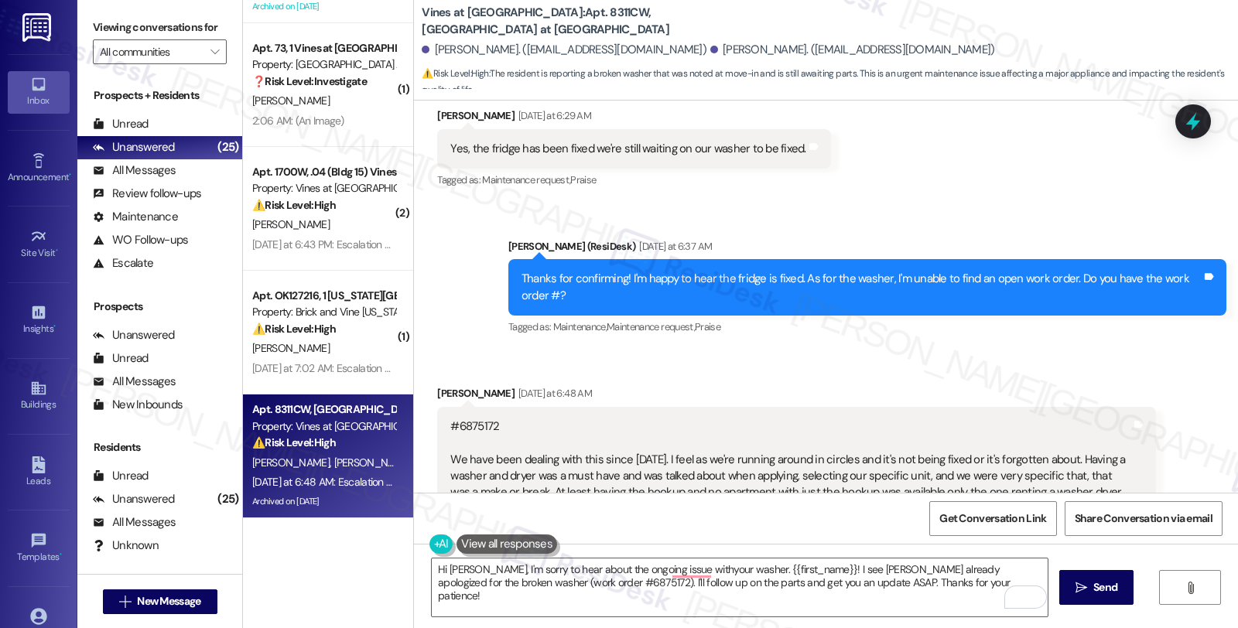
drag, startPoint x: 853, startPoint y: 374, endPoint x: 414, endPoint y: 330, distance: 441.7
copy div "We have been dealing with this since may 30th. I feel as we're running around i…"
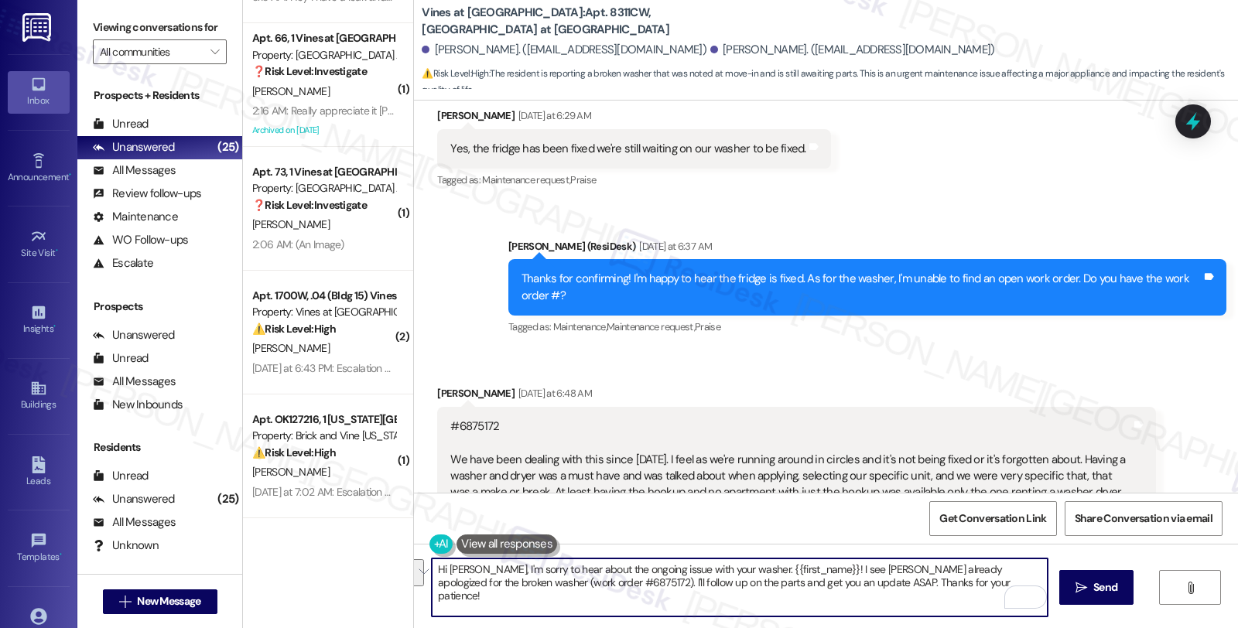
drag, startPoint x: 744, startPoint y: 570, endPoint x: 917, endPoint y: 591, distance: 173.8
click at [917, 591] on textarea "Hi Braxton, I'm sorry to hear about the ongoing issue with your washer. {{first…" at bounding box center [740, 588] width 616 height 58
click at [744, 569] on textarea "Hi Braxton, I'm sorry to hear about the ongoing issue with your washer. {{first…" at bounding box center [740, 588] width 616 height 58
paste textarea "I understand how frustrating this has been, especially since having a washer an…"
drag, startPoint x: 474, startPoint y: 567, endPoint x: 740, endPoint y: 561, distance: 265.5
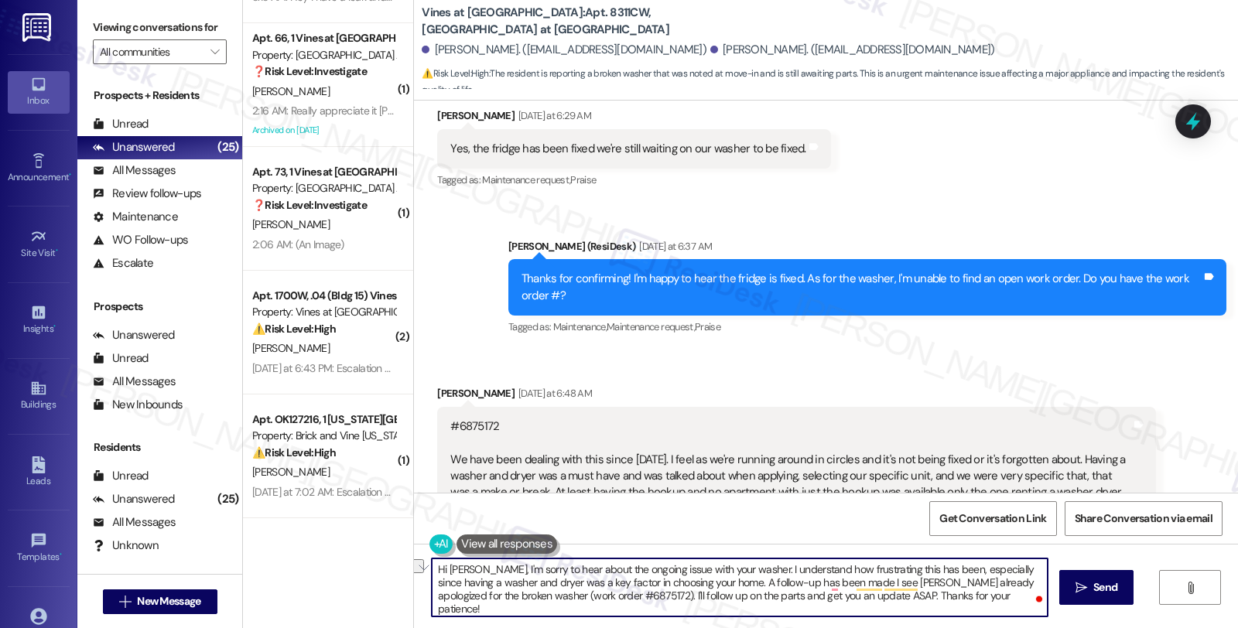
click at [740, 561] on textarea "Hi Braxton, I'm sorry to hear about the ongoing issue with your washer. I under…" at bounding box center [740, 588] width 616 height 58
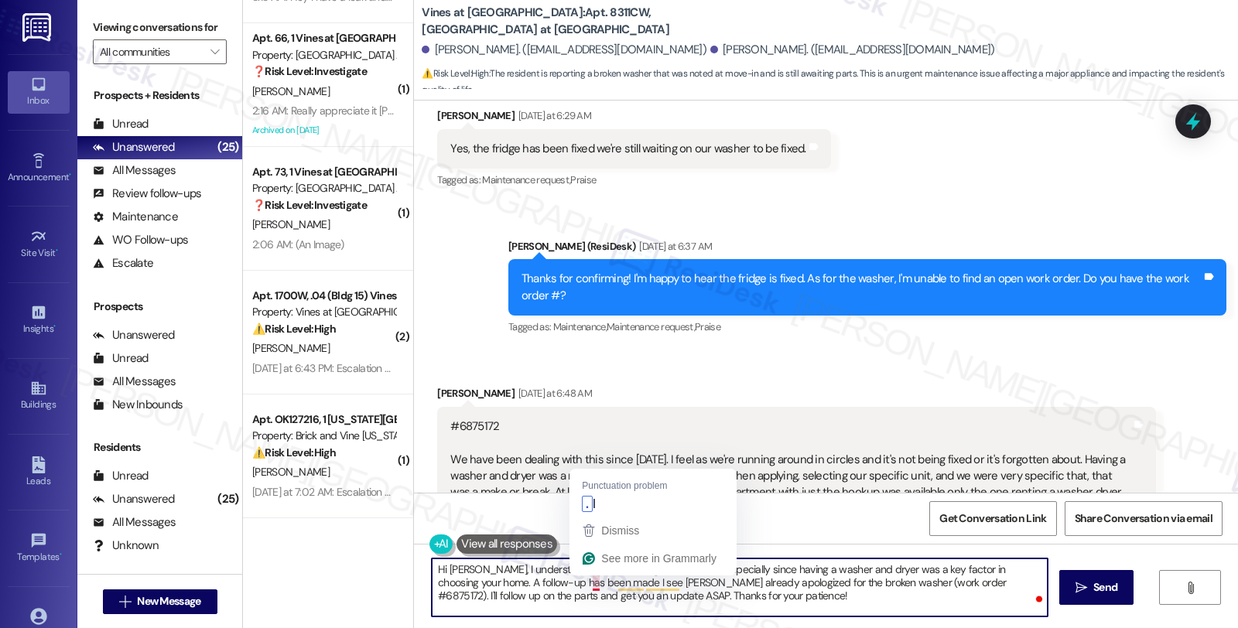
click at [583, 582] on textarea "Hi Braxton, I understand how frustrating this has been, especially since having…" at bounding box center [740, 588] width 616 height 58
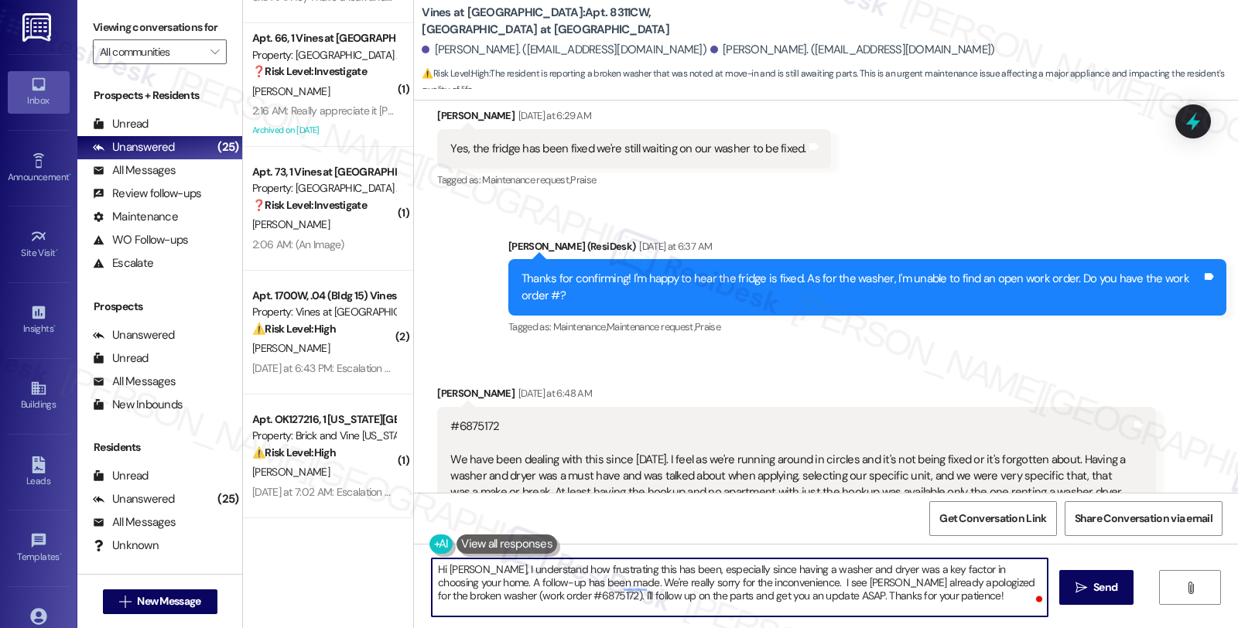
click at [766, 583] on textarea "Hi Braxton, I understand how frustrating this has been, especially since having…" at bounding box center [740, 588] width 616 height 58
click at [956, 597] on textarea "Hi Braxton, I understand how frustrating this has been, especially since having…" at bounding box center [740, 588] width 616 height 58
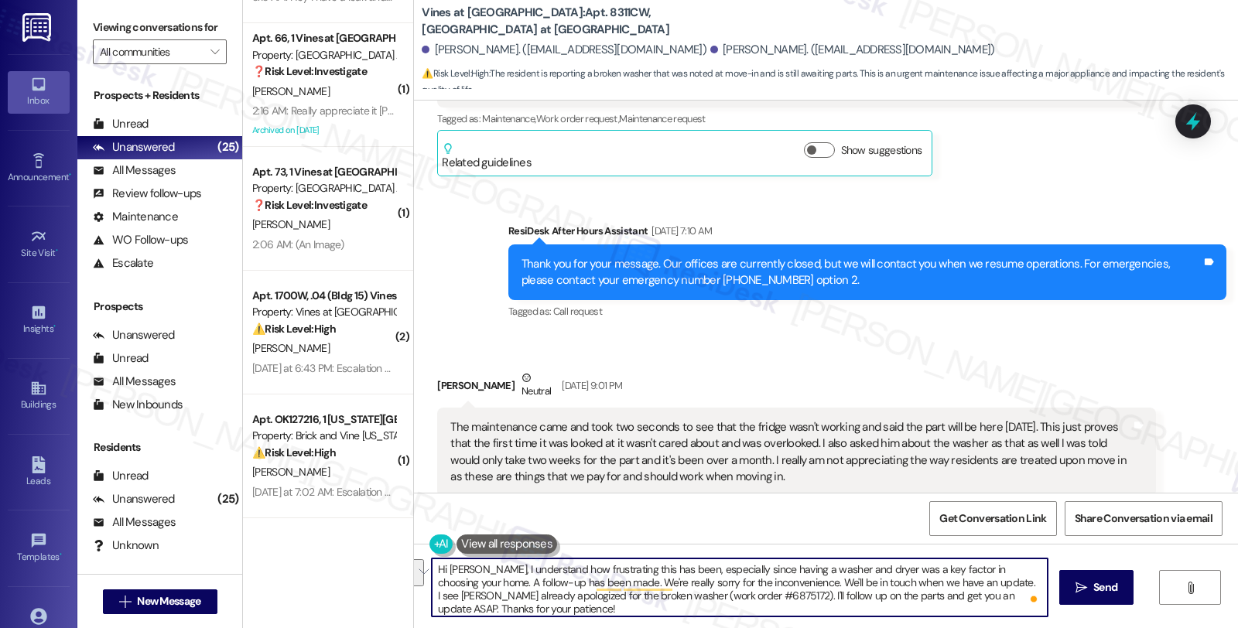
scroll to position [21769, 0]
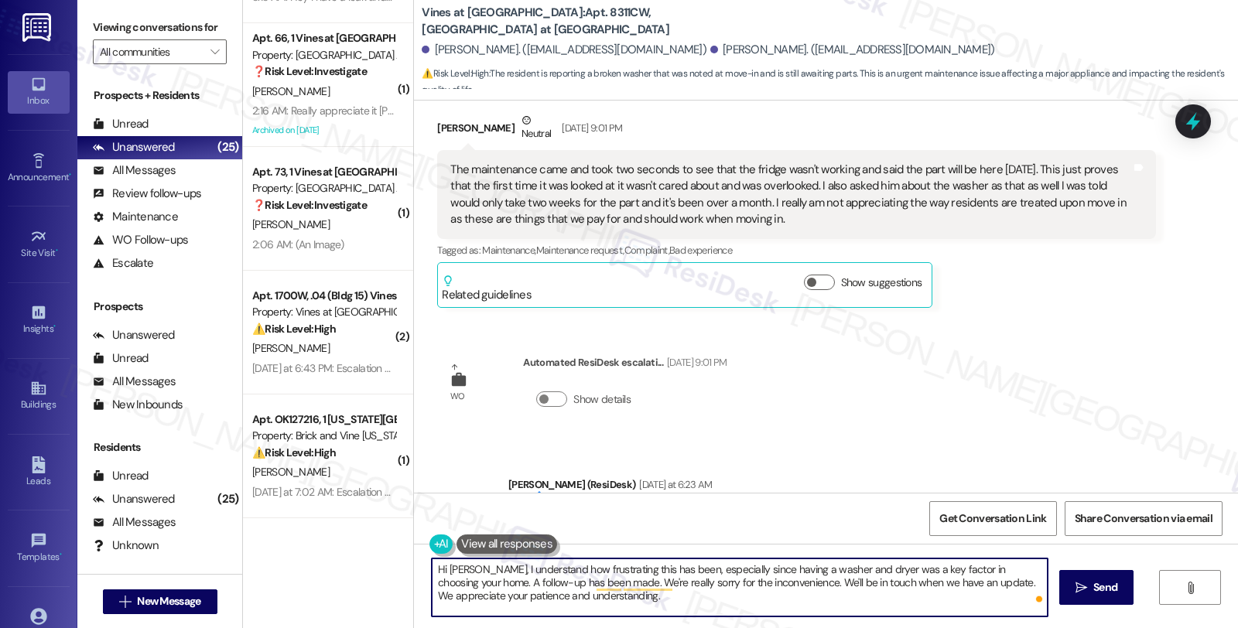
click at [771, 598] on textarea "Hi Braxton, I understand how frustrating this has been, especially since having…" at bounding box center [740, 588] width 616 height 58
type textarea "Hi Braxton, I understand how frustrating this has been, especially since having…"
click at [1093, 581] on span "Send" at bounding box center [1105, 588] width 24 height 16
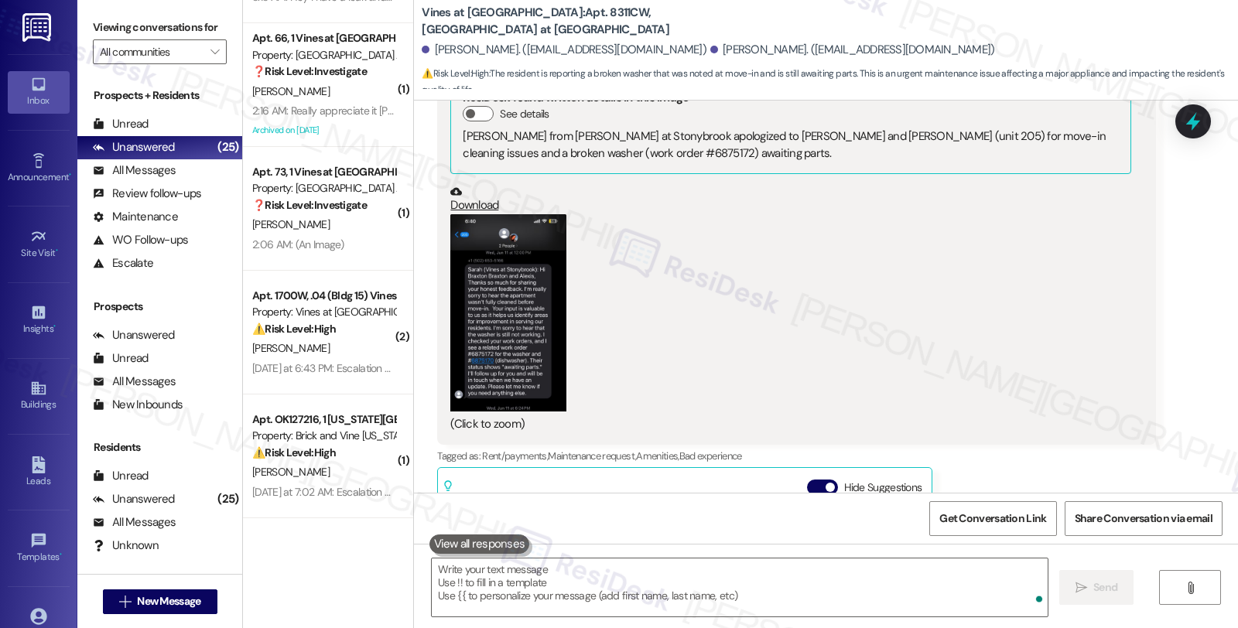
scroll to position [483, 0]
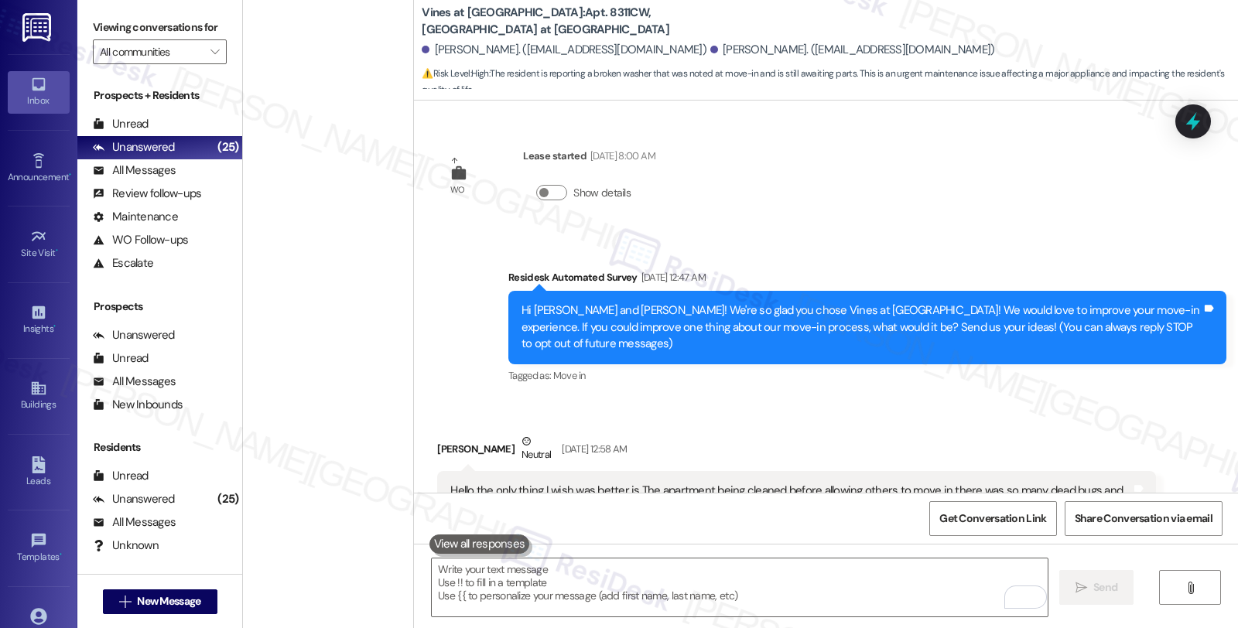
scroll to position [23371, 0]
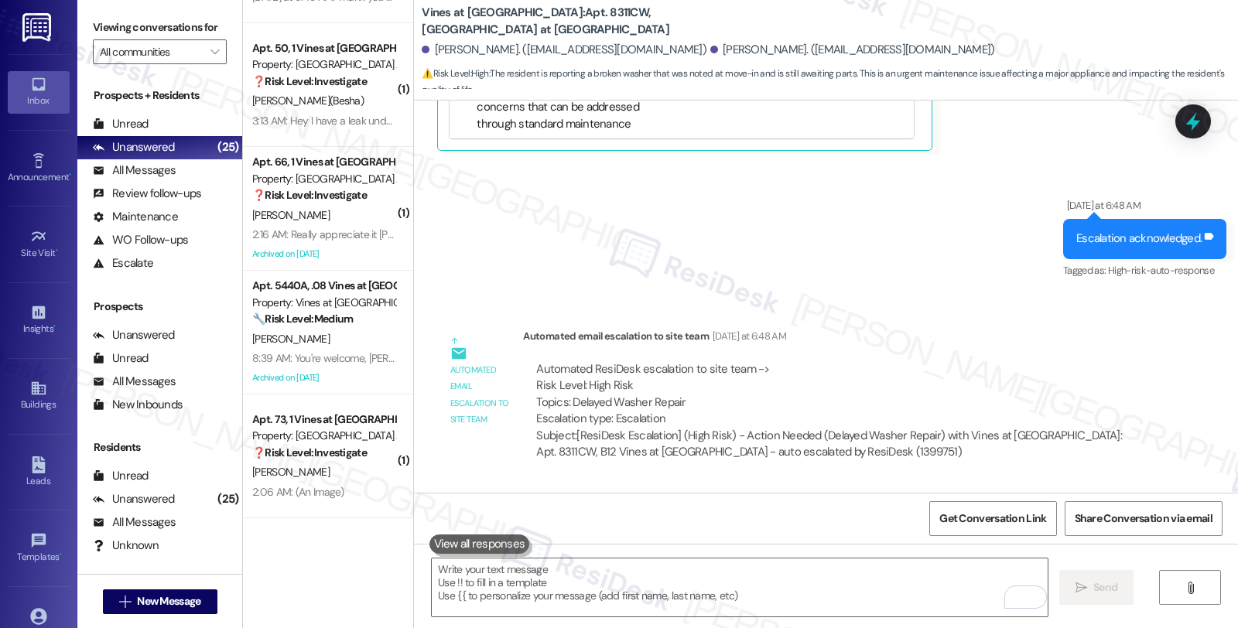
click at [1011, 361] on div "Automated ResiDesk escalation to site team -> Risk Level: High Risk Topics: Del…" at bounding box center [839, 394] width 606 height 67
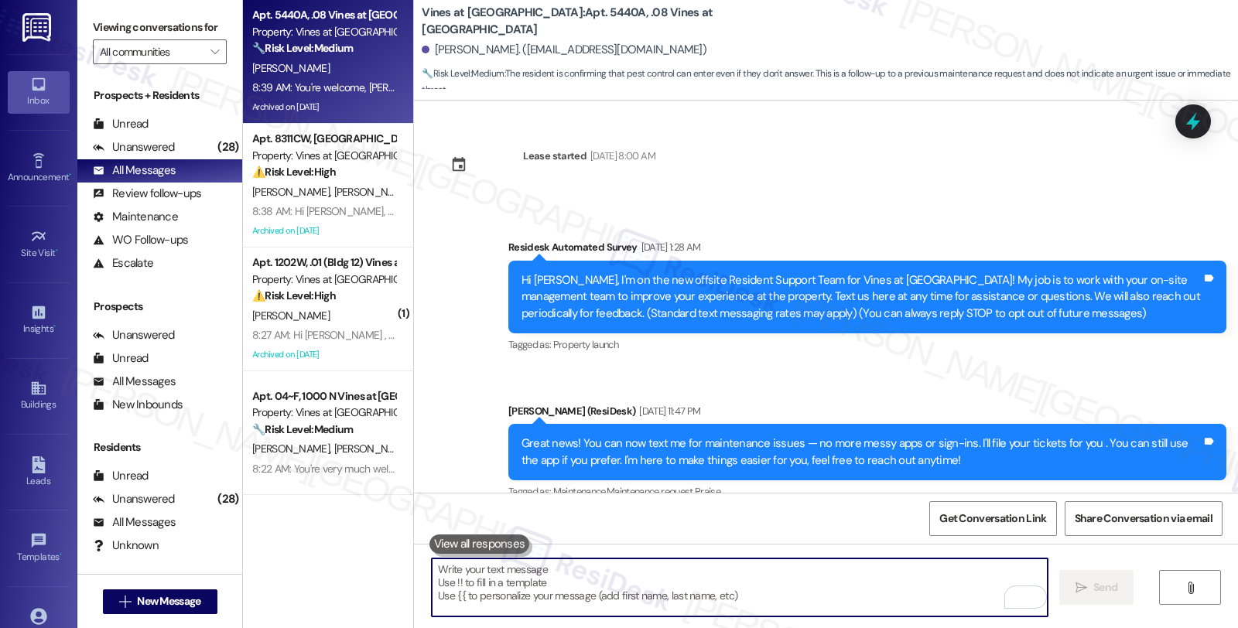
scroll to position [52694, 0]
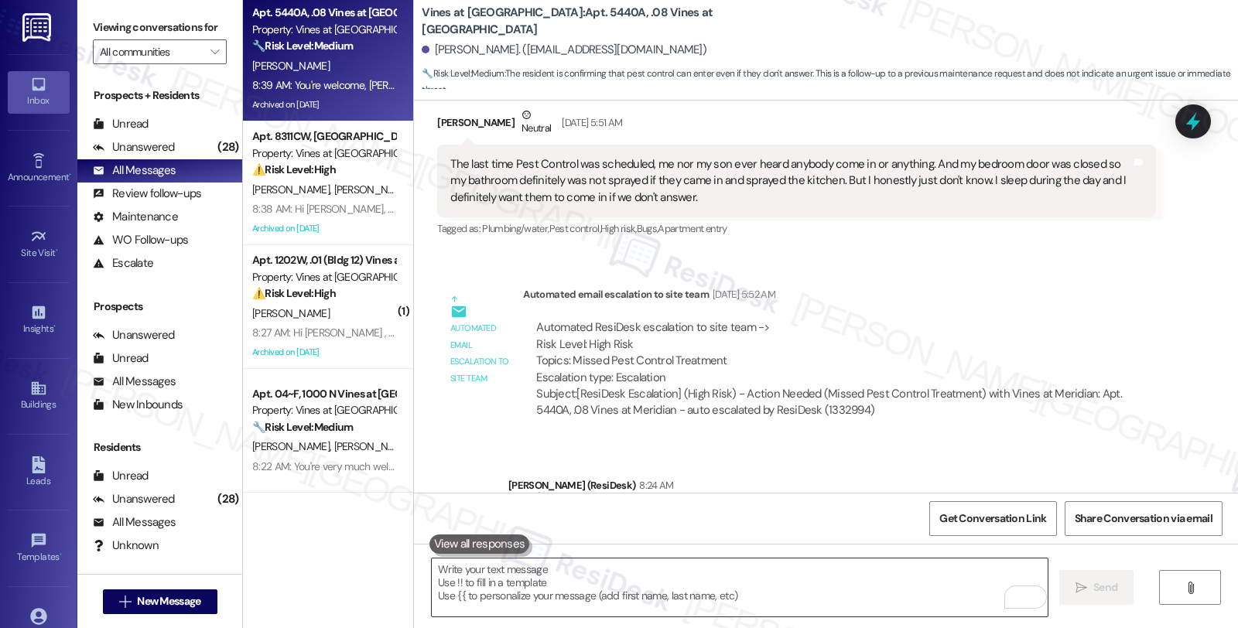
click at [725, 610] on textarea "To enrich screen reader interactions, please activate Accessibility in Grammarl…" at bounding box center [740, 588] width 616 height 58
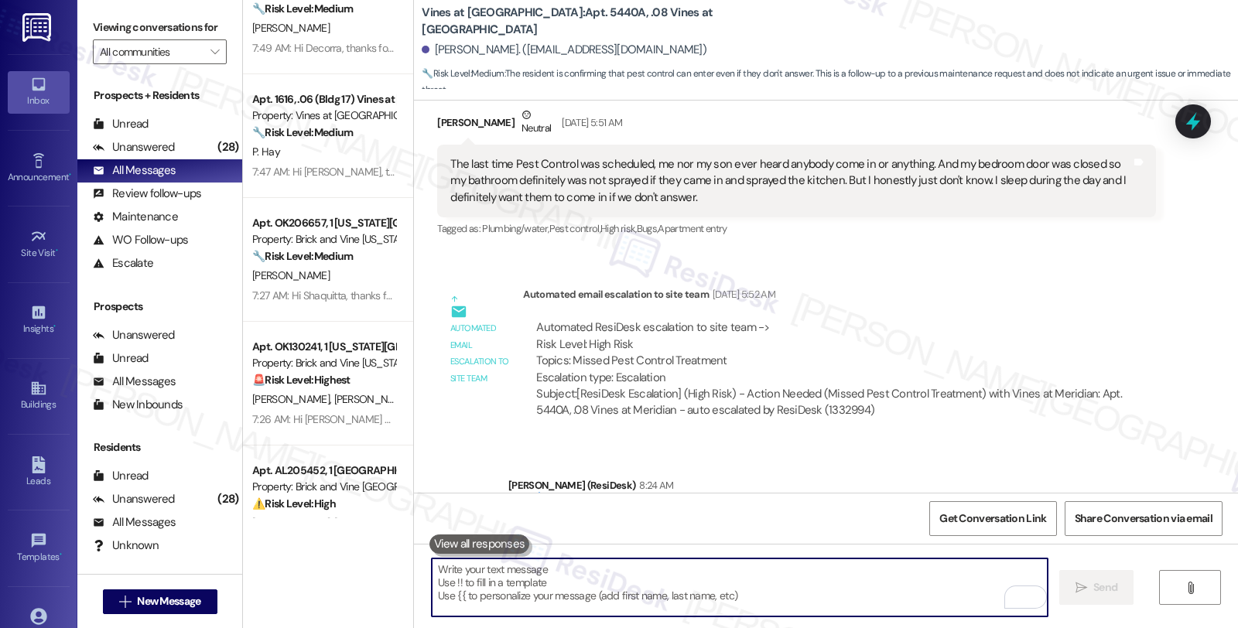
scroll to position [1203, 0]
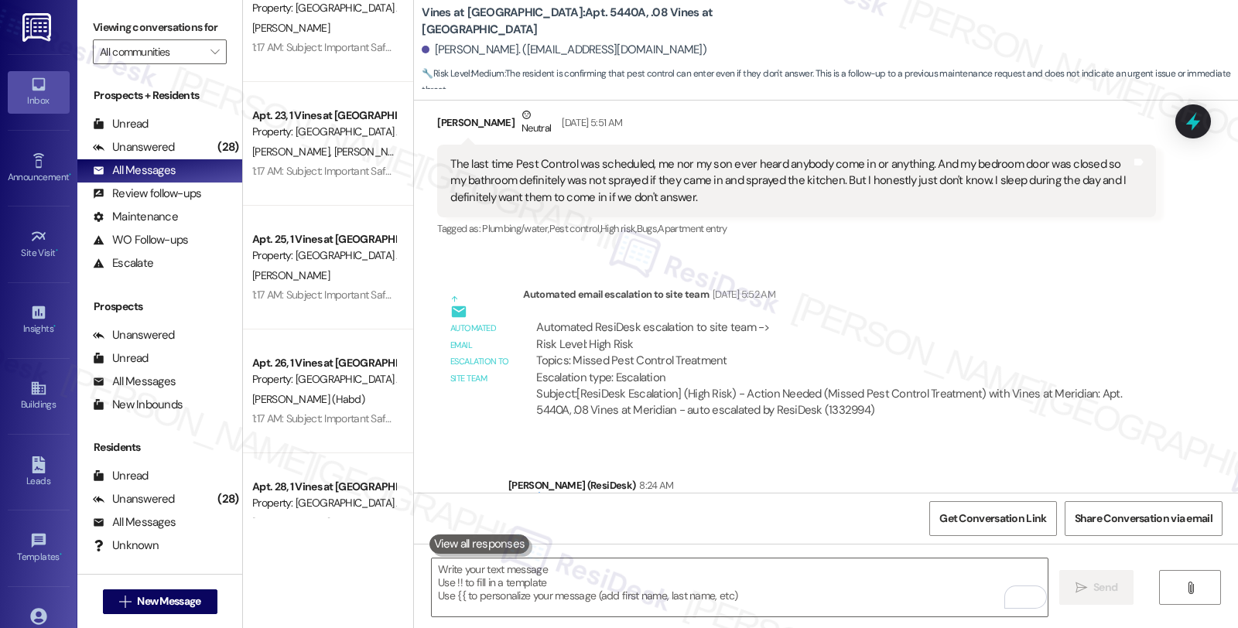
scroll to position [5588, 0]
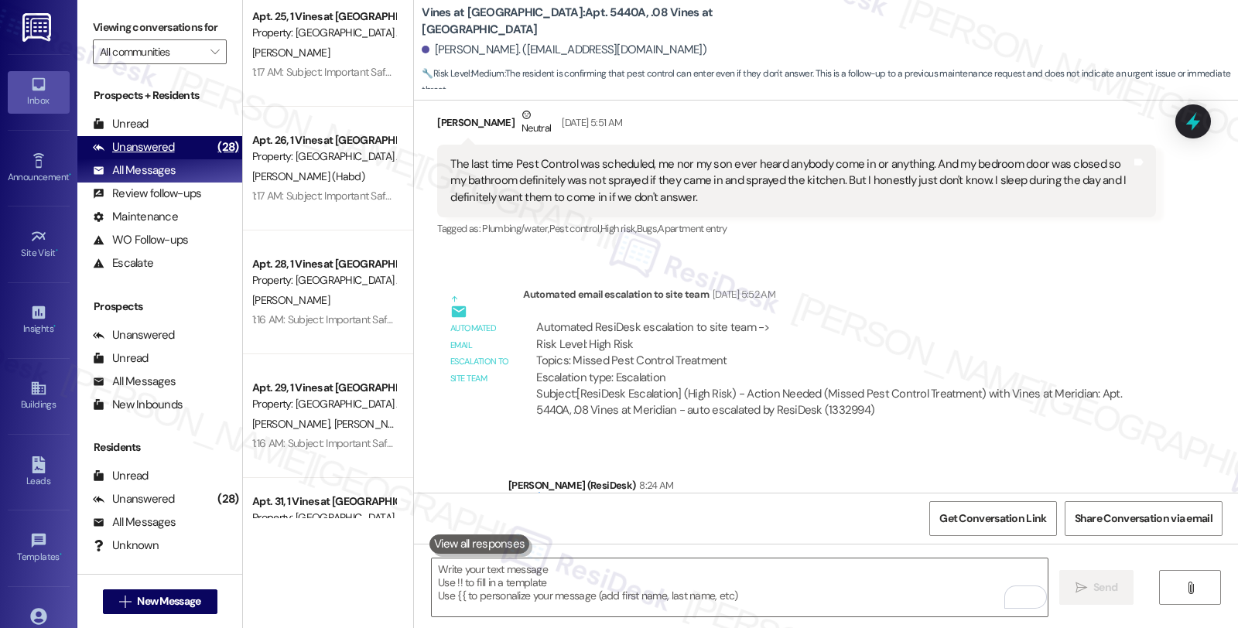
click at [142, 156] on div "Unanswered" at bounding box center [134, 147] width 82 height 16
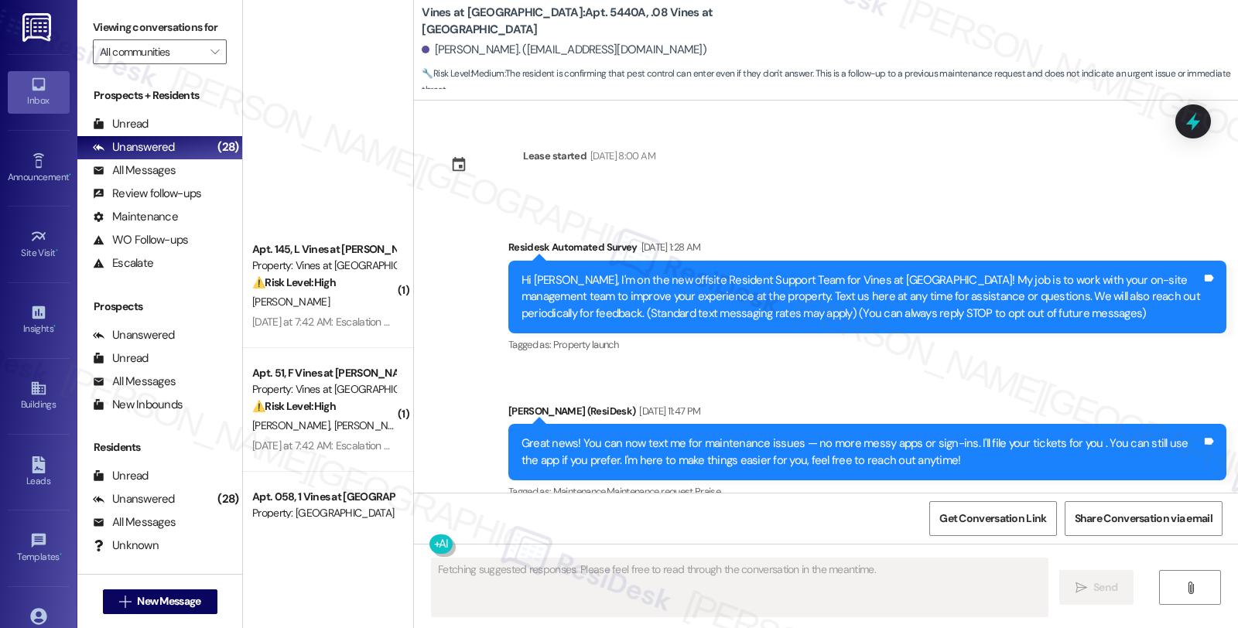
scroll to position [2321, 0]
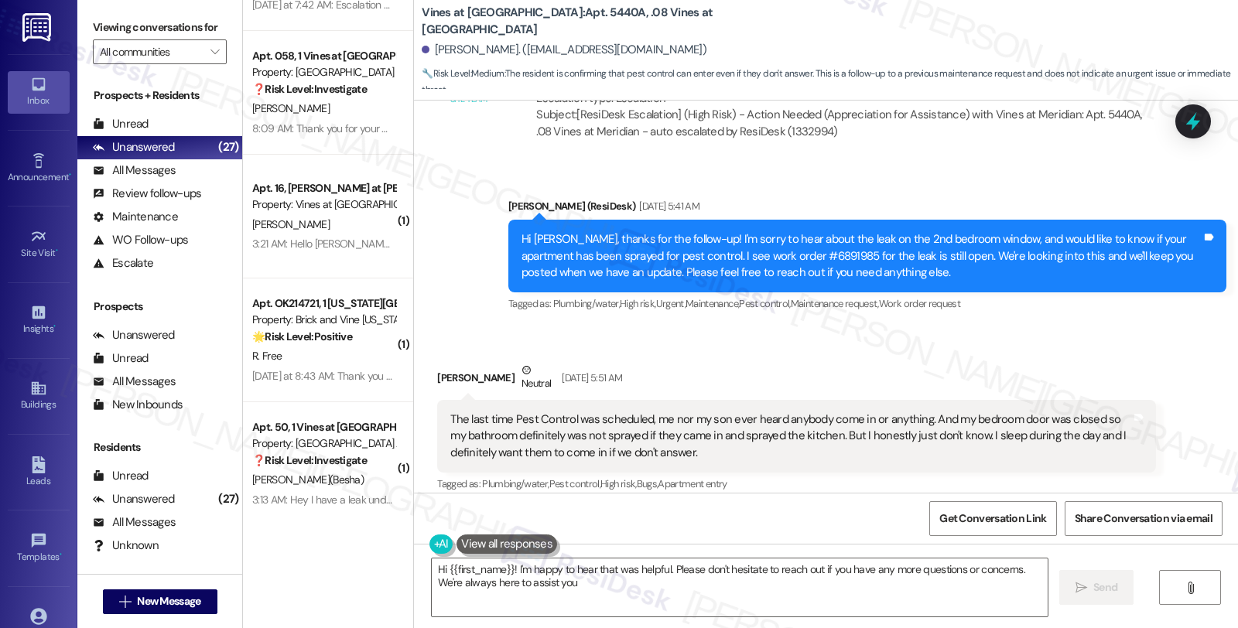
type textarea "Hi {{first_name}}! I'm happy to hear that was helpful. Please don't hesitate to…"
